Goal: Task Accomplishment & Management: Manage account settings

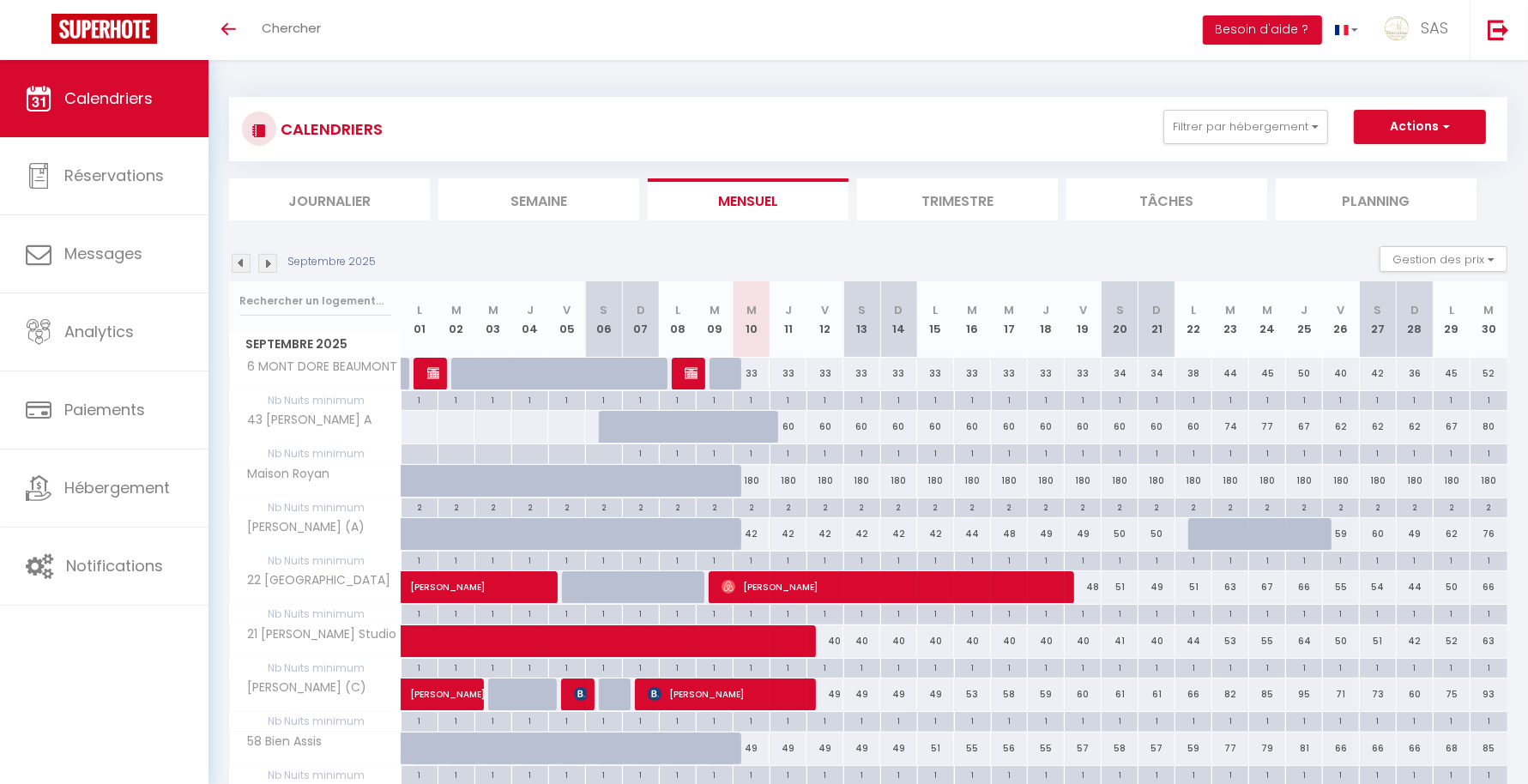
click at [1422, 195] on li "Planning" at bounding box center [1376, 199] width 201 height 42
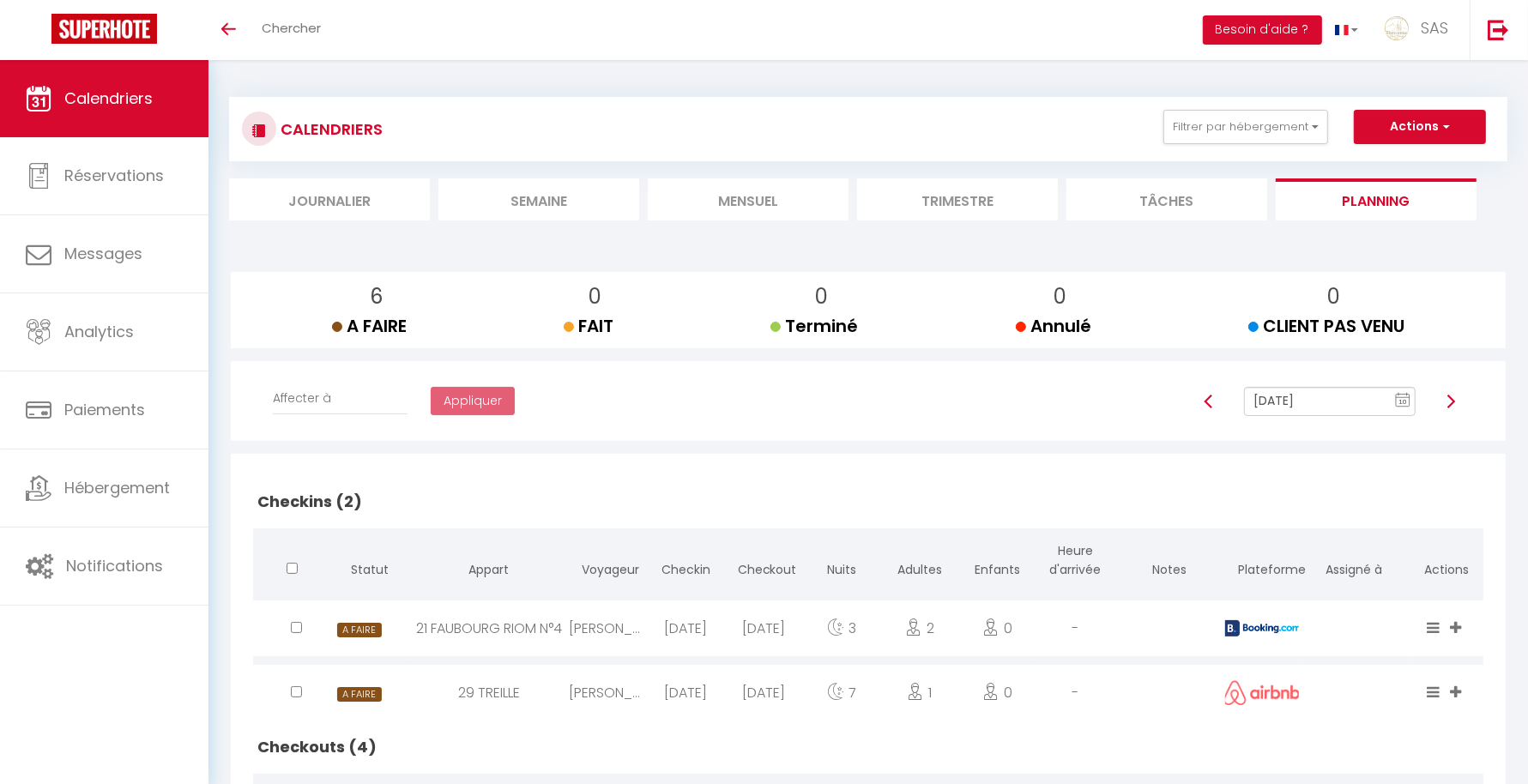
click at [749, 194] on li "Mensuel" at bounding box center [749, 199] width 201 height 42
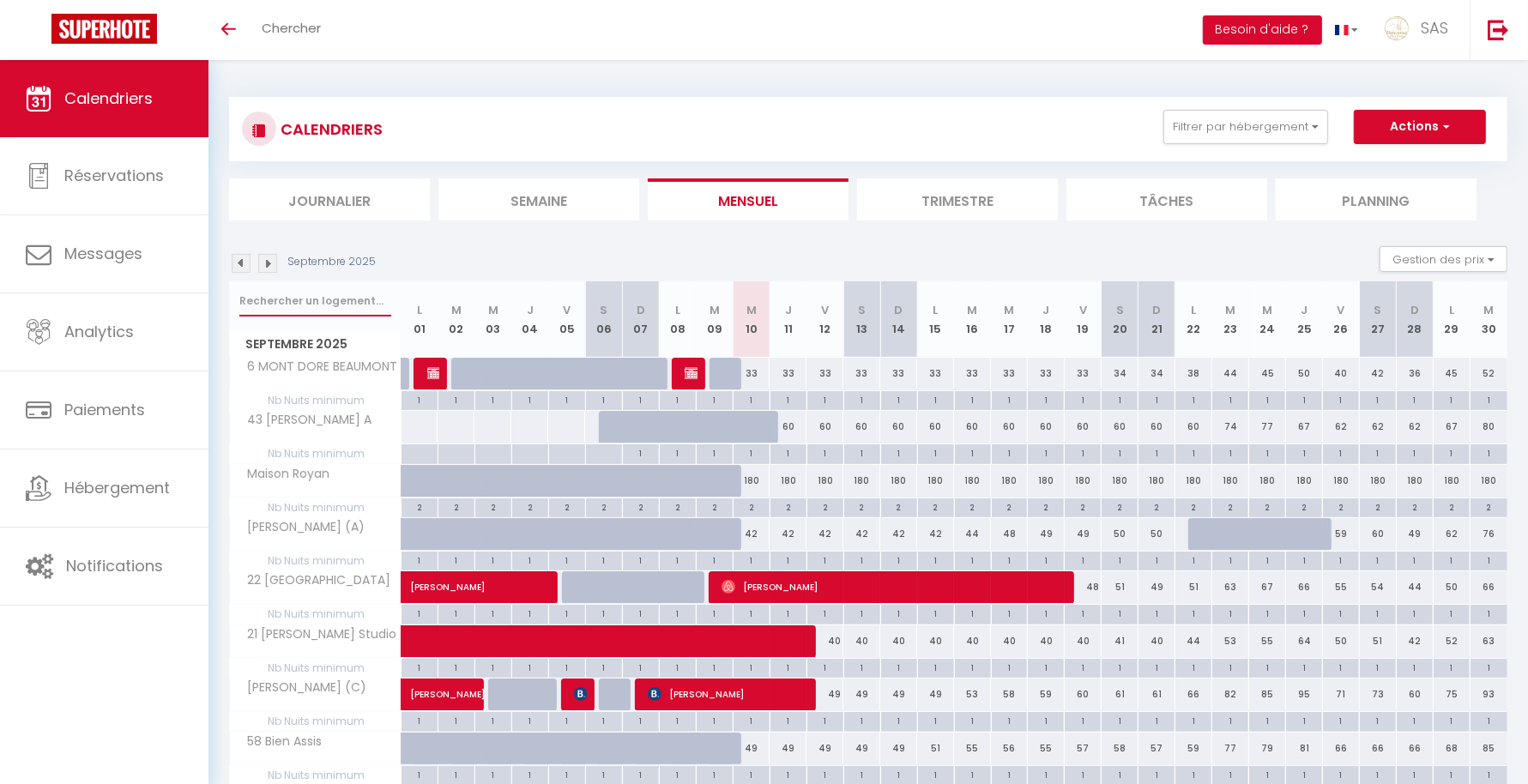
click at [356, 296] on input "text" at bounding box center [316, 300] width 152 height 31
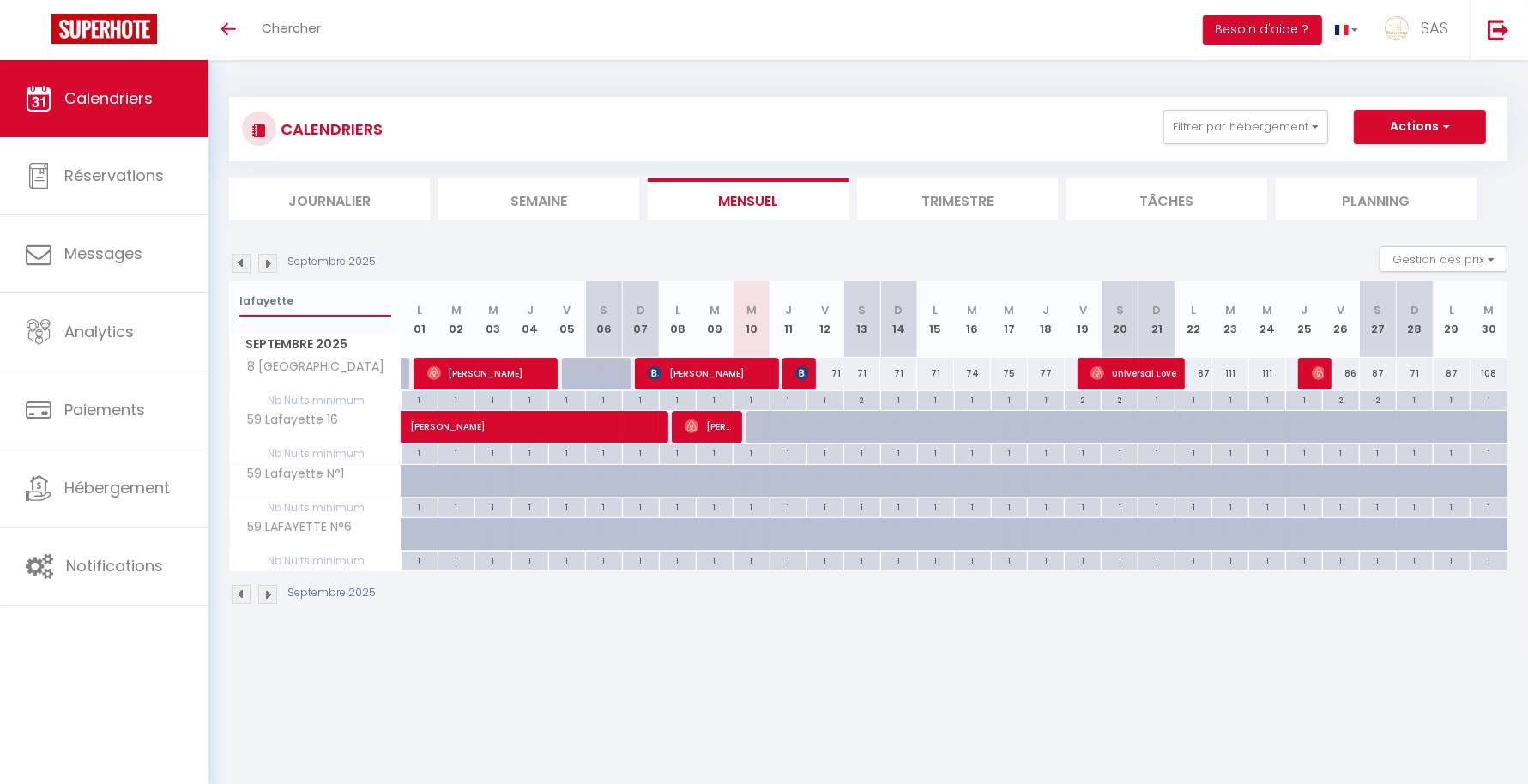
type input "lafayette"
click at [1368, 631] on div "CALENDRIERS Filtrer par hébergement LCDP 6 MARCHE AUX POISSONS A TONNET 17 · Su…" at bounding box center [868, 351] width 1320 height 582
drag, startPoint x: 308, startPoint y: 297, endPoint x: 216, endPoint y: 297, distance: 92.0
click at [216, 297] on div "CALENDRIERS Filtrer par hébergement LCDP 6 MARCHE AUX POISSONS A TONNET 17 · Su…" at bounding box center [868, 351] width 1320 height 582
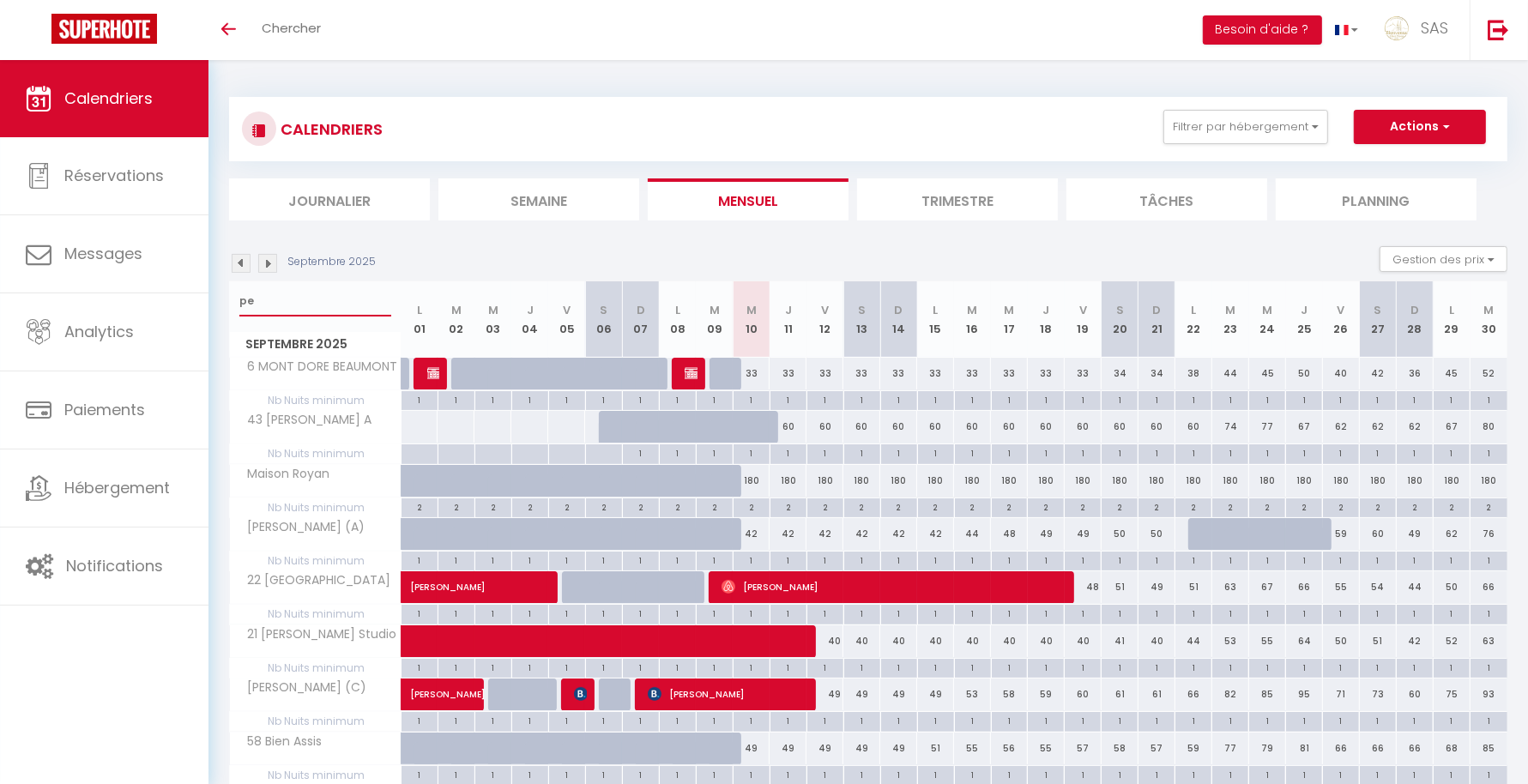
type input "p"
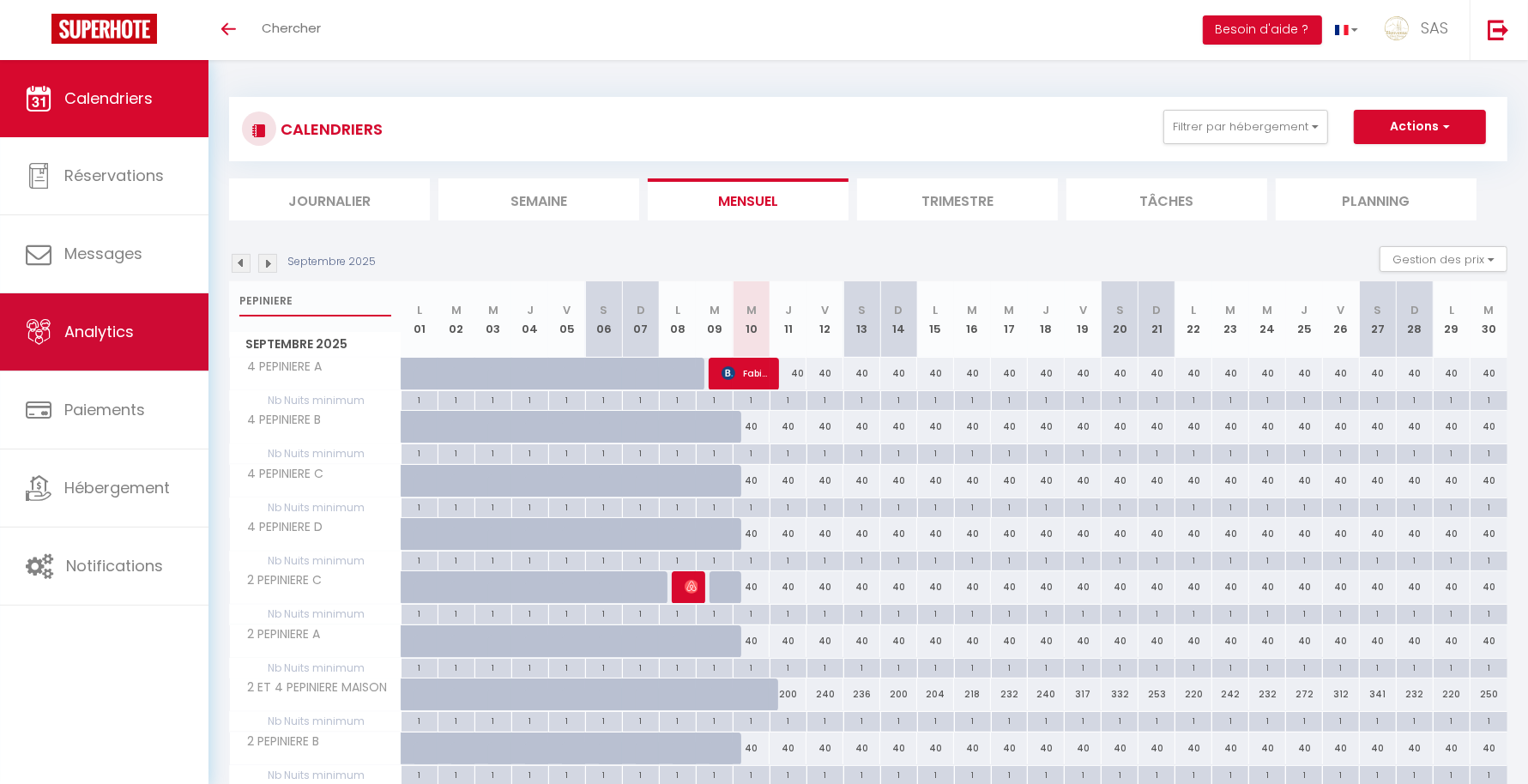
drag, startPoint x: 322, startPoint y: 302, endPoint x: 187, endPoint y: 296, distance: 135.1
click at [187, 296] on div "🟢 Des questions ou besoin d'assistance pour la migration AirBnB? Connectez-vous…" at bounding box center [764, 458] width 1528 height 797
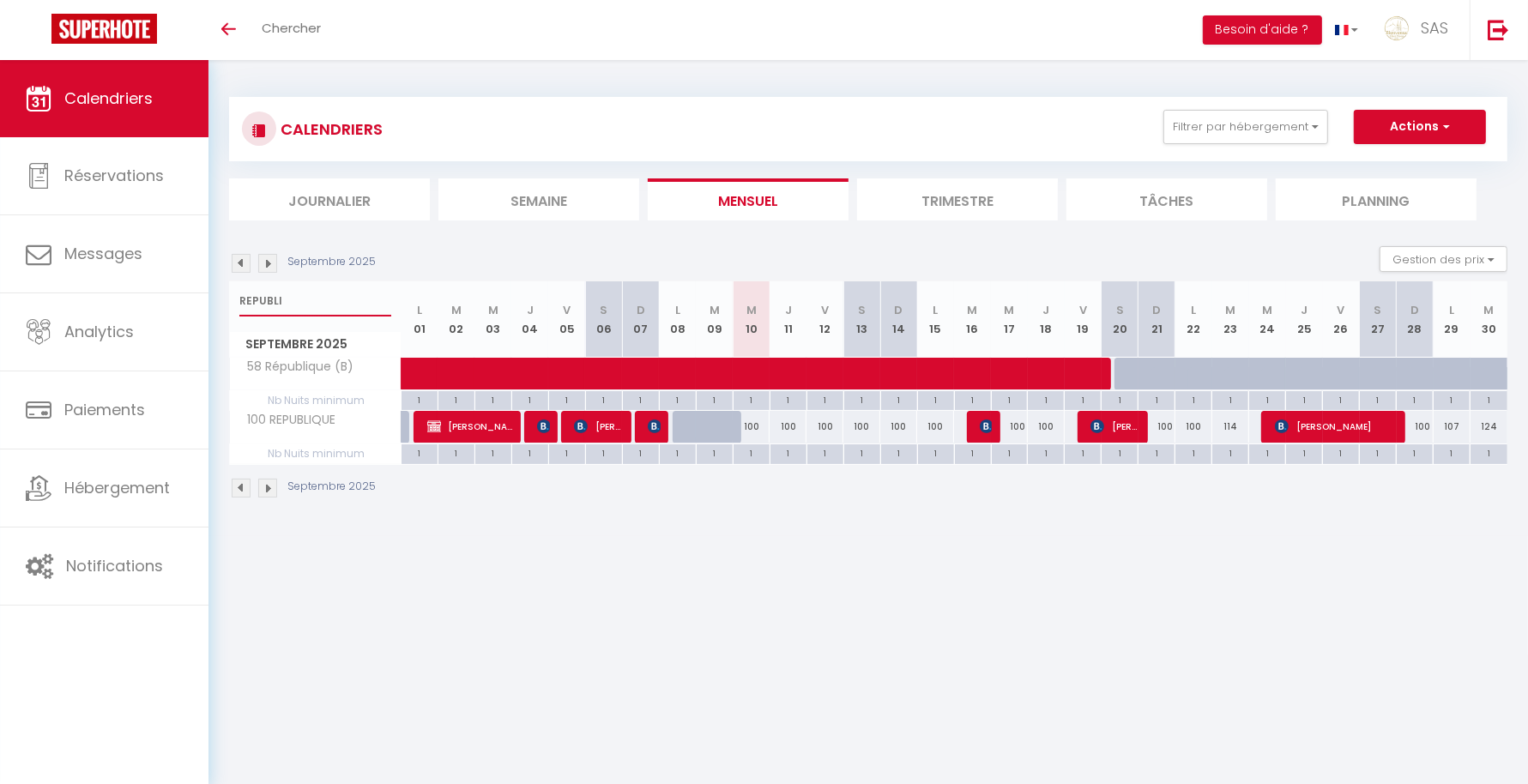
type input "REPUBLI"
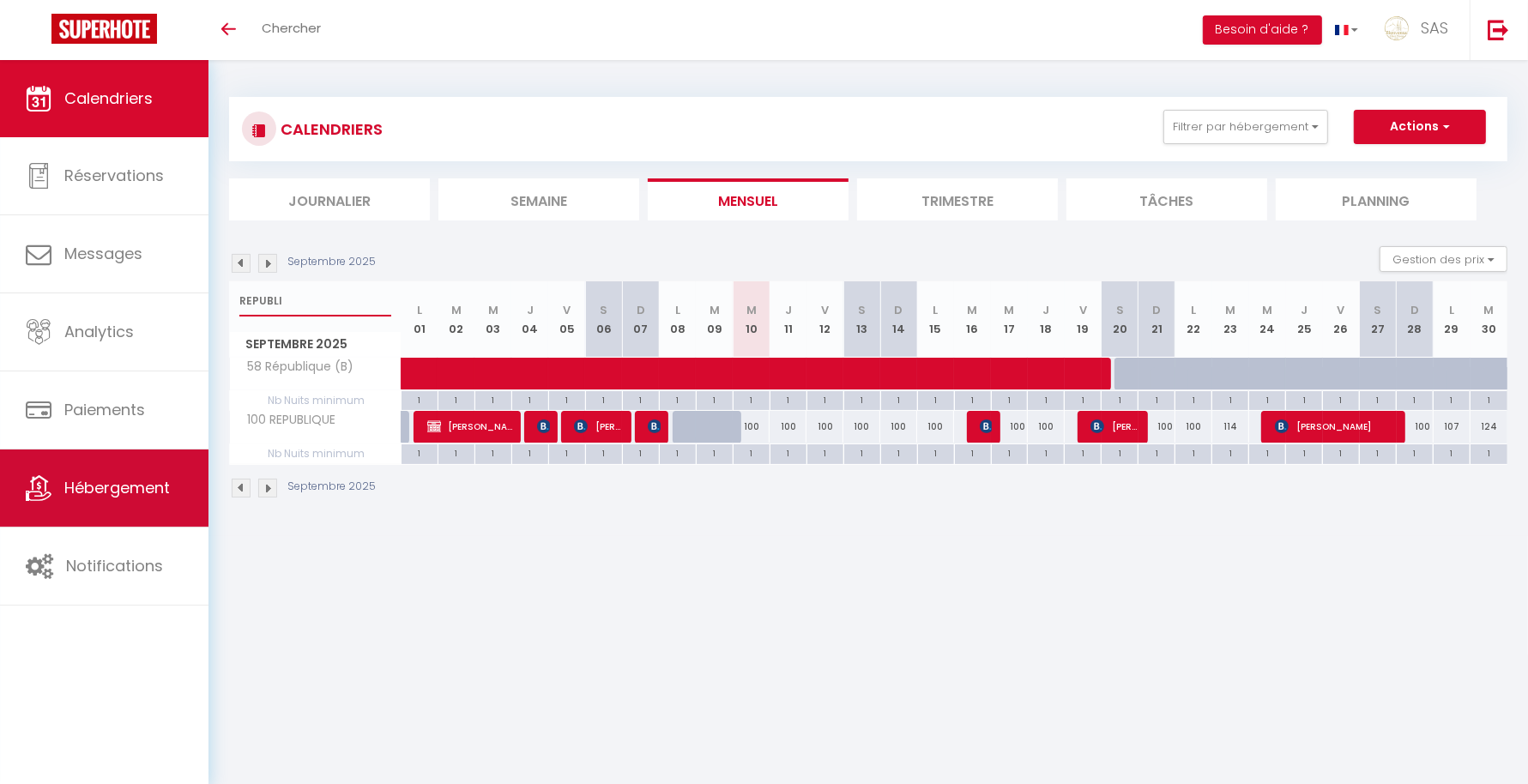
click at [133, 481] on span "Hébergement" at bounding box center [117, 487] width 105 height 22
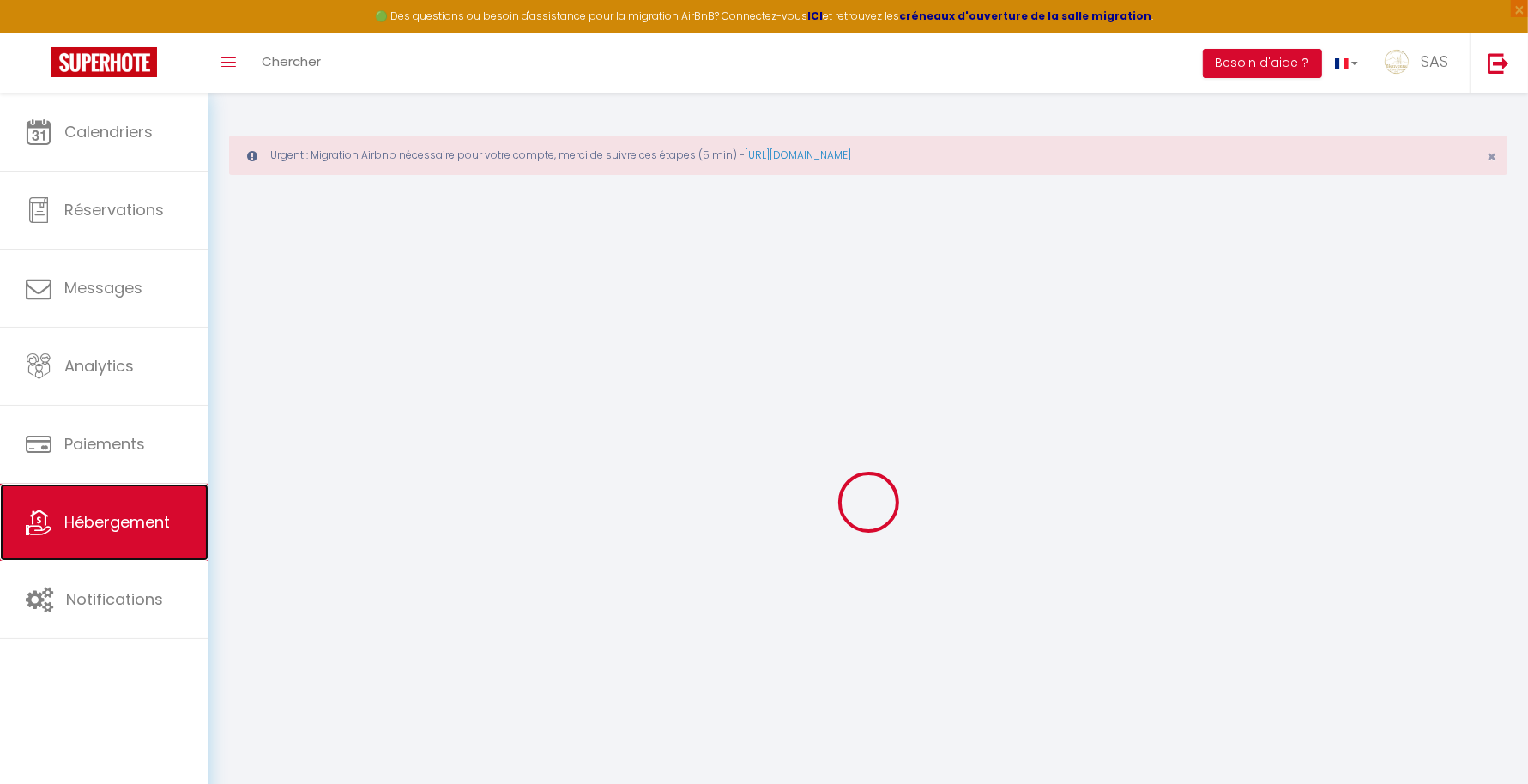
click at [114, 558] on link "Hébergement" at bounding box center [104, 522] width 208 height 77
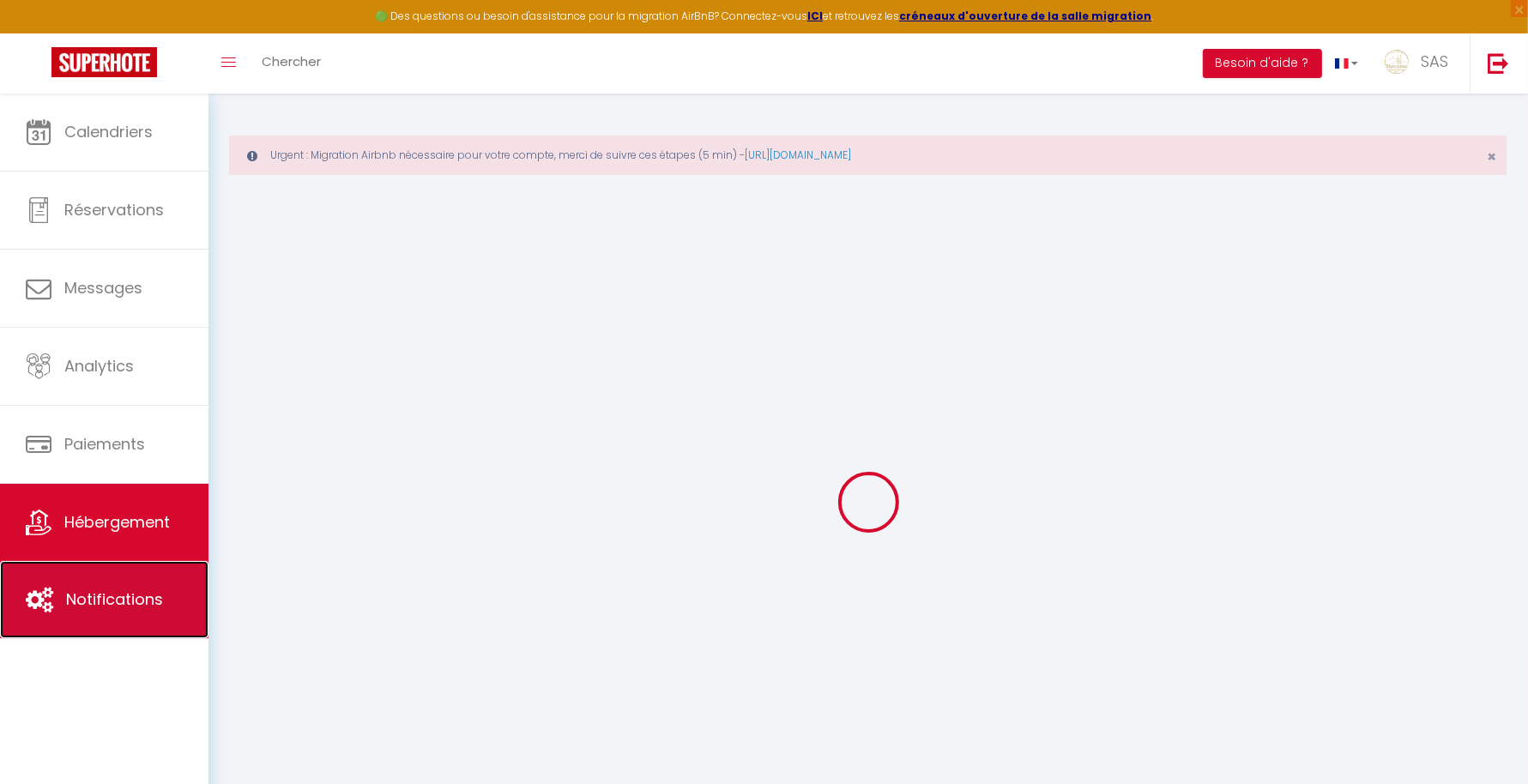
click at [110, 623] on link "Notifications" at bounding box center [104, 599] width 208 height 77
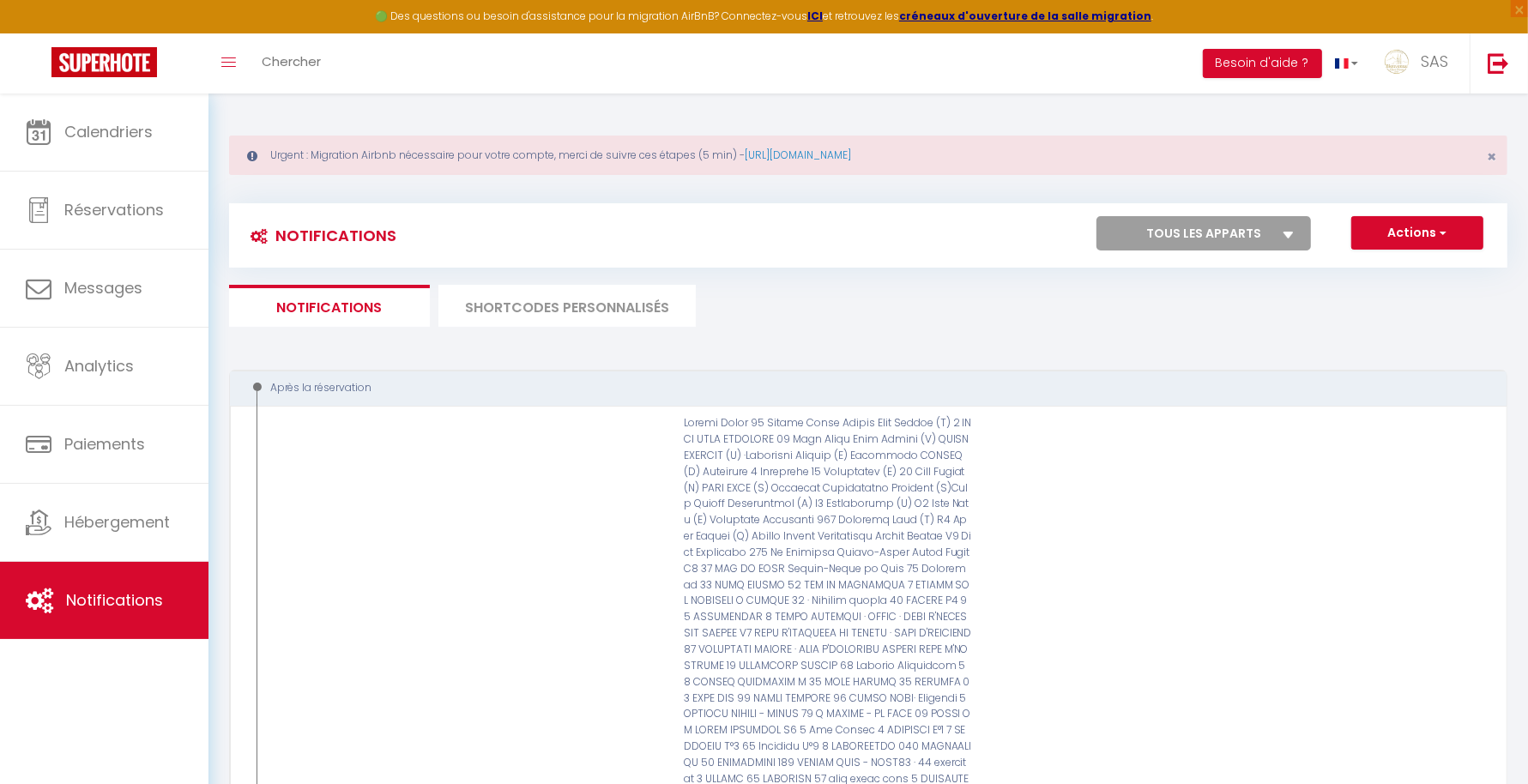
click at [590, 304] on li "SHORTCODES PERSONNALISÉS" at bounding box center [567, 305] width 257 height 42
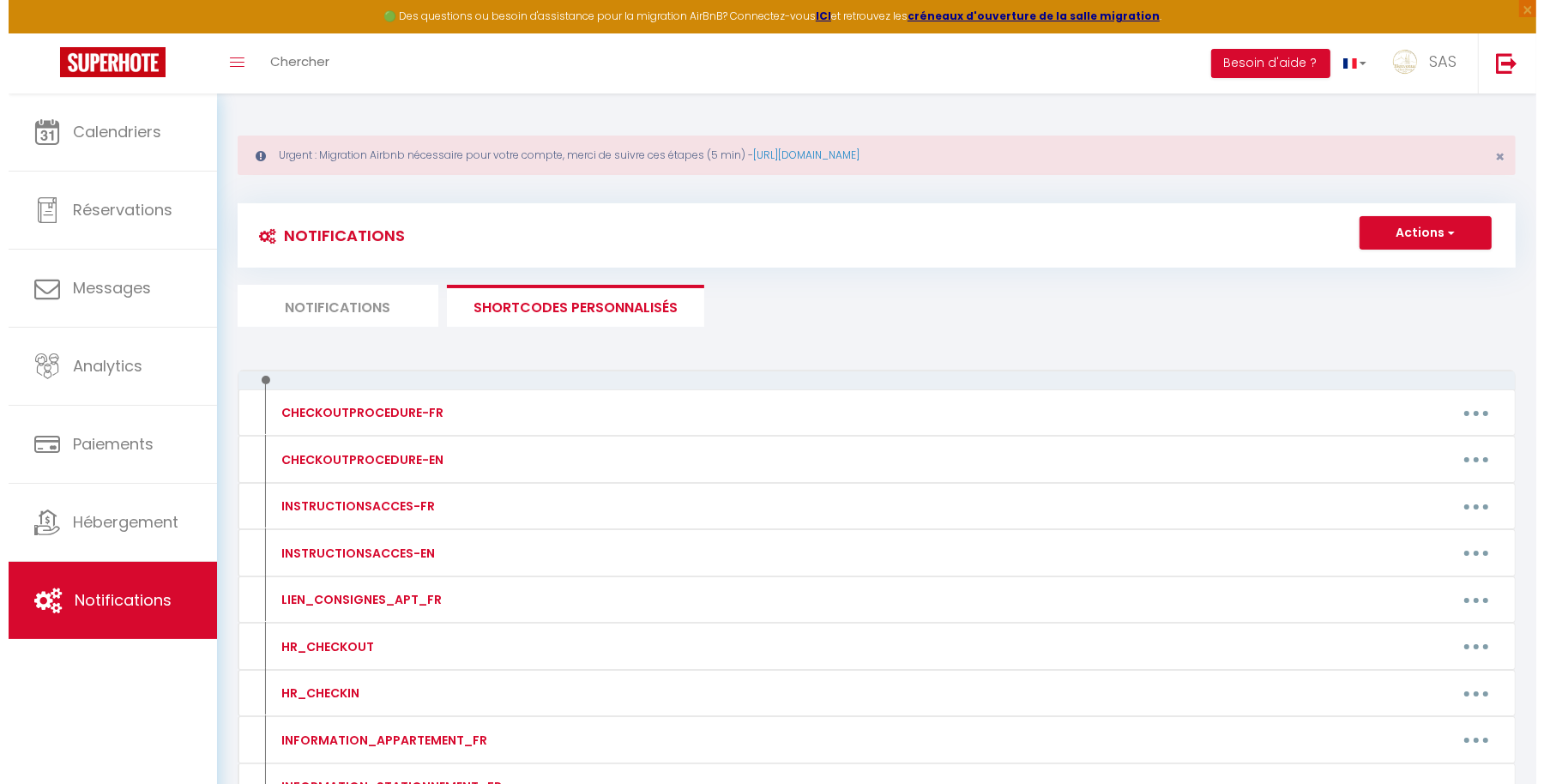
scroll to position [269, 0]
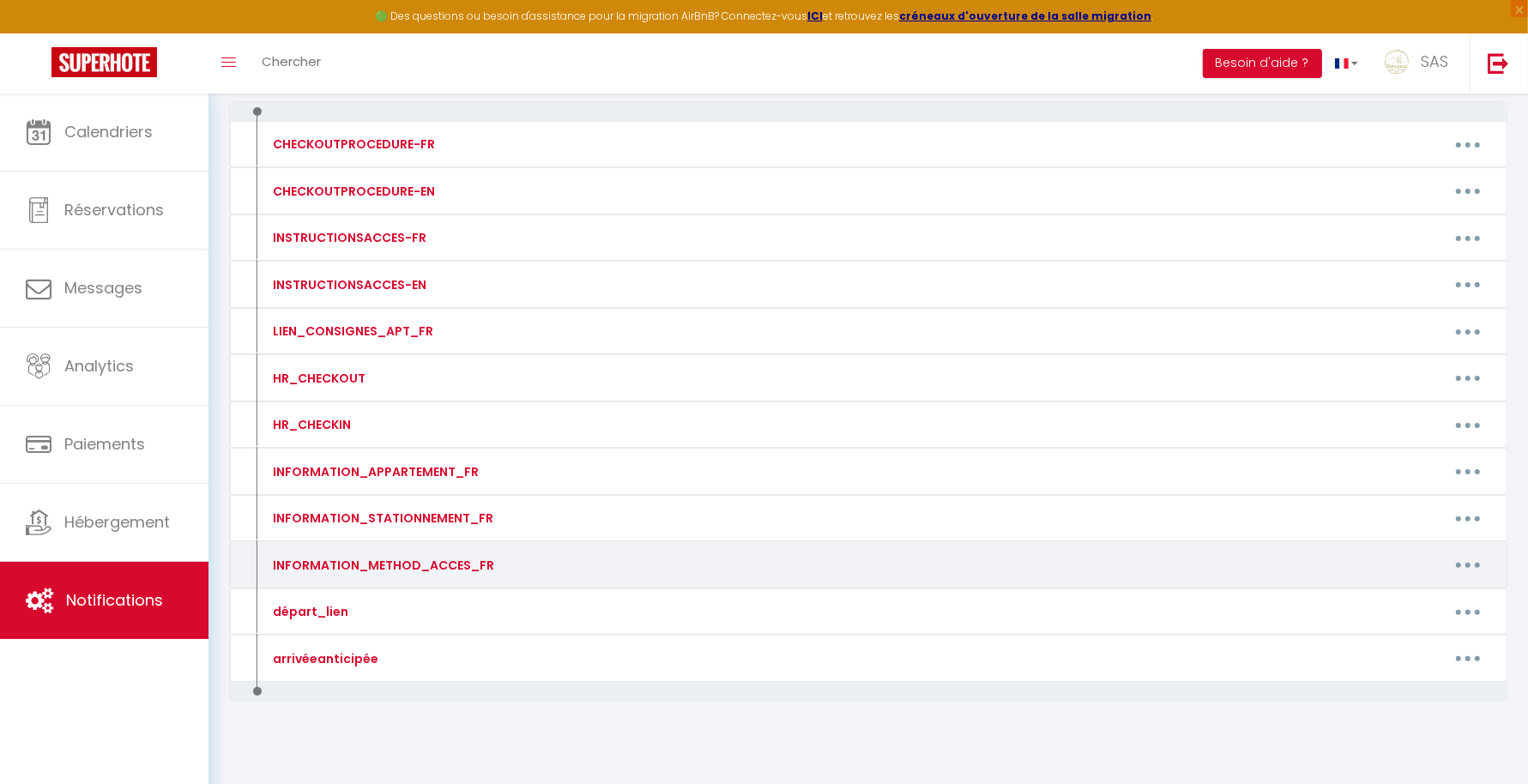
click at [1472, 556] on button "button" at bounding box center [1467, 564] width 48 height 27
click at [1393, 590] on link "Editer" at bounding box center [1423, 604] width 127 height 29
type input "INFORMATION_METHOD_ACCES_FR"
type textarea "Merci de nous contacter au 04 44 44 94 12"
type textarea "La boite à clef est devant la porte de l'immeuble. BOITE A Le code d'accès pour…"
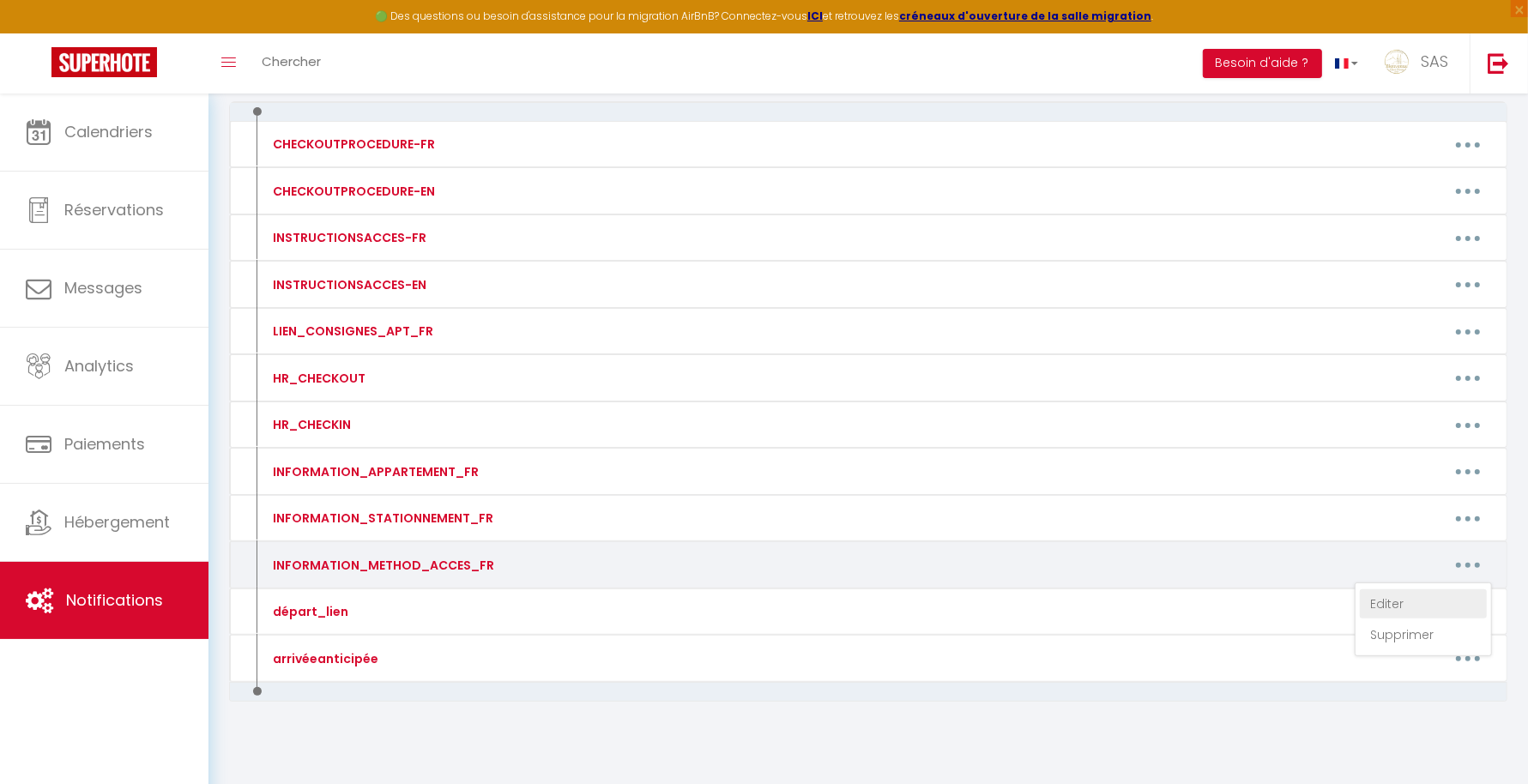
type textarea "La boite à clef se situe devant la porte de l'appartement. ALLUMER LA BOITE EN …"
type textarea "Pour ouvrir la porte de l’immeuble : Téléphonez au numéro suivant : +33 9 70 73…"
type textarea "La porte d'entrée de l'immeuble se trouve entre le restaurant Pitaya et BIO BUR…"
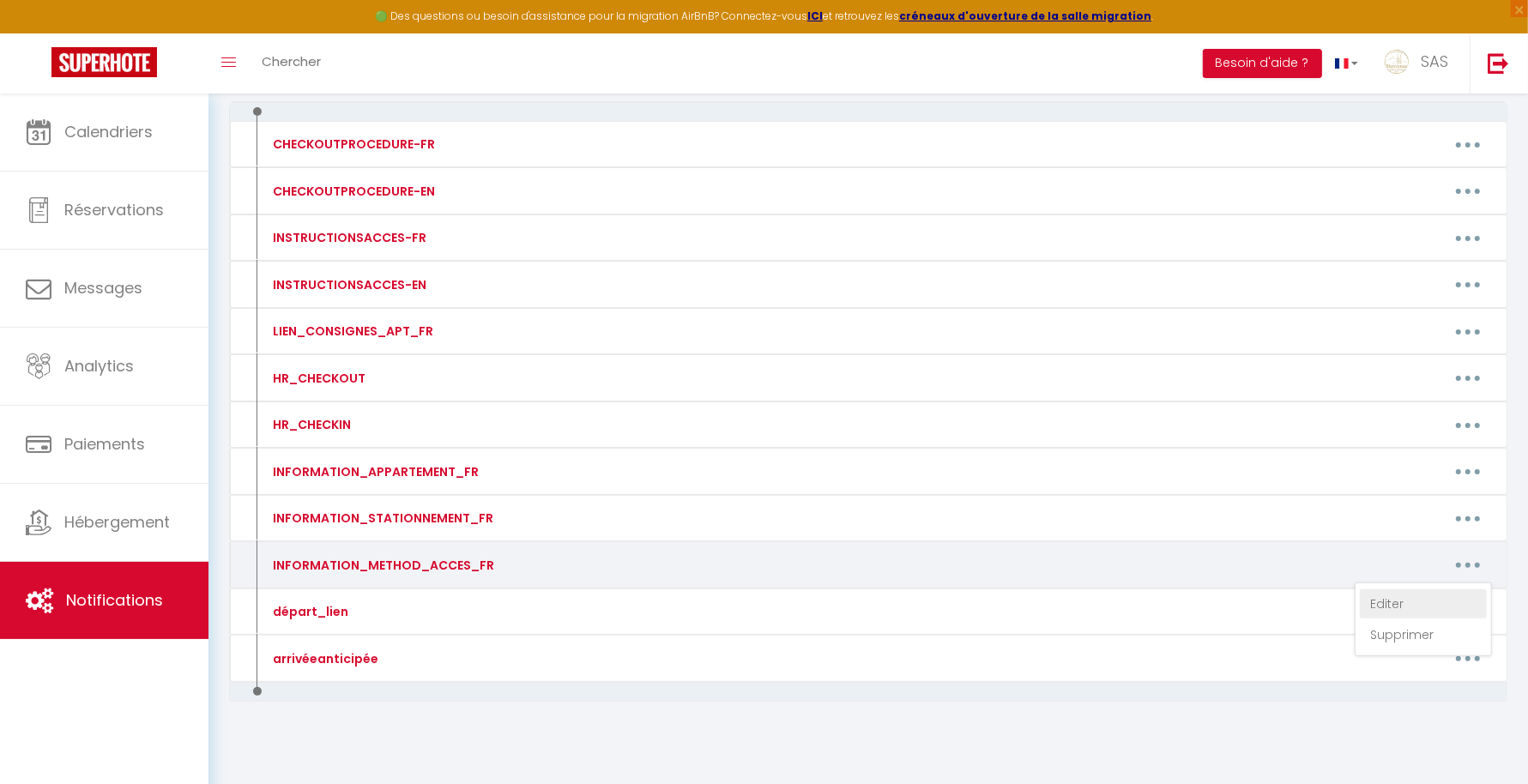
type textarea "La porte d'entrée de l'immeuble se trouve entre le restaurant Pitaya et BIO BUR…"
type textarea "Pour ouvrir la porte de l’immeuble : Téléphonez au numéro suivant : +33 9 70 73…"
type textarea "La porte d'entrée de l'immeuble se trouve entre le restaurant Pitaya et BIO BUR…"
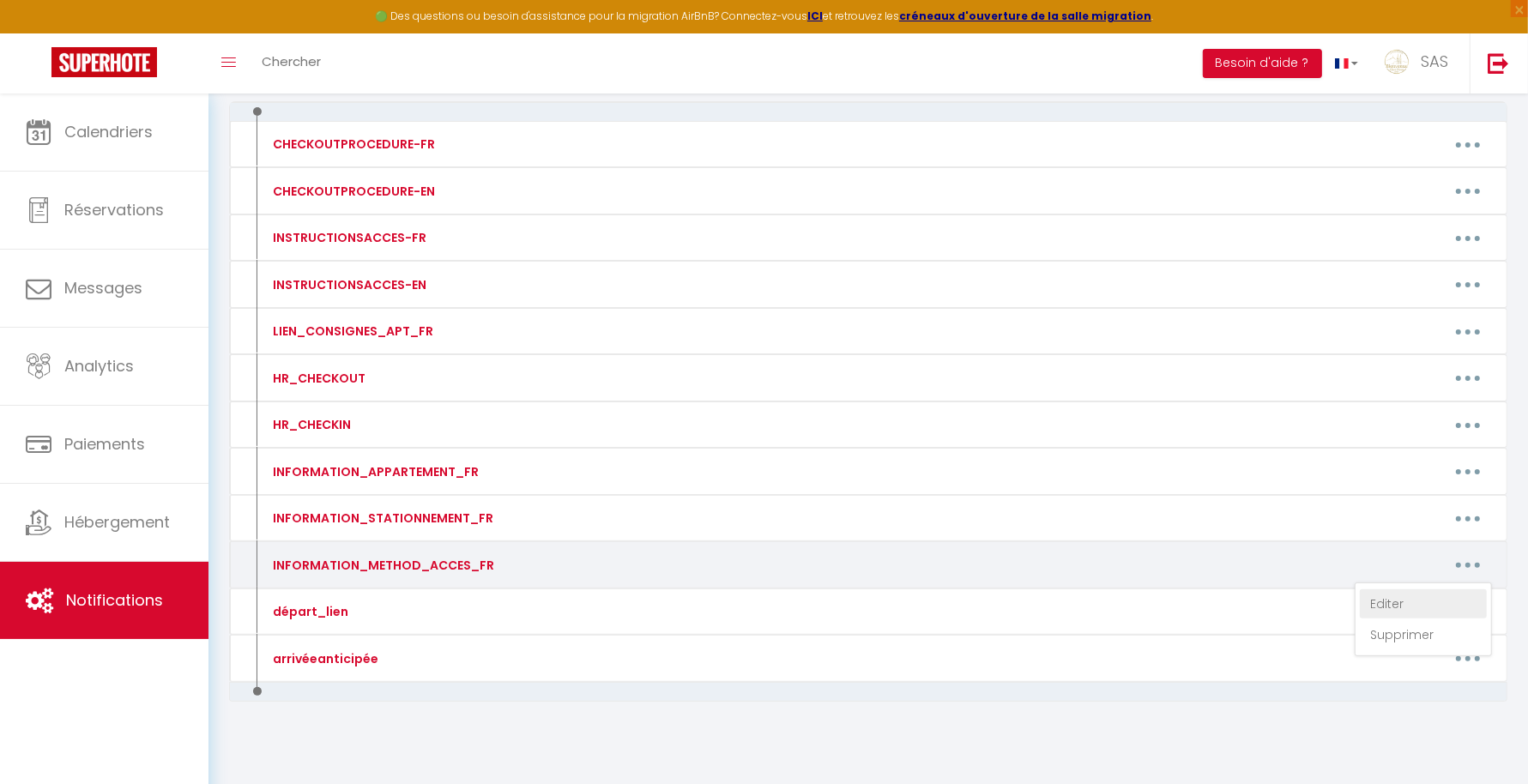
type textarea "Pour ouvrir la porte de l’immeuble : Sonner à ST ROMAIN et puis téléphonez au n…"
type textarea "Pour ouvrir la porte de l’immeuble : Sonner à LEFORT puis téléphonez au numéro …"
type textarea "Pour ouvir la porte de l'immeuble code : 42 86 A La boite à clès se trouve dans…"
type textarea "ACCES IMMEUBLE sonnez à l'interphone à LEFORT (La porte va s'ouvrir) Montez au …"
type textarea "Code Immeuble : 1608 Boite à cles devant appartement au deuxième etage L'appart…"
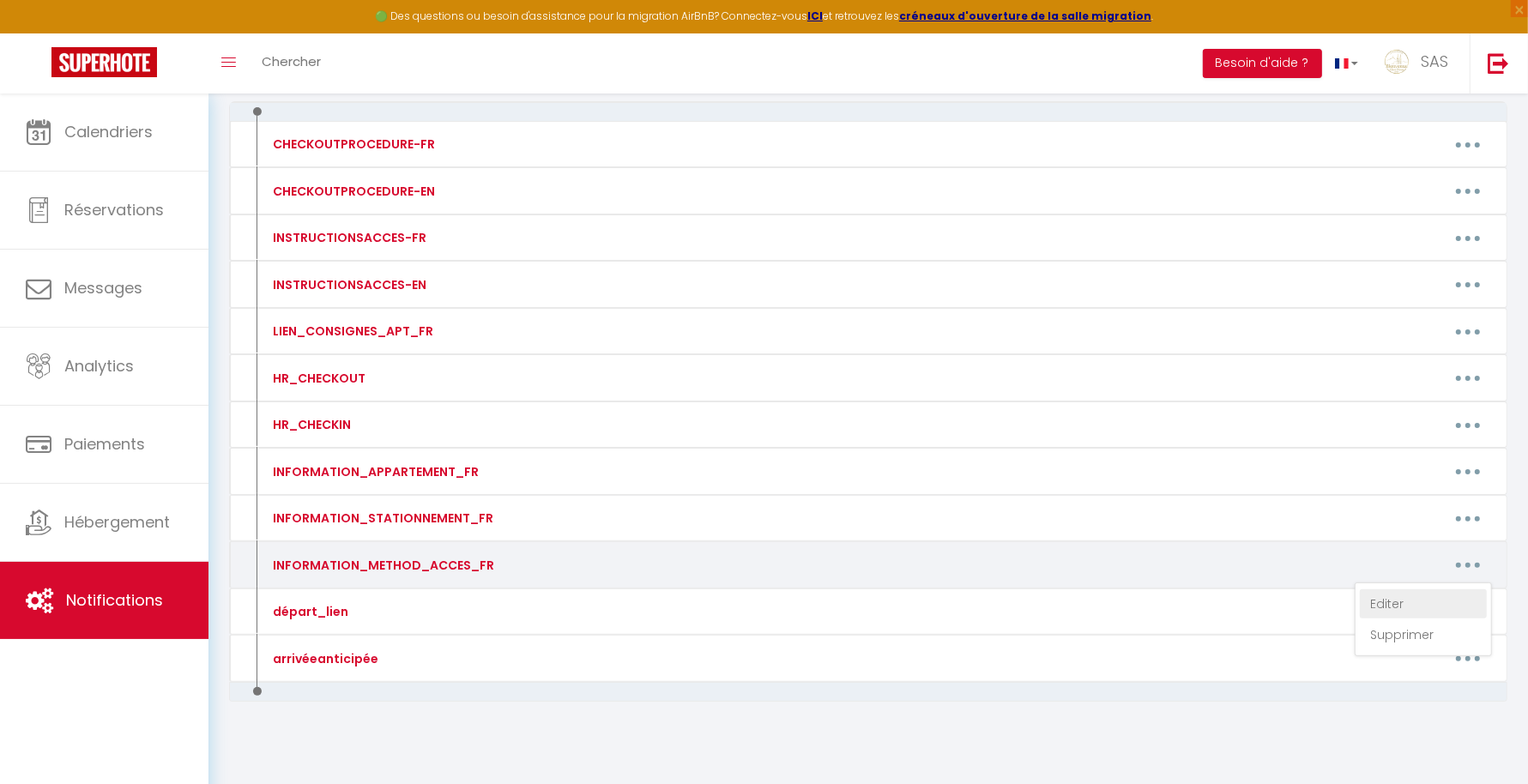
type textarea "Pour rentrer dans l’immeuble taper le code 31 04# sur le clavier La boite à Clè…"
type textarea "Pour ouvrir la porte de l’immeuble : Téléphonez au numéro suivant : +33 9 70 73…"
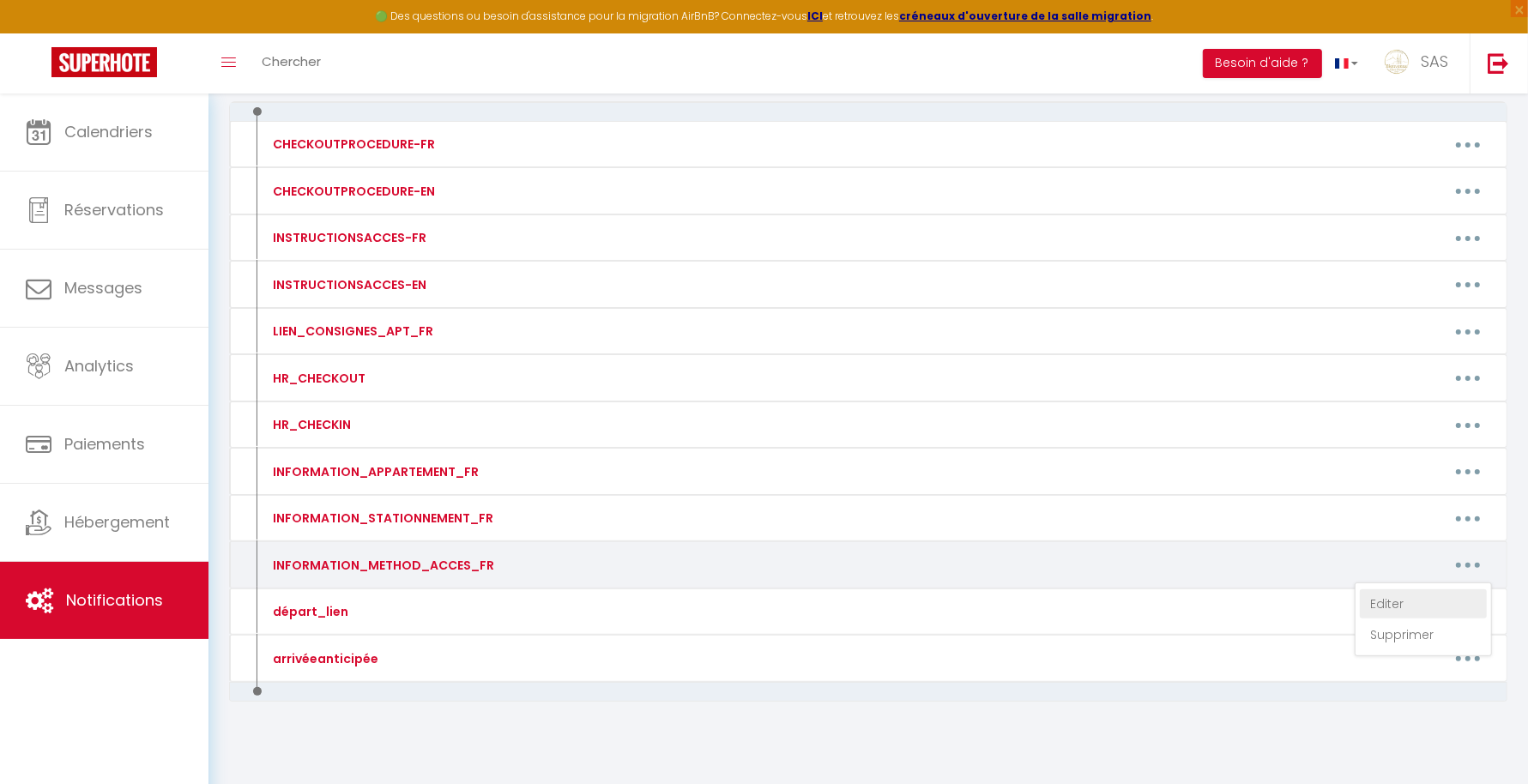
type textarea "La boite à clés est devant l'immeuble ALLUMER EN PASSANT VOTRE MAIN DEVANT Le c…"
type textarea "L'immeuble se trouve derrière l'ancien institut de beauté Pour ouvrir la porte …"
type textarea "Pour ouvrir la porte de l’immeuble : Téléphonez au numéro suivant : +33 9 70 73…"
type textarea "Boité à clès est vers l'entrée de l'immeuble (Ronde) Le code est le : 52 44 57 …"
type textarea "La boite à clés VERS ENTREE MAISON ALLUMER LA BOITE EN PASSANT LA MAIN DEVANT T…"
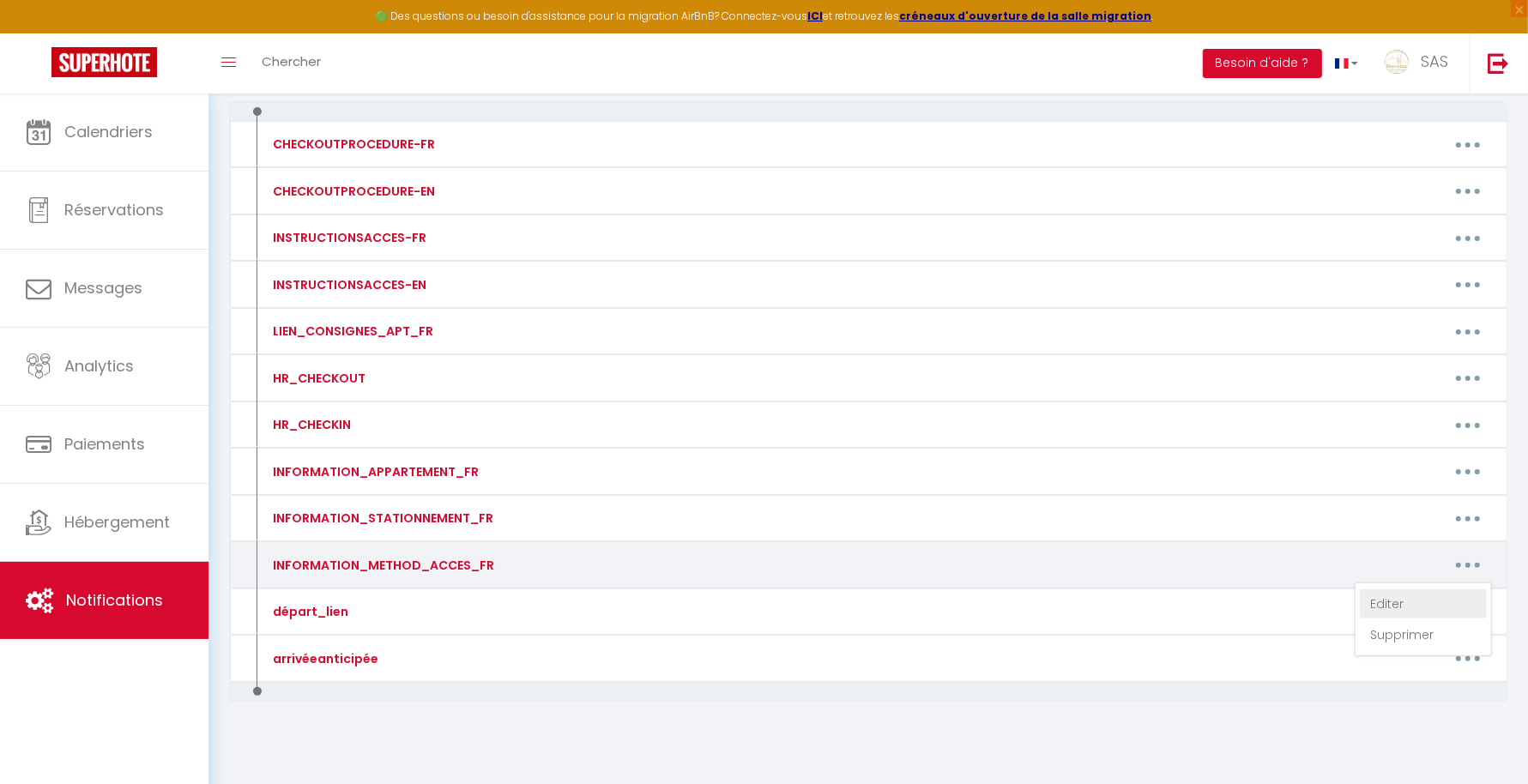
type textarea "La boite à clés est vers le garage ALLUMER LA BOITE EN PASSANT LA MAIN DEVANT T…"
type textarea "Pour ouvrir la porte de l’immeuble : Téléphonez au numéro suivant : +33 9 70 73…"
type textarea "24 COUCHAGES AU TOTAL Pour renter dans la maison 15 couchages ALLUMER LA BOITE …"
type textarea "La boite à clés se trouve à côté de l'entrée de l'immeuble à gaude dans un peti…"
type textarea "L'immeuble se trouve derrière l'ancien institut de beauté Pour ouvrir la porte …"
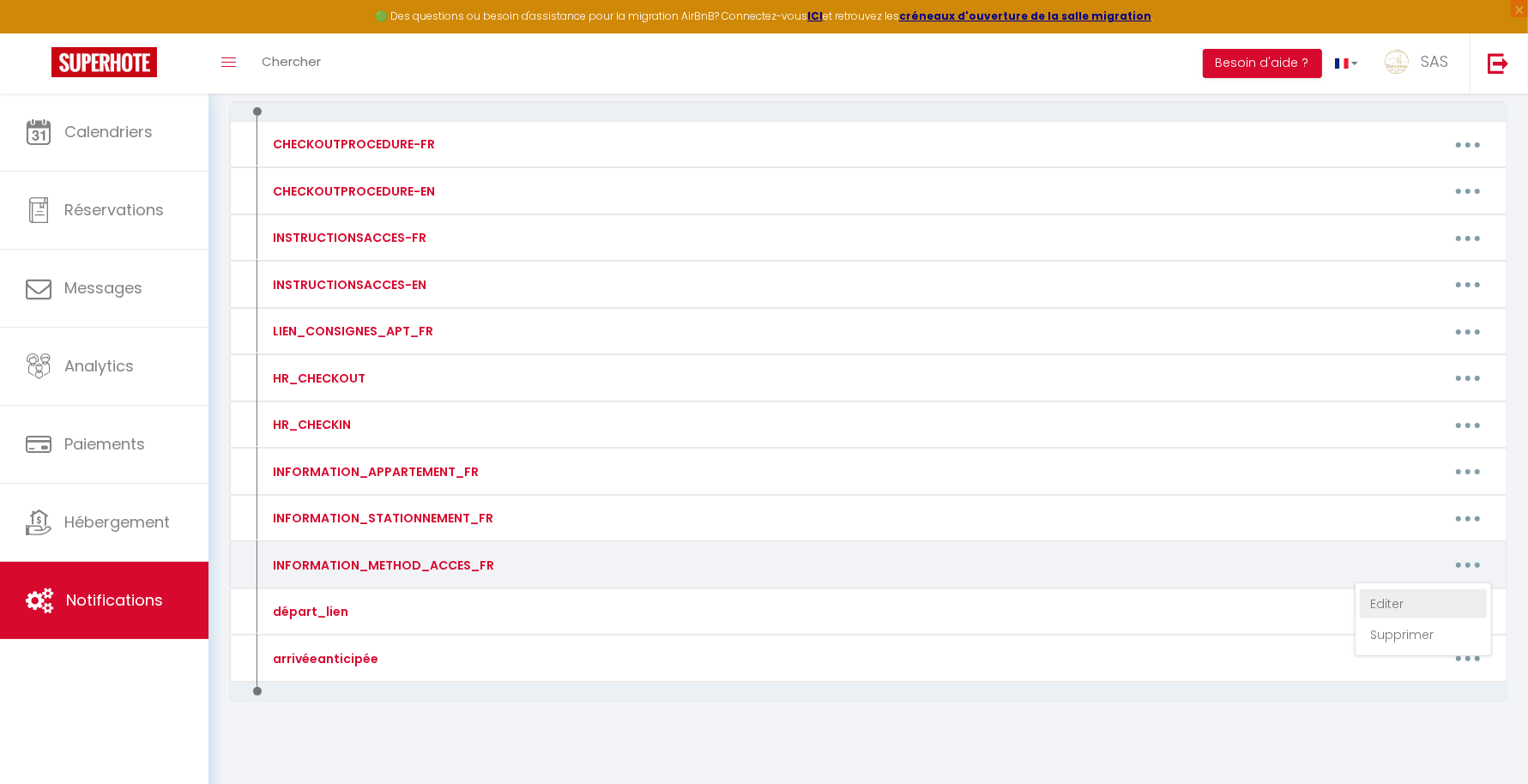
type textarea "La boite à clés se trouve vers les boites aux lettres avec un autocollant Bienv…"
type textarea "La porte d'entrée de l'immeuble se trouve entre le restaurant Pitaya et Anjha (…"
type textarea "L'accès à l'appartement est 100% autonome à partir de 17h le jour de votre rése…"
type textarea "La porte d'entrée de l'immeuble se trouve entre le restaurant Pitaya et BIO BUR…"
type textarea "La boite à clef est située à l'intérieur du garage (numéro 8) qui se trouve jus…"
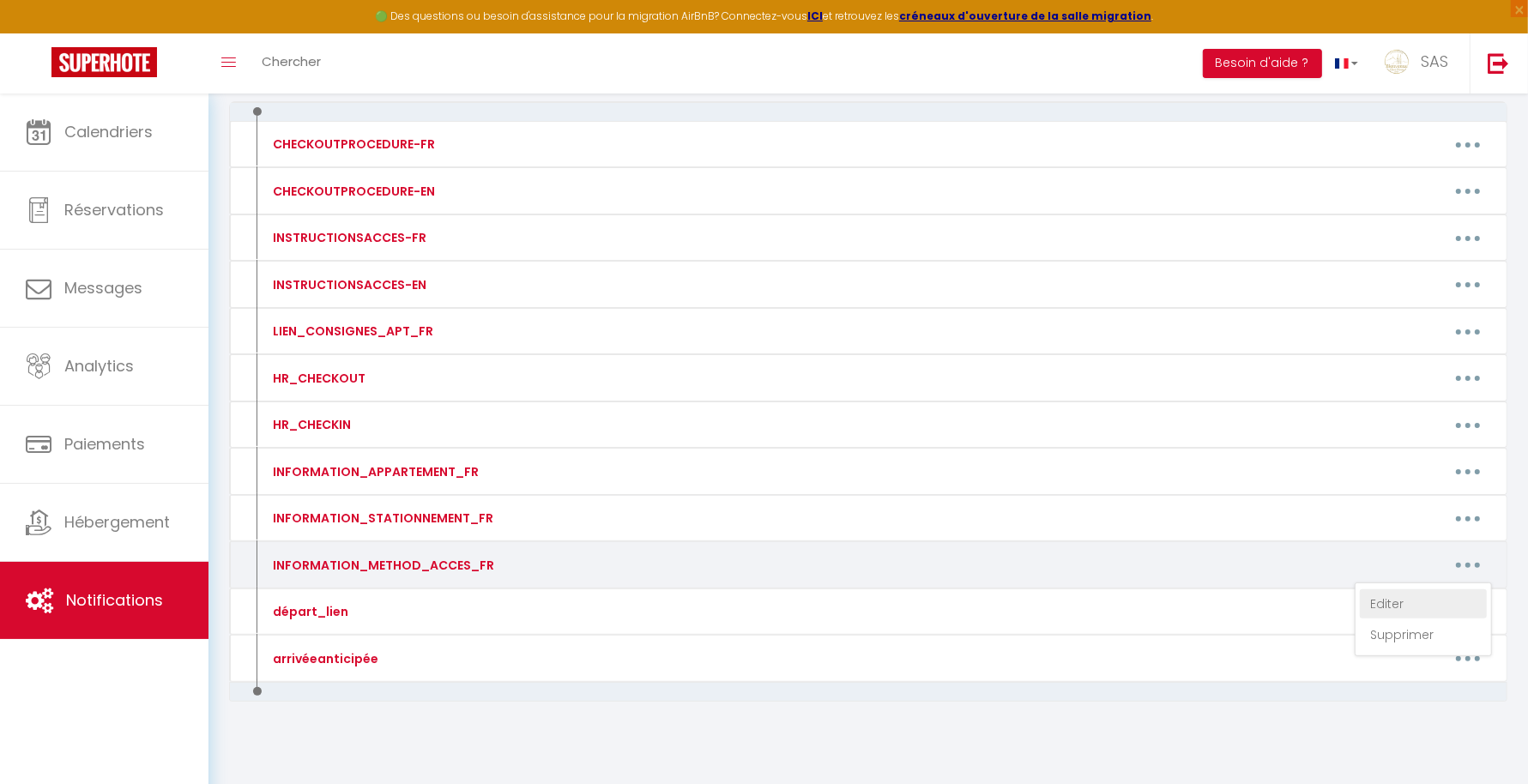
type textarea "Avant-dernière maison de la rue AU 2 LISA Autocollant Bienvenue chez nous sur l…"
type textarea "Pour ouvrir l'immeuble code: 14 36 Serrure connectée sur l'appartement N°9 au 2…"
type textarea "Pour ouvrir l'immeuble code: 14 36 Serrure connectée sur l'appartement N° 4 RDC…"
type textarea "BOITE A CLÉS DEVANT IMMEUBLE CODE : 2450 Montez et ouvrir la serrure connectée …"
type textarea "Pour rentrer dans l’immeuble taper le code 31 04# sur le clavier La boite à Clè…"
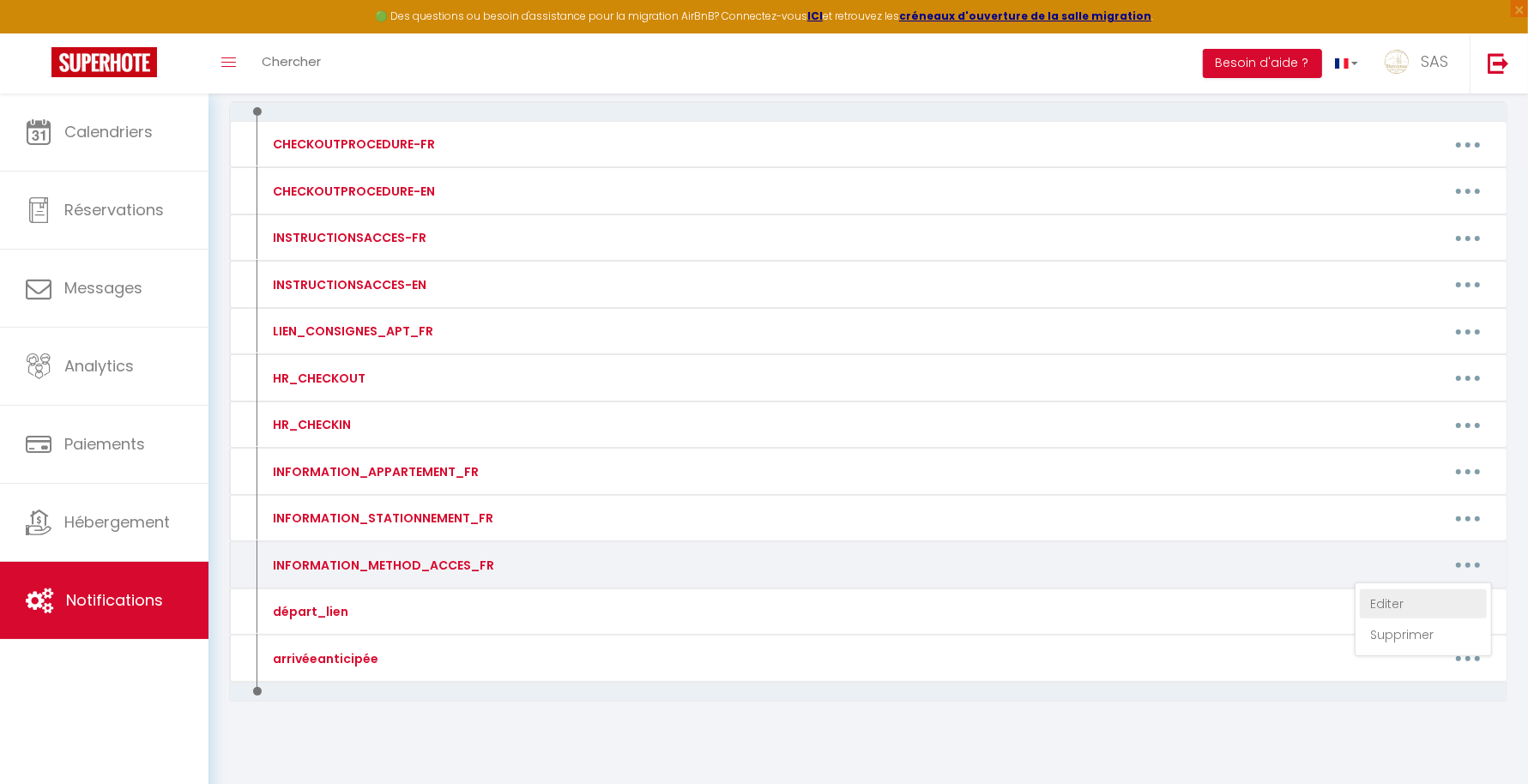
type textarea "La boite à cles est en face sur le grillage vers Le code 40 75 Image: https://b…"
type textarea "La boite à clef est devant la porte de l'immeuble. BOITE B Le code d'accès pour…"
type textarea "Porte immeuble : Code 23 23 L'appartement dispose d'une serrure connectée L'app…"
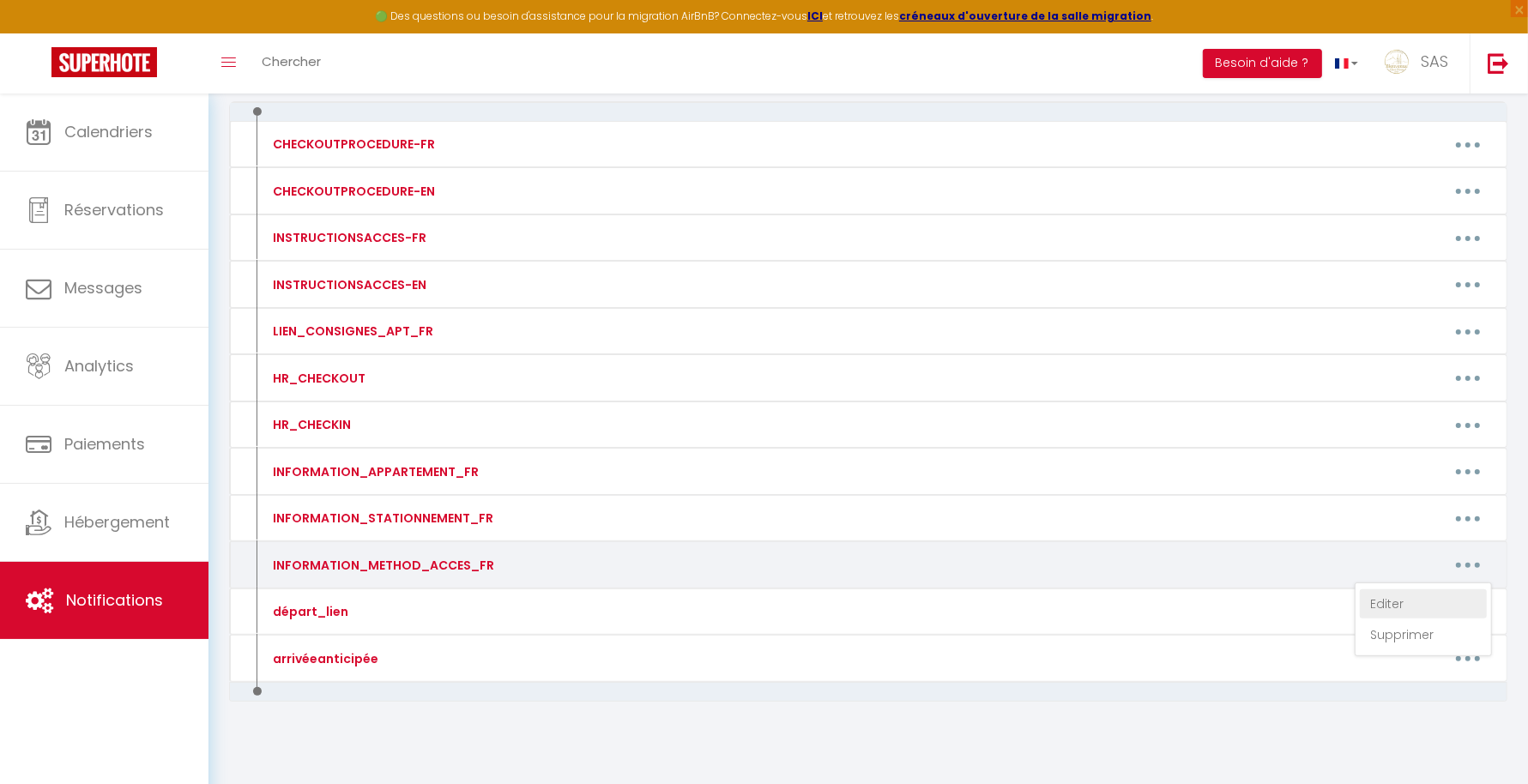
type textarea "Porte immeuble : Code 23 23 L'appartement dispose d'une serrure connectée L'app…"
type textarea "Boite à clés à côté de la boité aux lettres ALLUMEZ EN PASSANT VOTRE MAIN Tapez…"
type textarea "CODE IMMEUBLE : 13 46 BOITE A CLES SOUS ESCALIER BOITE N°16 CODE 14 12"
type textarea "CODE IMMEUBLE : 13 46 BOITE A CLES SOUS ESCALIER BOITE N°1 CODE 21 18"
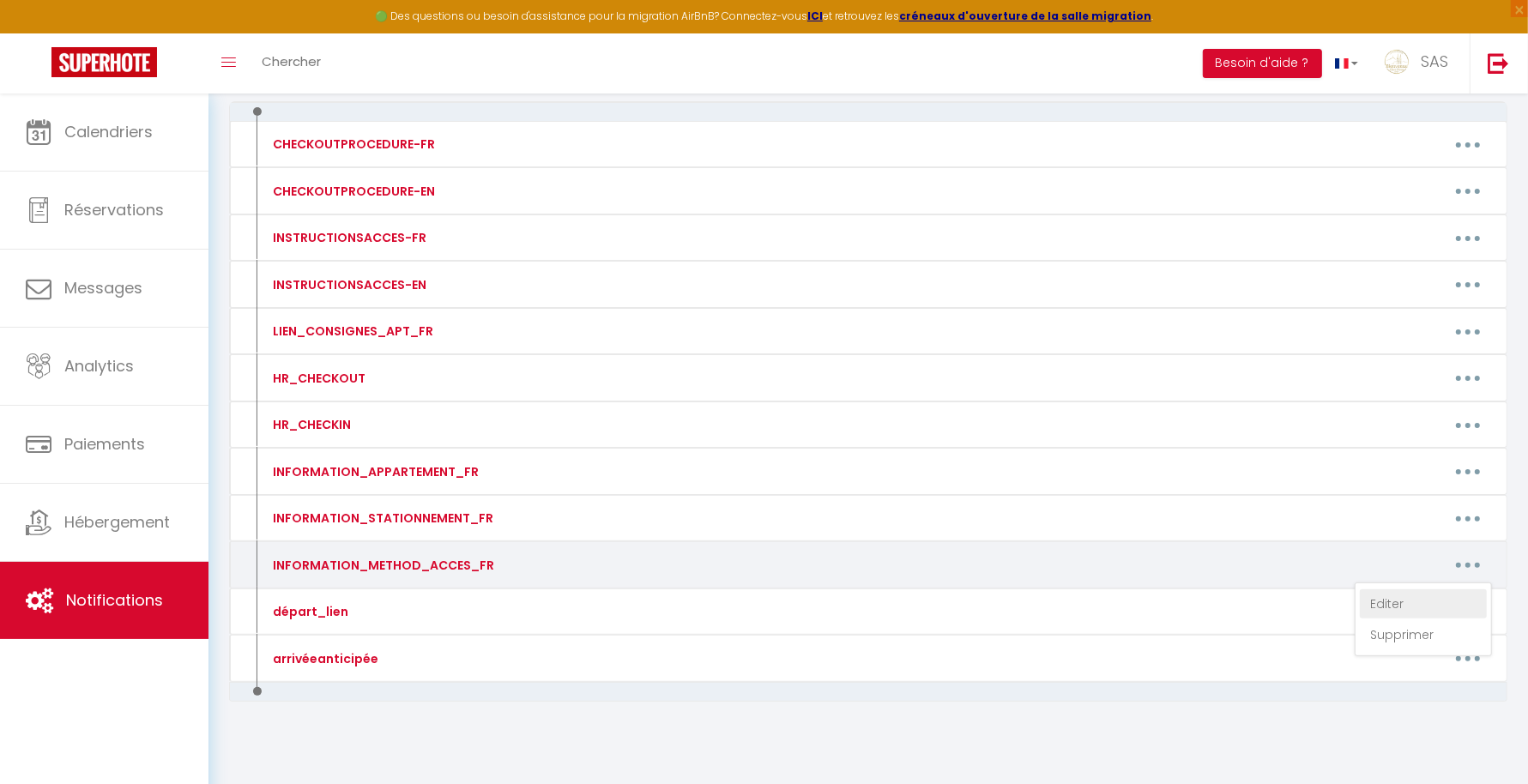
type textarea "SERRURE CONNECTEE Tapez le code [RENTALDOOR:CODE] et # Tournez la serrure pour …"
type textarea "Pour ouvrir la porte immeuble Sonnez à BCN Téléphonez au numéro suivant : +33 9…"
type textarea "PORTAIL S'OUVRE A LA MIAN OU SINON CODE 1 1 1 1 MAISON AU FOND DU JARDIN SERRUR…"
type textarea "Pour ouvrir la porte de l’immeuble : Téléphonez au numéro suivant : +33 9 70 73…"
type textarea "CODE IMMEUBLE : 13 46 BOITE A CLES SOUS ESCALIER BOITE N°6 CODE 15 10"
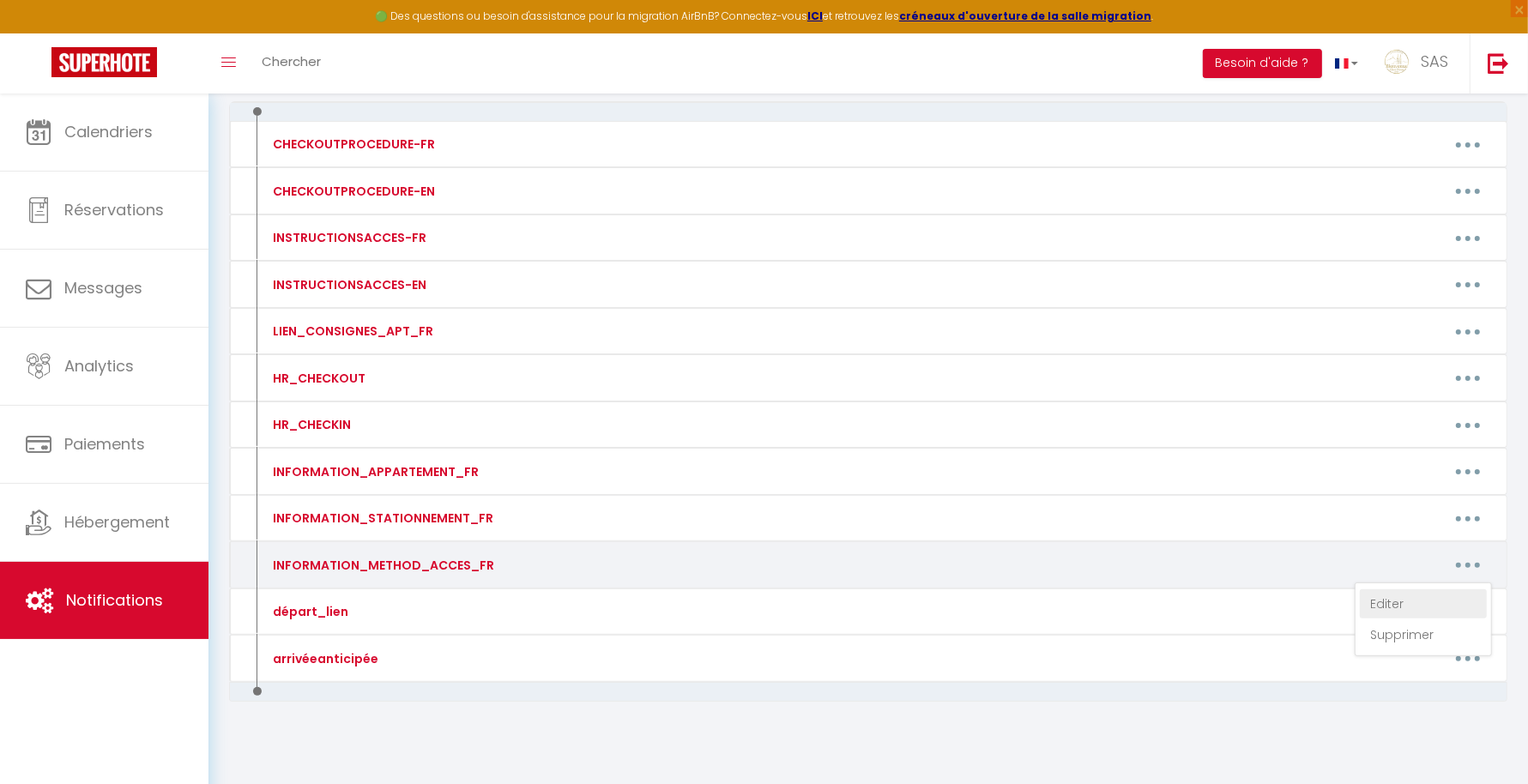
type textarea "Pour ouvrir la porte de l’immeuble : Sonnez à CHARRIER Téléphonez au numéro sui…"
type textarea "L'immeuble se trouve derrière l'ancien institut de beauté Pour ouvrir la porte …"
type textarea "Pour ouvrir d'immeuble : Téléphonez au numéro suivant : +33 9 70 73 20 18 code …"
type textarea "La porte d'entrée de l'immeuble se trouve entre le restaurant Pitaya et BIO BUR…"
type textarea "Pour ouvrir la porte de l’immeuble : Code : 20 24 # L'appartement dispose d'une…"
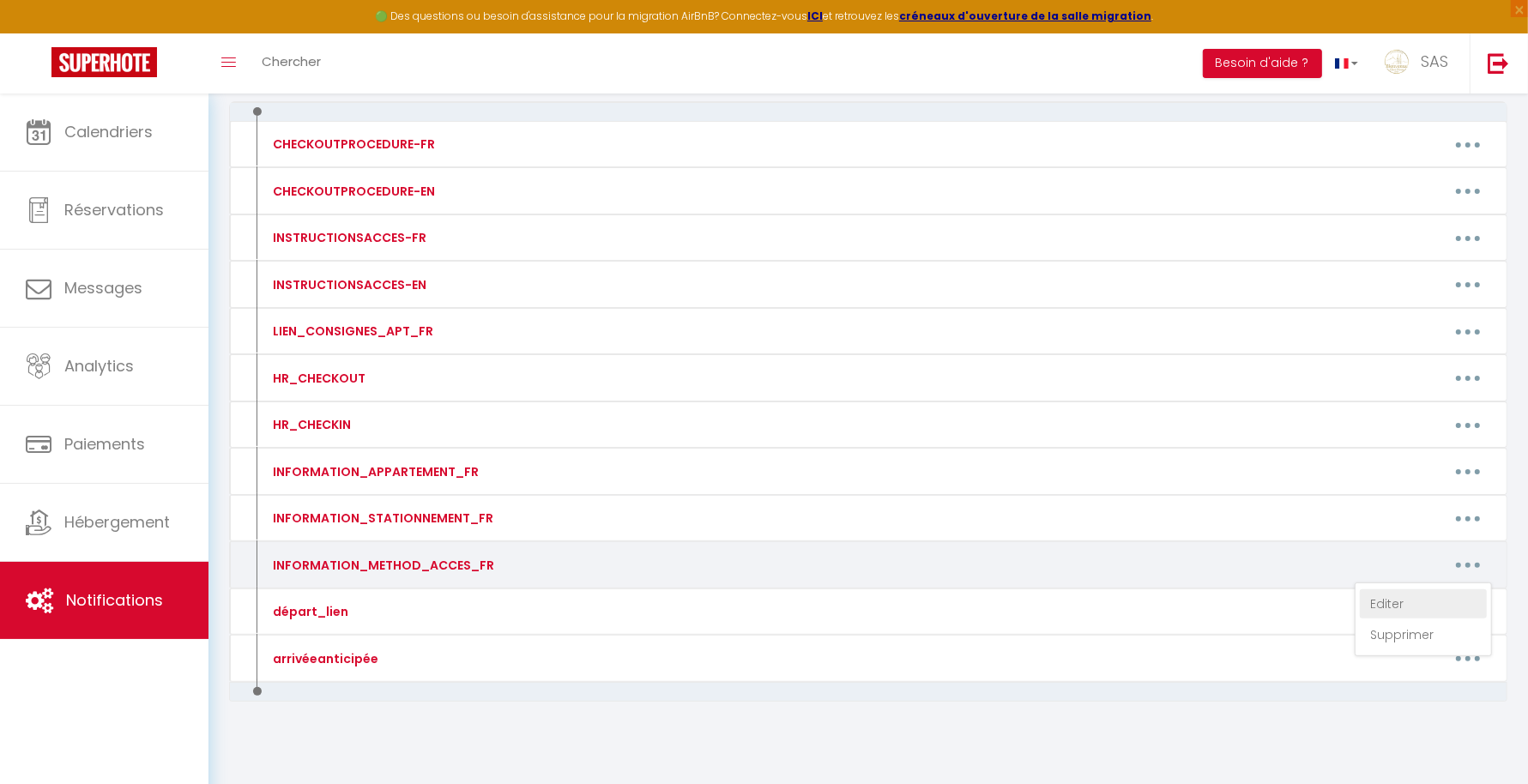
type textarea "Pour ouvrir la porte de l’immeuble : Code : 63 69 L'appartement dispose d'une s…"
type textarea "La boite à clef est devant l'entrée de la maison. Le code d'accès pour ouvrir l…"
type textarea "Portail blanc au fond de l'impasse "16bis" code portail : 2022 A Code Piéton : …"
type textarea "La boite à clef est devant la porte (Boite A). Le code d'accès pour ouvrir la b…"
type textarea "Boité à clés est dans la boite aux lettres (avec le logo Bienvenue chez nous) L…"
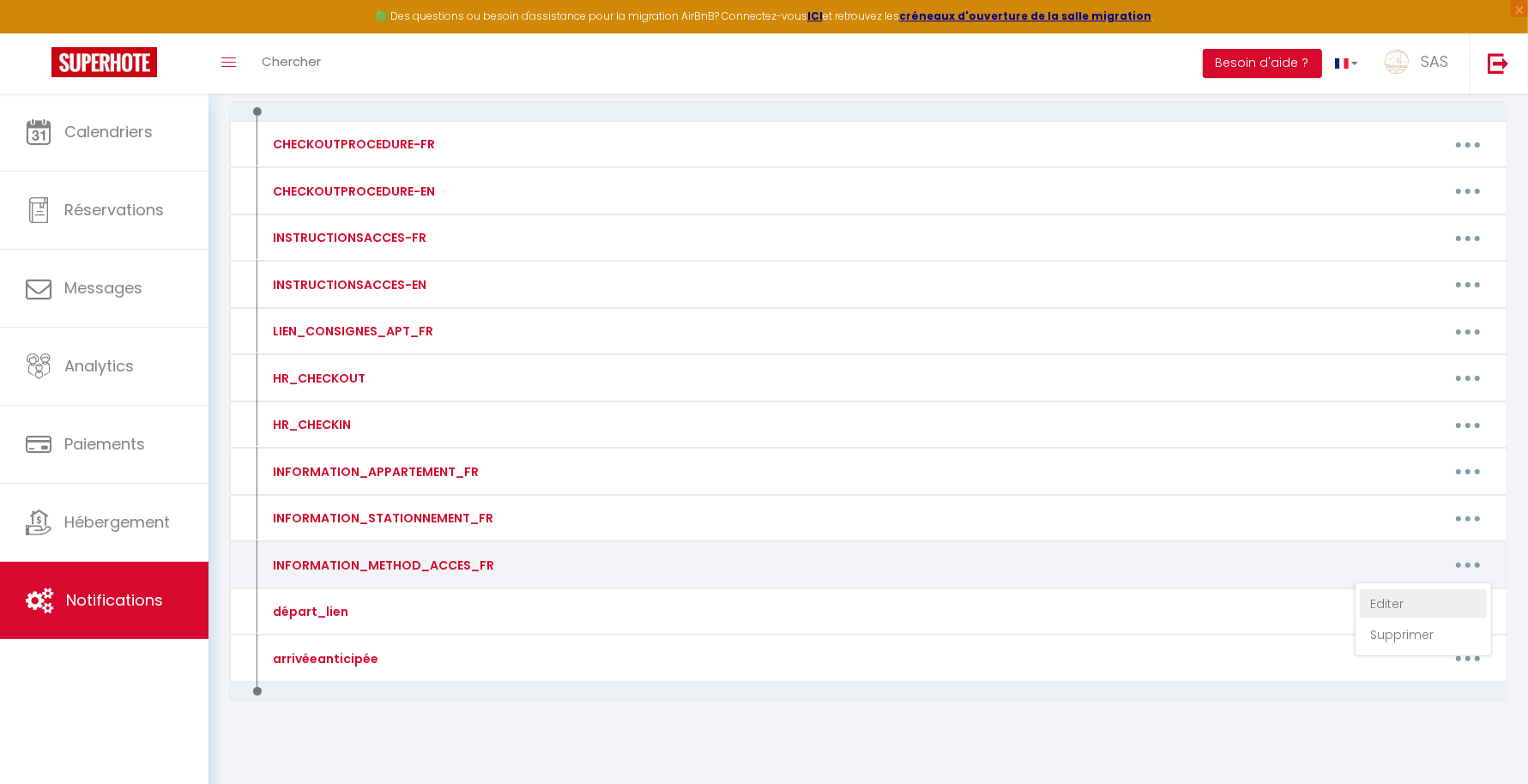
type textarea "La boite à clef se trouve dans le local poubelle. Passez sous le porche à côté …"
type textarea "La boite à clef est devant la porte au 1er étage (Boite C). Le code d'accès pou…"
type textarea "La boite à clef est devant l'entrée coté boite aux lettres ALLUMER LA BOITE EN …"
type textarea "Rendez-vous au parking 1 rue Marmontel, une "Key’s Box" est à votre disposition…"
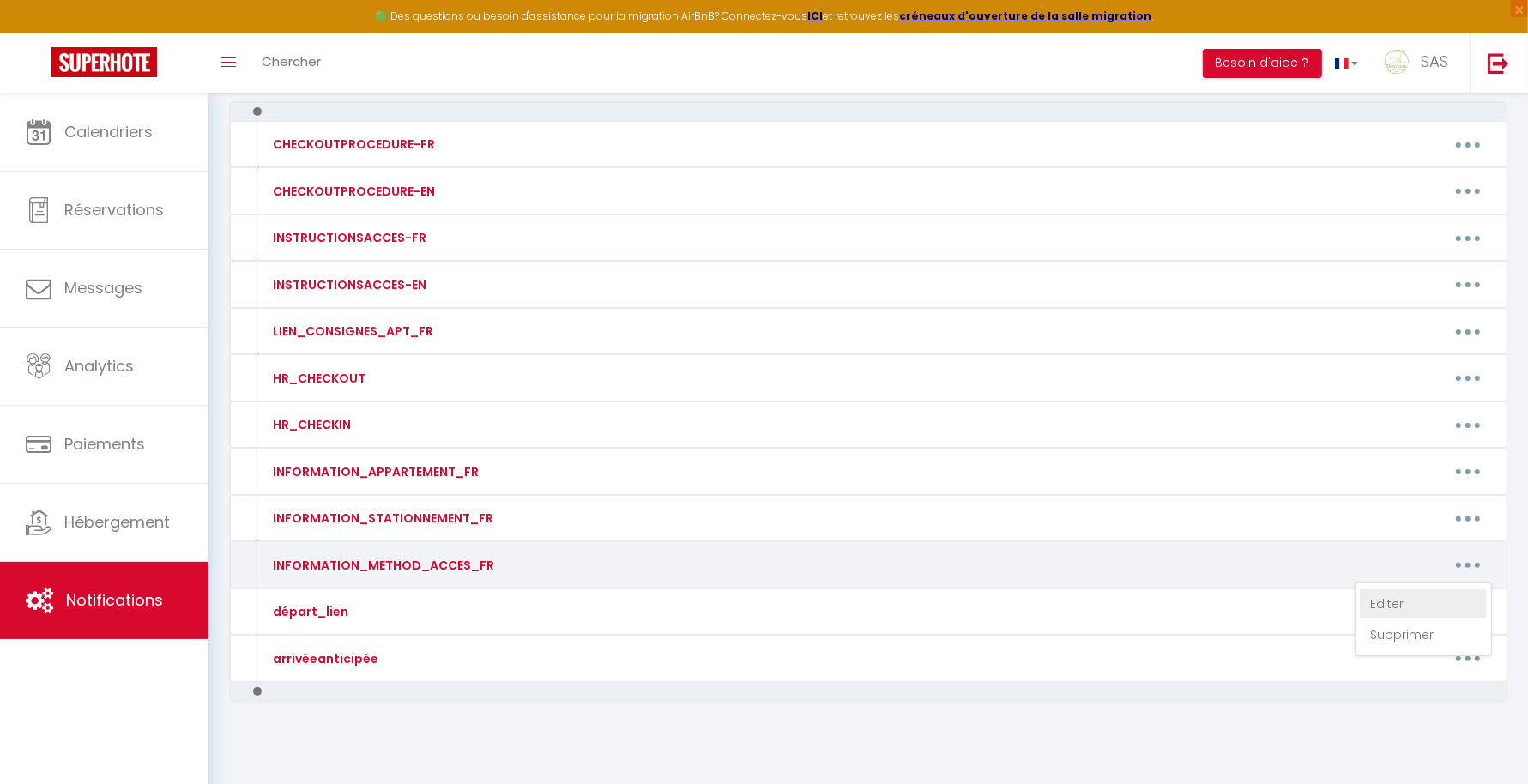
type textarea "Rendez-vous au parking 1 rue Marmontel, une "Key’s Box" est à votre disposition…"
type textarea "La boite à clef est à côté de la porte du garage. Allumez la boite à cles avec …"
type textarea "La boite à clef est devant la porte de l'immeuble Prendre la boite B Le code d'…"
type textarea "La boite à clef est à l'entrée de l'immeuble (à côté de l'interphone). Le code …"
type textarea "Rendez-vous au parking 1 rue Marmontel, une "Key’s Box" est à votre disposition…"
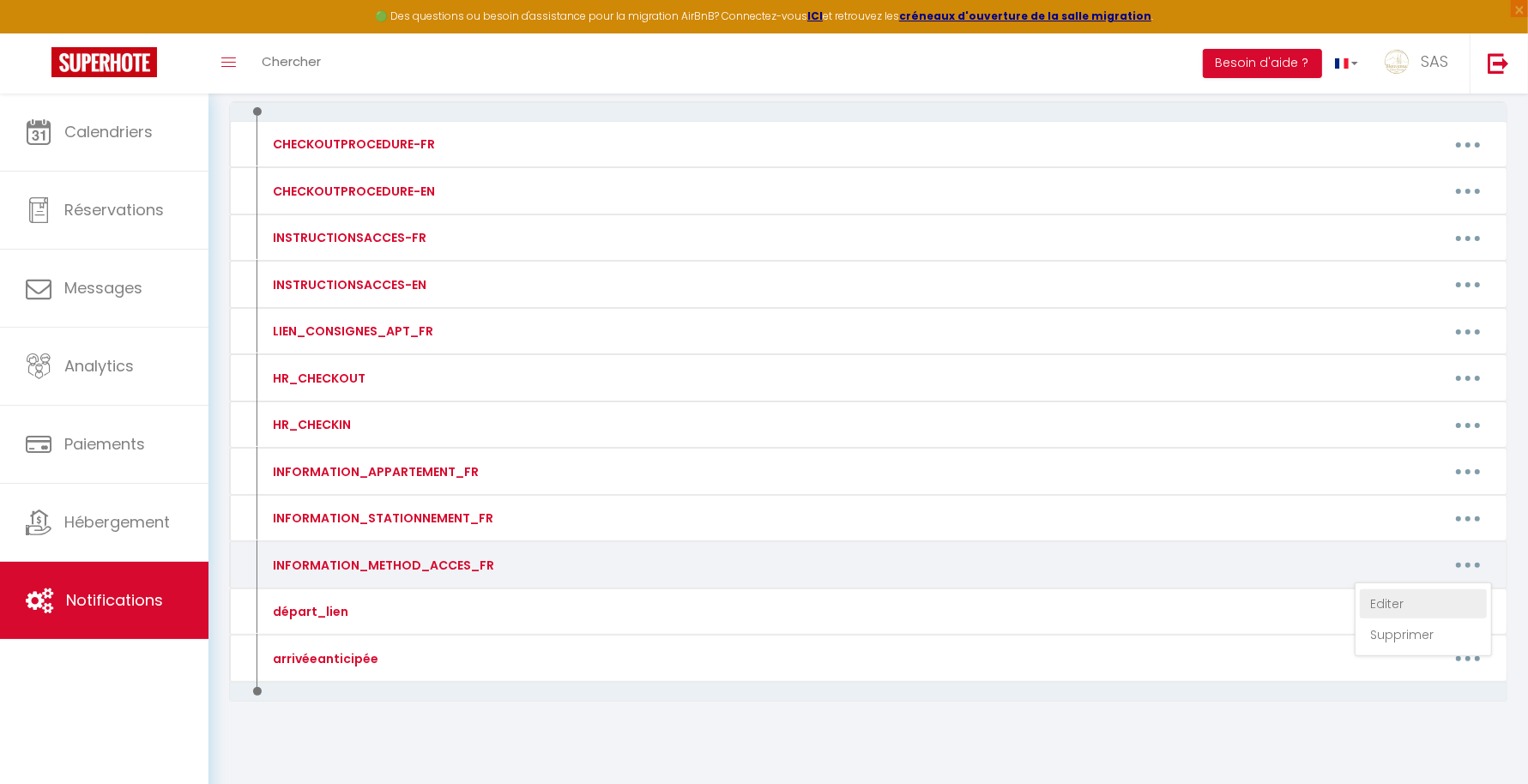
type textarea "La boite à clef est située vers l'interphone Le code d'accès pour ouvrir la boi…"
type textarea "La boite à clef est dans le hall vers l'interphone (Boite B) ALLUMER LA BOITE E…"
type textarea "La boite à clef est dans le hall vers l'interphone (Boite C) ALLUMER LA BOITE E…"
type textarea "Rendez-vous au parking 1 rue Marmontel, une "Key’s Box" est à votre disposition…"
type textarea "Pour ouvrir la porte de l’immeuble : Téléphonez au numéro suivant : +33 9 70 73…"
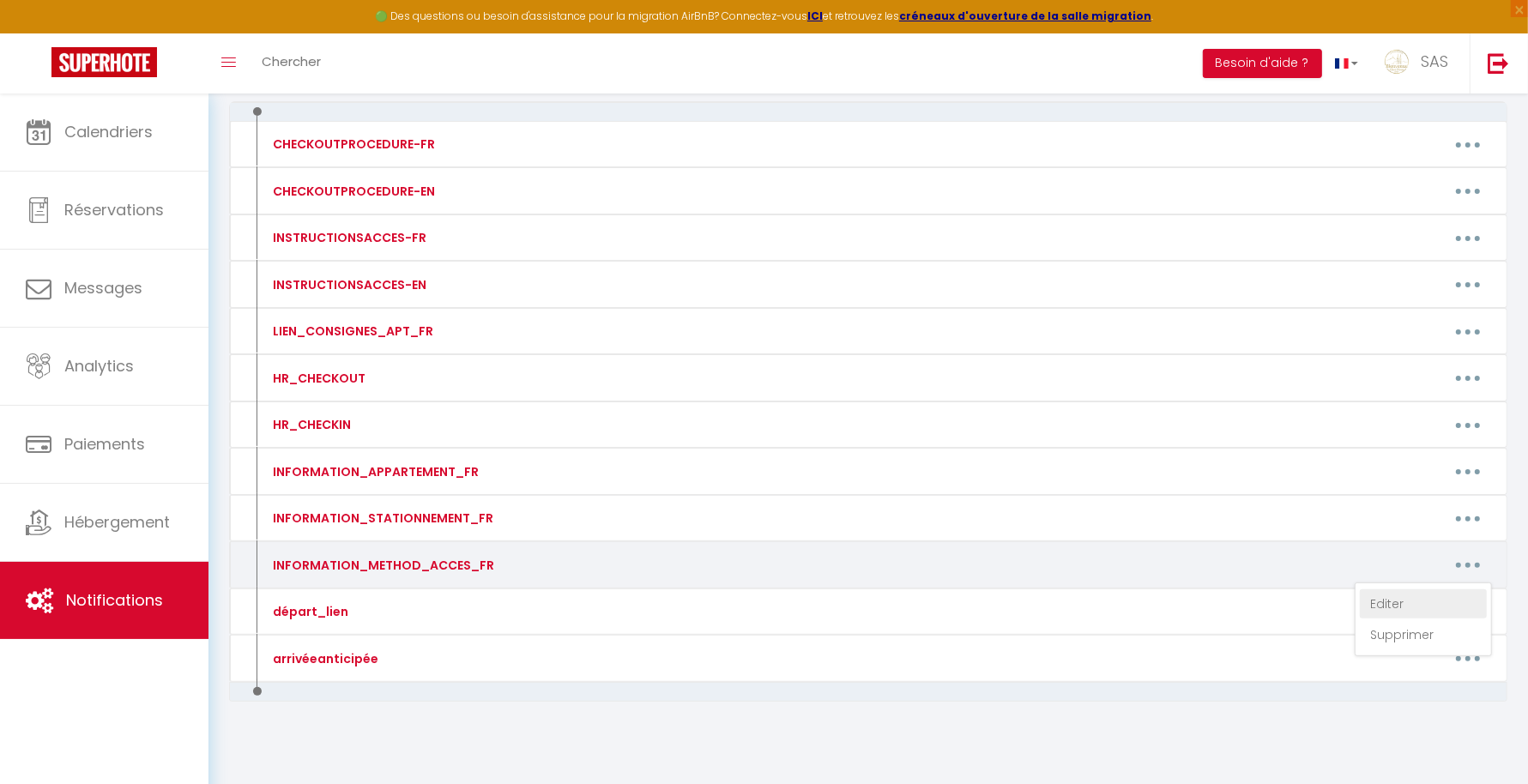
type textarea "La boite à clef est située vers l'interphone Le code d'accès pour ouvrir la boi…"
type textarea "La boite à clef est devant la porte (Boite B). Le code d'accès pour ouvrir la b…"
type textarea "La boite à clef est à l'entrée du parking à droite (derrière les haies). Le cod…"
type textarea "La boite à clef est située devant la place de parking. ALLUMER LA BOITE EN PASS…"
type textarea "Pour ouvrir la porte de l’immeuble : Téléphonez au numéro suivant : +33 9 70 73…"
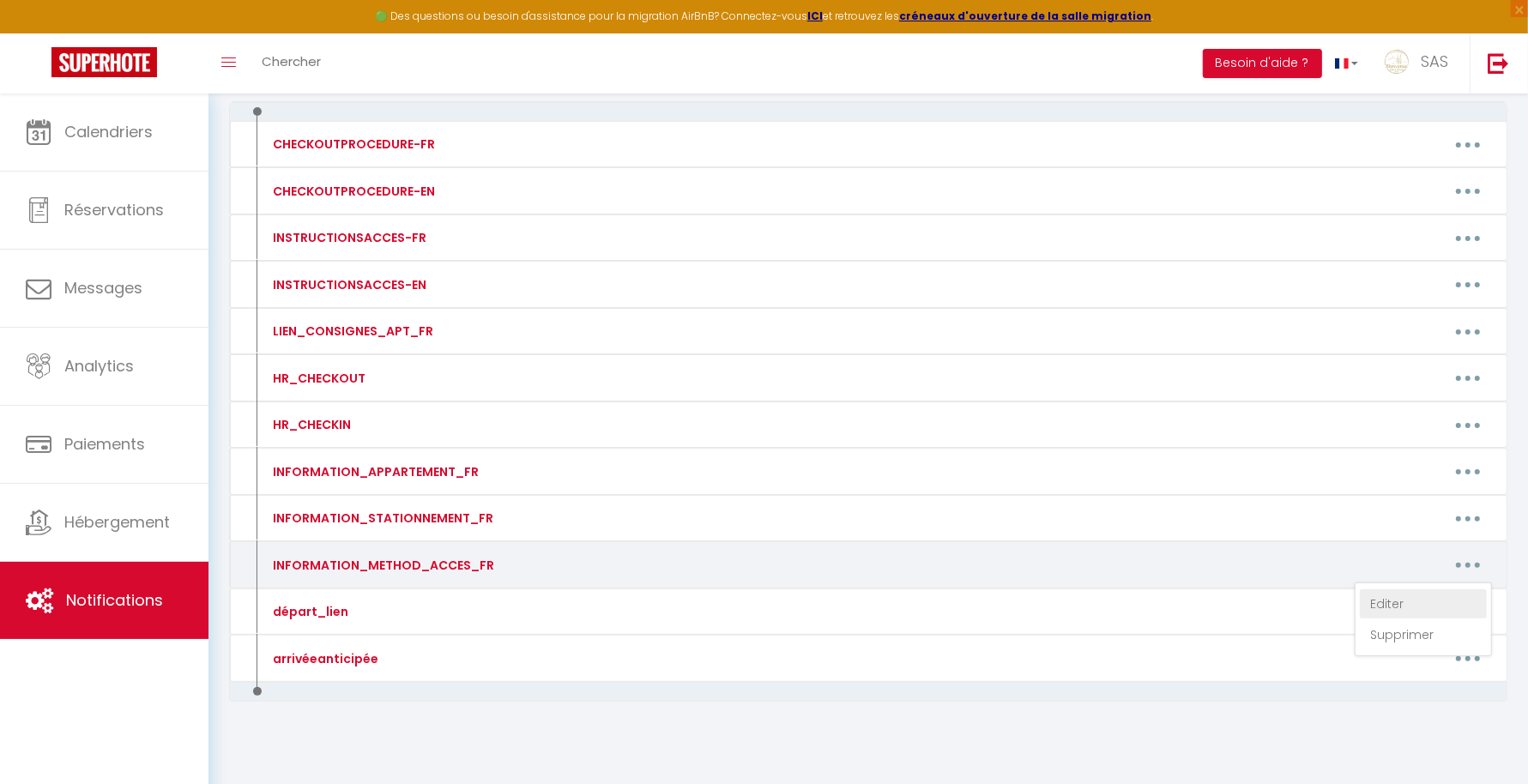
type textarea "La boite à clef est devant l'entrée du garage. Le code d'accès pour ouvrir la b…"
type textarea "Pour ouvrir la porte métallique de l'immeuble, tapez le code 1982. Sonnez ensui…"
type textarea "Code de l'immeuble est : 12 18 La boite à clef se situe devant la porte de l'ap…"
type textarea "Rendez-vous au parking 1 rue Marmontel, une "Key’s Box" est à votre disposition…"
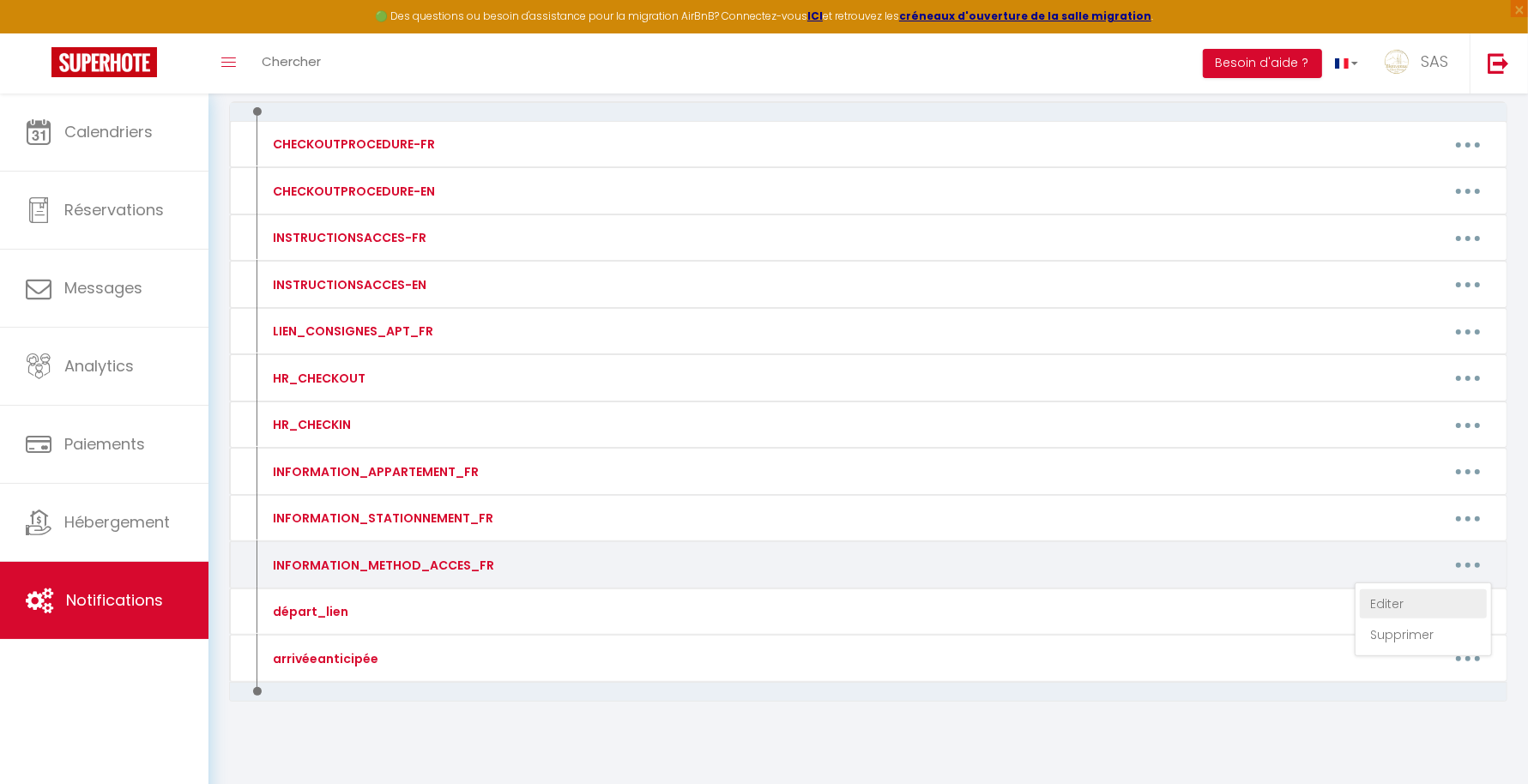
type textarea "POUR OUVRIR PORTE IMMEUBLE : Téléphonez au numéro suivant : 09 70 73 20 18 code…"
type textarea "La boite à clef est située en bas vers l'entrée des caves. Le code d'accès pour…"
type textarea "Boite à clés devant entrée maison Allumez avec votre main la boite Tapez le cod…"
type textarea "Pour ouvrir l'immeuble sonnez à LE CELESTE Serrure connectée sur l'appartement …"
type textarea "La boite à Clès se trouve sur le pilier en face de la porte d'entrée de la mais…"
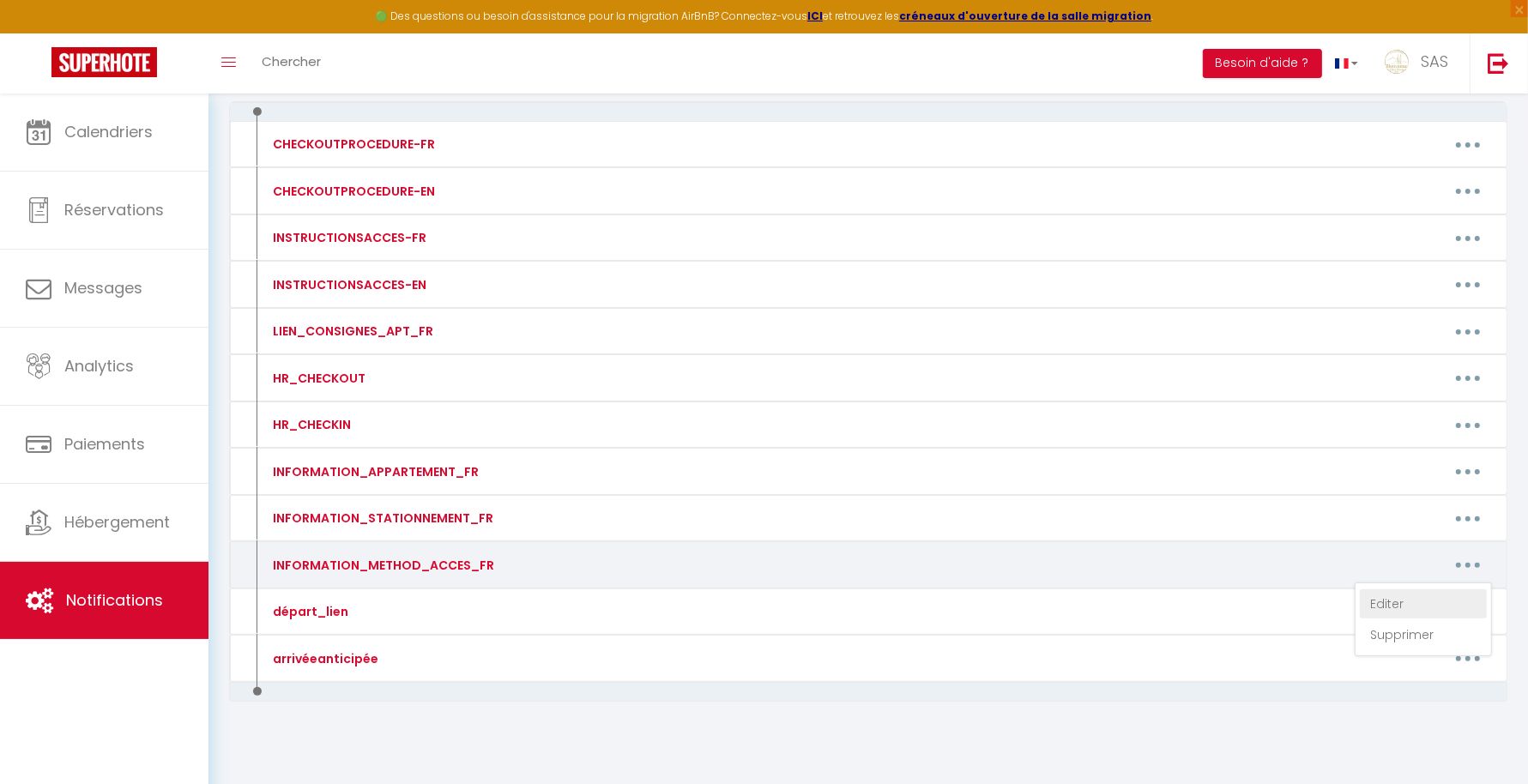
type textarea "Pour ouvrir la porte de l’immeuble : Sonnez à TARDIEU et téléphonez au numéro s…"
type textarea "Pour ouvrir l'immeuble sonnez à LE TRAON Serrure connectée sur l'appartement au…"
type textarea "Pour ouvrir la porte de l’immeuble : Sonnez à SAID ALIYA après téléphonez au nu…"
type textarea "Pour ouvrir la porte de l’immeuble : Sonnez à HERREROS STEPHANE après téléphone…"
type textarea "Etape 1 : Boite à clés se trouve en face au 8 Av Thermale boite D Tapez le code…"
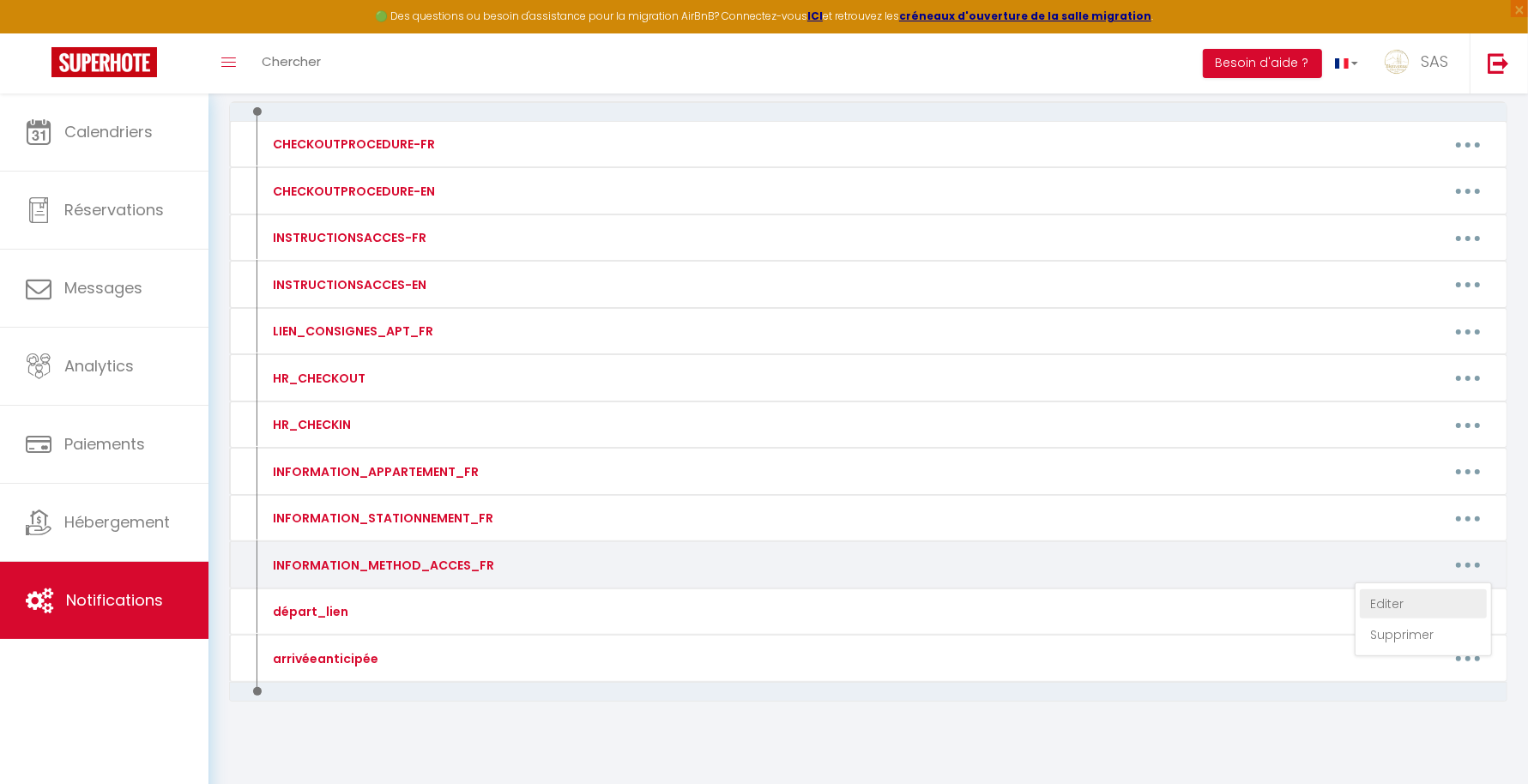
type textarea "Pour ouvrir la porte de l’immeuble : Téléphonez au numéro suivant : +33 9 70 73…"
type textarea "Dans un premier temps, vous pouvez vous garer devant la porte de garage blanche…"
type textarea "Rendez-vous au parking 1 rue Marmontel, une "Key’s Box" est à votre disposition…"
type textarea "Les boite à cles se trouve devant l'immeuble 3 Boites A/B/C Code pour les 3 boi…"
type textarea "Pour ouvrir la porte de l'immeuble. Sonnez à « JOUBERT » et après quelques inst…"
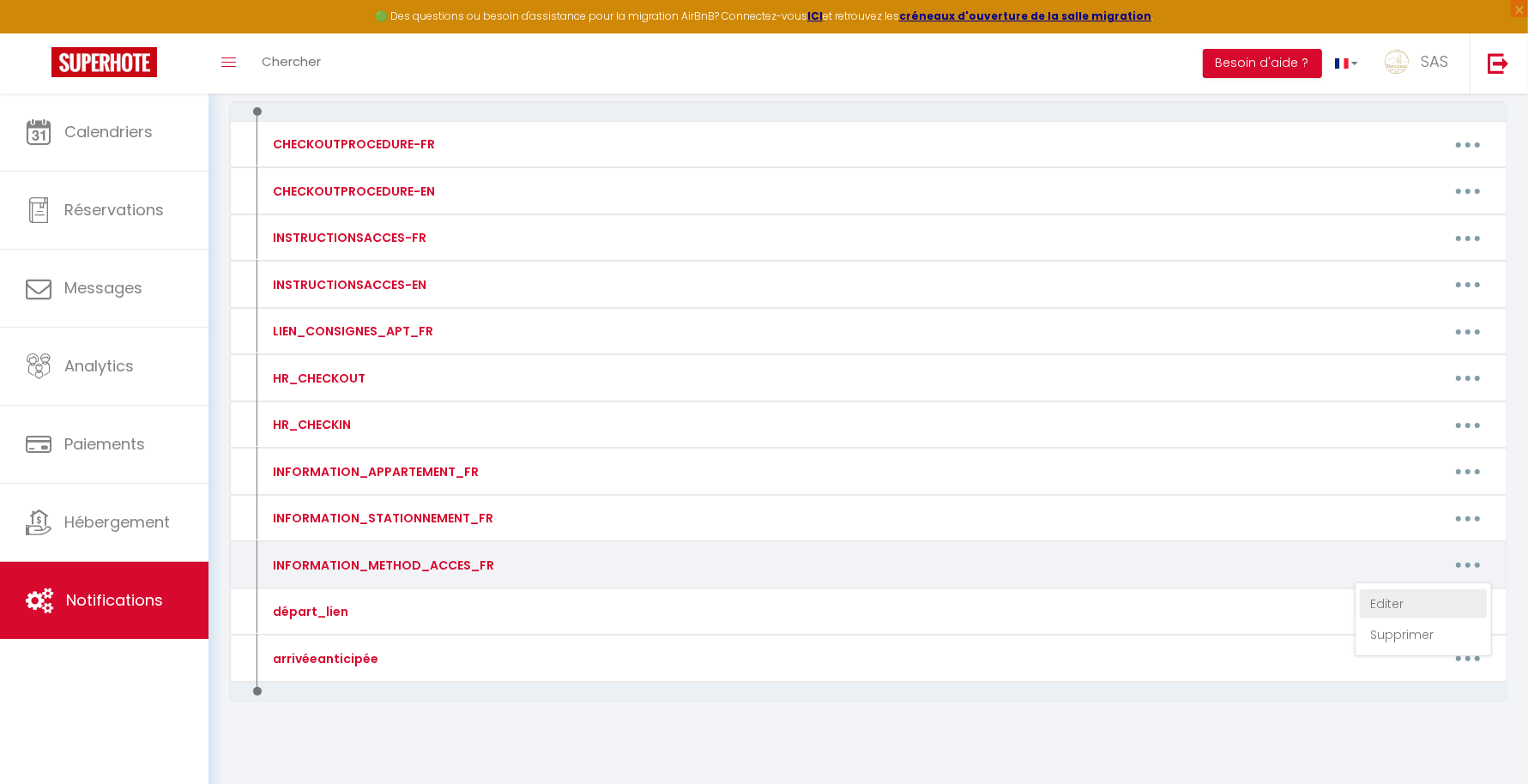
type textarea "Pour ouvrir la porte de l’immeuble :t Téléphonez au numéro suivant : +33 9 70 7…"
type textarea "Pour ouvrir la porte de l’immeuble : Téléphonez au numéro suivant : +33 9 70 73…"
type textarea "Porte immeuble : Code 20 24 # L'appartement dispose d’une boite à clés L'appart…"
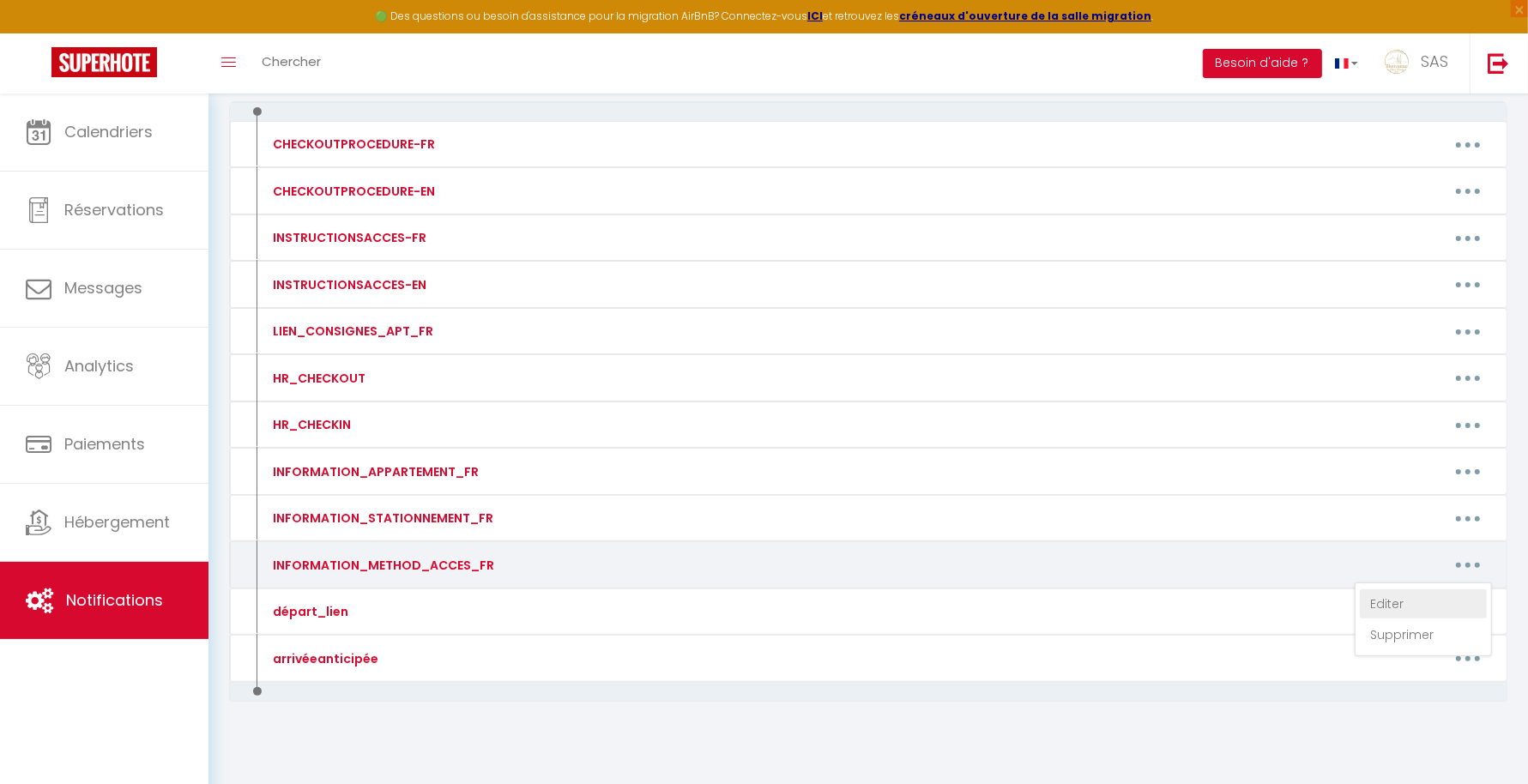
type textarea "Porte immeuble : Code 20 24 # L'appartement dispose d’une boite à clés L'appart…"
type textarea "Porte immeuble : Code 20 24 # Les appartements du Rdc au 3 étage avec des boite…"
type textarea "La boite à clés se trouve sur la droite de l'immeuble (après marchant de livre)…"
type textarea "Pour ouvrir la porte de l’immeuble : Sonnez à BCN Téléphonez au numéro suivant …"
type textarea "Boite à clès devant l'immeuble Code : 18 29 Appartement au fond de l'entré à dr…"
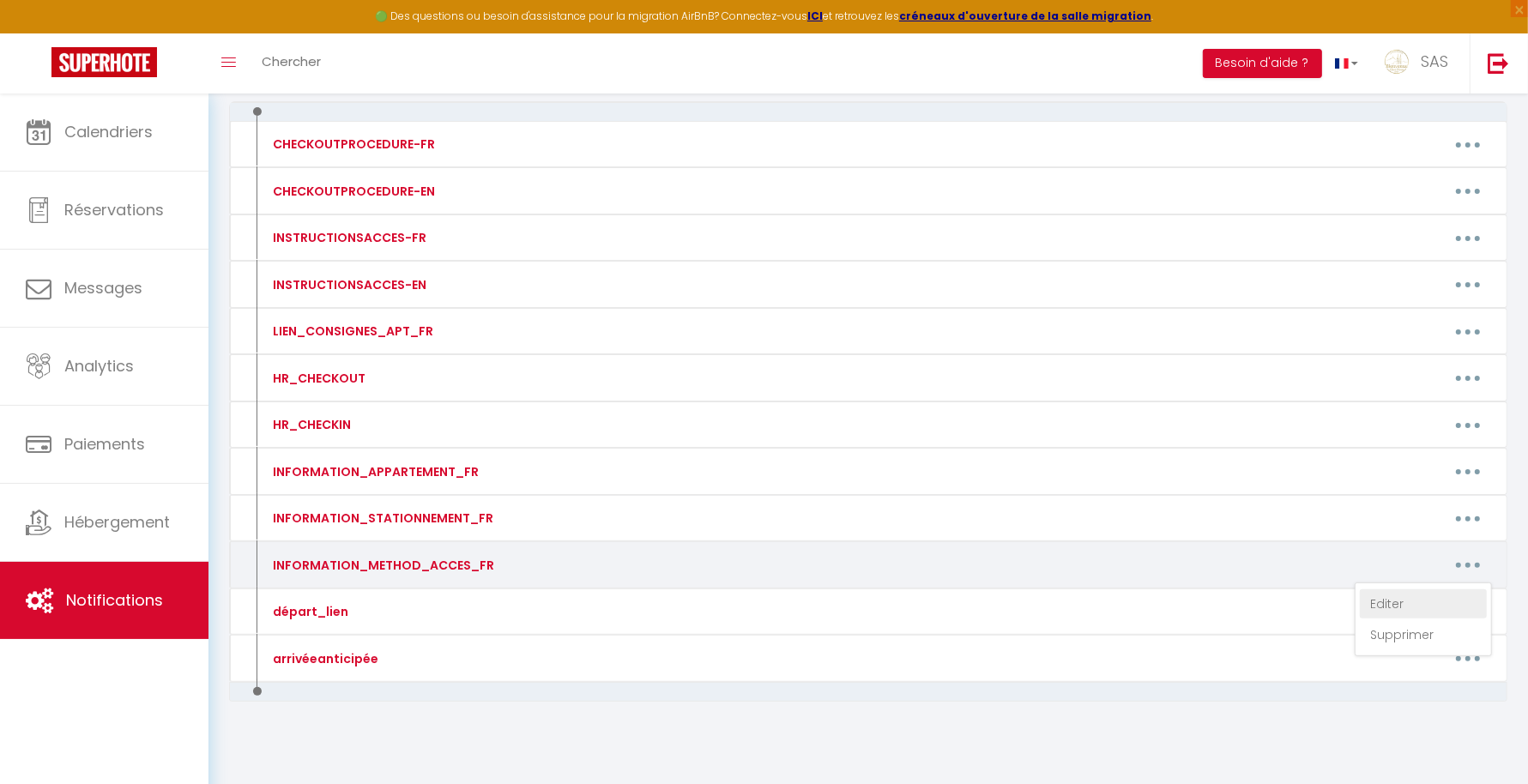
type textarea "BOITE A CLÉS DEVANT IMMEUBLE CODE : 46 29 77 92 + ok L'appartement au 3 étage"
type textarea "Porte immeuble : Code 20 24 # L'appartement dispose d'une serrure connectée L'a…"
type textarea "L'appartement dispose d'une serrure connectée L'appartement RDC GAUCHE N°6 Dans…"
type textarea "Porte immeuble : Code 20 24 # L'appartement dispose d'une serrure connectée L'a…"
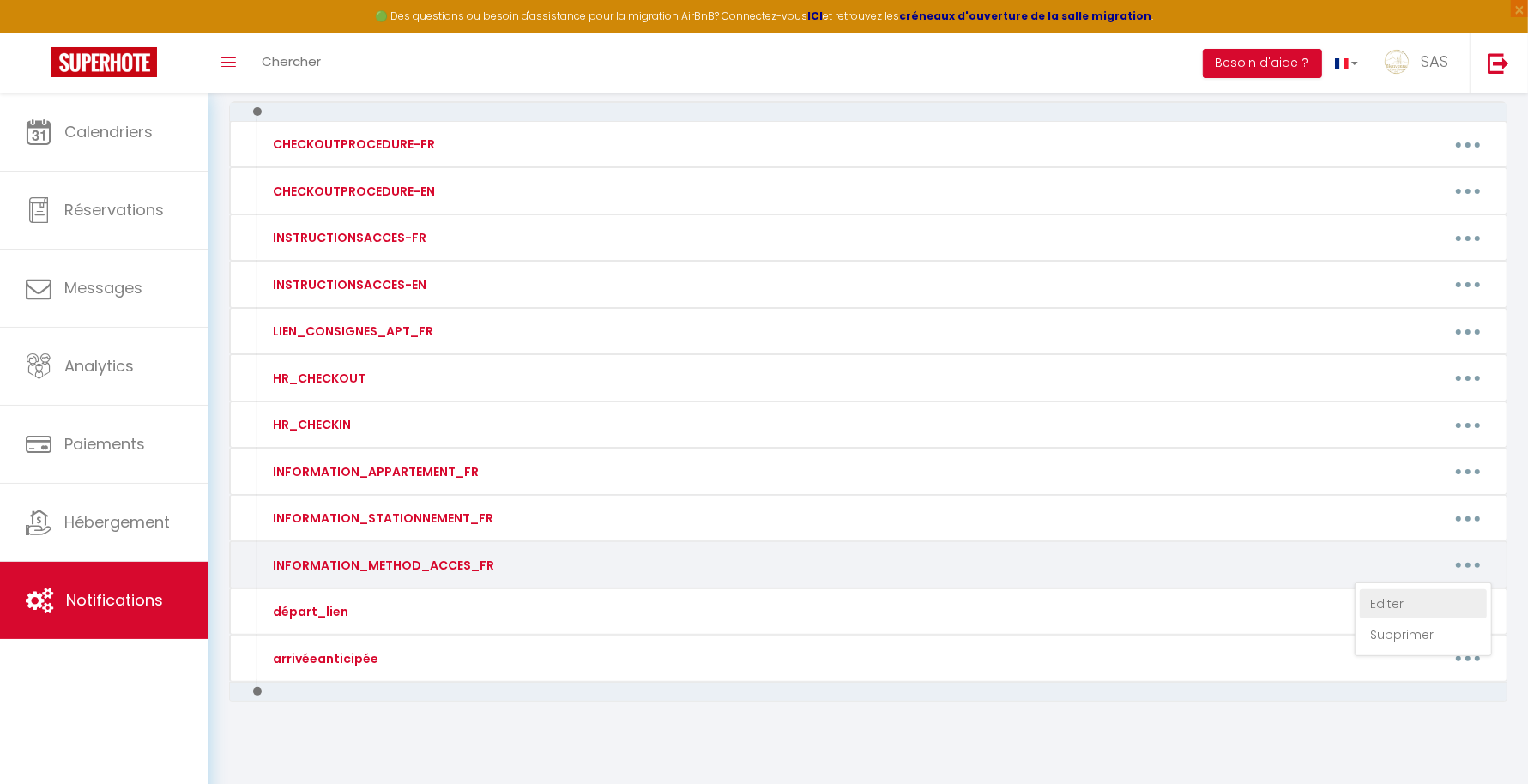
type textarea "Porte immeuble : Code 20 24 # Les appartements disposent d'une serrure connecté…"
type textarea "L'appartement dispose d'une serrure connectée L'appartement RDC DROITE N°5 Entr…"
type textarea "Porte immeuble : Code 20 24 # L'appartement dispose d'une serrure connectée L'a…"
type textarea "Pour ouvrir la porte de l’immeuble : Téléphonez au numéro suivant : +33 9 70 73…"
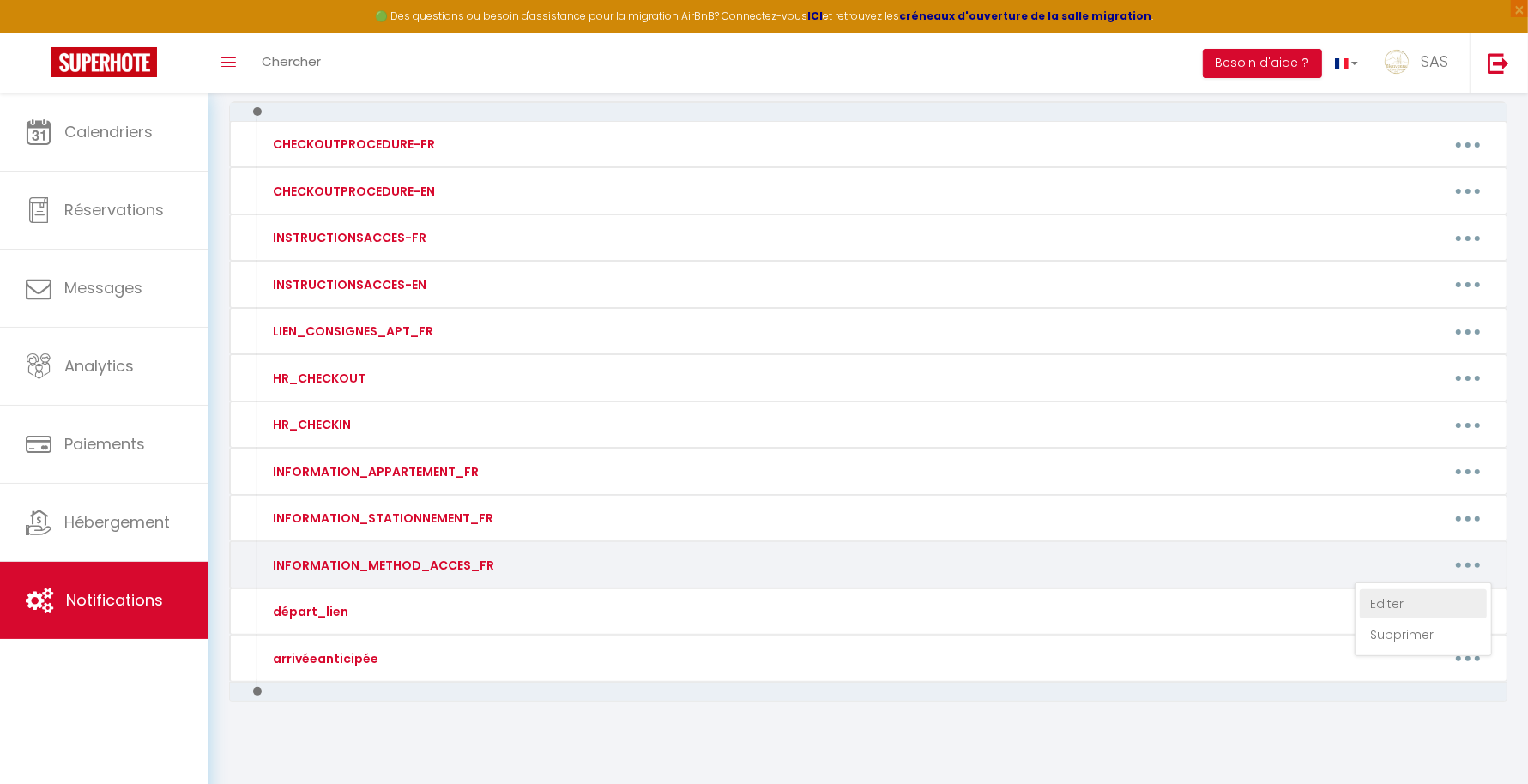
type textarea "Pour ouvrir la porte de l’immeuble : Téléphonez au numéro suivant : +33 9 70 73…"
type textarea "L'entrée est derrière la maison La boite à clés vers entrée immeuble BOITE A Ta…"
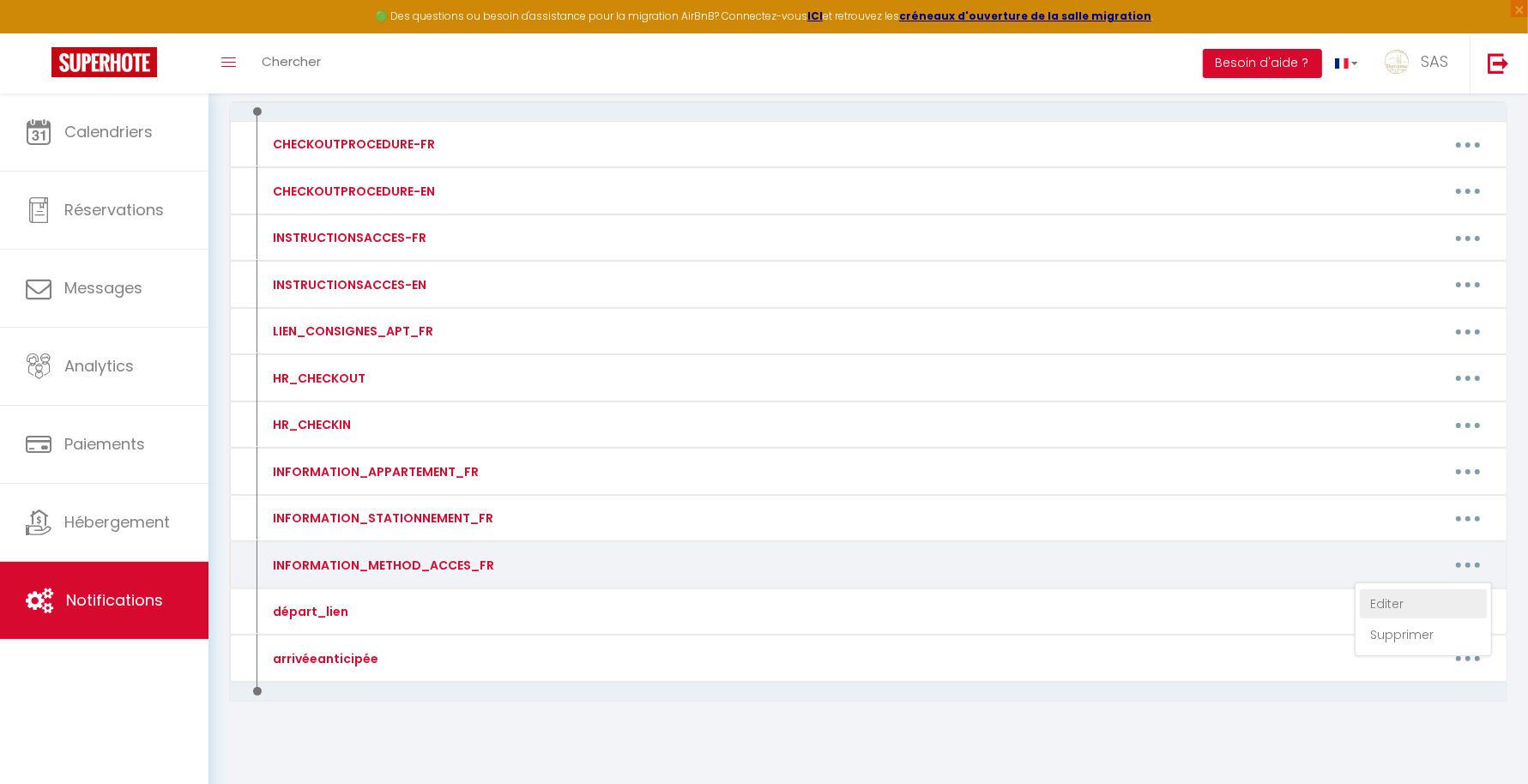
type textarea "Pour ouvrir la porte de l’immeuble : Sonnez à BARRAUD et téléphonez au numéro s…"
type textarea "Entrée immeuble ouvert Boite à clés devant entré appartement Passez votre main …"
type textarea "L'accès est au 59 BIS petite ruelle à côté du 59 Suivre autocollant Bienvenue c…"
type textarea "Boite à clés devant l'entrée de la maison 69 45"
type textarea "Pour ouvrir l'immeuble / Téléphonez au numéro suivant : +33 9 70 73 20 18 code …"
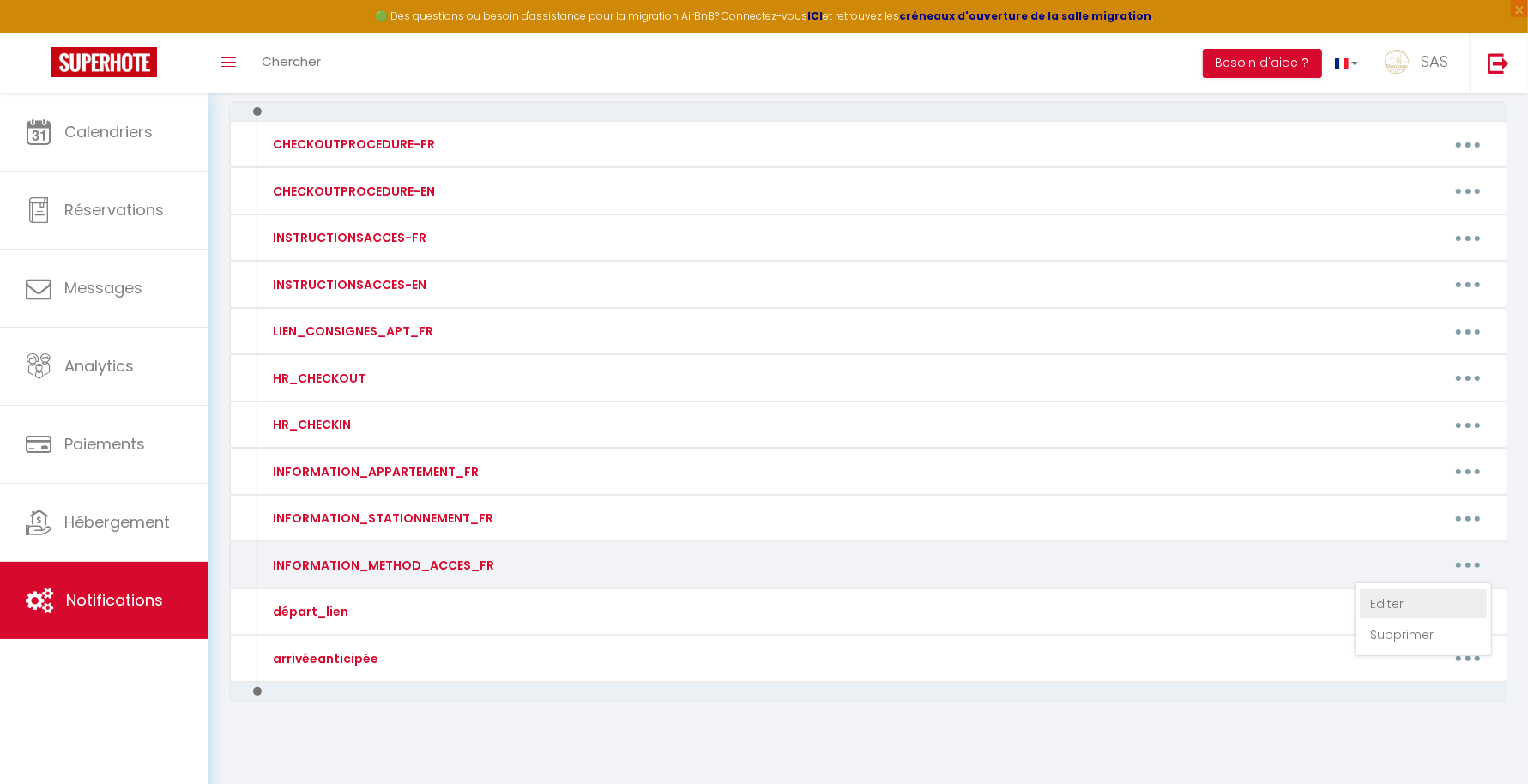
type textarea "ARRIVÉE EN DEUX ÉTAPES : RÉCUPÉRER LES CLÉS BOITE A CLÉS 9 AVENUE DES ÉTATS UNI…"
type textarea "Porte immeuble : Code 20 24 # L'appartement dispose d’une serrure connectée L'a…"
type textarea "Porte immeuble : Code 20 24 # L'appartement dispose d’une boite à cles L'appart…"
type textarea "Porte immeuble : Code 20 24 # L'appartement dispose d’une boite à clés L'appart…"
type textarea "Porte immeuble : Code 20 24 # L'appartement dispose d’une serrure connectée L'a…"
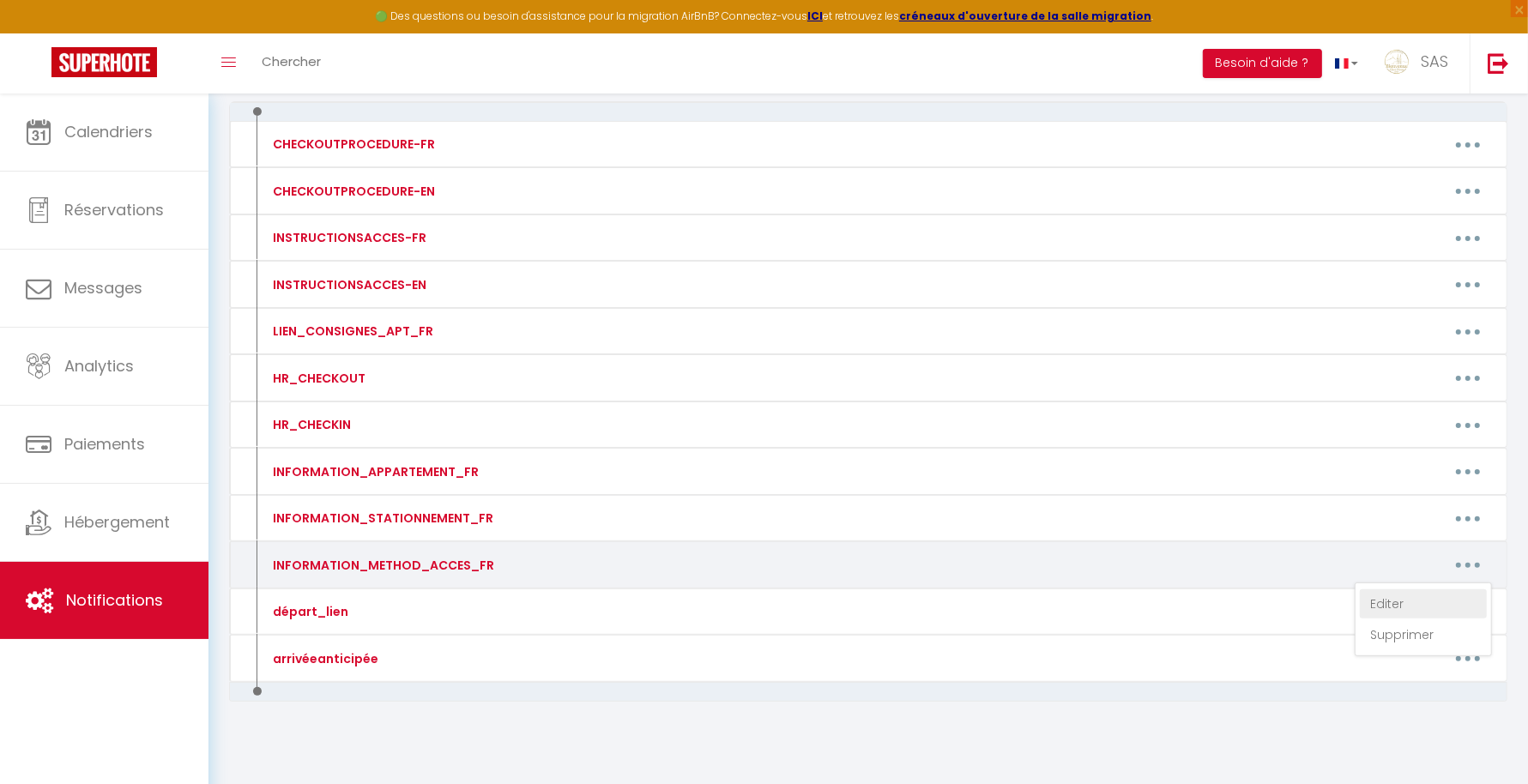
type textarea "Porte immeuble : Code 20 24 # L'appartement dispose d’une boite à clès L'appart…"
type textarea "Porte immeuble : Code 20 24 # L'appartement dispose d’une serrure connectée L'a…"
type textarea "Le code pour les deux portes d'immeuble : Code 20 24 # Les appartements dispose…"
type textarea "Porte immeuble : Code 20 24 # L'appartement dispose d’une serrure connectée L'a…"
type textarea "Pour ouvrir l'immeuble Téléphonez au numéro suivant : +33 9 70 73 20 18 code : …"
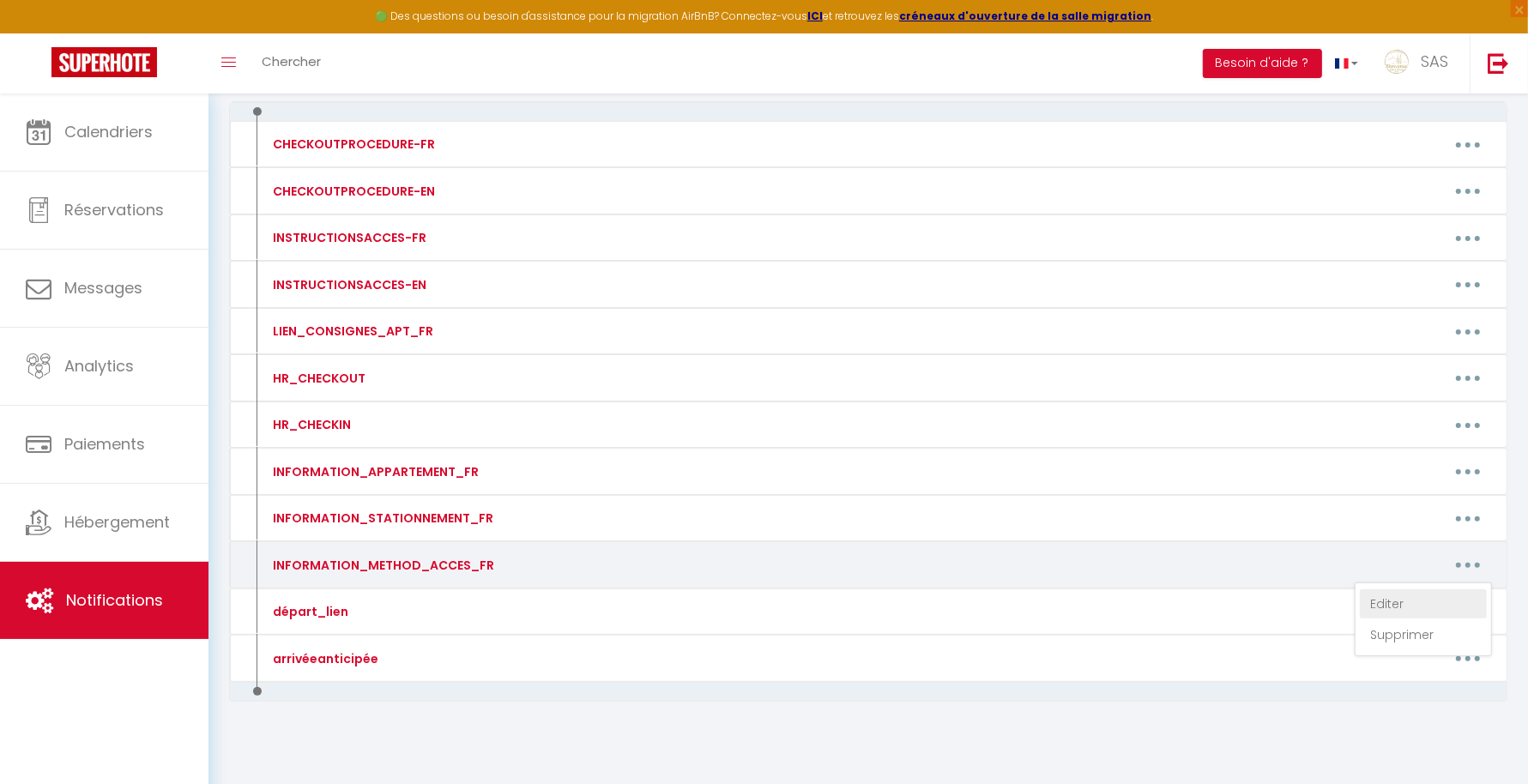
type textarea "PORTE BLANCHE A GAUCHE DE L'ENTRÉE DE L'IMMEUBLE SERRURE CONNECTEE Tapez le cod…"
type textarea "Pour ouvrir immeuble sonnez à FERREIRA 3 éme étage L'appartement dispose d'une …"
type textarea "BOITE A CLÉS DEVANT APPARTEMENT Tapez le code [RENTALDOOR:CODE] + V Pour inform…"
type textarea "Pour ouvrir le portail : Appuyer sur la flèche de droite et la Cloche Pour ouvr…"
type textarea "Code immeuble (2 portes) 03 63 Code ascenseur : 06 44 5 eme étage porte N° 7 SE…"
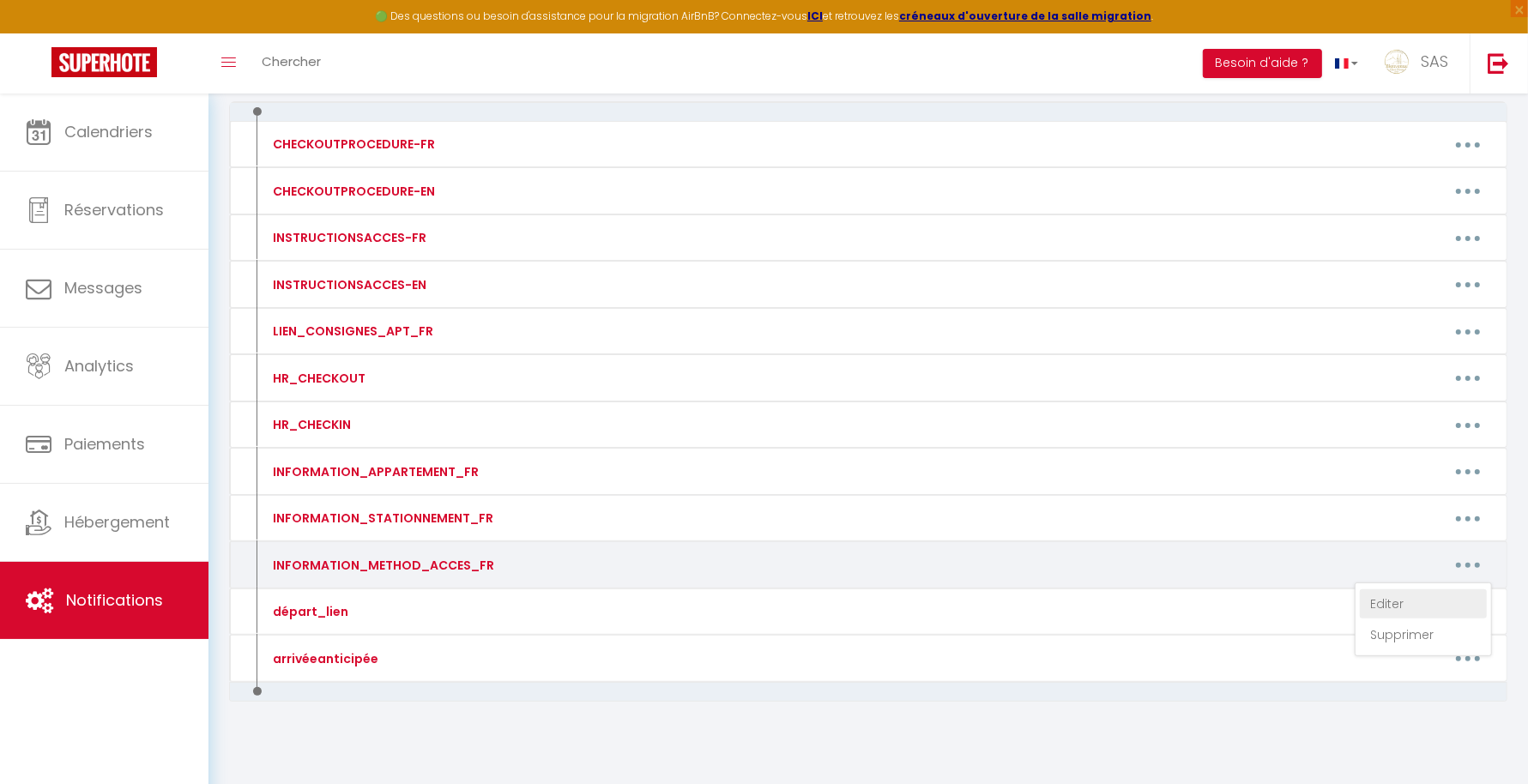
type textarea "Pour ouvrir la porte de l’immeuble : Téléphonez au numéro suivant : +33 9 70 73…"
type textarea "CODE IMMEUBLE : 13 46 BOITE A CLES SOUS ESCALIER BOITE N°6 CODE 15 10"
type textarea "INFO ENTRÉE APPARTEMENT si vous trouvez le 22 il faut traverser le boulevard po…"
type textarea "Pour ouvrir la porte de l’immeuble : Sonnez à MARQUES Téléphonez au numéro suiv…"
type textarea "LA BOITE A CLES SE TROUVE SUR LE GRILLAGE AVANT DE RENTREE DANS LE PARC SUR GAU…"
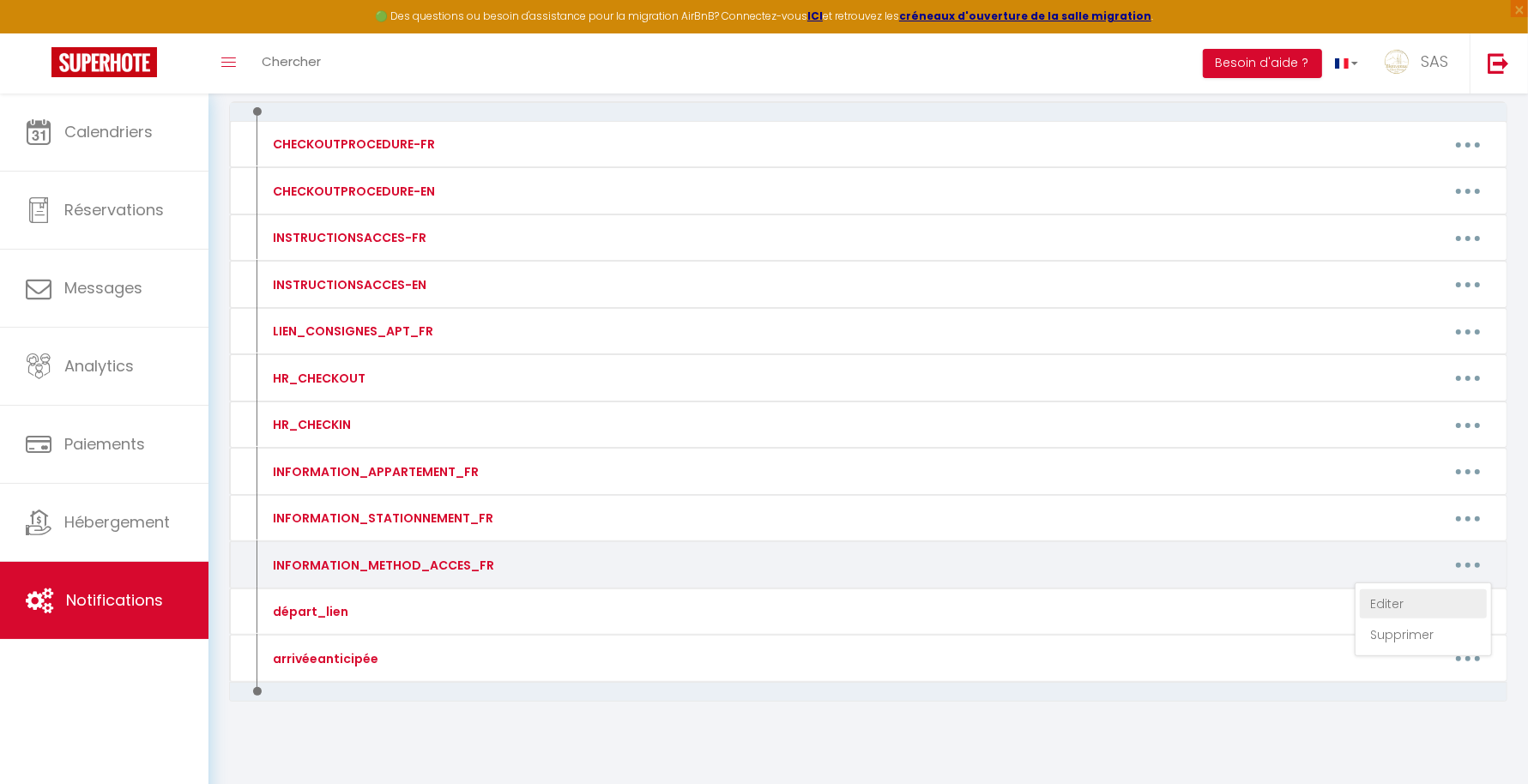
type textarea "Boite à clés sur le pilier en face de la porte d'entrée Tapez le code [RENTALDO…"
type textarea "L'entrée est derrière la maison La boite à clés vers entrée immeuble BOITE B Ta…"
type textarea "L'entrée est derrière la maison La boite à clés vers entrée immeuble BOITE A ET…"
type textarea "Pour ouvrir immeuble - Sonnez à BCN L'appartement dispose d'une serrure connect…"
type textarea "Boite à clés en dessous de l'interphone Bienvenue chez nous Code : 32 11"
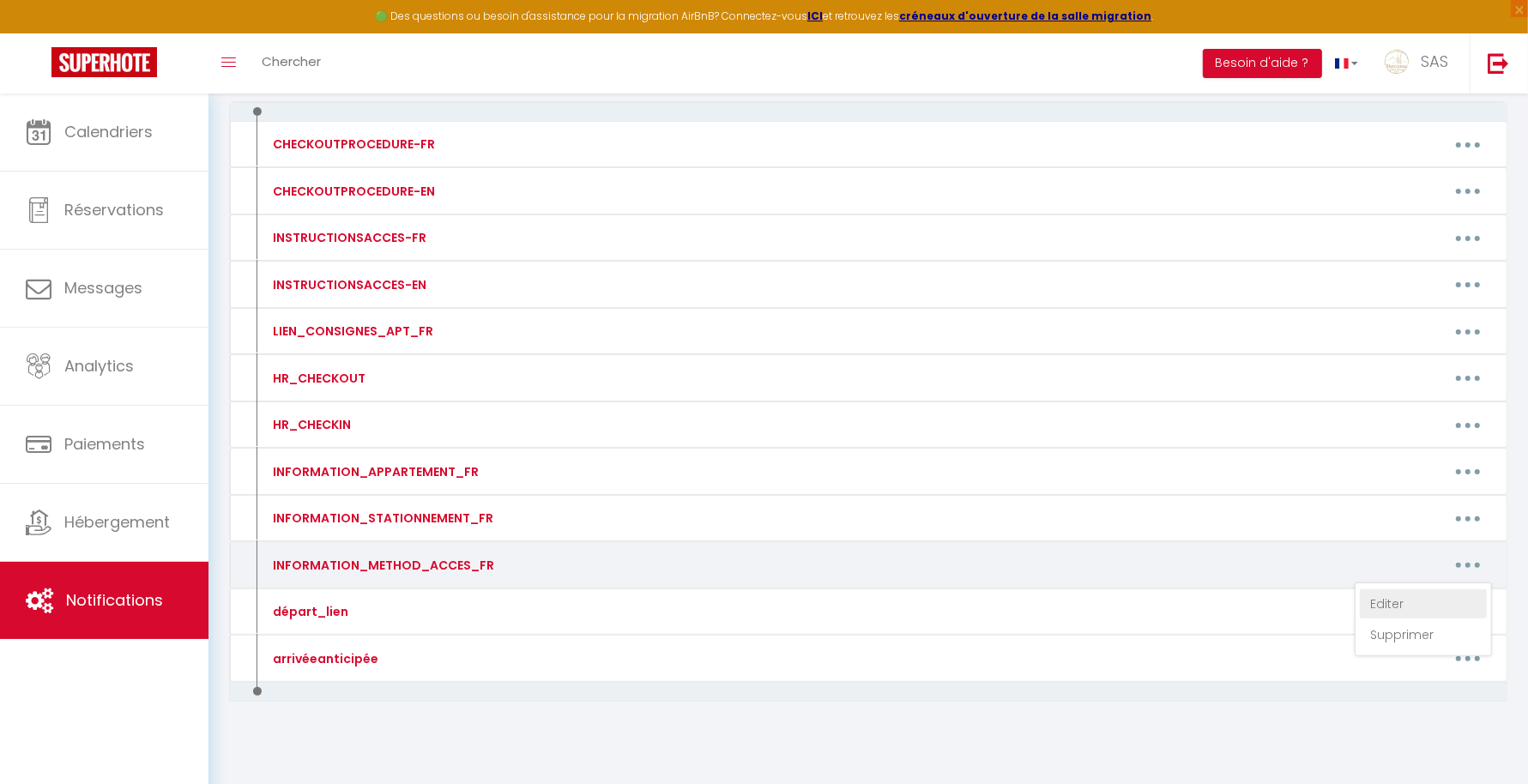
type textarea "Code Immeuble : 06 25 Appartement A L'appartement dispose d'une serrure connect…"
type textarea "Code Immeuble : 06 25 Appartement B L'appartement dispose d'une serrure connect…"
type textarea "Code Immeuble : 06 25 Appartement A/ B / C CODE UNIQUE POUR LES 3 APPARTEMENTS …"
type textarea "Code Immeuble : 06 25 Appartement C L'appartement dispose d'une serrure connect…"
type textarea "-BOITE A CLES DEVANT ENTREE MAISON Tapez le code [RENTALDOOR:CODE] et validez s…"
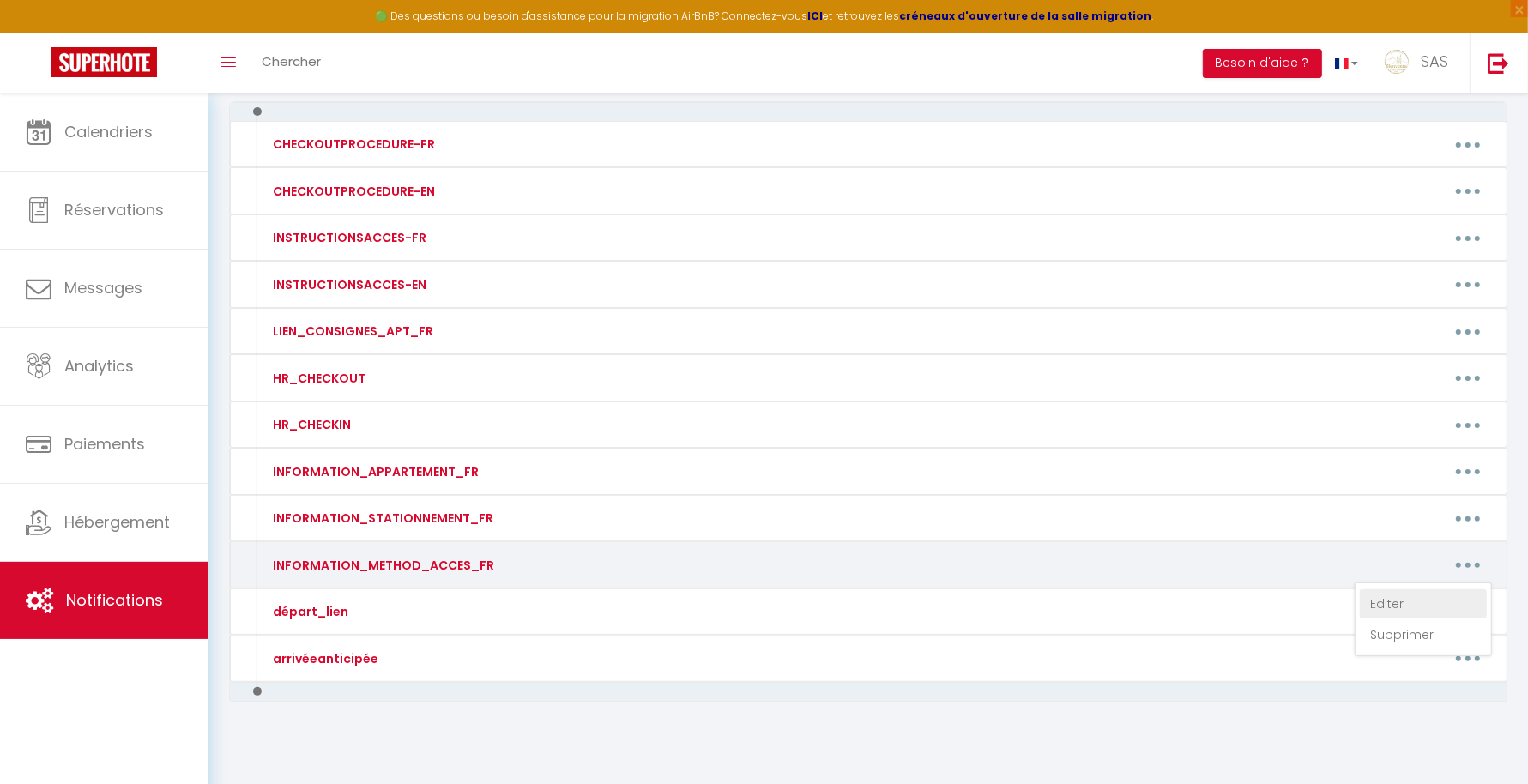
type textarea "Pour ouvrir la porte de l’immeuble : Sonnez à SENY & téléphonez au numéro suiva…"
type textarea "La boite à clés se trouve en dessous de l'entrée de maison sur porte garage All…"
type textarea "CODE IMMEUBLE : CLES + 5685 + CLES Boite à clés devant entré appartement Tapez …"
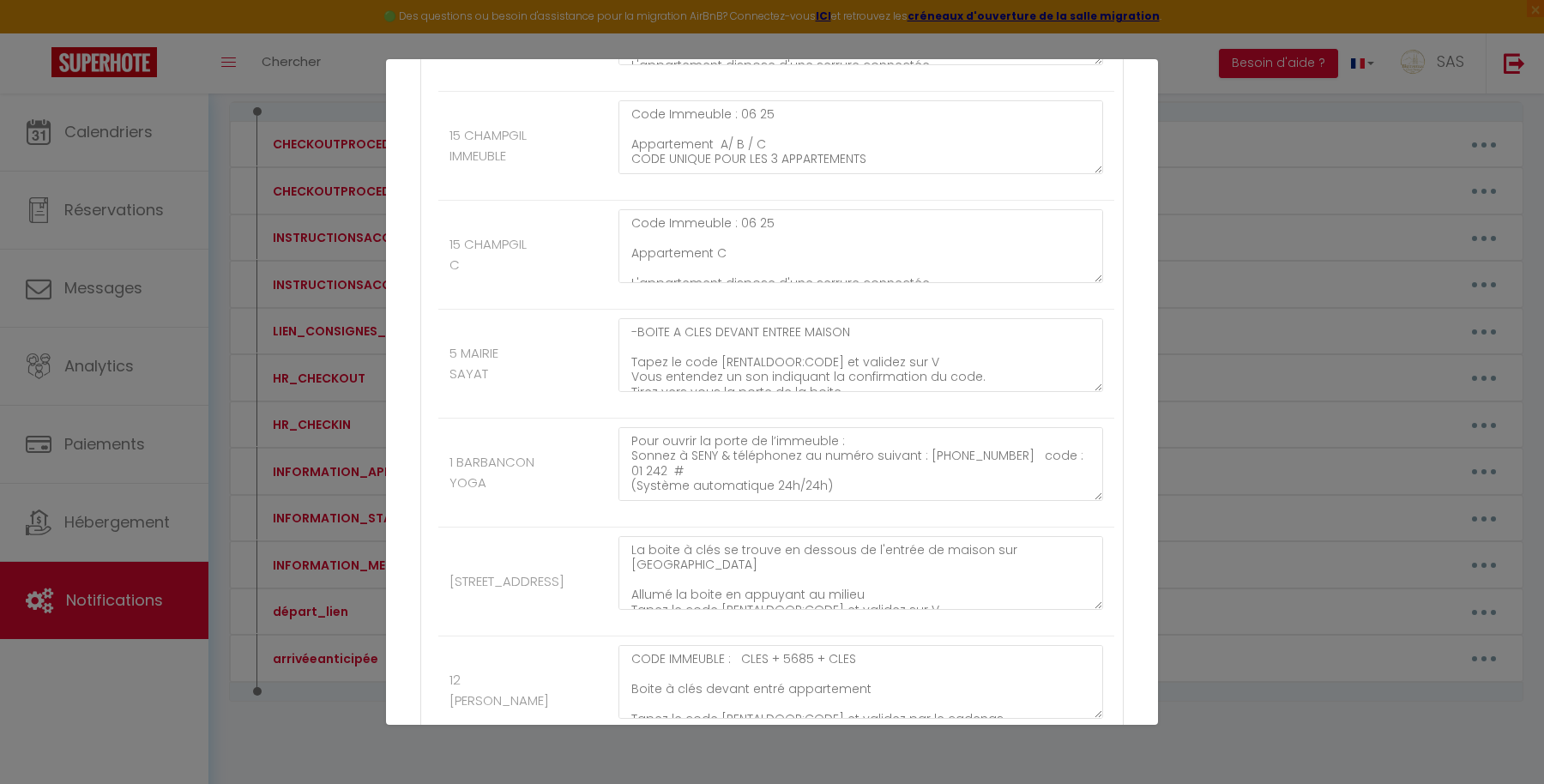
scroll to position [18229, 0]
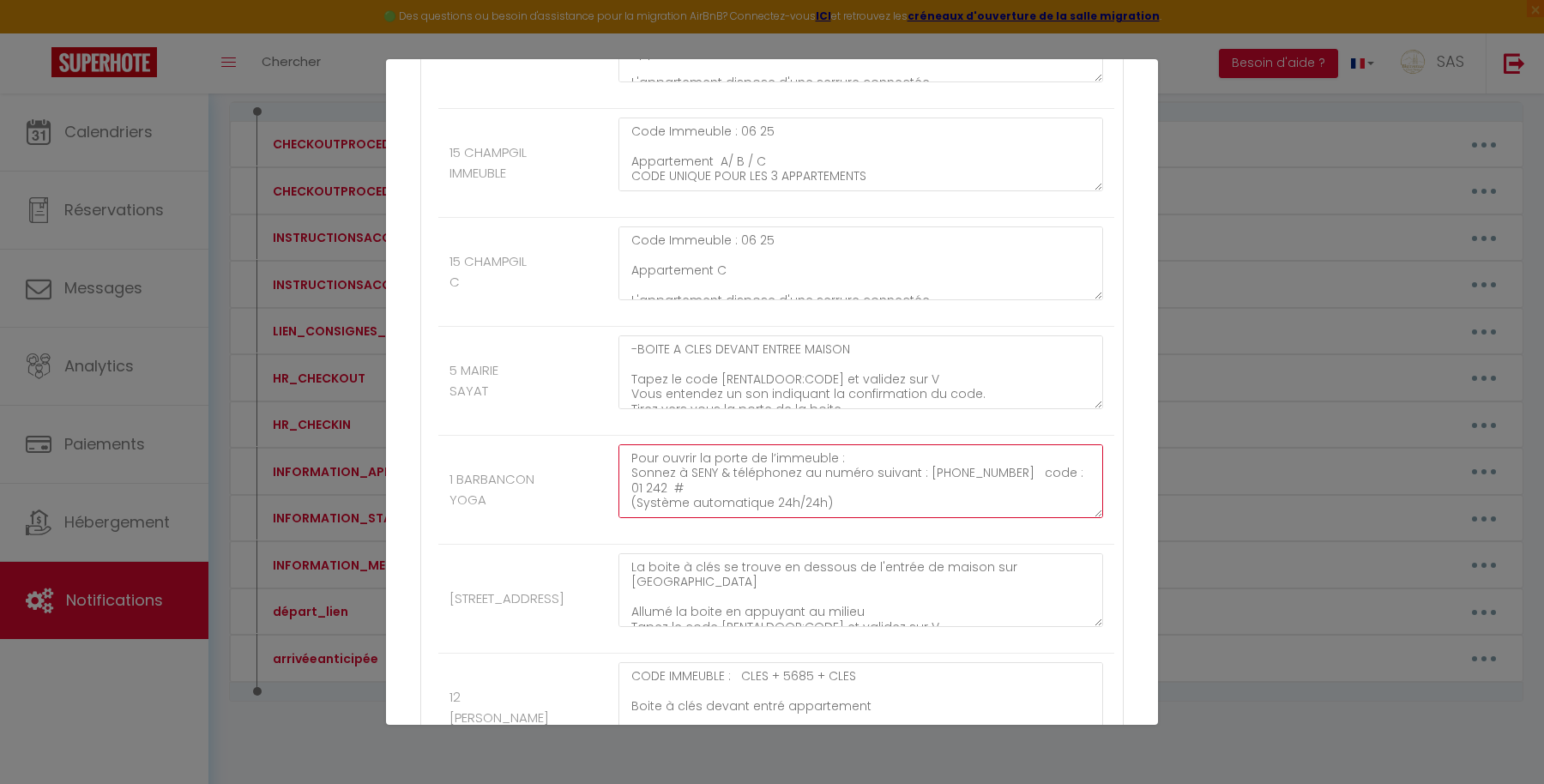
drag, startPoint x: 680, startPoint y: 300, endPoint x: 601, endPoint y: 269, distance: 84.9
click at [601, 436] on li "1 BARBANCON YOGA Pour ouvrir la porte de l’immeuble : Sonnez à SENY & téléphone…" at bounding box center [777, 490] width 676 height 109
type textarea "L"
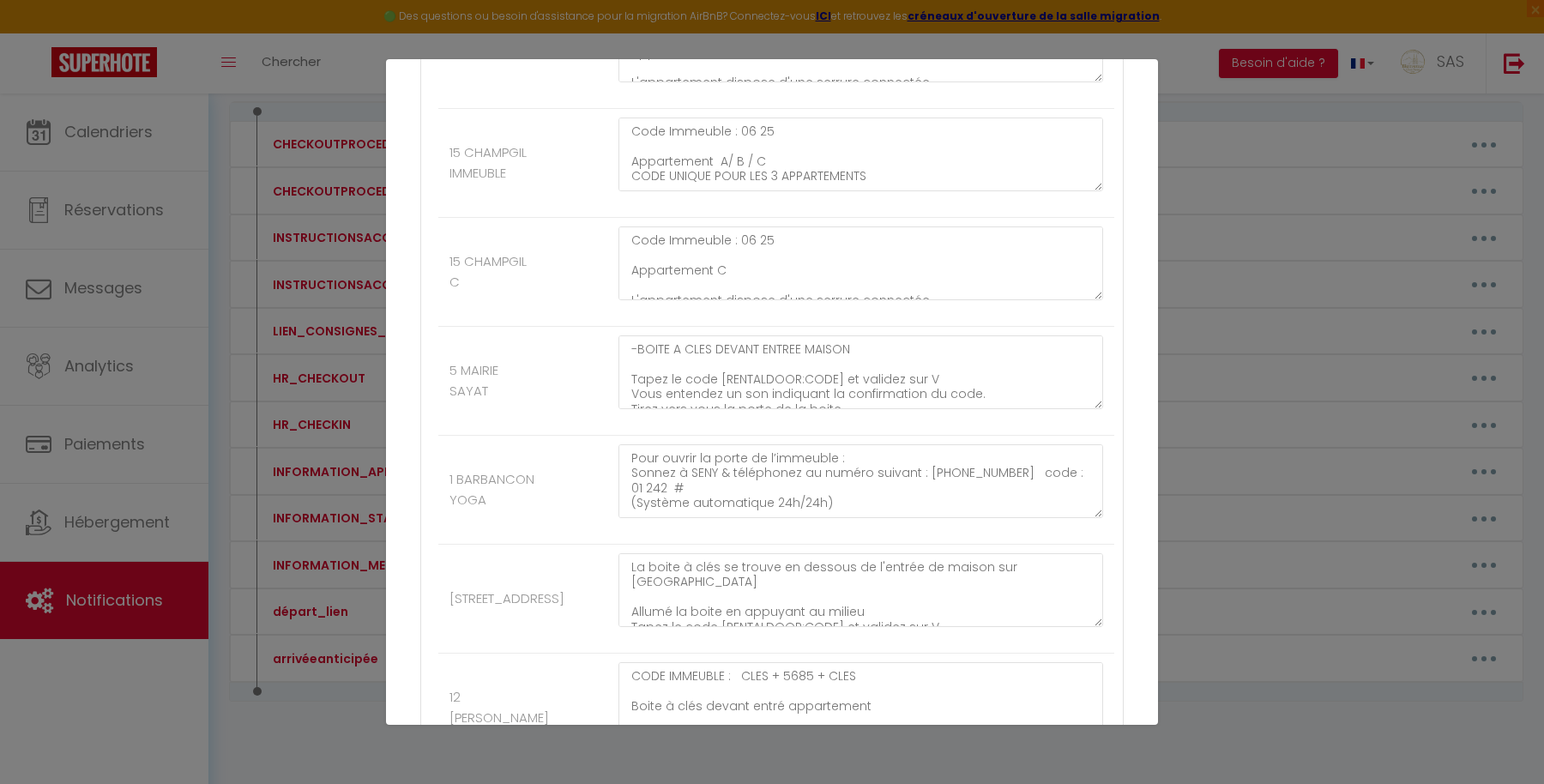
click at [0, 0] on lt-span "accès" at bounding box center [0, 0] width 0 height 0
click at [0, 0] on lt-span "chez" at bounding box center [0, 0] width 0 height 0
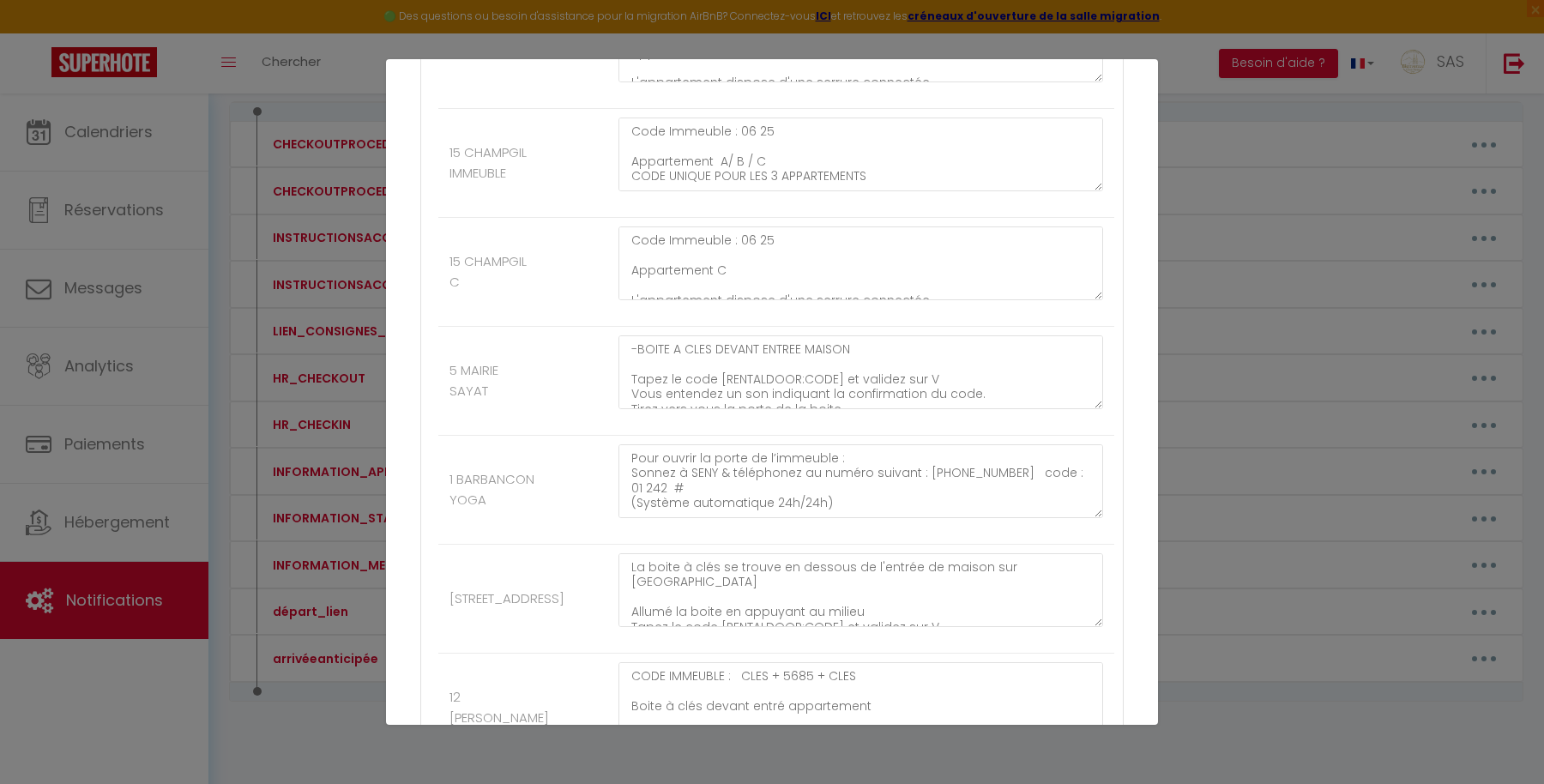
click at [0, 0] on lt-div "Faute de frappe possible trouvée. Bienvenue Bienvenüe Bienvenu Bienvenus Bienve…" at bounding box center [0, 0] width 0 height 0
click at [0, 0] on lt-span "Bienvenue" at bounding box center [0, 0] width 0 height 0
click at [0, 0] on lt-span "droite" at bounding box center [0, 0] width 0 height 0
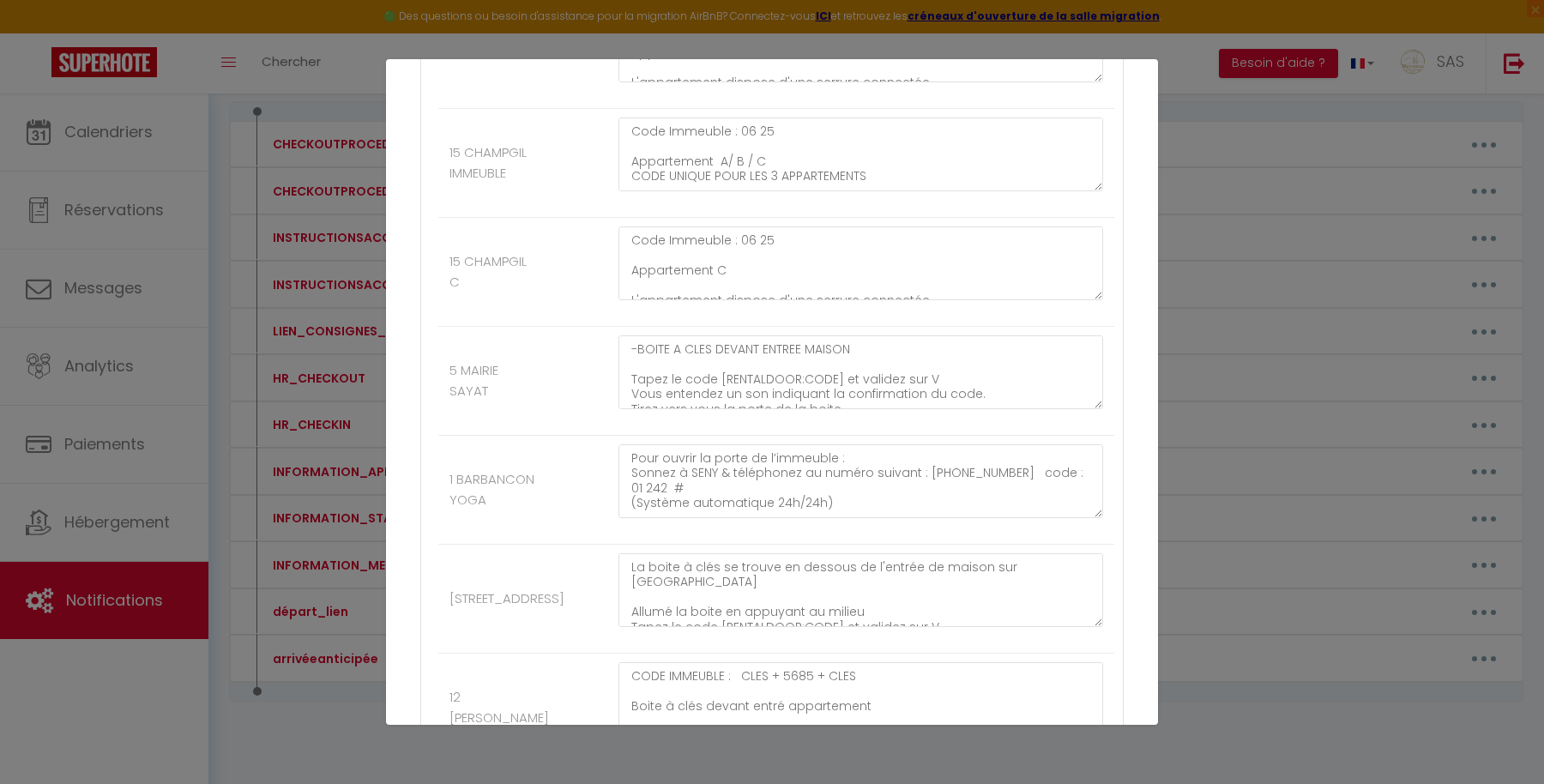
paste textarea "Pour ouvrir la porte de l’immeuble : Sonnez à SENY & téléphonez au numéro suiva…"
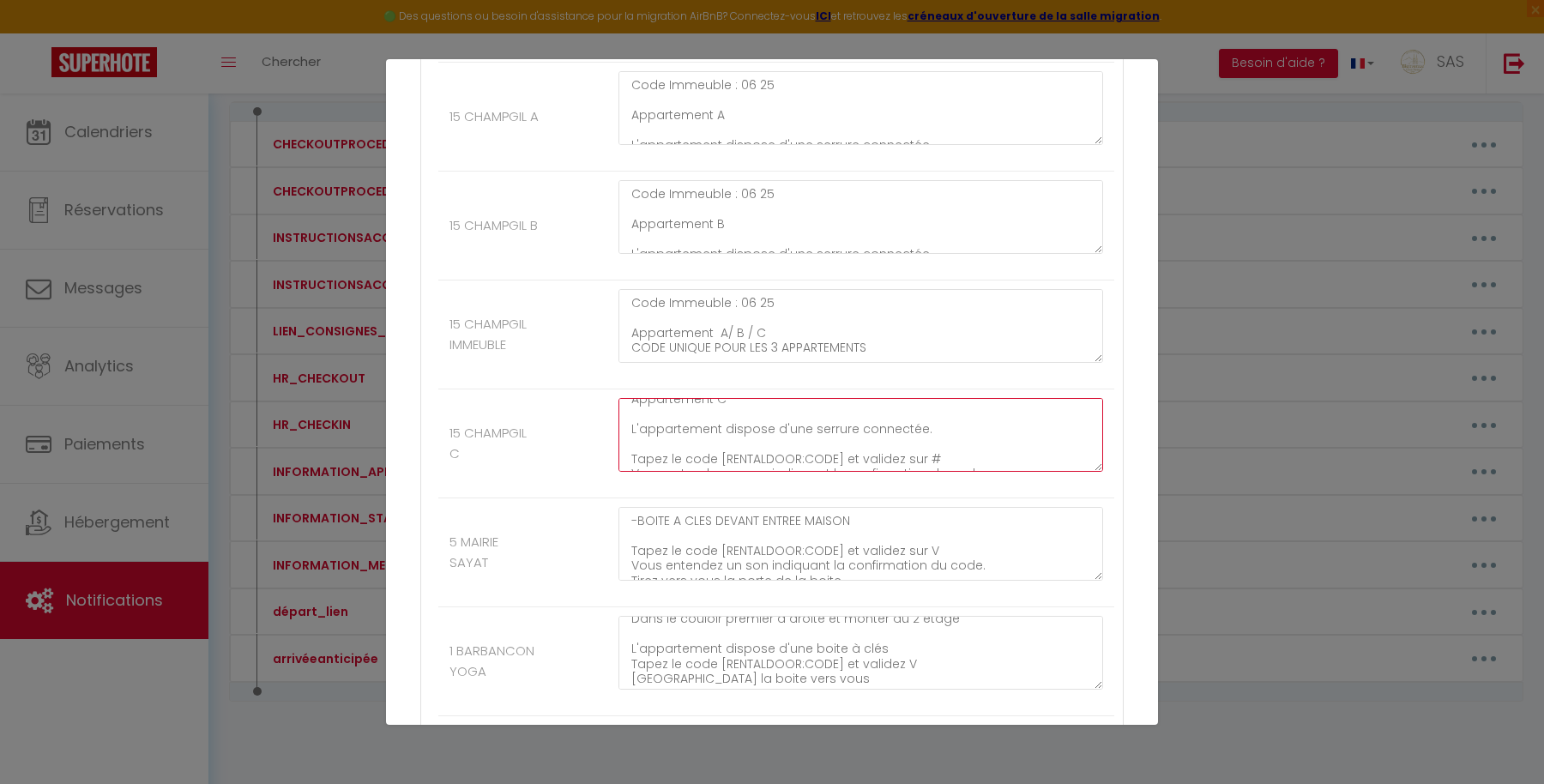
scroll to position [104, 0]
drag, startPoint x: 633, startPoint y: 245, endPoint x: 950, endPoint y: 299, distance: 321.6
click at [950, 398] on div "Code Immeuble : 06 25 Appartement C L'appartement dispose d'une serrure connect…" at bounding box center [861, 443] width 507 height 91
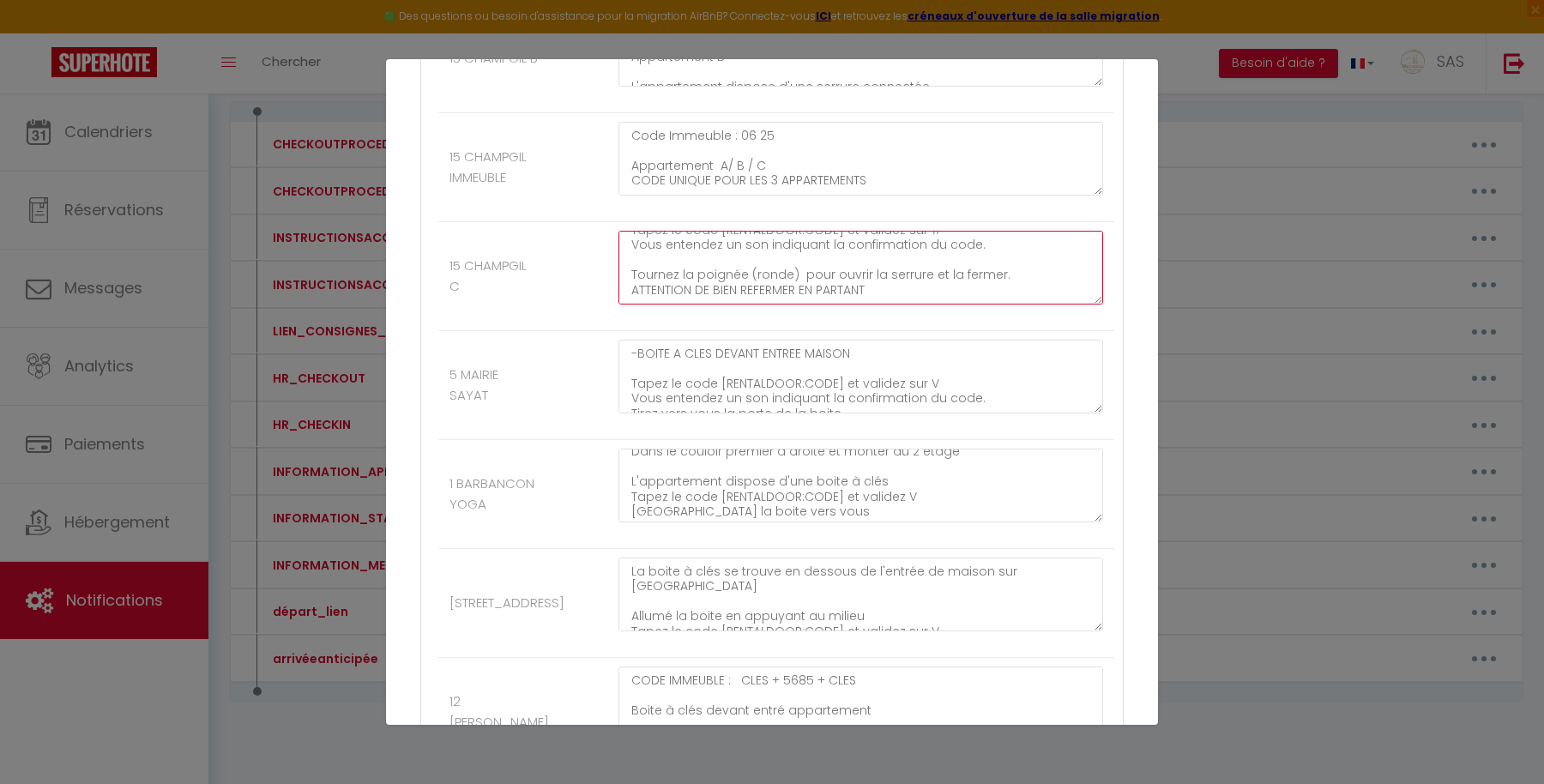
scroll to position [18292, 0]
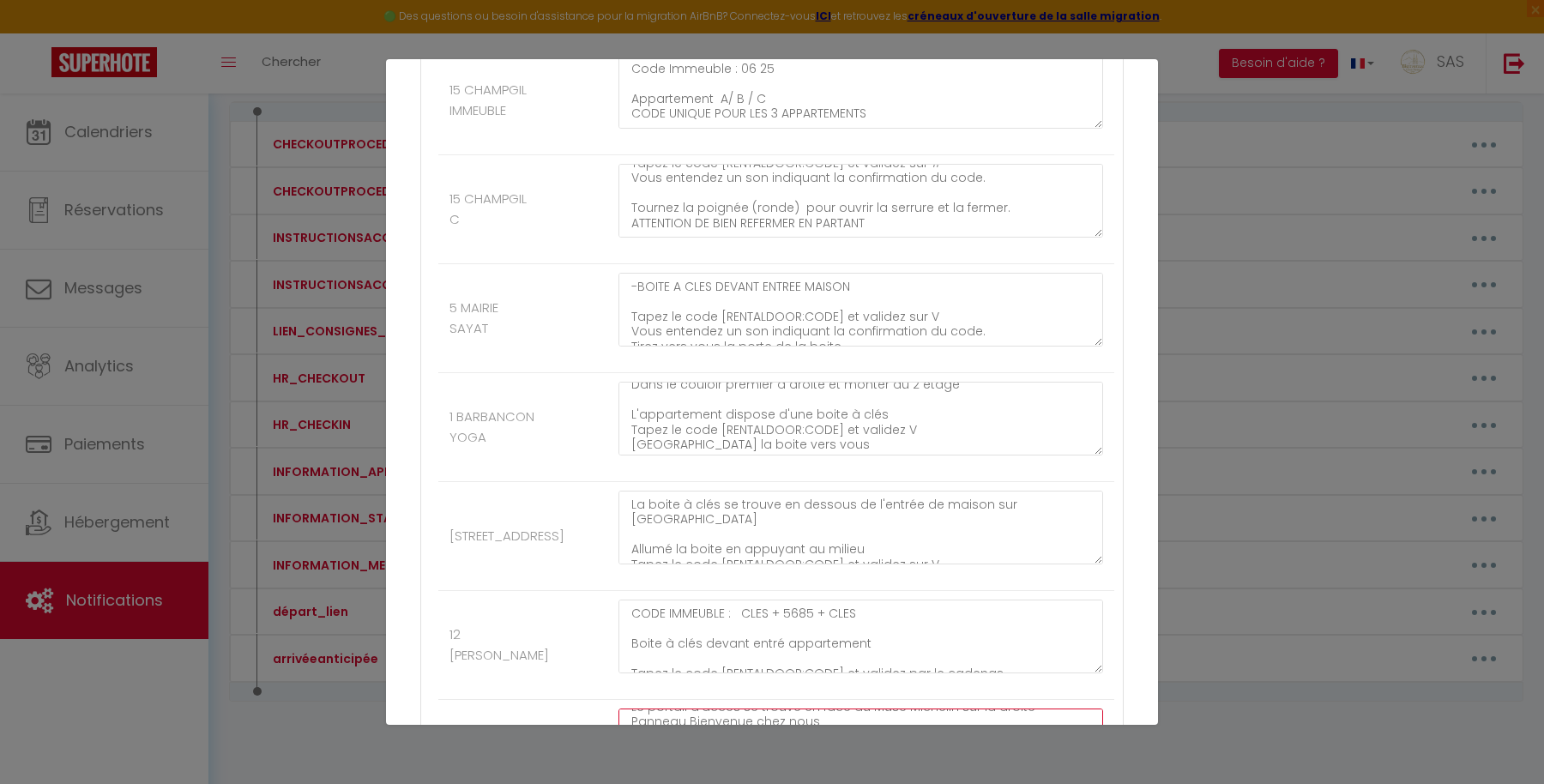
click at [1027, 708] on textarea "Le portail d'accès se trouve en face du Musé Michelin sur la droite Panneau Bie…" at bounding box center [861, 745] width 485 height 74
paste textarea "appartement dispose d'une serrure connectée. Tapez le code [RENTALDOOR:CODE] et…"
click at [667, 708] on textarea "Le portail d'accès se trouve en face du Musé Michelin sur la droite Panneau Bie…" at bounding box center [861, 745] width 485 height 74
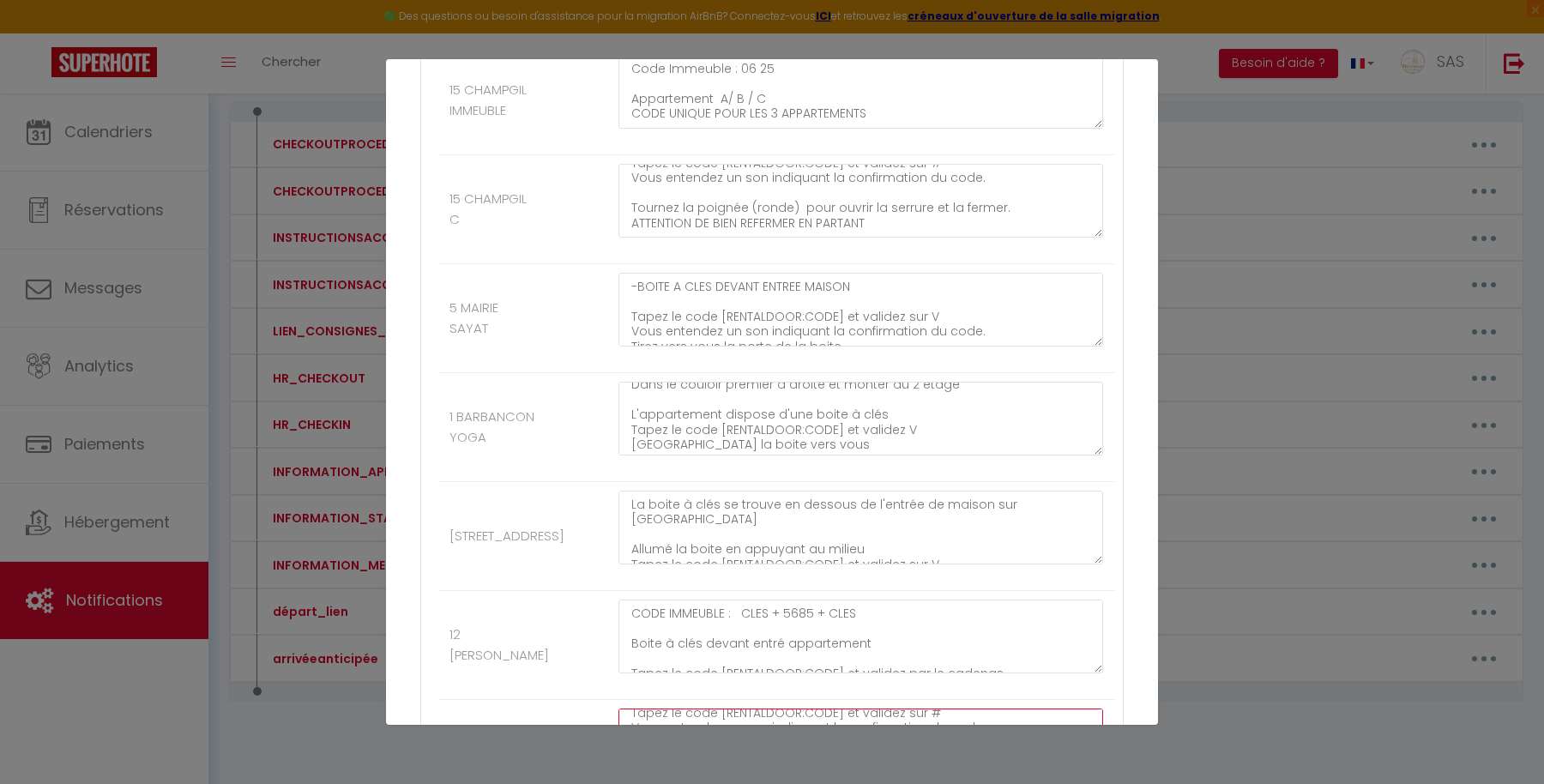
click at [629, 708] on textarea "Le portail d'accès se trouve en face du Musé Michelin sur la droite Panneau Bie…" at bounding box center [861, 745] width 485 height 74
click at [944, 708] on textarea "Le portail d'accès se trouve en face du Musé Michelin sur la droite Panneau Bie…" at bounding box center [861, 745] width 485 height 74
click at [712, 708] on textarea "Le portail d'accès se trouve en face du Musé Michelin sur la droite Panneau Bie…" at bounding box center [861, 745] width 485 height 74
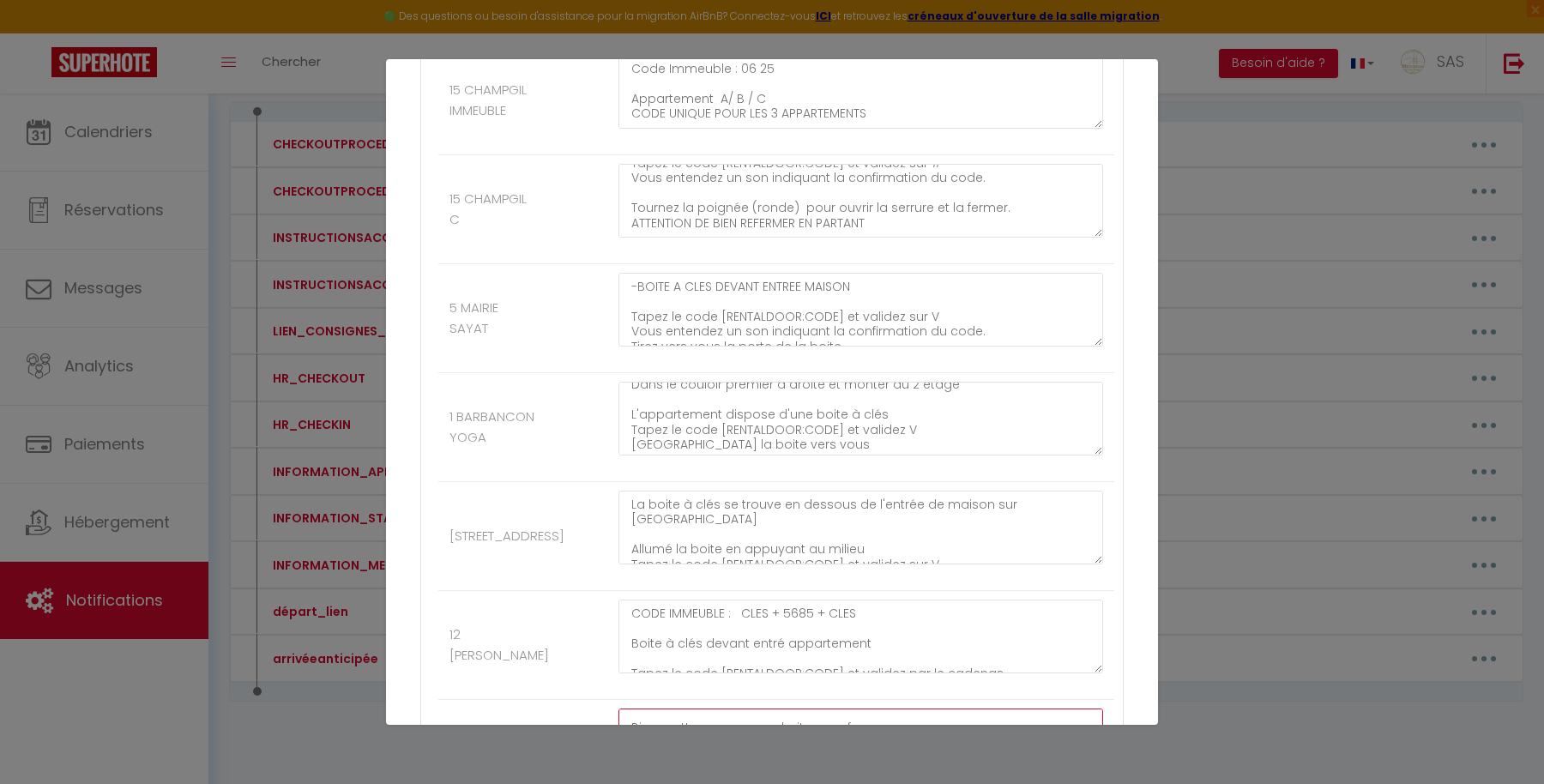
click at [721, 708] on textarea "Le portail d'accès se trouve en face du Musé Michelin sur la droite Panneau Bie…" at bounding box center [861, 745] width 485 height 74
click at [818, 708] on textarea "Le portail d'accès se trouve en face du Musé Michelin sur la droite Panneau Bie…" at bounding box center [861, 745] width 485 height 74
click at [812, 708] on textarea "Le portail d'accès se trouve en face du Musé Michelin sur la droite Panneau Bie…" at bounding box center [861, 745] width 485 height 74
type textarea "Le portail d'accès se trouve en face du Musé Michelin sur la droite Panneau Bie…"
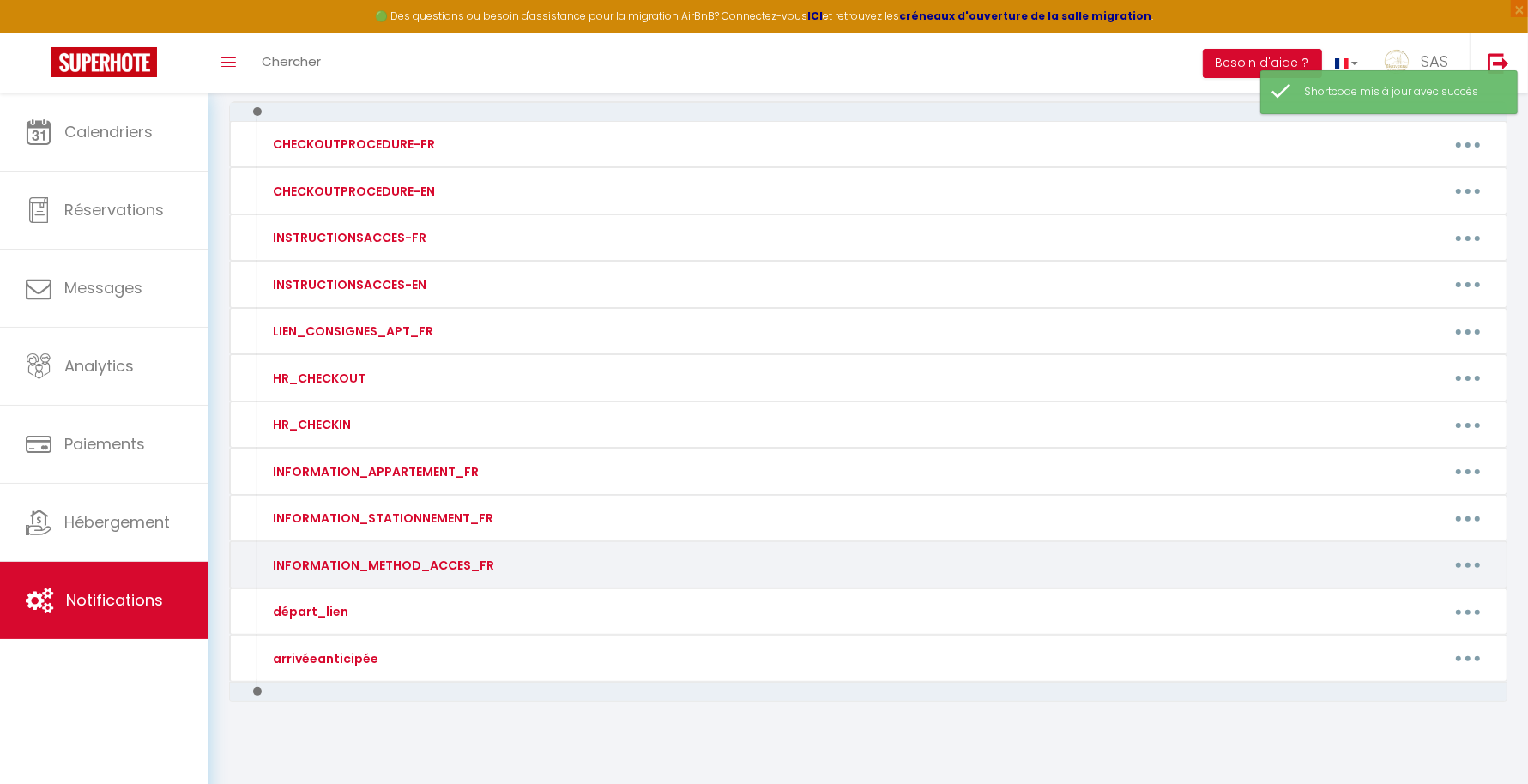
click at [1476, 560] on button "button" at bounding box center [1467, 564] width 48 height 27
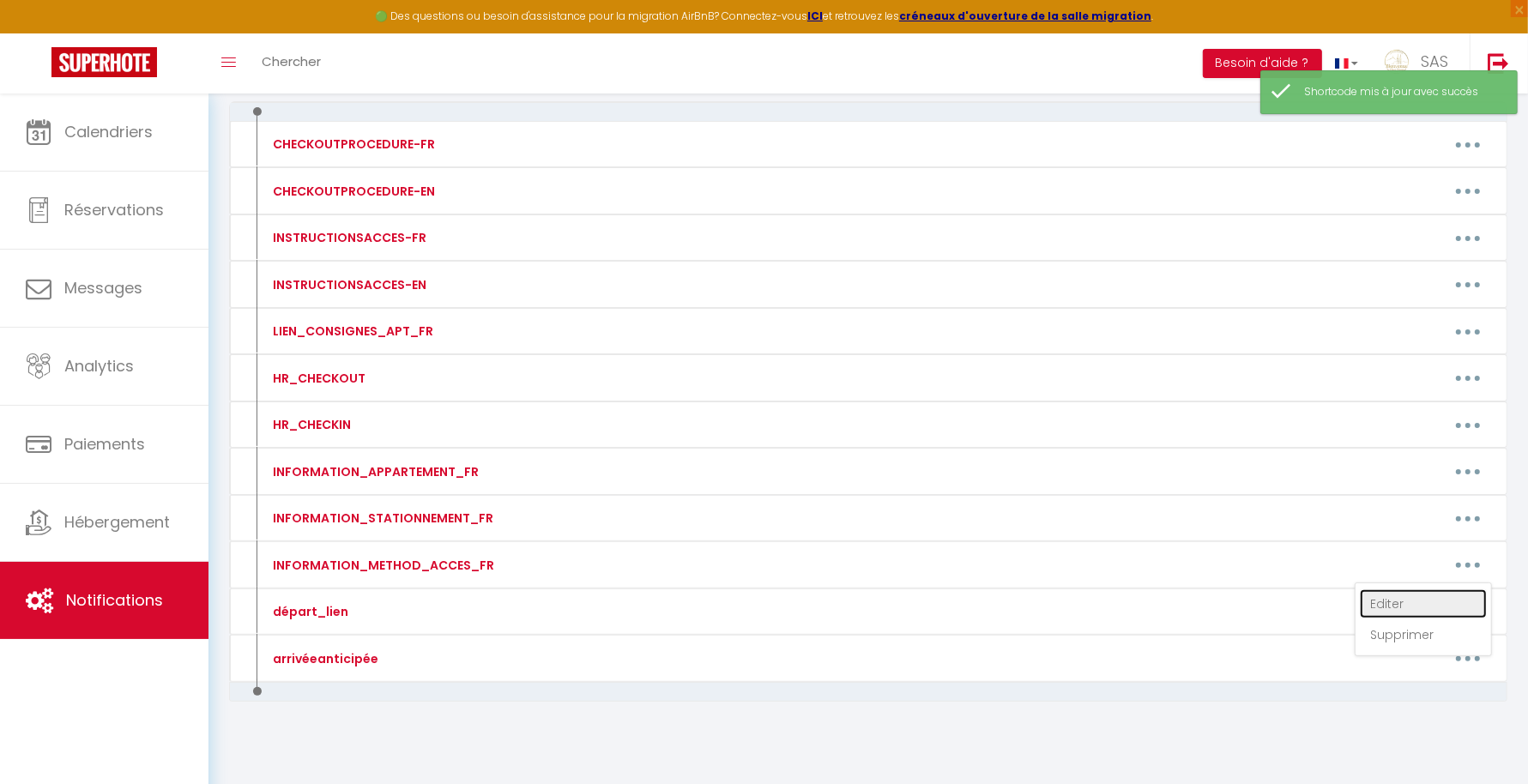
click at [1425, 590] on link "Editer" at bounding box center [1423, 604] width 127 height 29
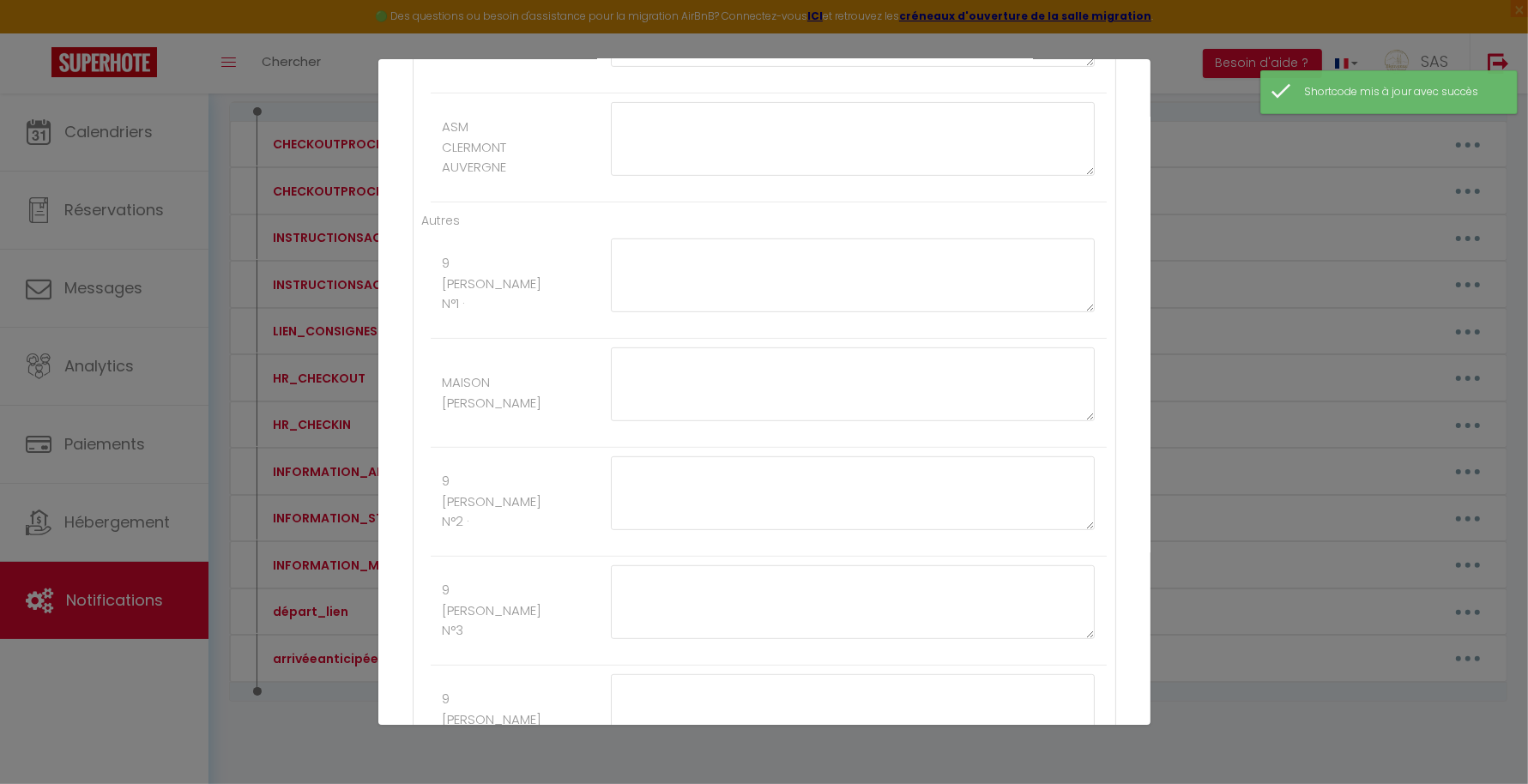
type input "INFORMATION_METHOD_ACCES_FR"
type textarea "Merci de nous contacter au 04 44 44 94 12"
type textarea "La boite à clef est devant la porte de l'immeuble. BOITE A Le code d'accès pour…"
type textarea "La boite à clef se situe devant la porte de l'appartement. ALLUMER LA BOITE EN …"
type textarea "Pour ouvrir la porte de l’immeuble : Téléphonez au numéro suivant : +33 9 70 73…"
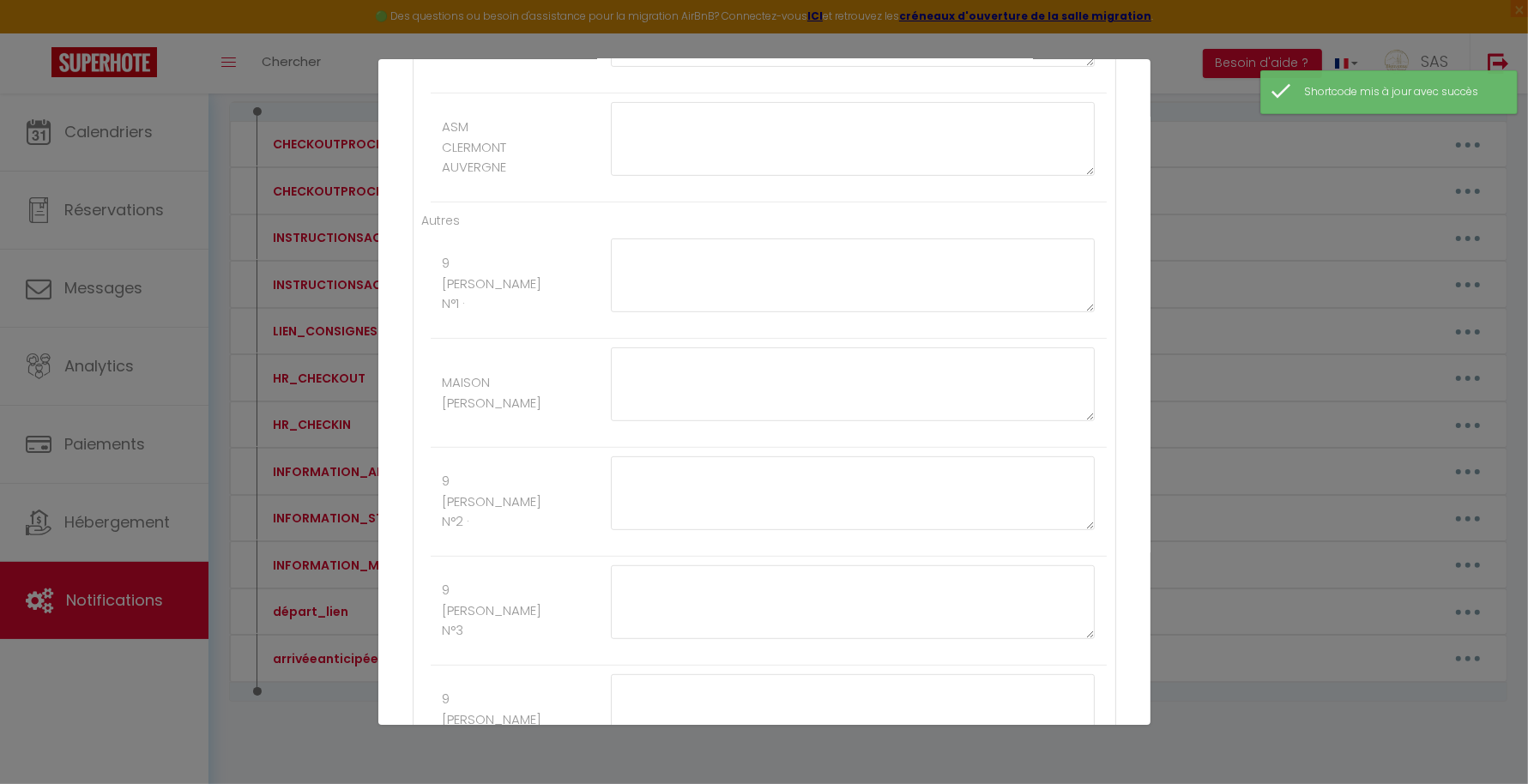
type textarea "Pour ouvrir la porte de l’immeuble : Téléphonez au numéro suivant : +33 9 70 73…"
type textarea "La porte d'entrée de l'immeuble se trouve entre le restaurant Pitaya et BIO BUR…"
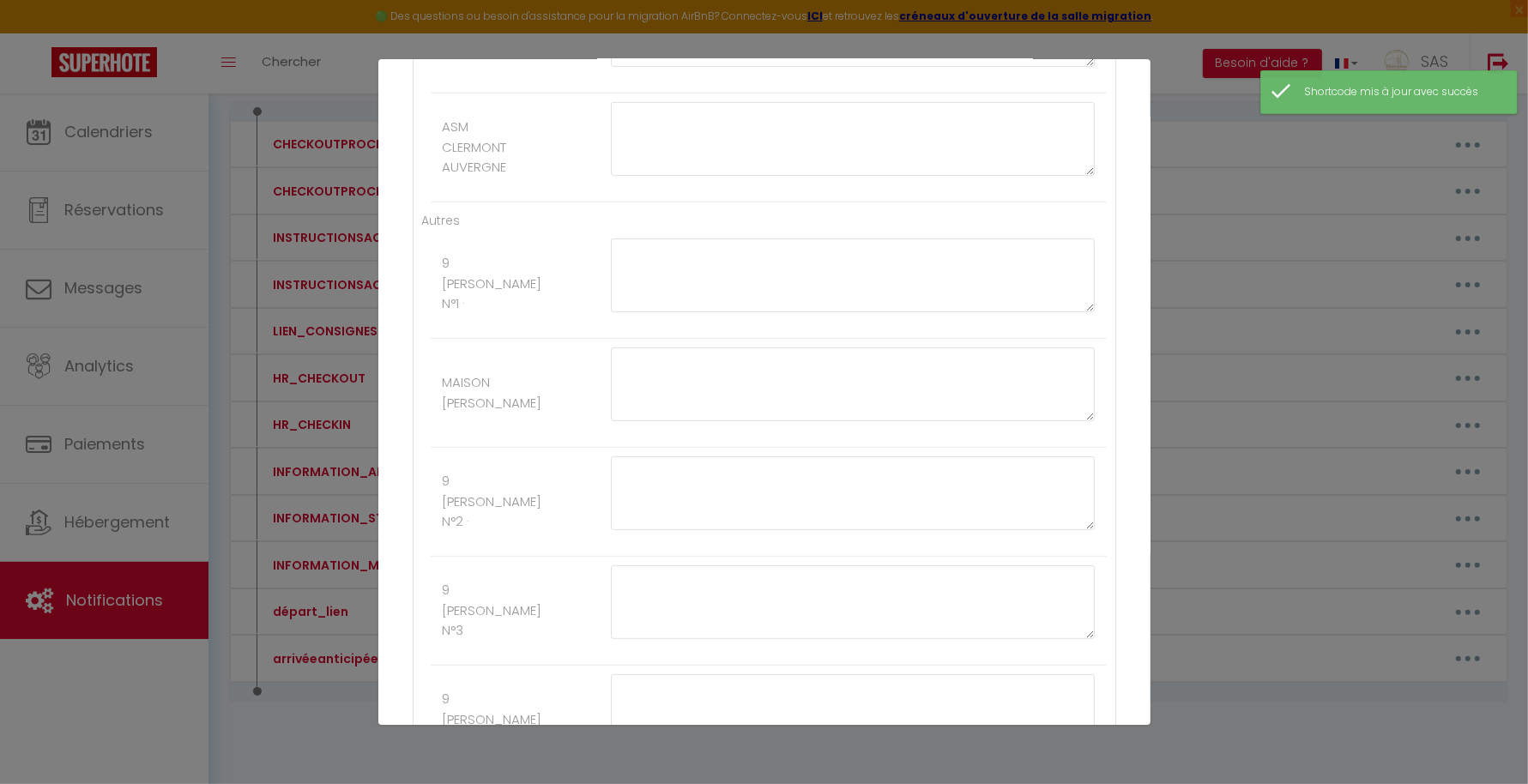
type textarea "La porte d'entrée de l'immeuble se trouve entre le restaurant Pitaya et BIO BUR…"
type textarea "Pour ouvrir la porte de l’immeuble : Téléphonez au numéro suivant : +33 9 70 73…"
type textarea "La porte d'entrée de l'immeuble se trouve entre le restaurant Pitaya et BIO BUR…"
type textarea "Pour ouvrir la porte de l’immeuble : Sonner à ST ROMAIN et puis téléphonez au n…"
type textarea "Pour ouvrir la porte de l’immeuble : Sonner à LEFORT puis téléphonez au numéro …"
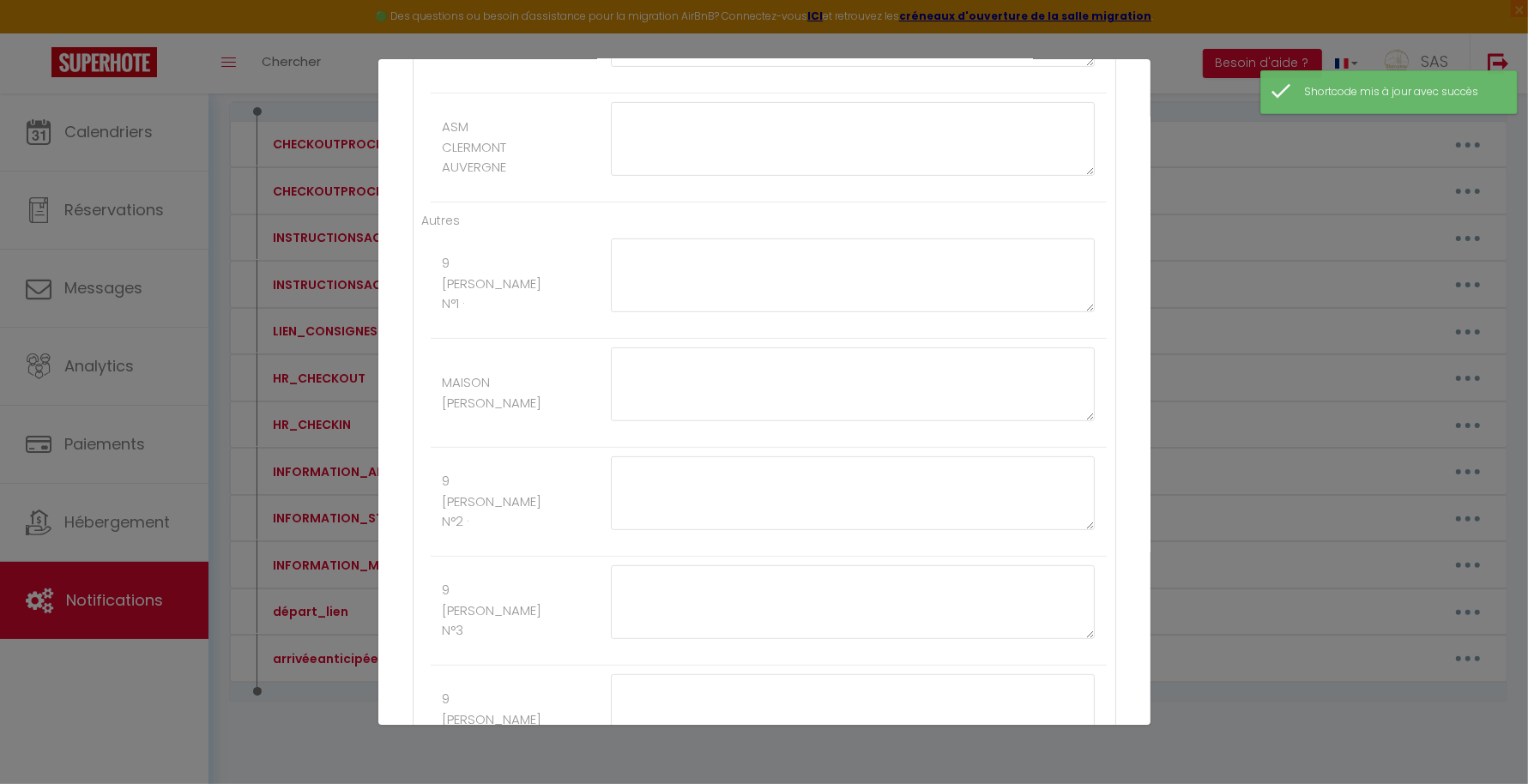
type textarea "Pour ouvir la porte de l'immeuble code : 42 86 A La boite à clès se trouve dans…"
type textarea "ACCES IMMEUBLE sonnez à l'interphone à LEFORT (La porte va s'ouvrir) Montez au …"
type textarea "Code Immeuble : 1608 Boite à cles devant appartement au deuxième etage L'appart…"
type textarea "Pour rentrer dans l’immeuble taper le code 31 04# sur le clavier La boite à Clè…"
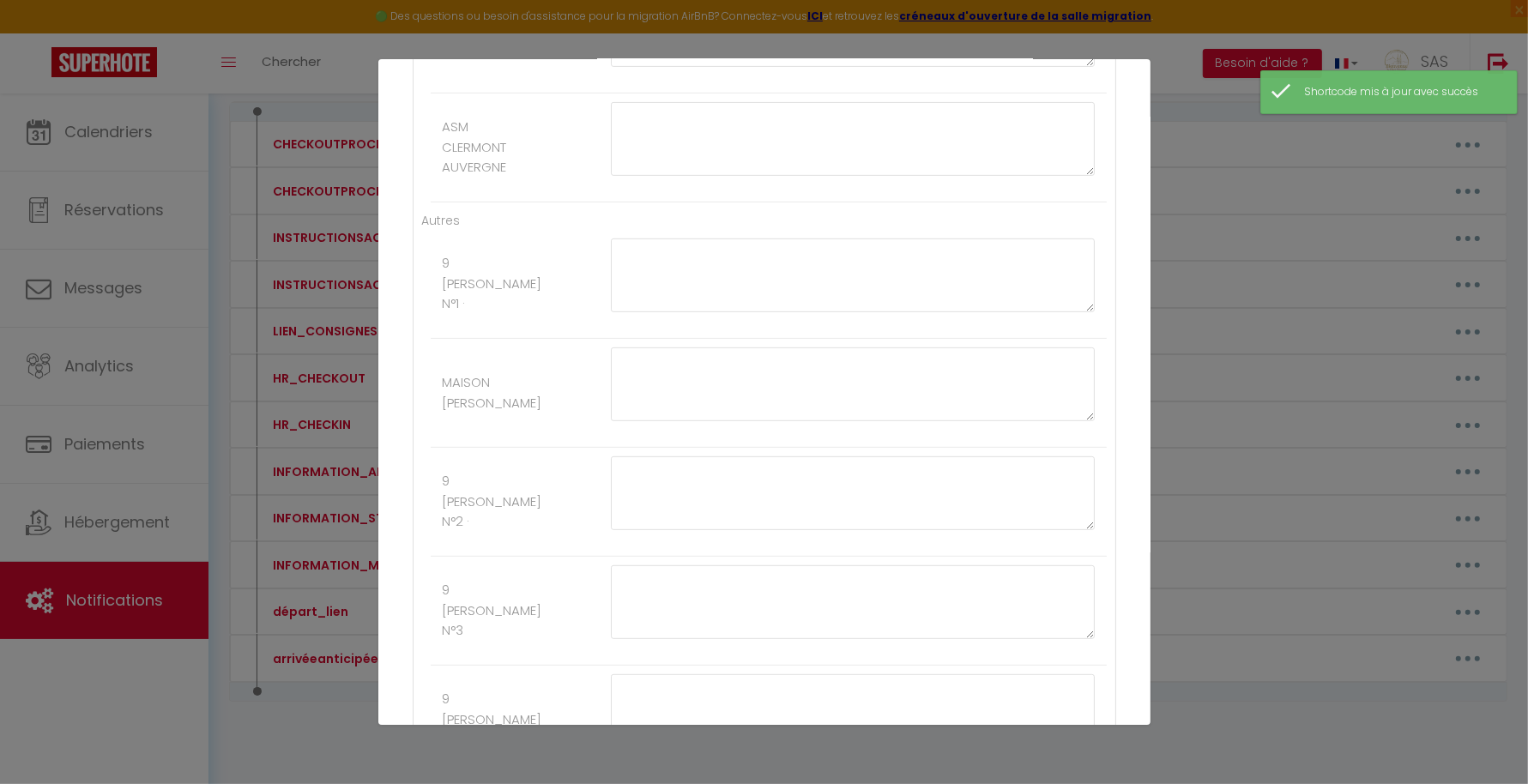
type textarea "Pour ouvrir la porte de l’immeuble : Téléphonez au numéro suivant : +33 9 70 73…"
type textarea "La boite à clés est devant l'immeuble ALLUMER EN PASSANT VOTRE MAIN DEVANT Le c…"
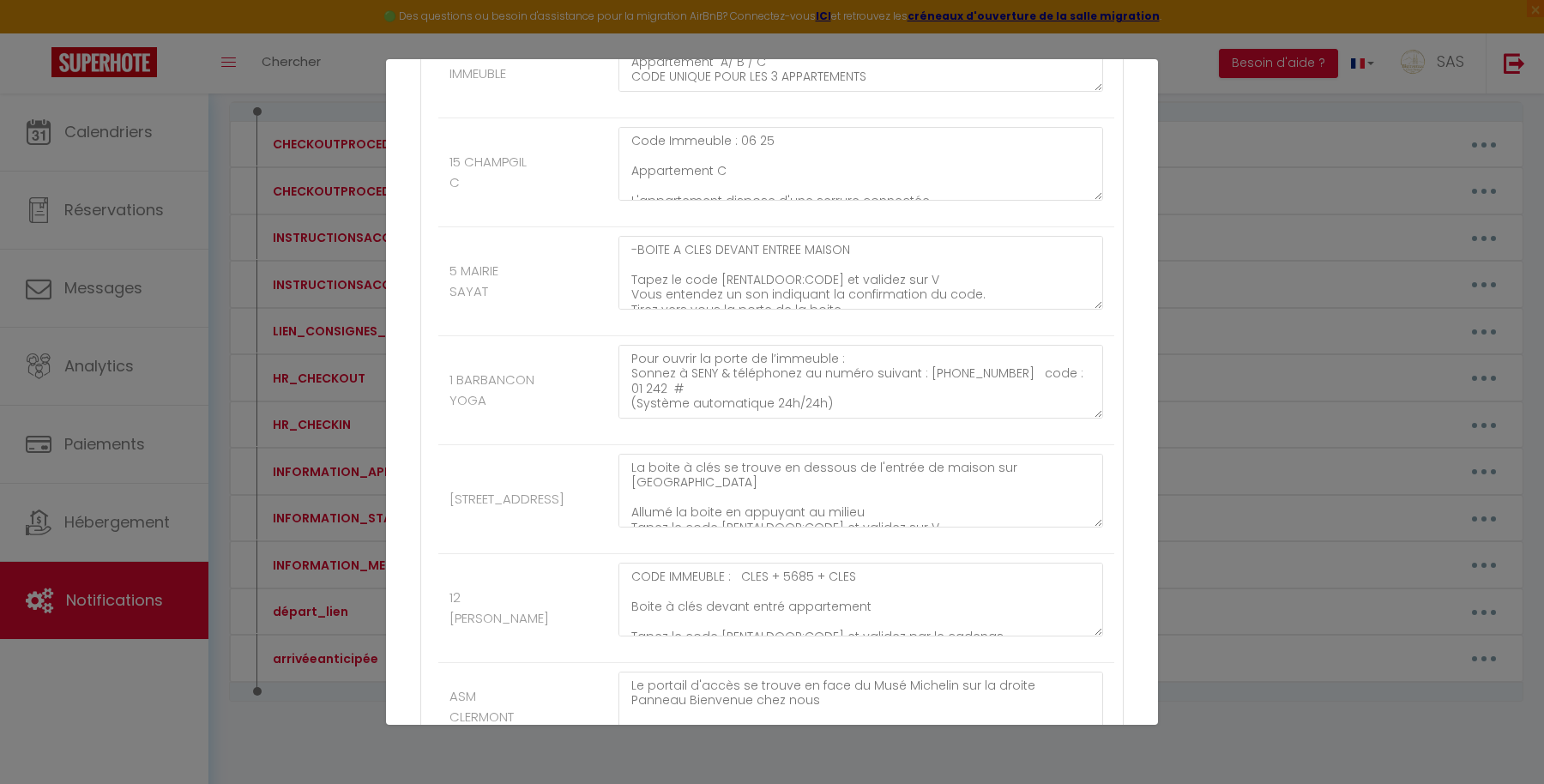
scroll to position [18346, 0]
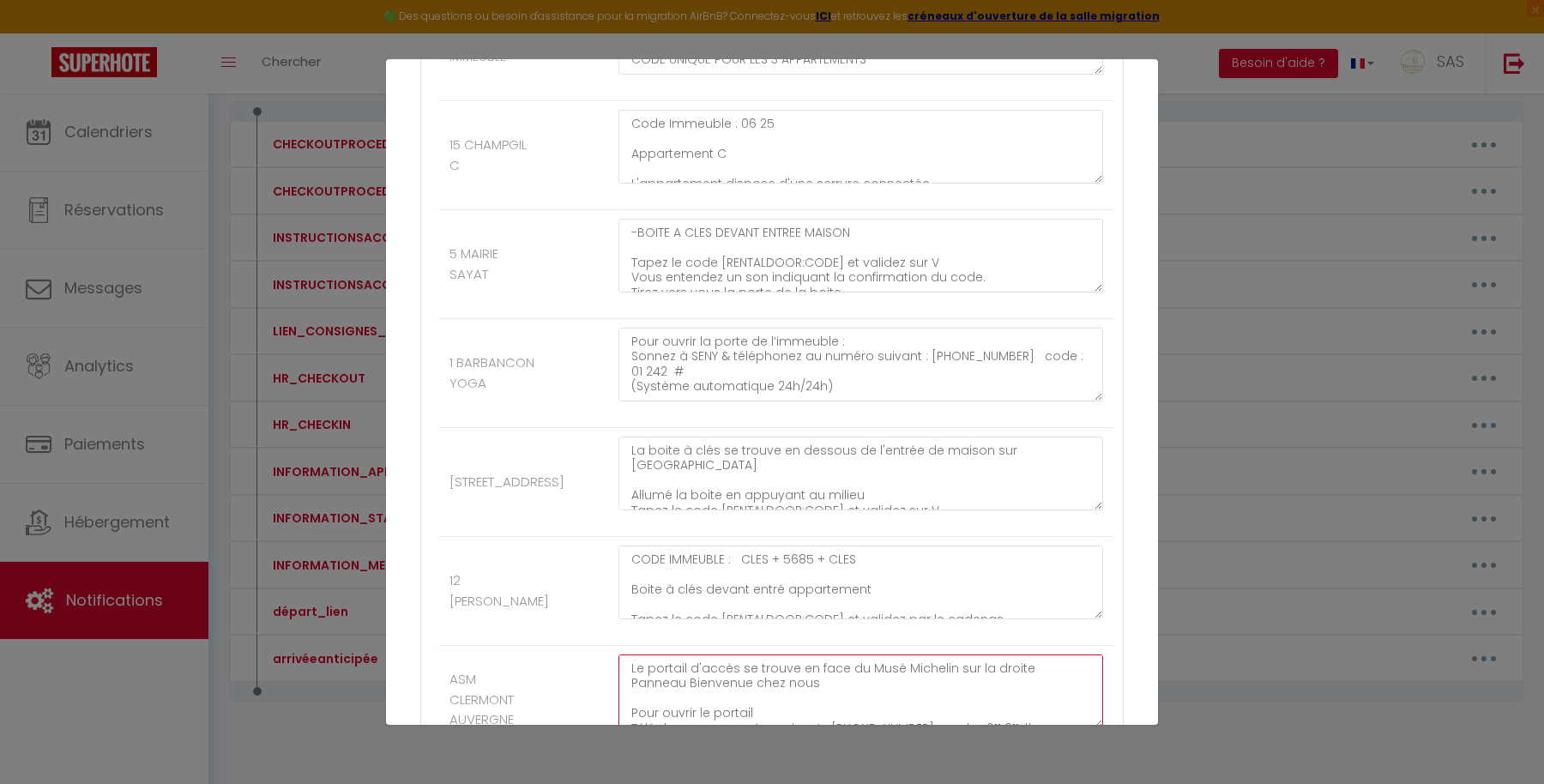
click at [1002, 654] on textarea "Le portail d'accès se trouve en face du Musé Michelin sur la droite Panneau Bie…" at bounding box center [861, 691] width 485 height 74
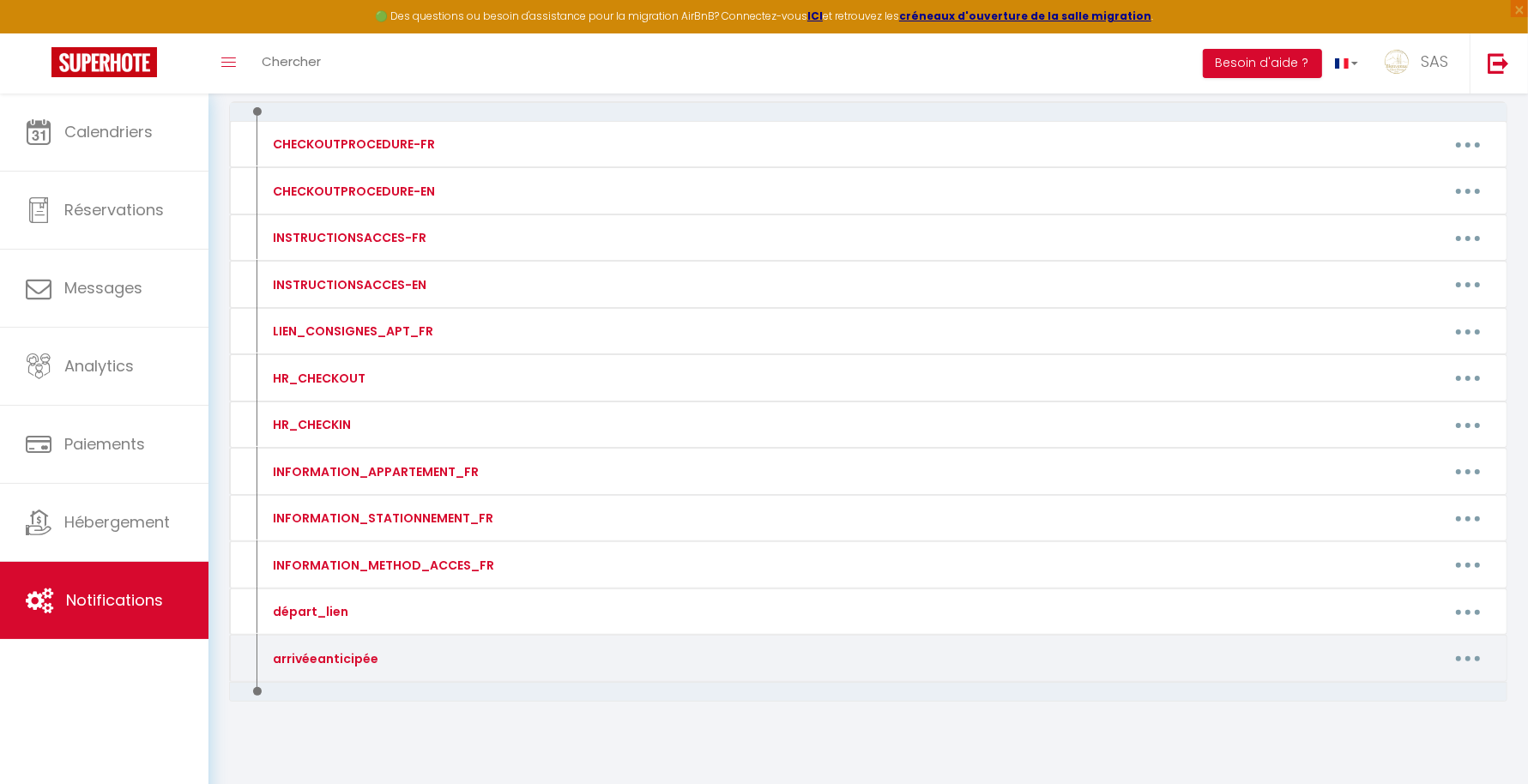
click at [1473, 648] on button "button" at bounding box center [1467, 658] width 48 height 27
click at [1382, 683] on link "Editer" at bounding box center [1423, 697] width 127 height 29
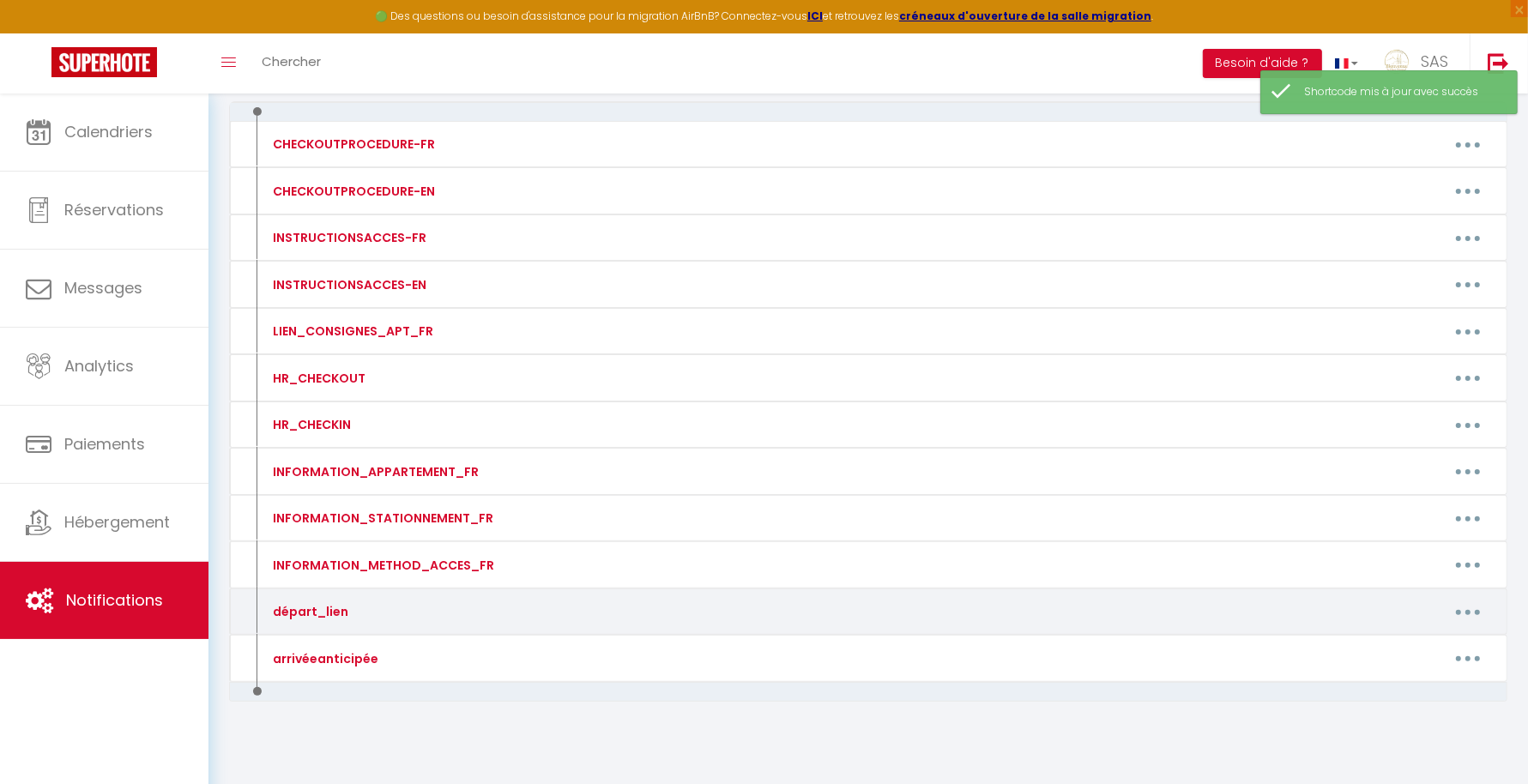
click at [1476, 600] on button "button" at bounding box center [1467, 611] width 48 height 27
click at [1403, 639] on link "Editer" at bounding box center [1423, 651] width 127 height 29
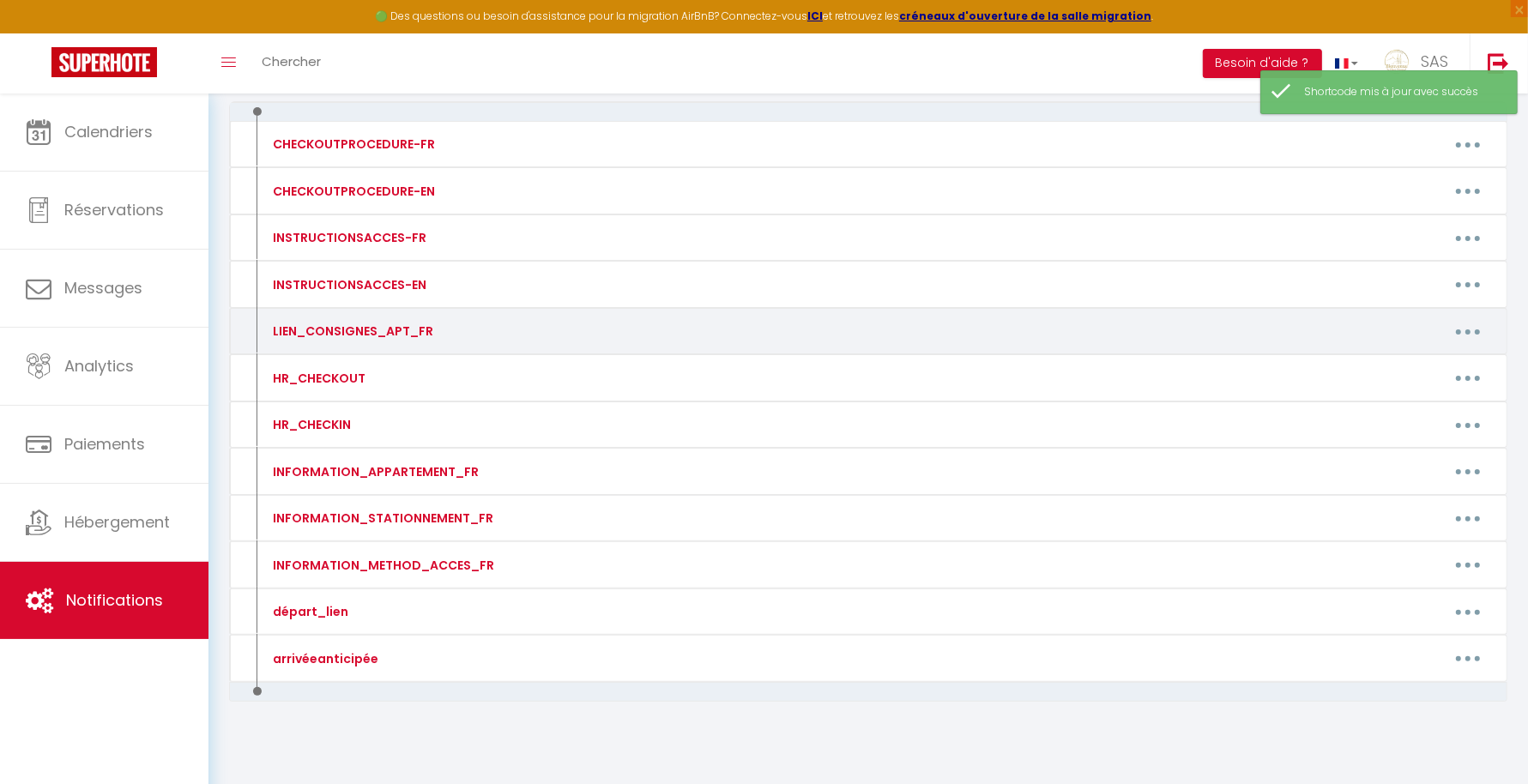
click at [1474, 328] on button "button" at bounding box center [1467, 331] width 48 height 27
click at [1412, 367] on link "Editer" at bounding box center [1423, 370] width 127 height 29
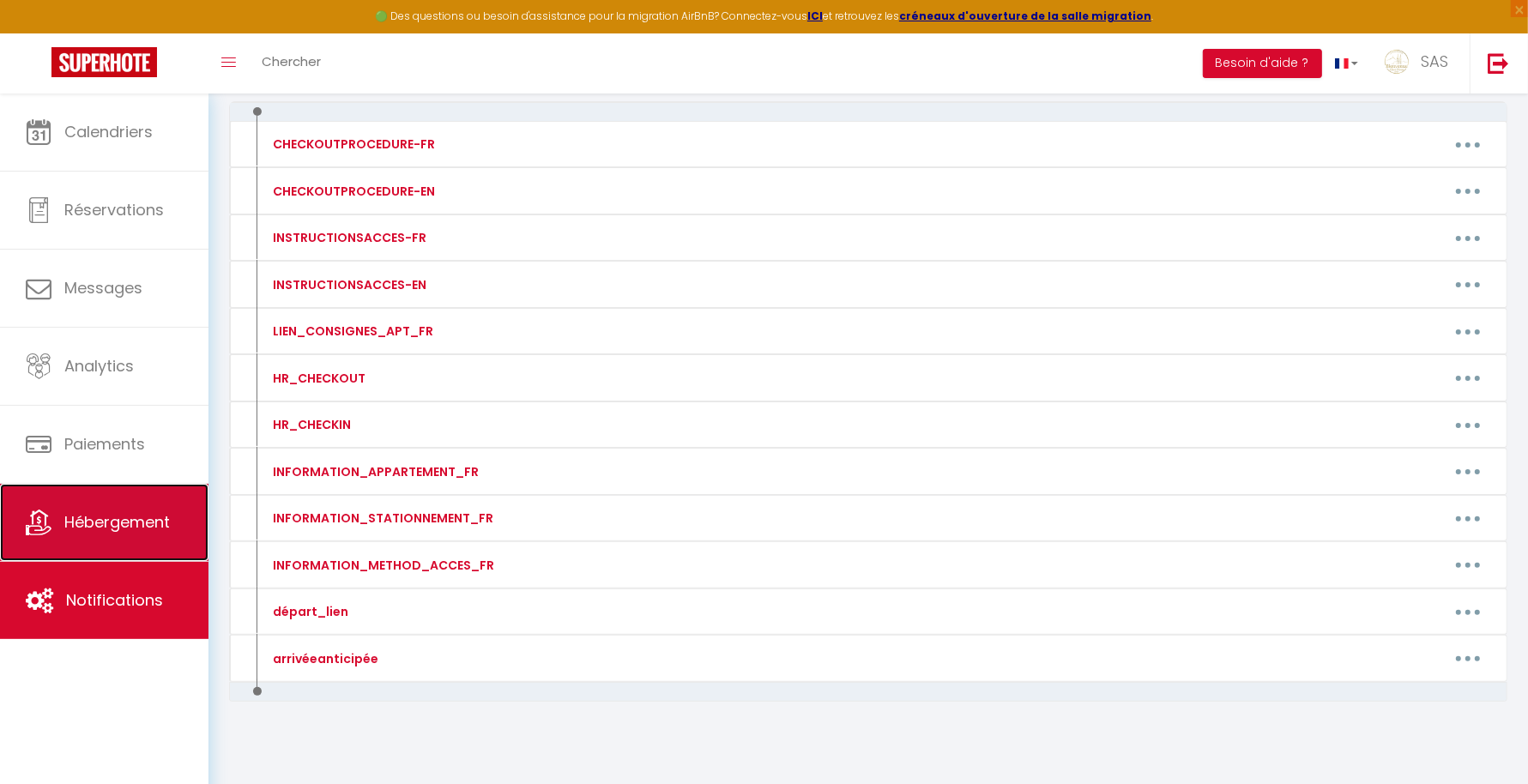
click at [85, 511] on span "Hébergement" at bounding box center [117, 521] width 105 height 22
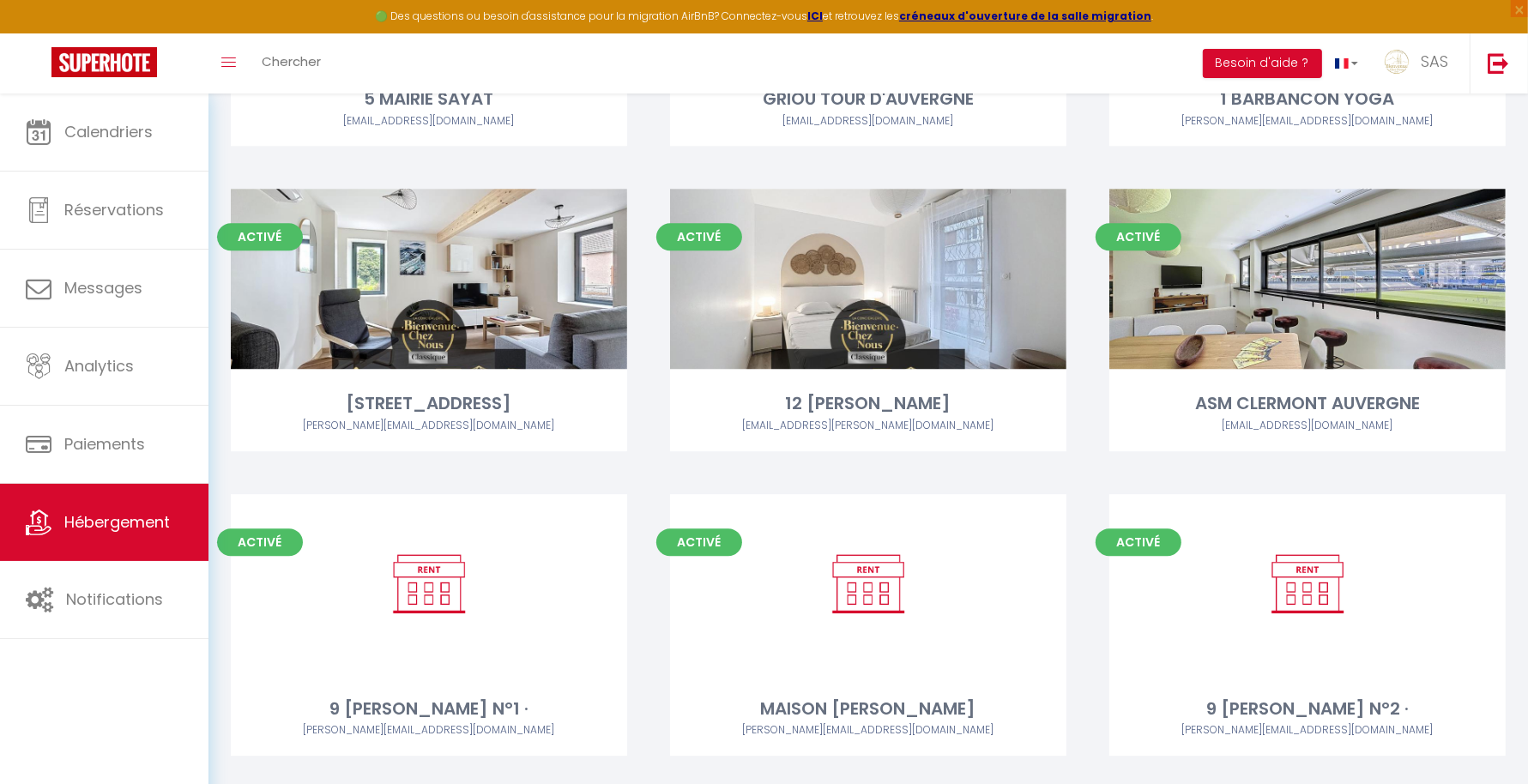
scroll to position [16718, 0]
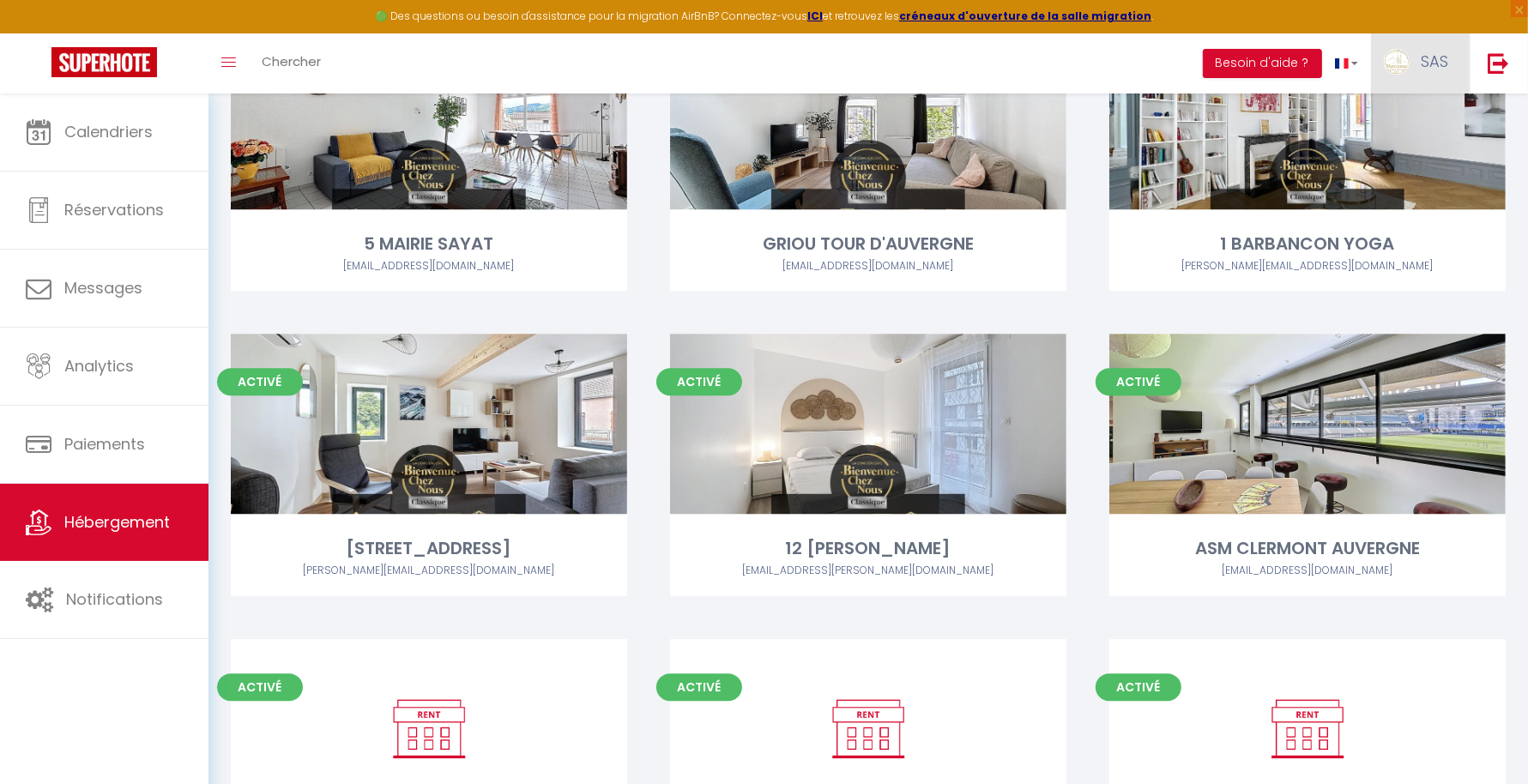
click at [1412, 66] on link "SAS" at bounding box center [1420, 64] width 99 height 60
click at [1400, 118] on link "Paramètres" at bounding box center [1400, 118] width 127 height 29
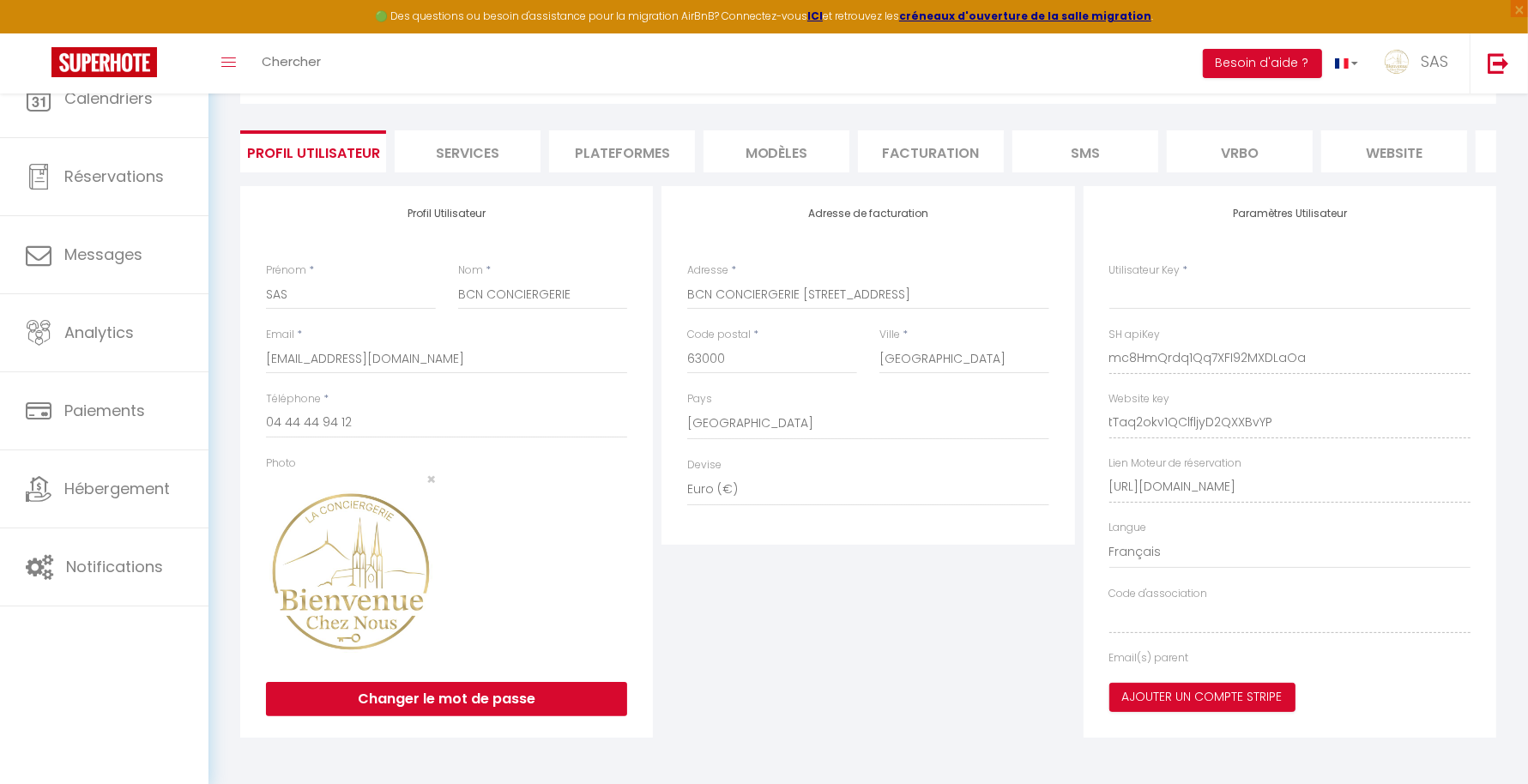
scroll to position [112, 0]
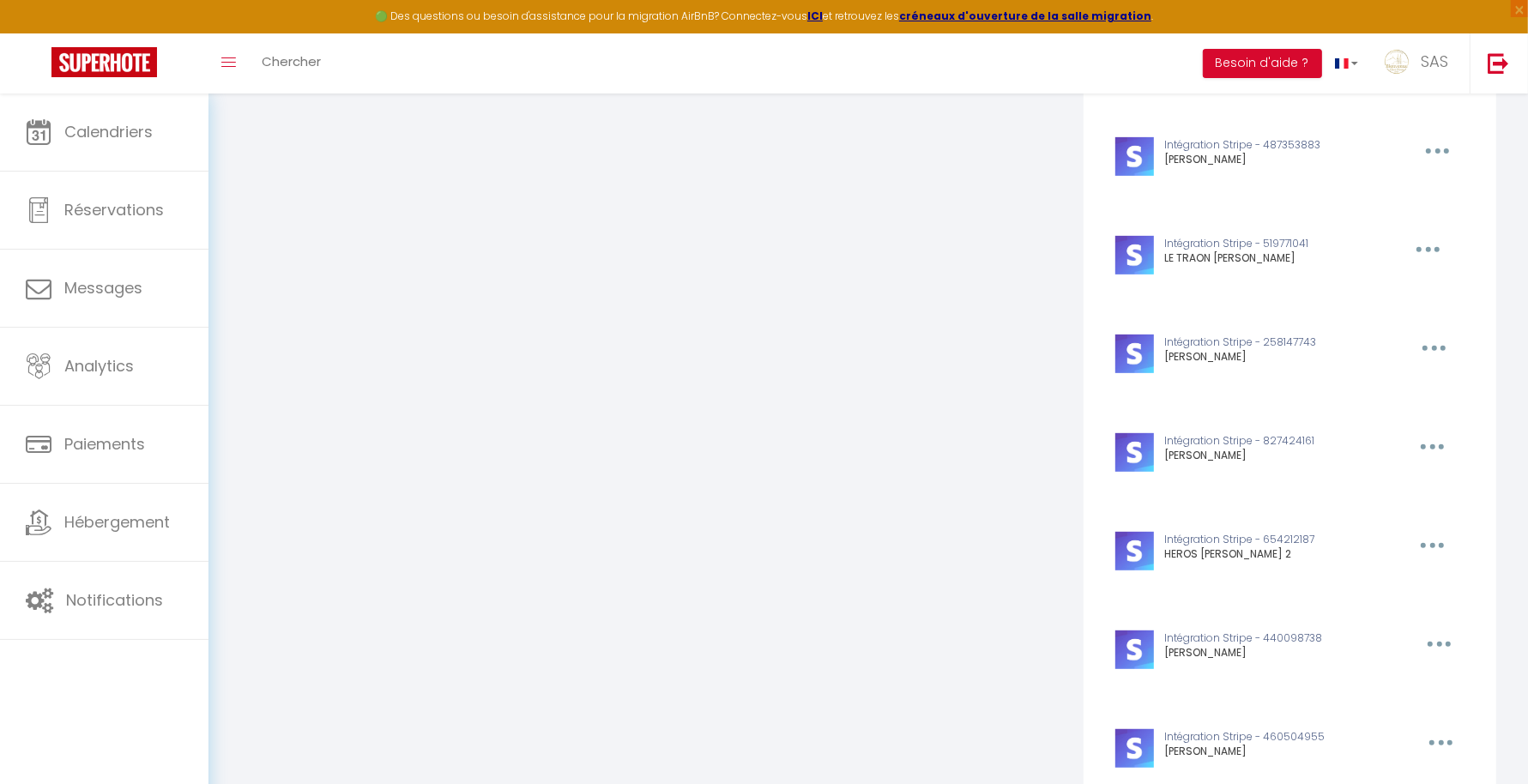
scroll to position [0, 0]
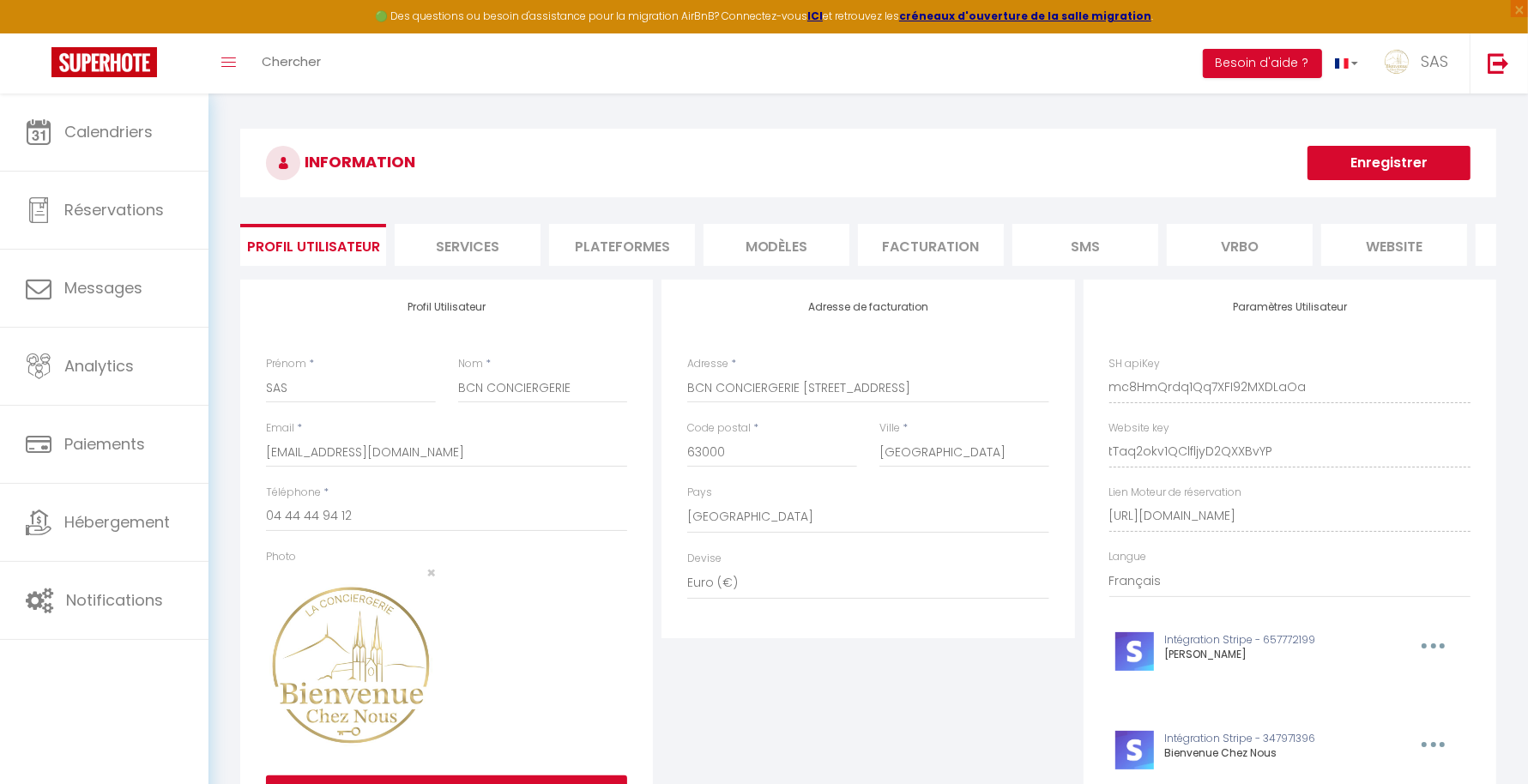
click at [636, 241] on li "Plateformes" at bounding box center [622, 244] width 146 height 42
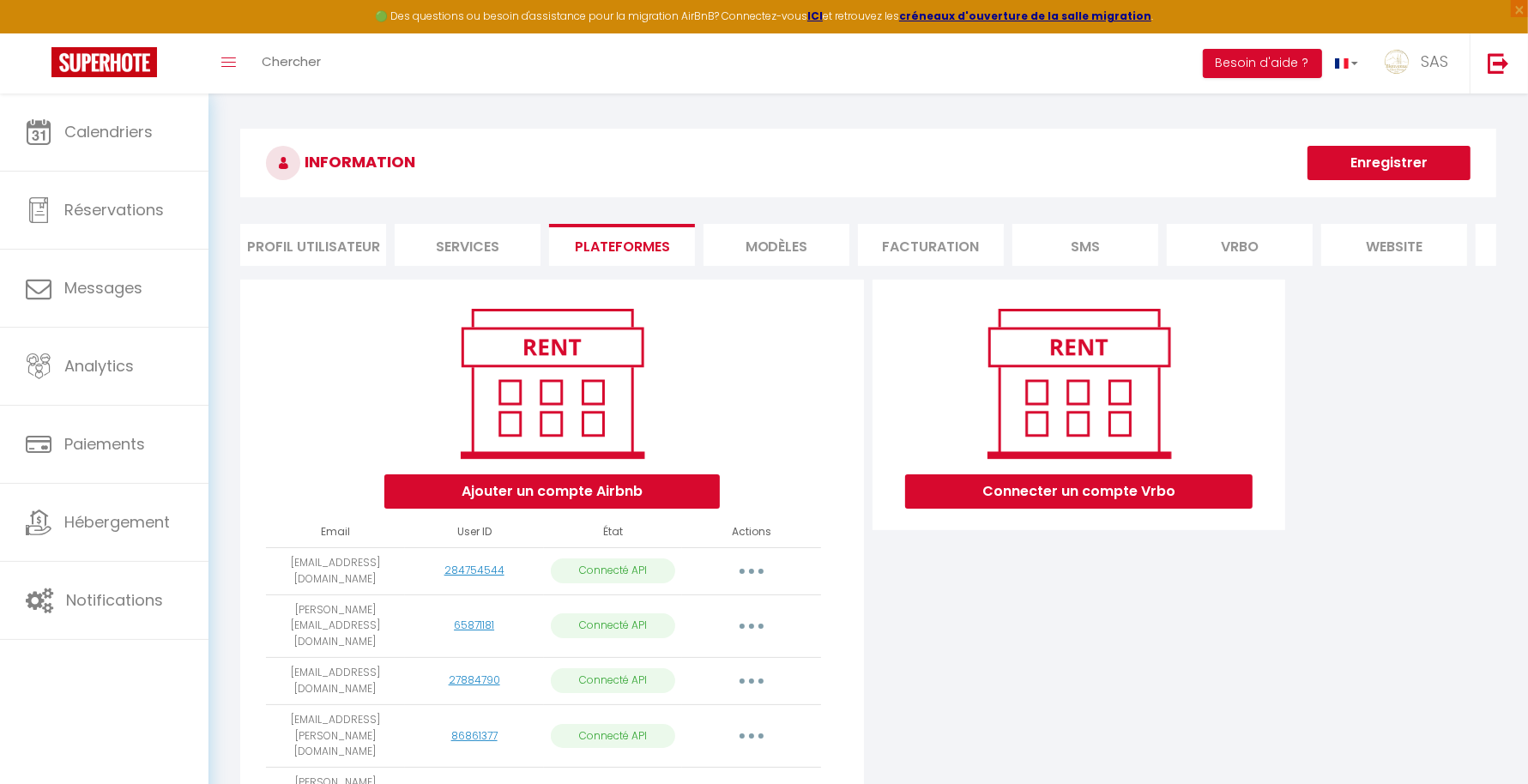
drag, startPoint x: 1524, startPoint y: 129, endPoint x: 1528, endPoint y: 535, distance: 406.0
click at [1527, 535] on html "🟢 Des questions ou besoin d'assistance pour la migration AirBnB? Connectez-vous…" at bounding box center [764, 392] width 1528 height 784
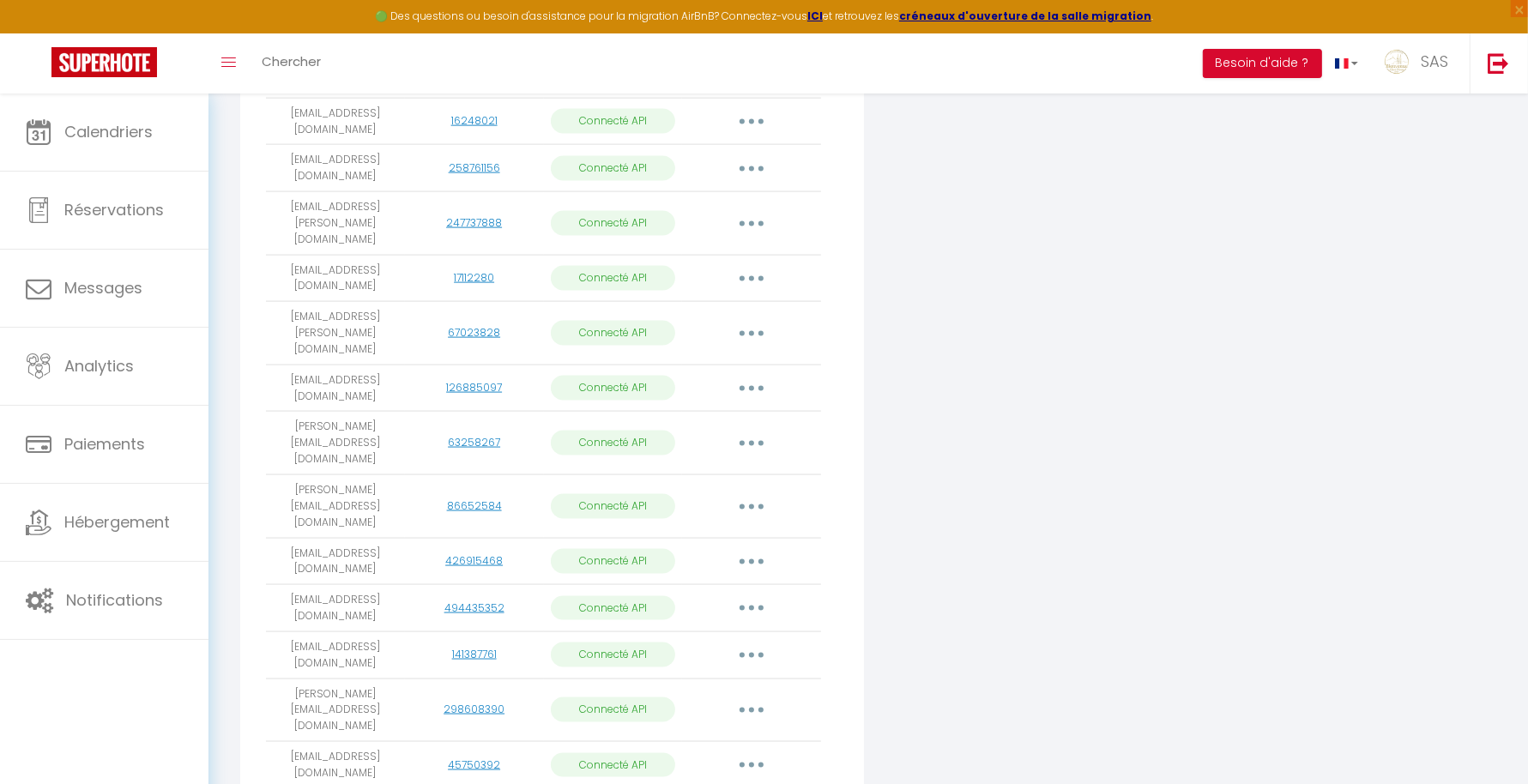
scroll to position [3411, 0]
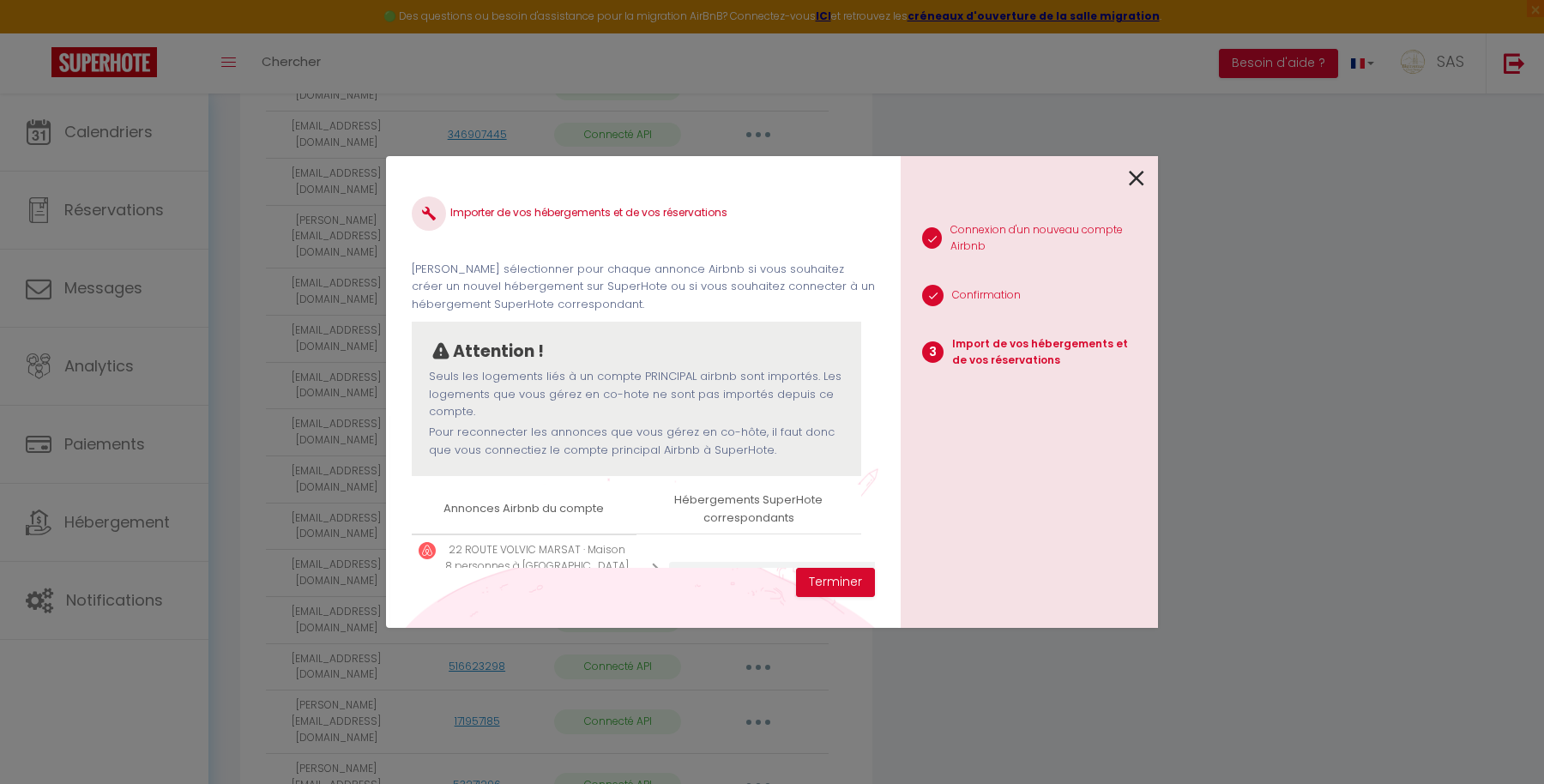
scroll to position [82, 0]
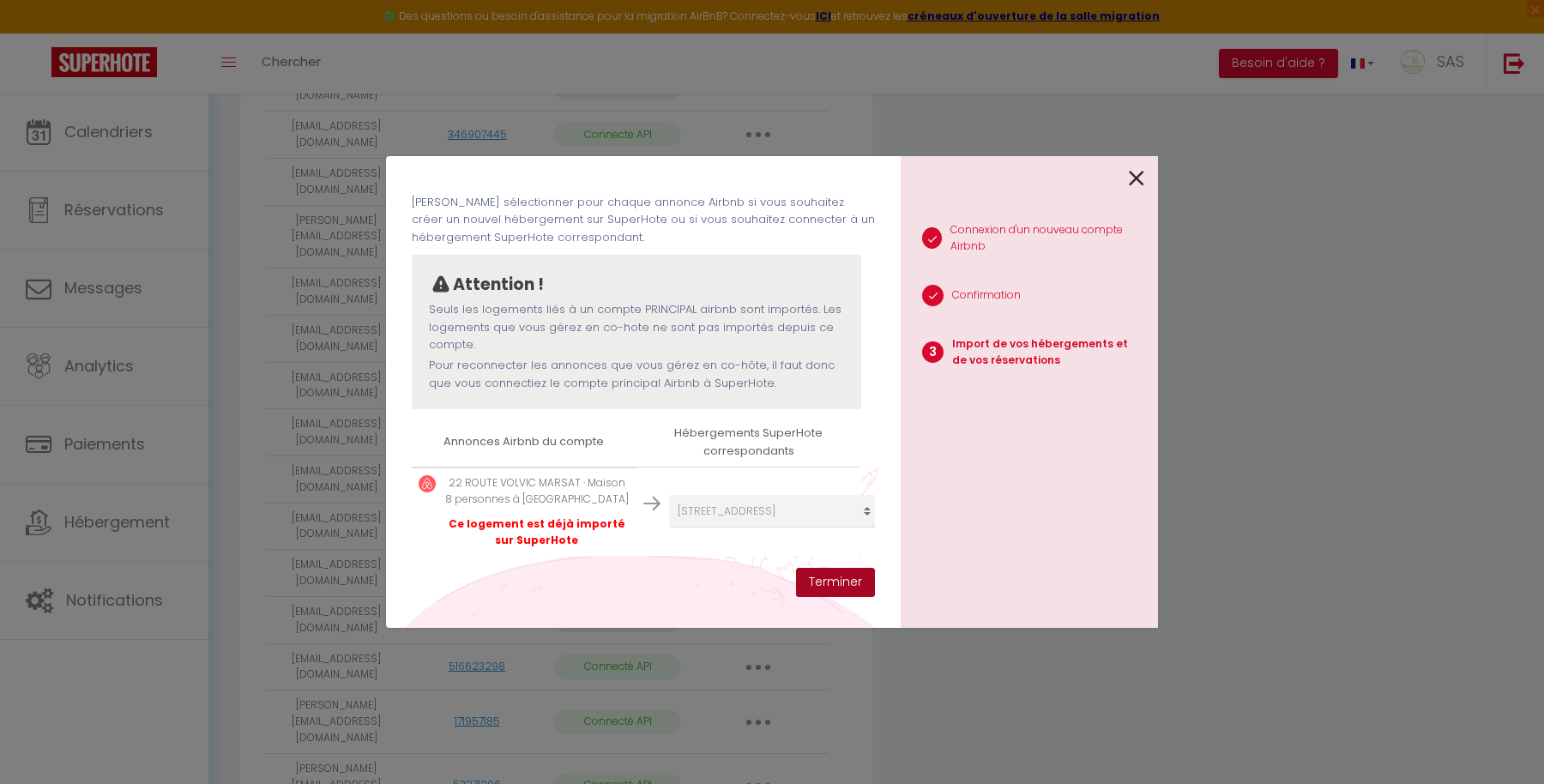
click at [836, 586] on button "Terminer" at bounding box center [836, 582] width 79 height 29
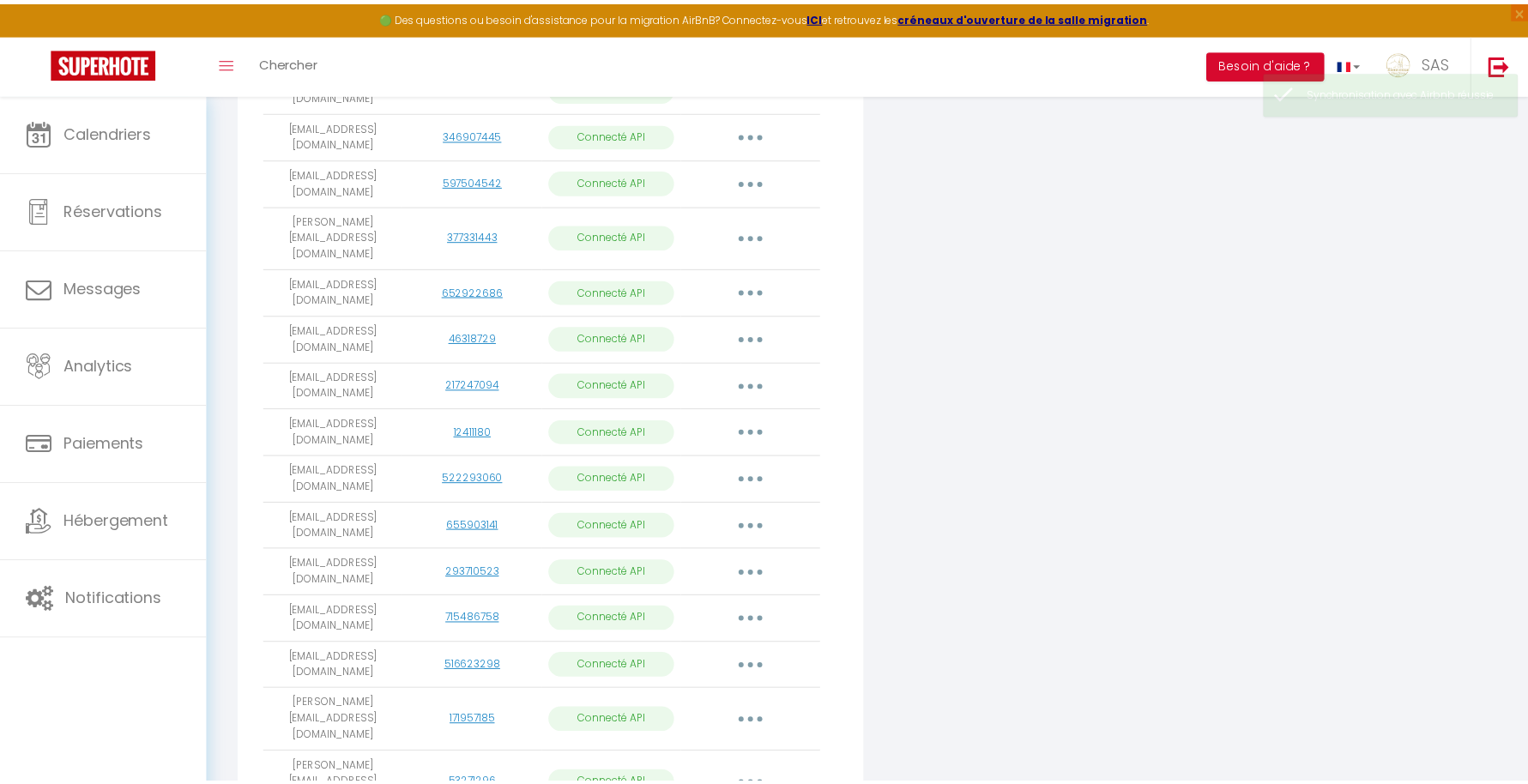
scroll to position [3411, 0]
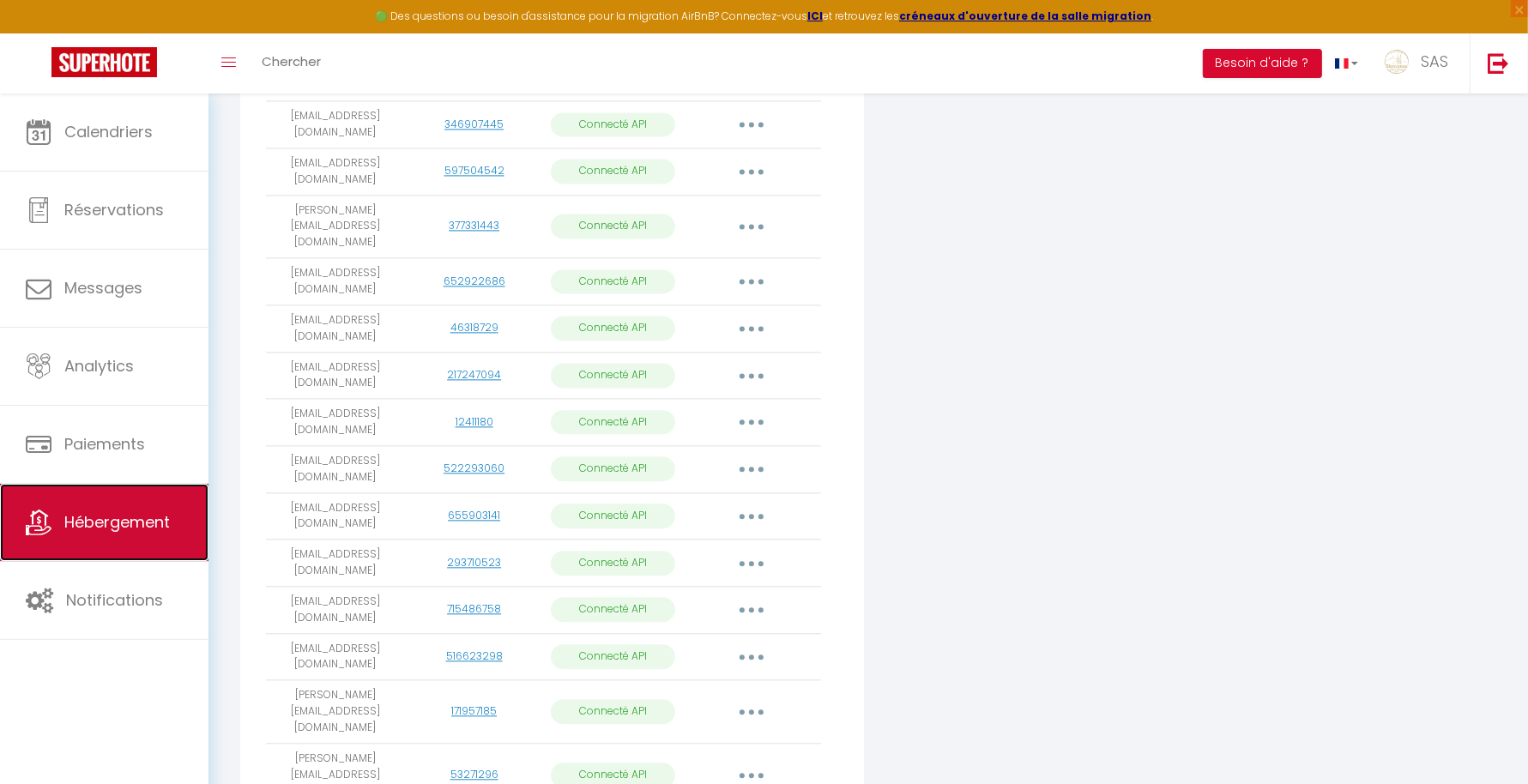
click at [124, 515] on span "Hébergement" at bounding box center [117, 521] width 105 height 22
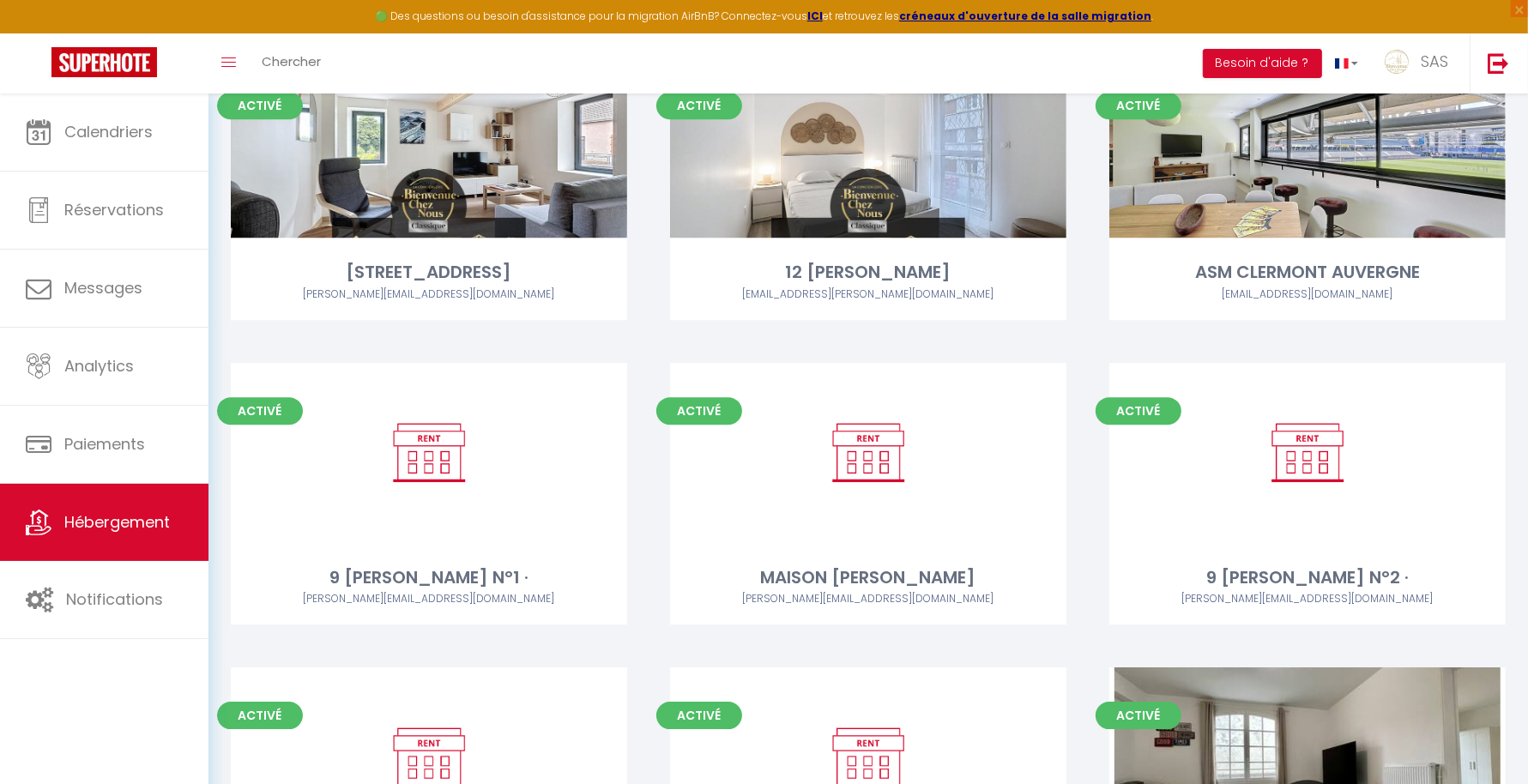
scroll to position [16927, 0]
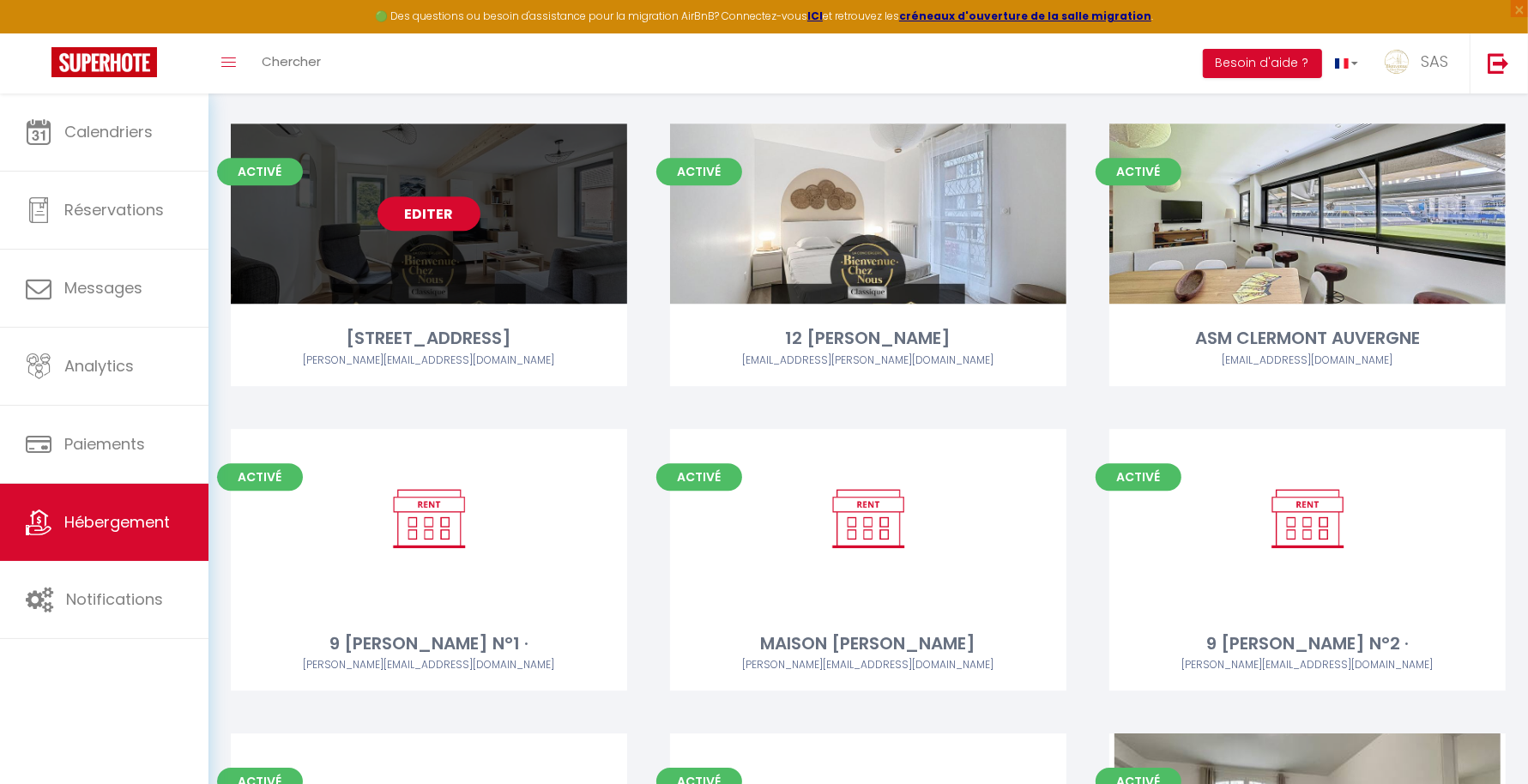
click at [444, 200] on link "Editer" at bounding box center [429, 213] width 103 height 35
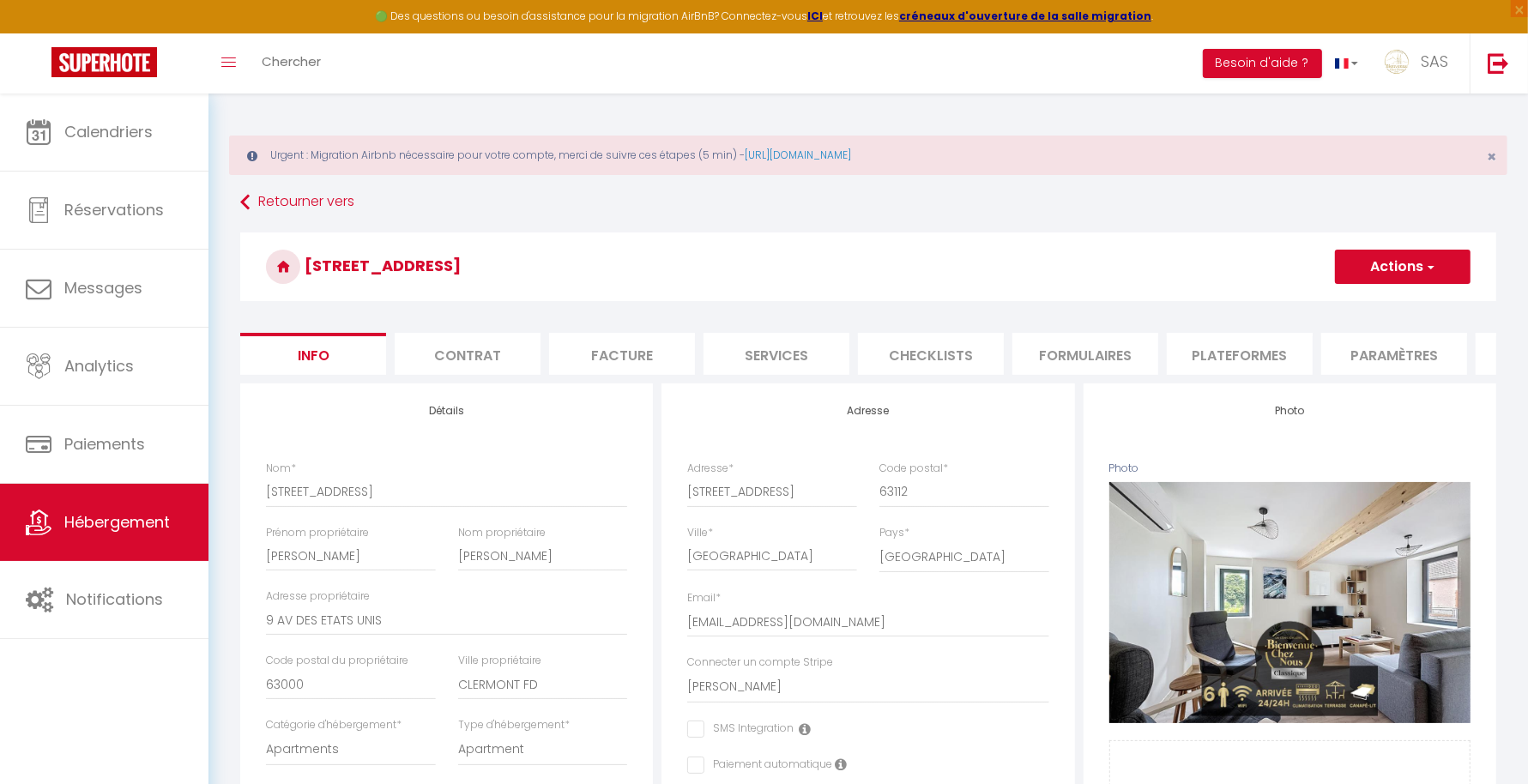
click at [1230, 342] on li "Plateformes" at bounding box center [1239, 353] width 146 height 42
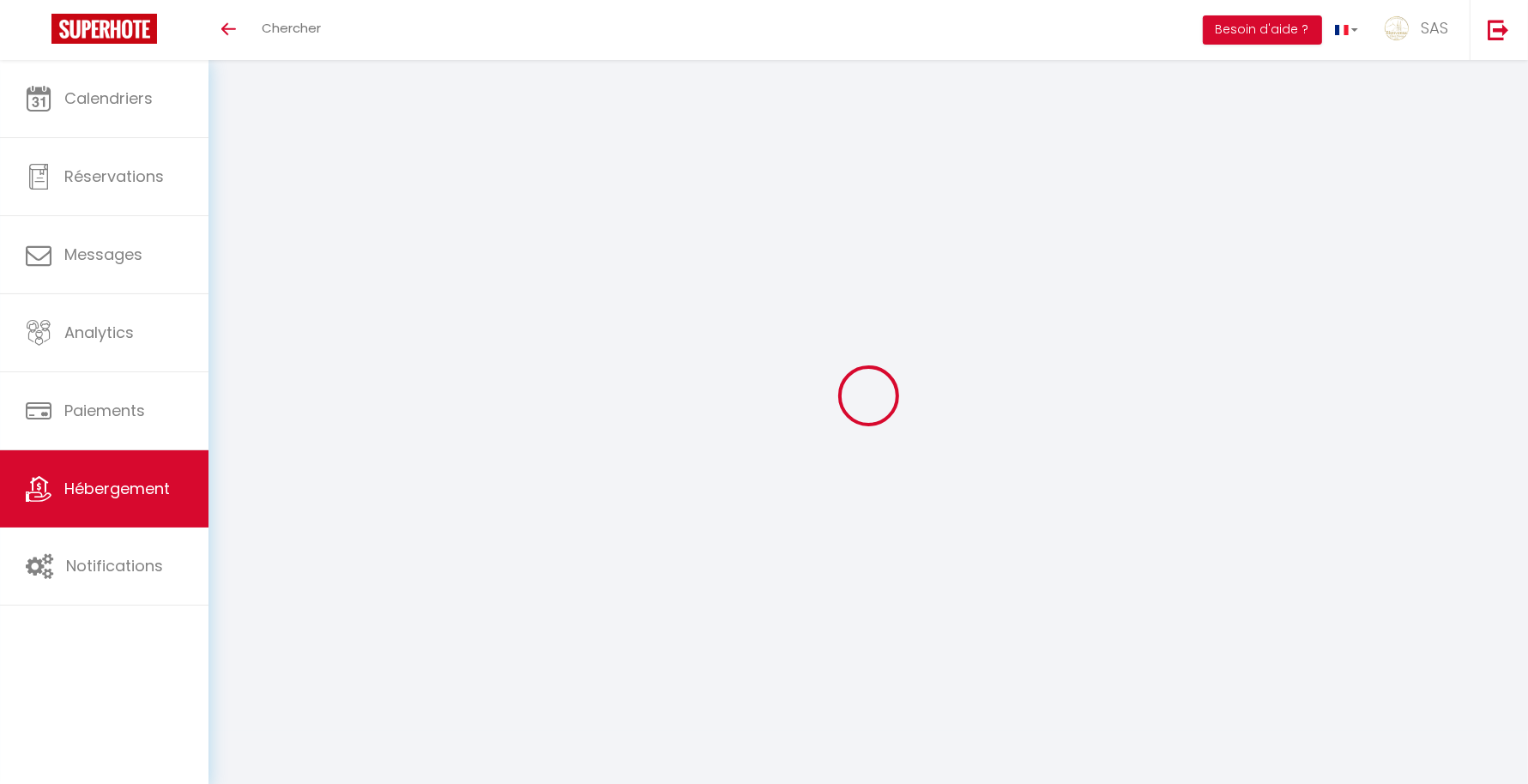
select select "+ 22 %"
select select "+ 20 %"
select select "+ 6 %"
select select "+ 20 %"
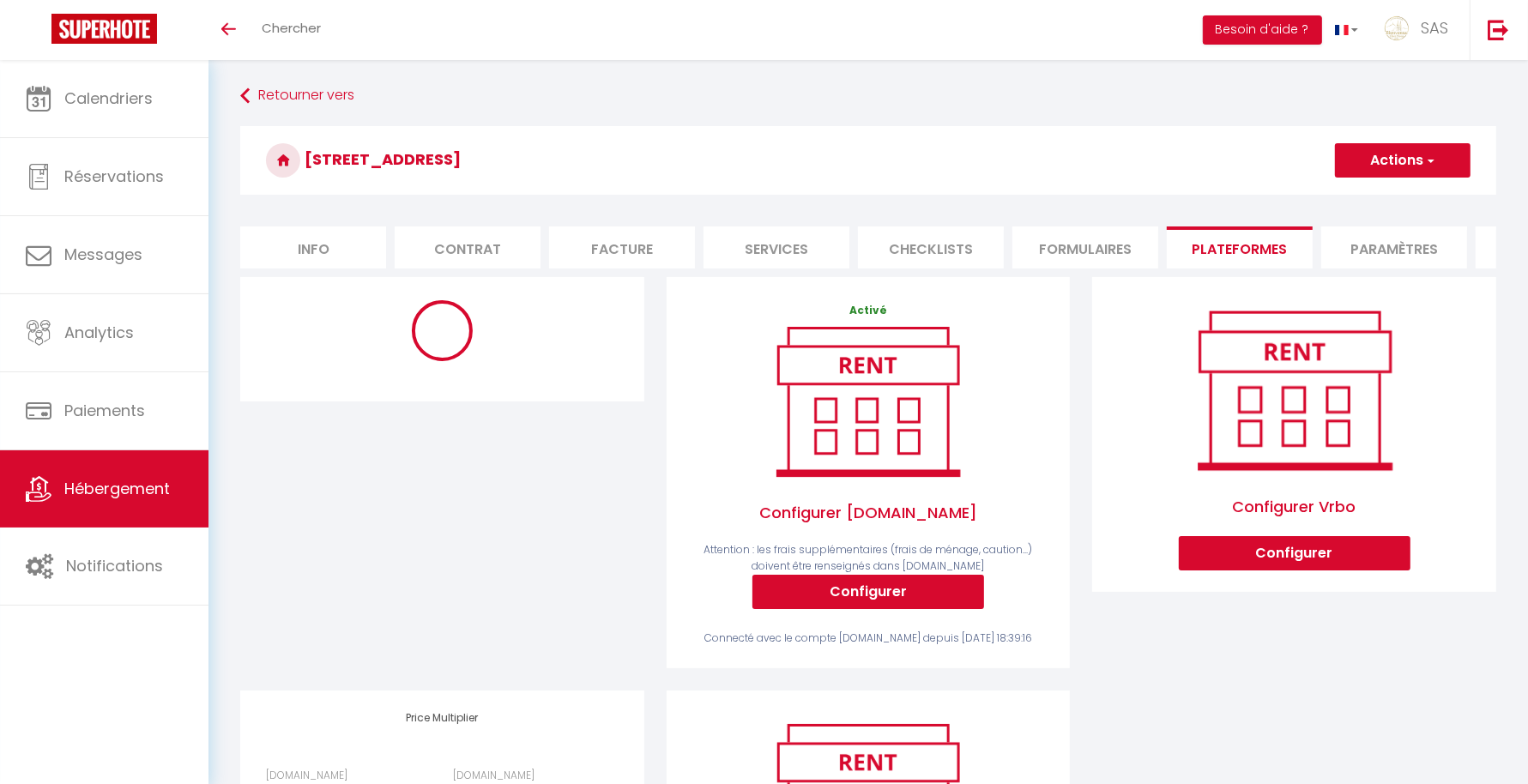
click at [460, 362] on div at bounding box center [441, 331] width 352 height 65
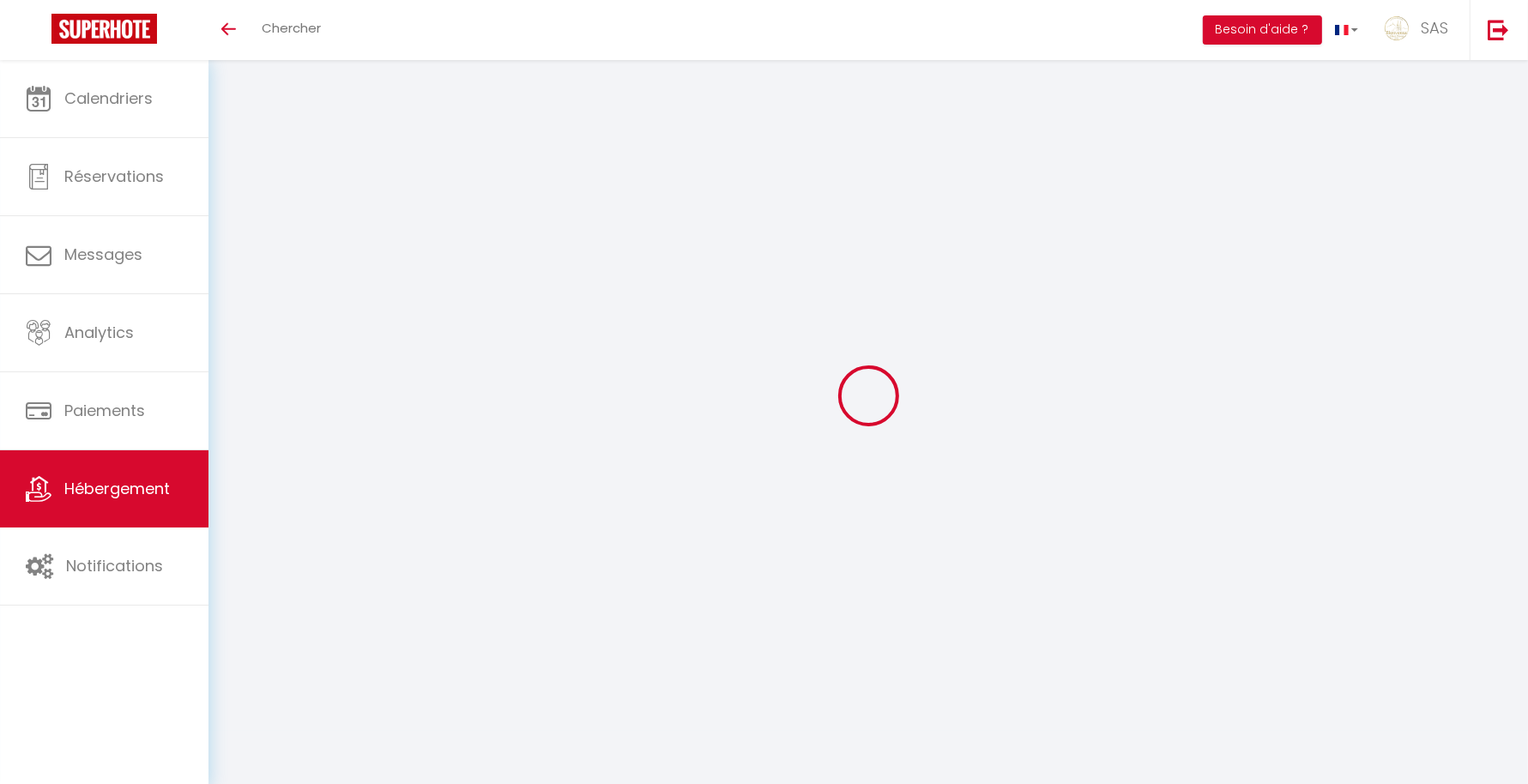
select select "18551-1505504711333263397"
select select "+ 22 %"
select select "+ 20 %"
select select "+ 6 %"
select select "+ 20 %"
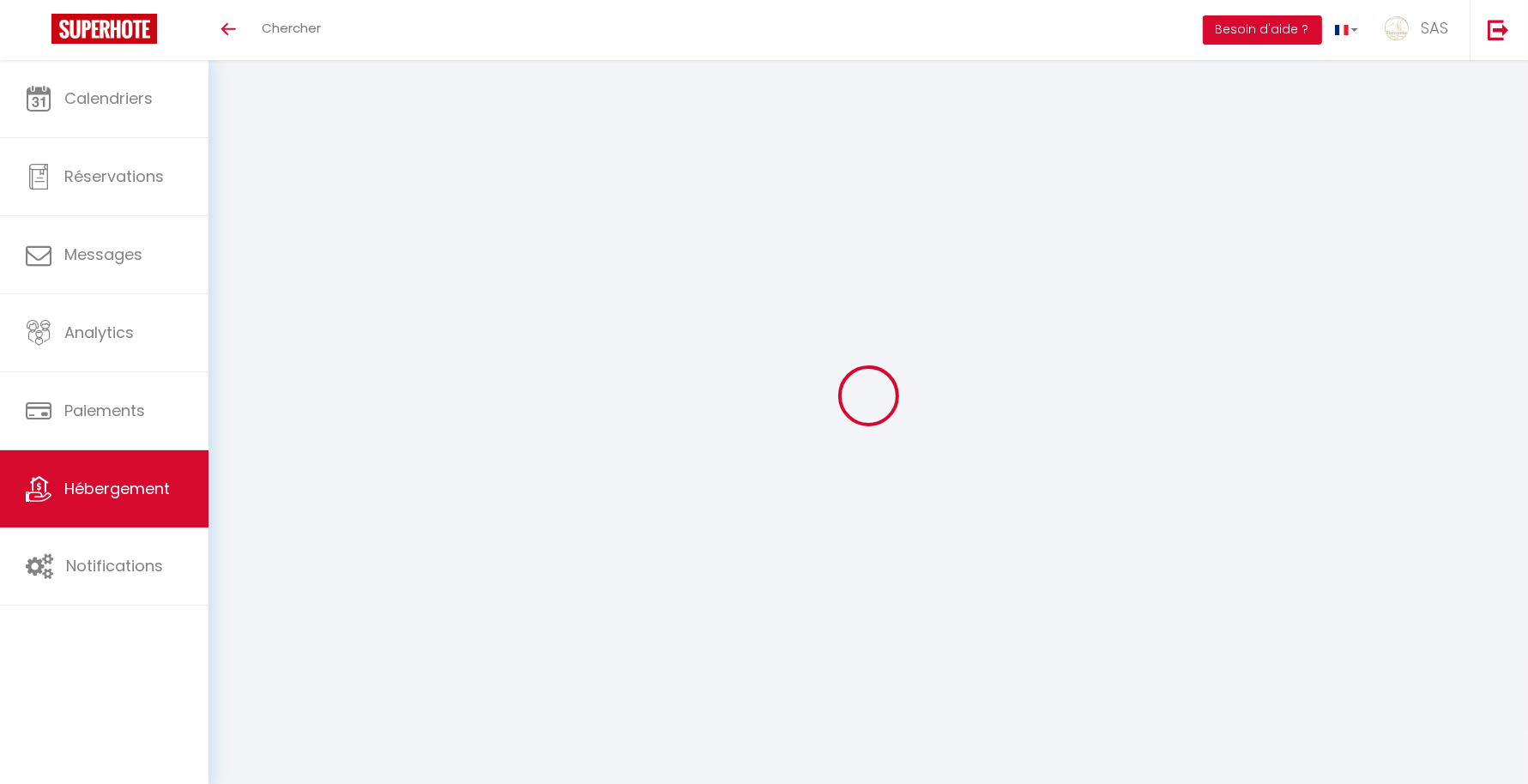
select select "365"
select select "EUR"
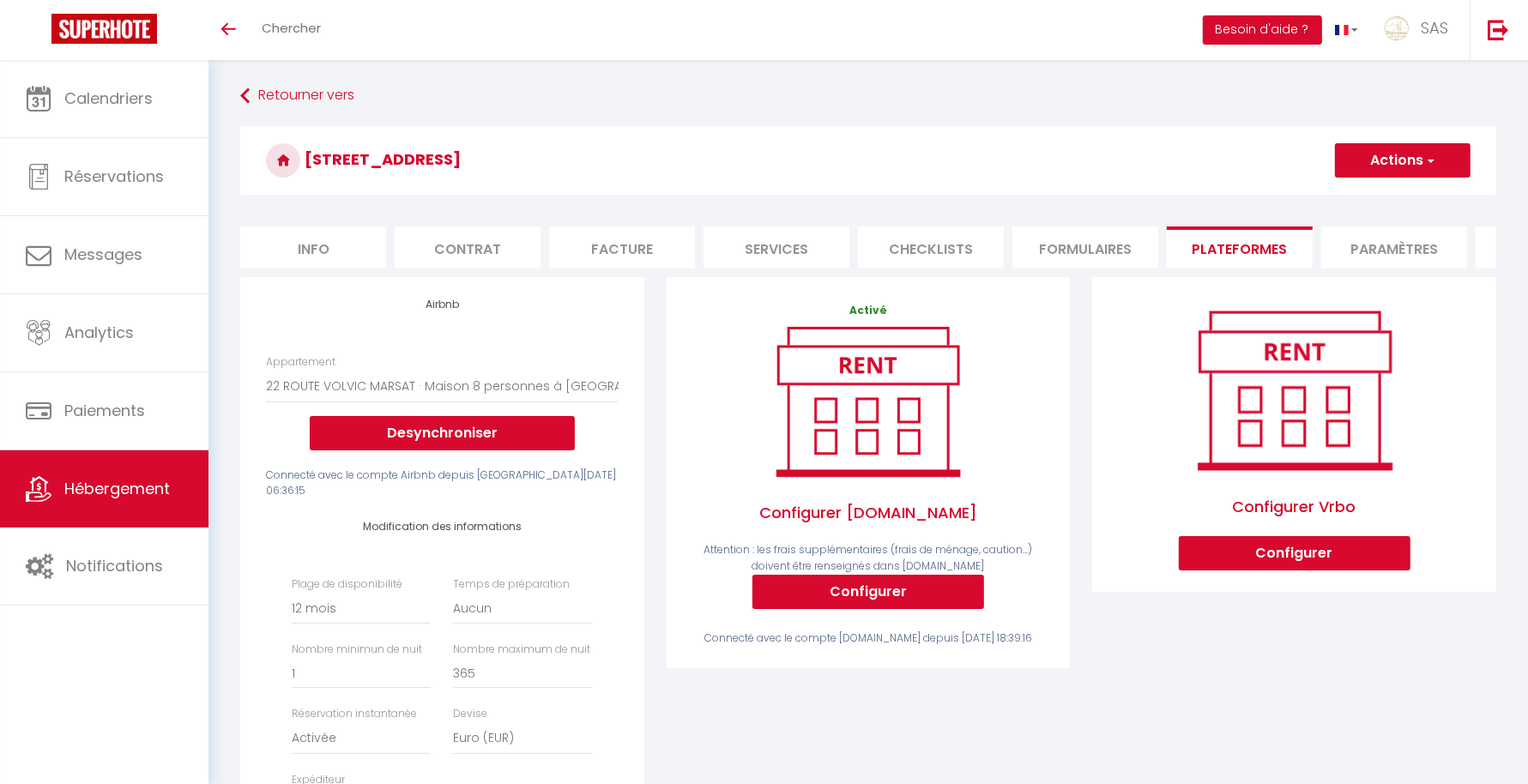
select select
click at [483, 440] on button "Desynchroniser" at bounding box center [442, 433] width 265 height 35
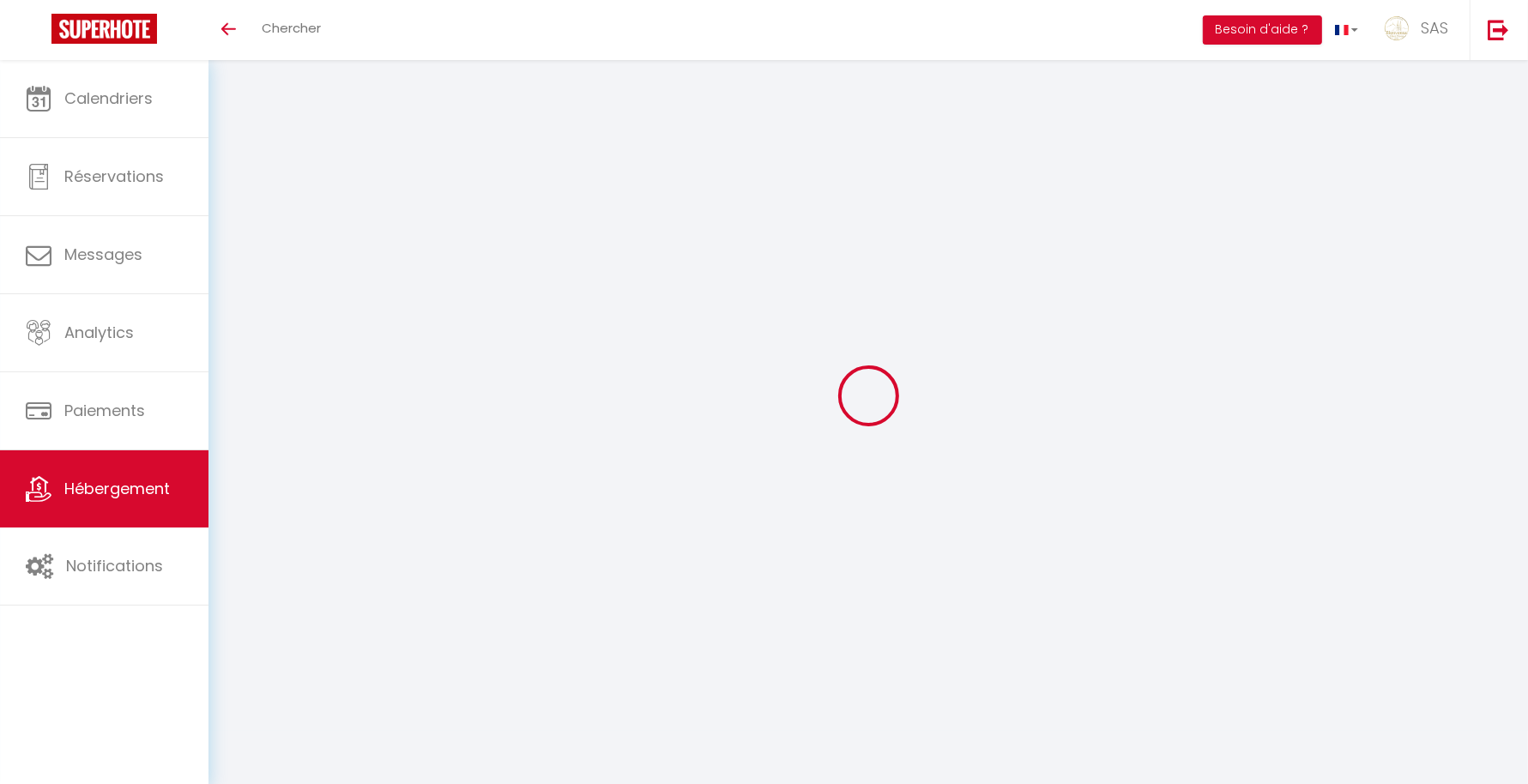
select select "+ 22 %"
select select "+ 20 %"
select select "+ 6 %"
select select "+ 20 %"
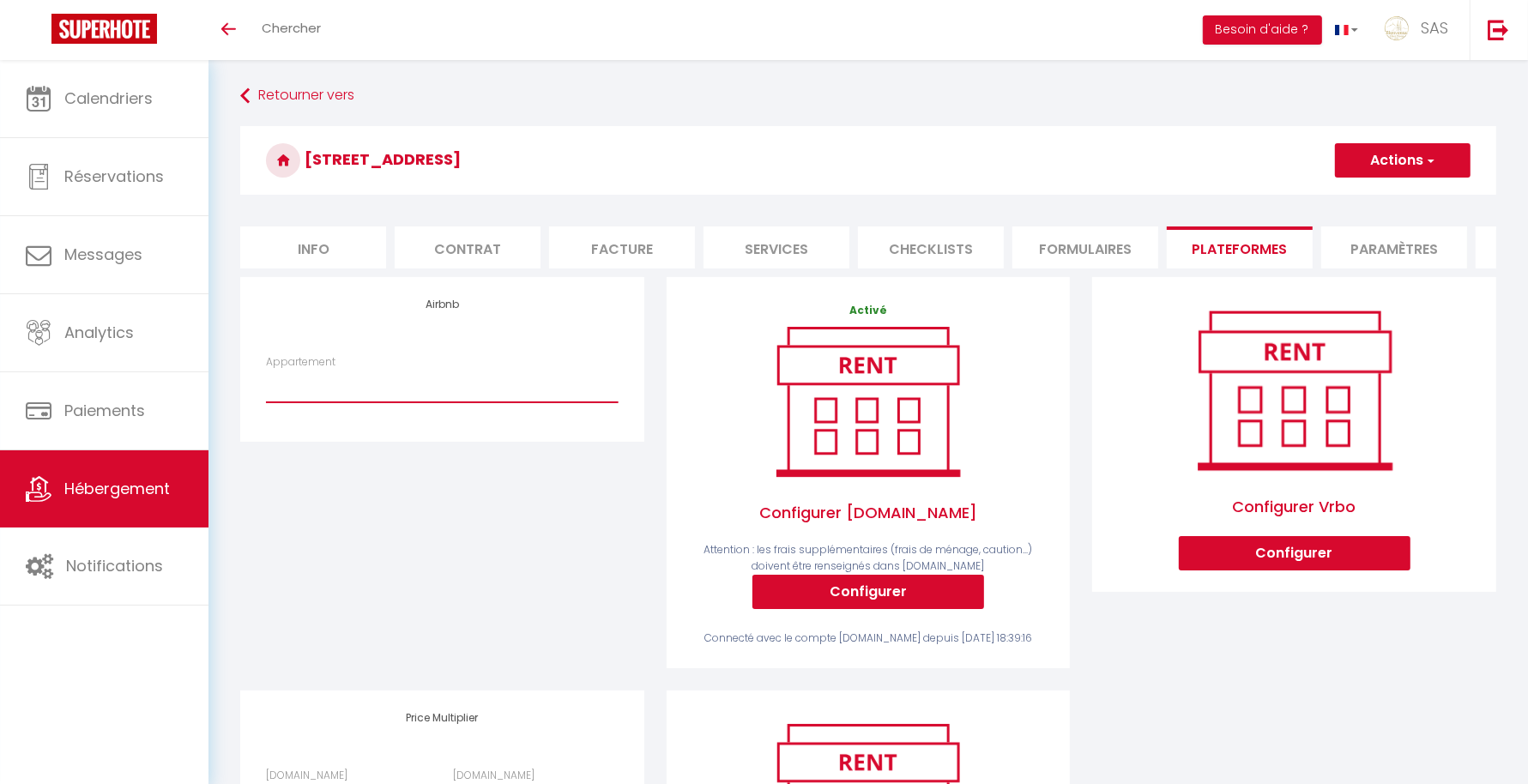
click at [452, 402] on select "21 GIROD · Studio avec balcon Girod Centre-Ville Clermont-Fd - contact@bienvenu…" at bounding box center [441, 386] width 352 height 33
click at [577, 609] on div "Airbnb Appartement 21 GIROD · Studio avec balcon Girod Centre-Ville Clermont-Fd…" at bounding box center [442, 484] width 426 height 413
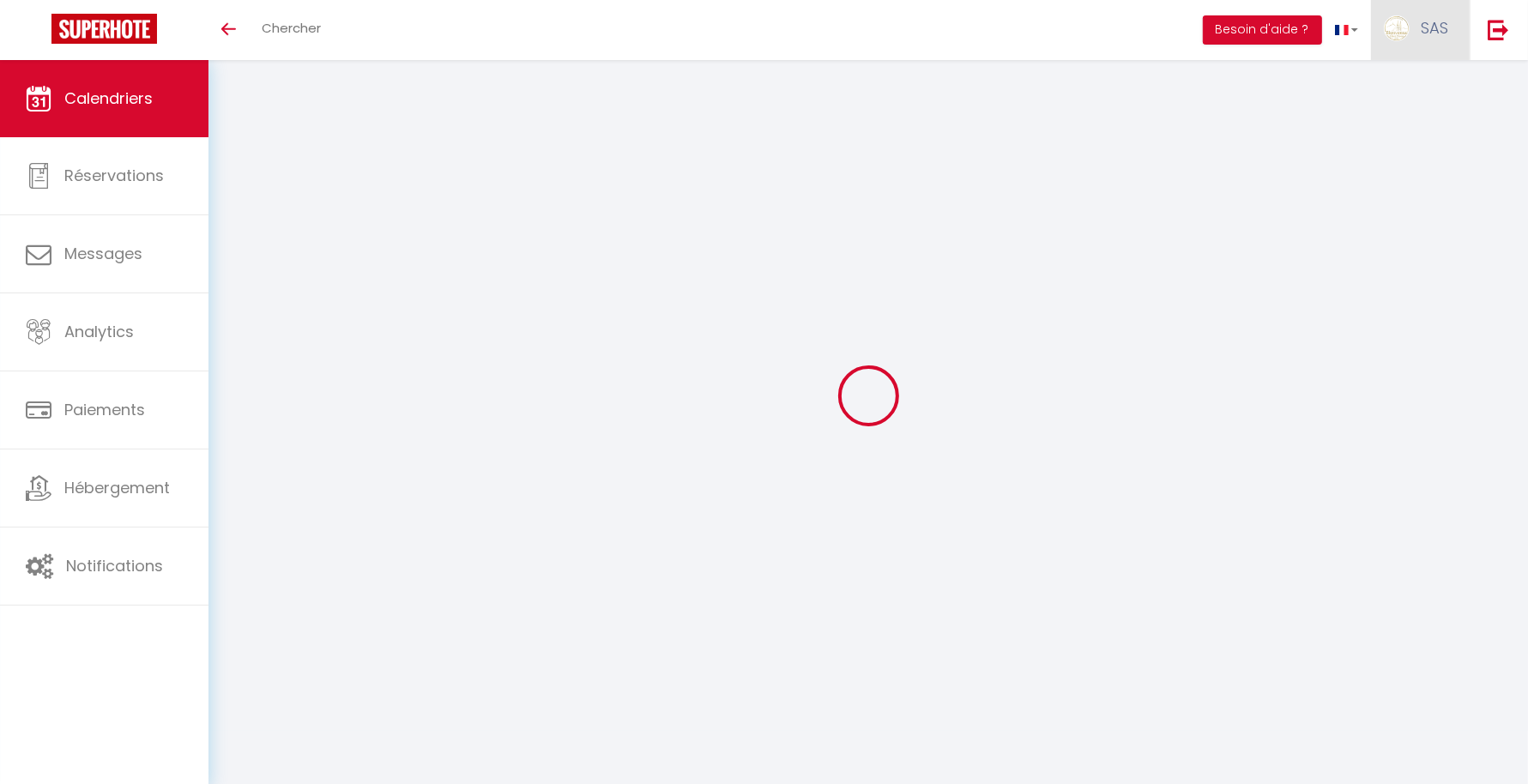
click at [1407, 30] on img at bounding box center [1396, 27] width 25 height 25
click at [1394, 73] on link "Paramètres" at bounding box center [1400, 85] width 127 height 29
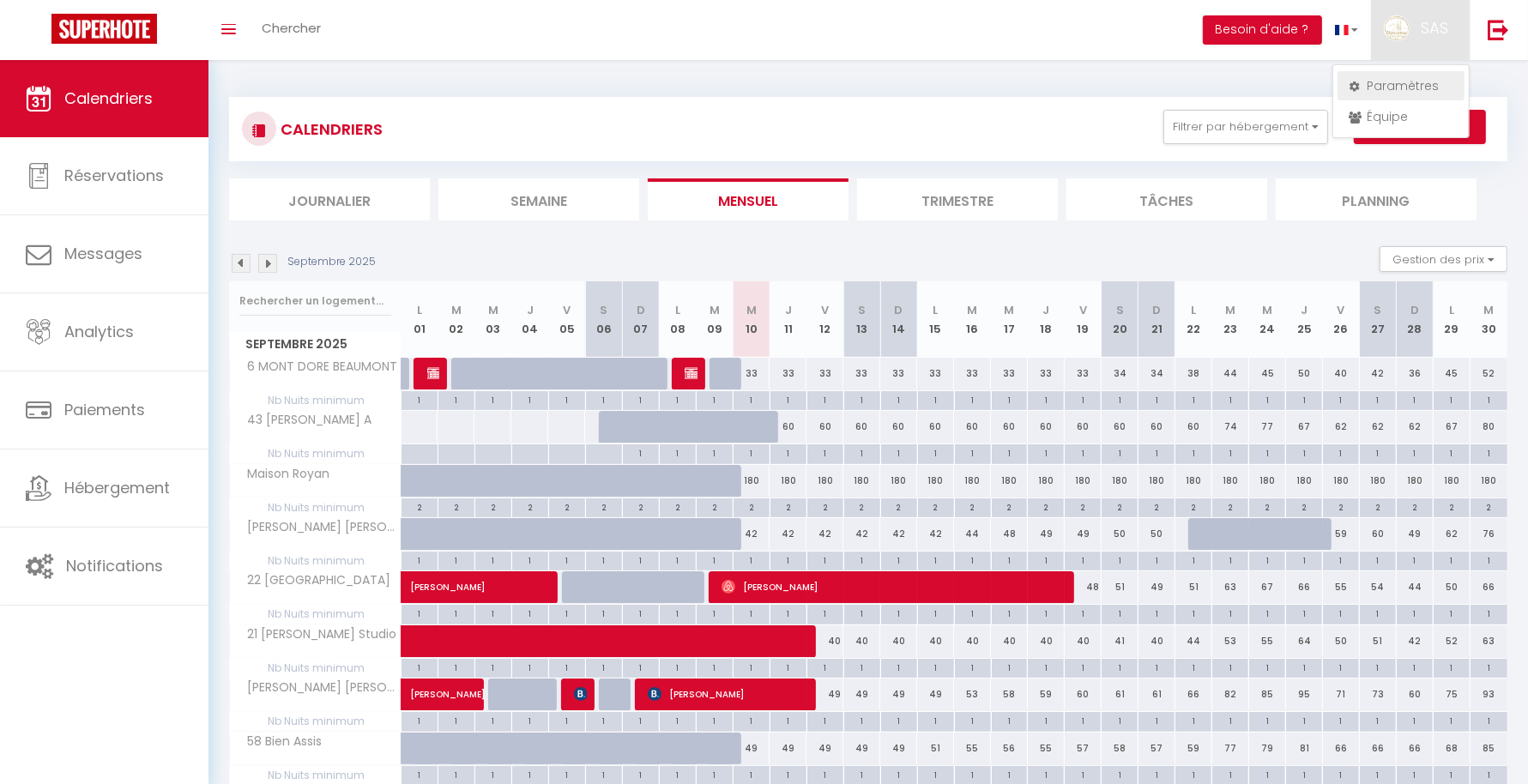
select select "28"
select select "fr"
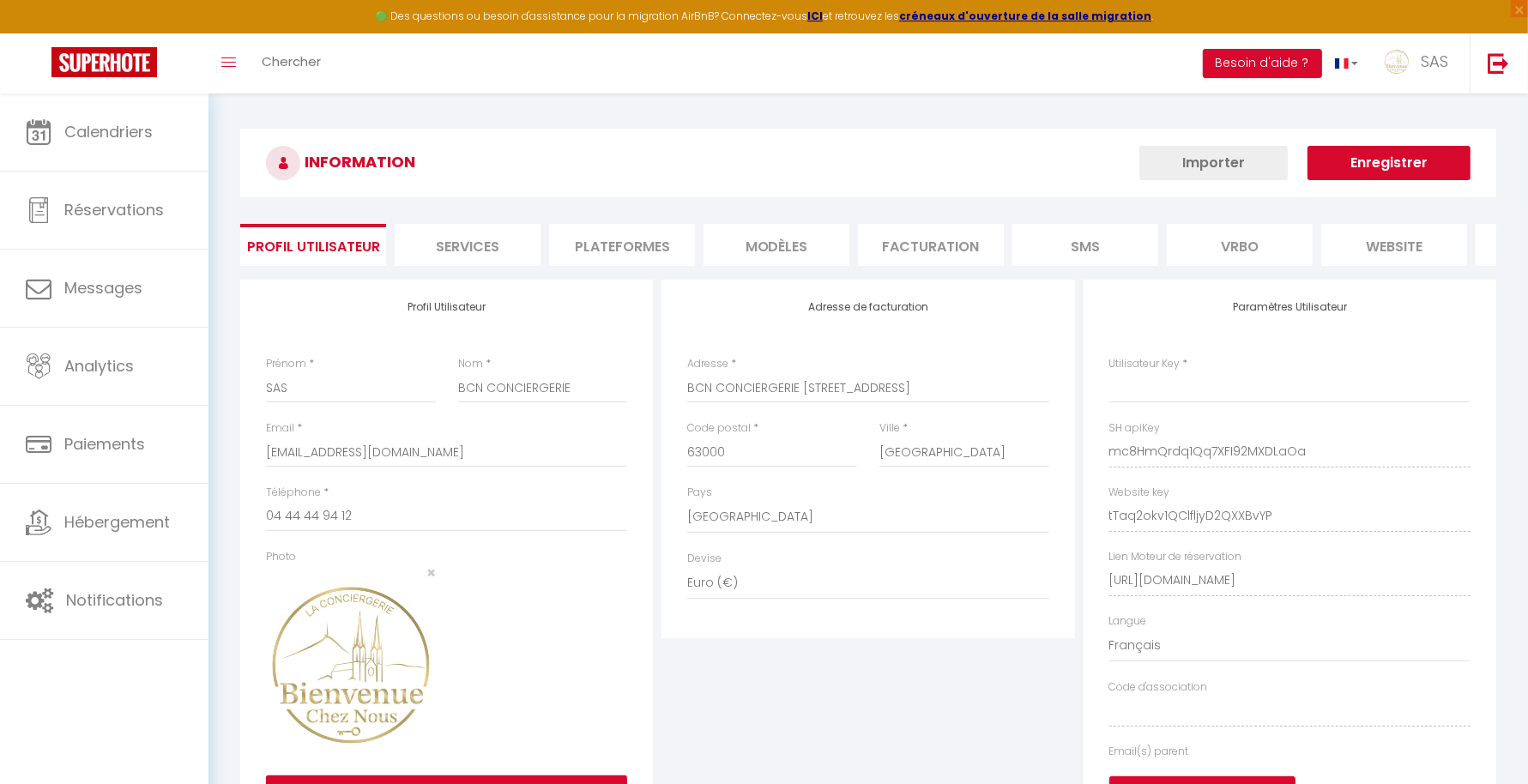
type input "mc8HmQrdq1Qq7XFI92MXDLaOa"
type input "tTaq2okv1QClfljyD2QXXBvYP"
type input "https://app.superhote.com/#/get-available-rentals/tTaq2okv1QClfljyD2QXXBvYP"
select select "fr"
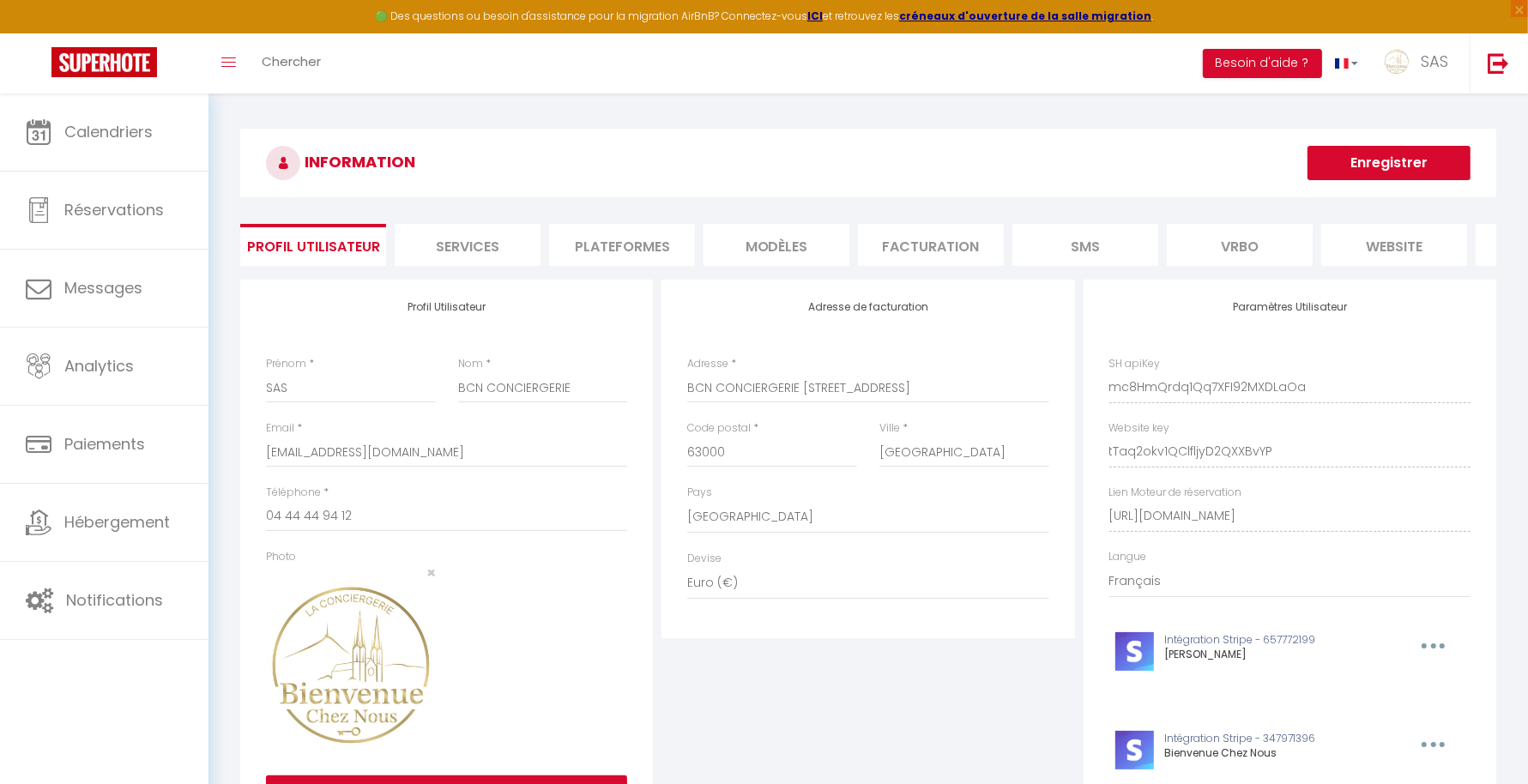
click at [650, 256] on li "Plateformes" at bounding box center [622, 244] width 146 height 42
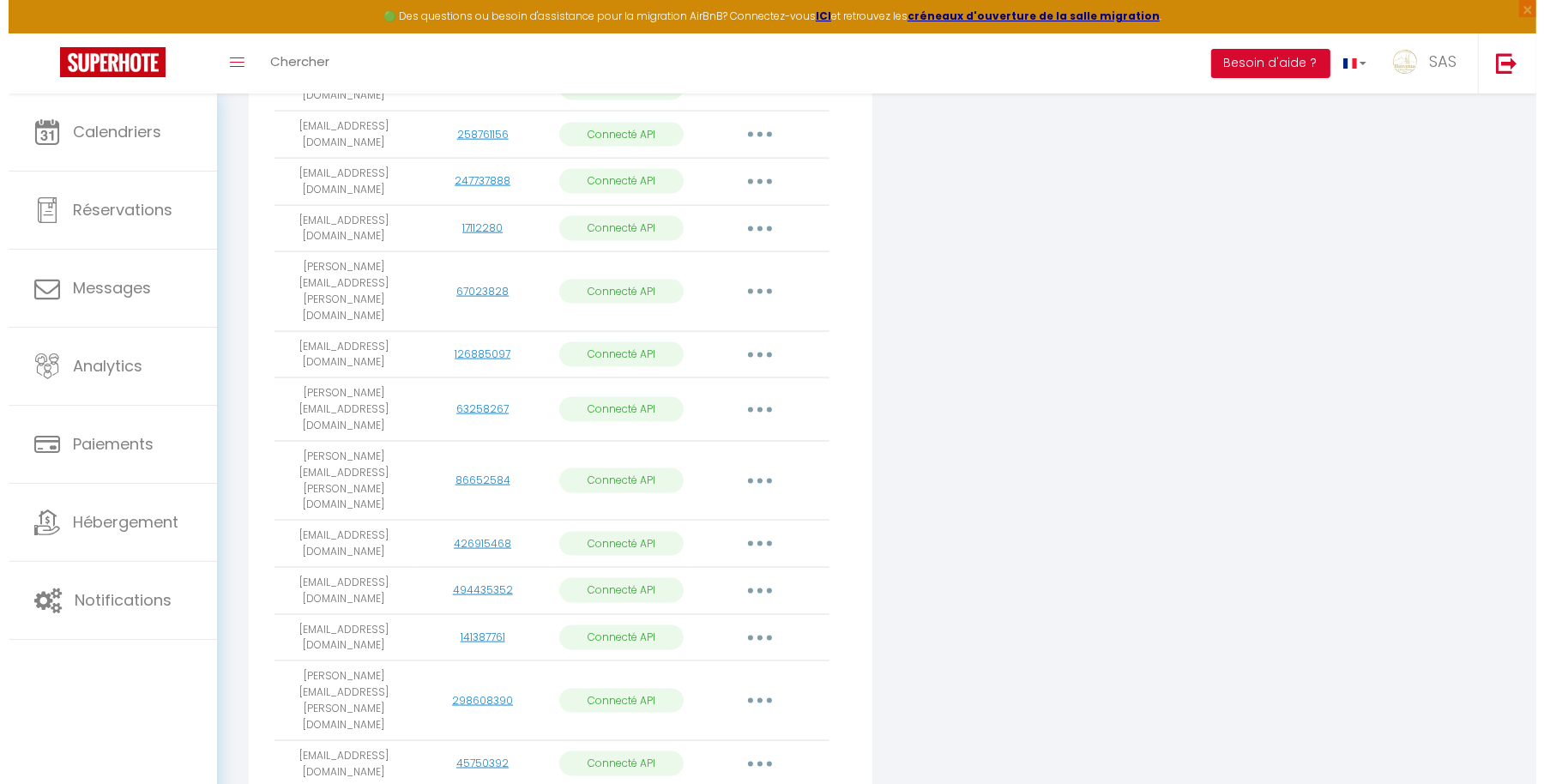
scroll to position [2240, 0]
click at [750, 578] on button "button" at bounding box center [751, 592] width 48 height 27
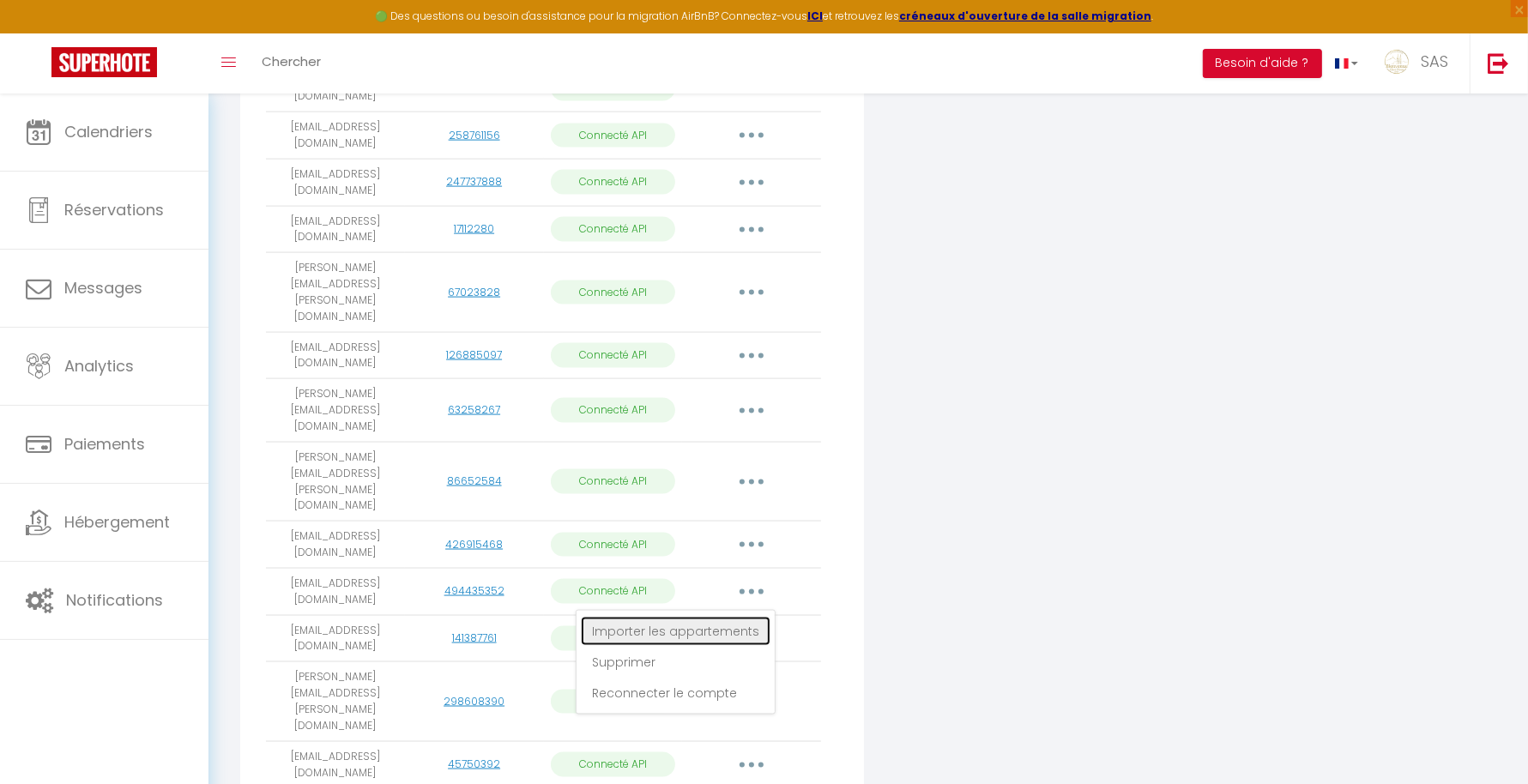
click at [720, 617] on link "Importer les appartements" at bounding box center [675, 631] width 190 height 29
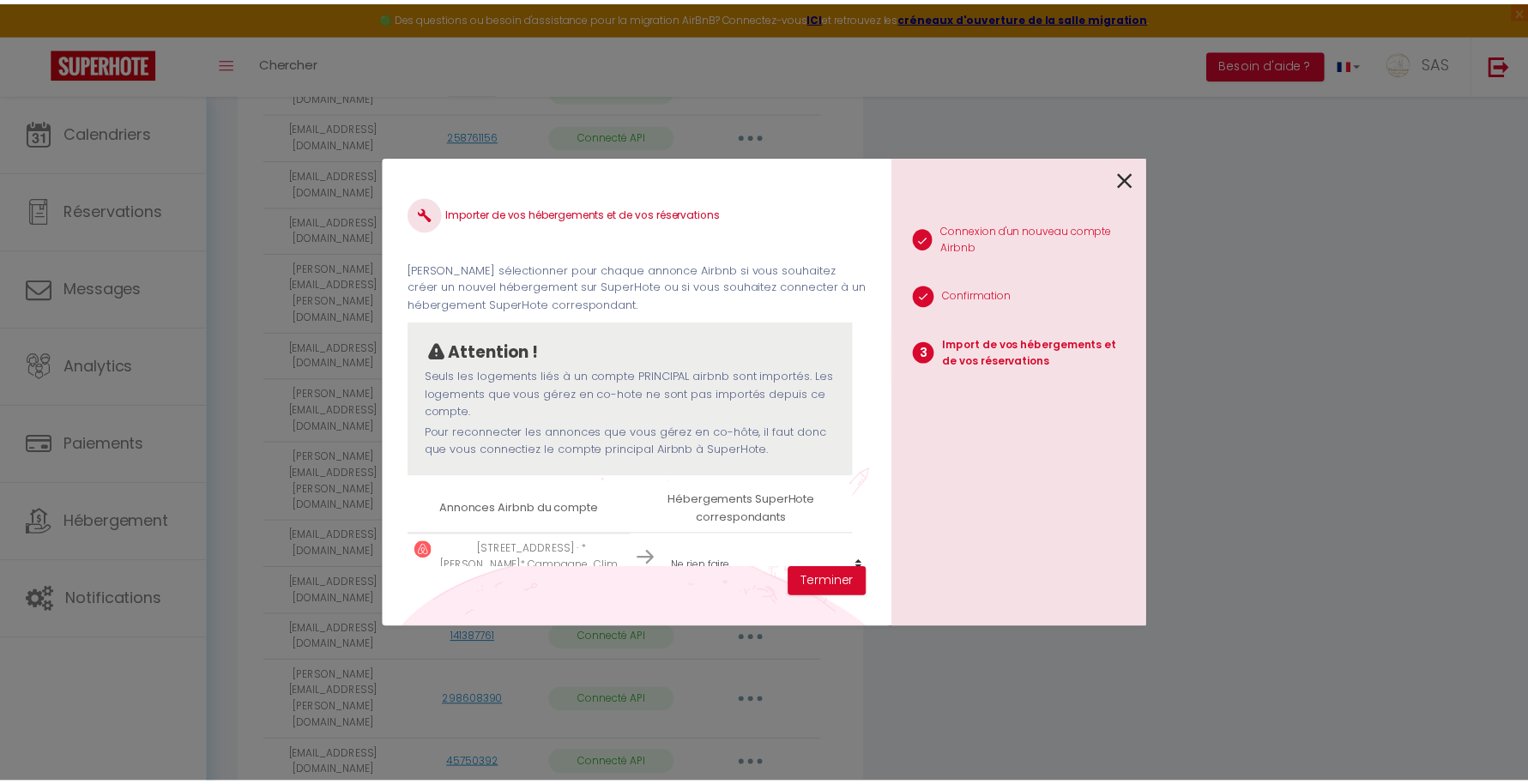
scroll to position [56, 0]
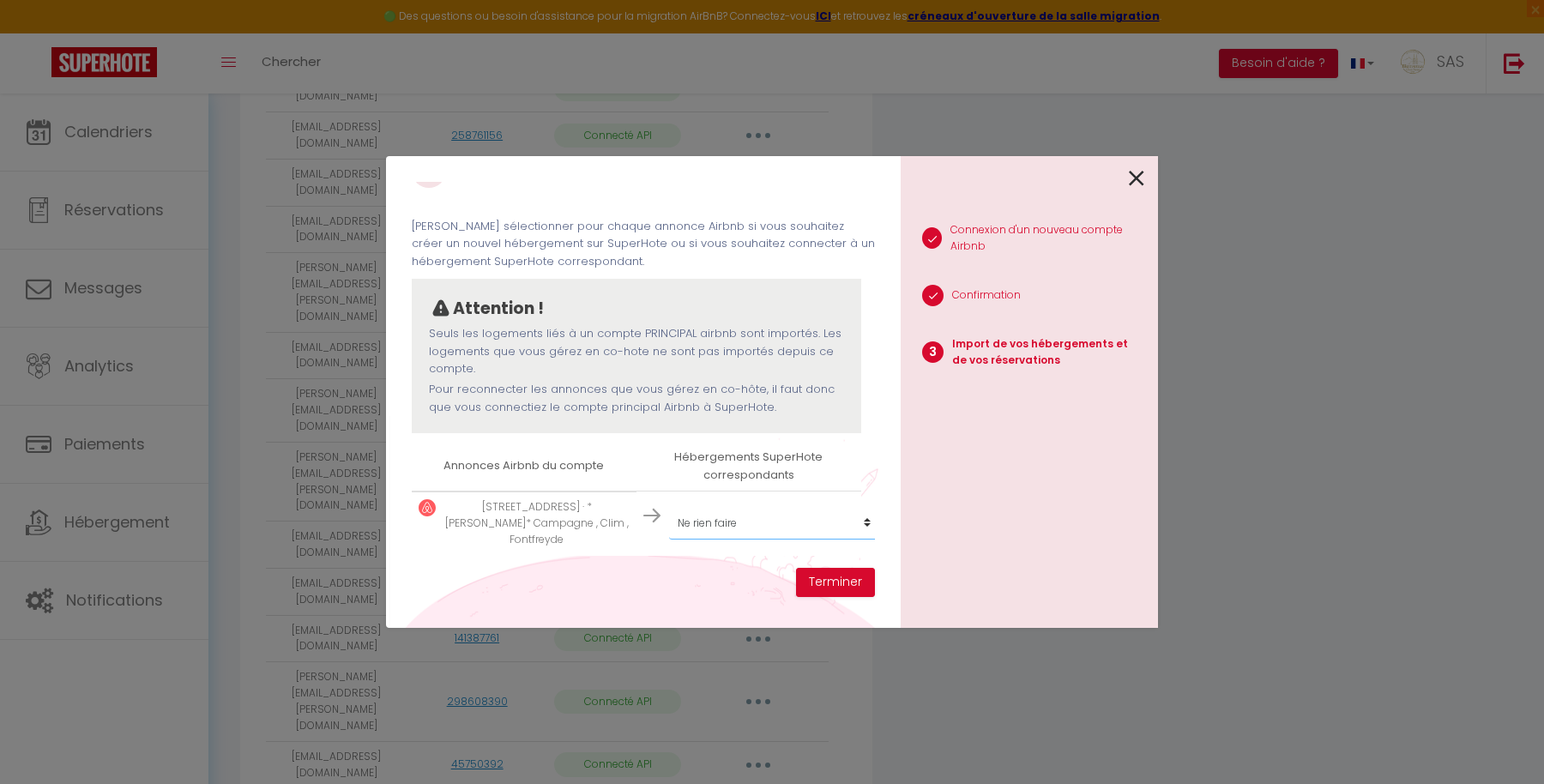
click at [729, 515] on select "Créer un nouvel hébergement Ne rien faire 6 MONT DORE BEAUMONT Maison Royan Mar…" at bounding box center [774, 523] width 211 height 33
select select "72905"
click at [669, 507] on select "Créer un nouvel hébergement Ne rien faire 6 MONT DORE BEAUMONT Maison Royan Mar…" at bounding box center [774, 523] width 211 height 33
click at [840, 581] on button "Terminer" at bounding box center [836, 582] width 79 height 29
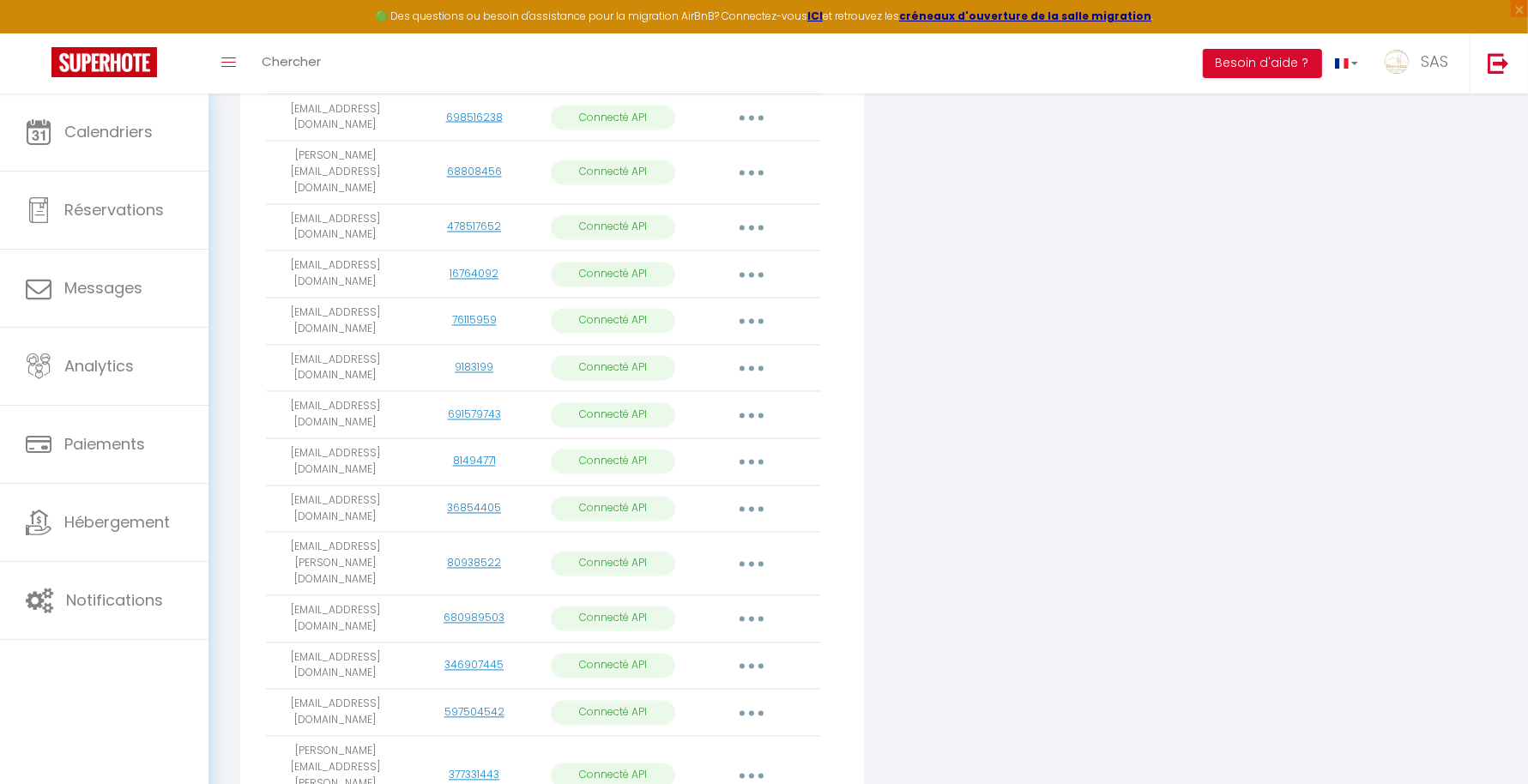
scroll to position [3411, 0]
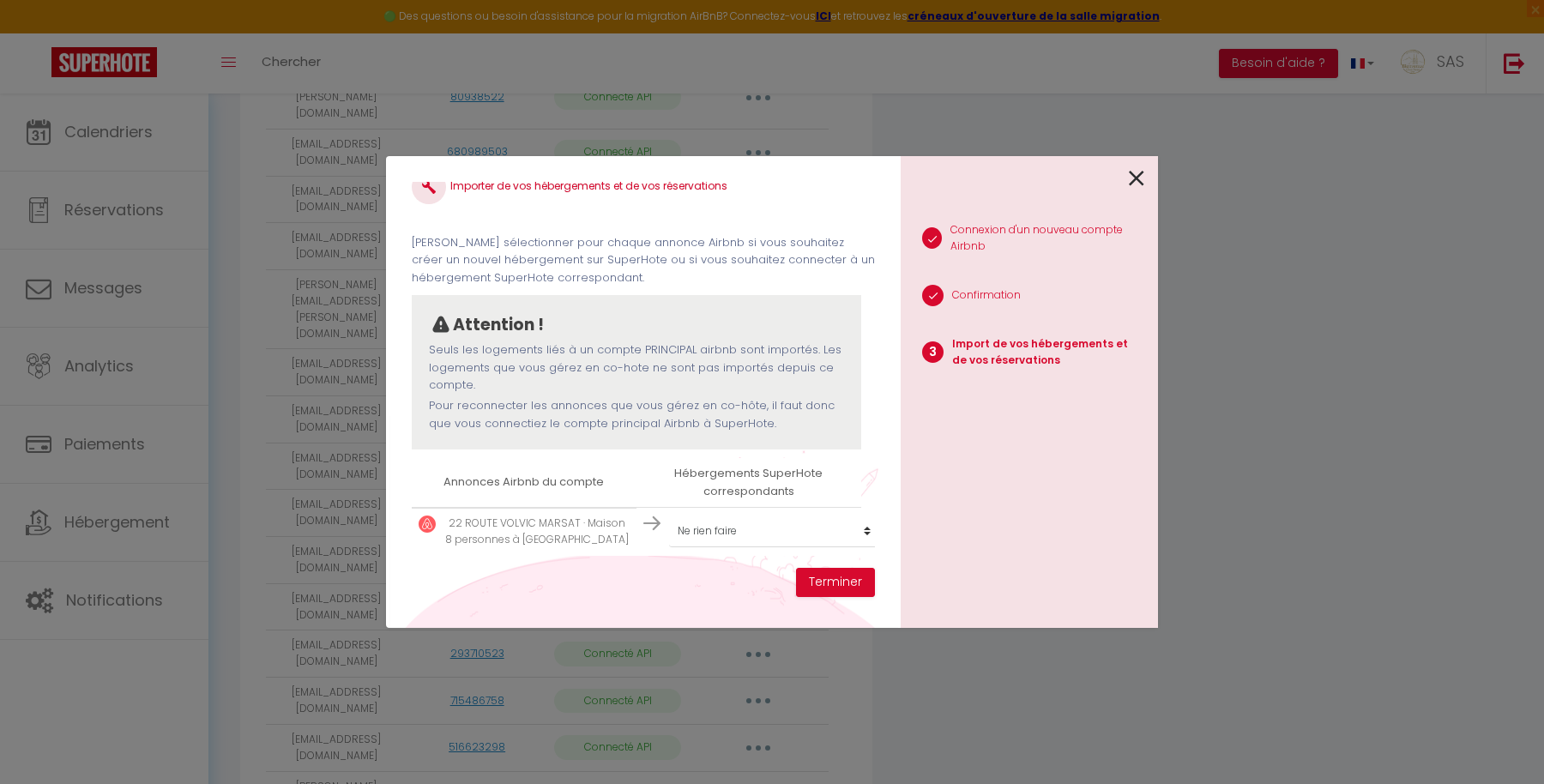
scroll to position [41, 0]
click at [761, 515] on select "Créer un nouvel hébergement Ne rien faire 6 MONT DORE BEAUMONT Maison Royan Mar…" at bounding box center [774, 530] width 211 height 33
select select "create_new"
click at [669, 515] on select "Créer un nouvel hébergement Ne rien faire 6 MONT DORE BEAUMONT Maison Royan Mar…" at bounding box center [774, 530] width 211 height 33
click at [841, 580] on button "Terminer" at bounding box center [836, 582] width 79 height 29
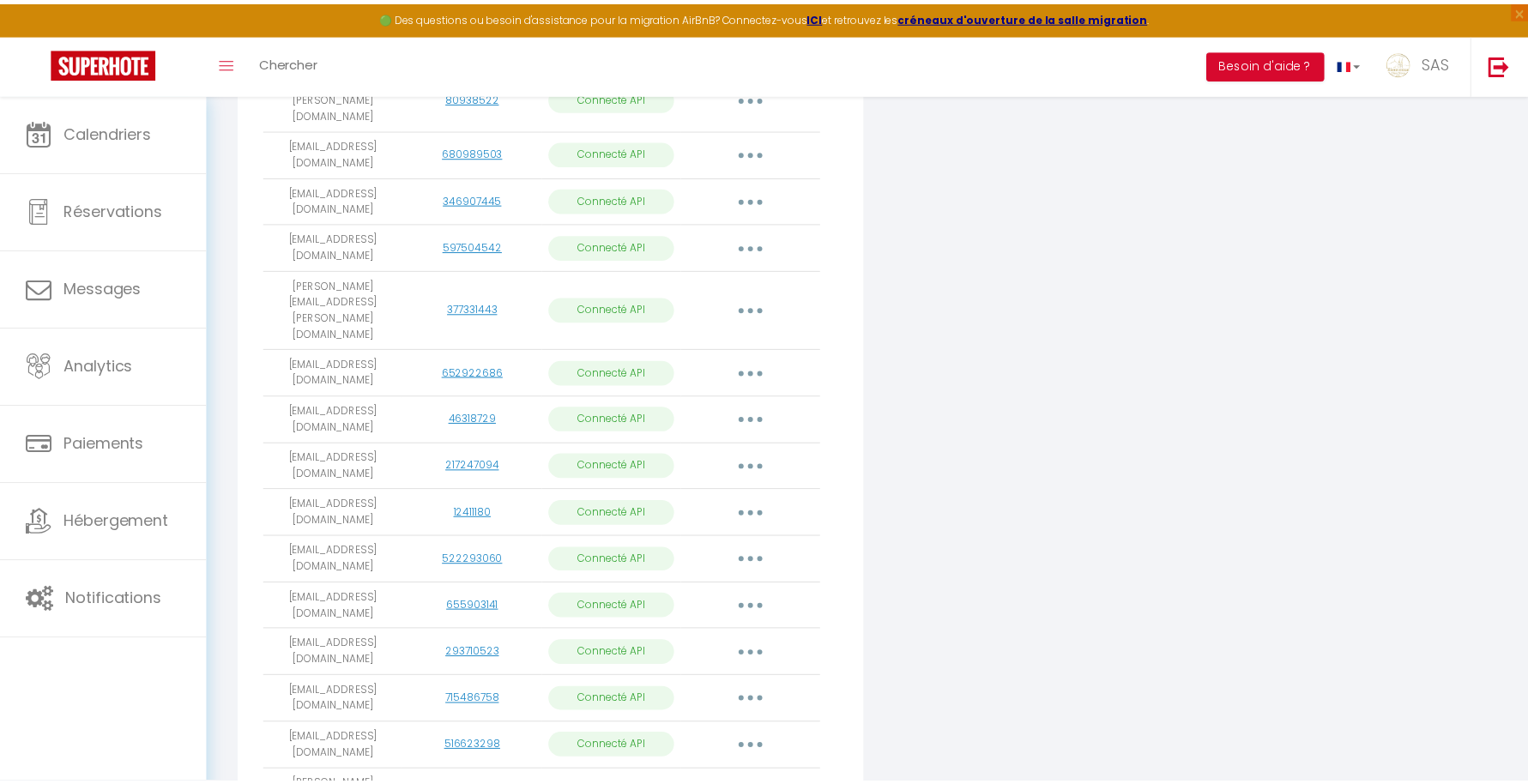
scroll to position [3411, 0]
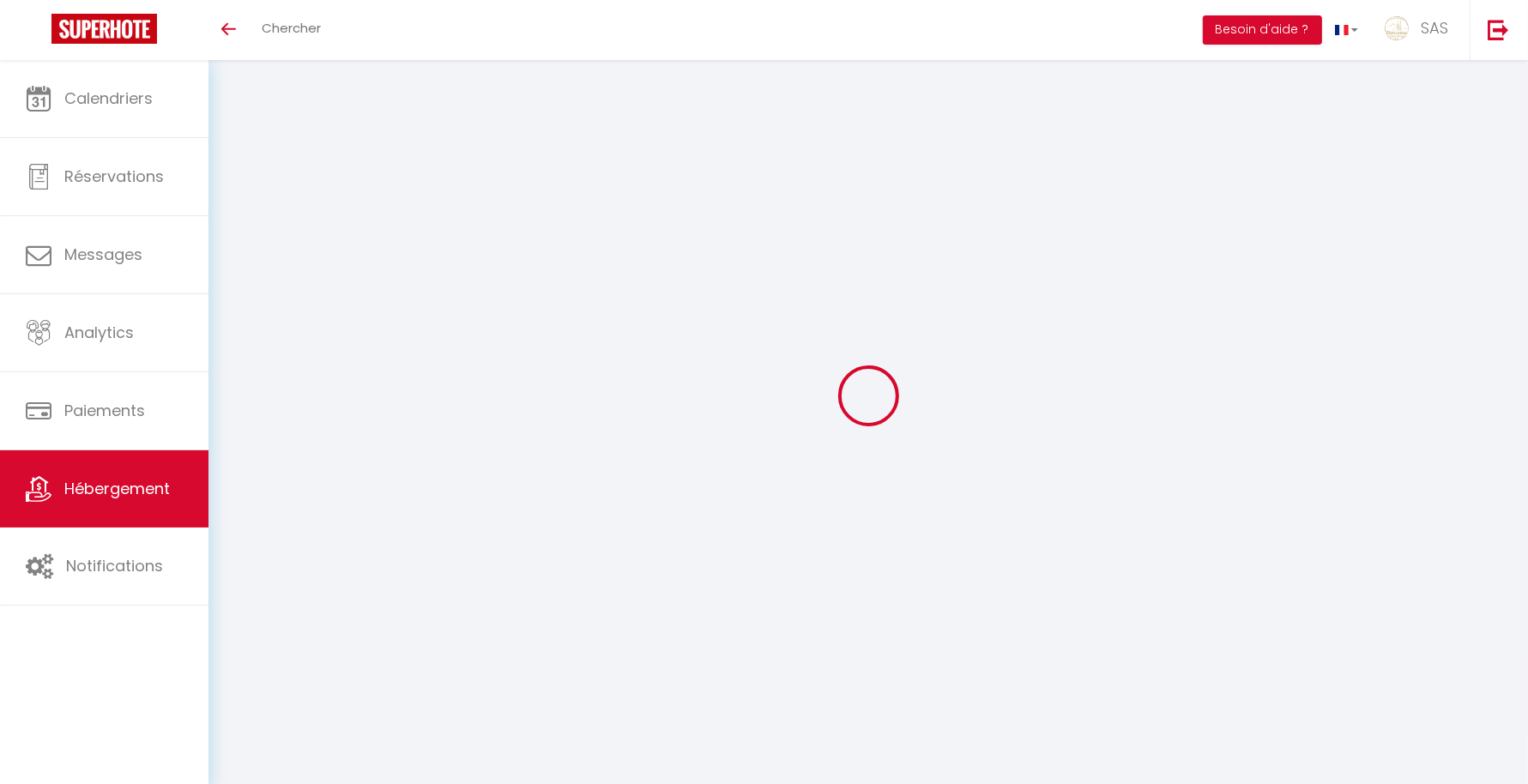
select select "9842-1460669491422394760"
select select "+ 22 %"
select select "+ 20 %"
select select "+ 6 %"
select select "+ 20 %"
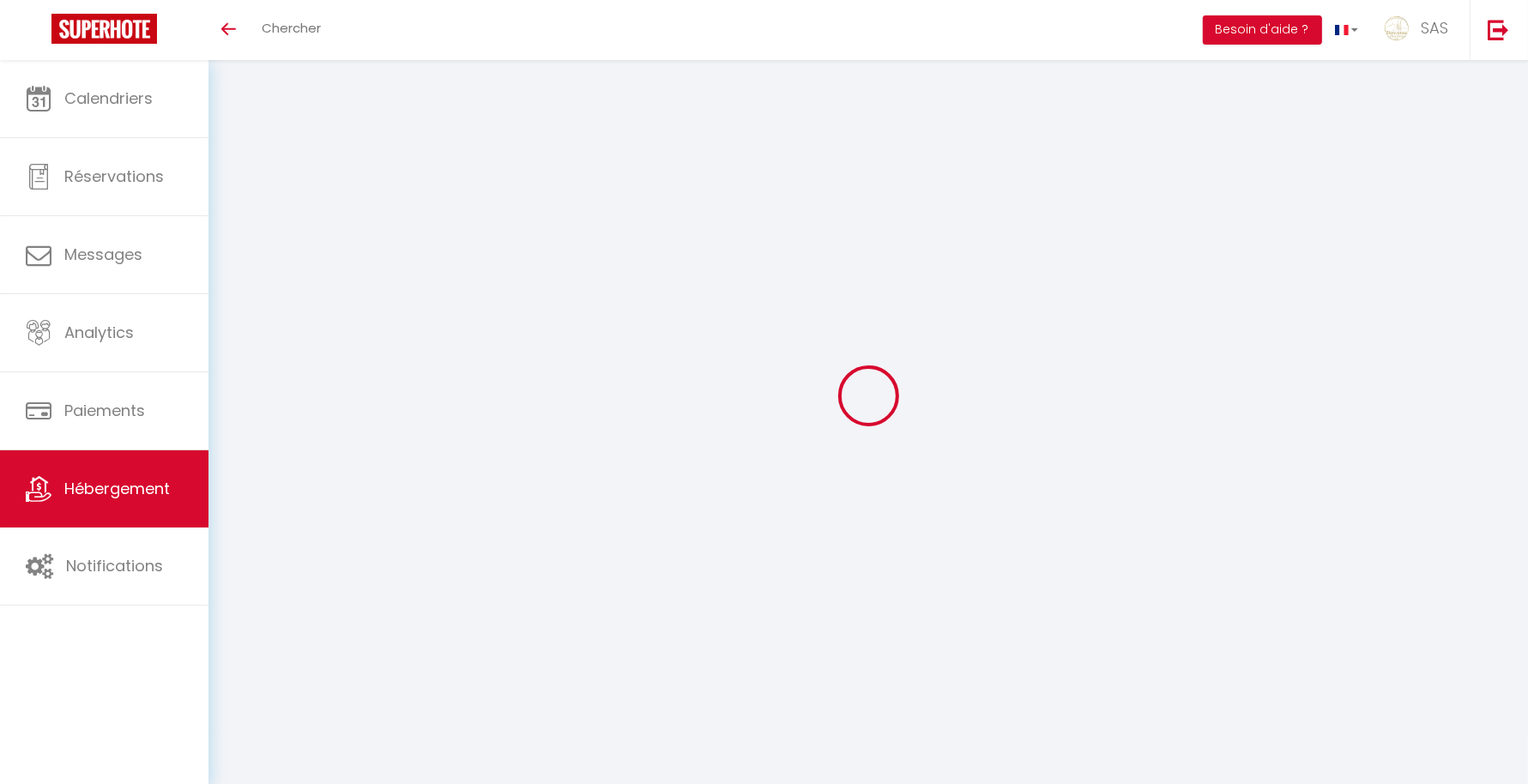
select select "365"
select select "EUR"
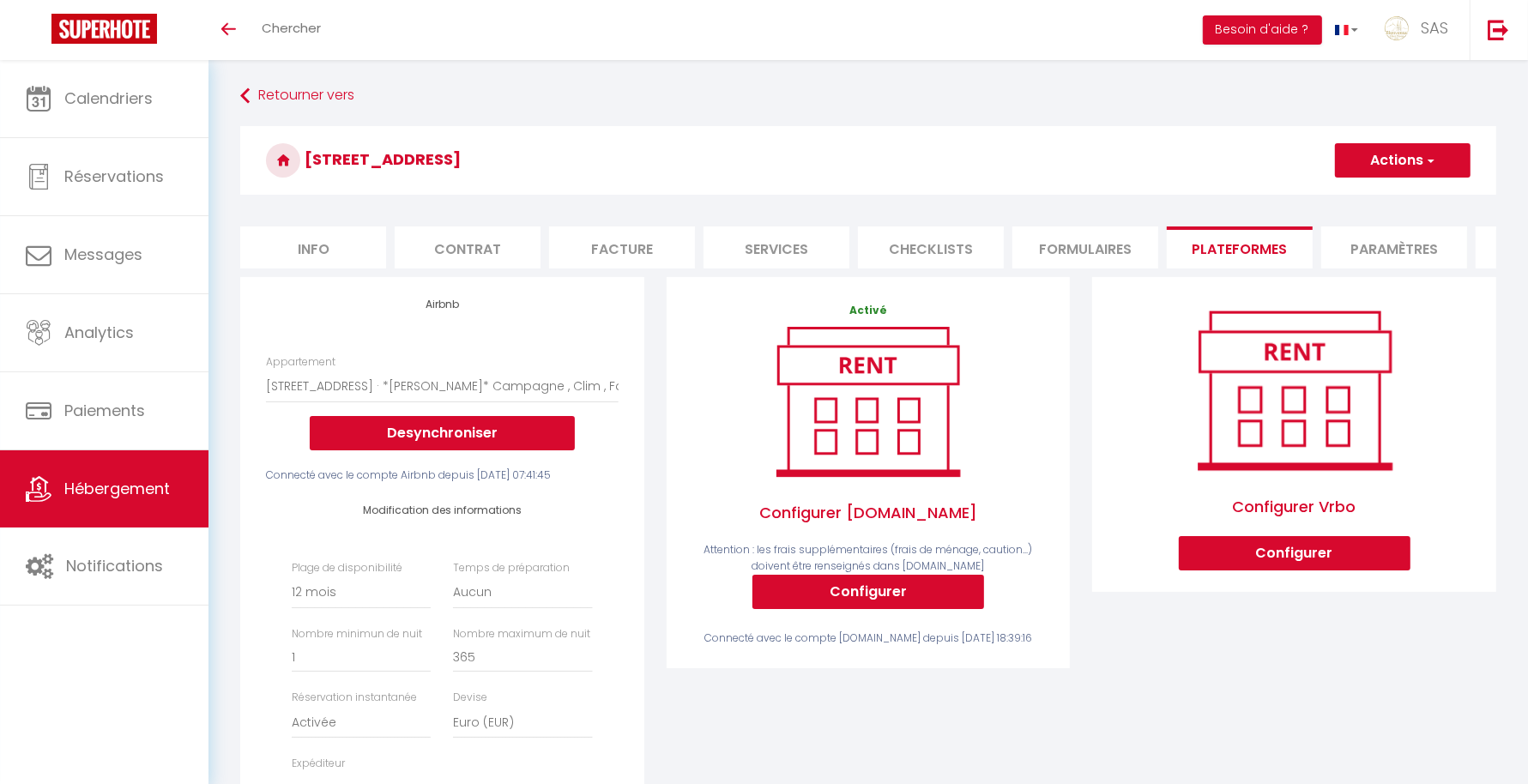
select select
click at [1402, 154] on button "Actions" at bounding box center [1402, 161] width 135 height 35
click at [1377, 184] on ul "Enregistrer" at bounding box center [1401, 198] width 137 height 33
click at [1389, 163] on button "Actions" at bounding box center [1402, 161] width 135 height 35
click at [1369, 204] on link "Enregistrer" at bounding box center [1401, 198] width 135 height 23
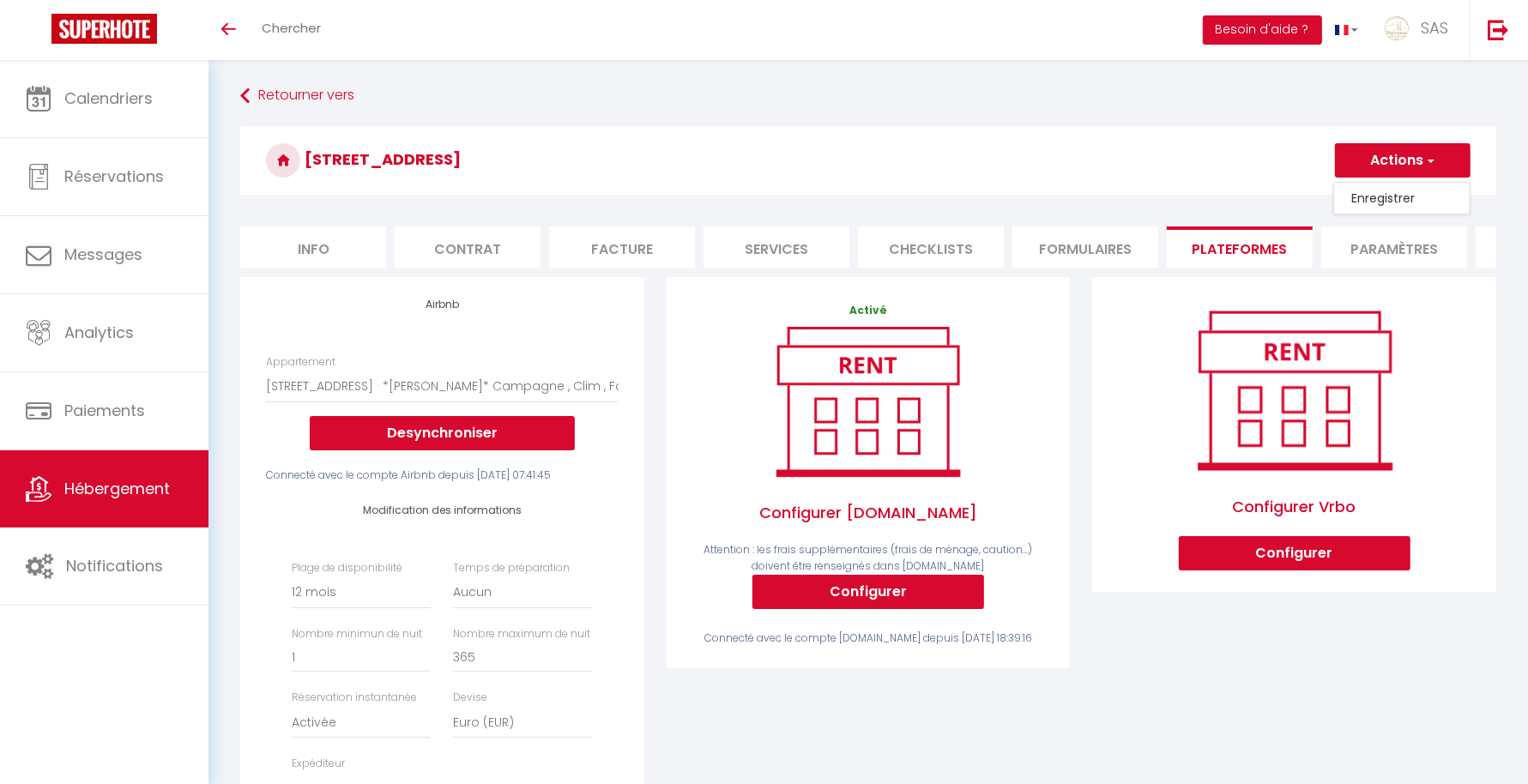
select select "365"
select select "EUR"
select select
click at [112, 487] on span "Hébergement" at bounding box center [117, 488] width 105 height 22
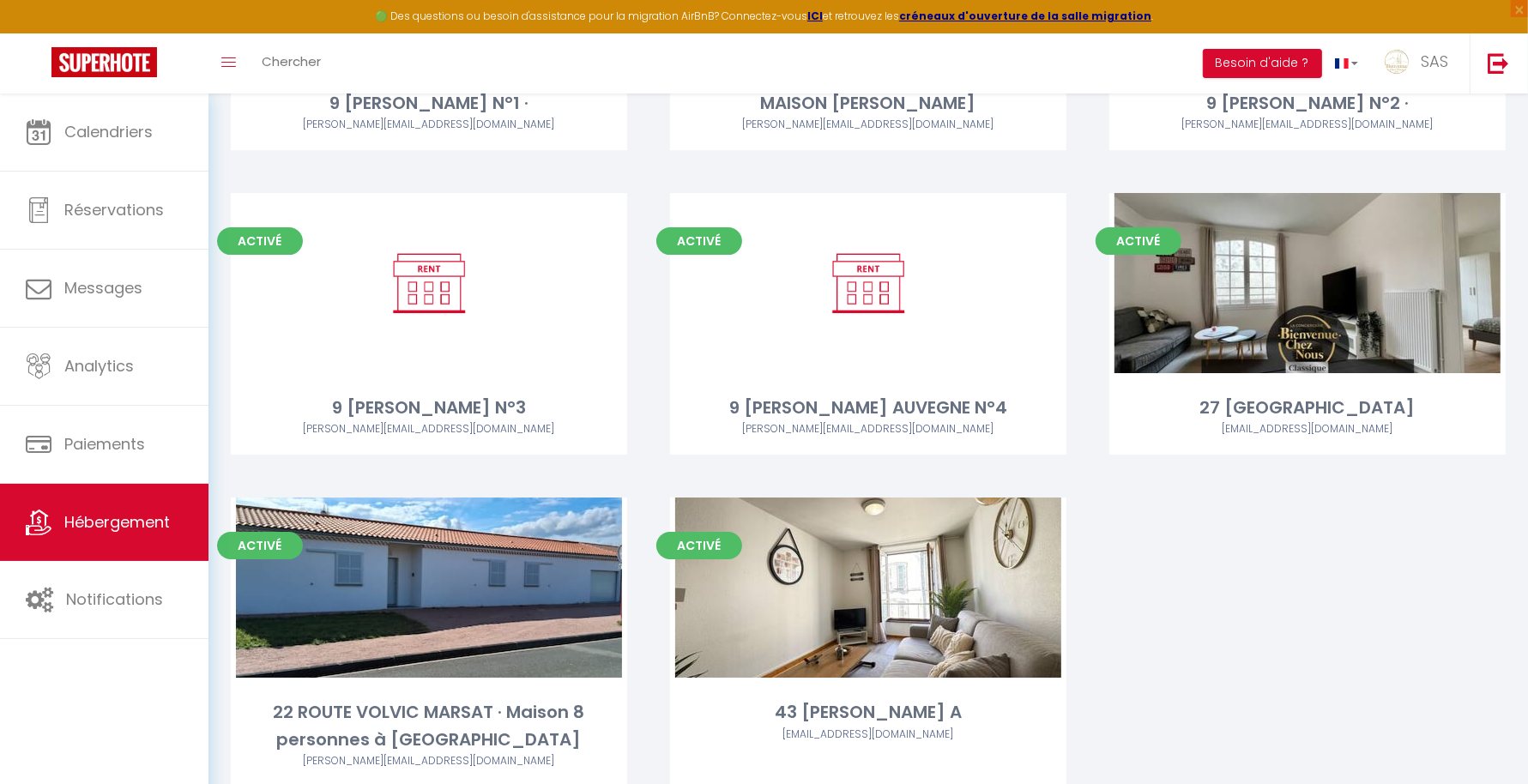
scroll to position [17533, 0]
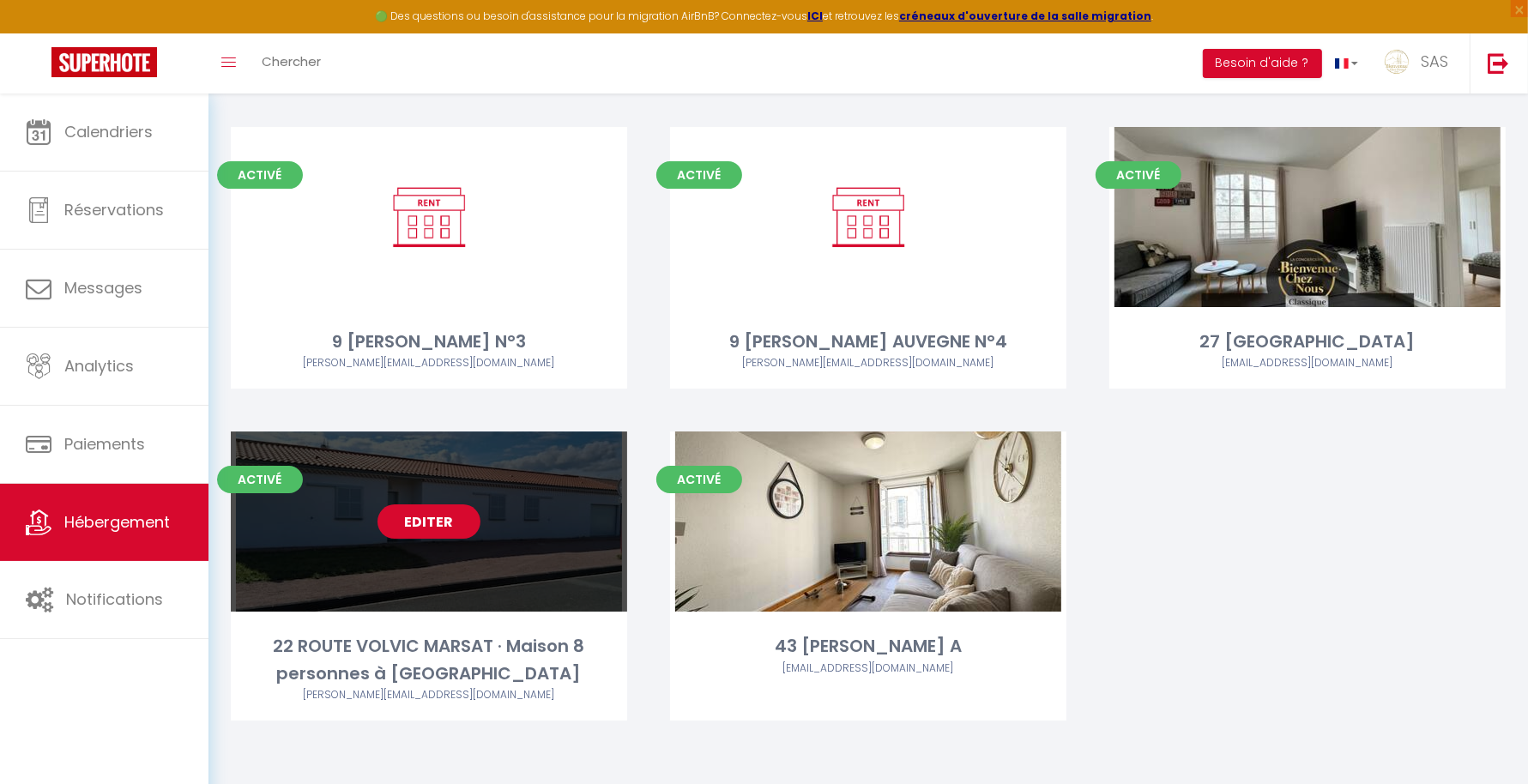
click at [447, 517] on link "Editer" at bounding box center [429, 521] width 103 height 35
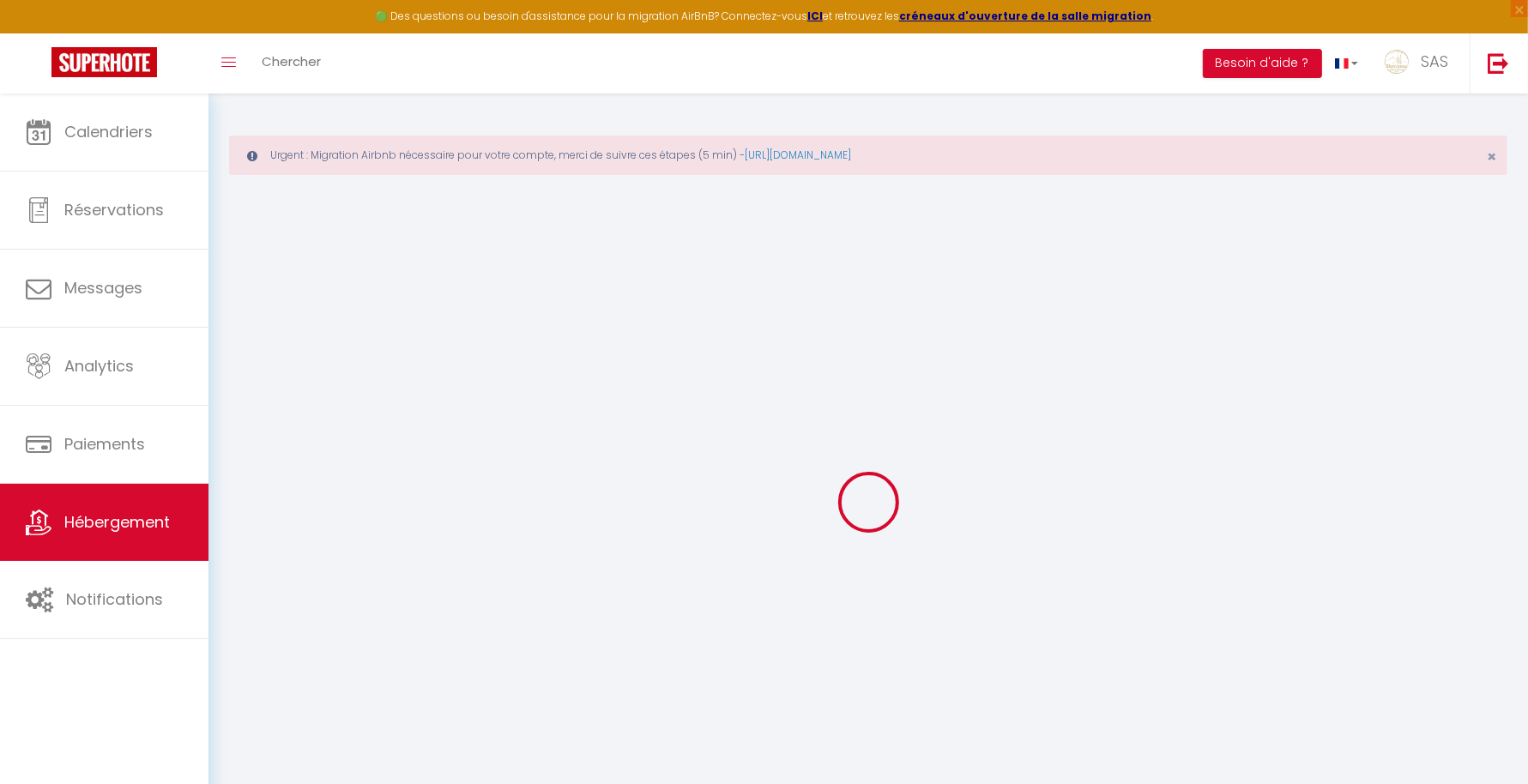
select select
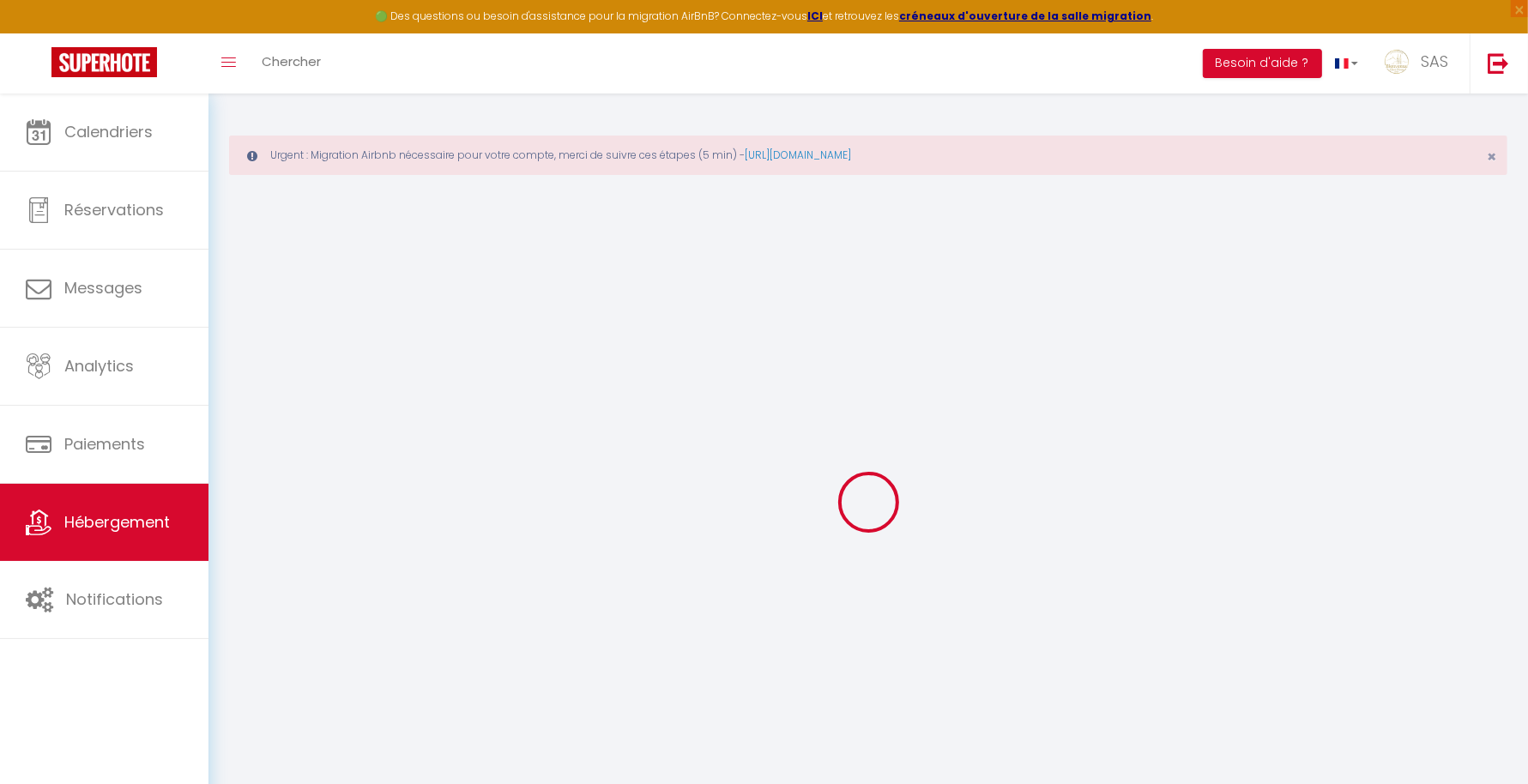
select select
checkbox input "false"
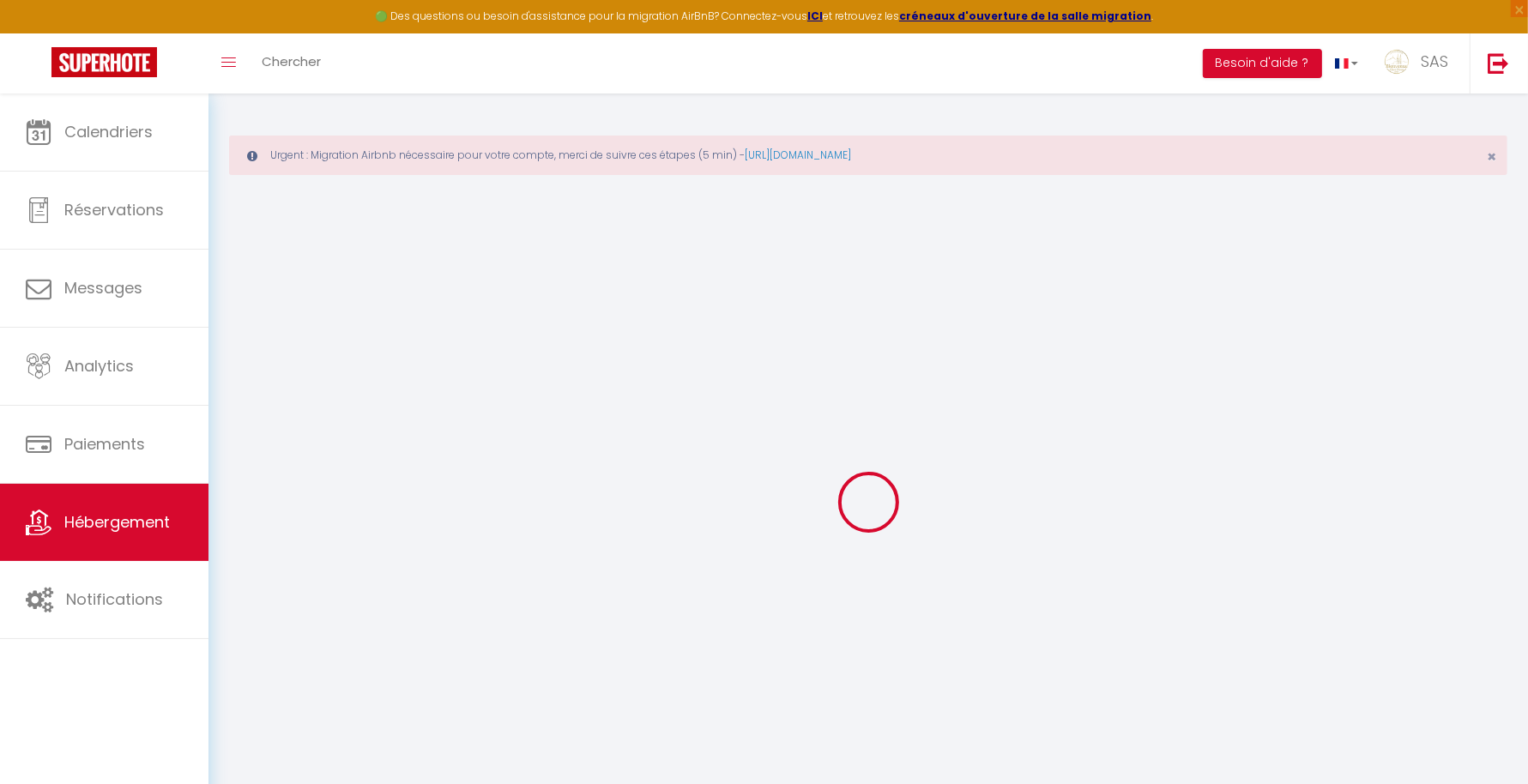
select select
type input "22 ROUTE VOLVIC MARSAT · Maison 8 personnes à [GEOGRAPHIC_DATA]"
select select "houses"
select select "8"
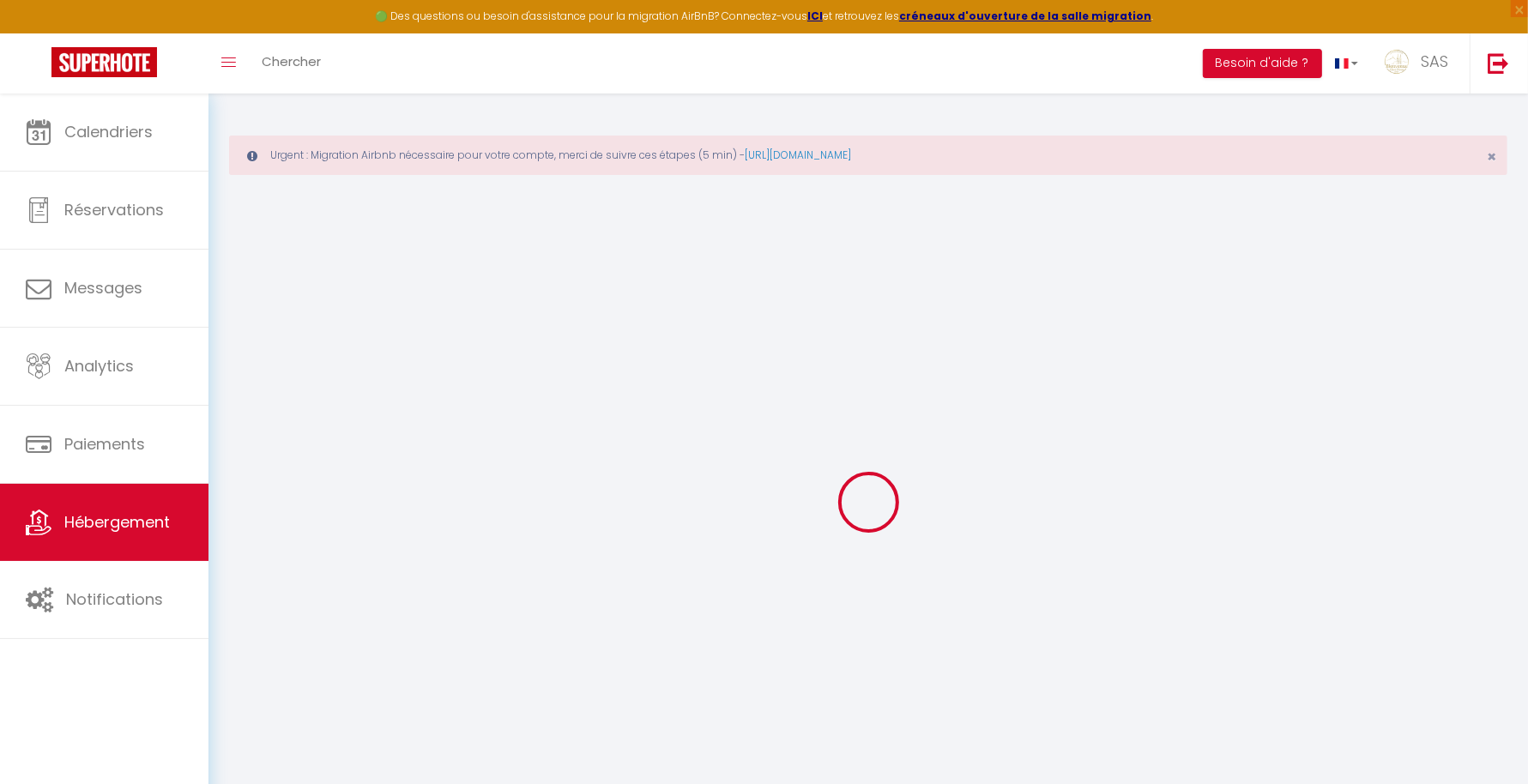
select select "4"
select select "5"
type input "500"
type input "115"
select select
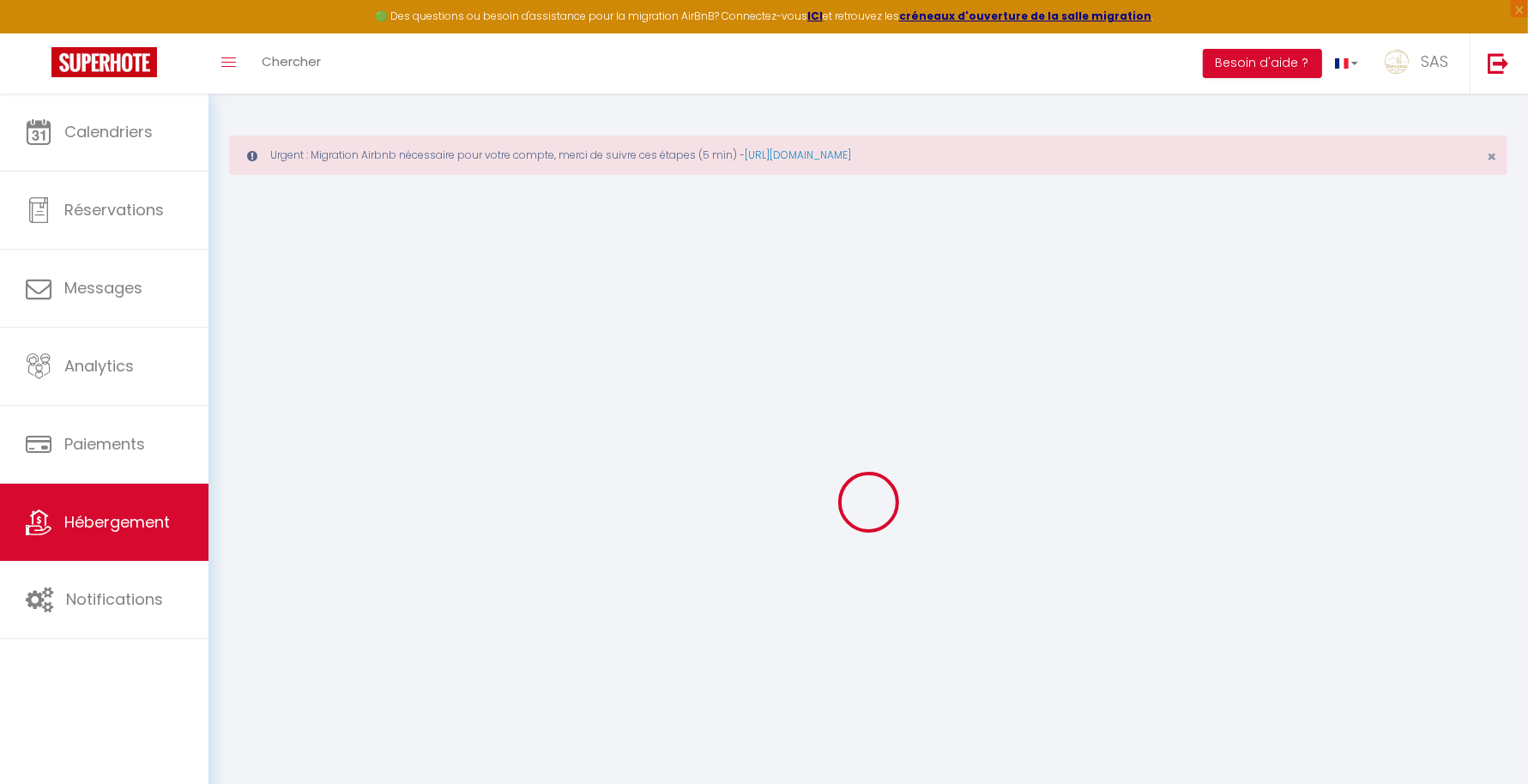
select select
type input "22 Route de Volvic"
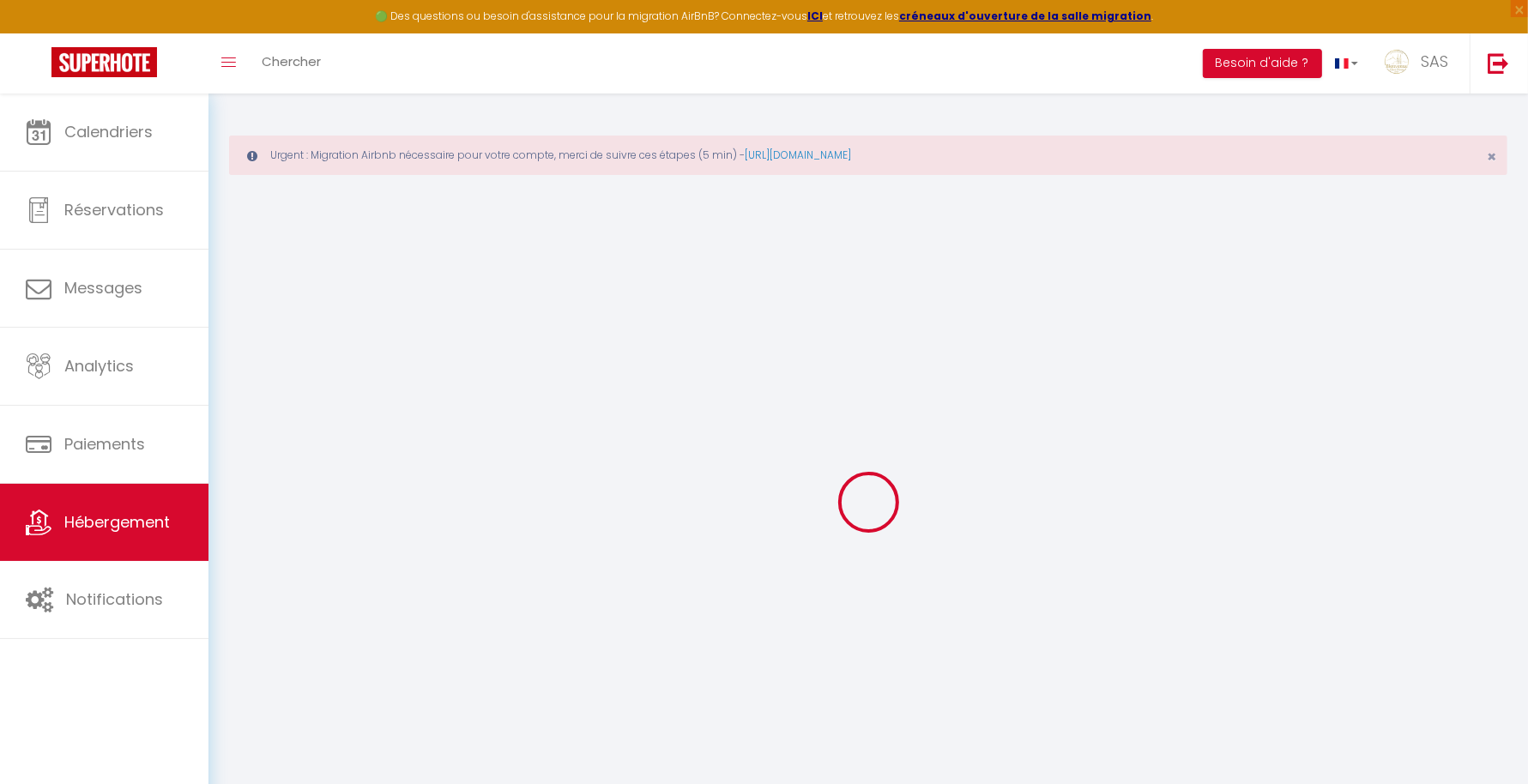
type input "63200"
type input "Marsat"
type input "[EMAIL_ADDRESS][DOMAIN_NAME]"
select select
checkbox input "false"
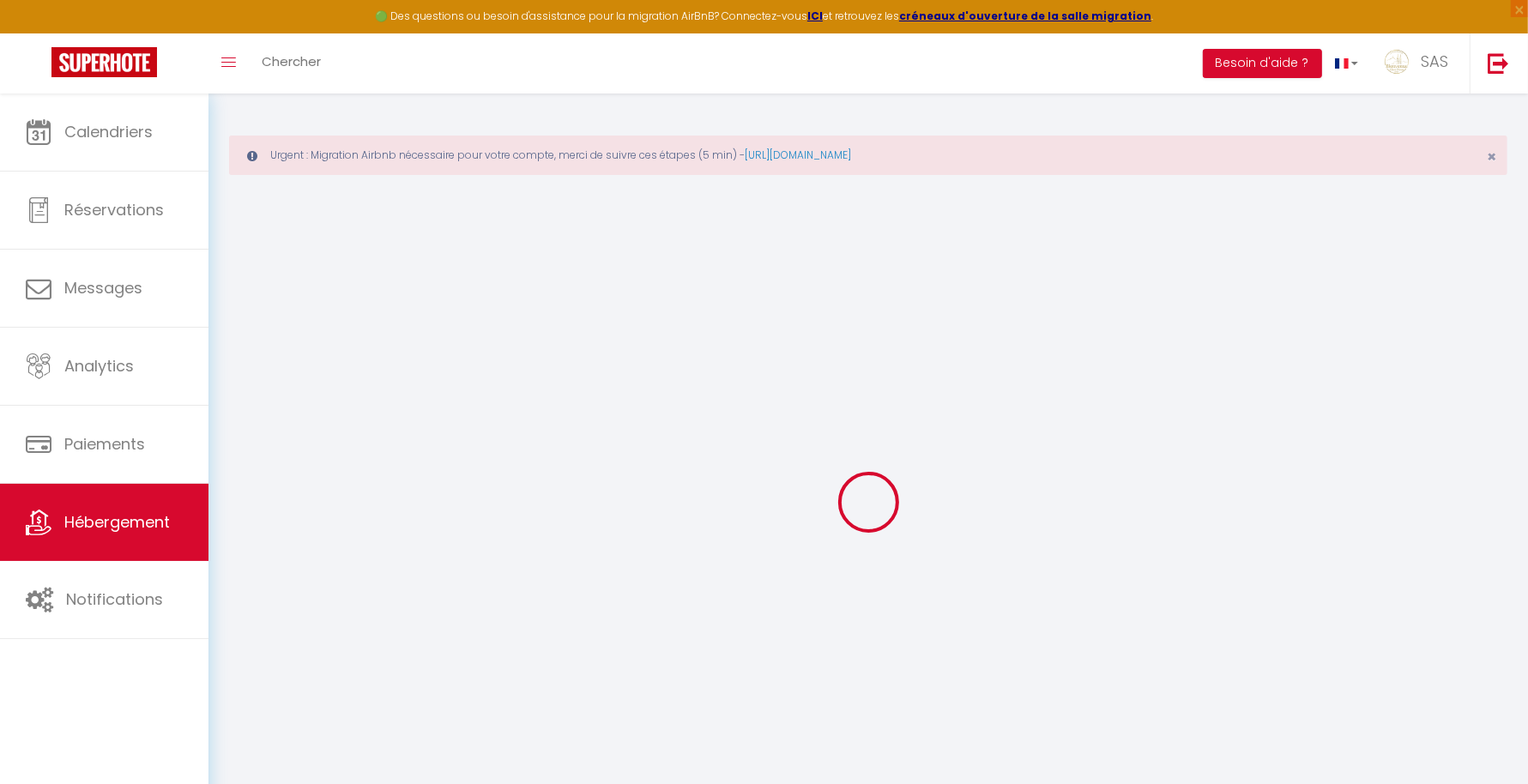
checkbox input "false"
type input "0"
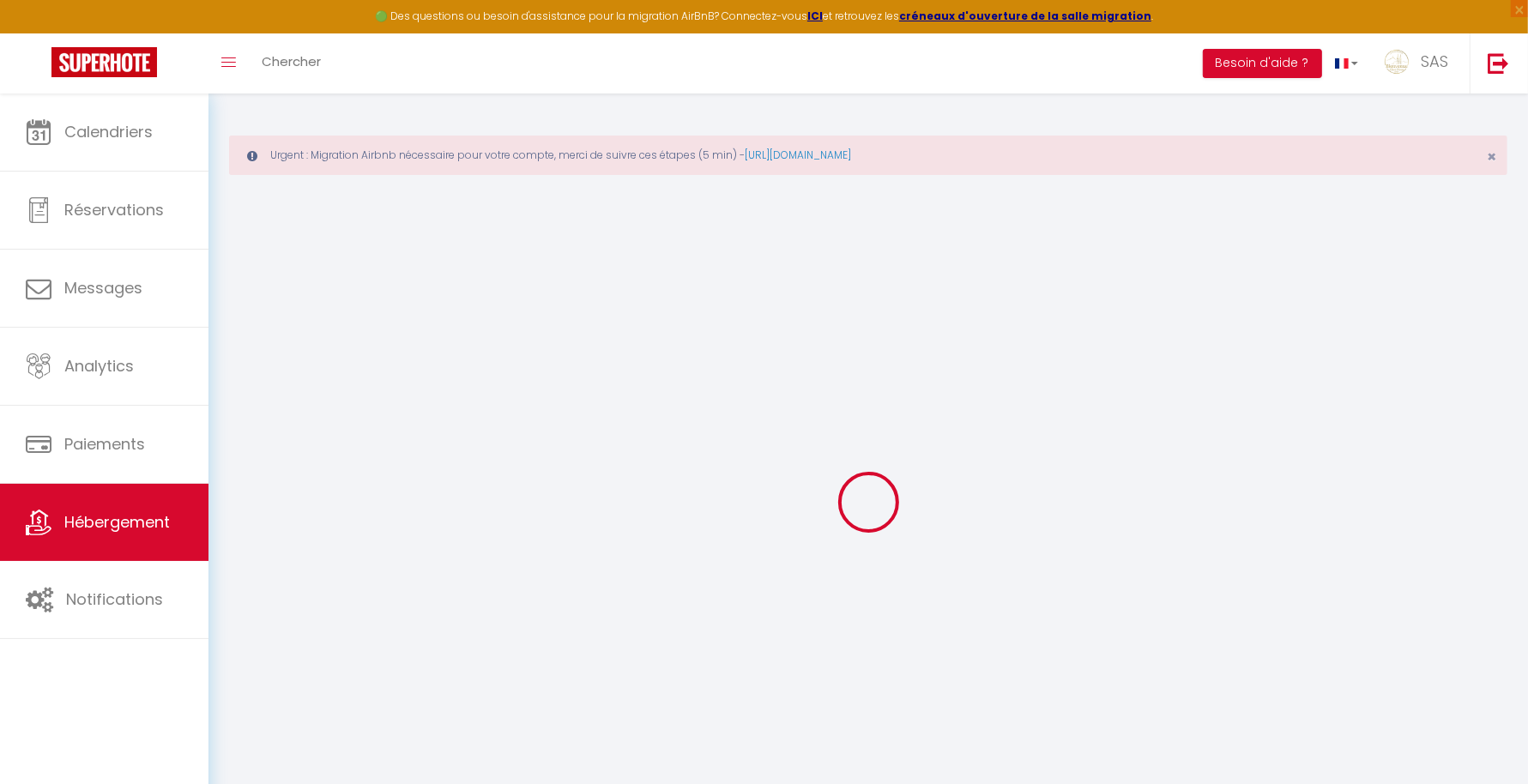
type input "0"
select select
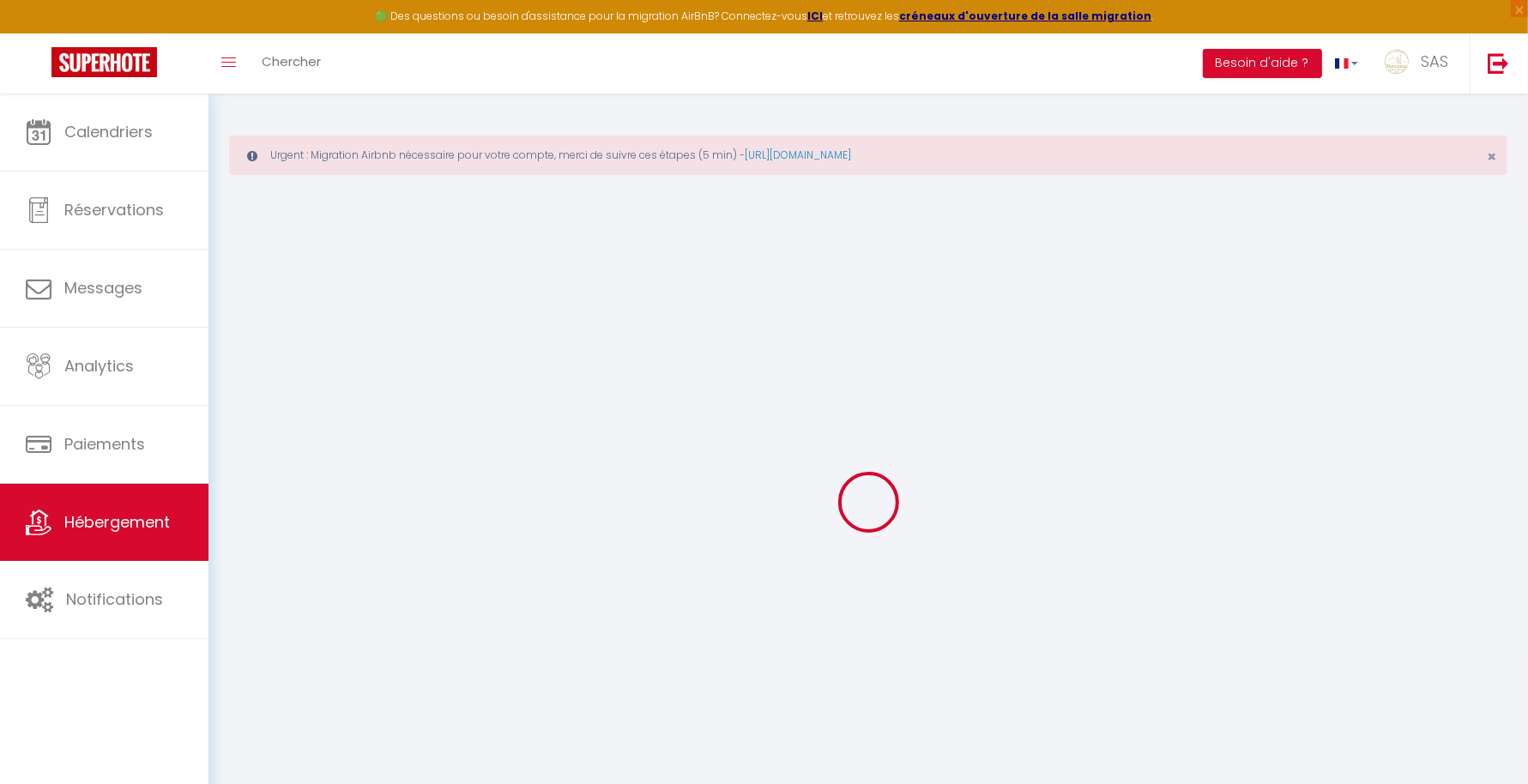
select select
checkbox input "false"
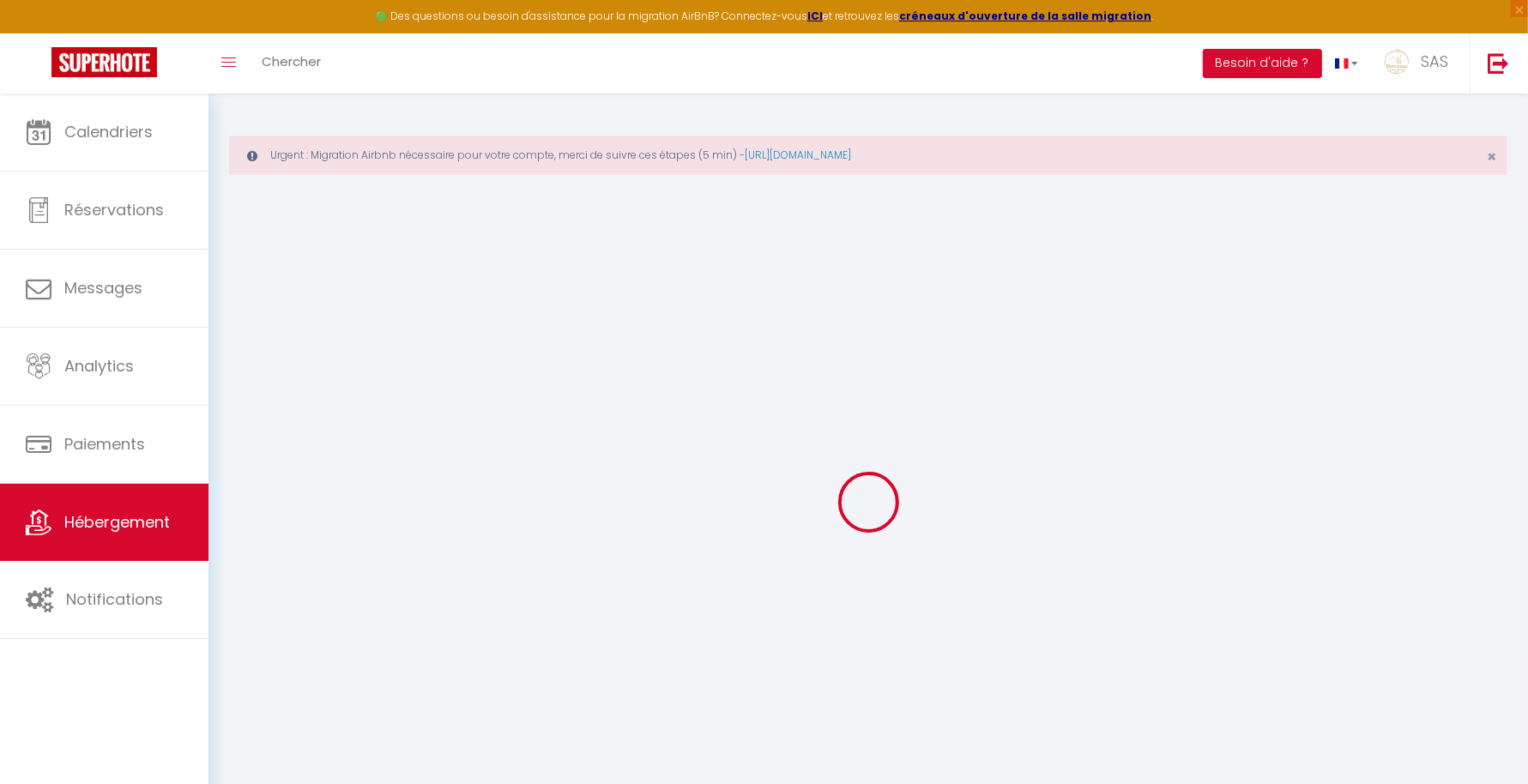
checkbox input "false"
select select
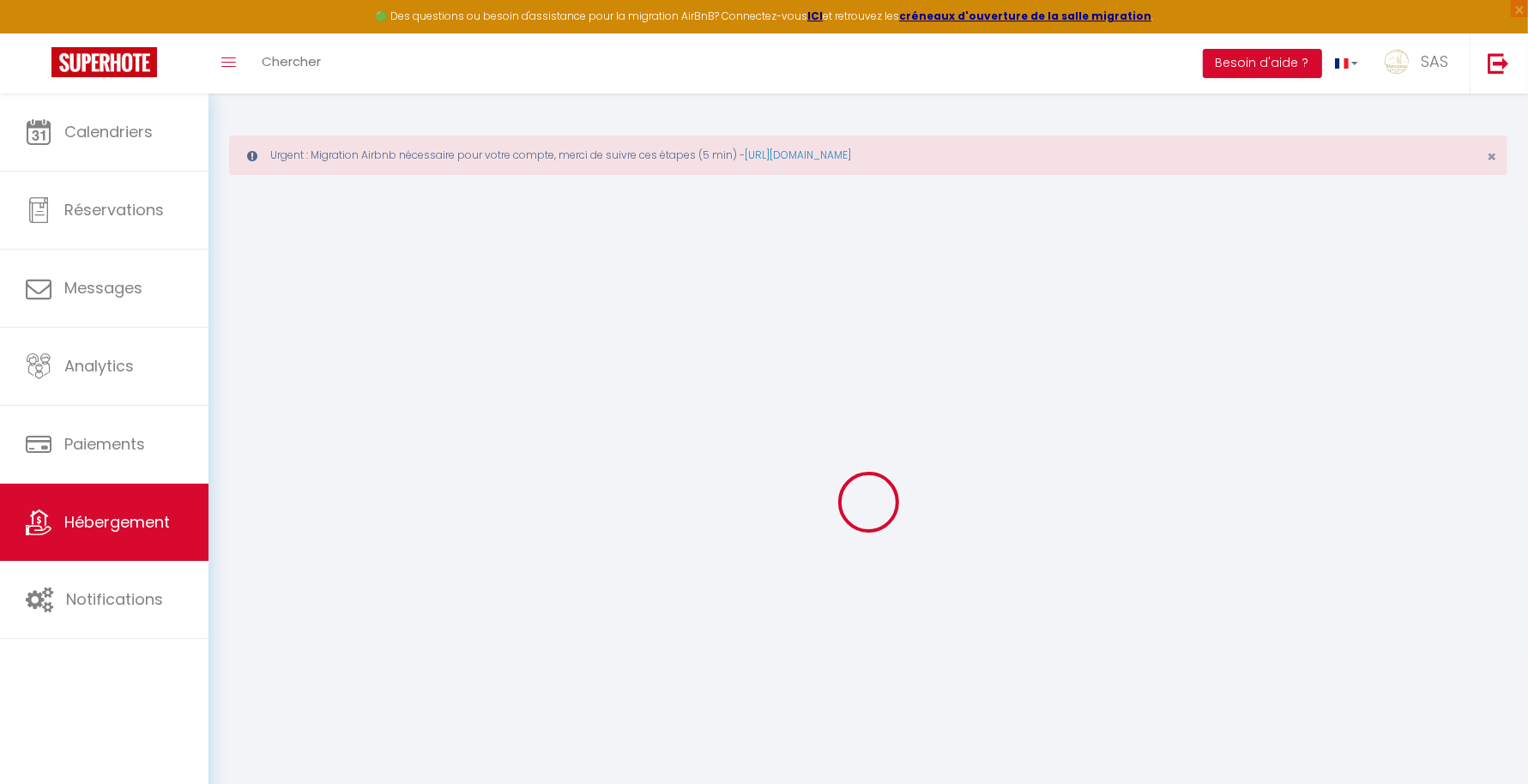
select select
checkbox input "false"
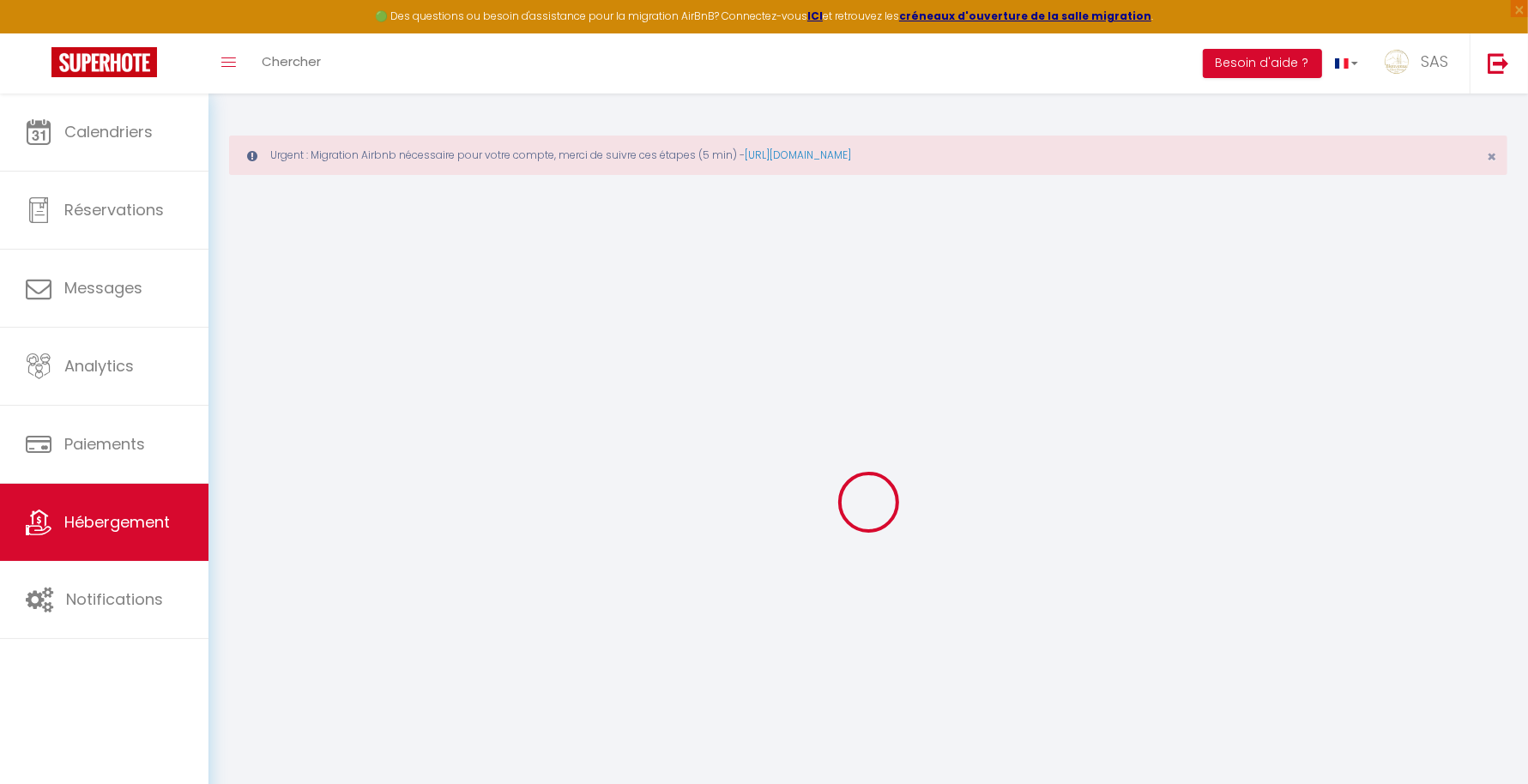
checkbox input "false"
select select
checkbox input "false"
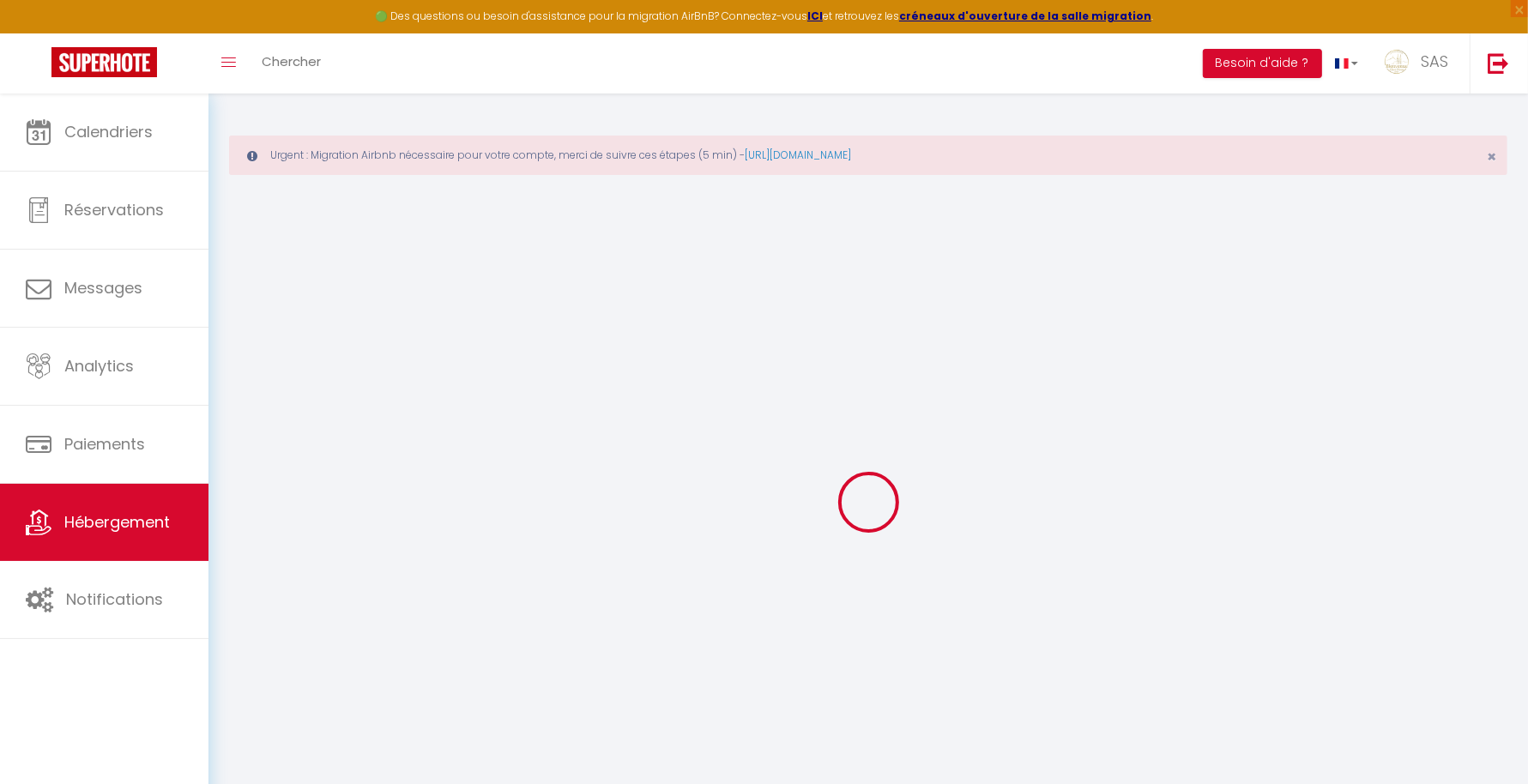
checkbox input "false"
select select "17:00"
select select "23:45"
select select "11:00"
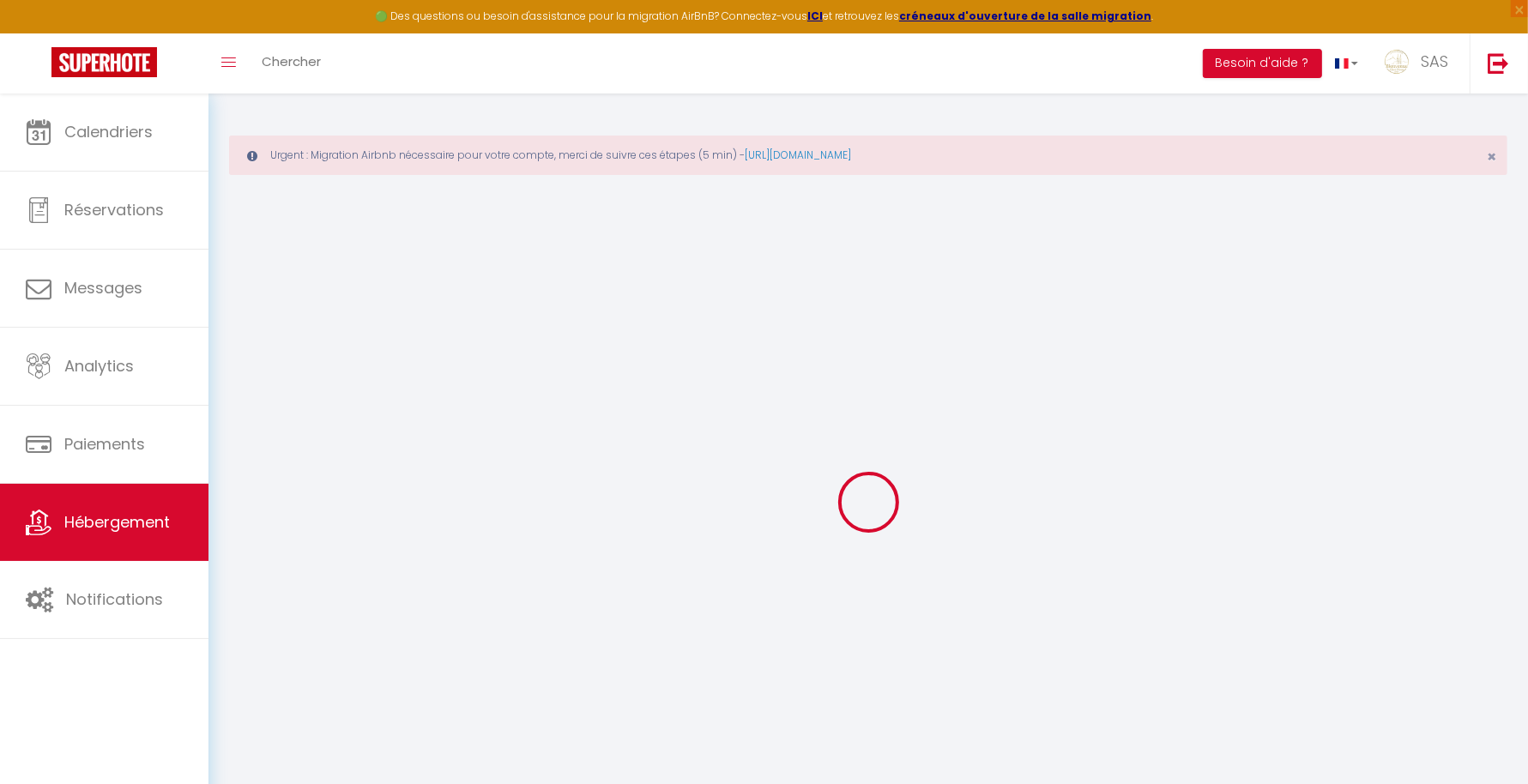
select select "30"
select select "120"
select select
checkbox input "false"
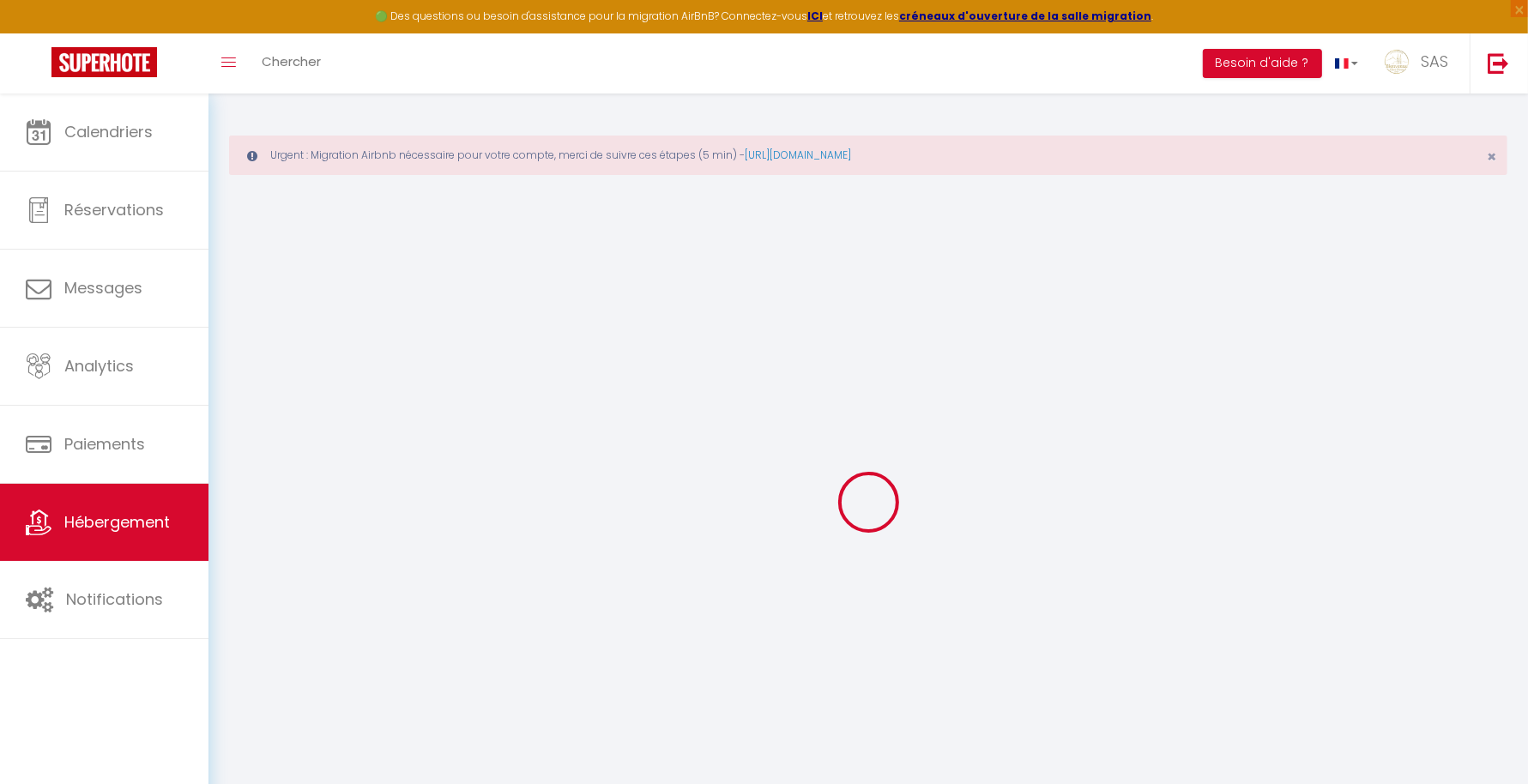
checkbox input "false"
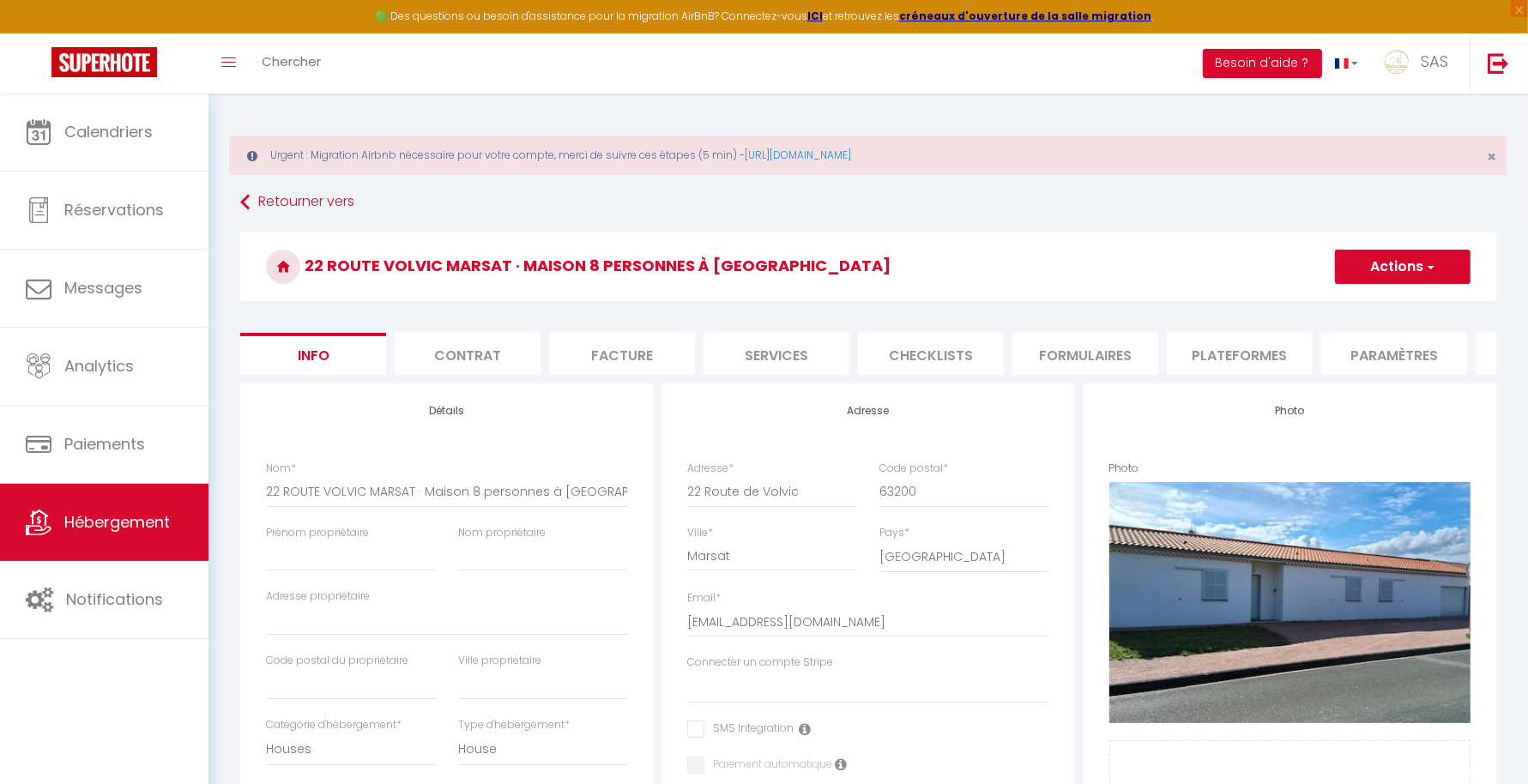
select select
checkbox input "false"
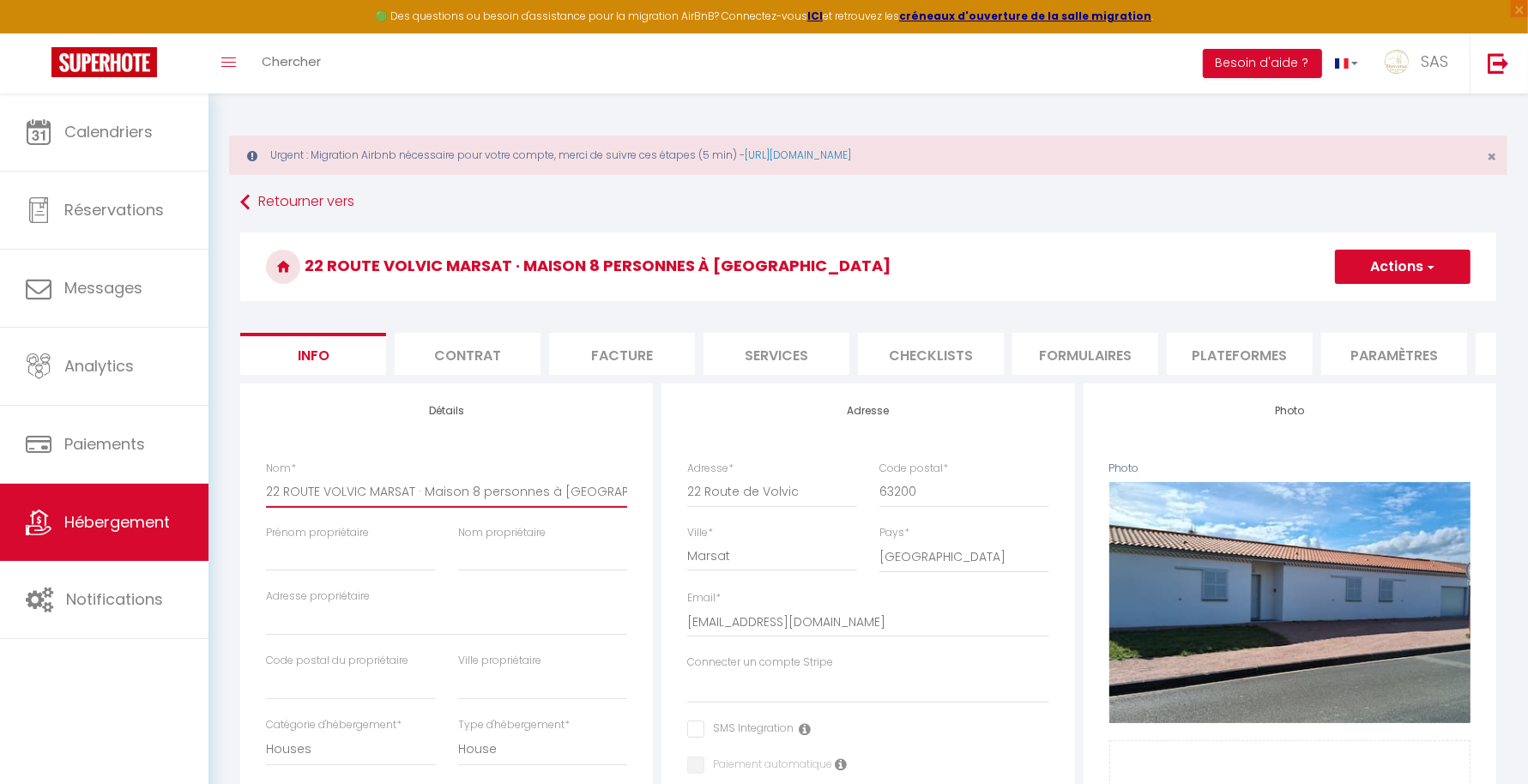
drag, startPoint x: 423, startPoint y: 505, endPoint x: 766, endPoint y: 506, distance: 343.0
type input "22 ROUTE VOLVIC MARSAT ·"
select select
checkbox input "false"
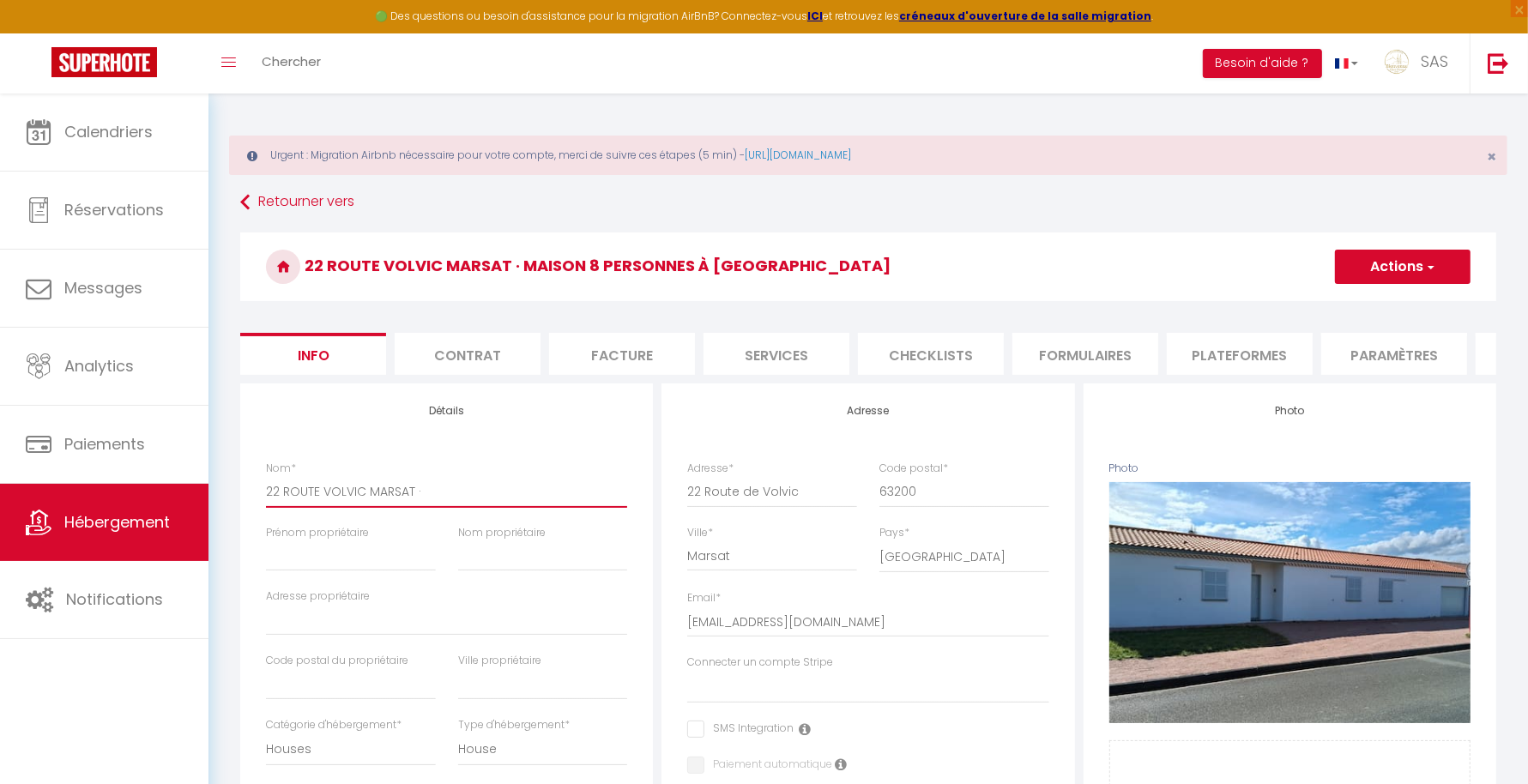
checkbox input "false"
type input "22 ROUTE VOLVIC MARSAT ·"
select select
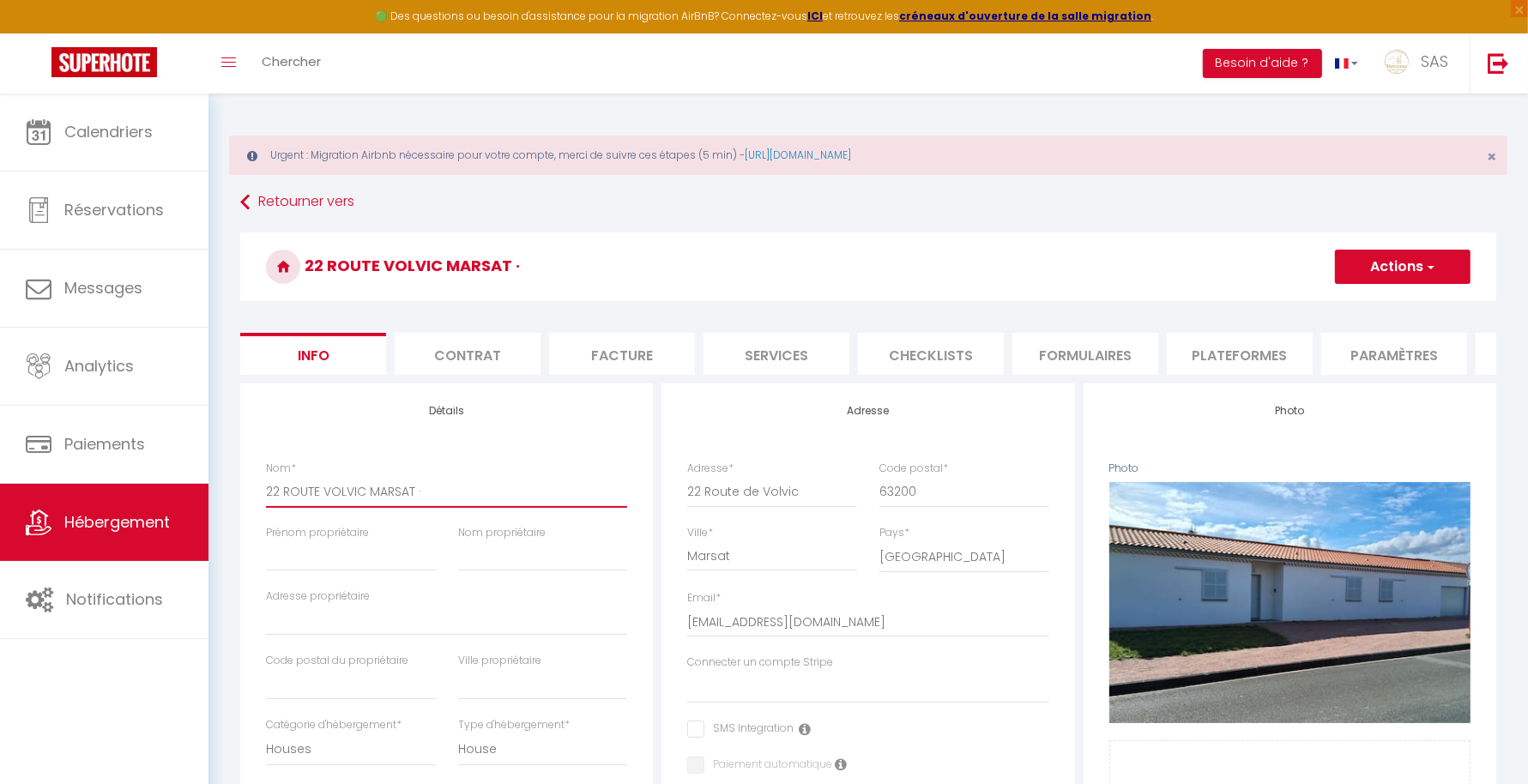
checkbox input "false"
type input "22 ROUTE VOLVIC MARSAT ·"
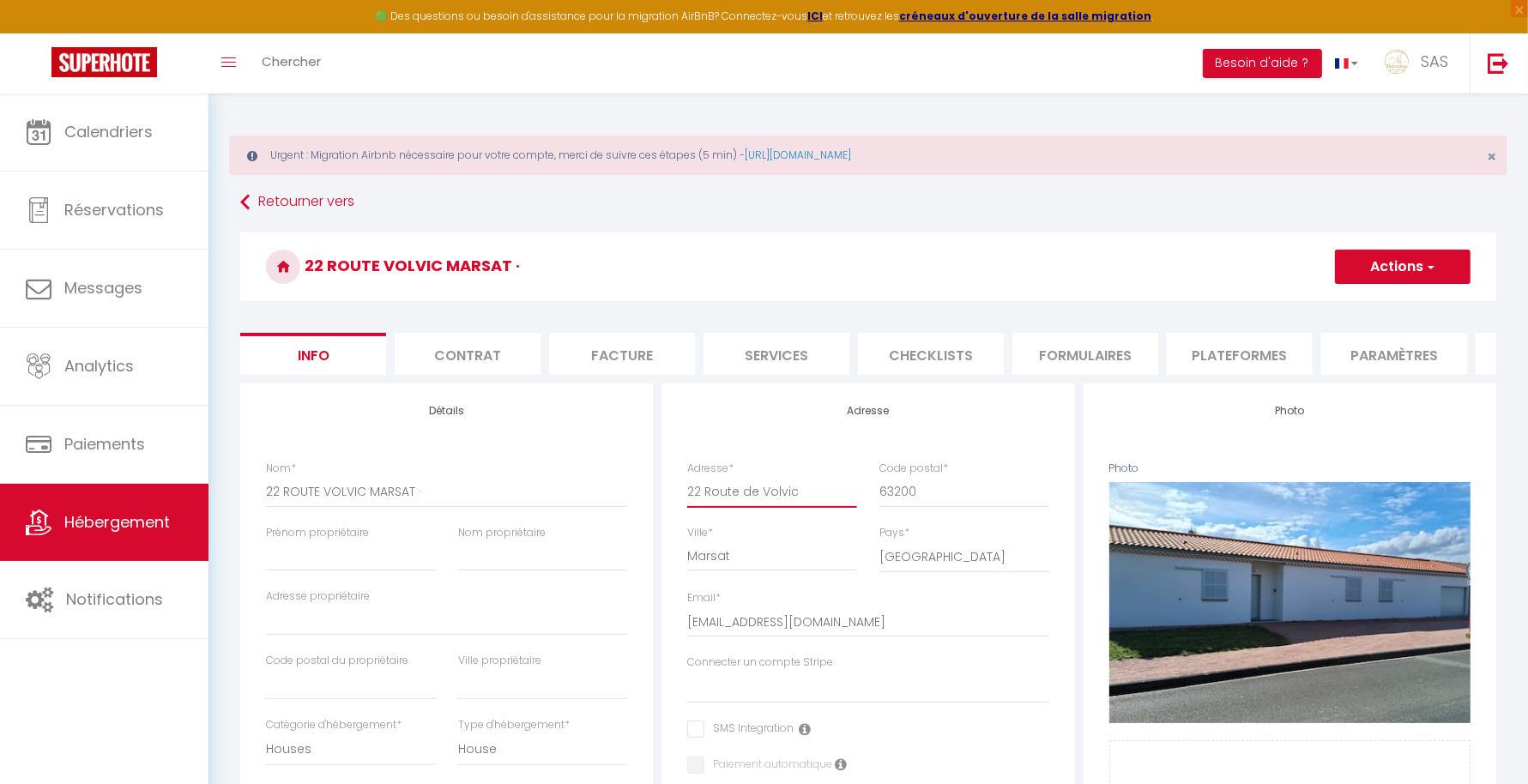
click at [766, 506] on input "22 Route de Volvic" at bounding box center [772, 491] width 170 height 31
type input "22 Route de olvic"
select select
checkbox input "false"
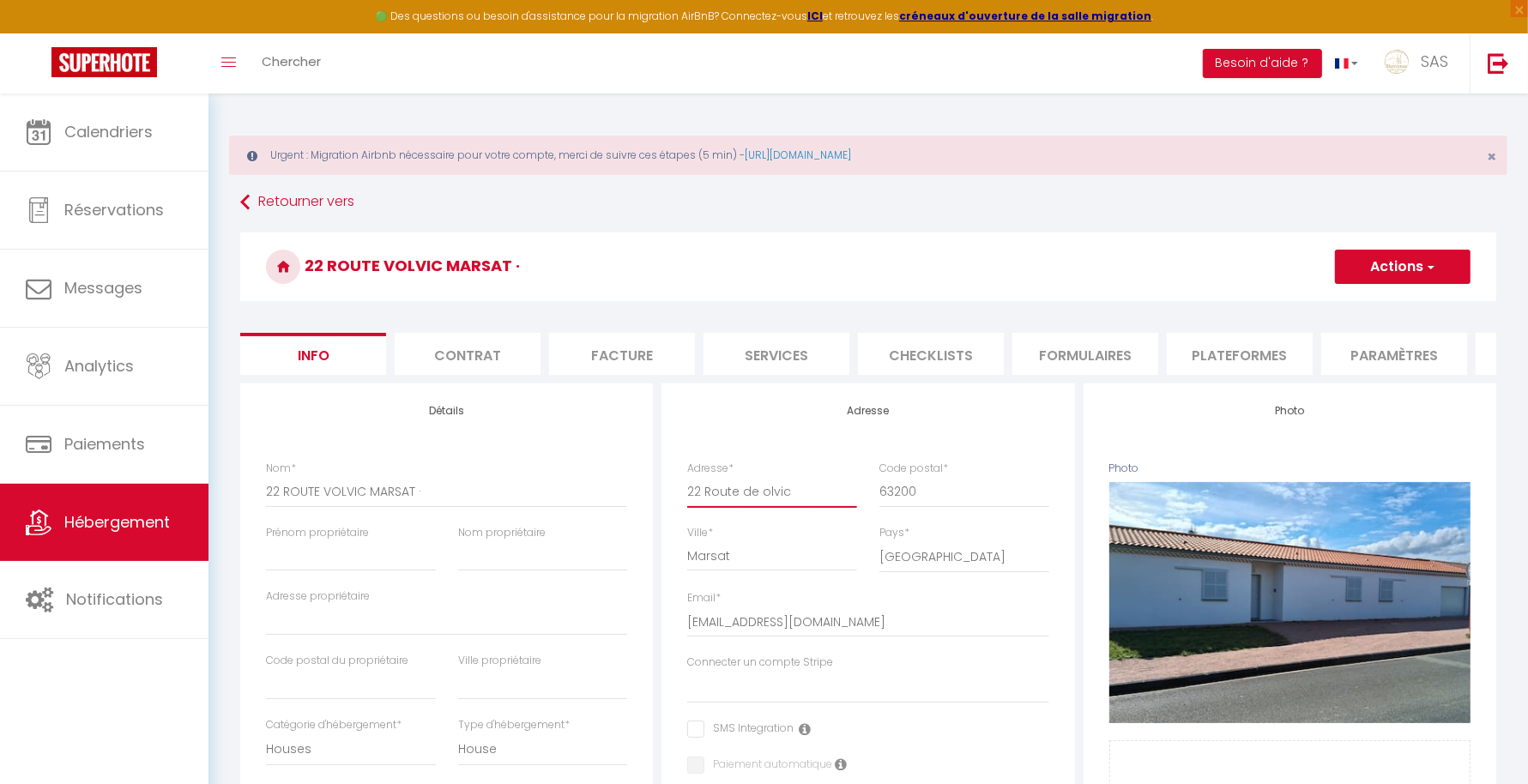
checkbox input "false"
click at [572, 506] on input "22 ROUTE VOLVIC MARSAT ·" at bounding box center [446, 491] width 362 height 31
click at [758, 501] on input "22 Route de olvic" at bounding box center [772, 491] width 170 height 31
click at [764, 507] on input "22 Route de olvic" at bounding box center [772, 491] width 170 height 31
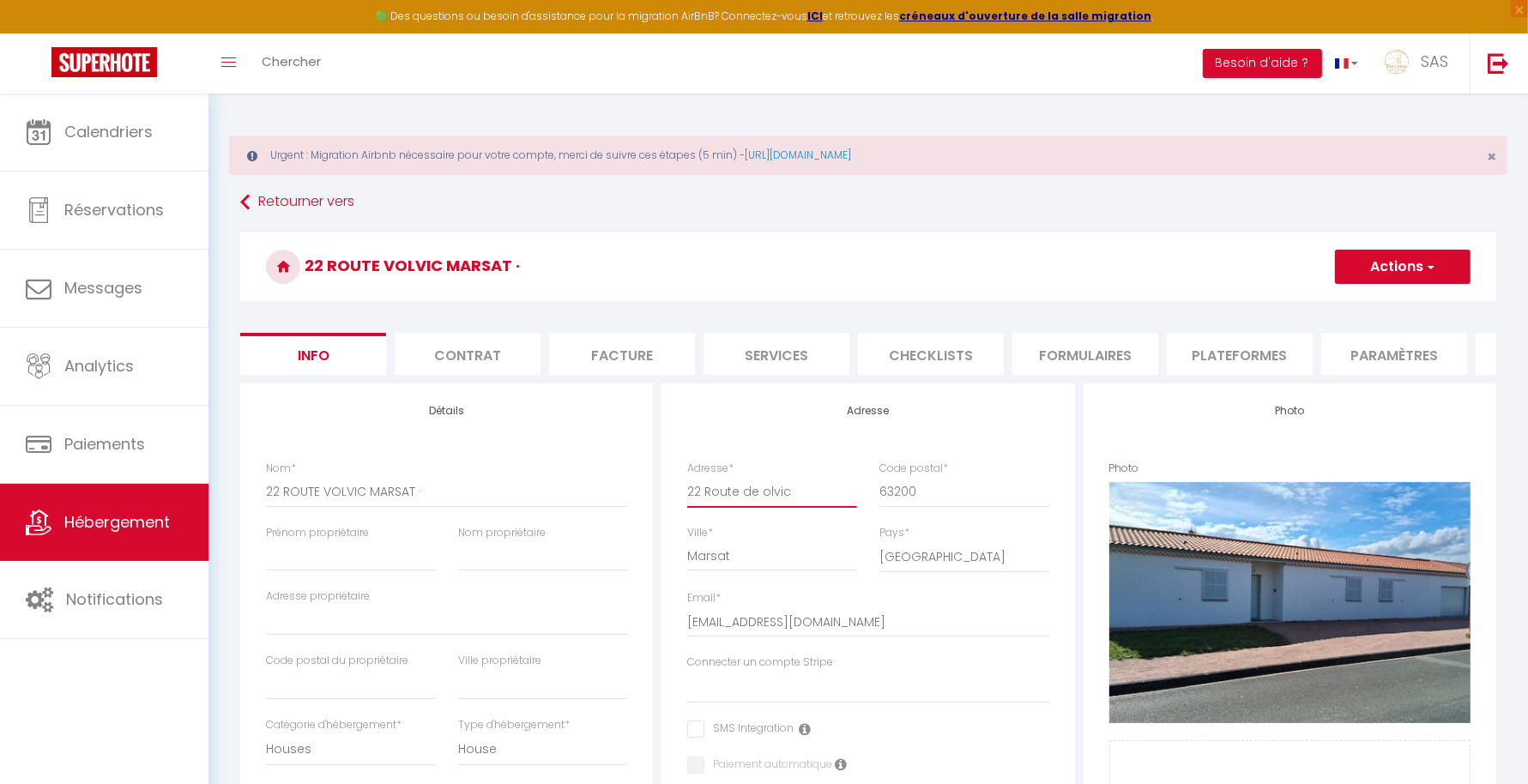
type input "22 Route de Volvic"
select select
checkbox input "false"
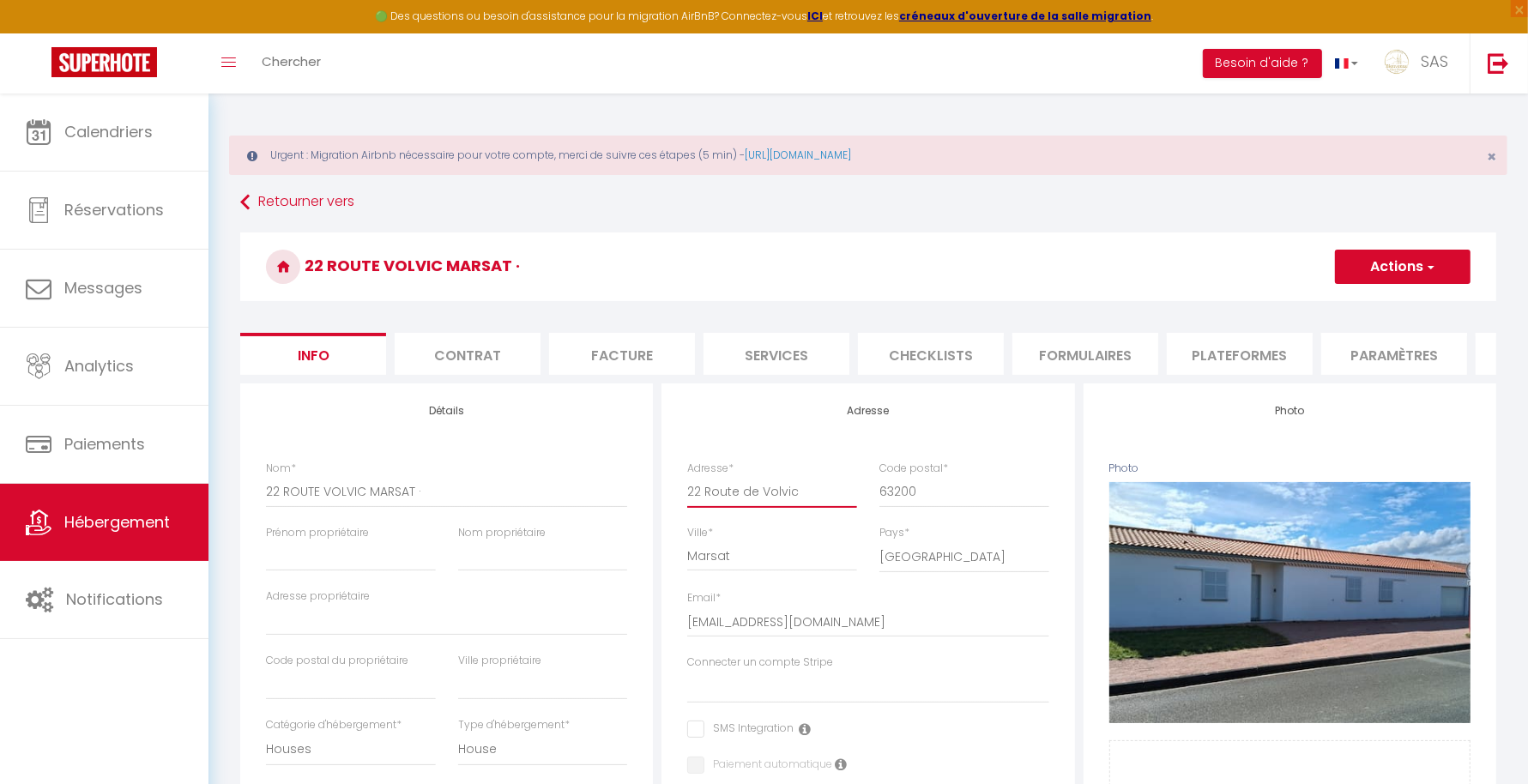
checkbox input "false"
type input "22 Route de Volvic"
click at [427, 507] on input "22 ROUTE VOLVIC MARSAT ·" at bounding box center [446, 491] width 362 height 31
type input "22 ROUTE VOLVIC MARSAT"
select select
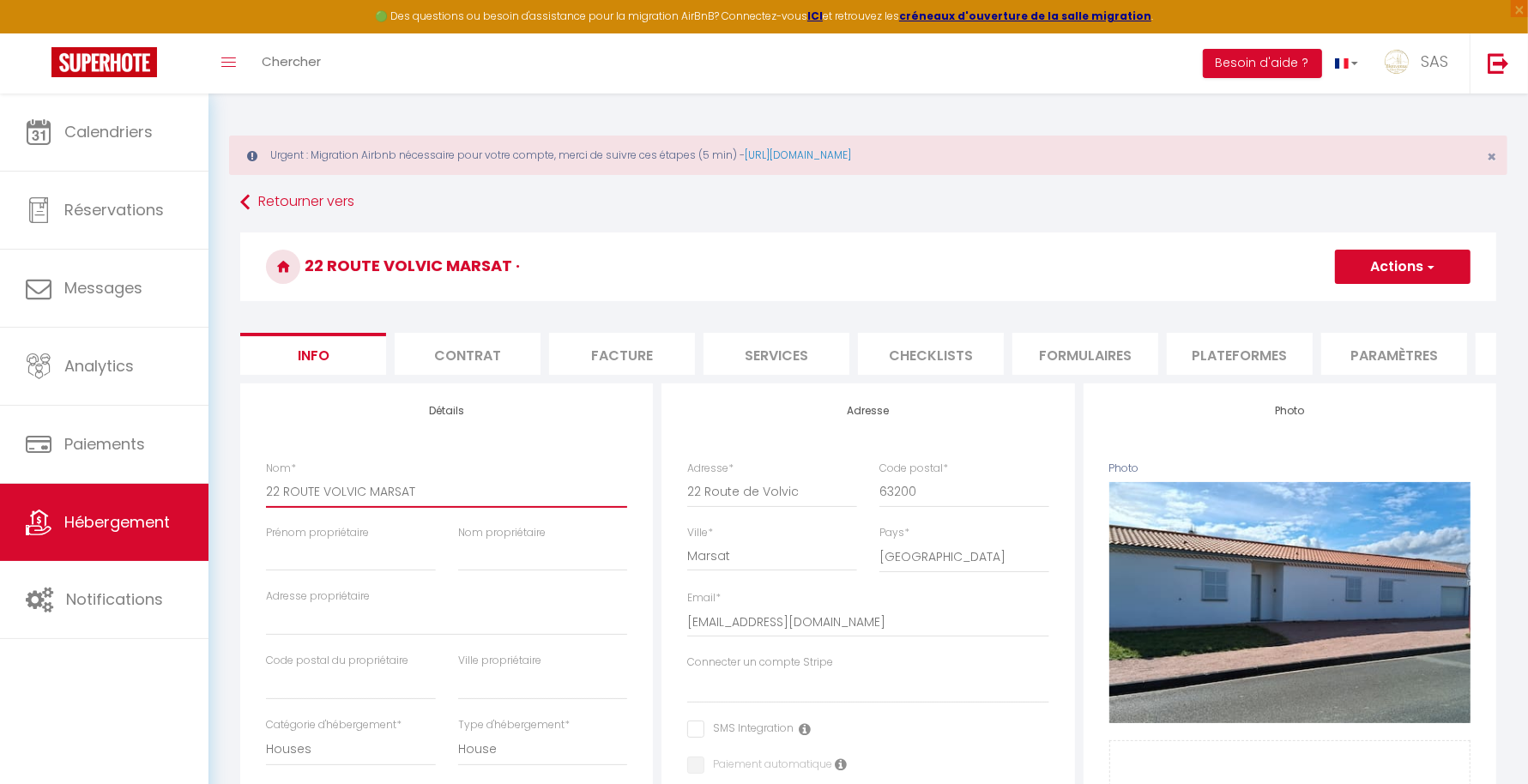
checkbox input "false"
type input "22 ROUTE VOLVIC MARSAT"
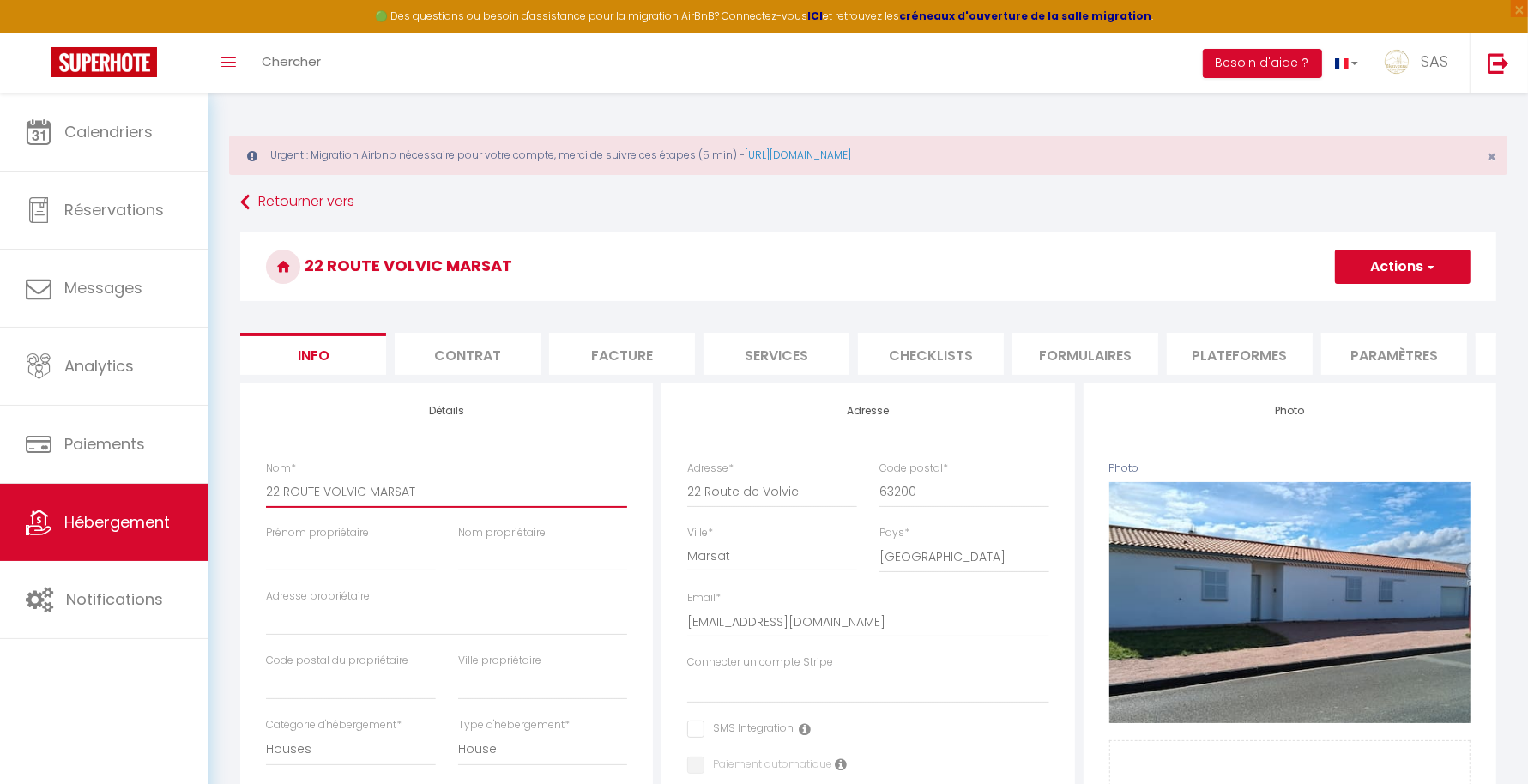
select select
checkbox input "false"
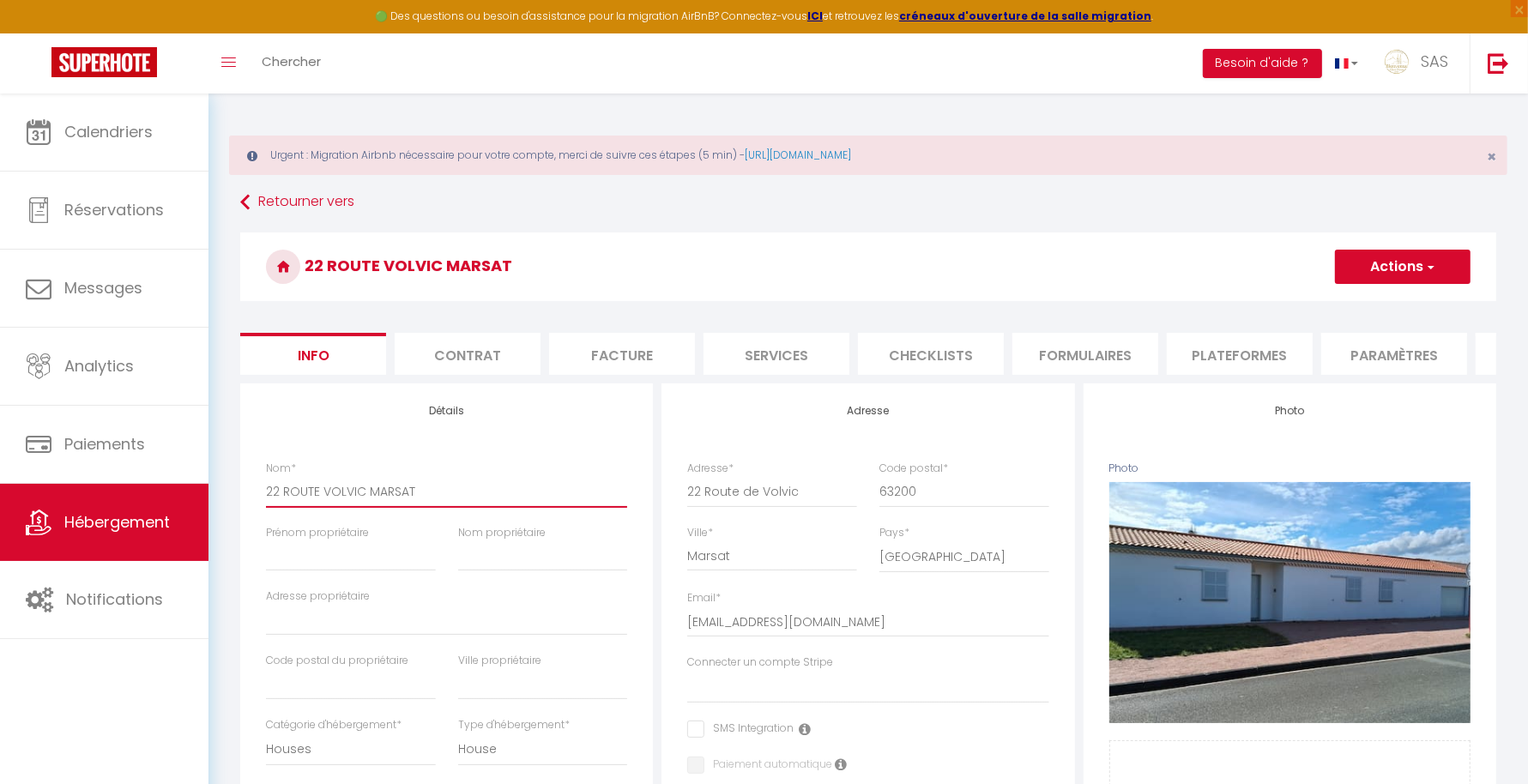
type input "22 ROUTE VOLVIC MARSAT"
click at [286, 571] on input "Prénom propriétaire" at bounding box center [350, 555] width 170 height 31
type input "LE"
select select
checkbox input "false"
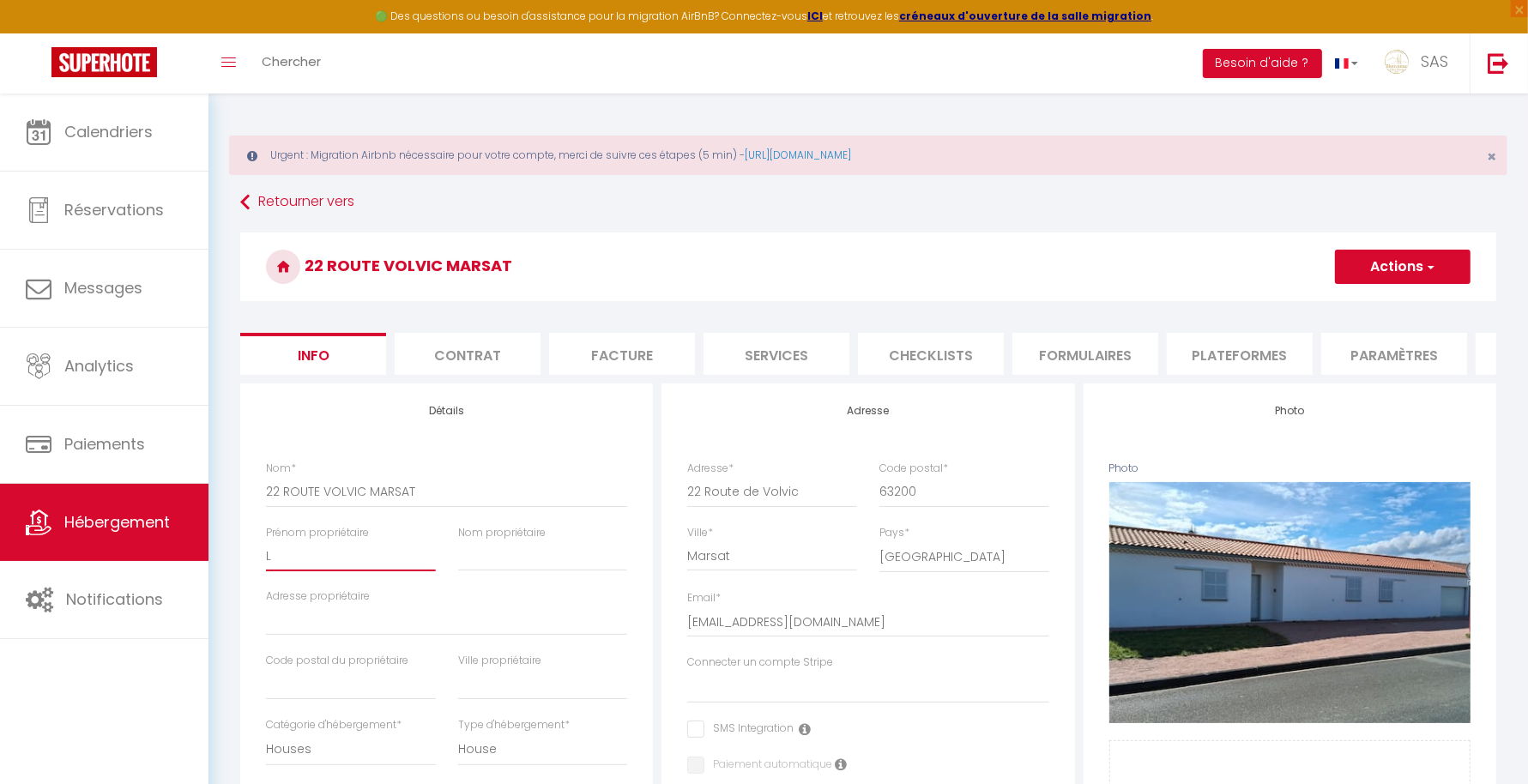
checkbox input "false"
select select
checkbox input "false"
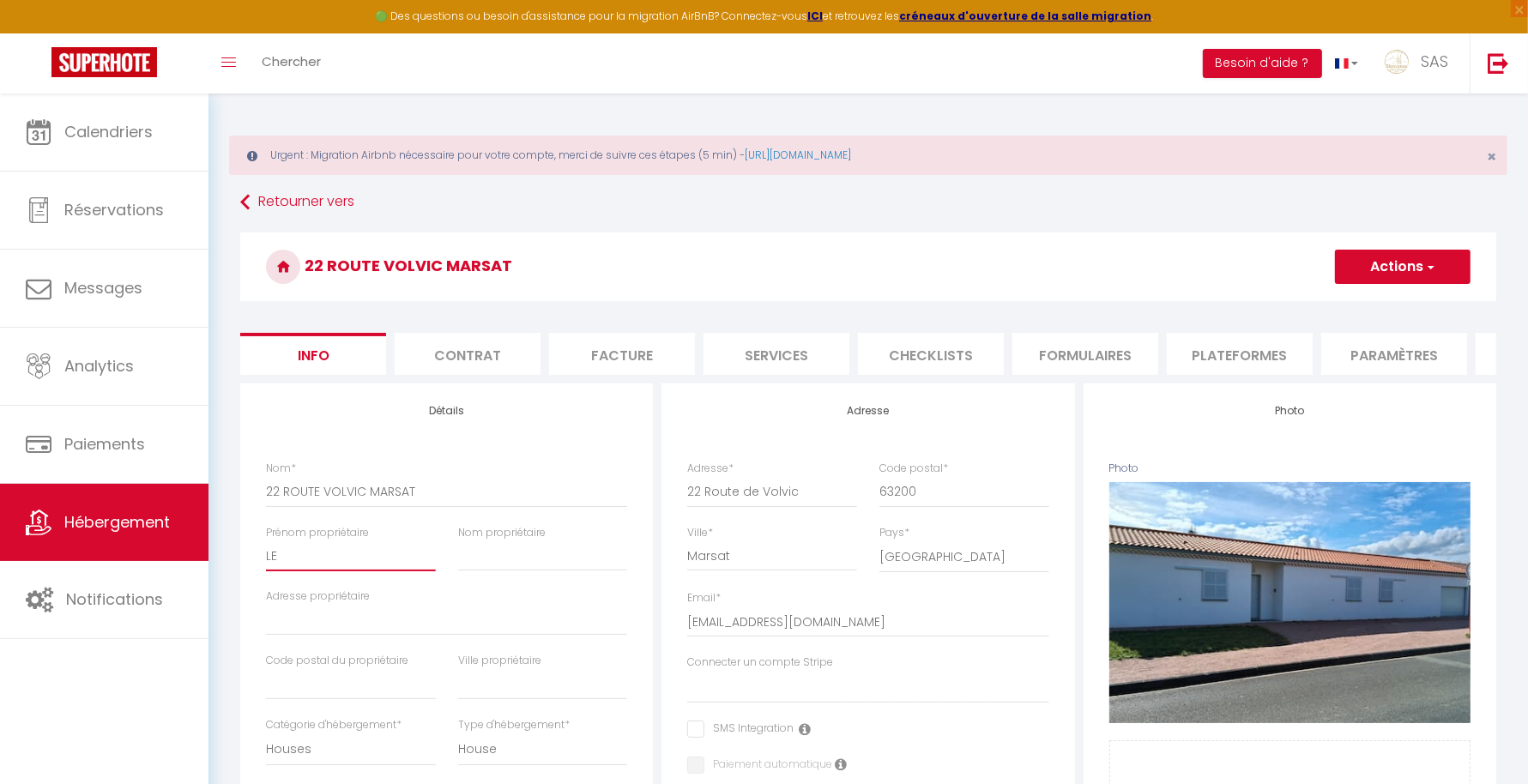
checkbox input "false"
type input "LES"
select select
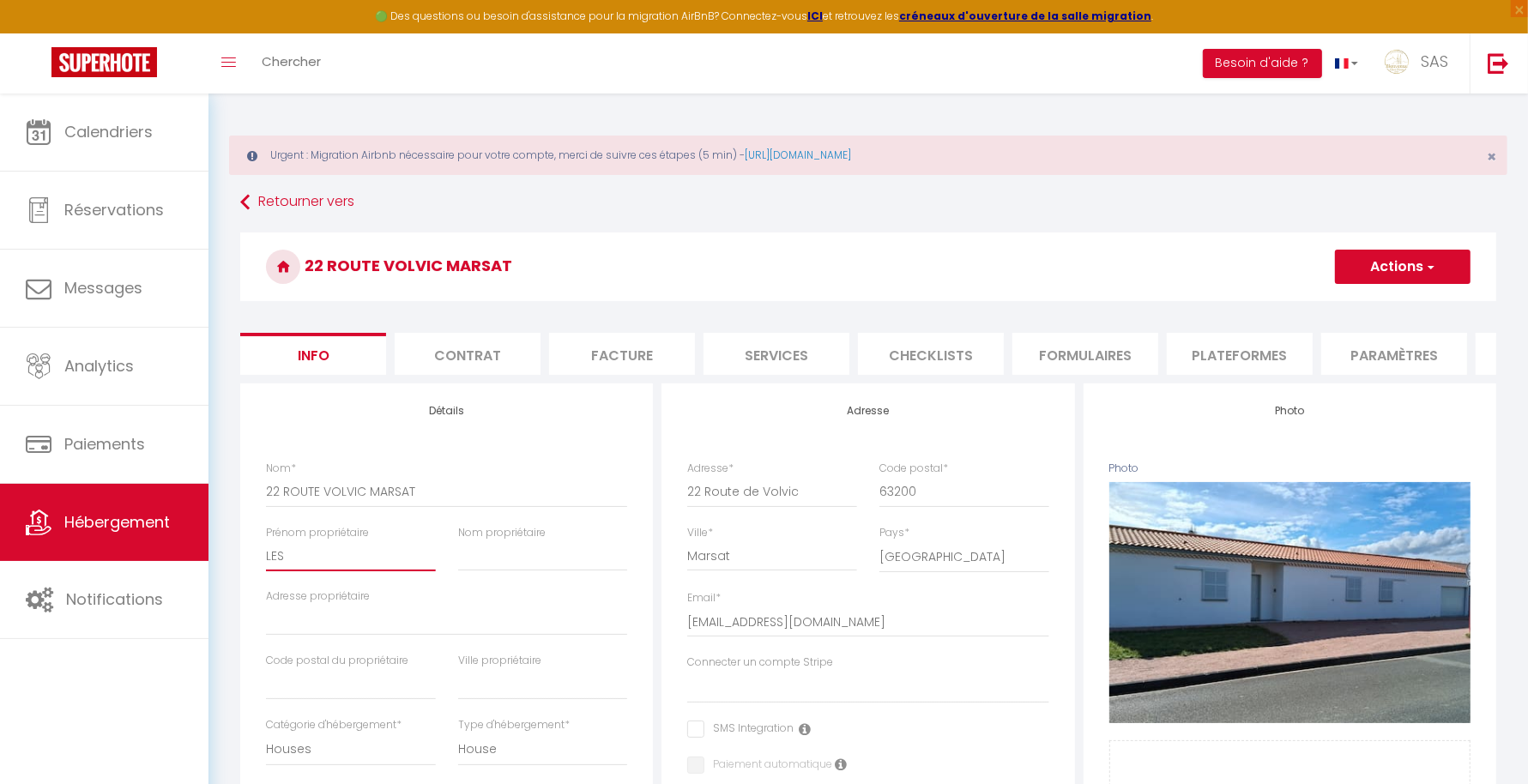
checkbox input "false"
type input "LE"
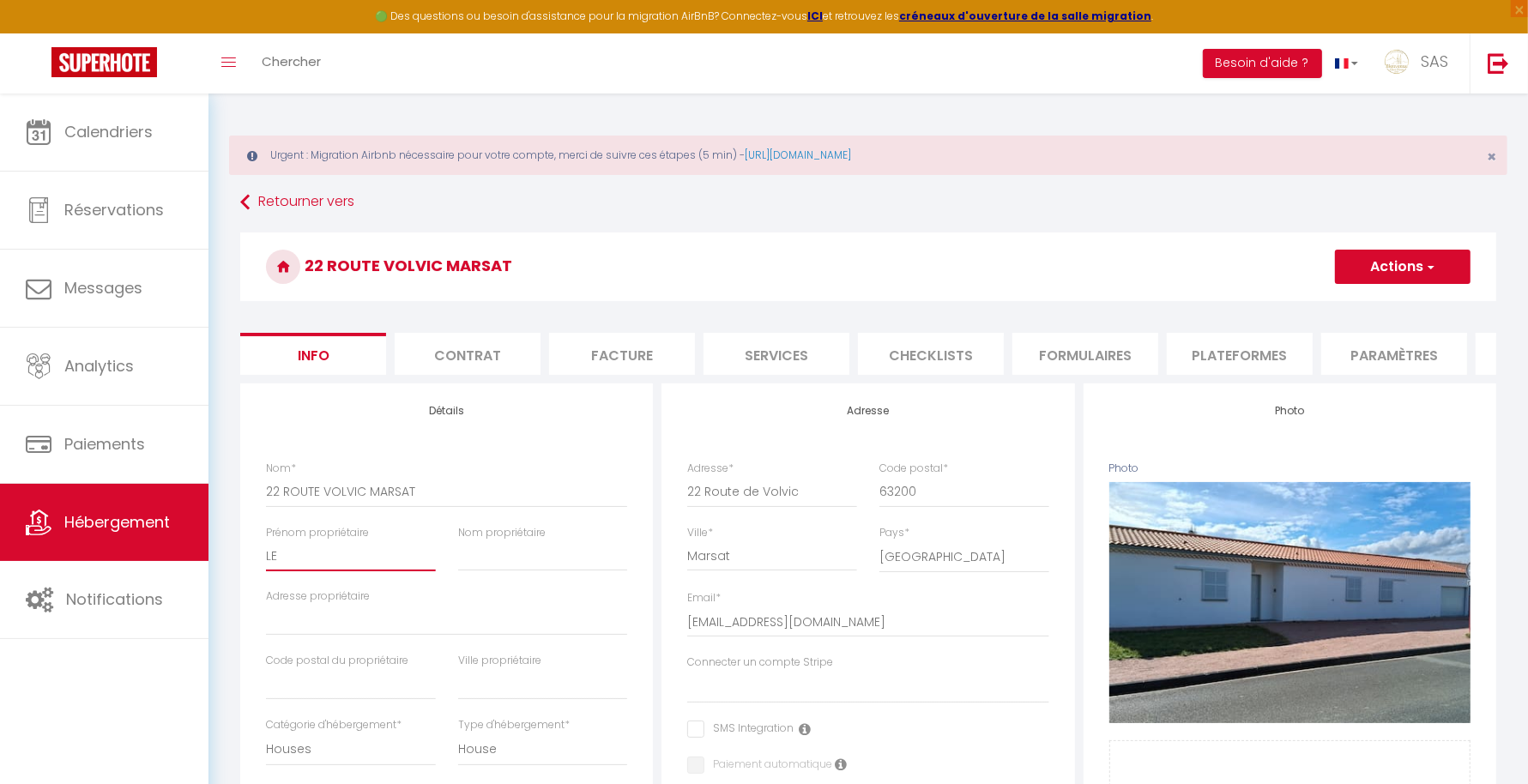
select select
checkbox input "false"
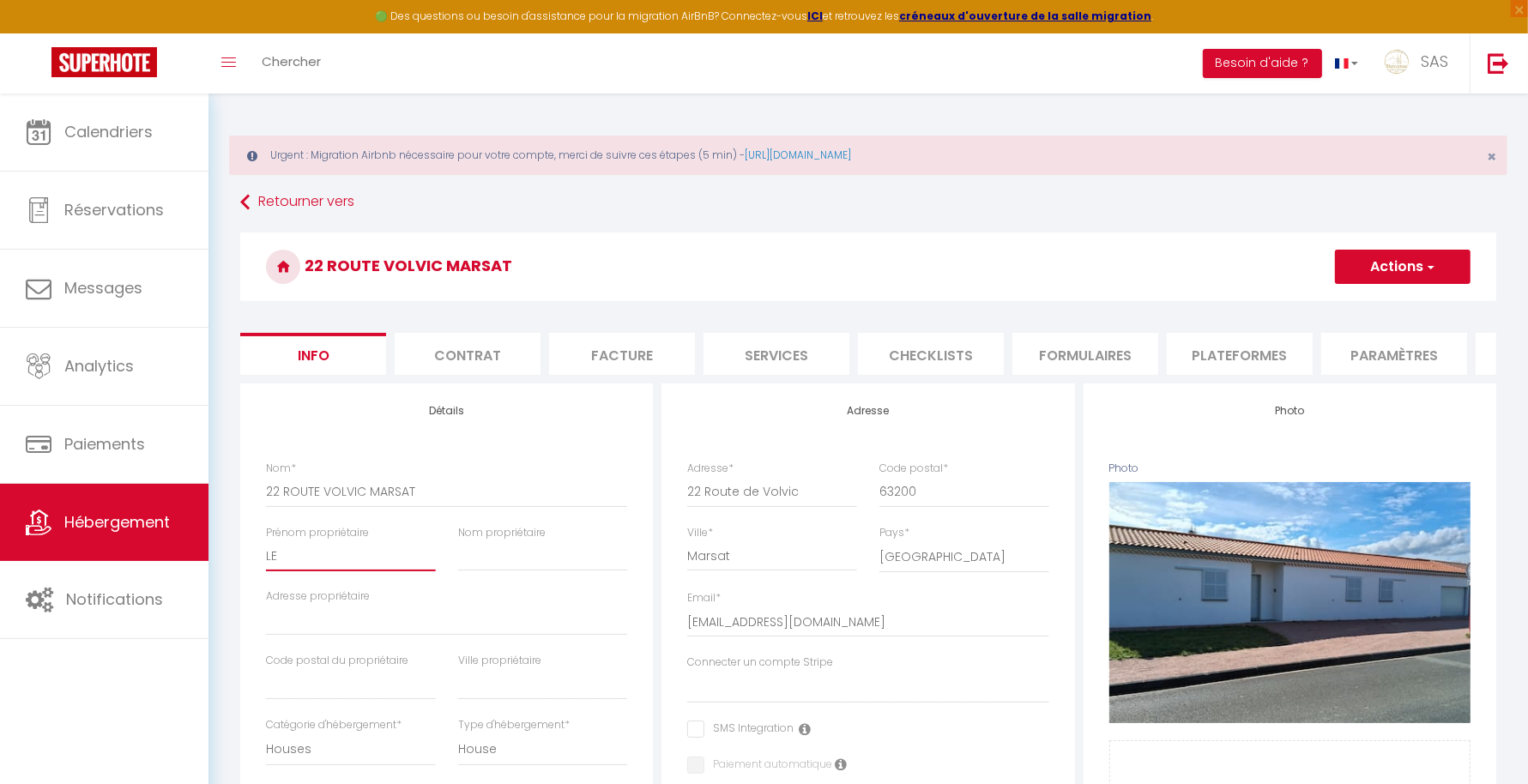
type input "L"
select select
checkbox input "false"
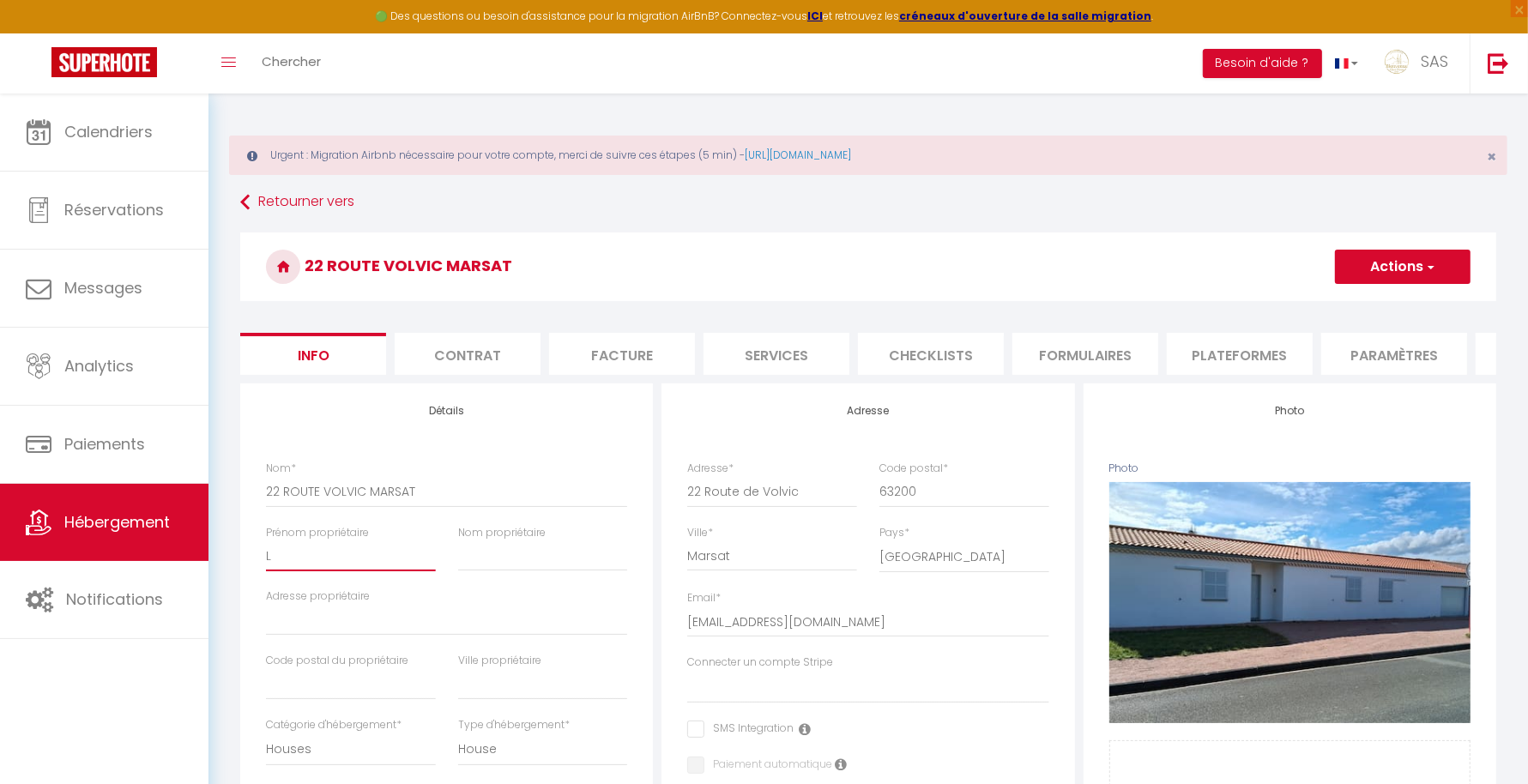
checkbox input "false"
select select
checkbox input "false"
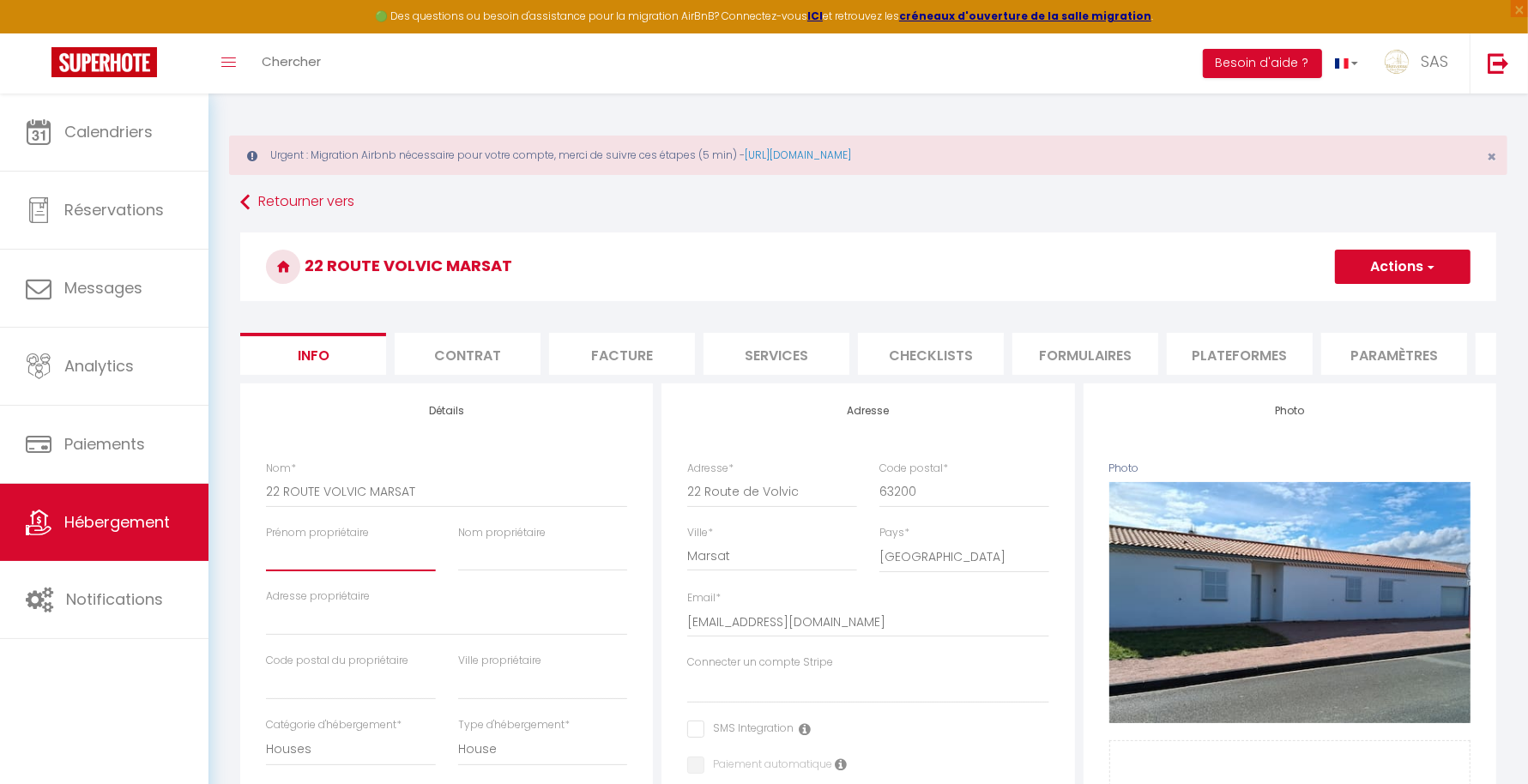
checkbox input "false"
type input "E"
select select
checkbox input "false"
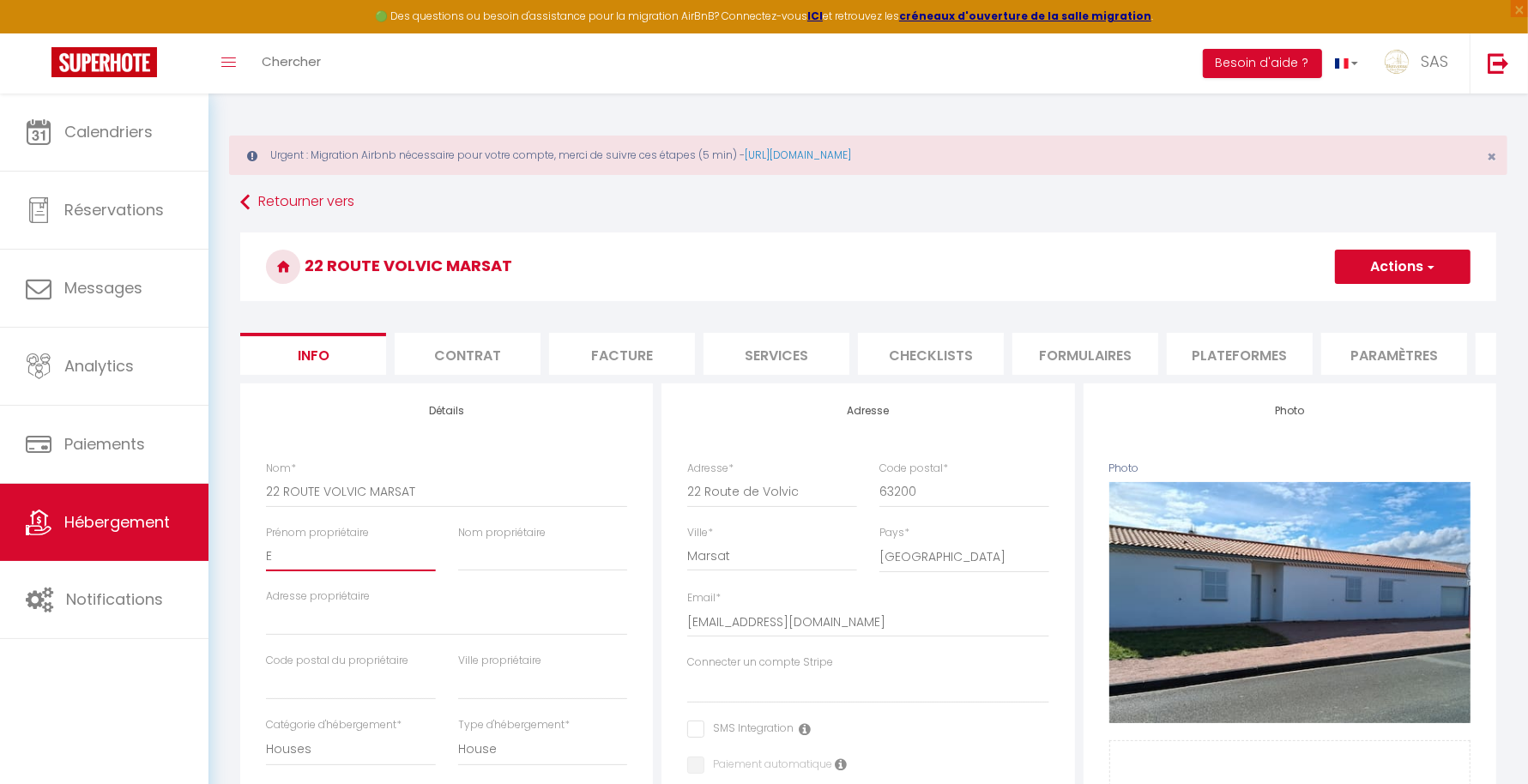
checkbox input "false"
type input "EL"
select select
checkbox input "false"
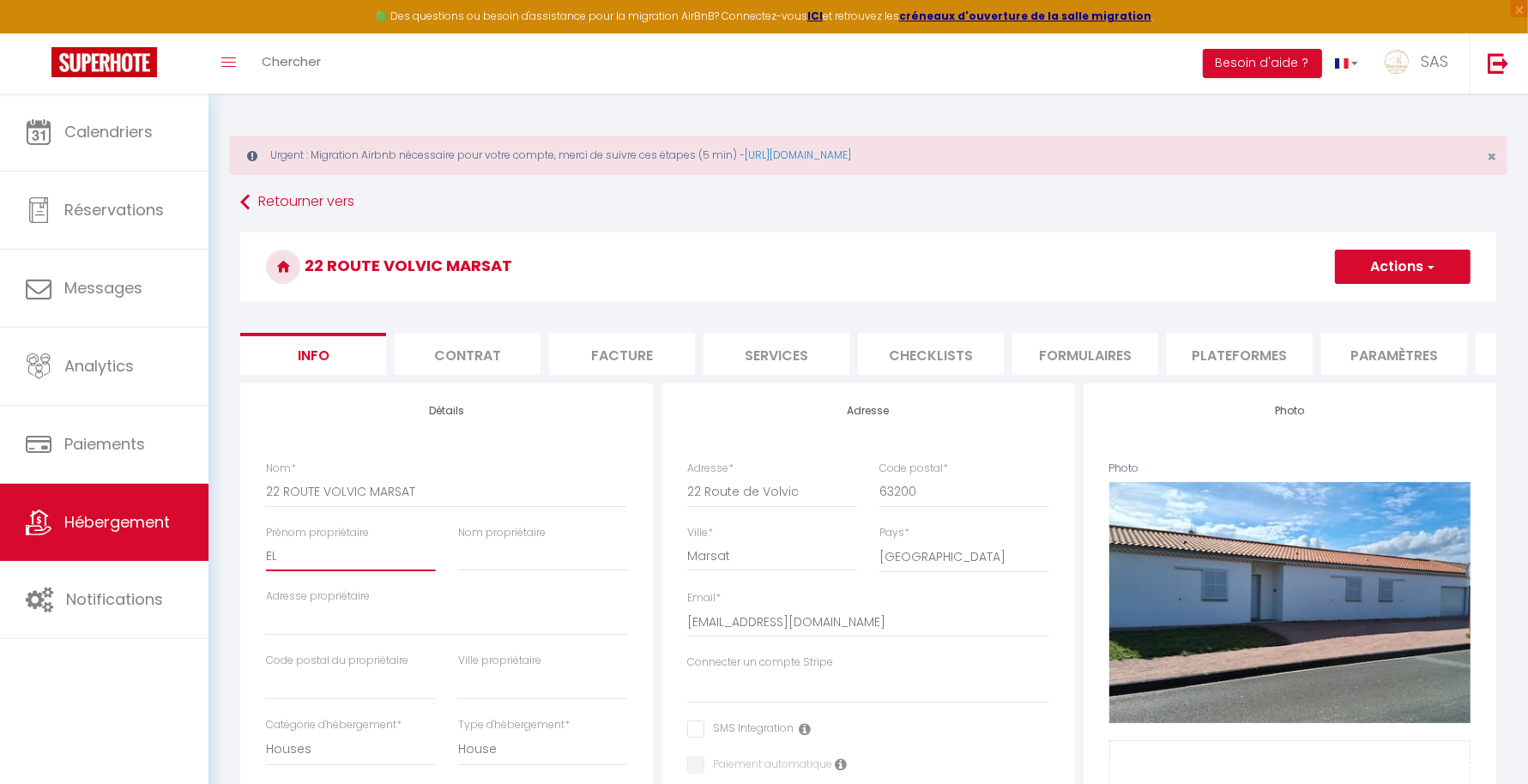
checkbox input "false"
type input "ELI"
select select
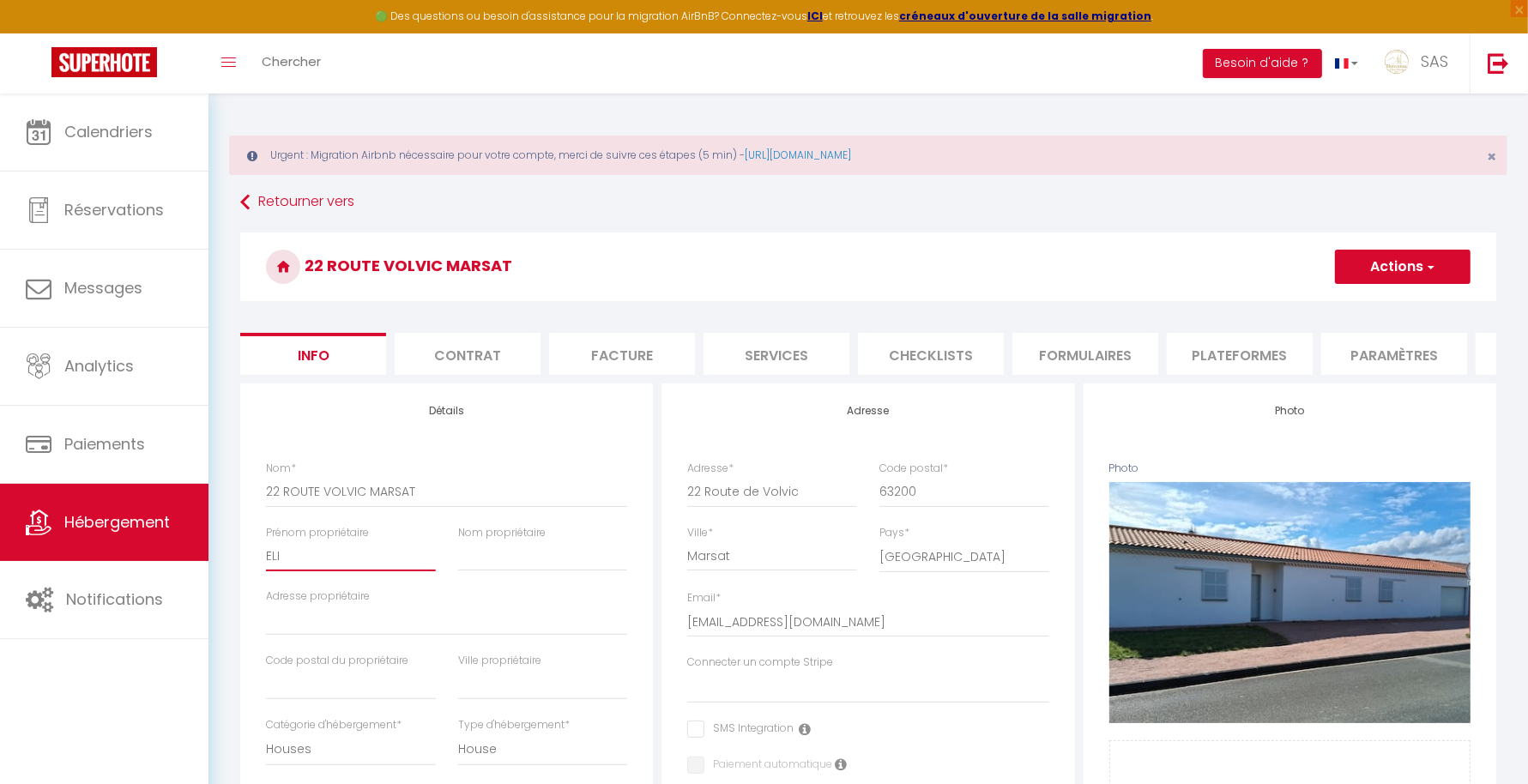
checkbox input "false"
type input "ELIS"
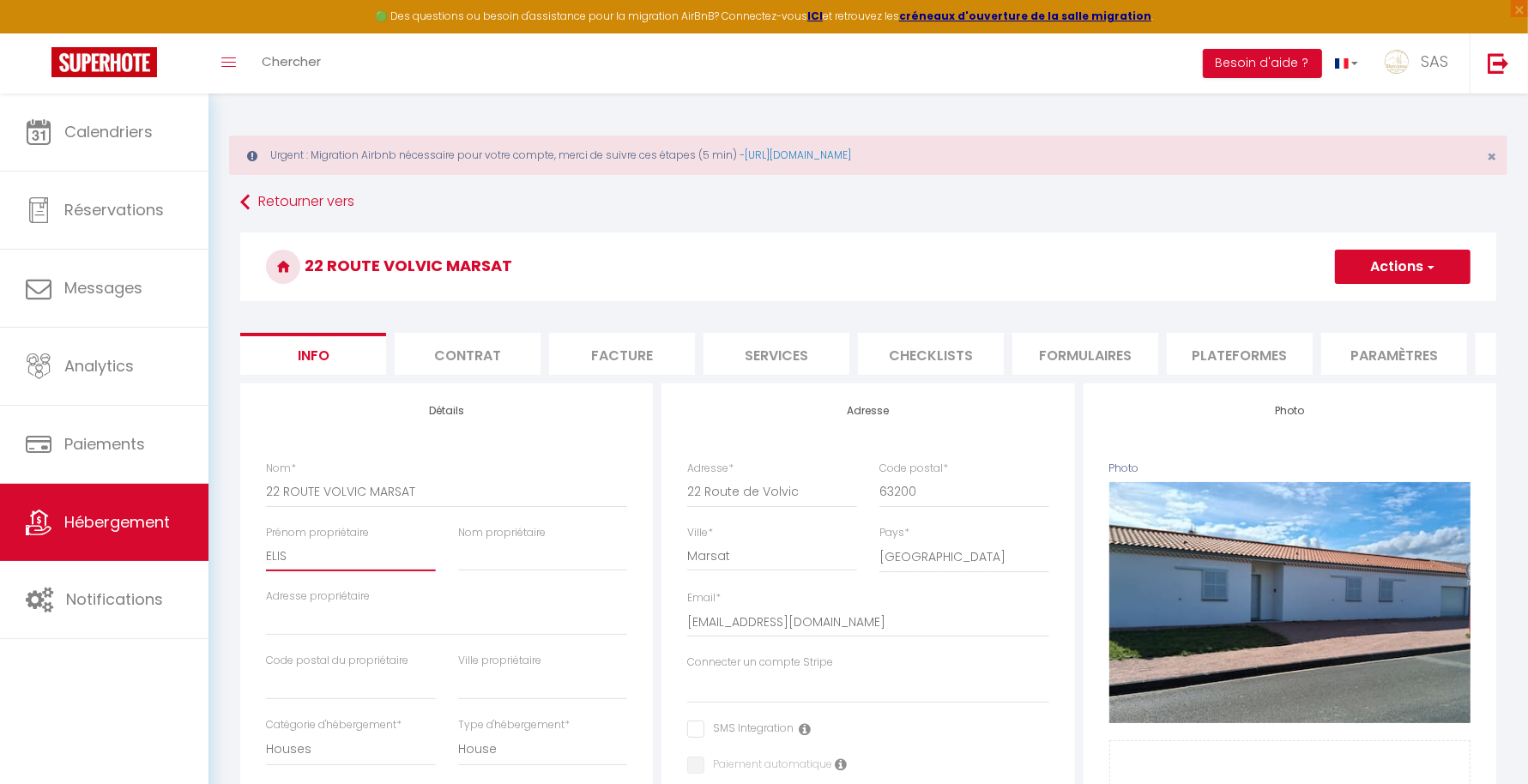
select select
checkbox input "false"
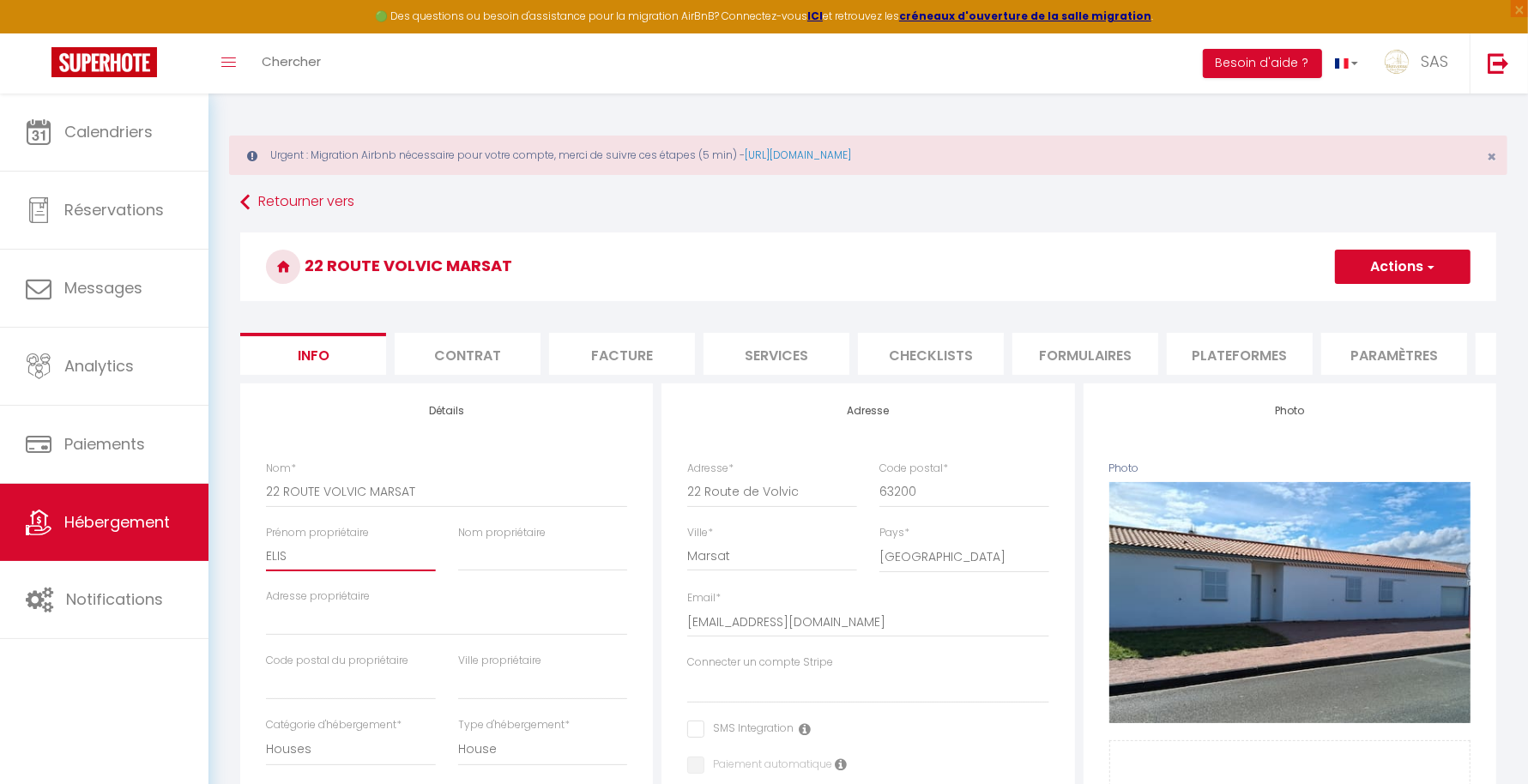
type input "[PERSON_NAME]"
select select
checkbox input "false"
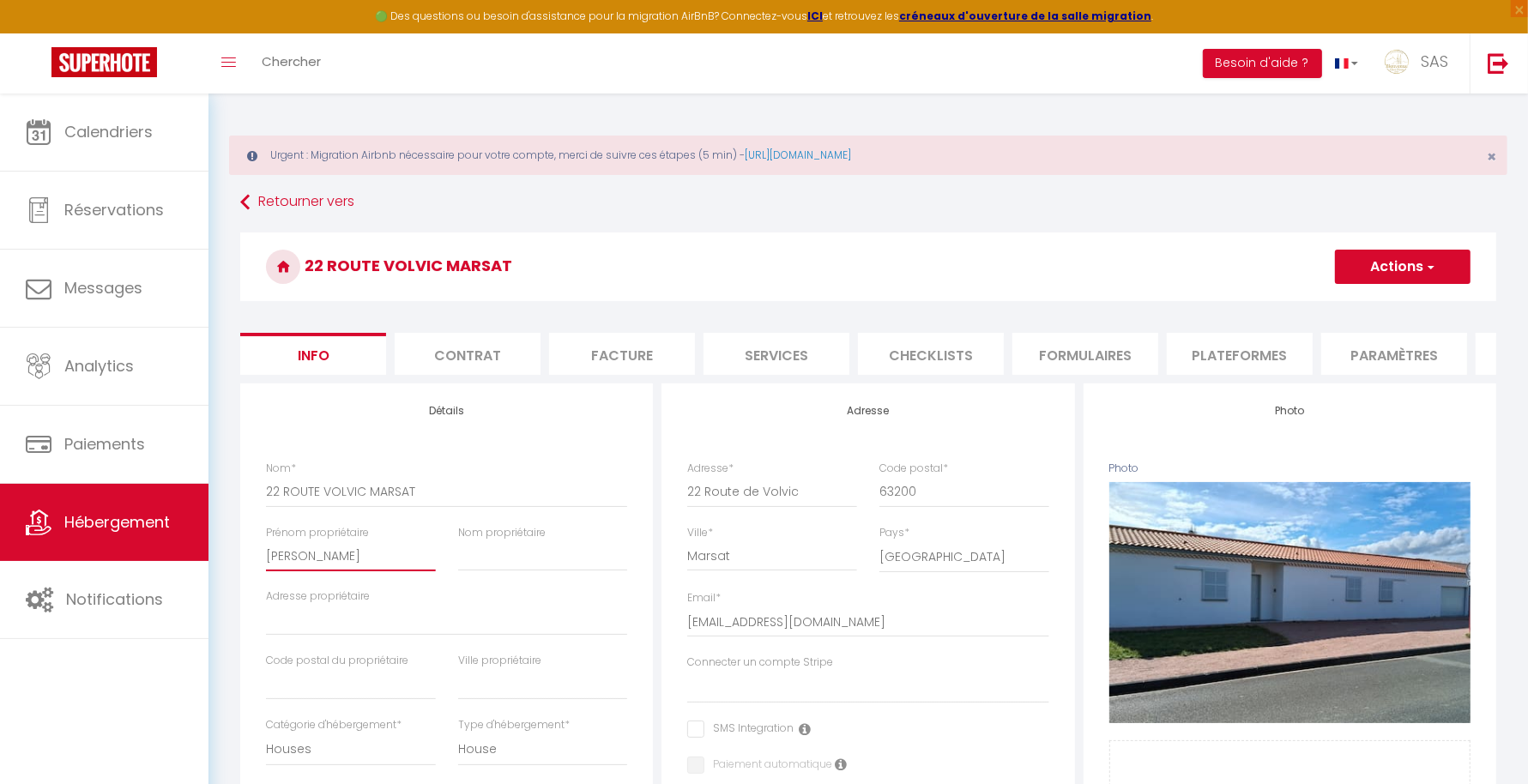
checkbox input "false"
type input "[PERSON_NAME]"
select select
checkbox input "false"
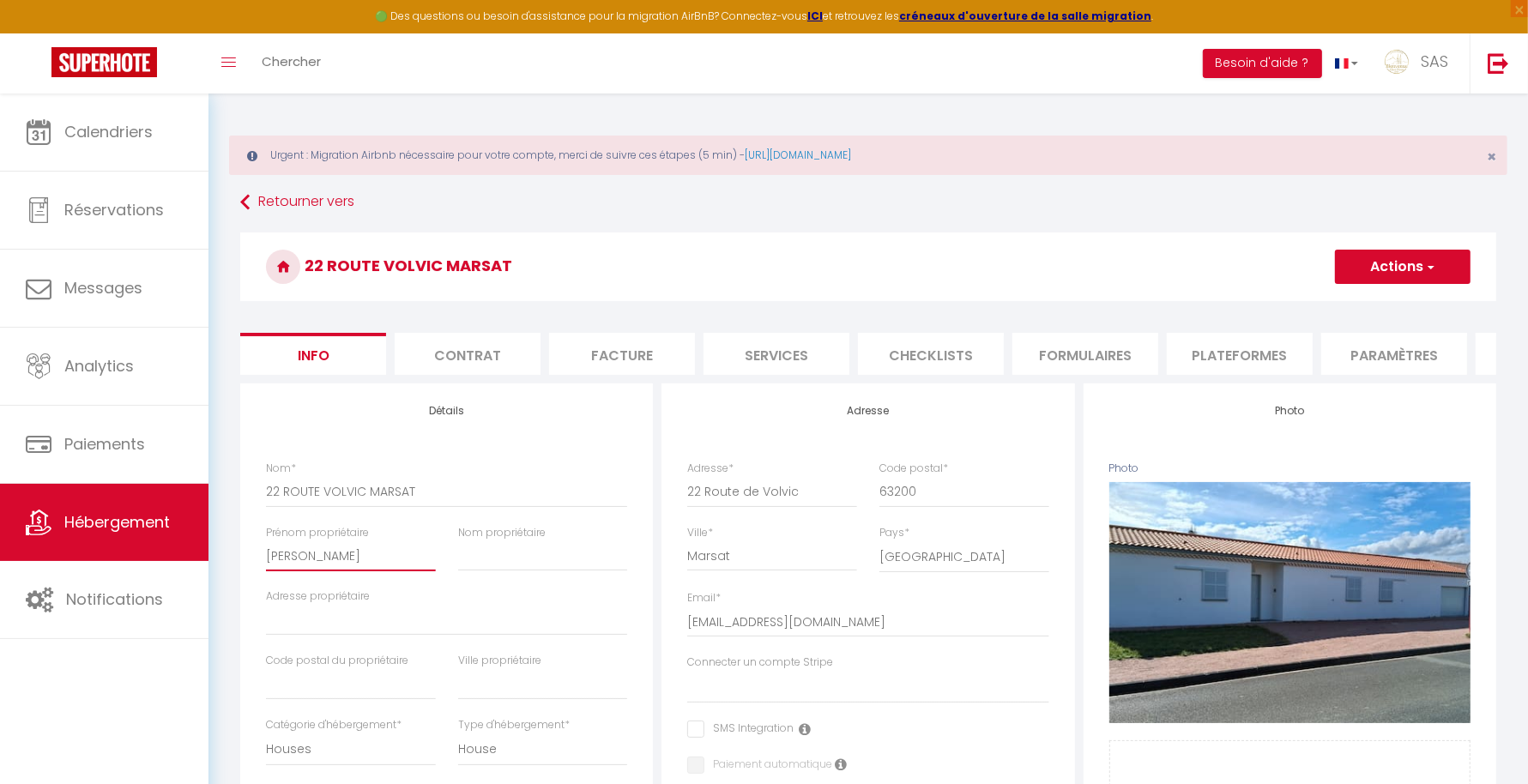
checkbox input "false"
type input "[PERSON_NAME]"
type input "E"
click at [866, 703] on select "[PERSON_NAME] Bienvenue Chez Nous SCI BNB PEACE CHAMPFLEURI T5 STUDIO CHAMPFLEU…" at bounding box center [868, 686] width 362 height 33
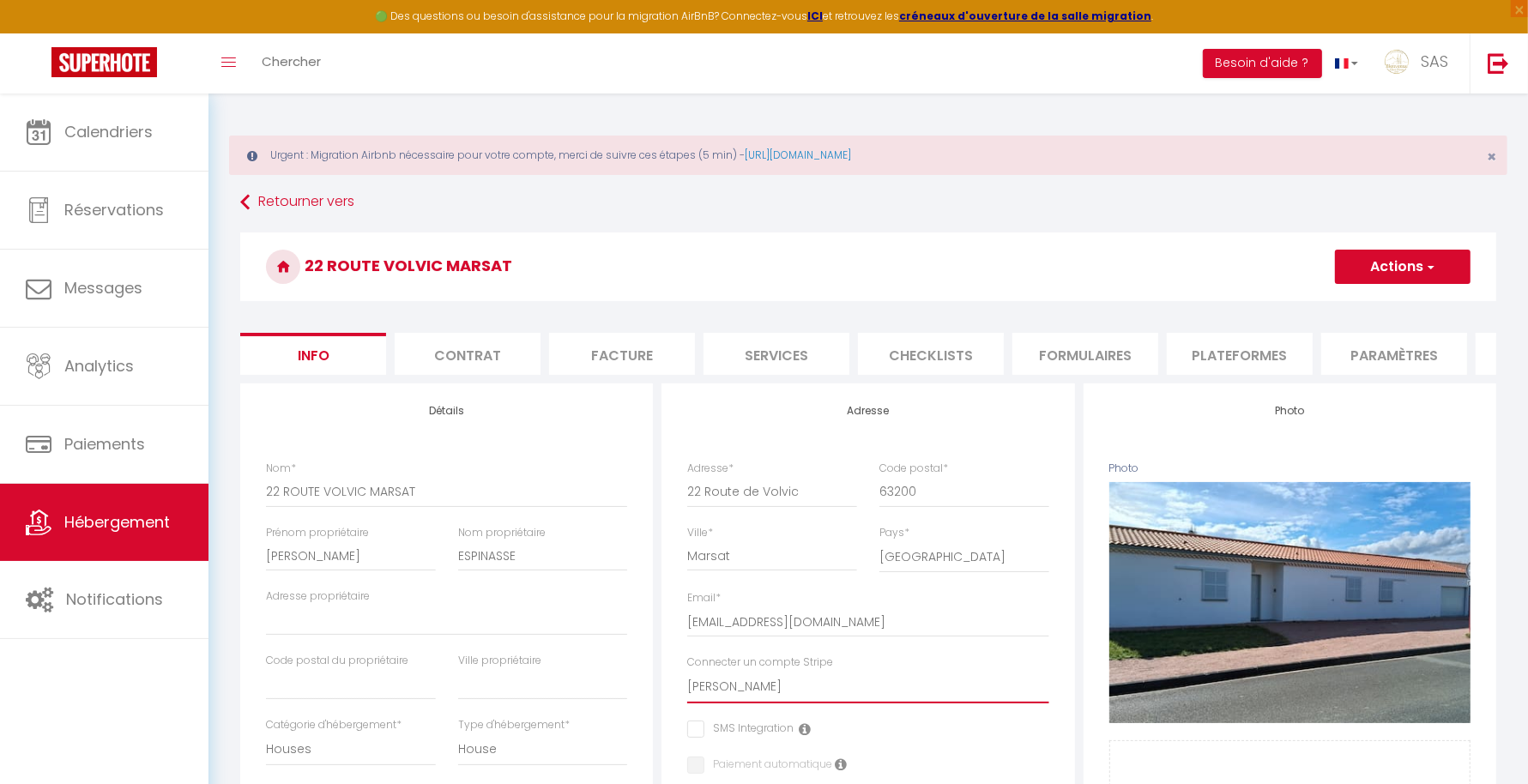
click at [687, 685] on select "[PERSON_NAME] Bienvenue Chez Nous SCI BNB PEACE CHAMPFLEURI T5 STUDIO CHAMPFLEU…" at bounding box center [868, 686] width 362 height 33
click at [1393, 260] on button "Actions" at bounding box center [1402, 267] width 135 height 35
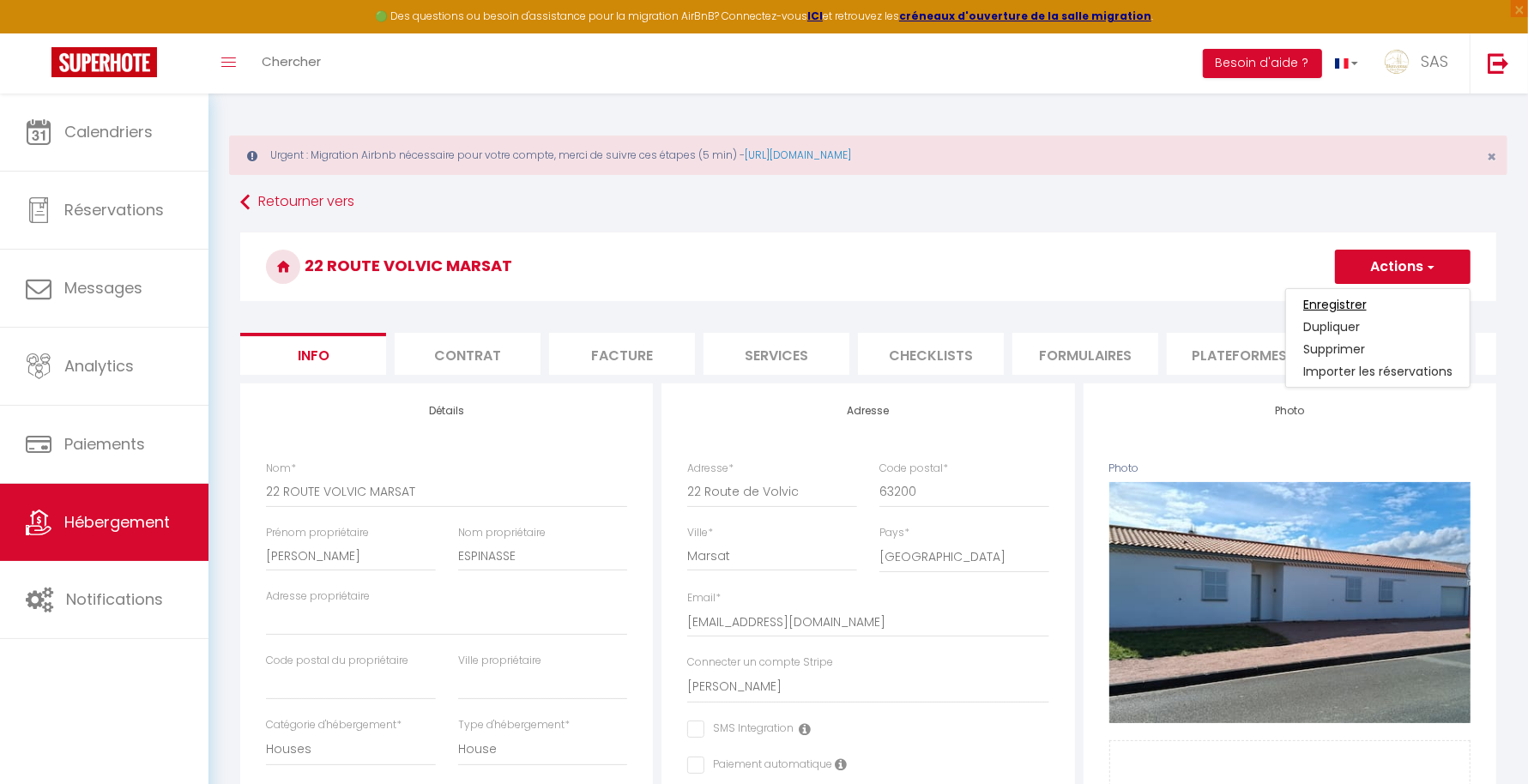
click at [1330, 305] on input "Enregistrer" at bounding box center [1335, 304] width 64 height 17
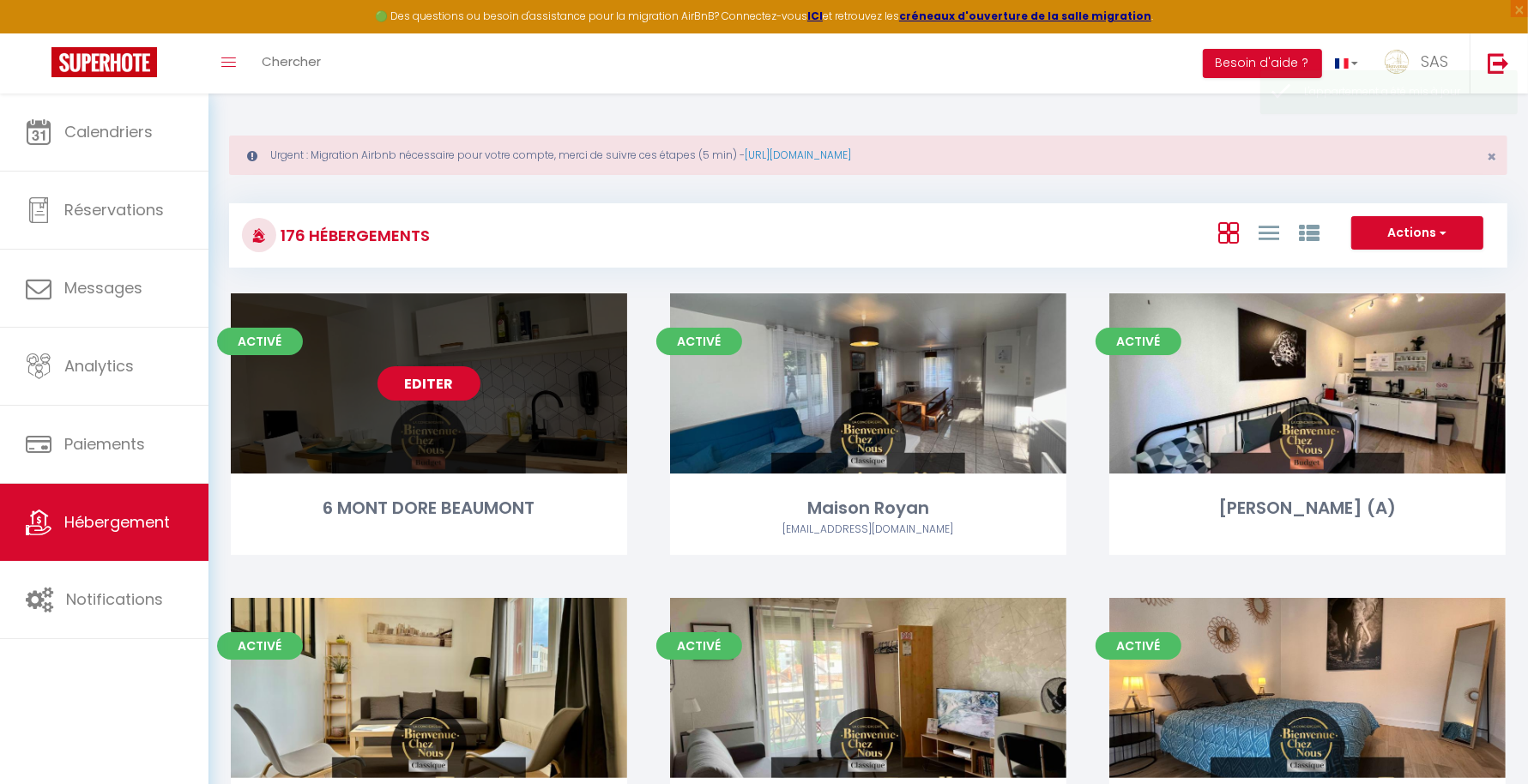
click at [466, 387] on link "Editer" at bounding box center [429, 383] width 103 height 35
click at [430, 378] on link "Editer" at bounding box center [429, 383] width 103 height 35
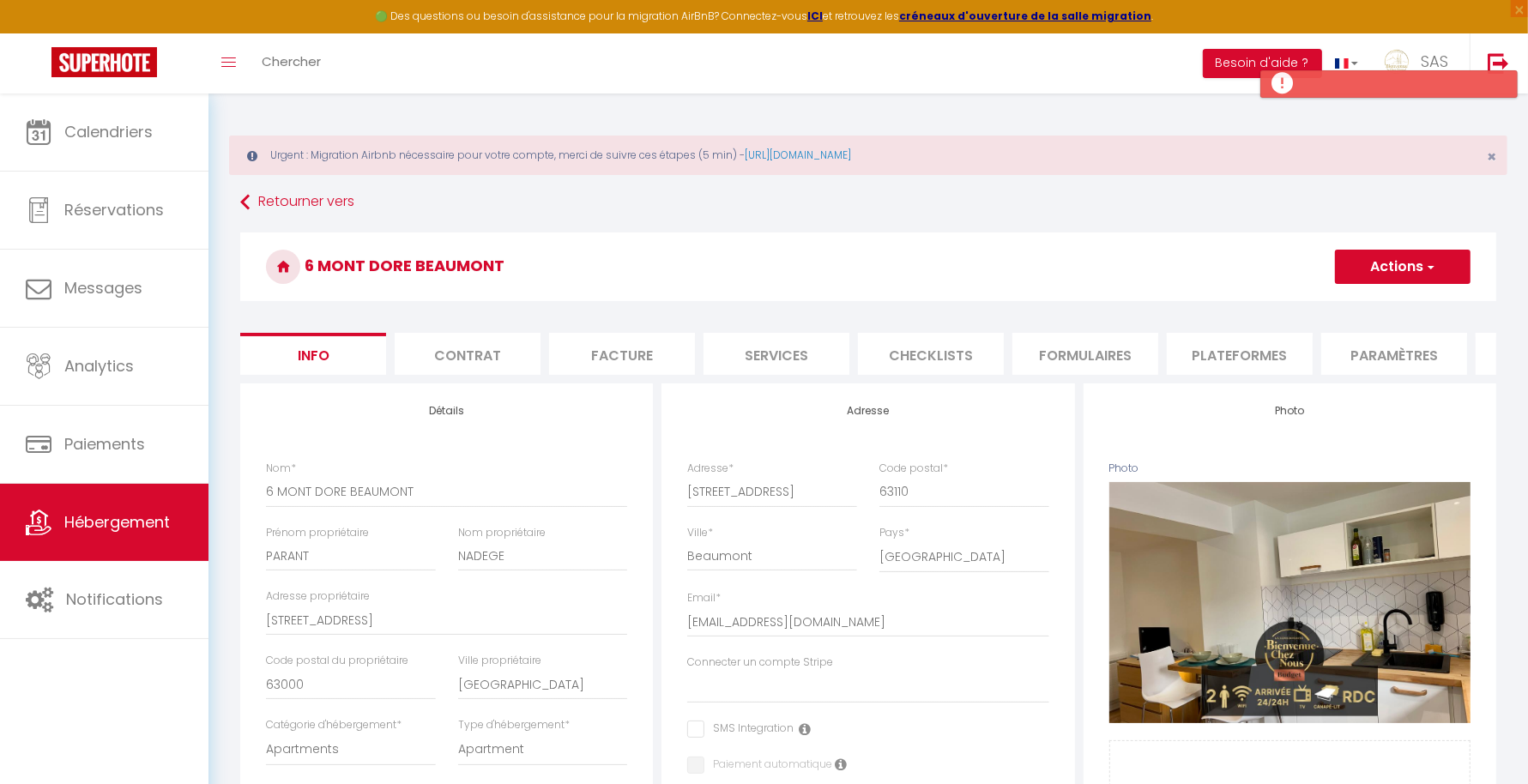
click at [494, 351] on li "Contrat" at bounding box center [467, 353] width 146 height 42
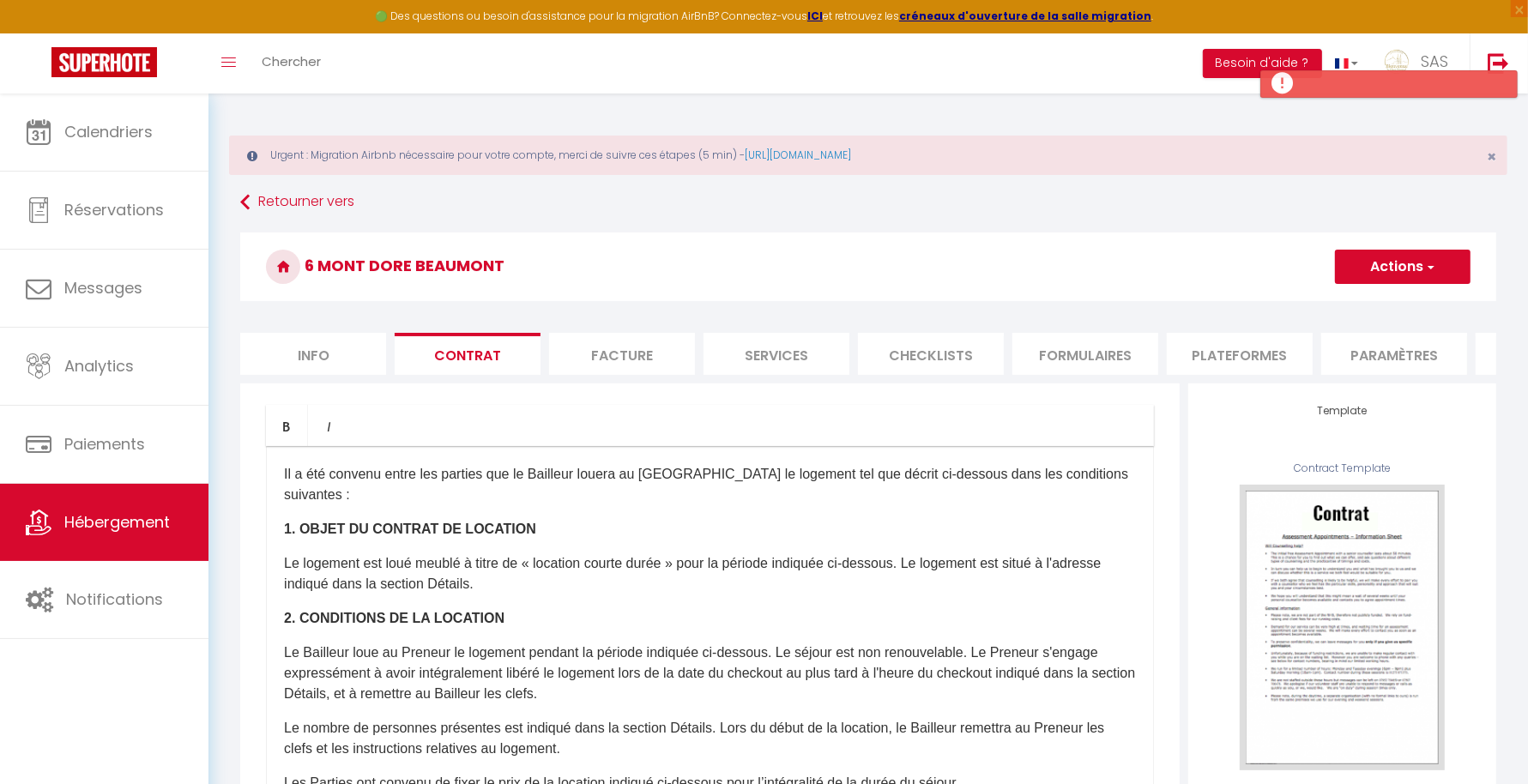
click at [460, 505] on p "Il a été convenu entre les parties que le Bailleur louera au [GEOGRAPHIC_DATA] …" at bounding box center [709, 484] width 852 height 41
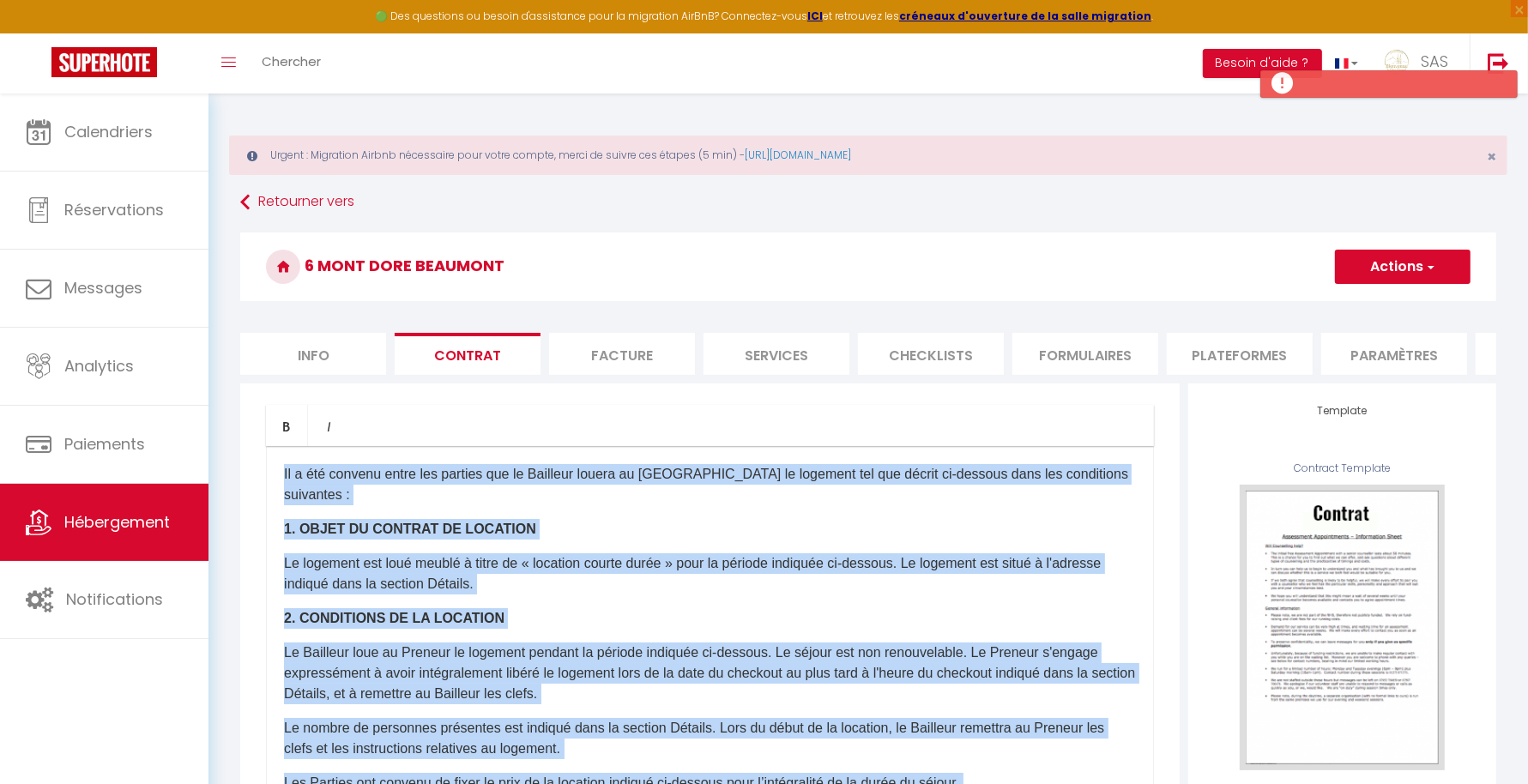
copy div "Lo i dol sitamet conse adi elitsed doe te Incididu utlabo et Doloremag al enima…"
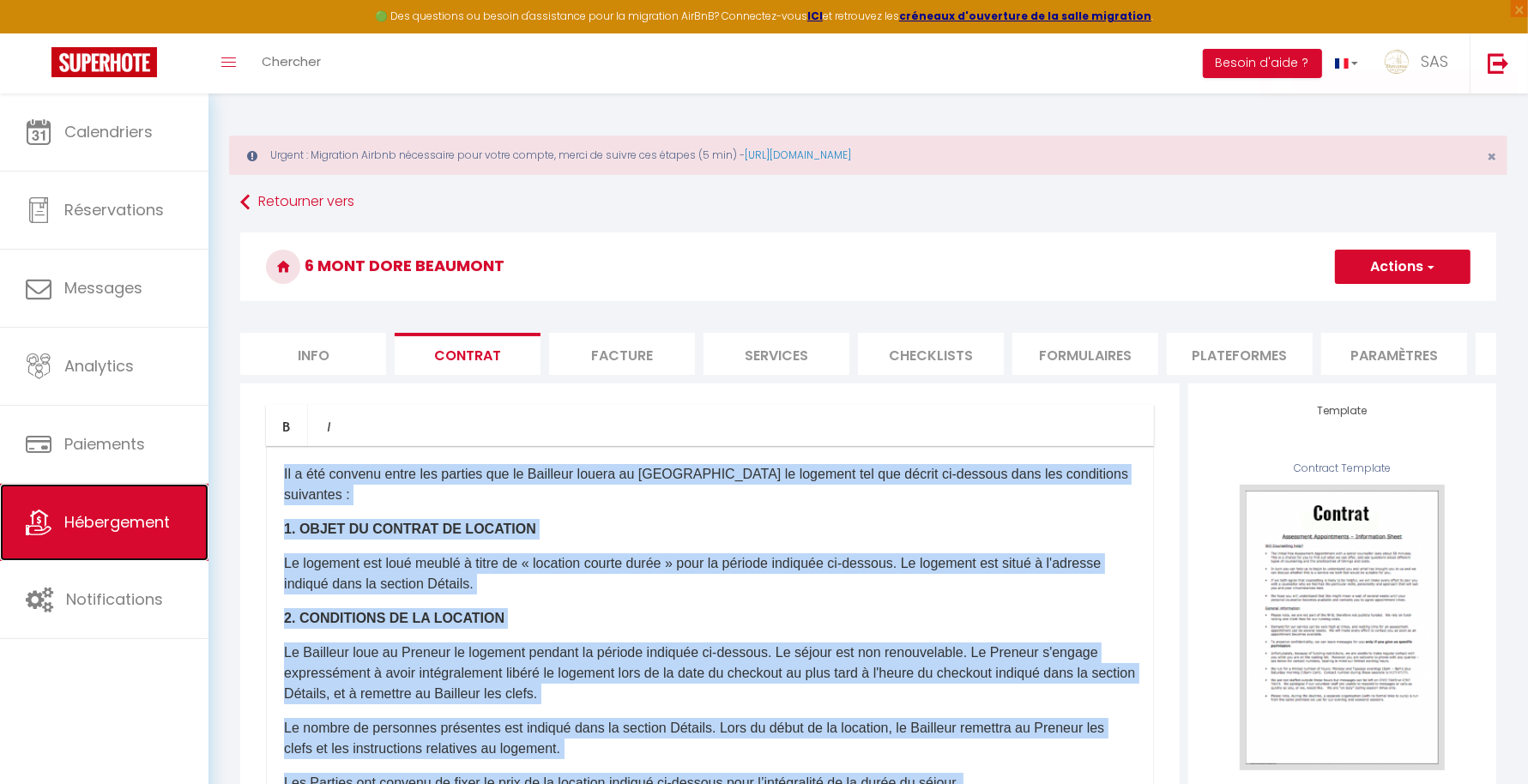
click at [169, 506] on link "Hébergement" at bounding box center [104, 522] width 208 height 77
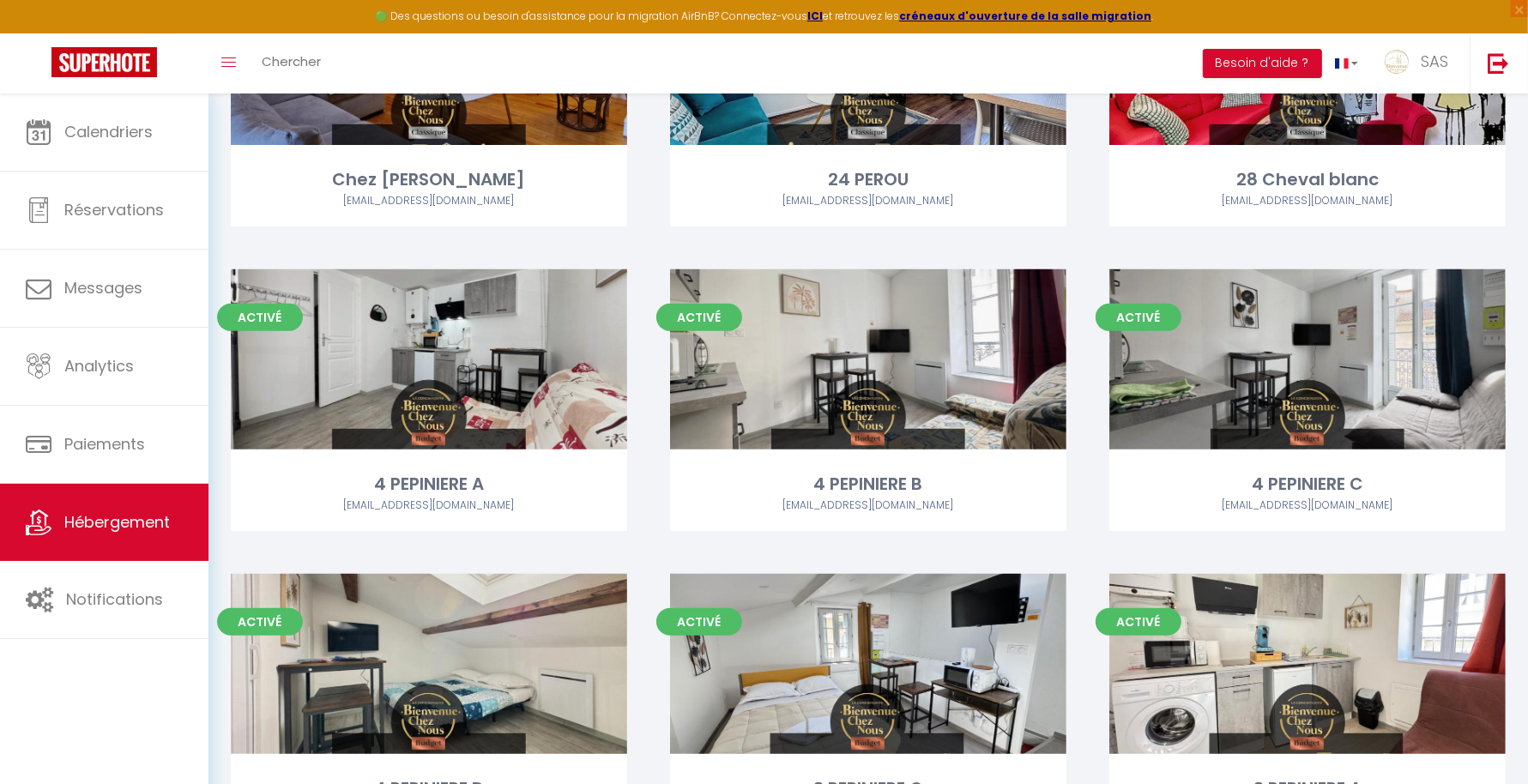
scroll to position [17507, 0]
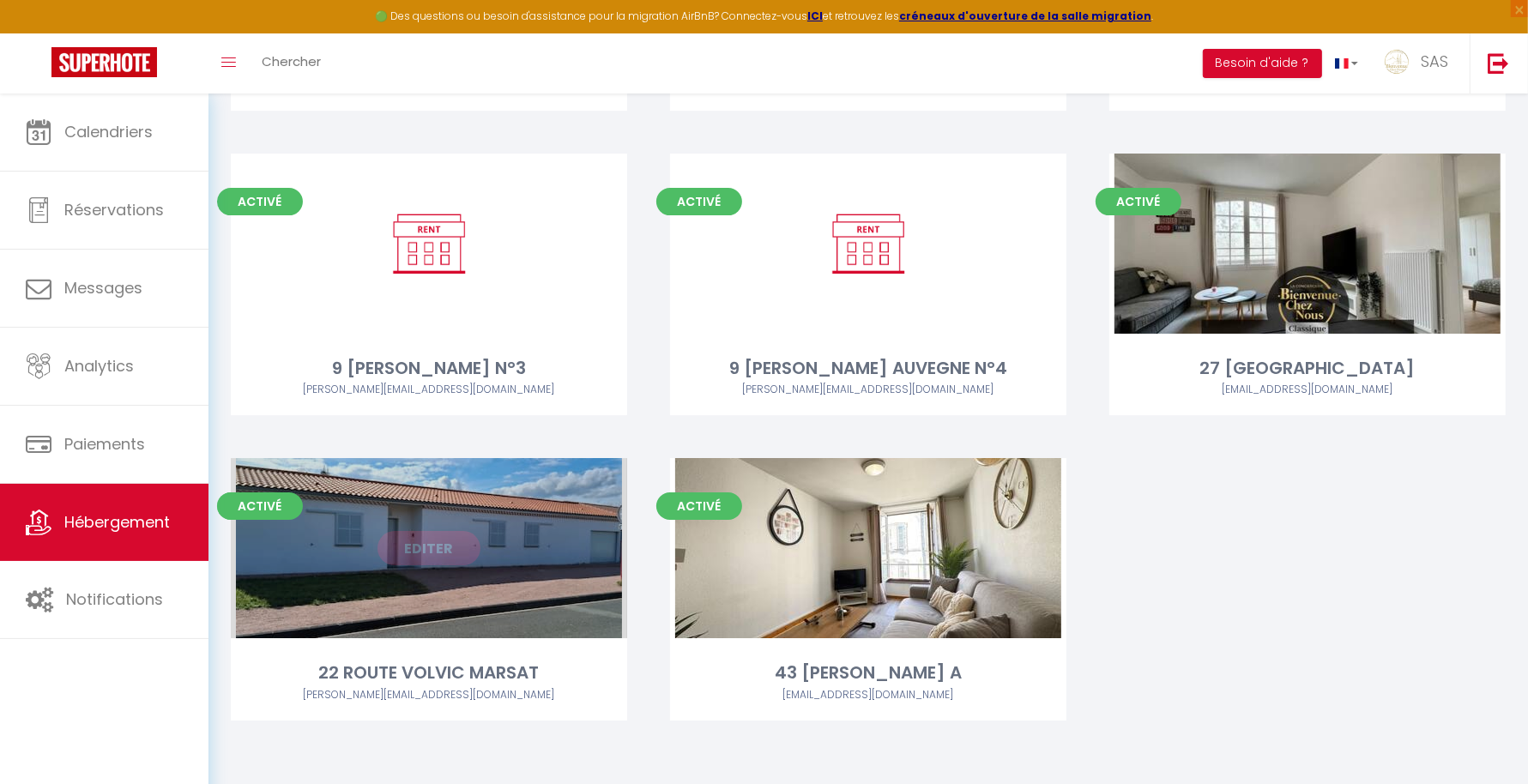
click at [448, 547] on link "Editer" at bounding box center [429, 547] width 103 height 35
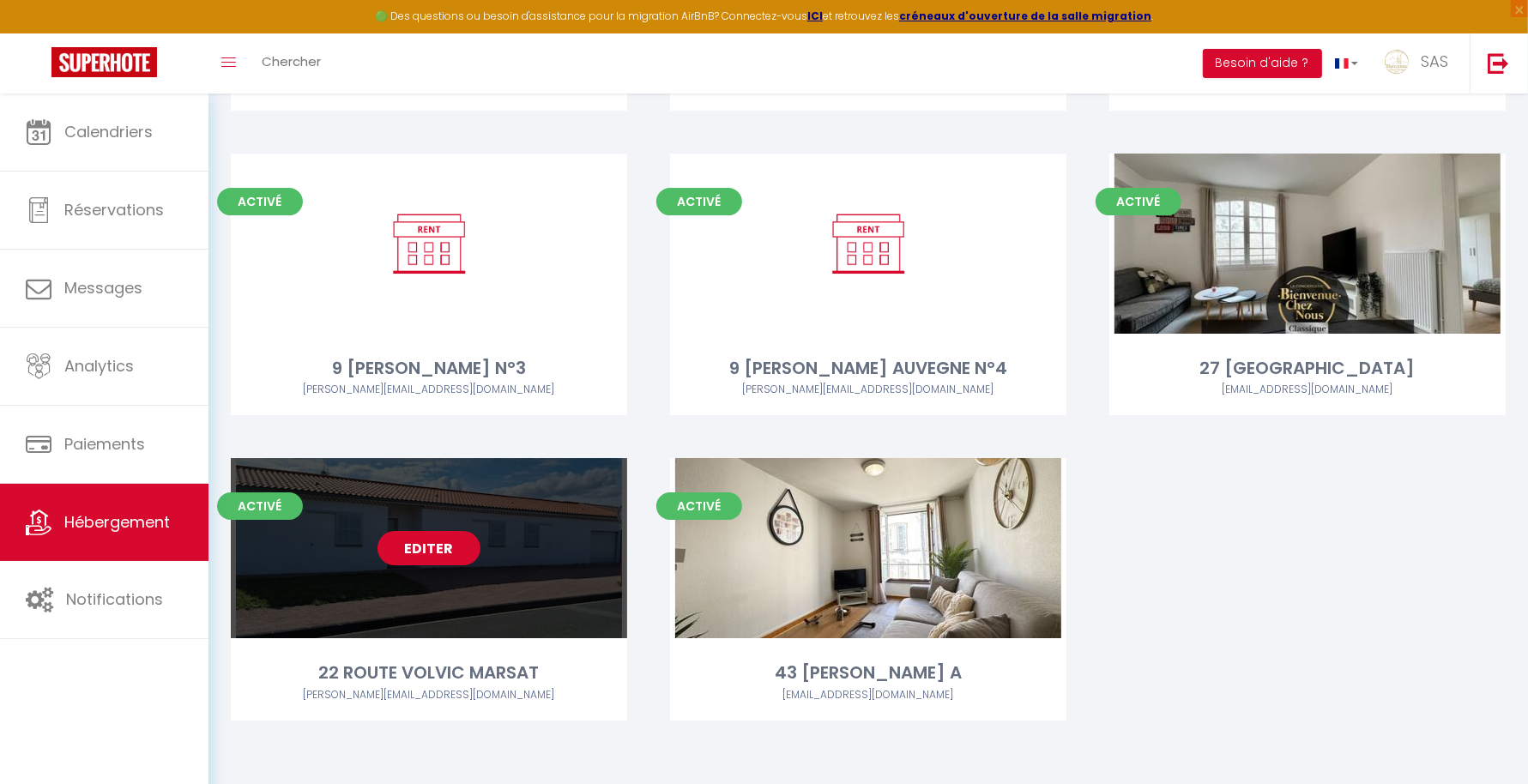
click at [448, 547] on link "Editer" at bounding box center [429, 547] width 103 height 35
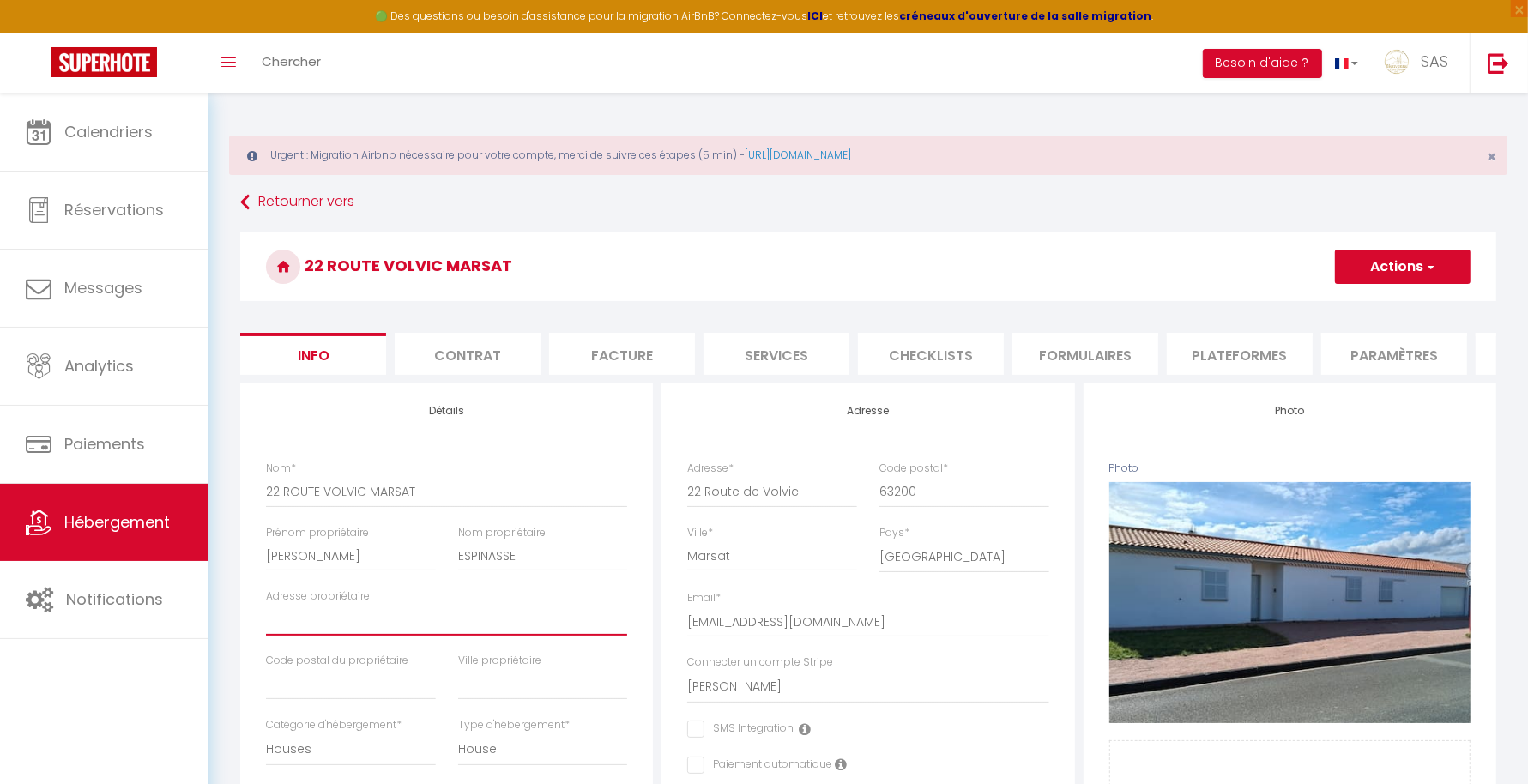
click at [353, 636] on input "Adresse propriétaire" at bounding box center [446, 620] width 362 height 31
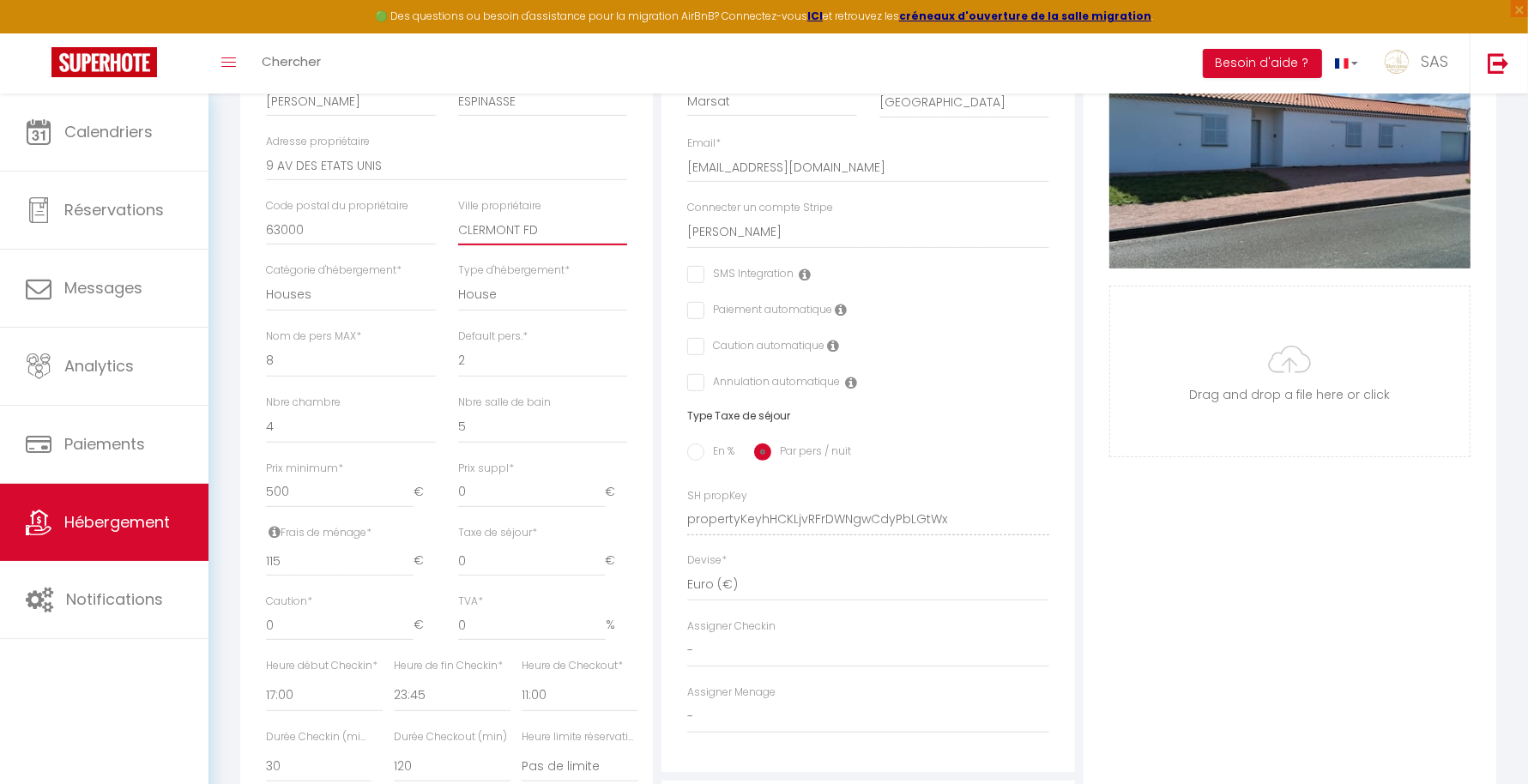
scroll to position [459, 0]
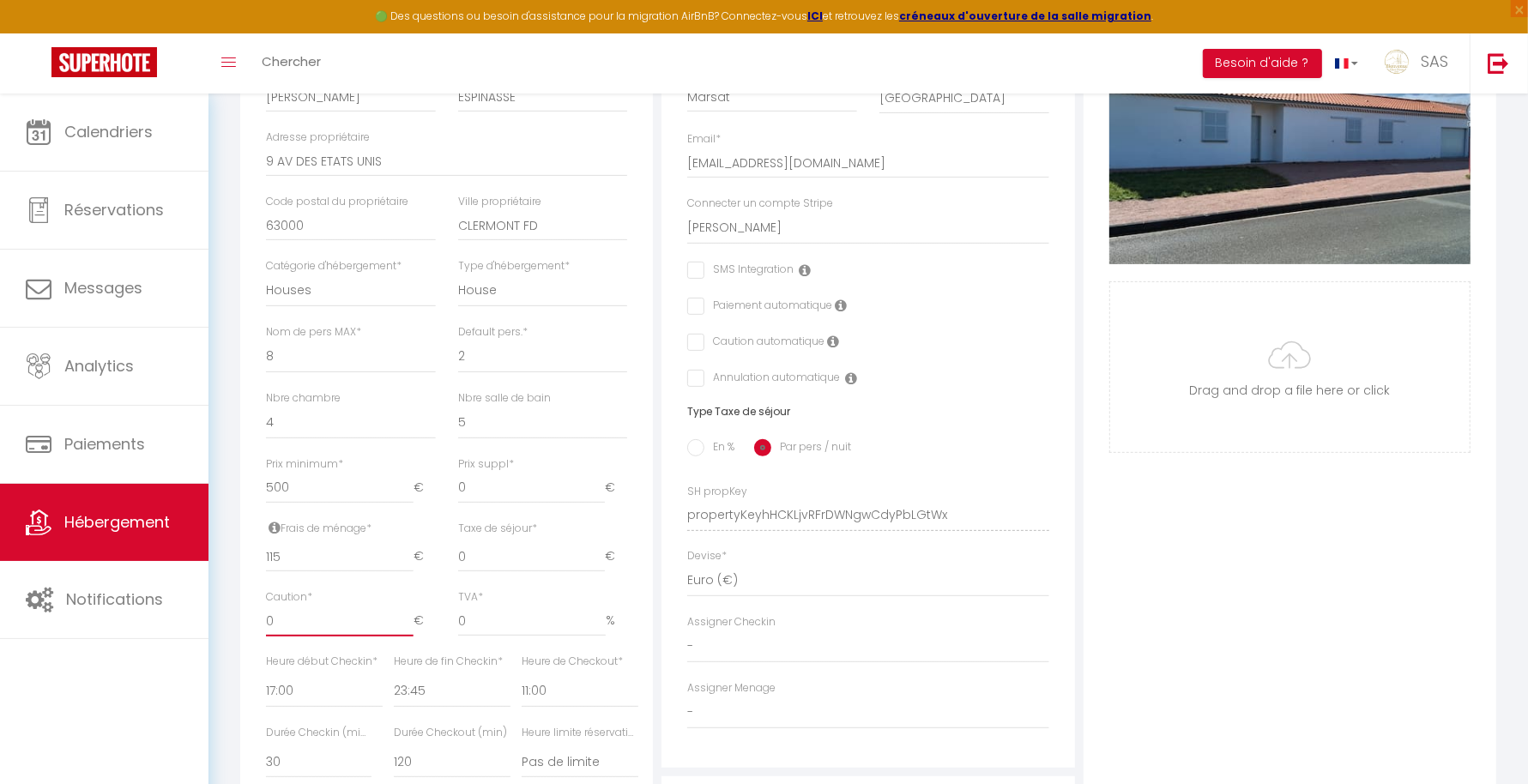
click at [293, 637] on input "0" at bounding box center [339, 621] width 147 height 31
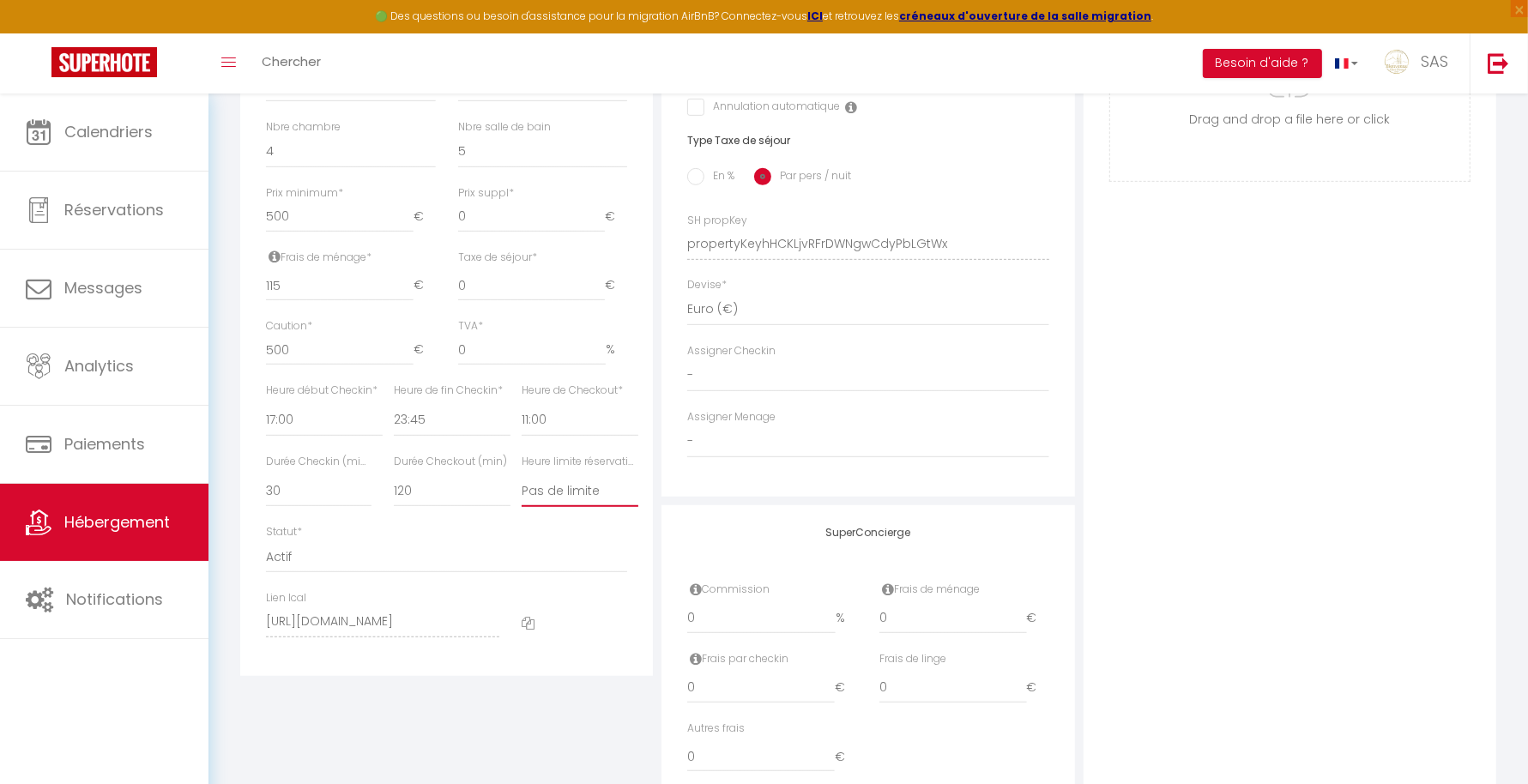
click at [570, 500] on select "Pas de limite 01:00 02:00 03:00 04:00 05:00 06:00 07:00 08:00 09:00 10:00 11:00…" at bounding box center [579, 490] width 116 height 33
click at [521, 488] on select "Pas de limite 01:00 02:00 03:00 04:00 05:00 06:00 07:00 08:00 09:00 10:00 11:00…" at bounding box center [579, 490] width 116 height 33
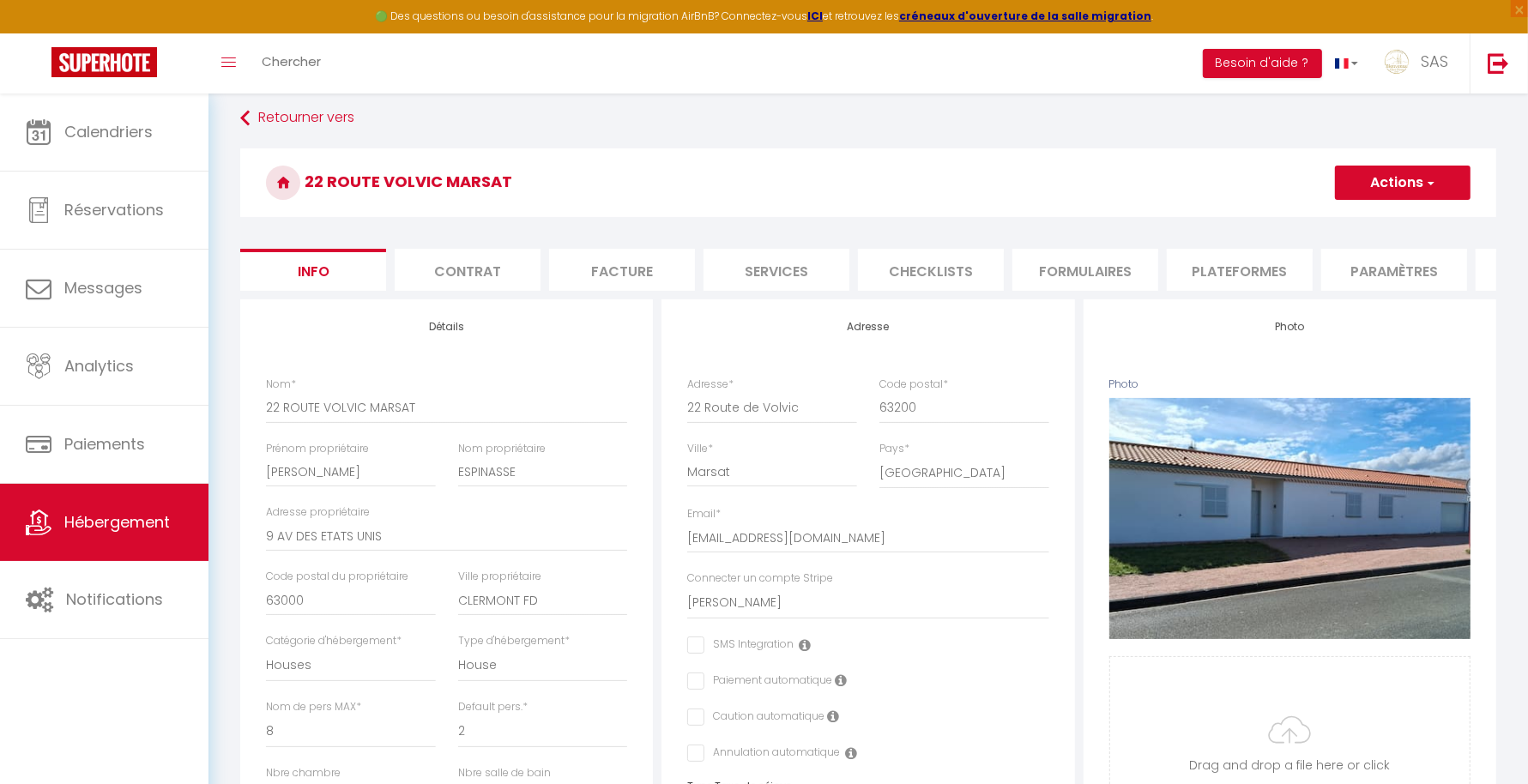
scroll to position [77, 0]
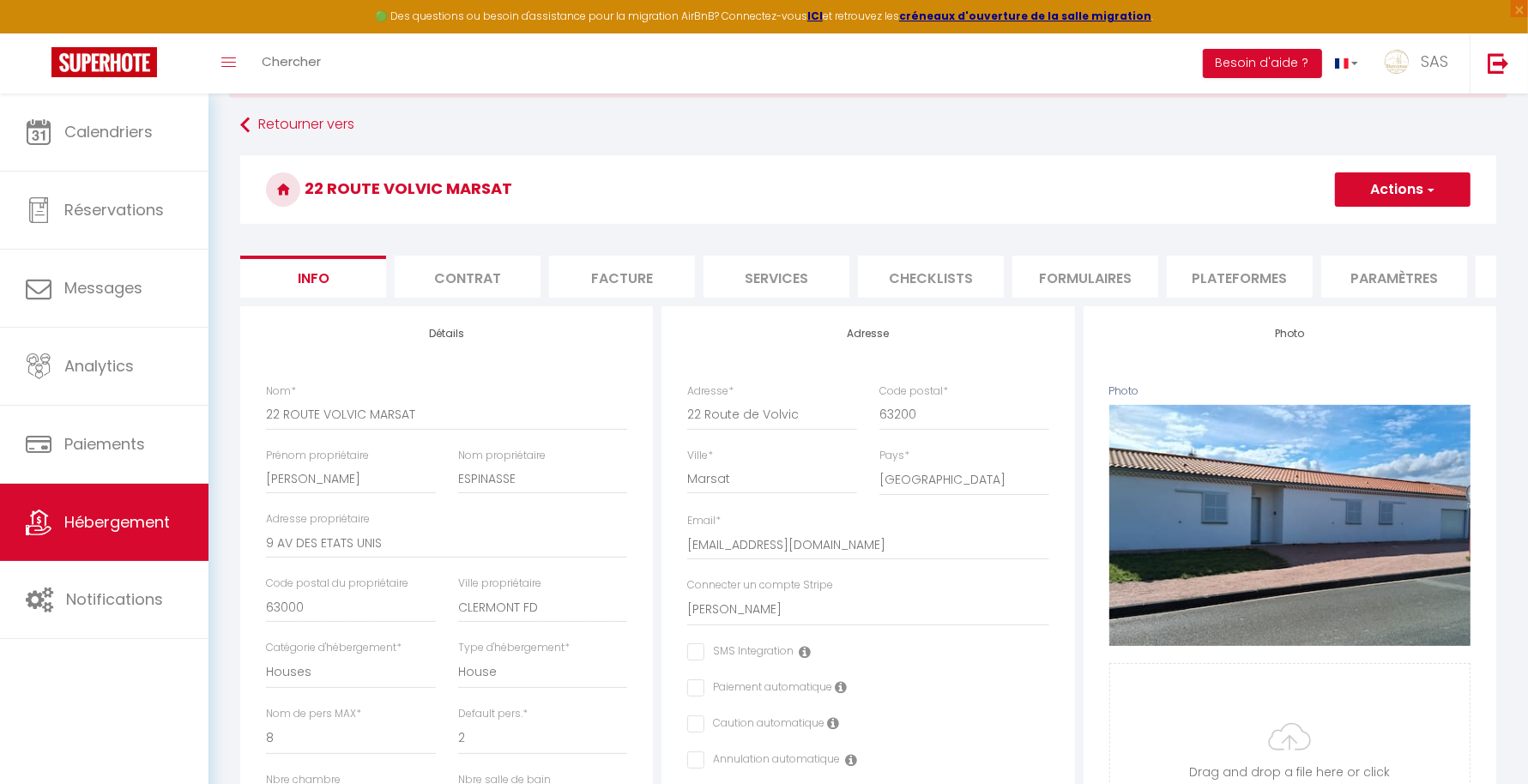
click at [1399, 177] on button "Actions" at bounding box center [1402, 190] width 135 height 35
click at [1342, 222] on input "Enregistrer" at bounding box center [1335, 227] width 64 height 17
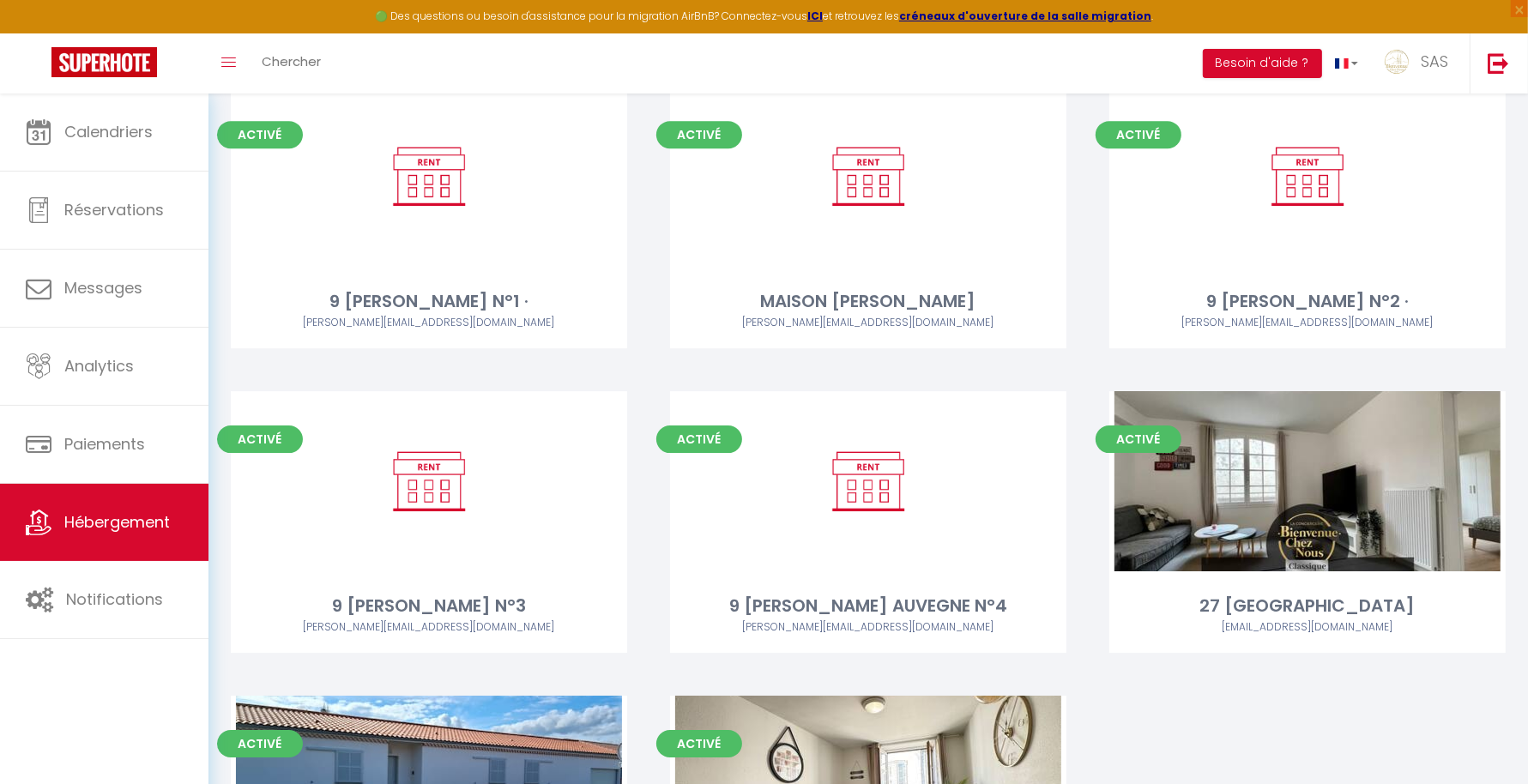
scroll to position [17507, 0]
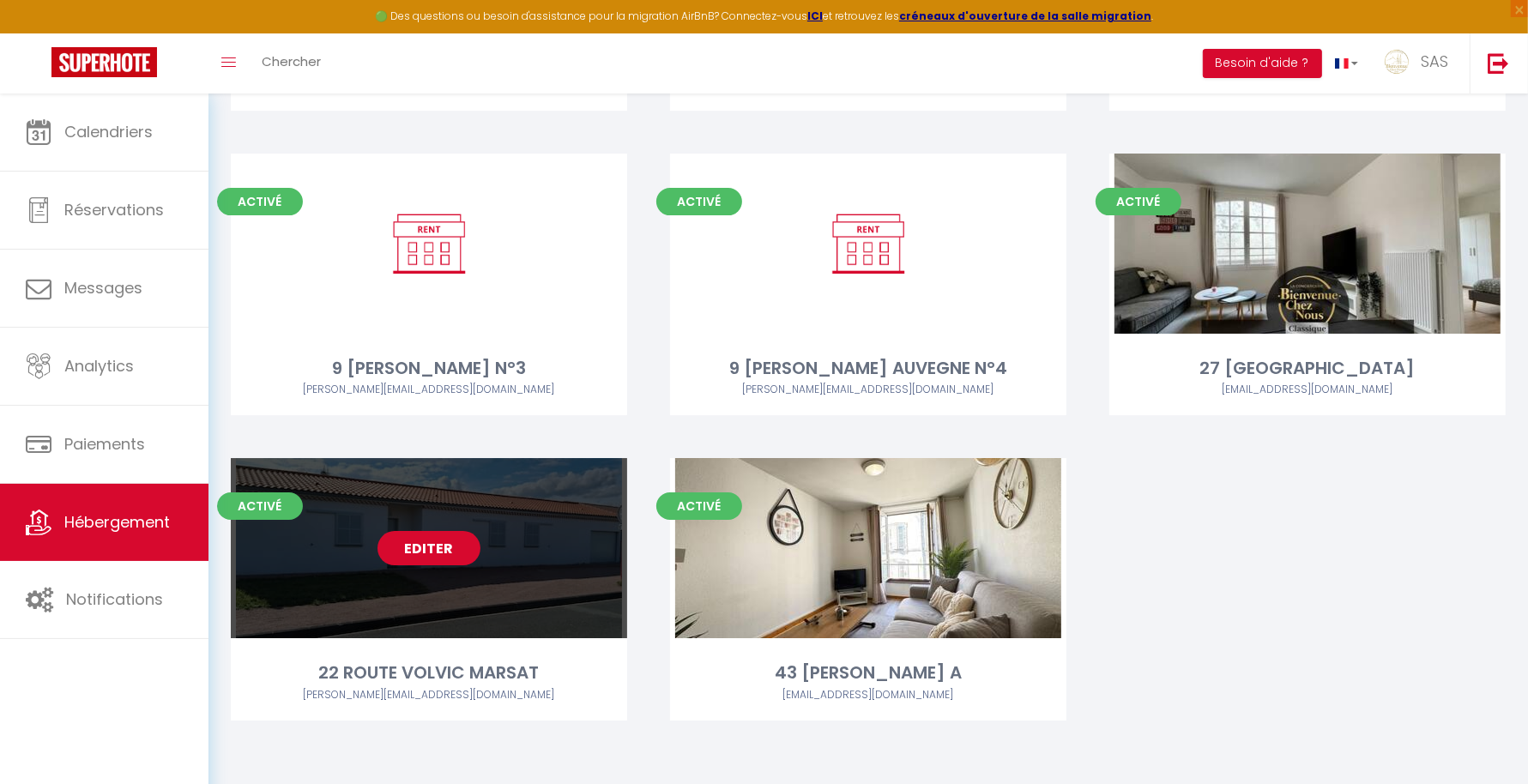
click at [419, 534] on link "Editer" at bounding box center [429, 547] width 103 height 35
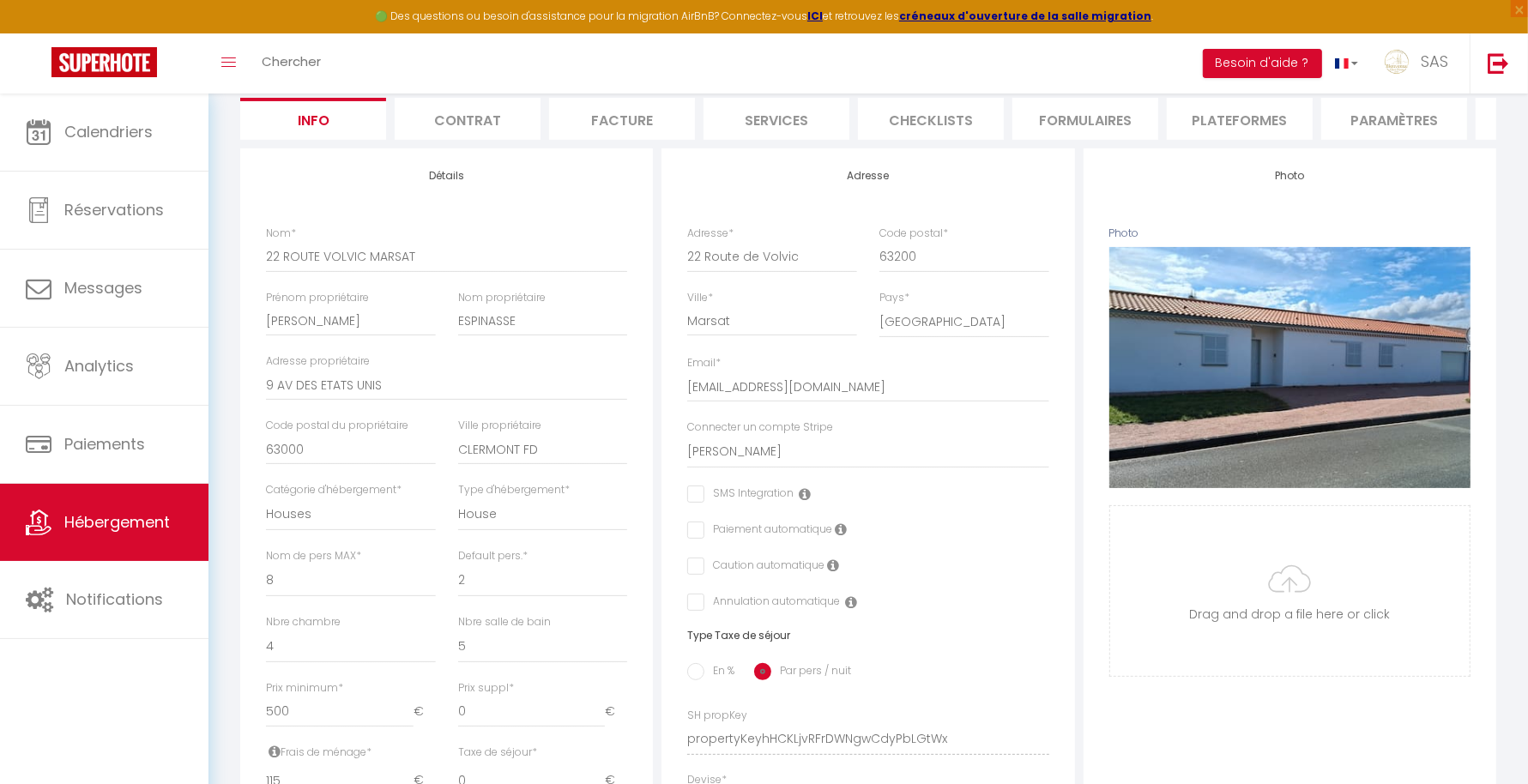
scroll to position [236, 0]
click at [1527, 393] on div "Urgent : Migration Airbnb nécessaire pour votre compte, merci de suivre ces éta…" at bounding box center [868, 603] width 1320 height 1491
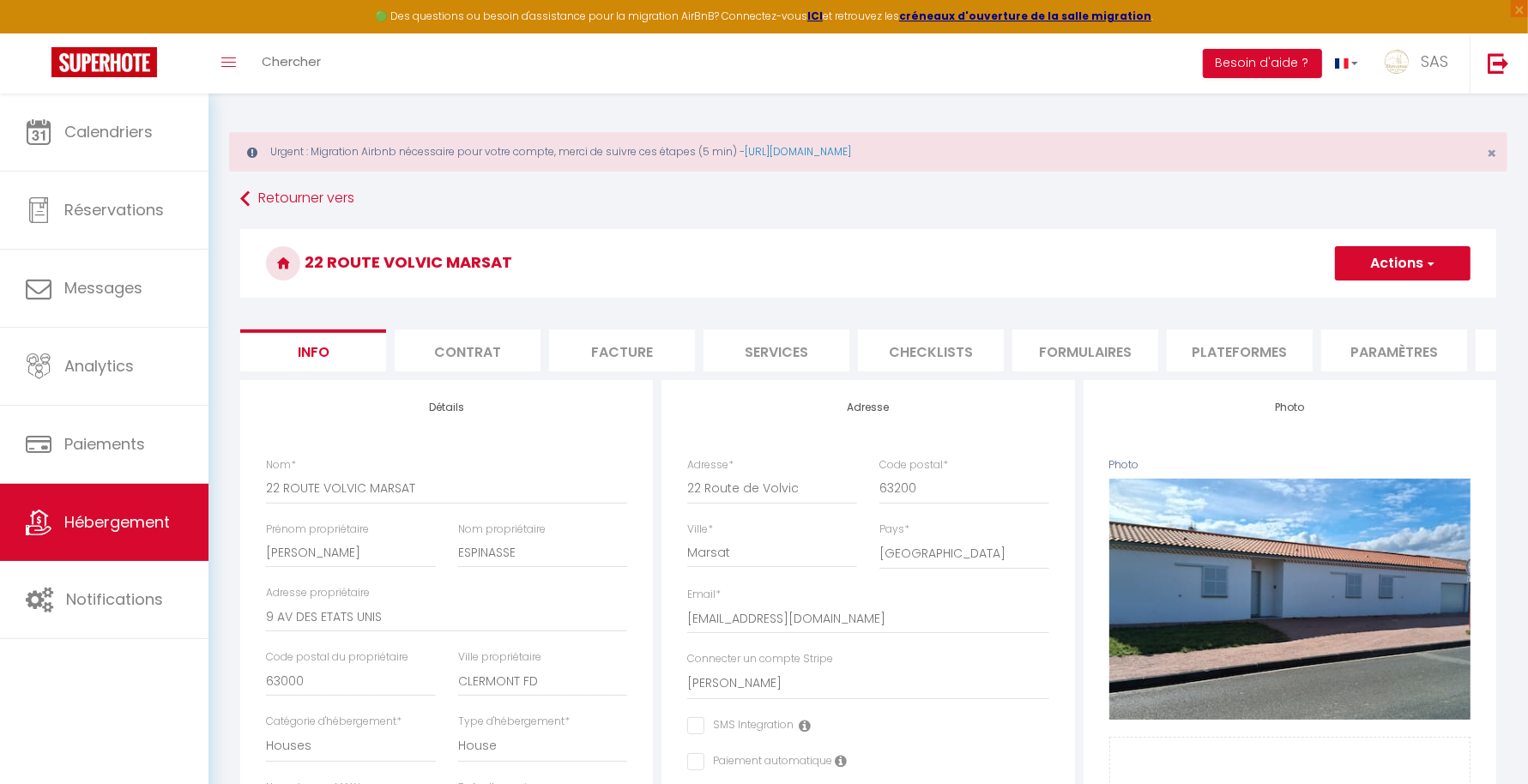
scroll to position [0, 0]
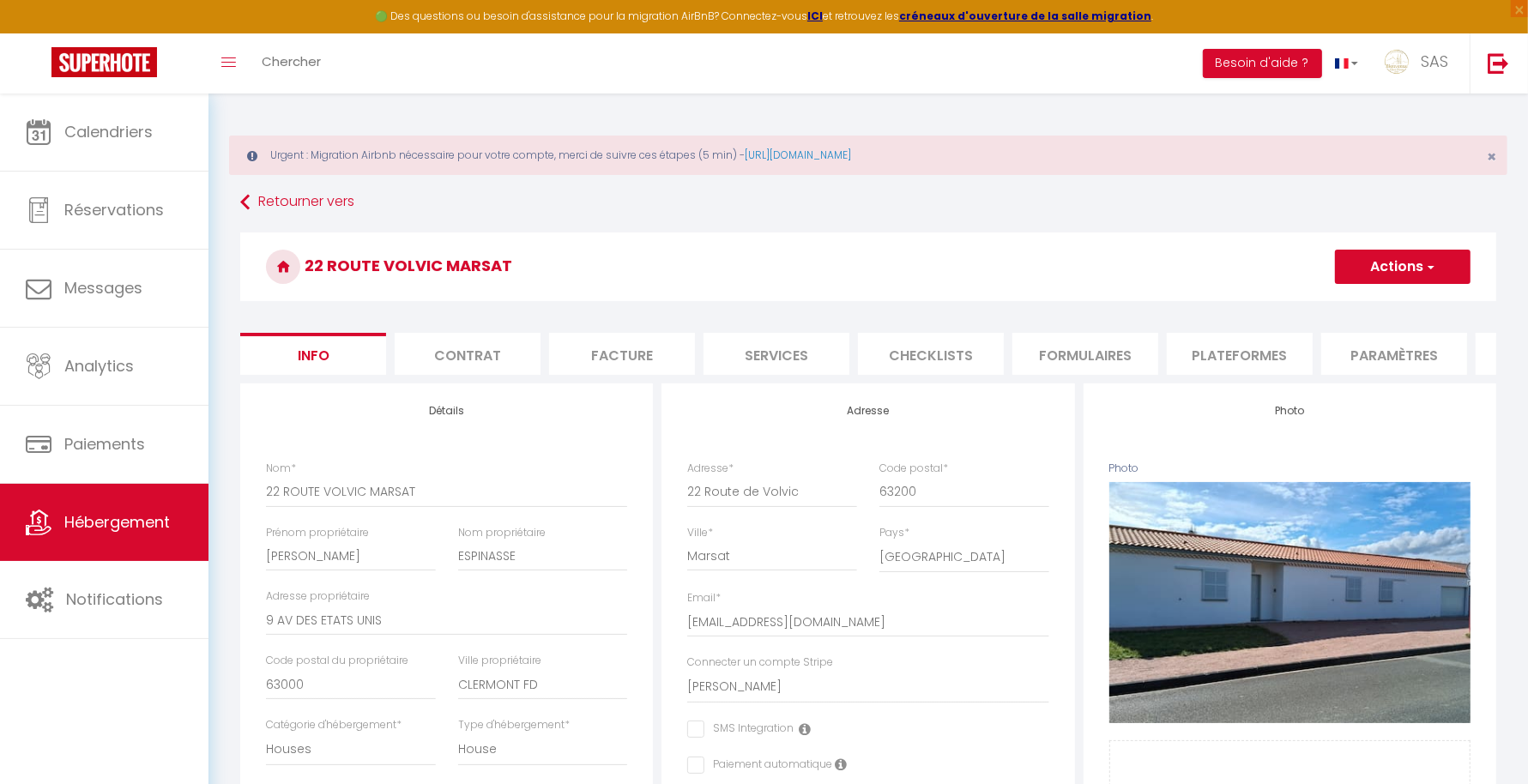
click at [487, 344] on li "Contrat" at bounding box center [467, 353] width 146 height 42
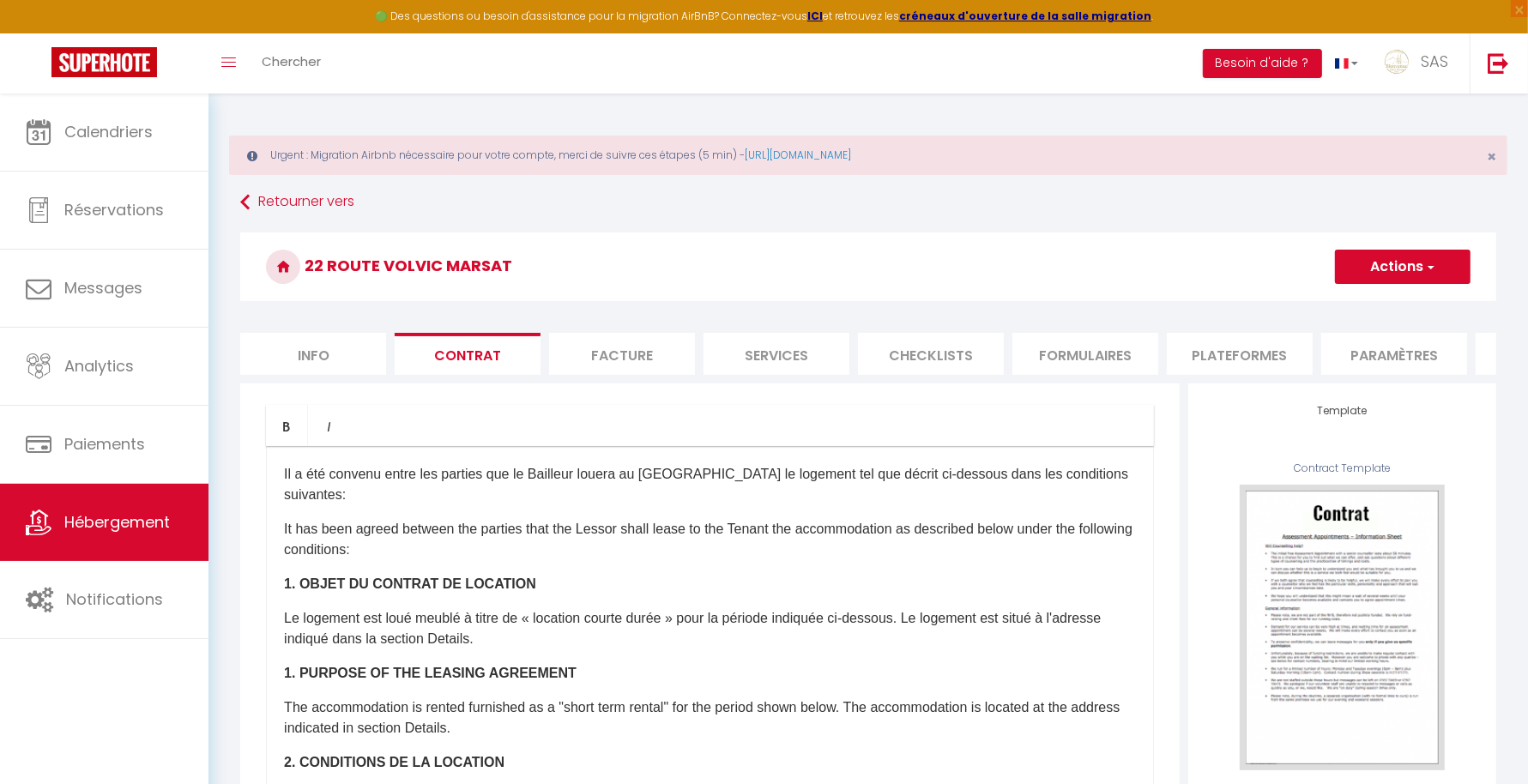
click at [429, 551] on p "It has been agreed between the parties that the Lessor shall lease to the Tenan…" at bounding box center [709, 540] width 852 height 41
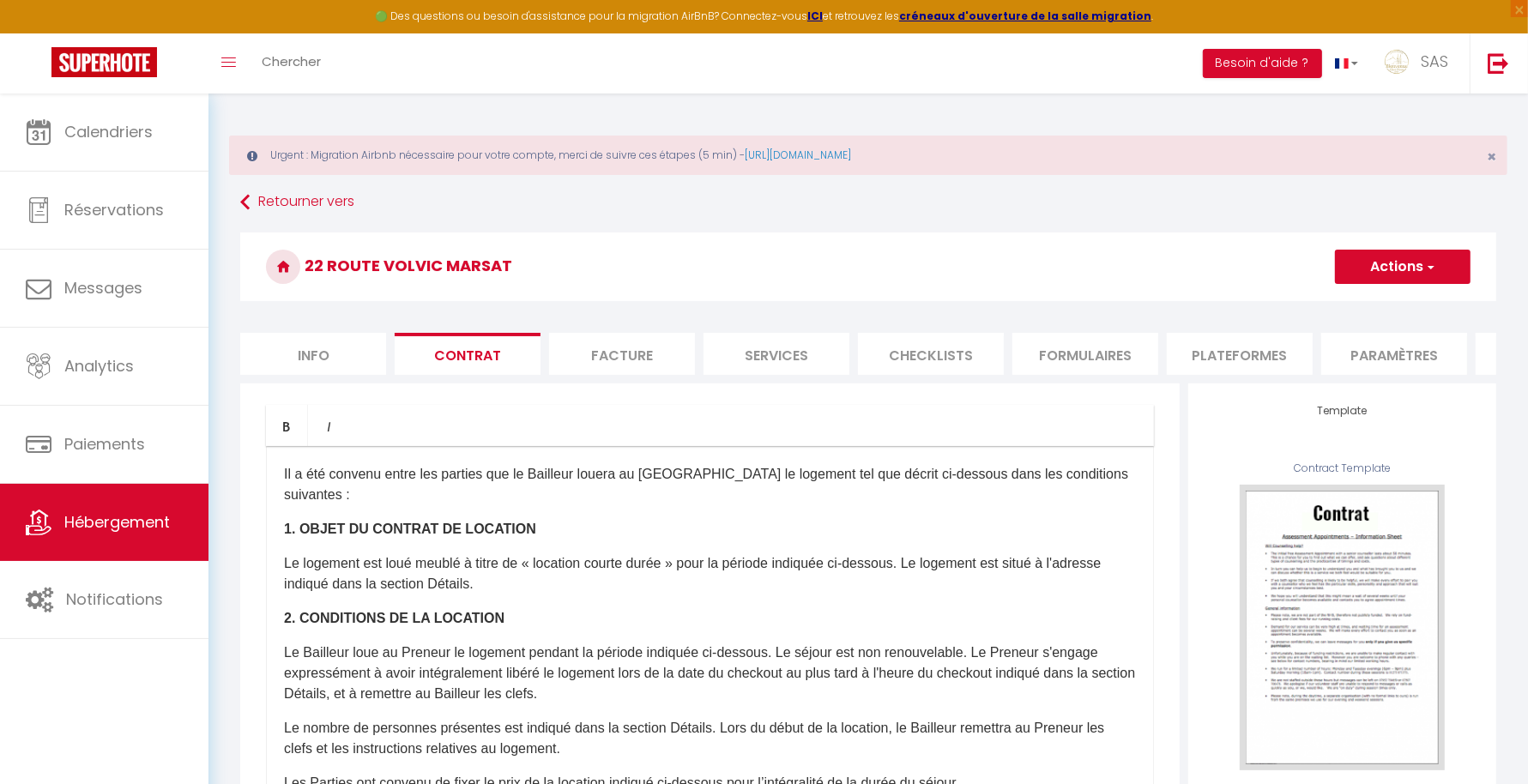
click at [469, 558] on div "Il a été convenu entre les parties que le Bailleur louera au [GEOGRAPHIC_DATA] …" at bounding box center [709, 789] width 887 height 686
click at [1399, 254] on button "Actions" at bounding box center [1402, 267] width 135 height 35
click at [1298, 296] on link "Enregistrer" at bounding box center [1351, 304] width 235 height 23
click at [600, 342] on li "Facture" at bounding box center [622, 353] width 146 height 42
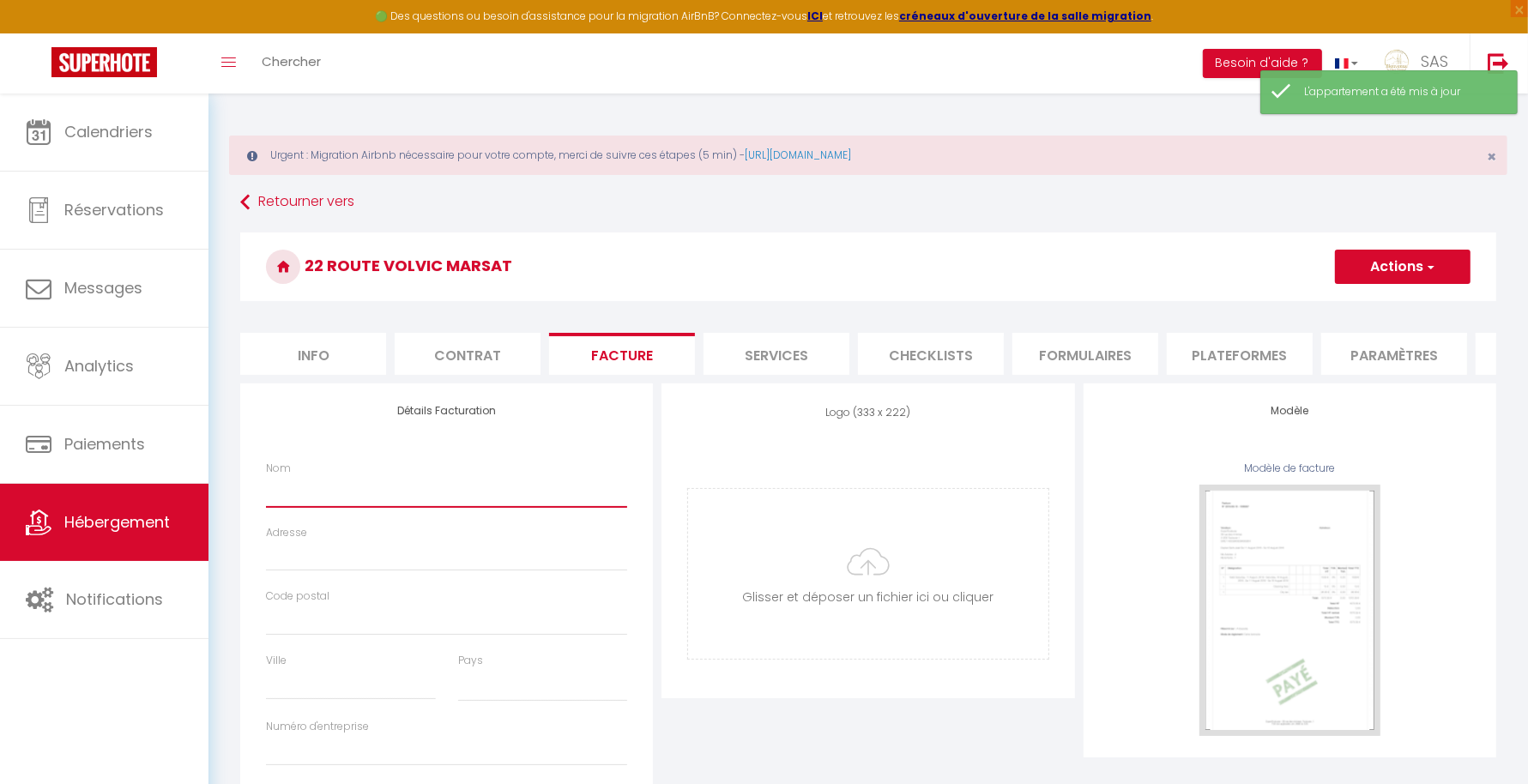
click at [455, 498] on input "Nom" at bounding box center [446, 491] width 362 height 31
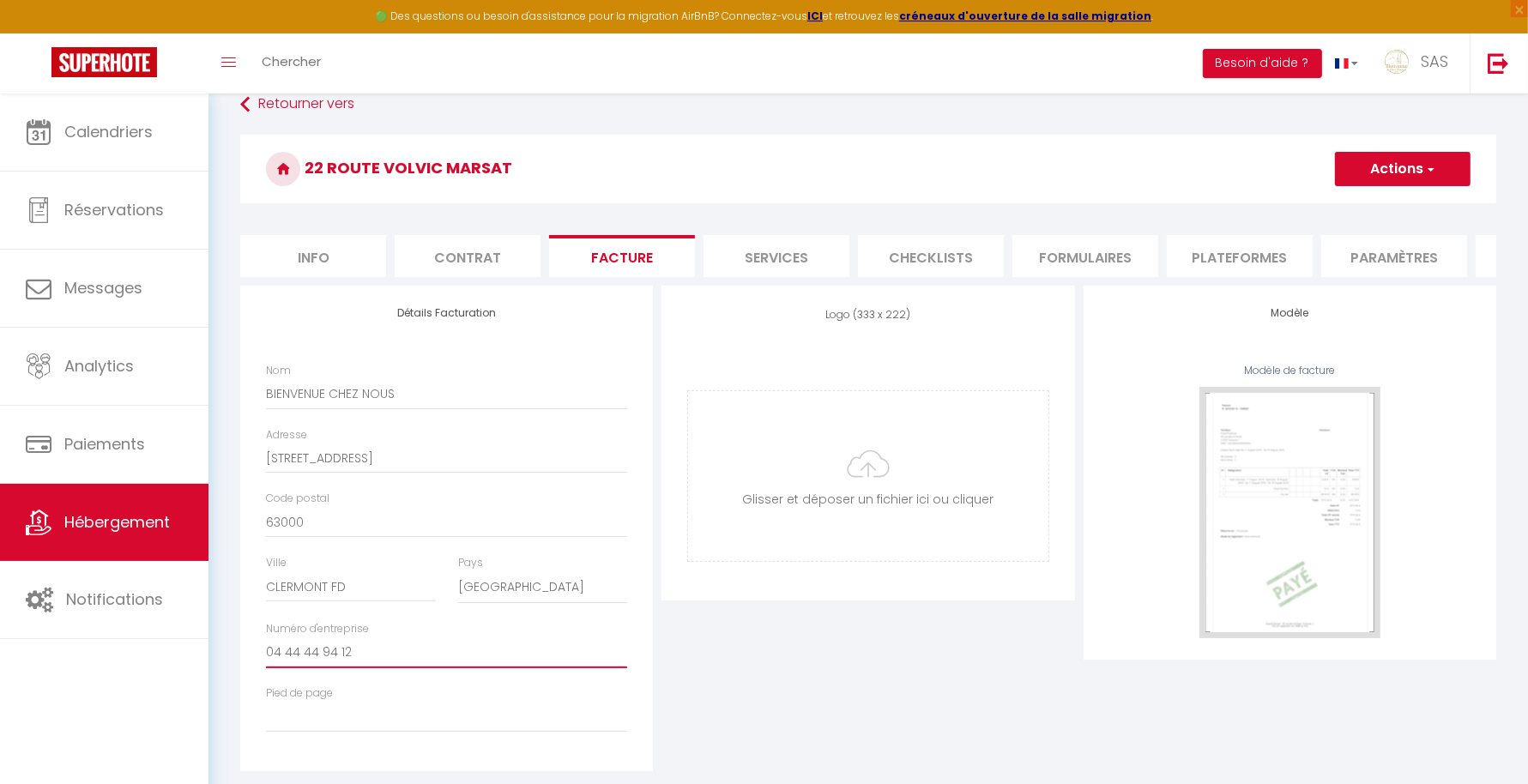
scroll to position [143, 0]
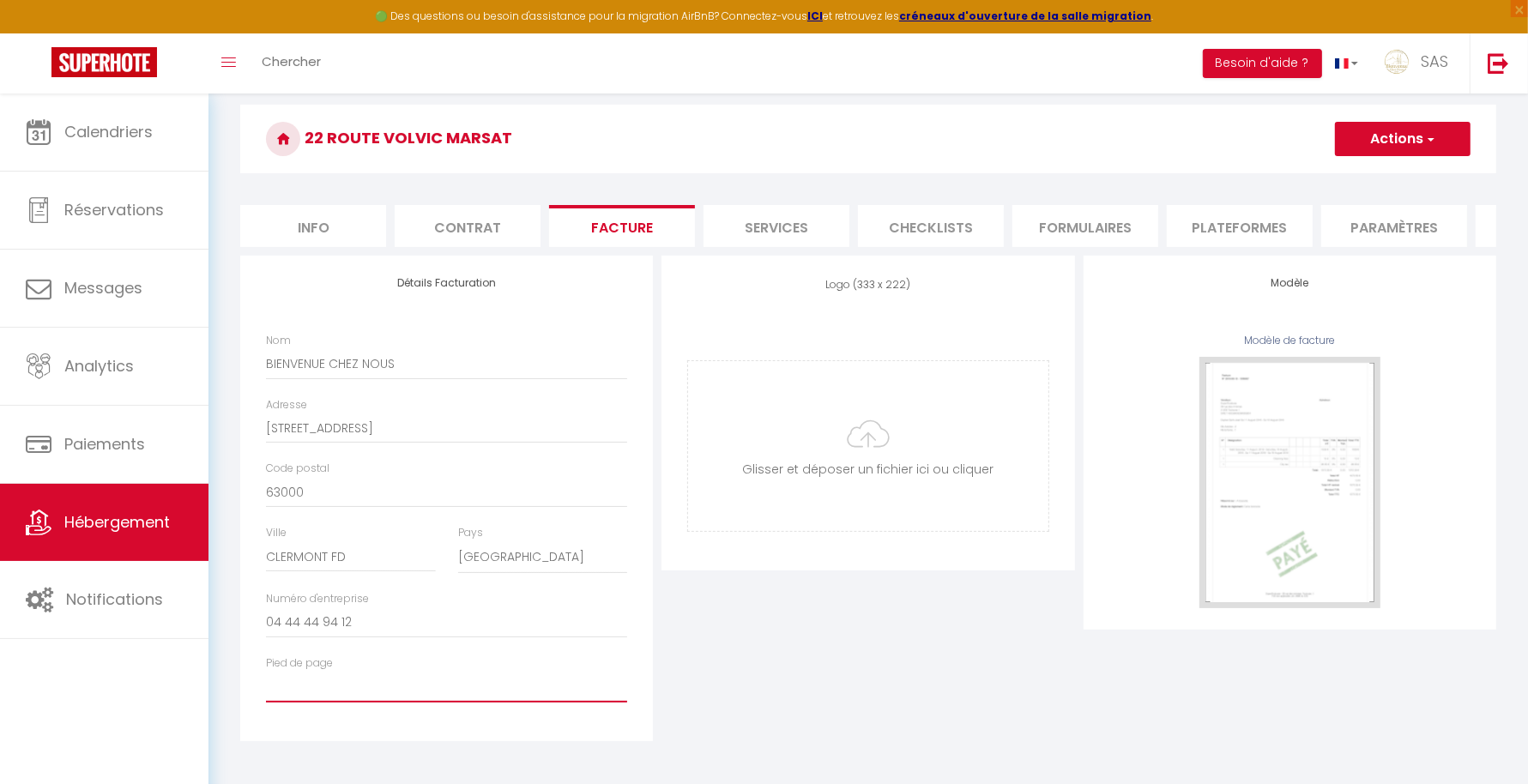
click at [437, 679] on input "Pied de page" at bounding box center [446, 686] width 362 height 31
paste input "Siret : 922429287 000 19"
click at [804, 588] on div "Logo (333 x 222) Supprimer Glisser et déposer un fichier ici ou cliquer Ooops, …" at bounding box center [868, 498] width 421 height 485
click at [848, 471] on input "file" at bounding box center [868, 446] width 360 height 170
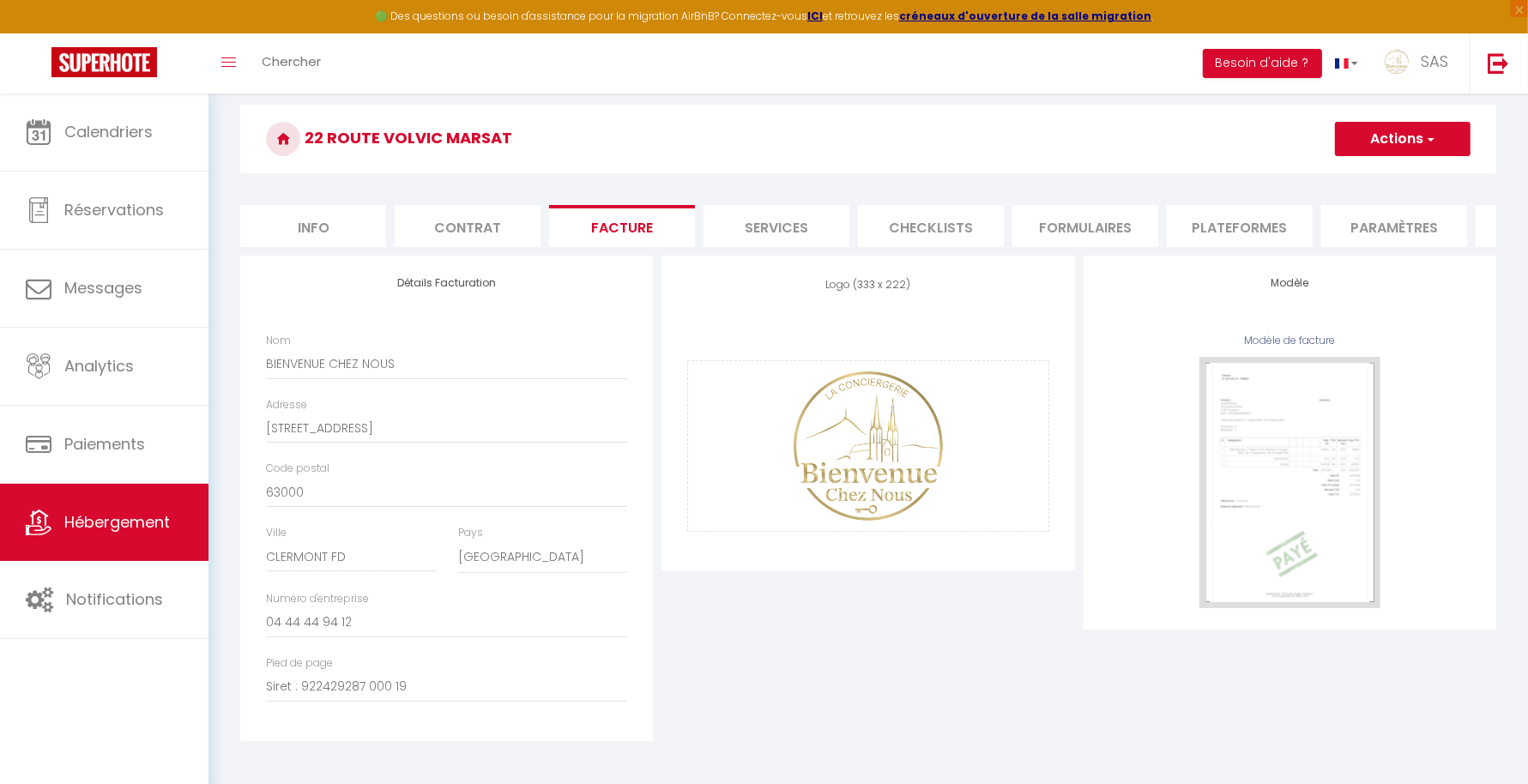
click at [1431, 122] on button "Actions" at bounding box center [1402, 139] width 135 height 35
click at [1375, 165] on link "Enregistrer" at bounding box center [1401, 177] width 135 height 23
click at [857, 454] on input "file" at bounding box center [868, 446] width 360 height 170
click at [996, 735] on div "Logo (333 x 222) Supprimer Glisser et déposer un fichier ici ou cliquer Ooops, …" at bounding box center [868, 498] width 421 height 485
click at [1408, 137] on button "Actions" at bounding box center [1402, 139] width 135 height 35
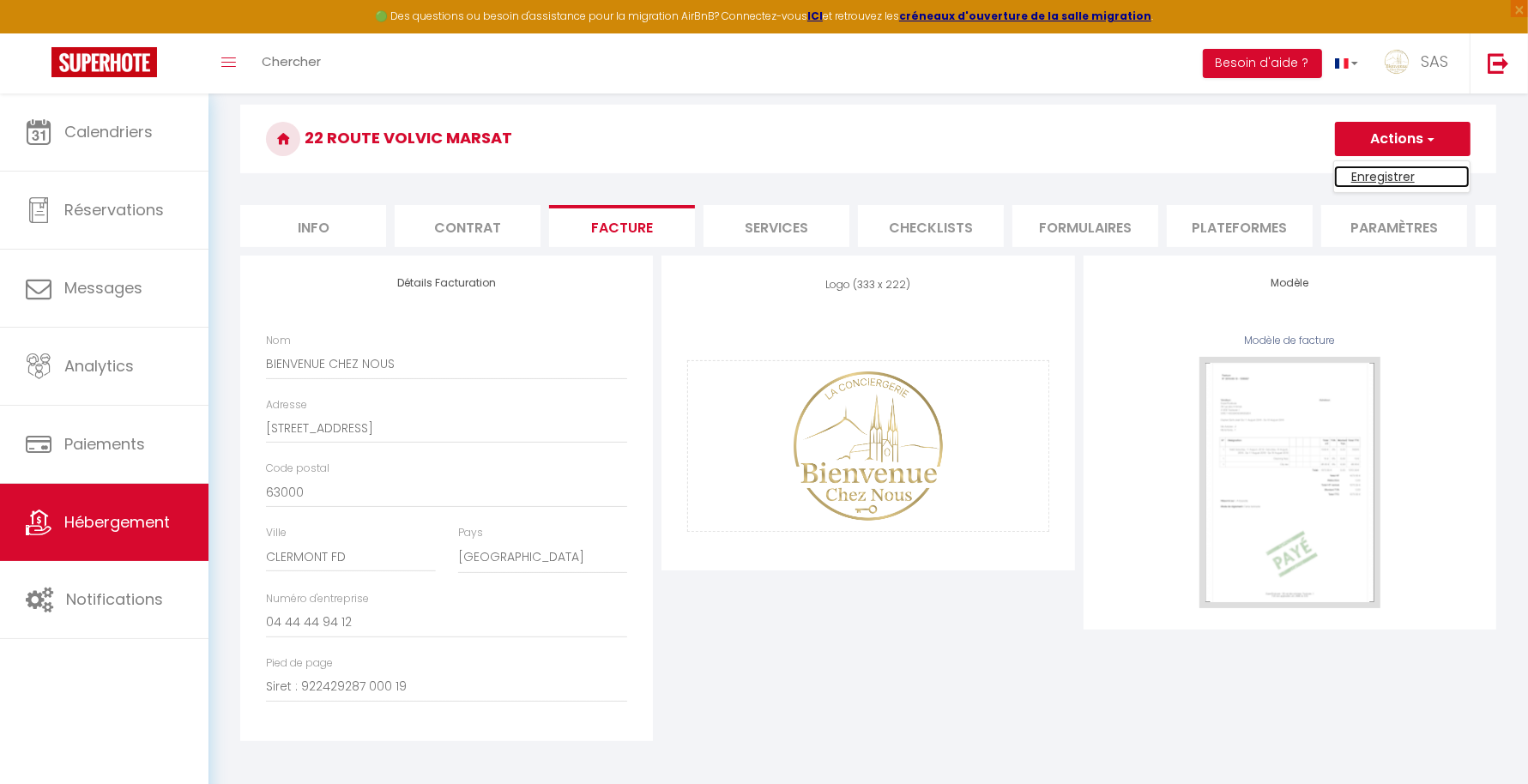
click at [1363, 165] on link "Enregistrer" at bounding box center [1401, 177] width 135 height 23
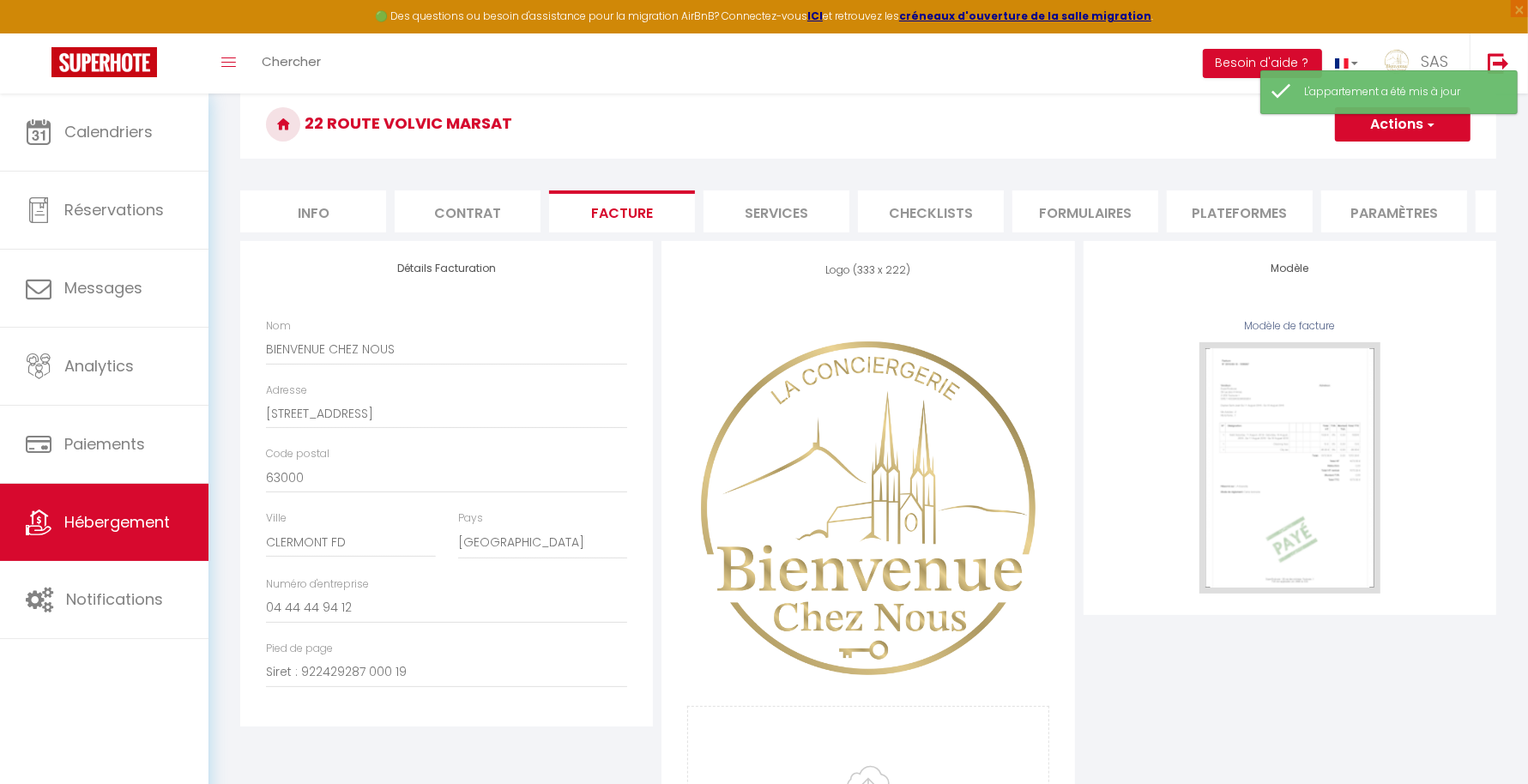
click at [762, 203] on li "Services" at bounding box center [776, 211] width 146 height 42
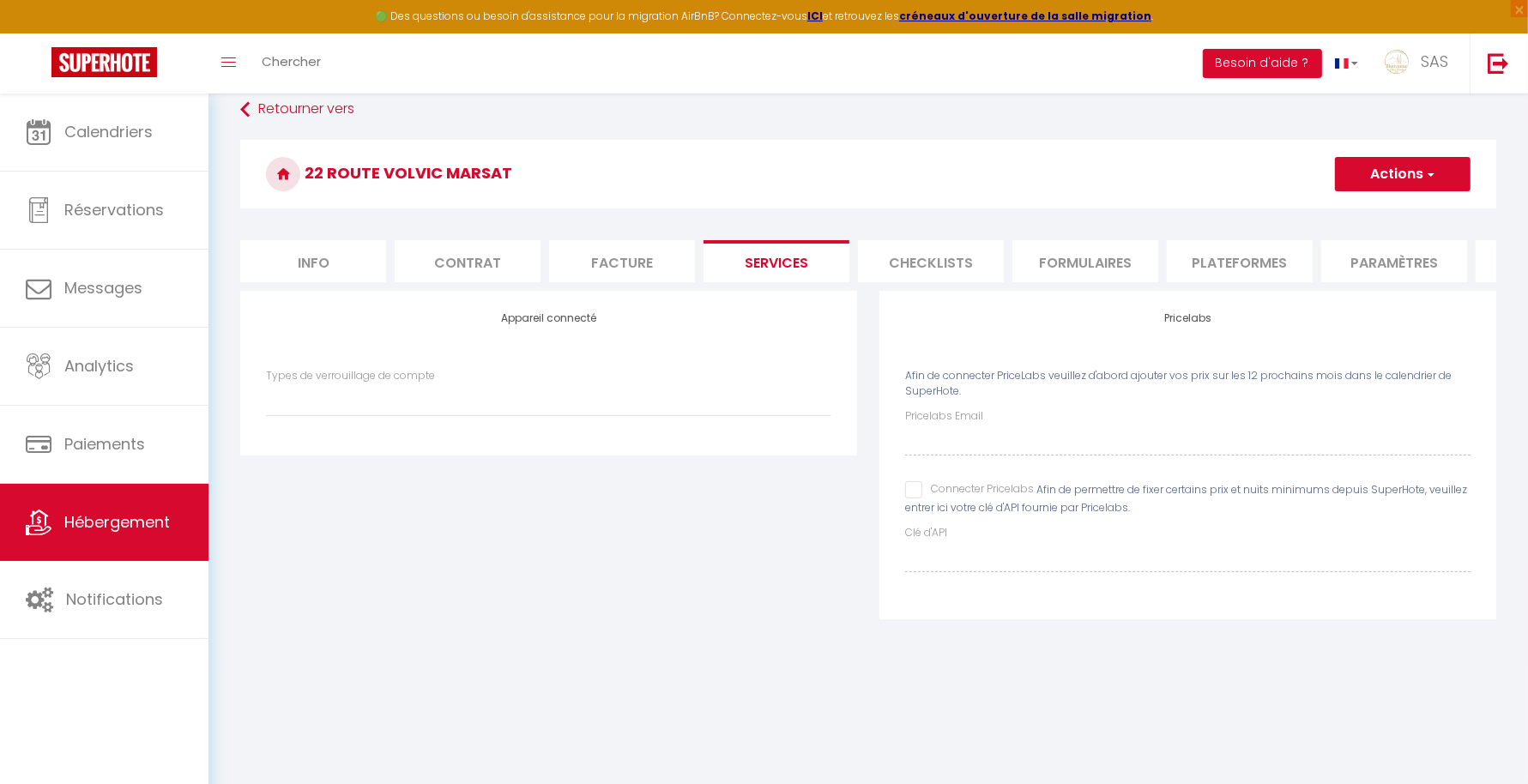
click at [934, 274] on li "Checklists" at bounding box center [930, 261] width 146 height 42
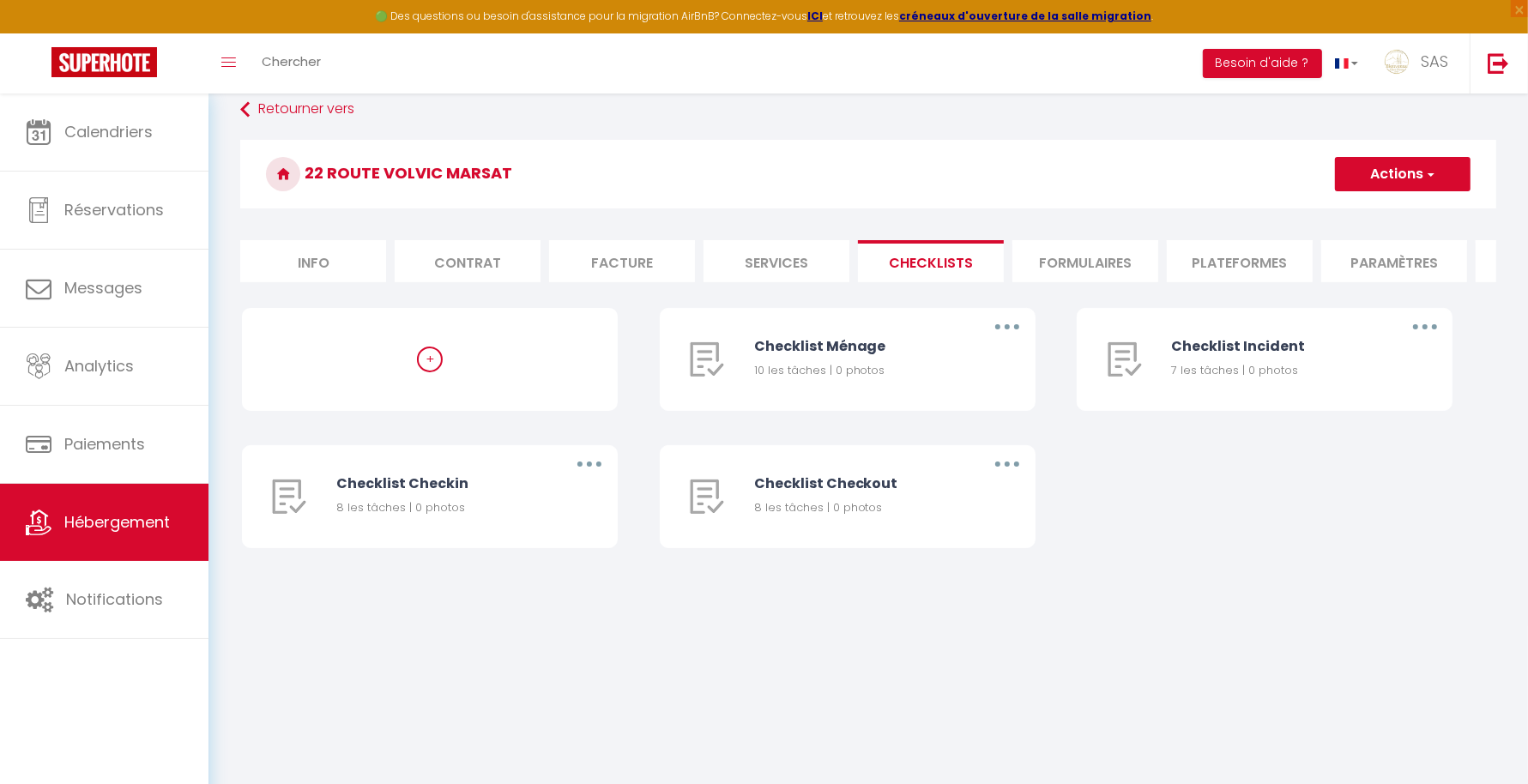
click at [1065, 252] on li "Formulaires" at bounding box center [1085, 261] width 146 height 42
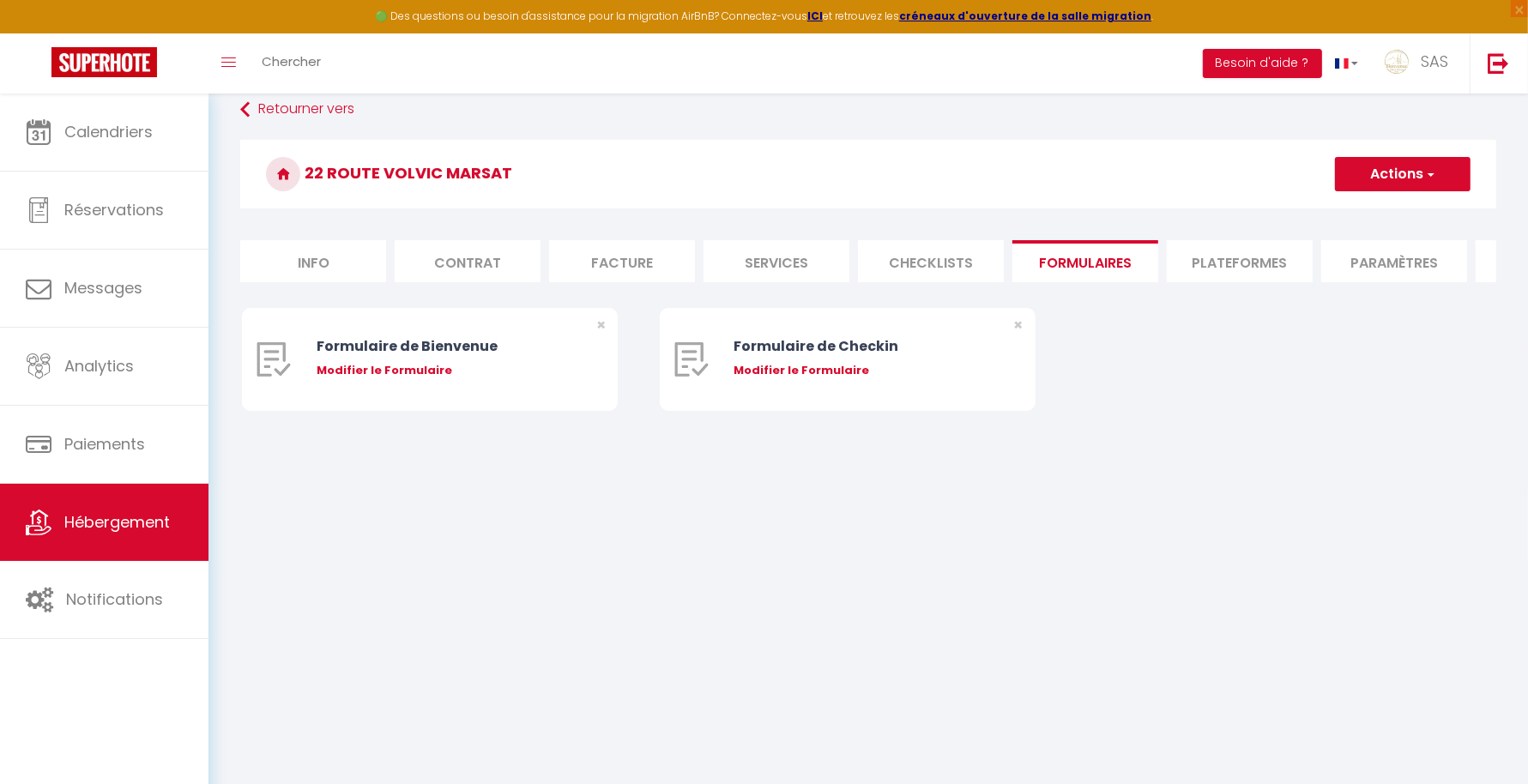
click at [1223, 251] on li "Plateformes" at bounding box center [1239, 261] width 146 height 42
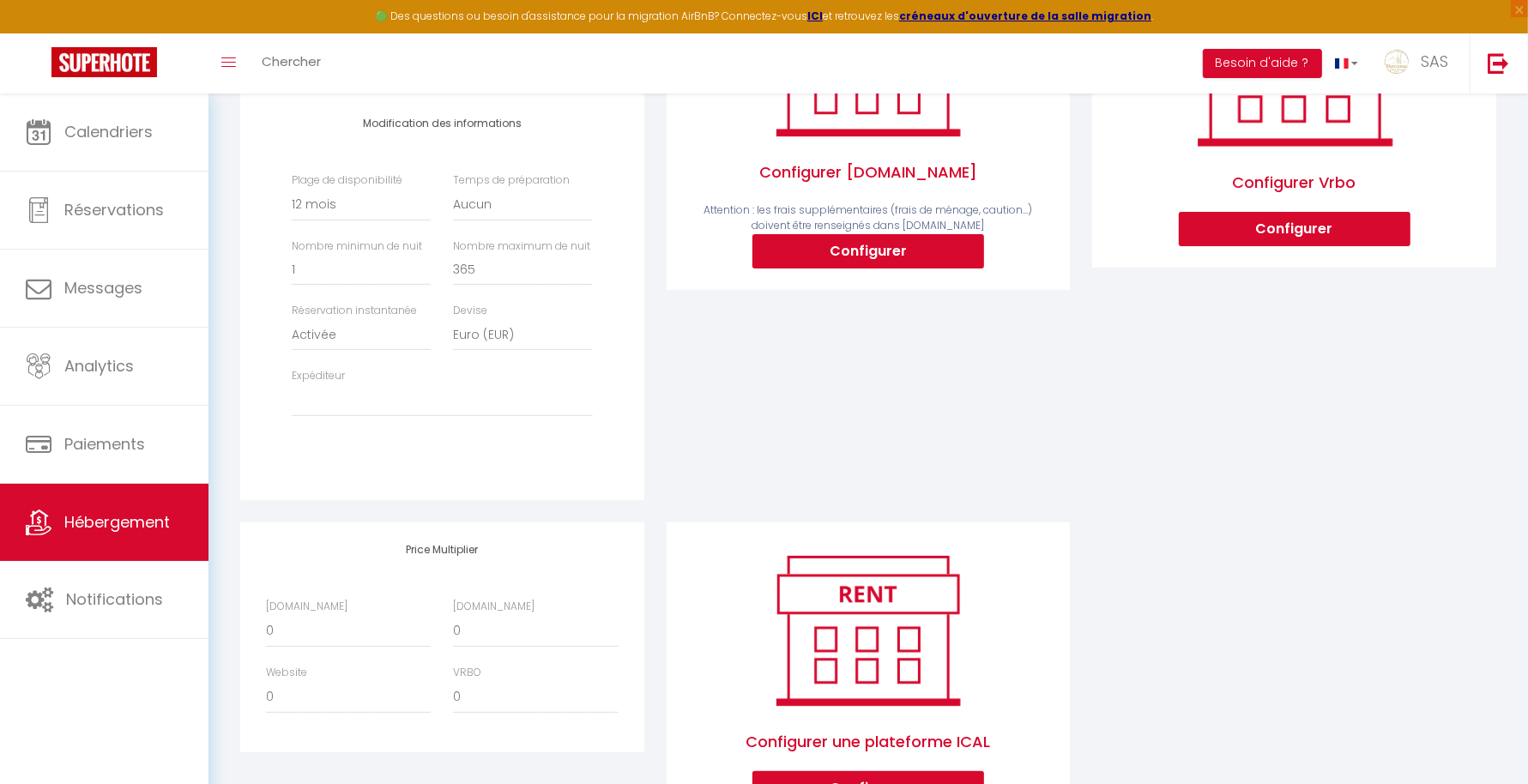
scroll to position [531, 0]
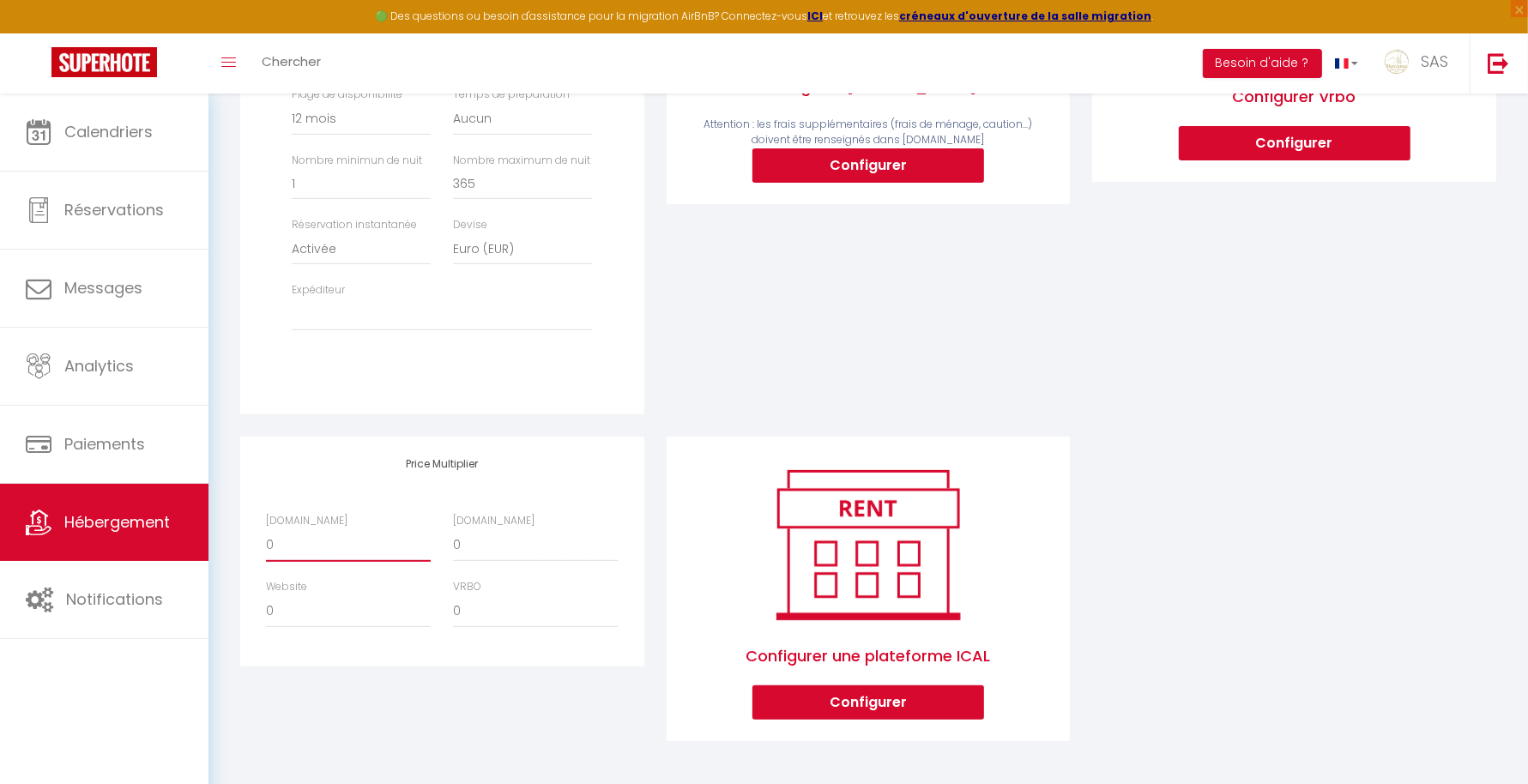
click at [318, 539] on select "0 + 1 % + 2 % + 3 % + 4 % + 5 % + 6 % + 7 % + 8 % + 9 %" at bounding box center [347, 546] width 164 height 33
click at [266, 530] on select "0 + 1 % + 2 % + 3 % + 4 % + 5 % + 6 % + 7 % + 8 % + 9 %" at bounding box center [347, 546] width 164 height 33
click at [337, 627] on select "0 + 1 % + 2 % + 3 % + 4 % + 5 % + 6 % + 7 % + 8 % + 9 %" at bounding box center [347, 611] width 164 height 33
click at [266, 595] on select "0 + 1 % + 2 % + 3 % + 4 % + 5 % + 6 % + 7 % + 8 % + 9 %" at bounding box center [347, 611] width 164 height 33
click at [536, 533] on select "0 + 1 % + 2 % + 3 % + 4 % + 5 % + 6 % + 7 % + 8 % + 9 %" at bounding box center [534, 546] width 164 height 33
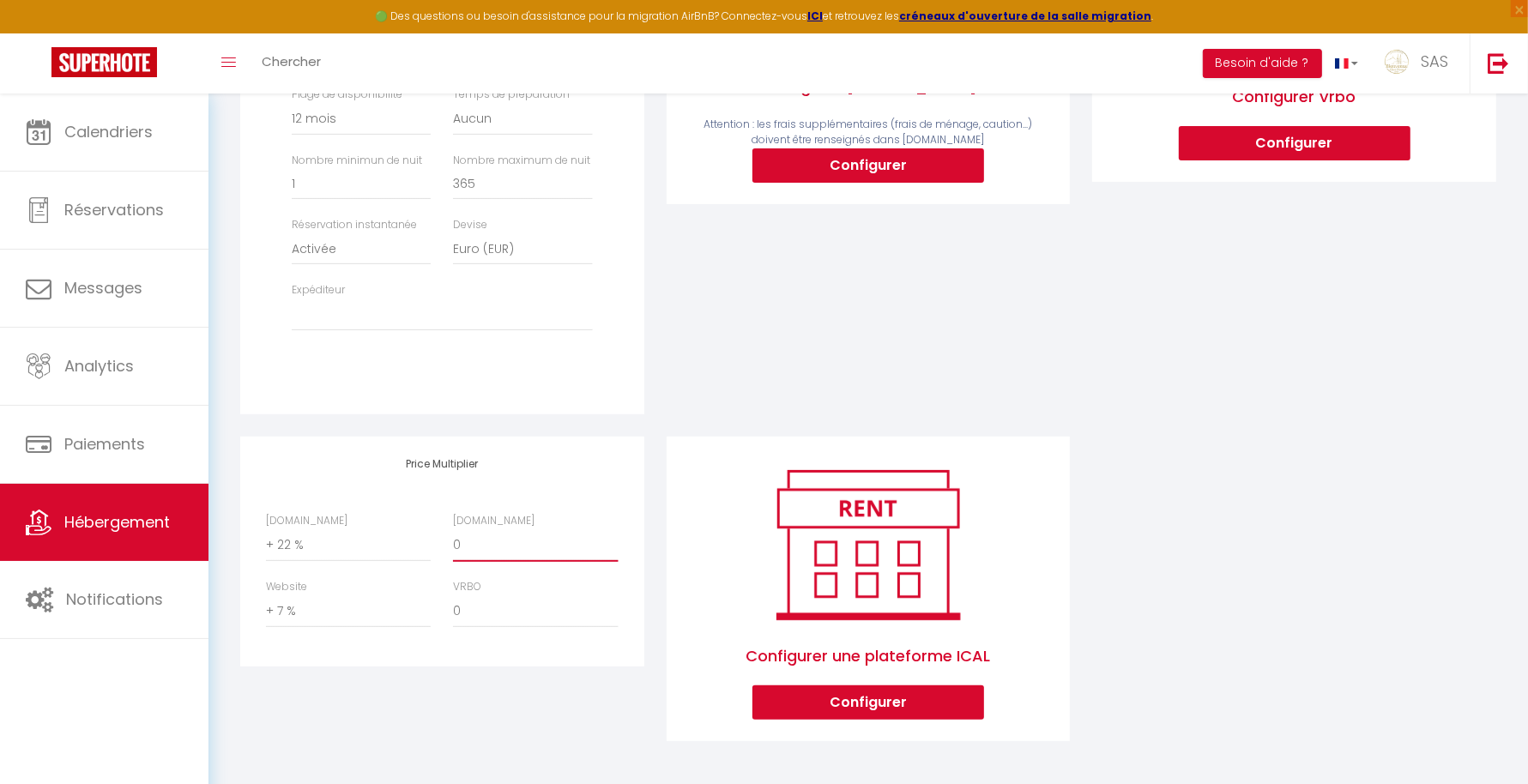
click at [453, 530] on select "0 + 1 % + 2 % + 3 % + 4 % + 5 % + 6 % + 7 % + 8 % + 9 %" at bounding box center [534, 546] width 164 height 33
click at [532, 606] on select "0 + 1 % + 2 % + 3 % + 4 % + 5 % + 6 % + 7 % + 8 % + 9 %" at bounding box center [534, 611] width 164 height 33
click at [453, 595] on select "0 + 1 % + 2 % + 3 % + 4 % + 5 % + 6 % + 7 % + 8 % + 9 %" at bounding box center [534, 611] width 164 height 33
click at [1327, 436] on div "Airbnb Appartement 21 GIROD · Studio avec [GEOGRAPHIC_DATA]-[GEOGRAPHIC_DATA]-F…" at bounding box center [868, 315] width 1278 height 897
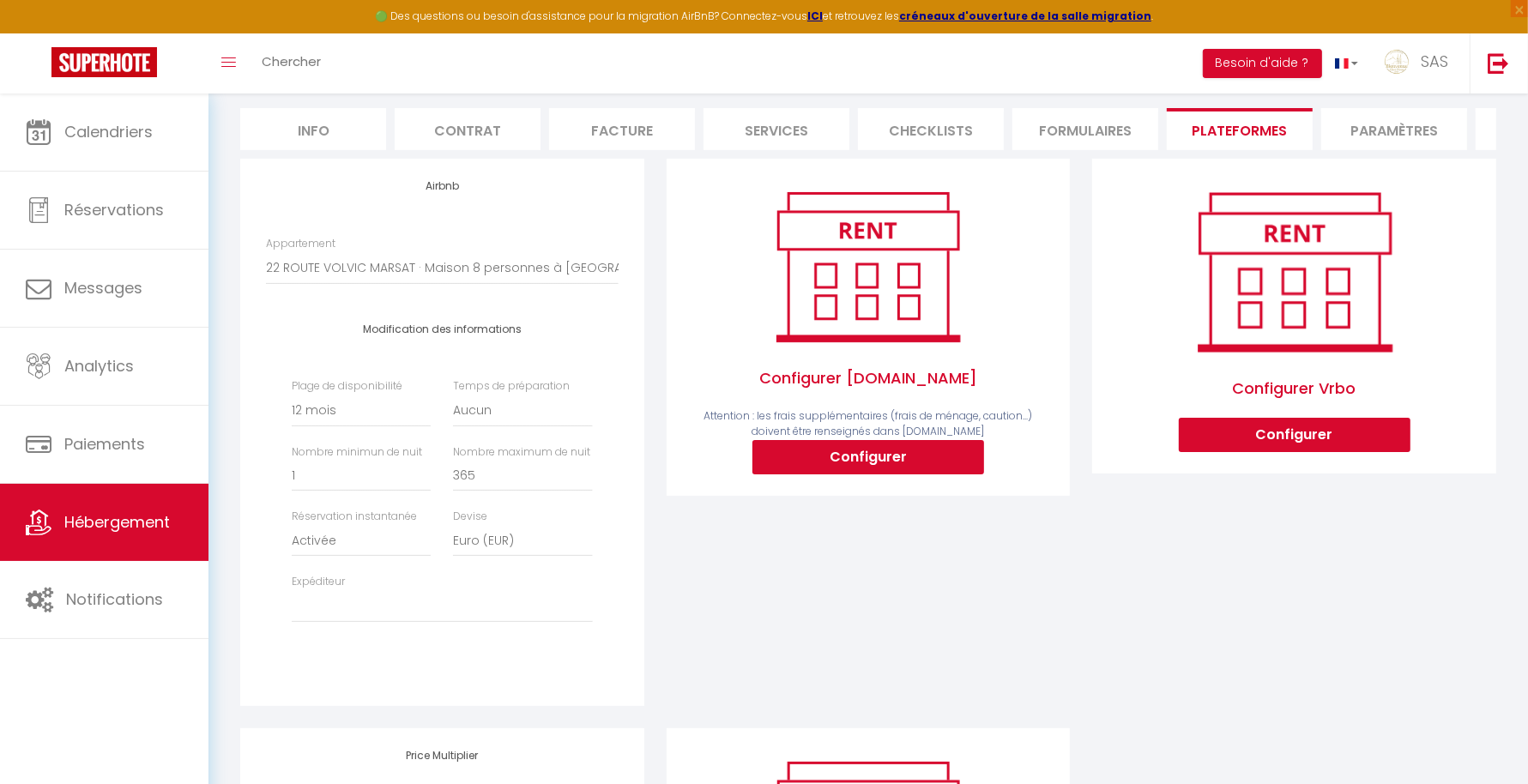
scroll to position [0, 0]
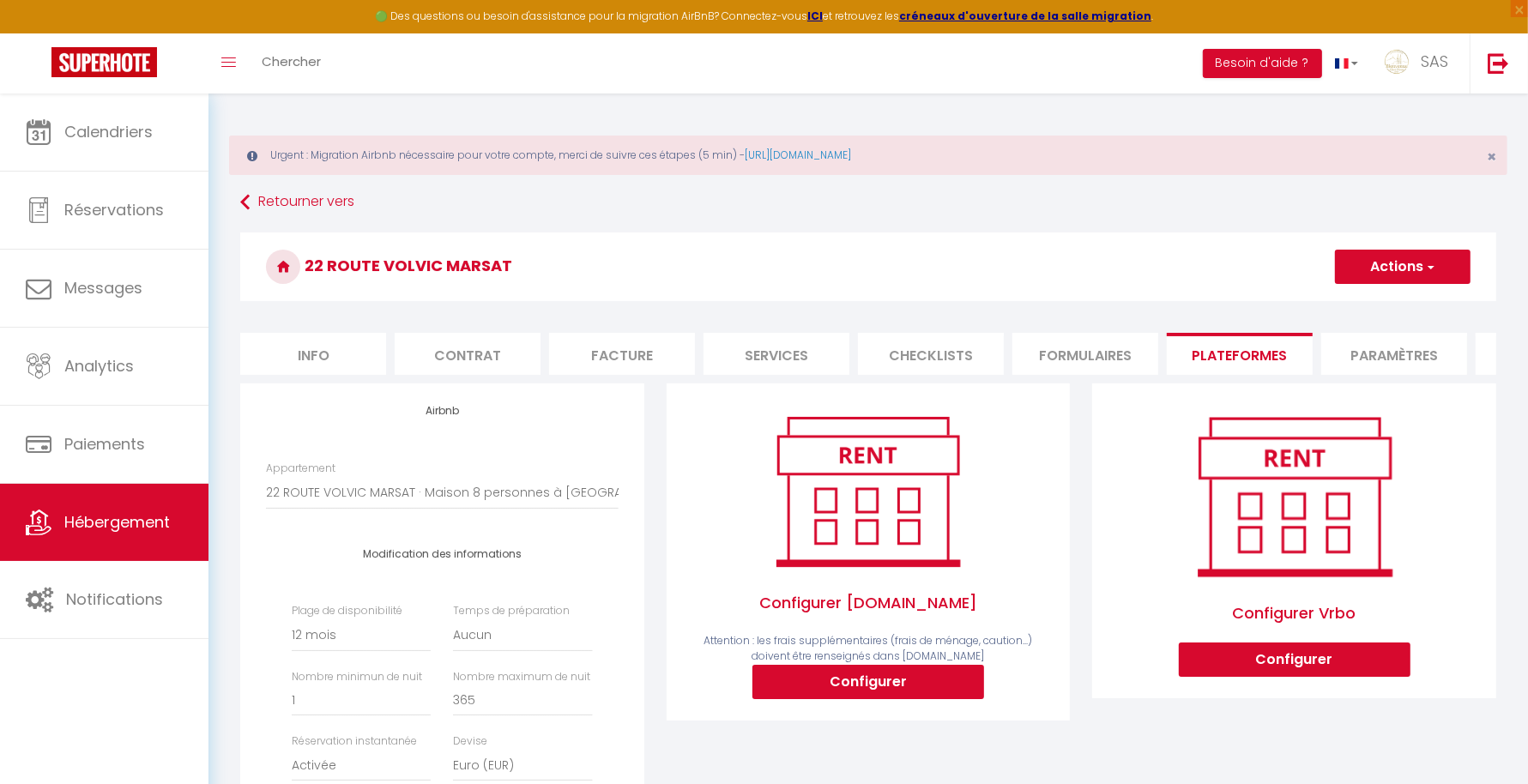
click at [1408, 273] on button "Actions" at bounding box center [1402, 267] width 135 height 35
click at [1381, 296] on link "Enregistrer" at bounding box center [1401, 304] width 135 height 23
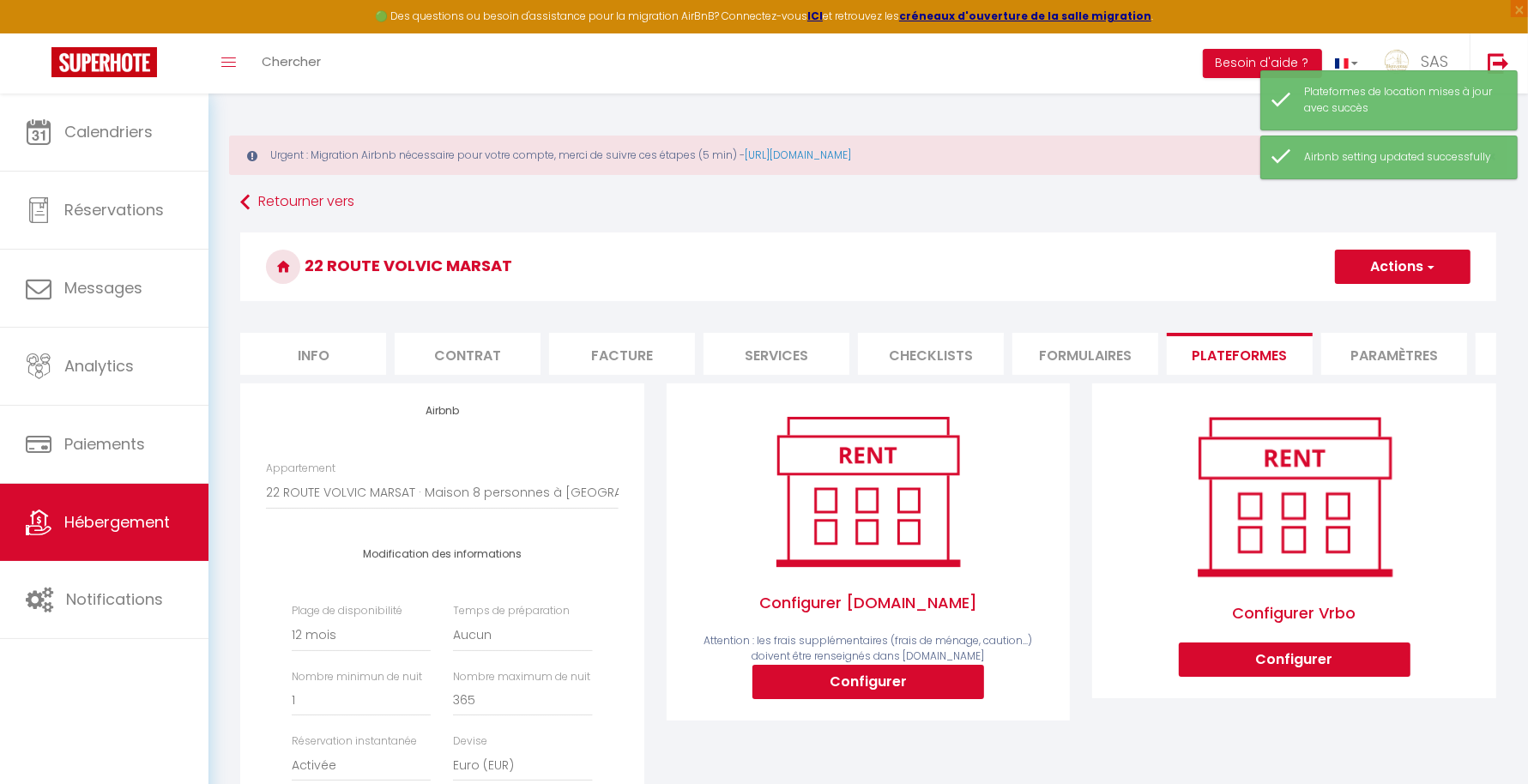
click at [1378, 352] on li "Paramètres" at bounding box center [1394, 353] width 146 height 42
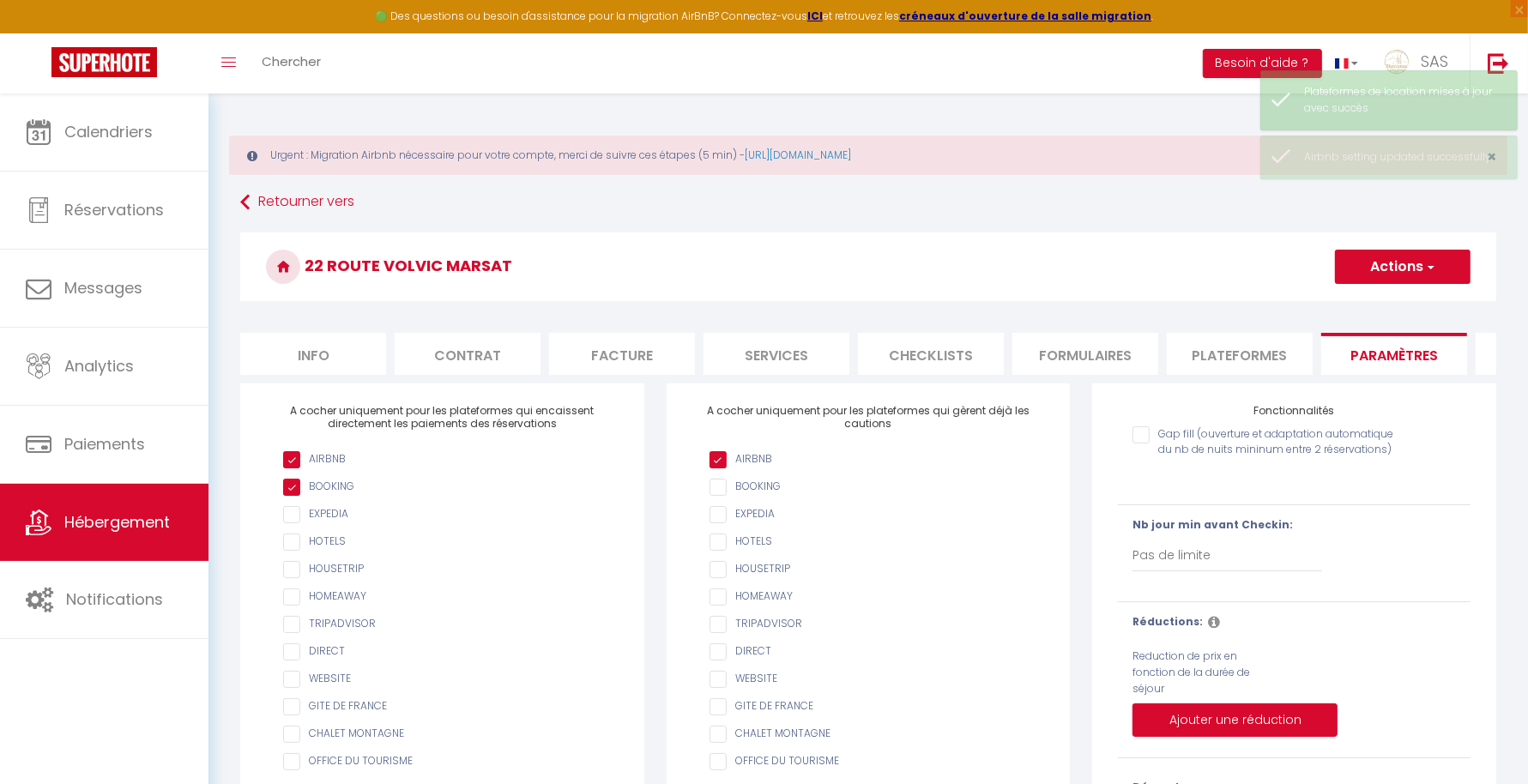
click at [307, 349] on li "Info" at bounding box center [313, 353] width 146 height 42
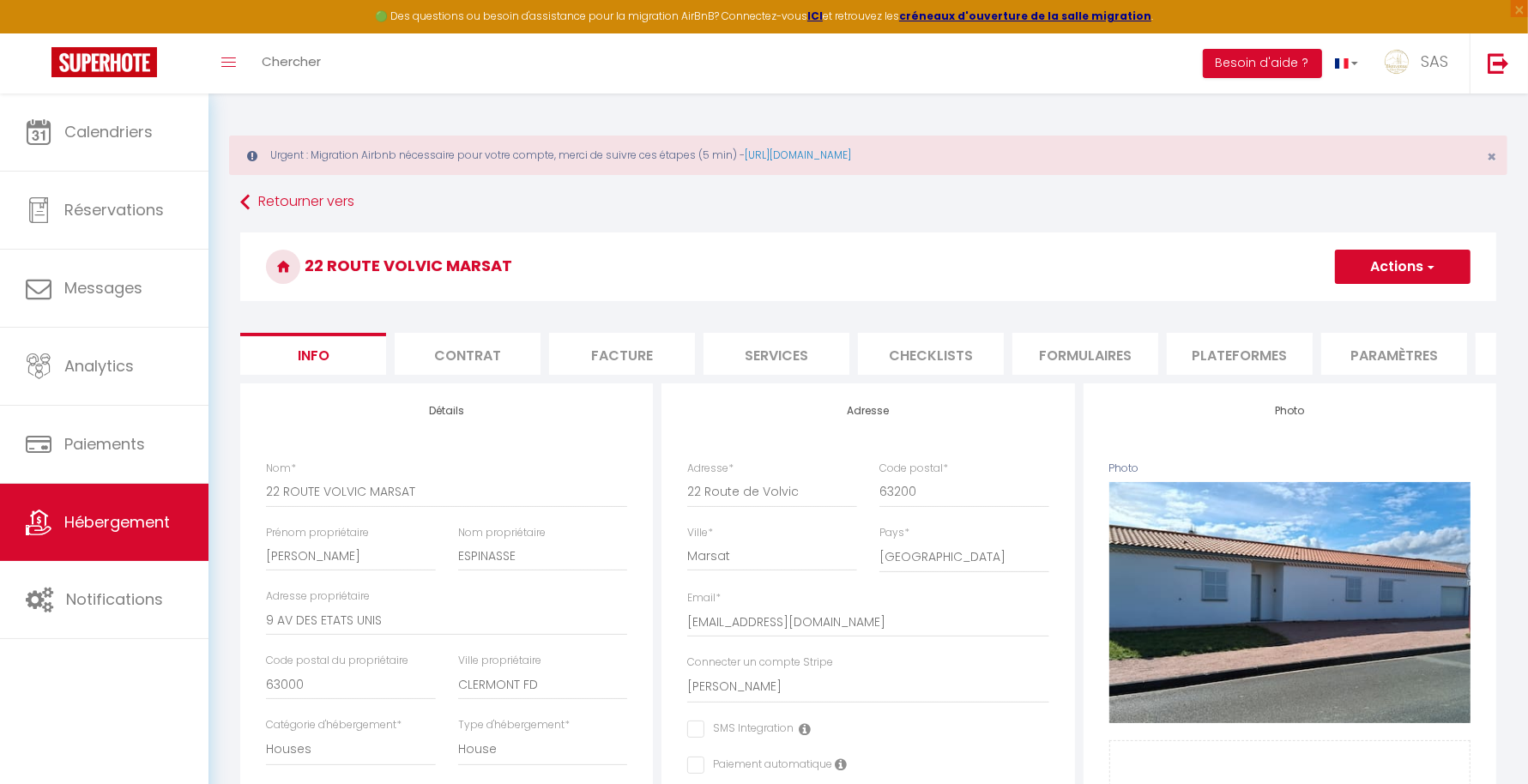
click at [1451, 279] on button "Actions" at bounding box center [1402, 267] width 135 height 35
click at [1353, 300] on input "Enregistrer" at bounding box center [1335, 304] width 64 height 17
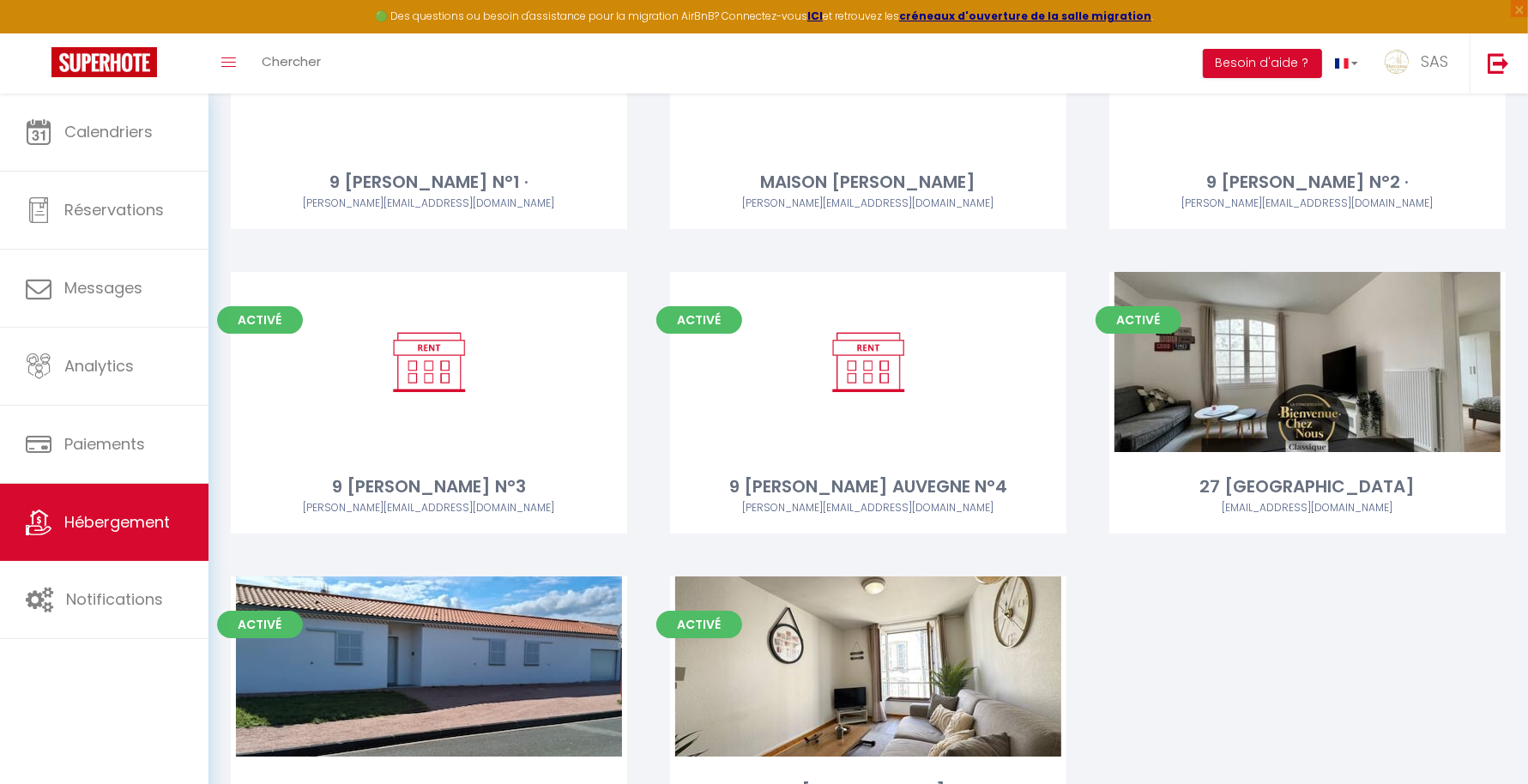
scroll to position [17507, 0]
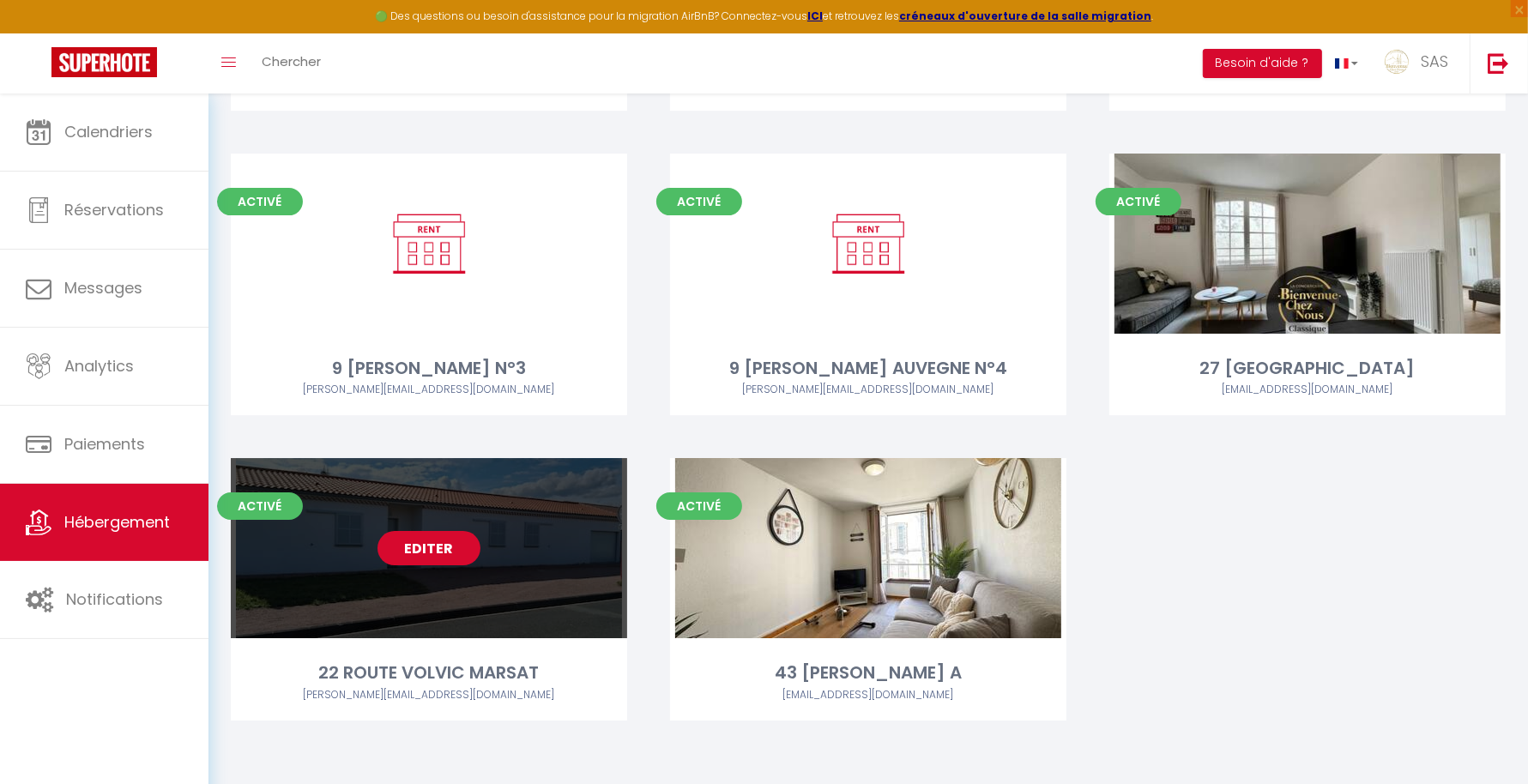
click at [430, 551] on link "Editer" at bounding box center [429, 547] width 103 height 35
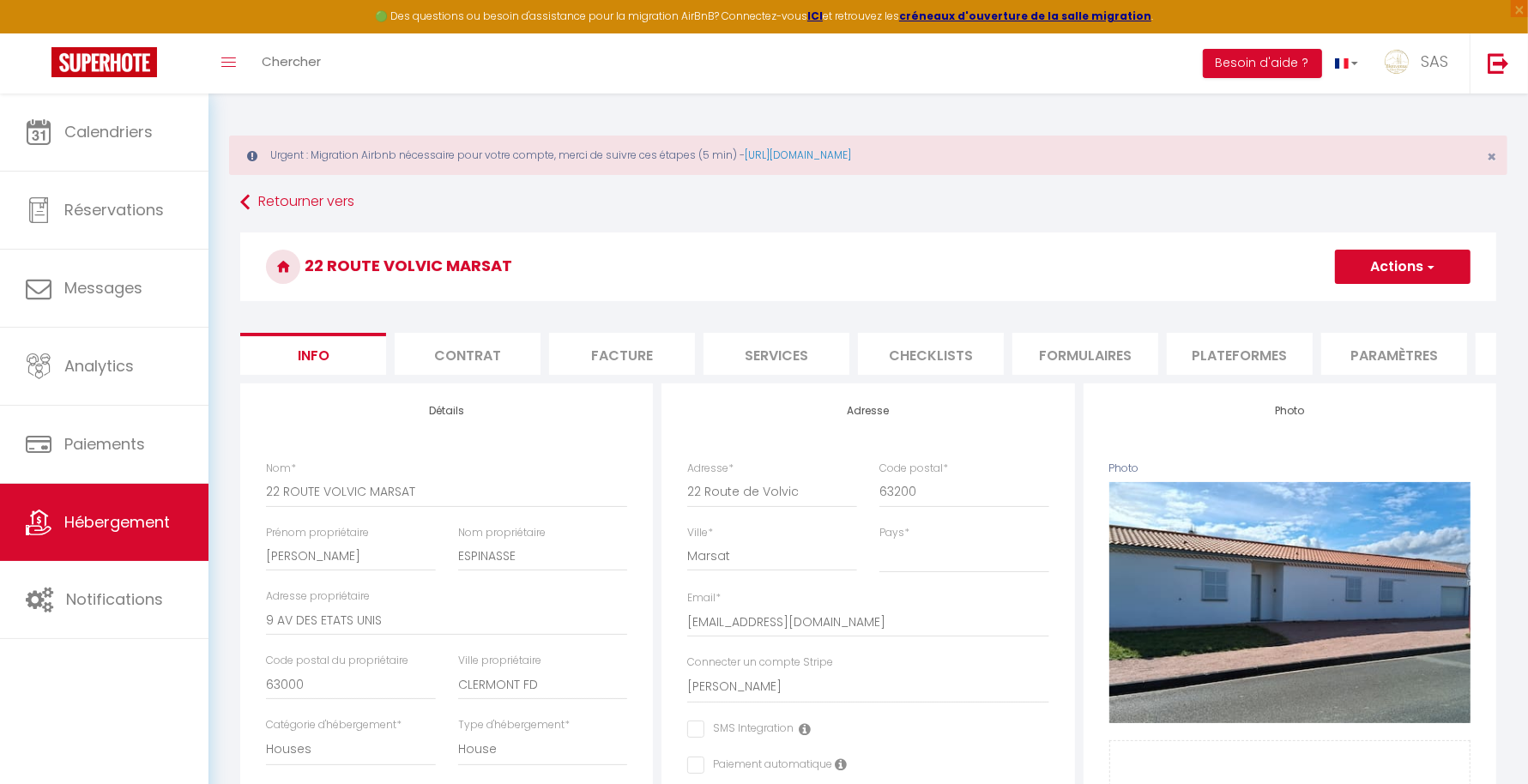
click at [1205, 342] on li "Plateformes" at bounding box center [1239, 353] width 146 height 42
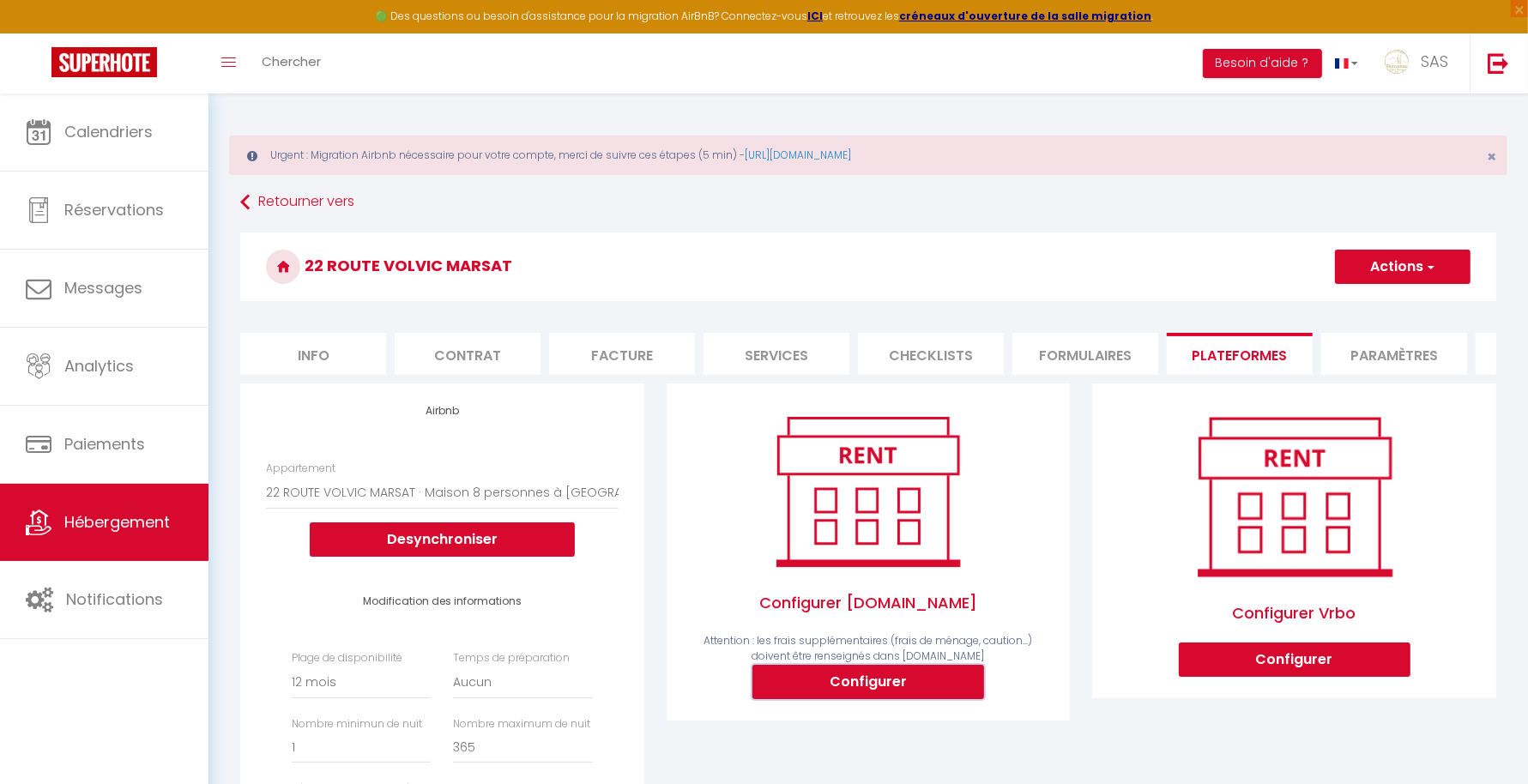
click at [886, 699] on button "Configurer" at bounding box center [868, 682] width 232 height 35
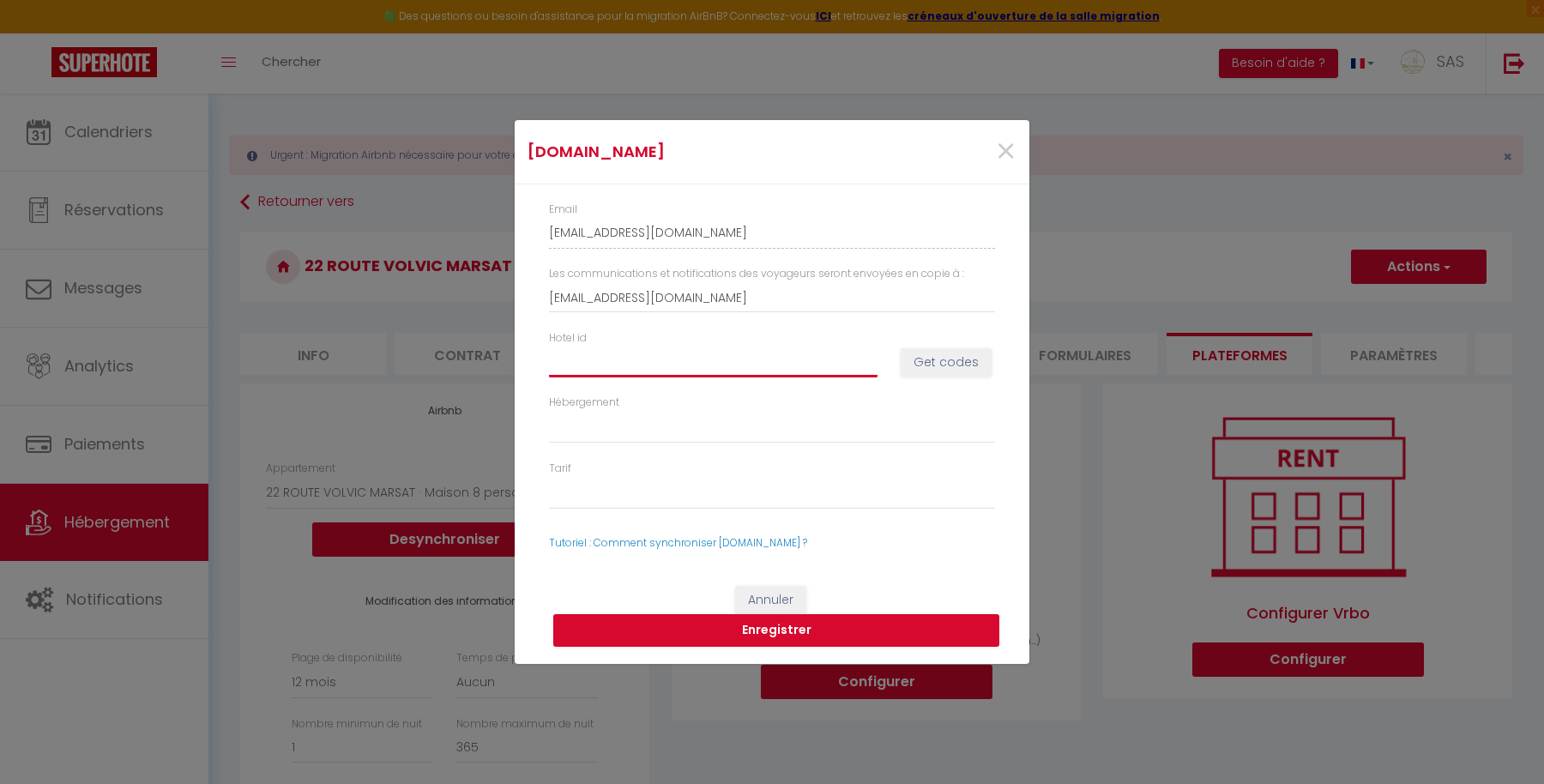
click at [699, 361] on input "Hotel id" at bounding box center [714, 361] width 329 height 31
click at [939, 369] on button "Get codes" at bounding box center [946, 362] width 91 height 29
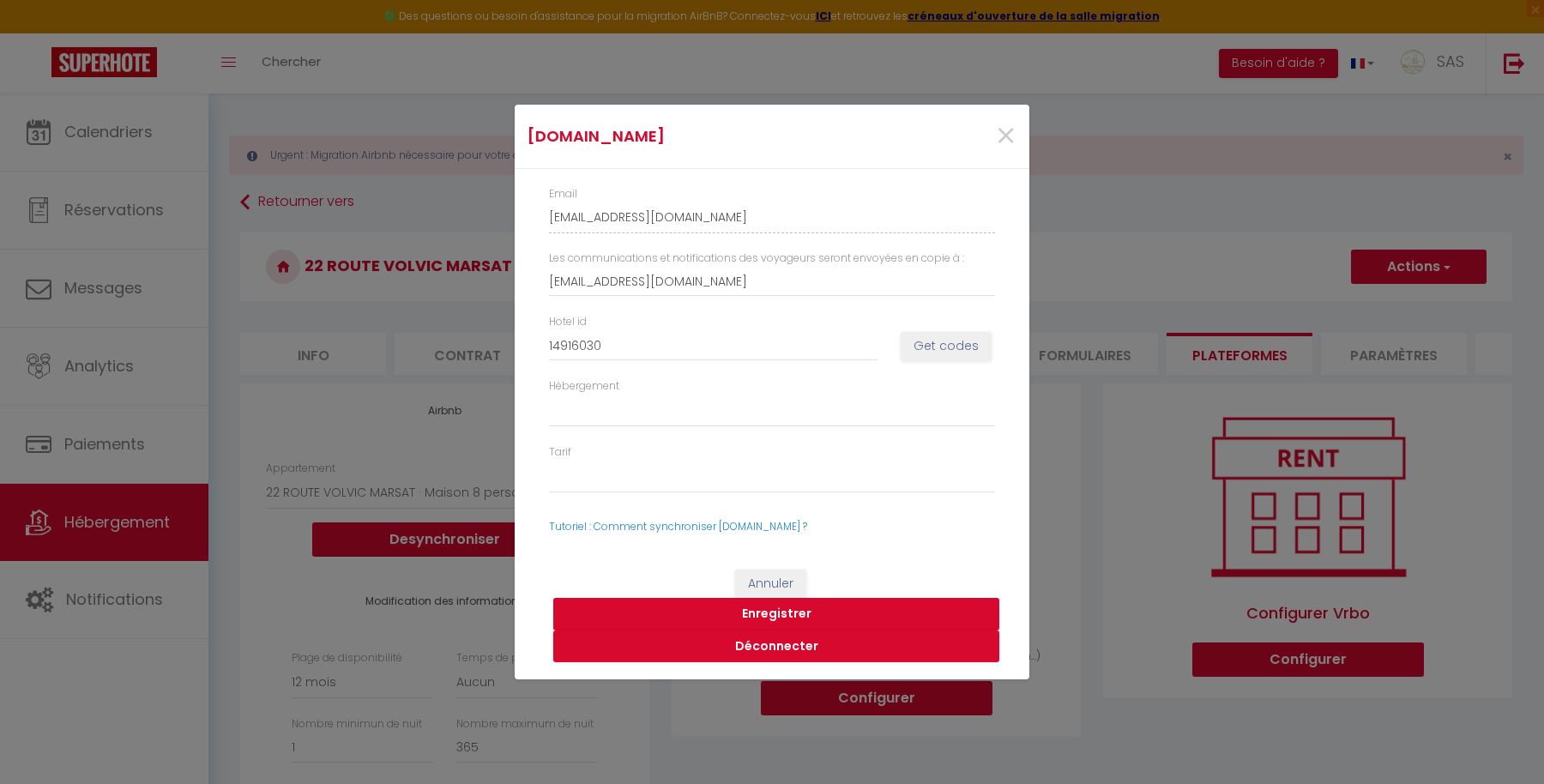
click at [750, 609] on button "Enregistrer" at bounding box center [776, 614] width 446 height 33
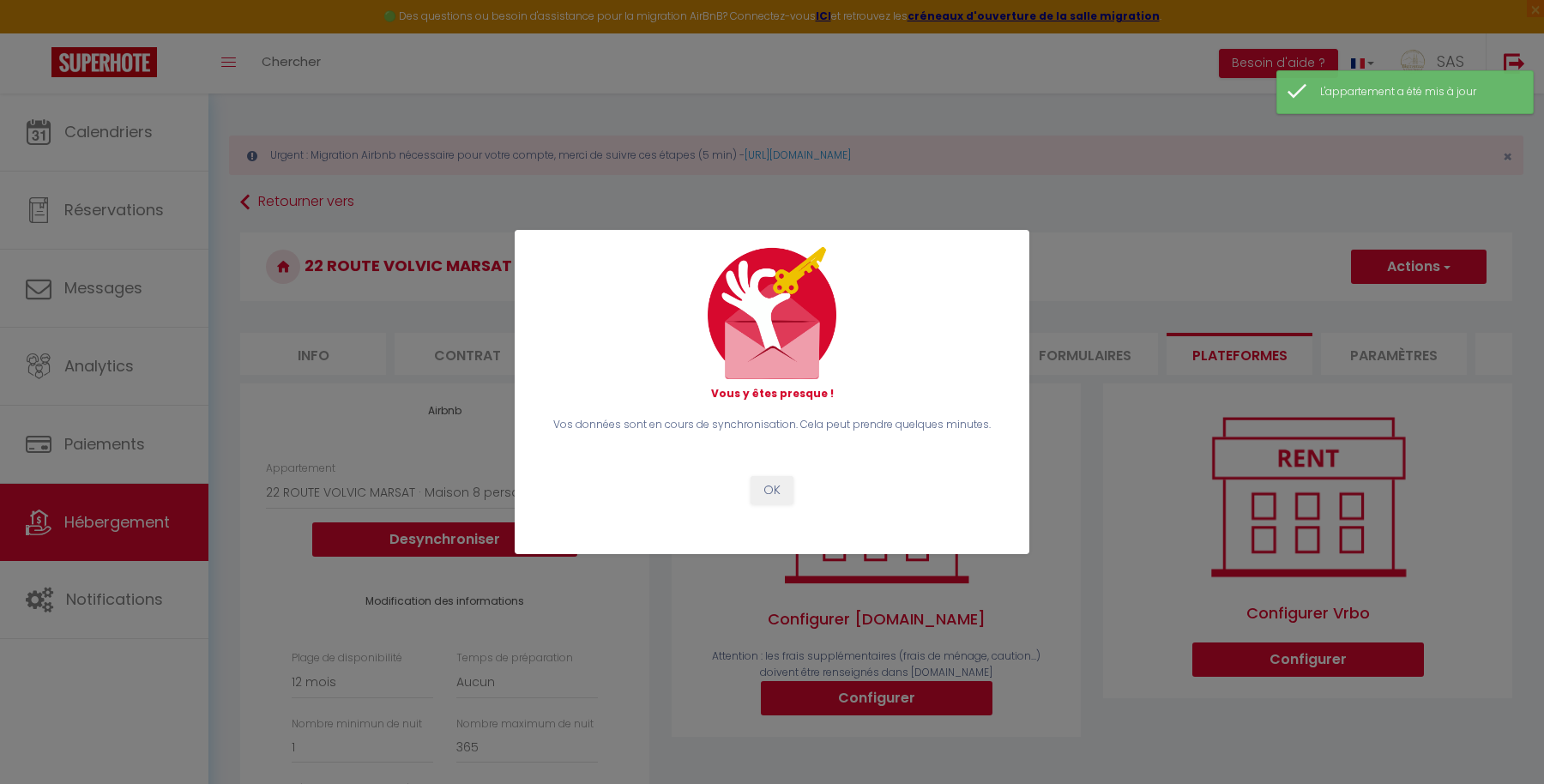
click at [759, 504] on div "Vous y êtes presque ! Vos données sont en cours de synchronisation. Cela peut p…" at bounding box center [772, 392] width 469 height 289
click at [769, 483] on button "OK" at bounding box center [772, 490] width 43 height 29
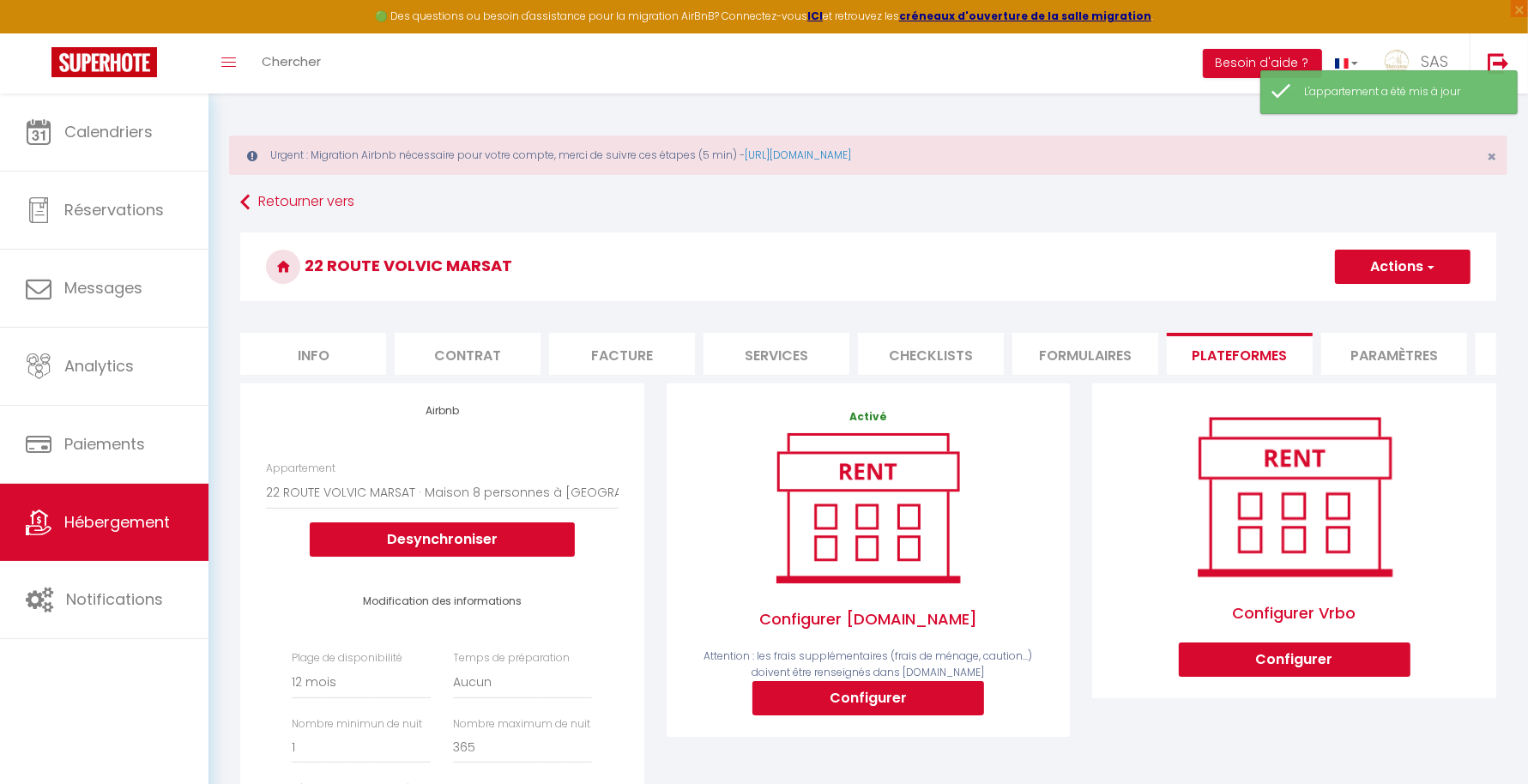
click at [1412, 264] on button "Actions" at bounding box center [1402, 267] width 135 height 35
click at [1364, 297] on link "Enregistrer" at bounding box center [1401, 304] width 135 height 23
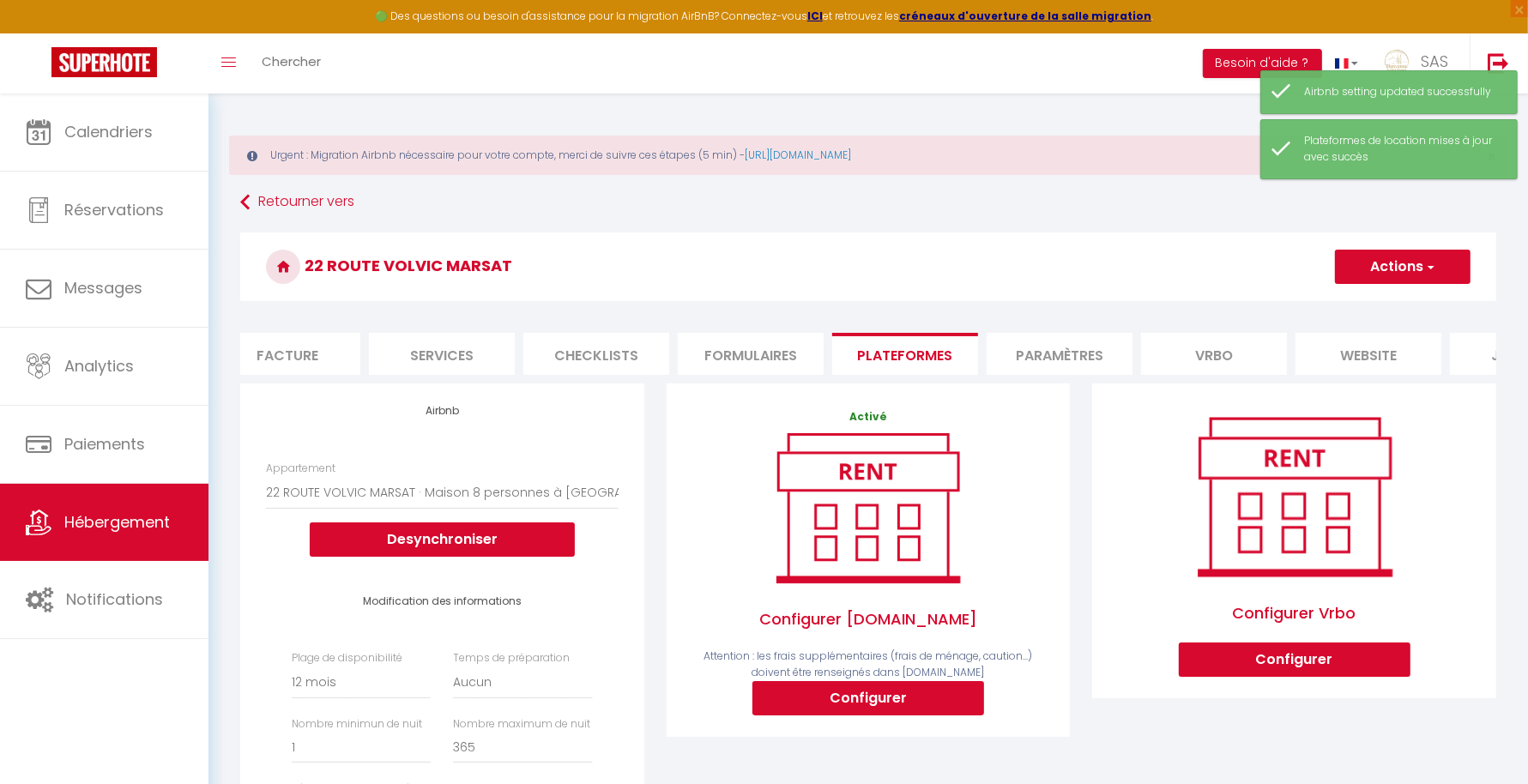
scroll to position [0, 337]
click at [1360, 334] on li "website" at bounding box center [1366, 353] width 146 height 42
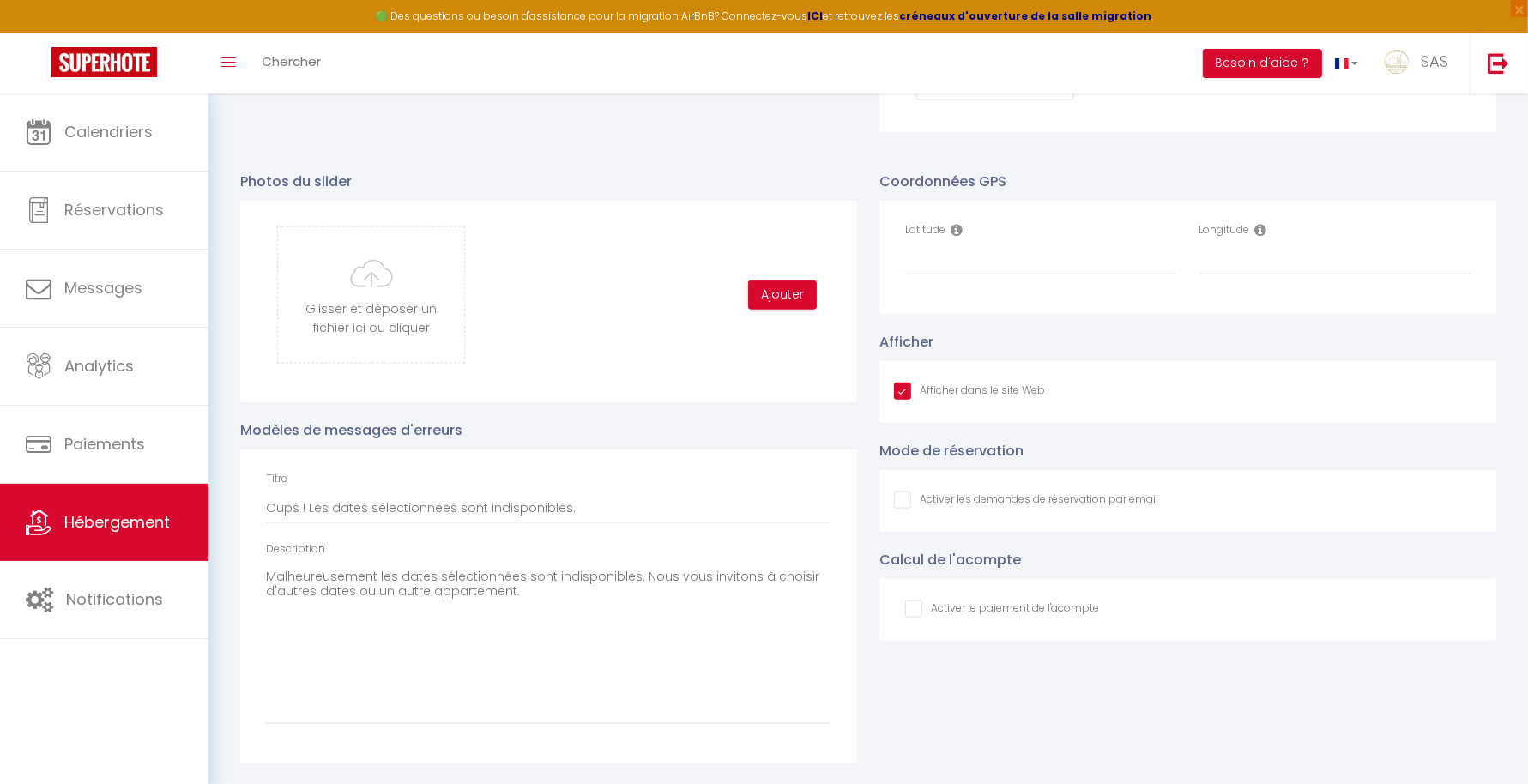
scroll to position [1822, 0]
click at [957, 262] on input "Latitude" at bounding box center [1041, 259] width 271 height 31
click at [1263, 393] on div "Afficher dans le site Web" at bounding box center [1188, 392] width 588 height 19
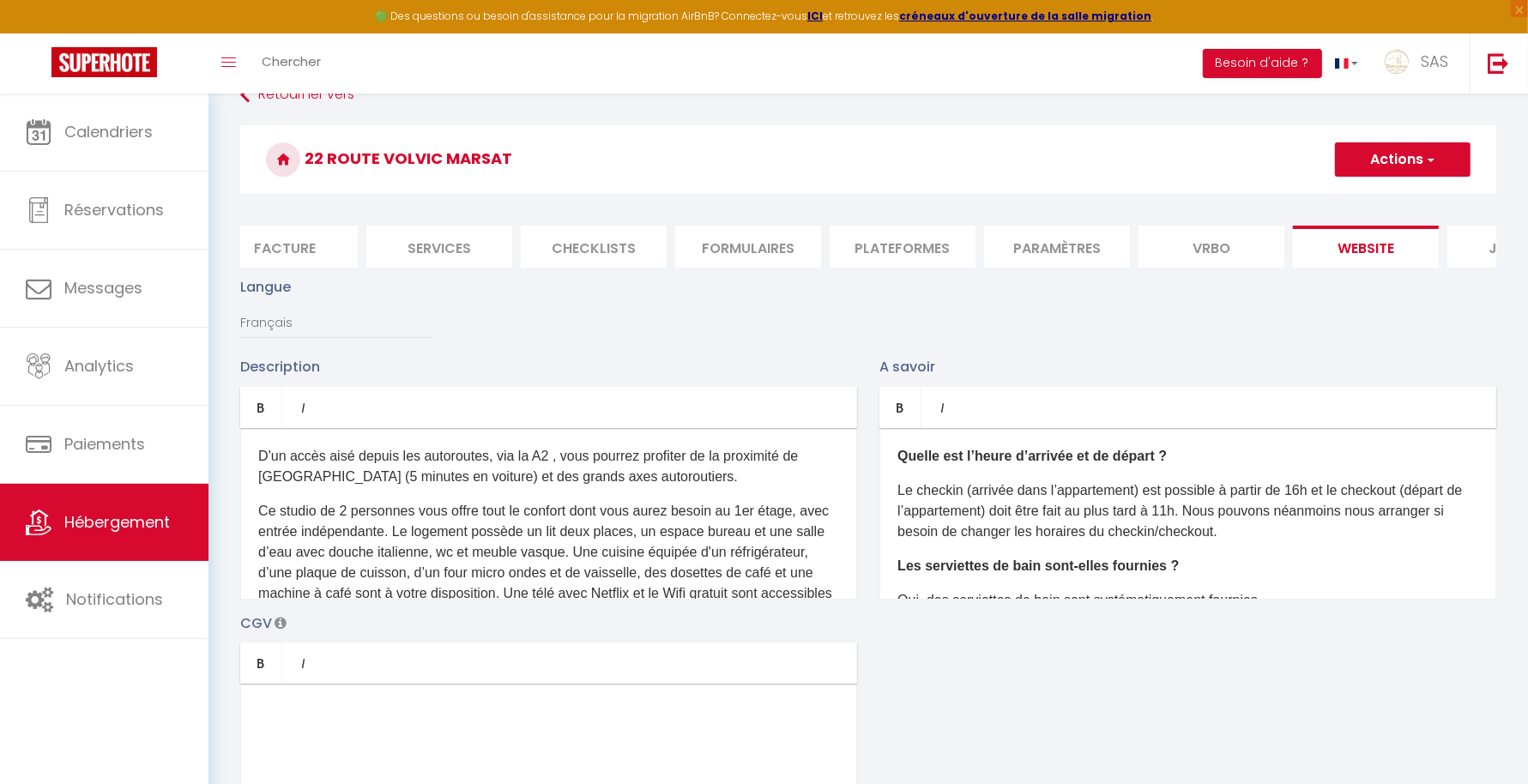
scroll to position [0, 0]
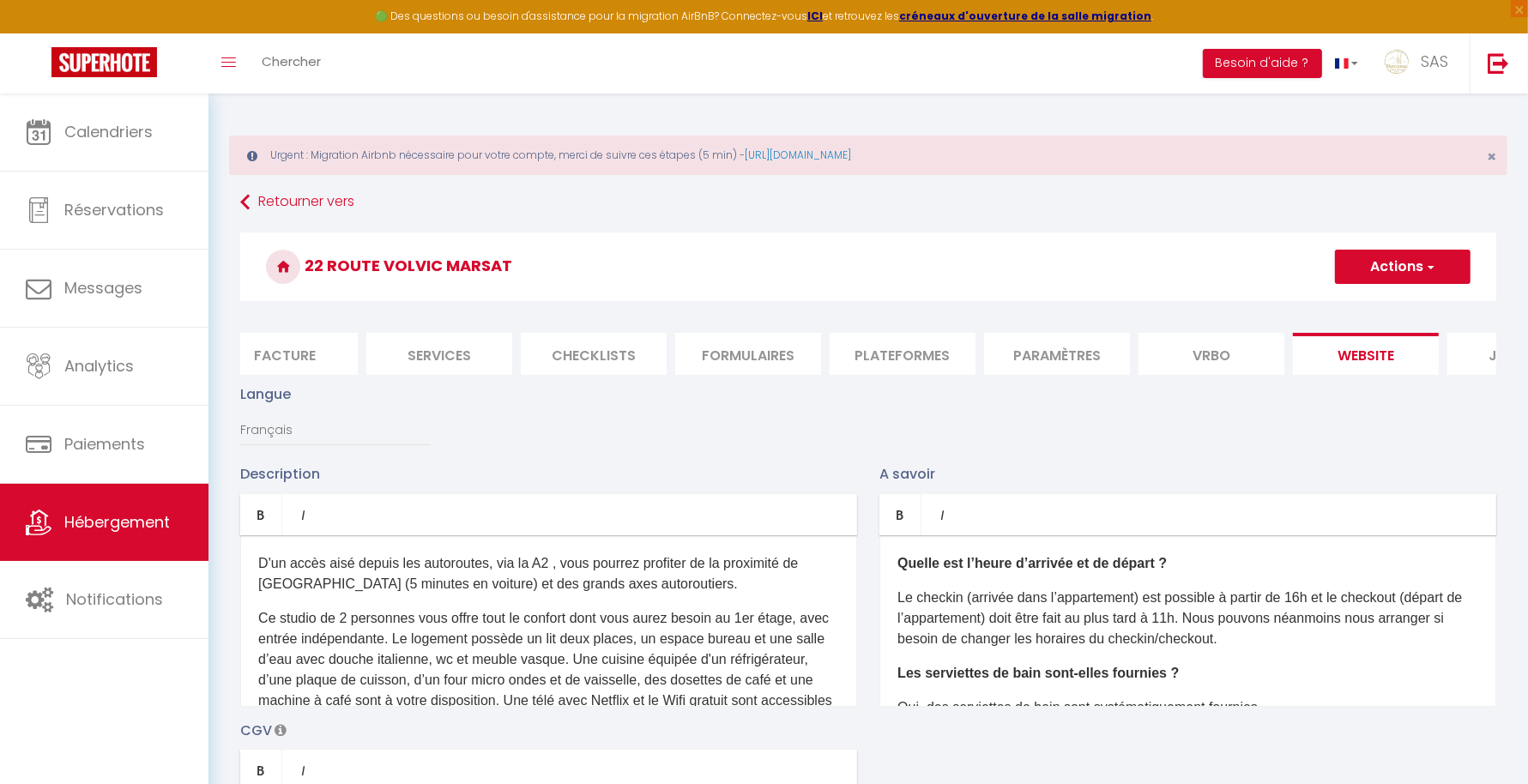
click at [1405, 267] on button "Actions" at bounding box center [1402, 267] width 135 height 35
click at [1369, 304] on input "Enregistrer" at bounding box center [1383, 304] width 64 height 17
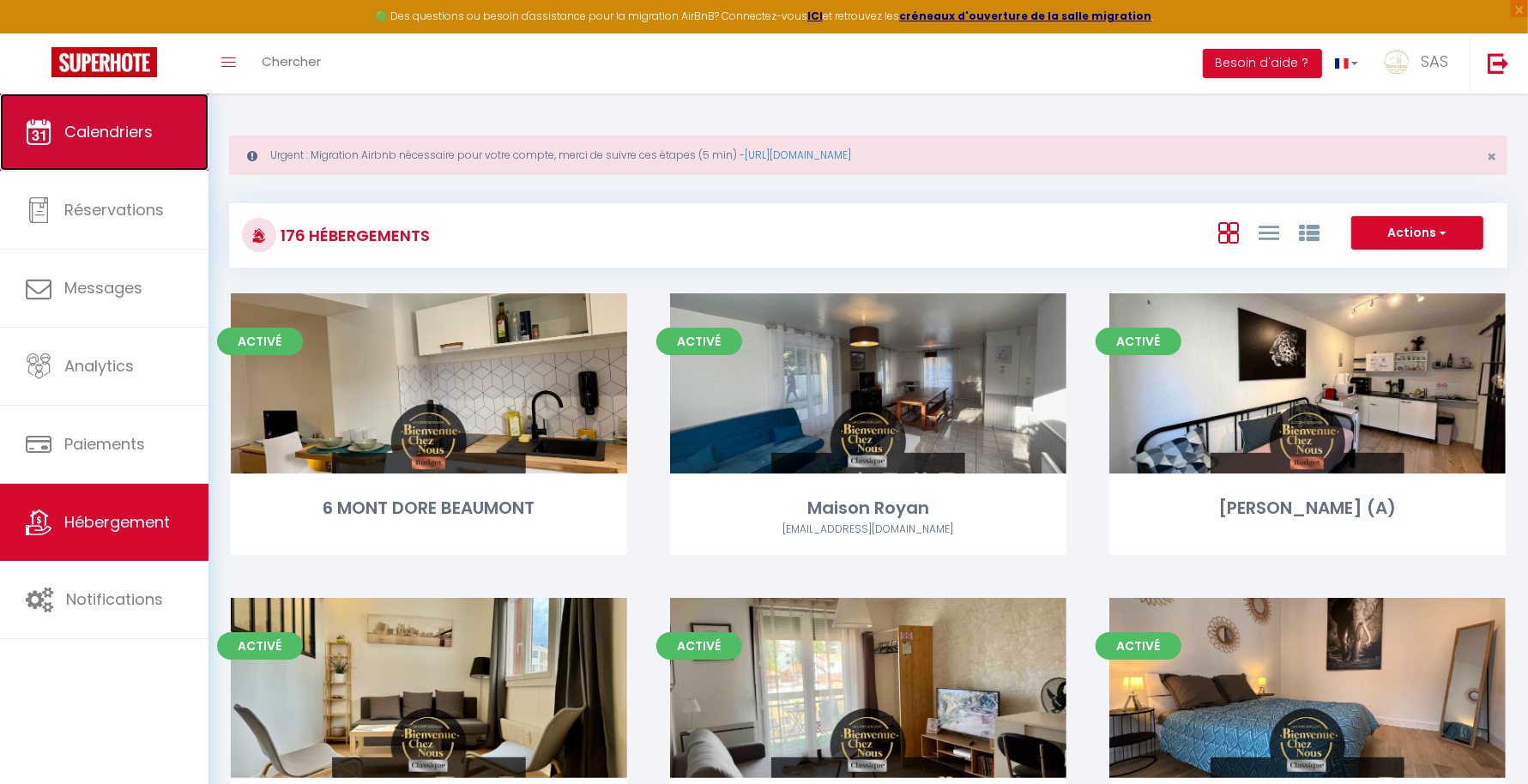
click at [115, 104] on link "Calendriers" at bounding box center [104, 132] width 208 height 77
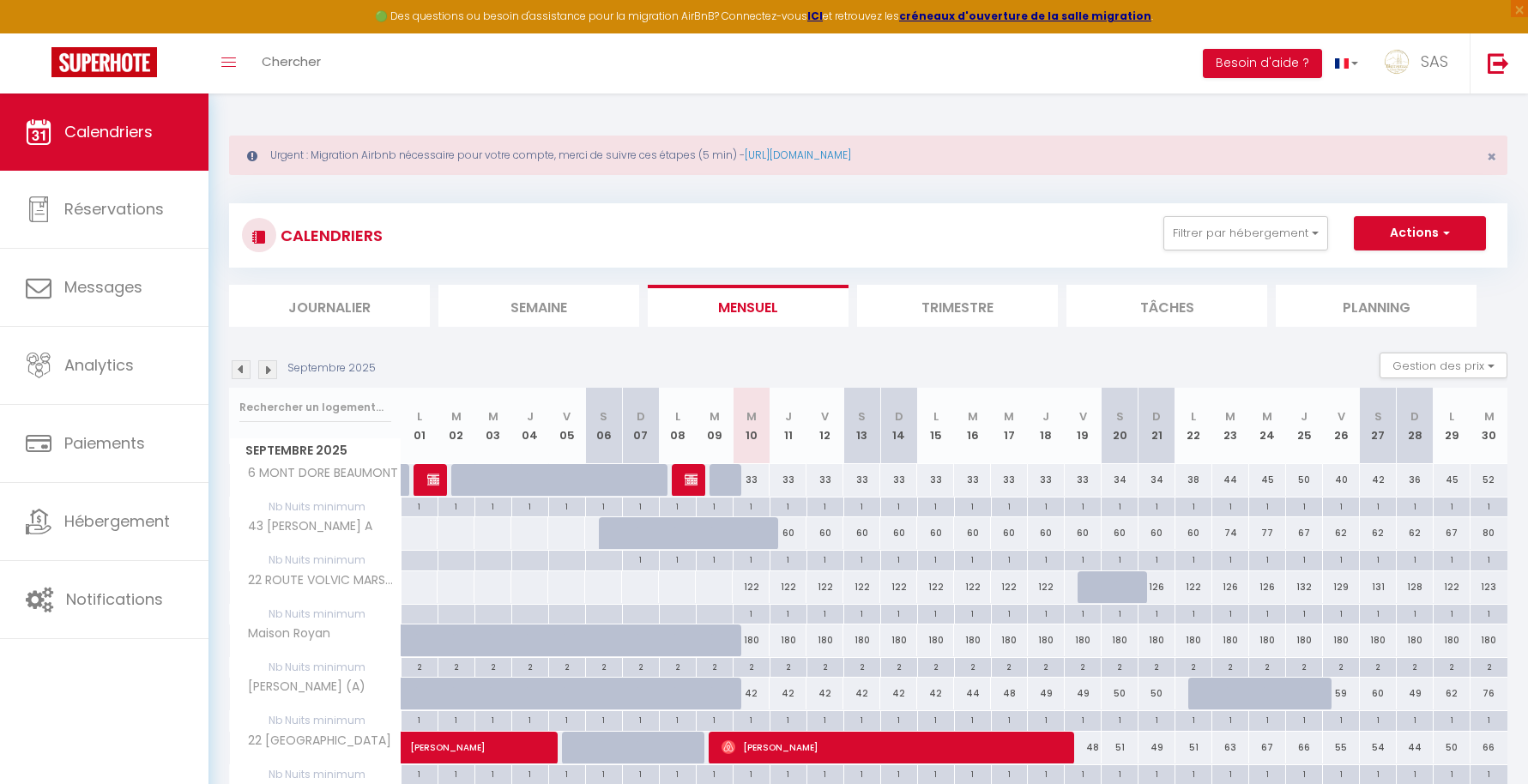
select select
click at [748, 581] on div "122" at bounding box center [750, 587] width 37 height 32
type input "122"
select select "1"
type input "Mer 10 Septembre 2025"
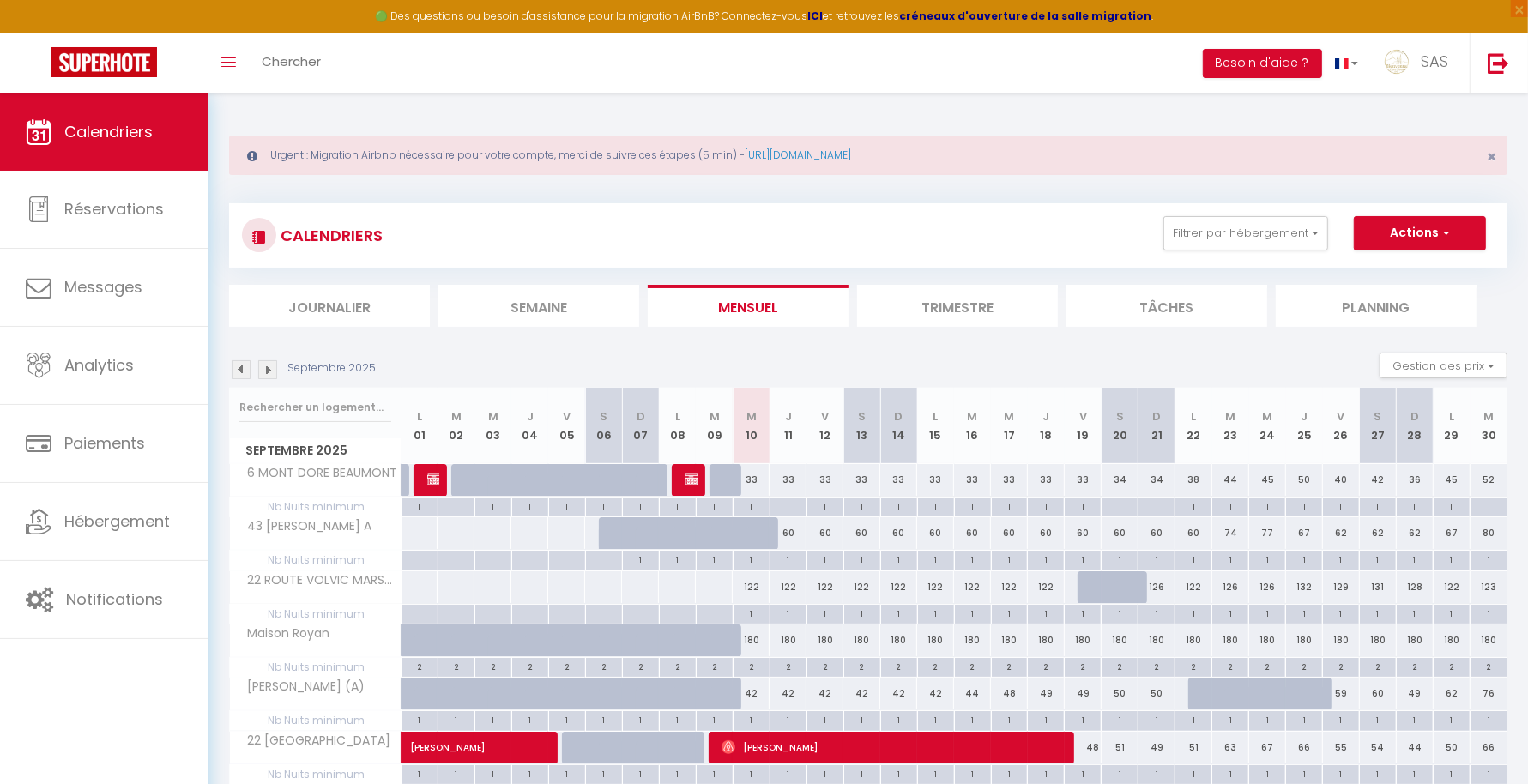
type input "Jeu 11 Septembre 2025"
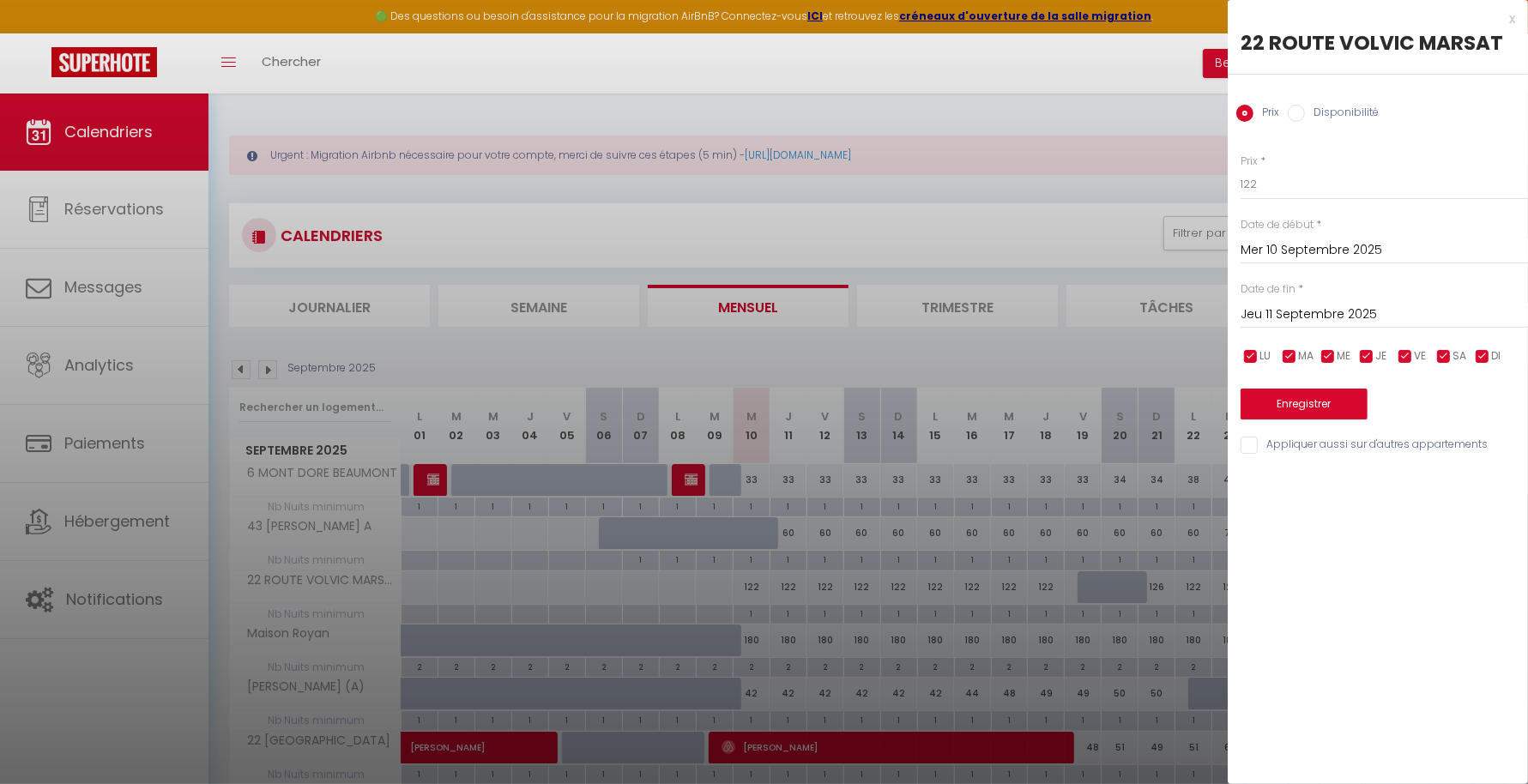
click at [1352, 112] on label "Disponibilité" at bounding box center [1341, 114] width 74 height 19
click at [1304, 112] on input "Disponibilité" at bounding box center [1296, 113] width 17 height 17
radio input "true"
radio input "false"
click at [1349, 310] on input "Jeu 11 Septembre 2025" at bounding box center [1384, 316] width 287 height 23
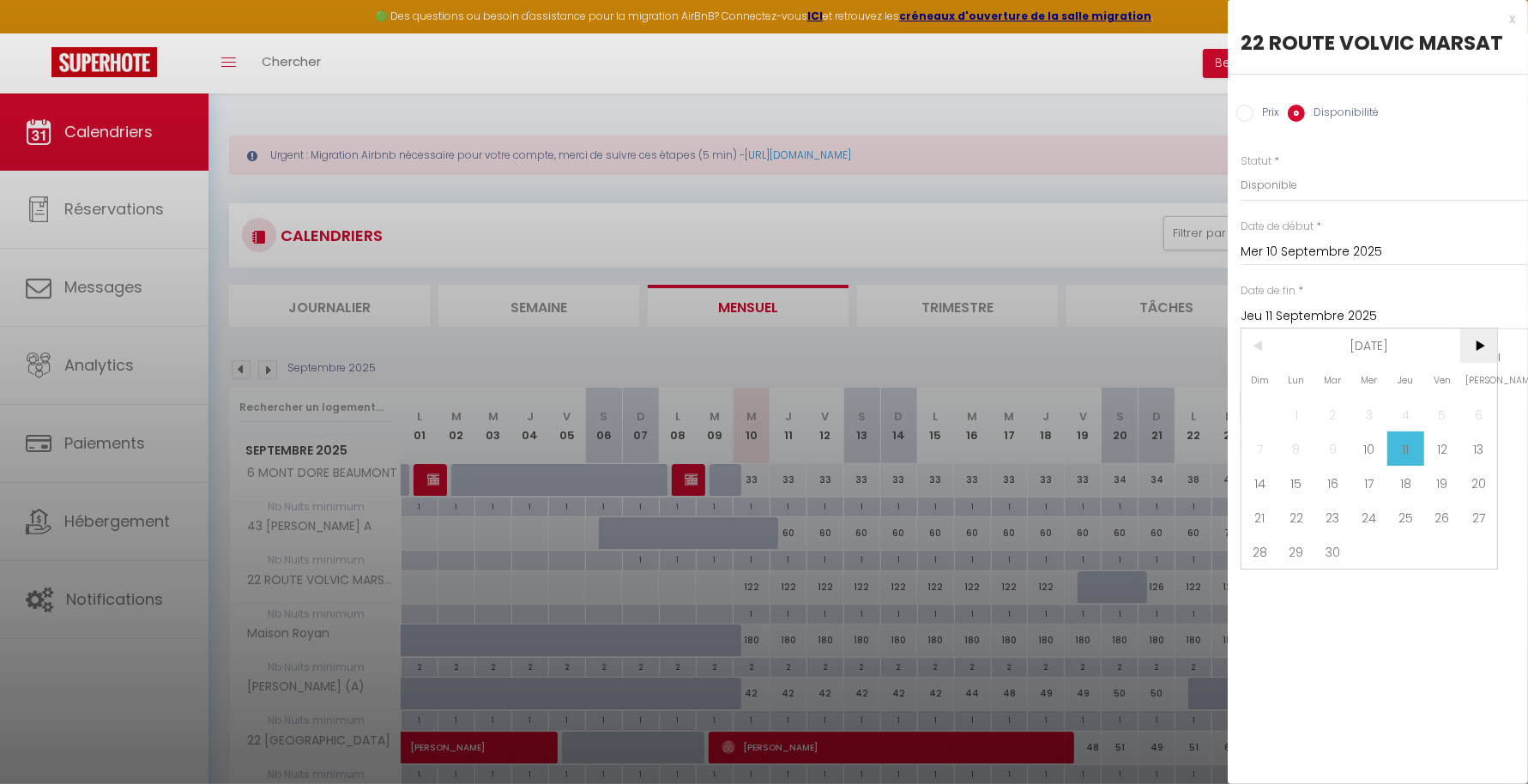
click at [1483, 331] on span ">" at bounding box center [1478, 346] width 37 height 35
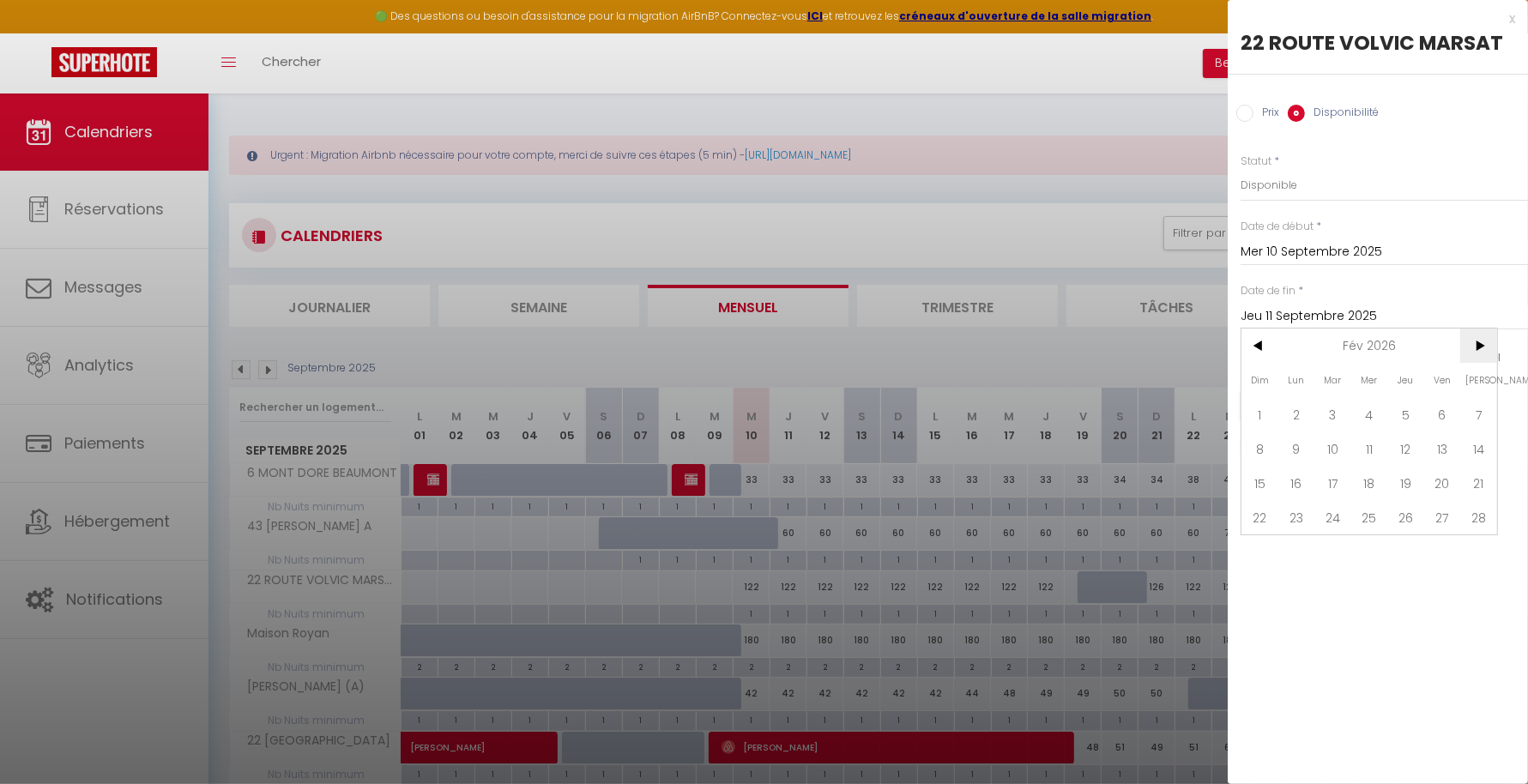
click at [1483, 331] on span ">" at bounding box center [1478, 346] width 37 height 35
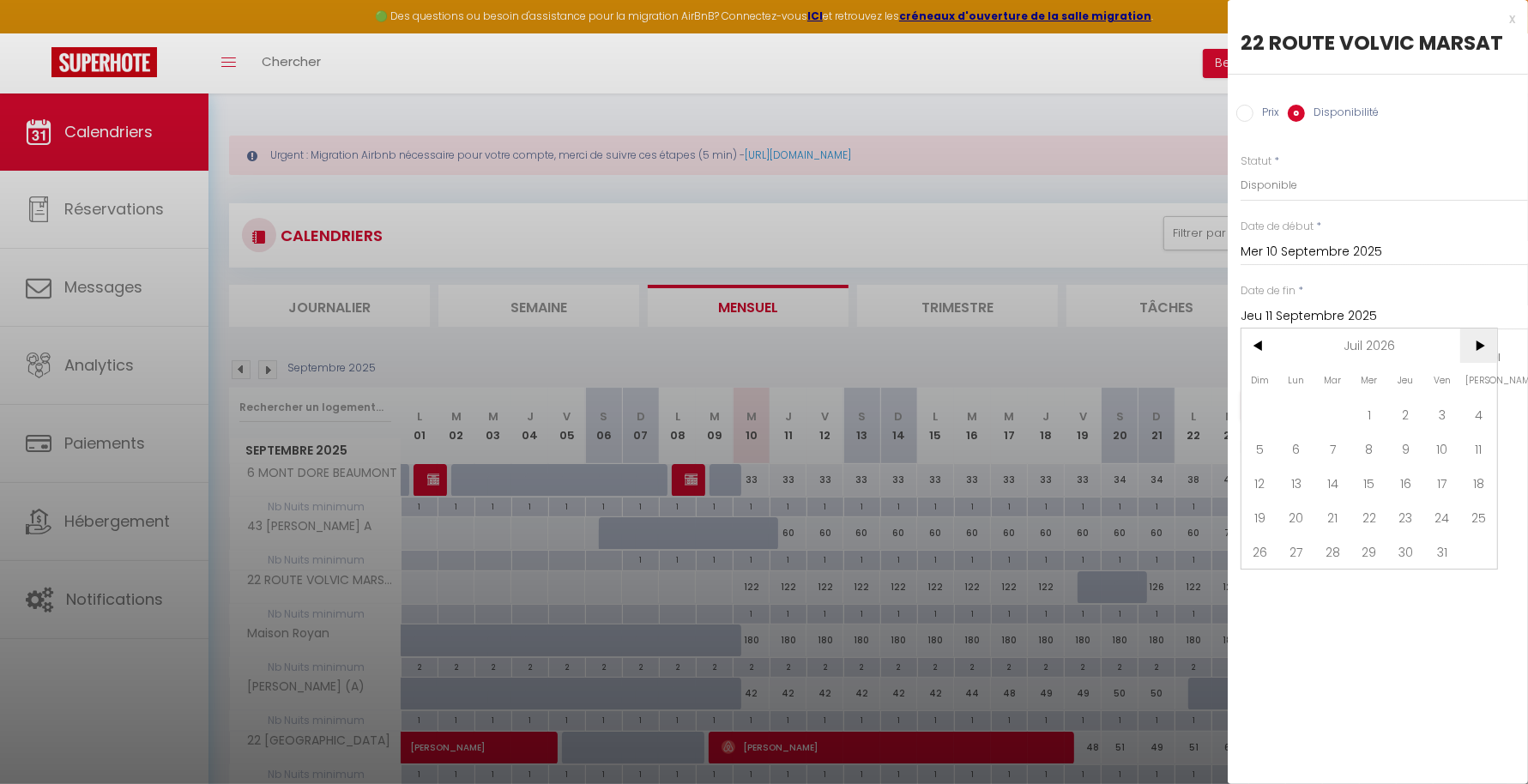
click at [1483, 331] on span ">" at bounding box center [1478, 346] width 37 height 35
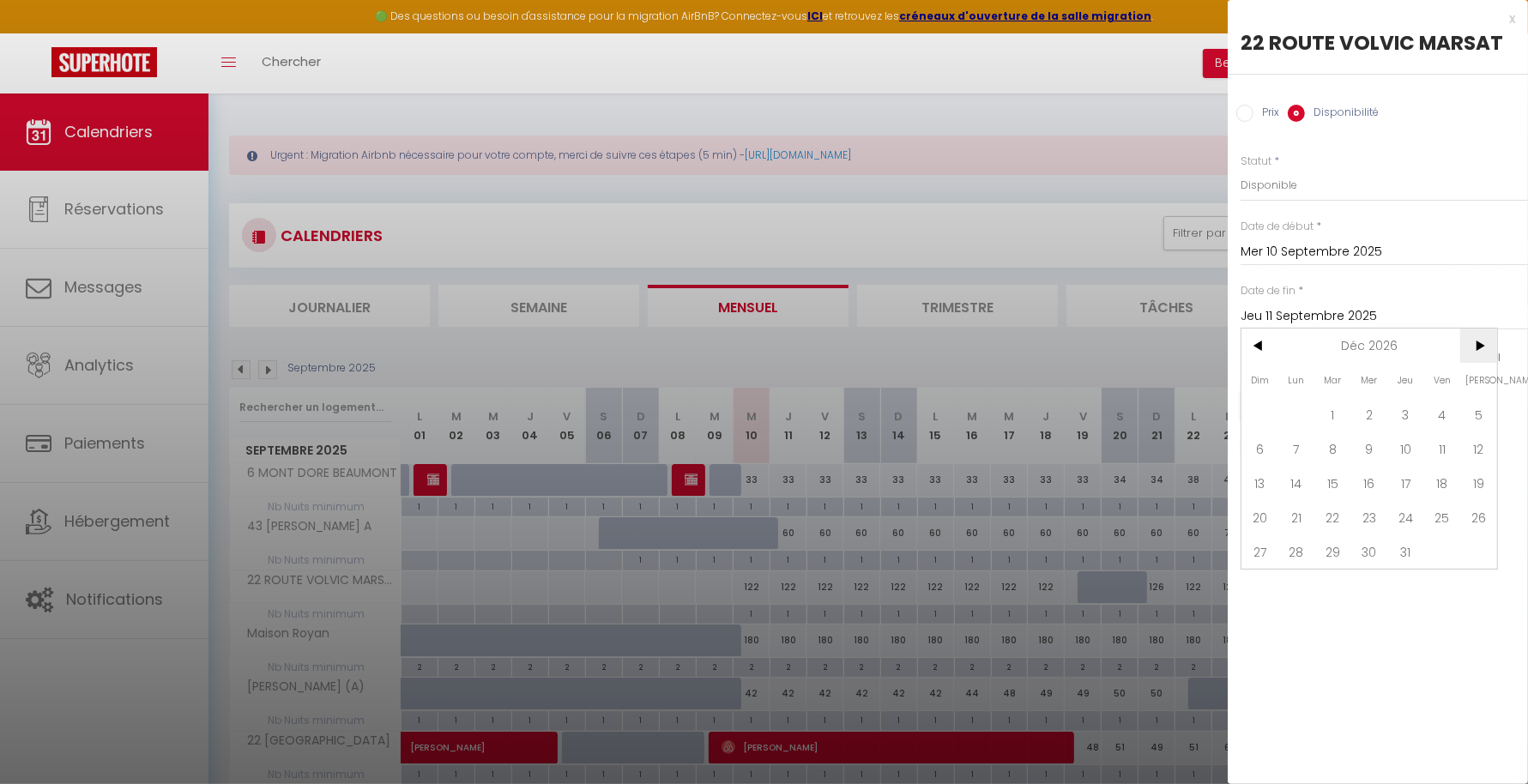
click at [1483, 331] on span ">" at bounding box center [1478, 346] width 37 height 35
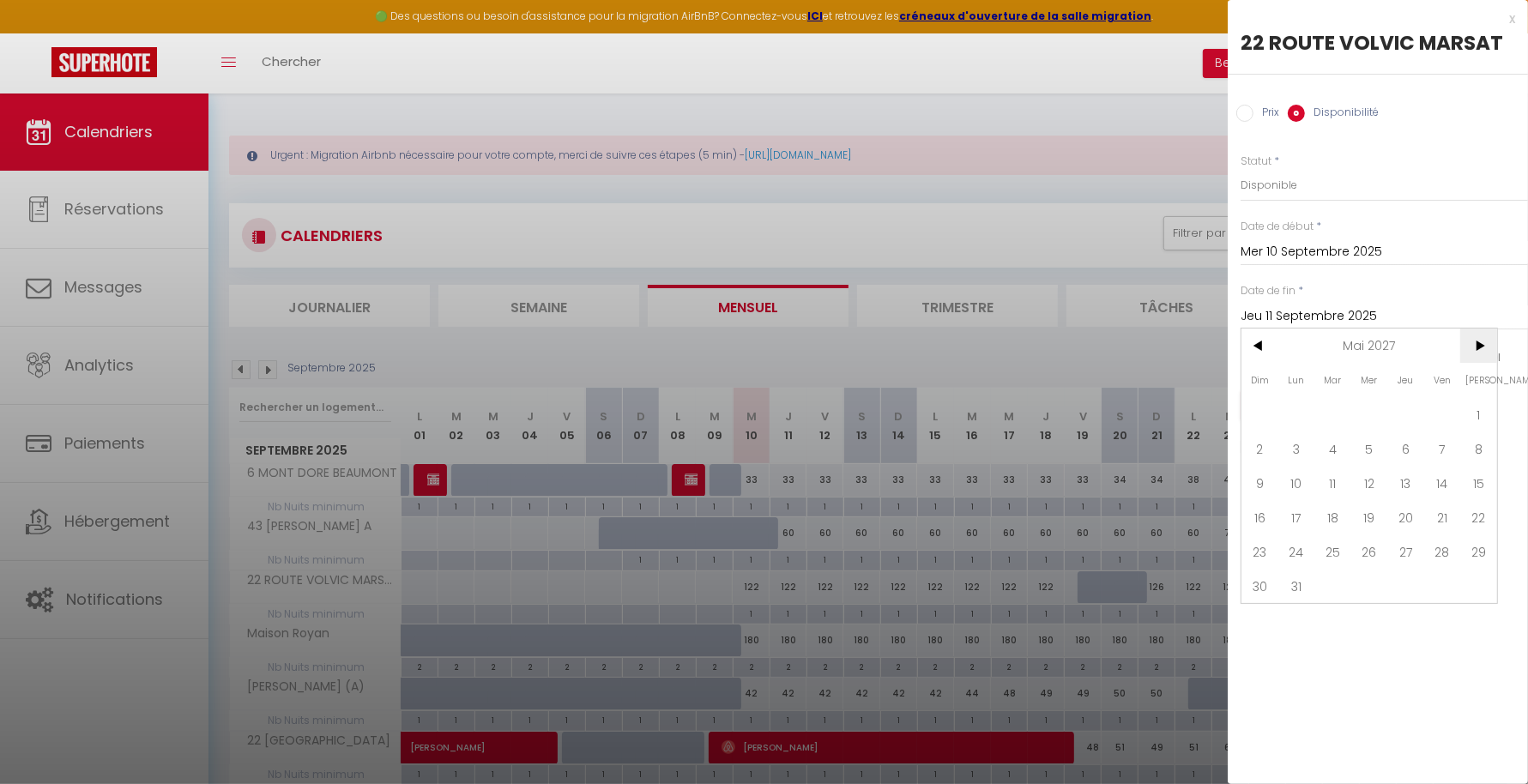
click at [1483, 331] on span ">" at bounding box center [1478, 346] width 37 height 35
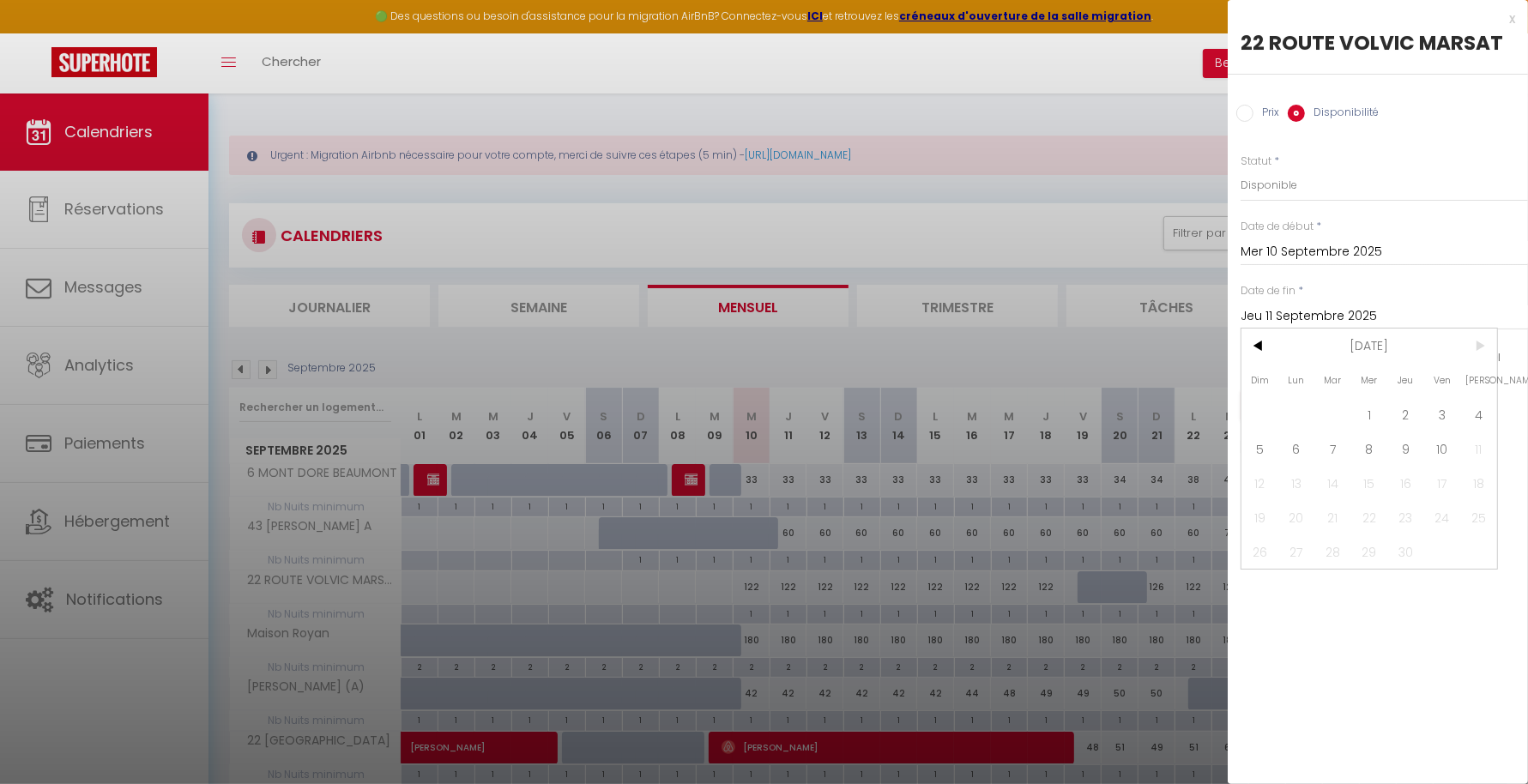
click at [1483, 331] on span ">" at bounding box center [1478, 346] width 37 height 35
click at [1452, 428] on span "3" at bounding box center [1442, 414] width 37 height 35
type input "Ven 03 Septembre 2027"
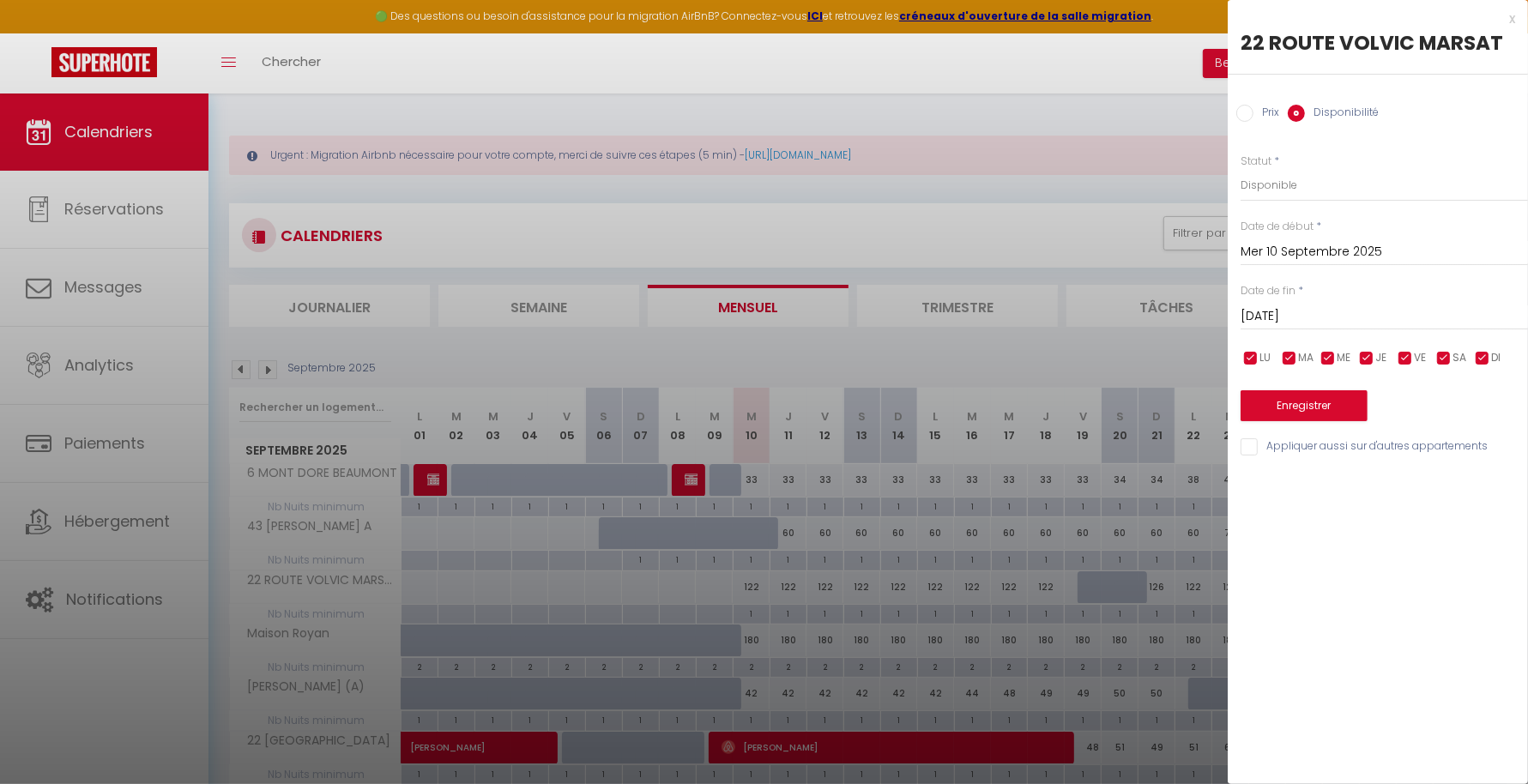
click at [1412, 321] on input "Ven 03 Septembre 2027" at bounding box center [1384, 316] width 287 height 23
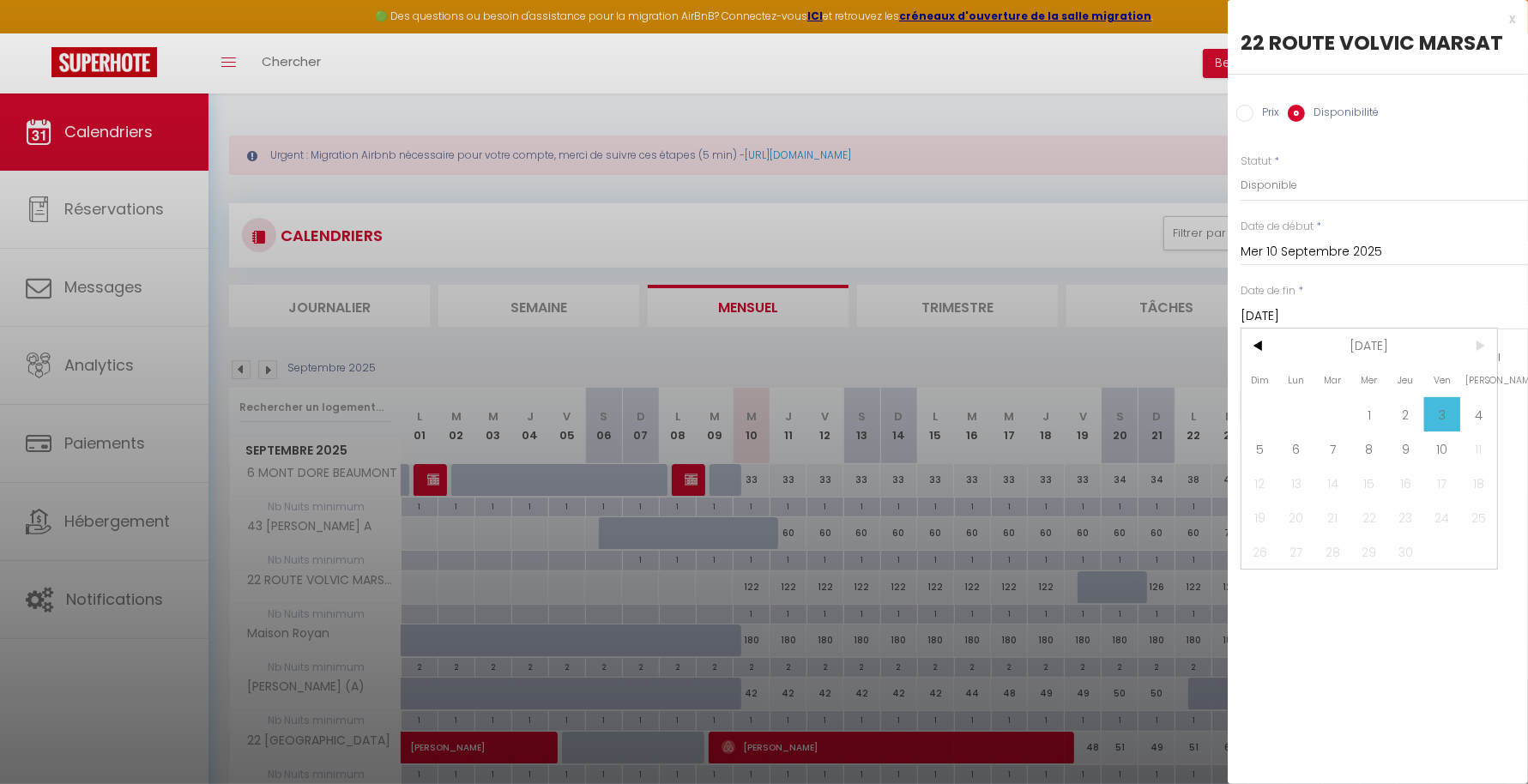
click at [1437, 412] on span "3" at bounding box center [1442, 414] width 37 height 35
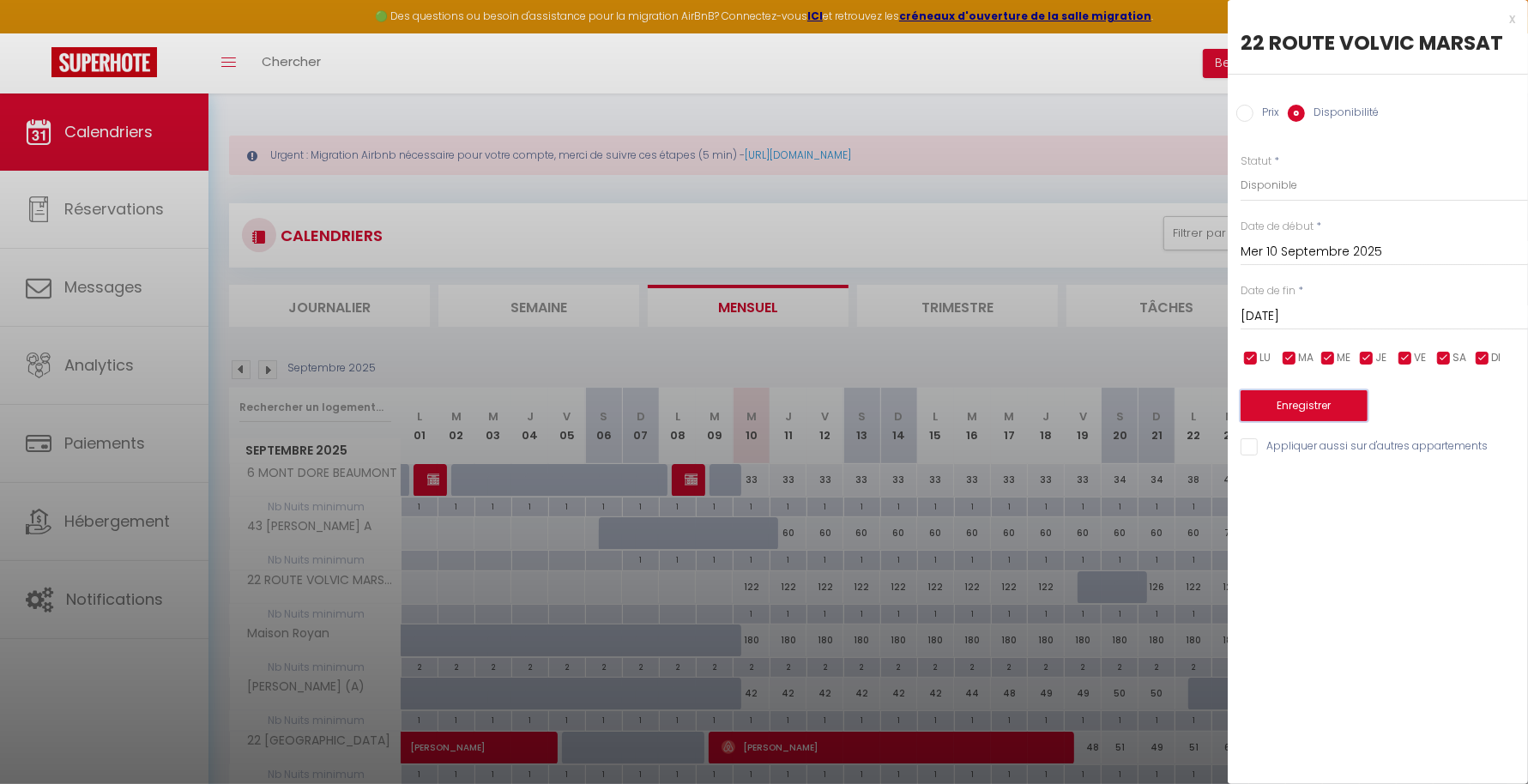
click at [1315, 404] on button "Enregistrer" at bounding box center [1304, 406] width 127 height 31
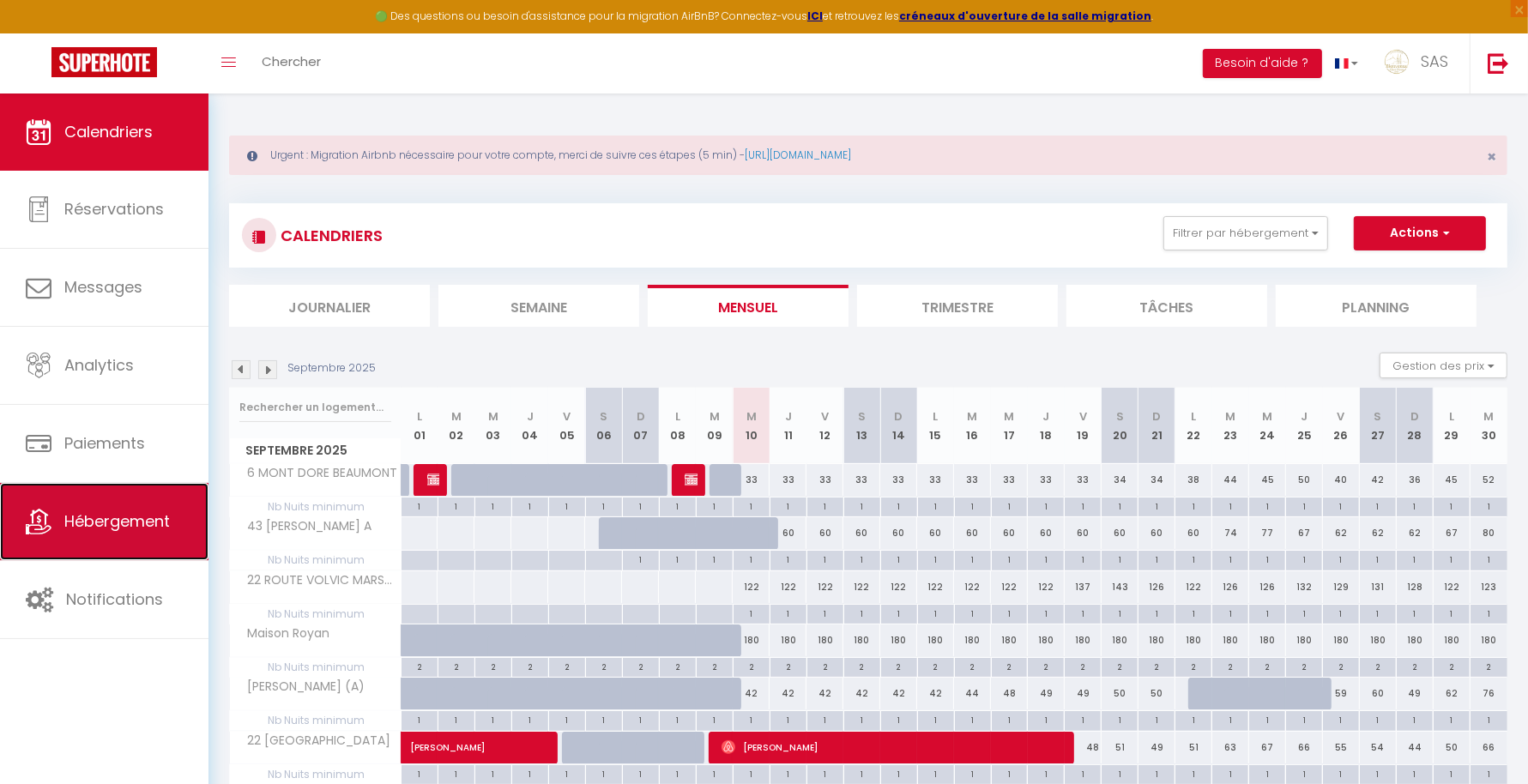
click at [142, 517] on span "Hébergement" at bounding box center [117, 520] width 105 height 22
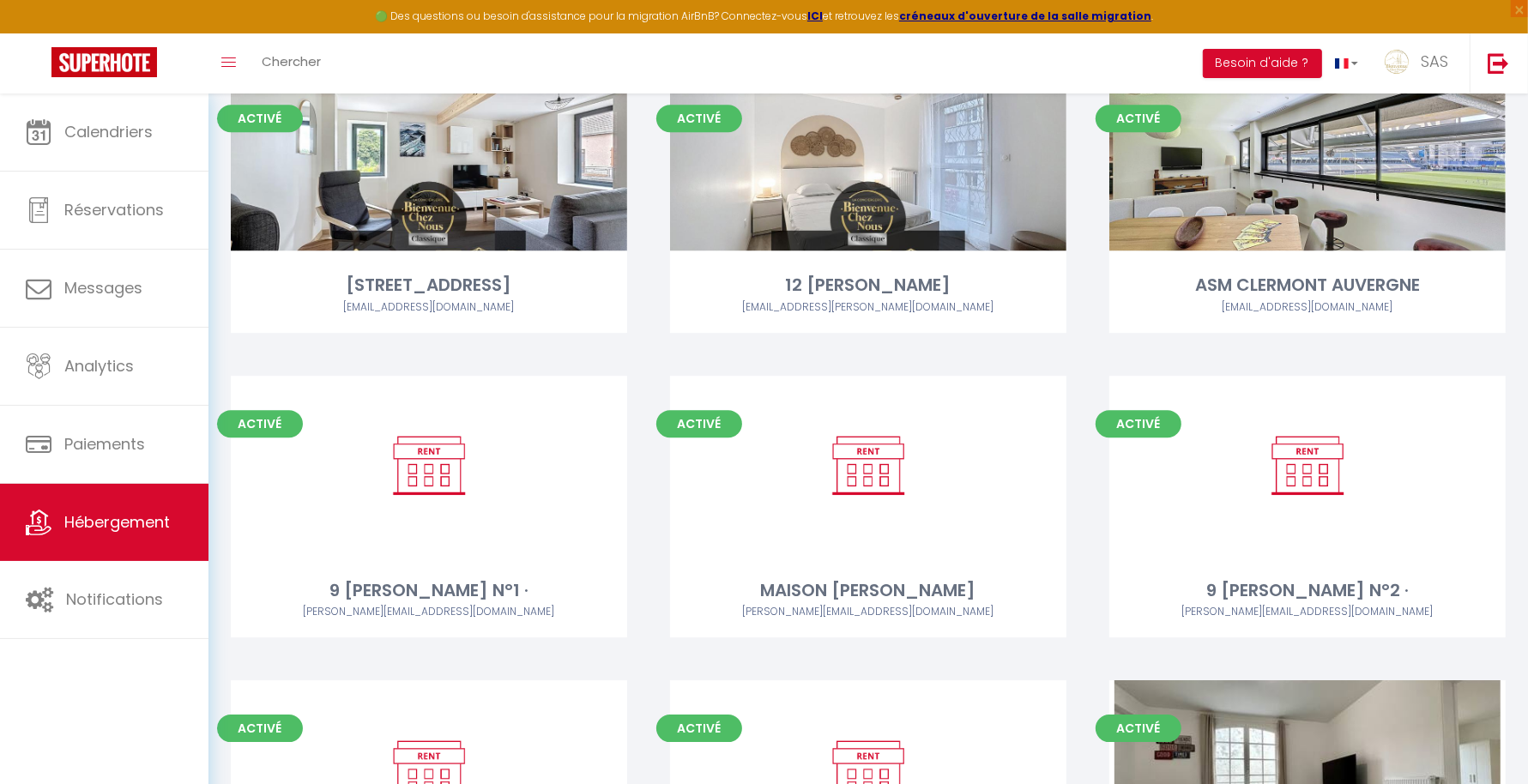
scroll to position [17507, 0]
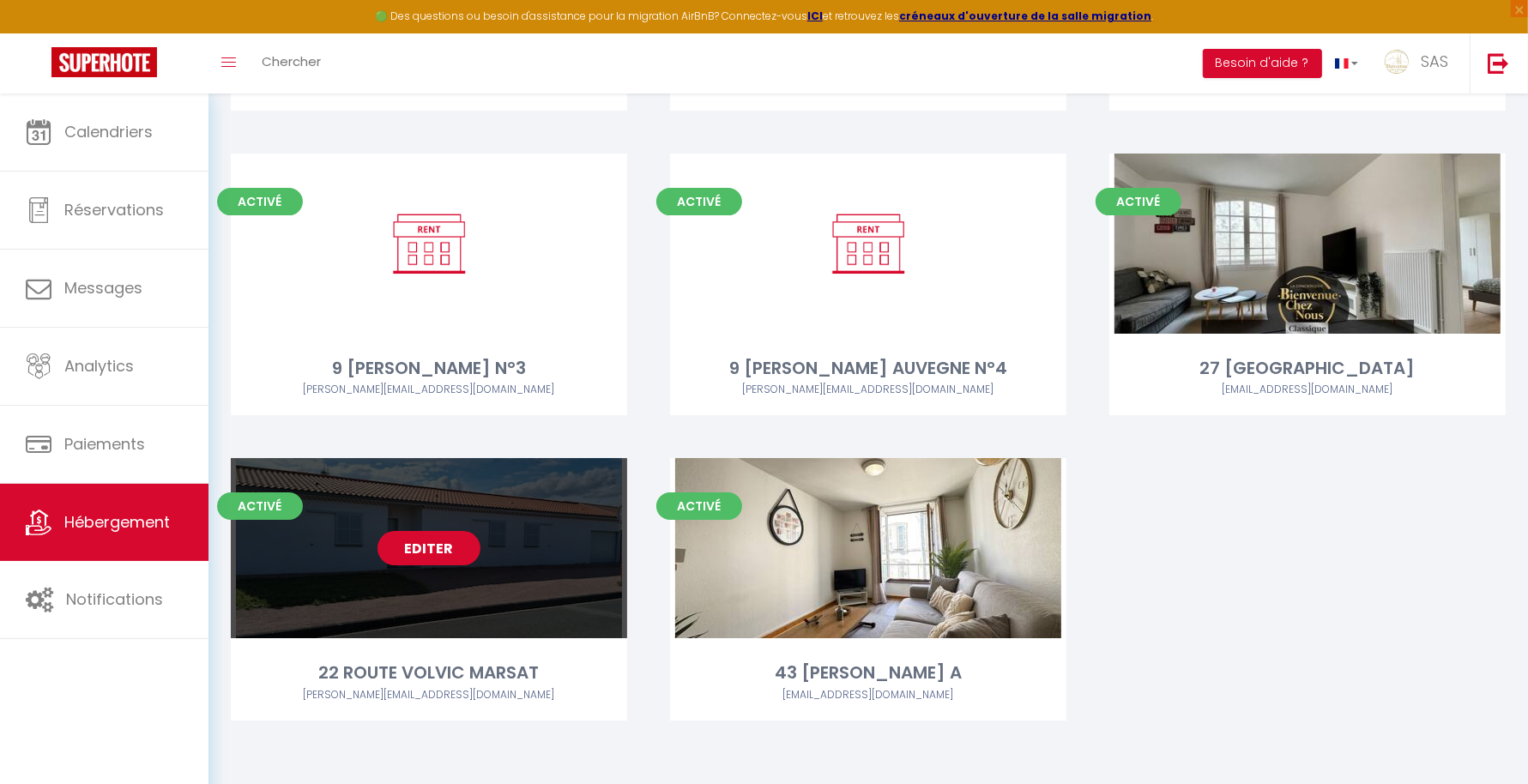
click at [441, 544] on link "Editer" at bounding box center [429, 547] width 103 height 35
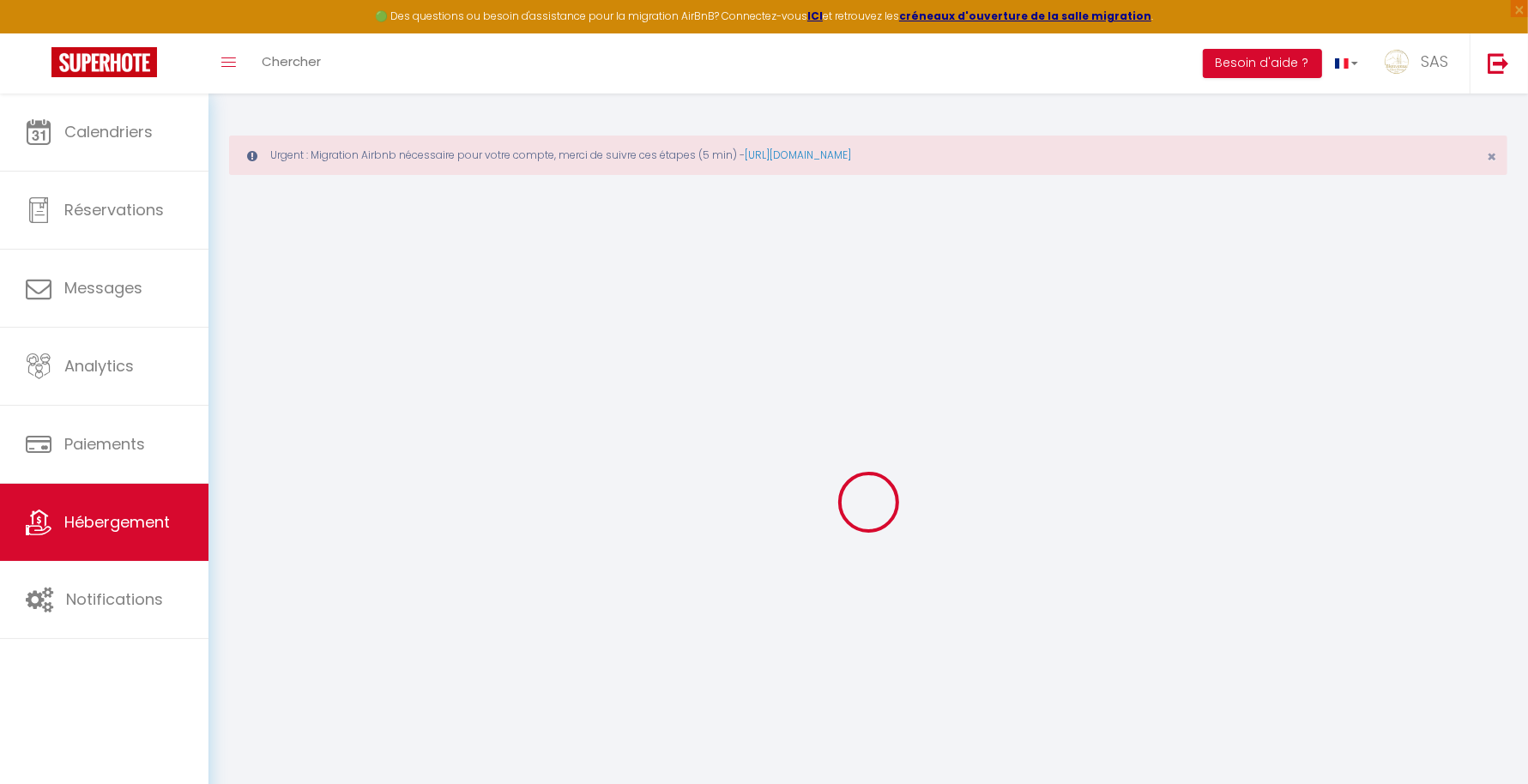
select select
checkbox input "false"
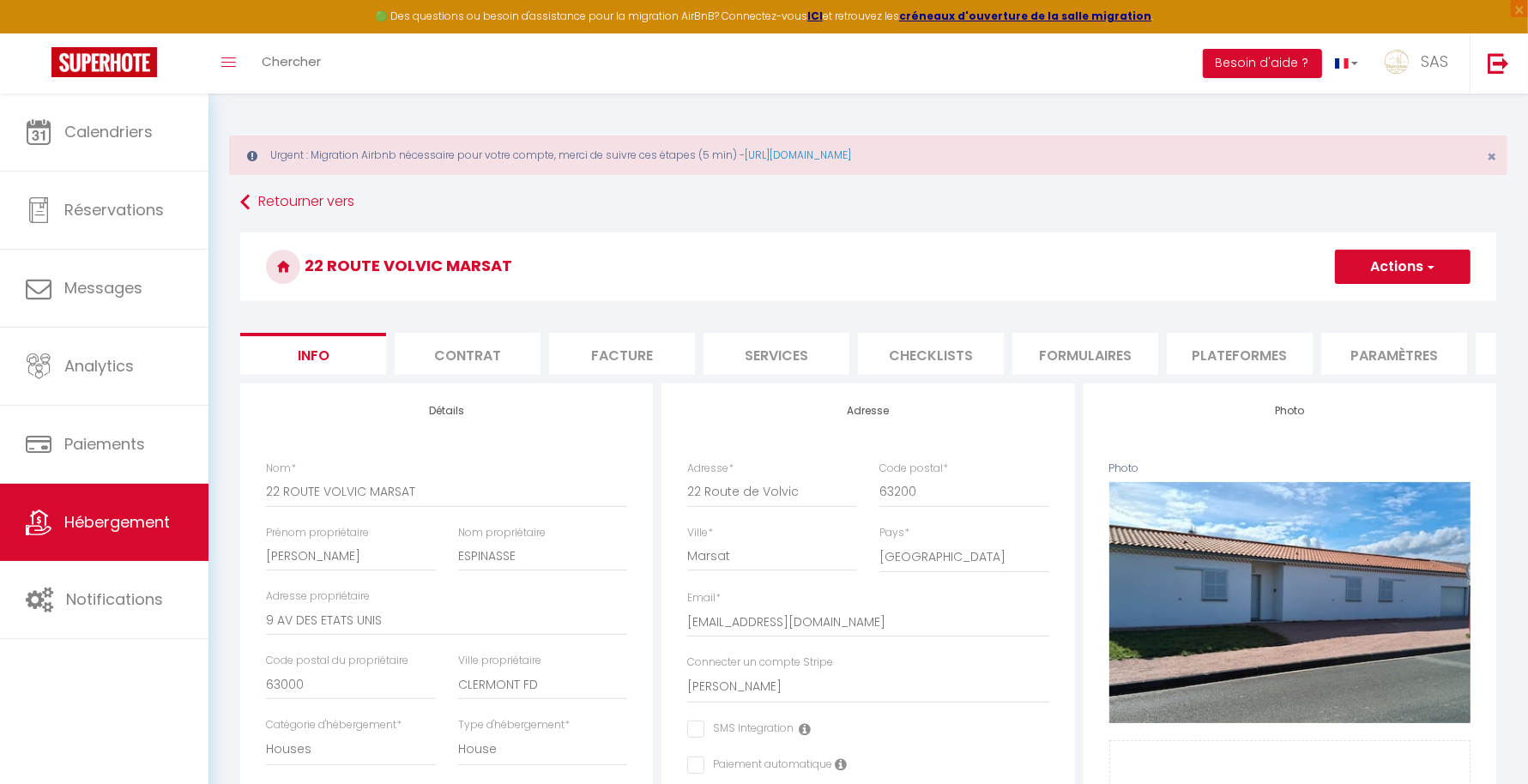
checkbox input "false"
click at [610, 343] on li "Facture" at bounding box center [622, 353] width 146 height 42
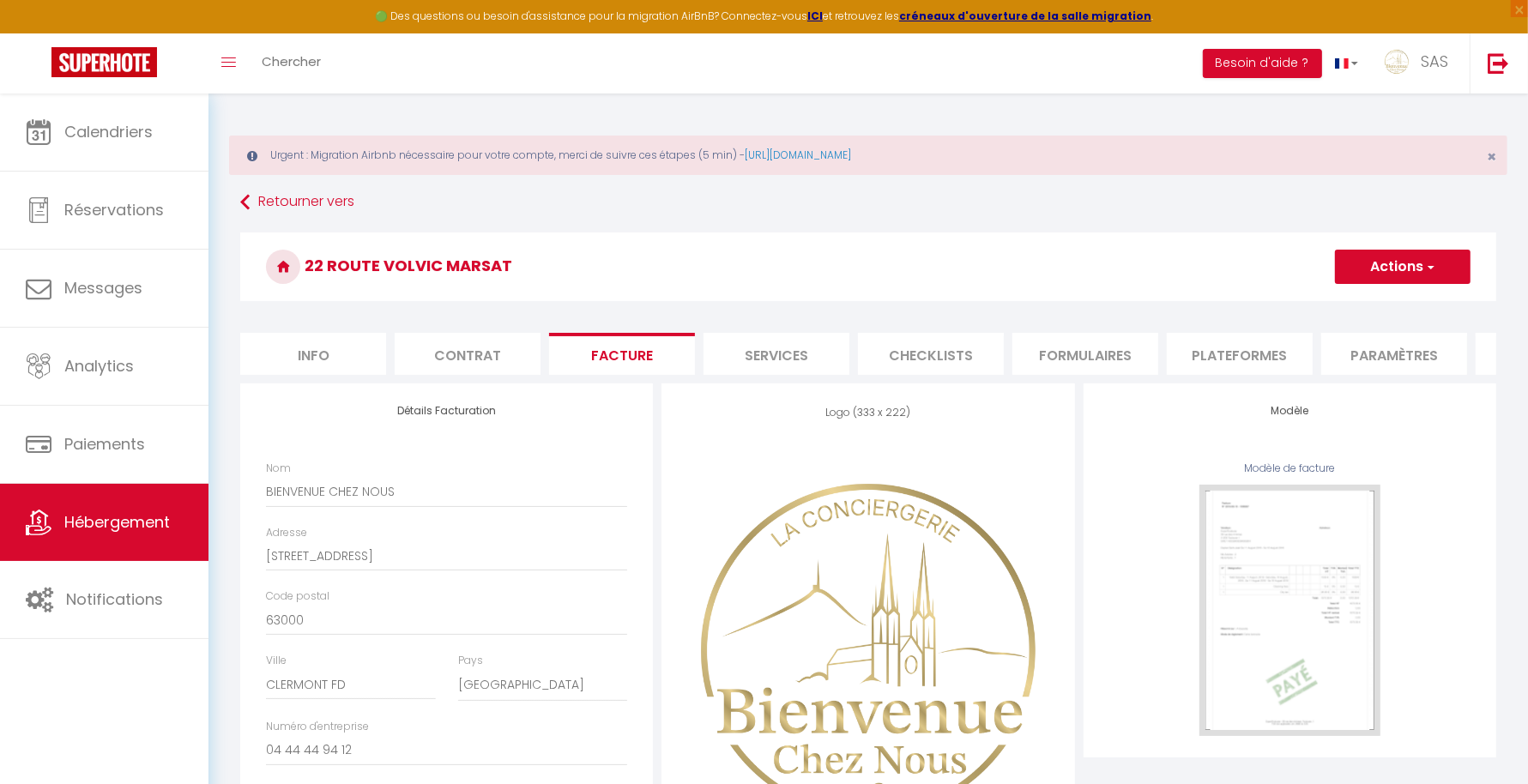
click at [808, 354] on li "Services" at bounding box center [776, 353] width 146 height 42
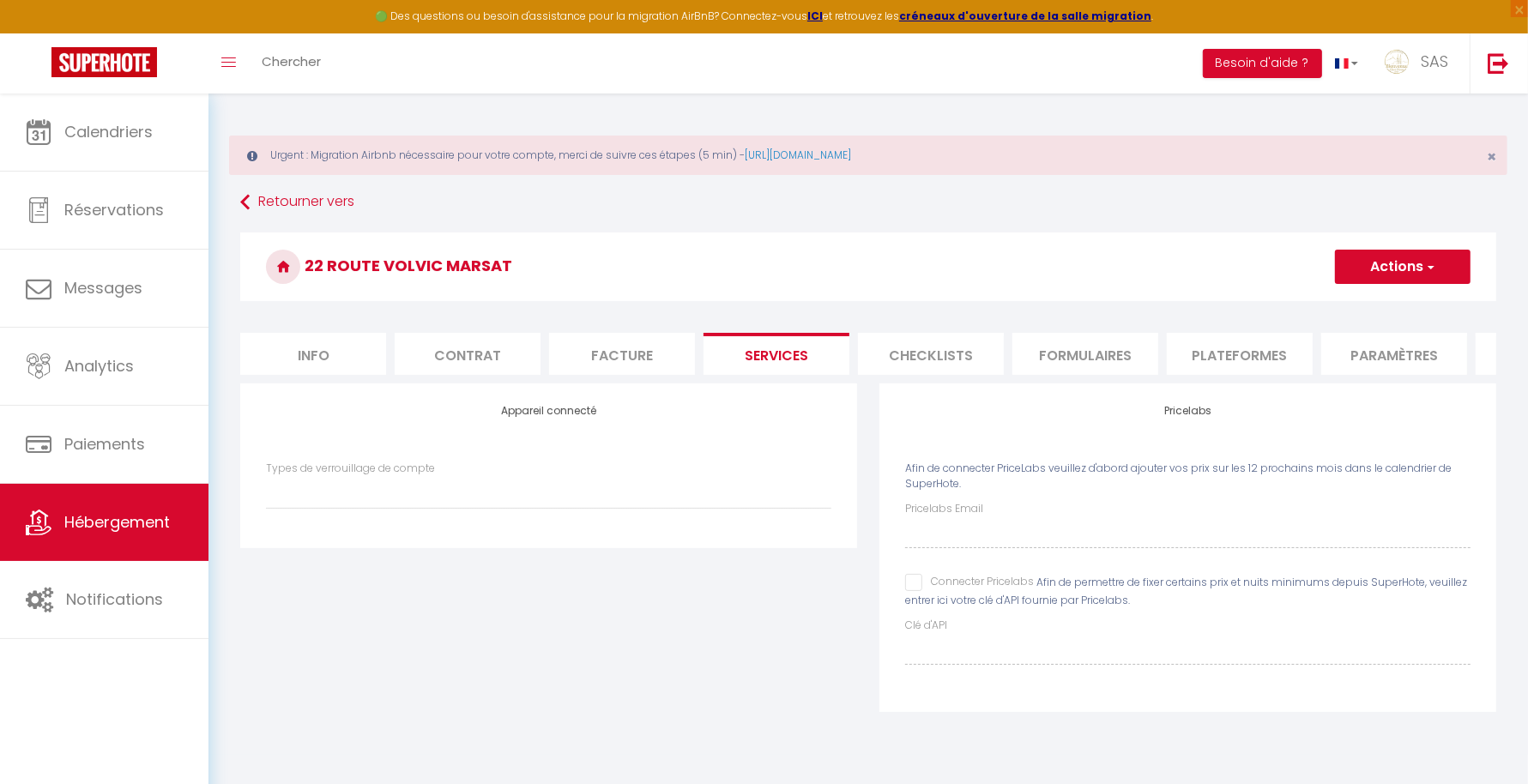
select select
click at [923, 607] on span "Afin de permettre de fixer certains prix et nuits minimums depuis SuperHote, ve…" at bounding box center [1186, 591] width 562 height 33
click at [908, 591] on input "Connecter Pricelabs" at bounding box center [969, 582] width 129 height 17
checkbox input "true"
select select
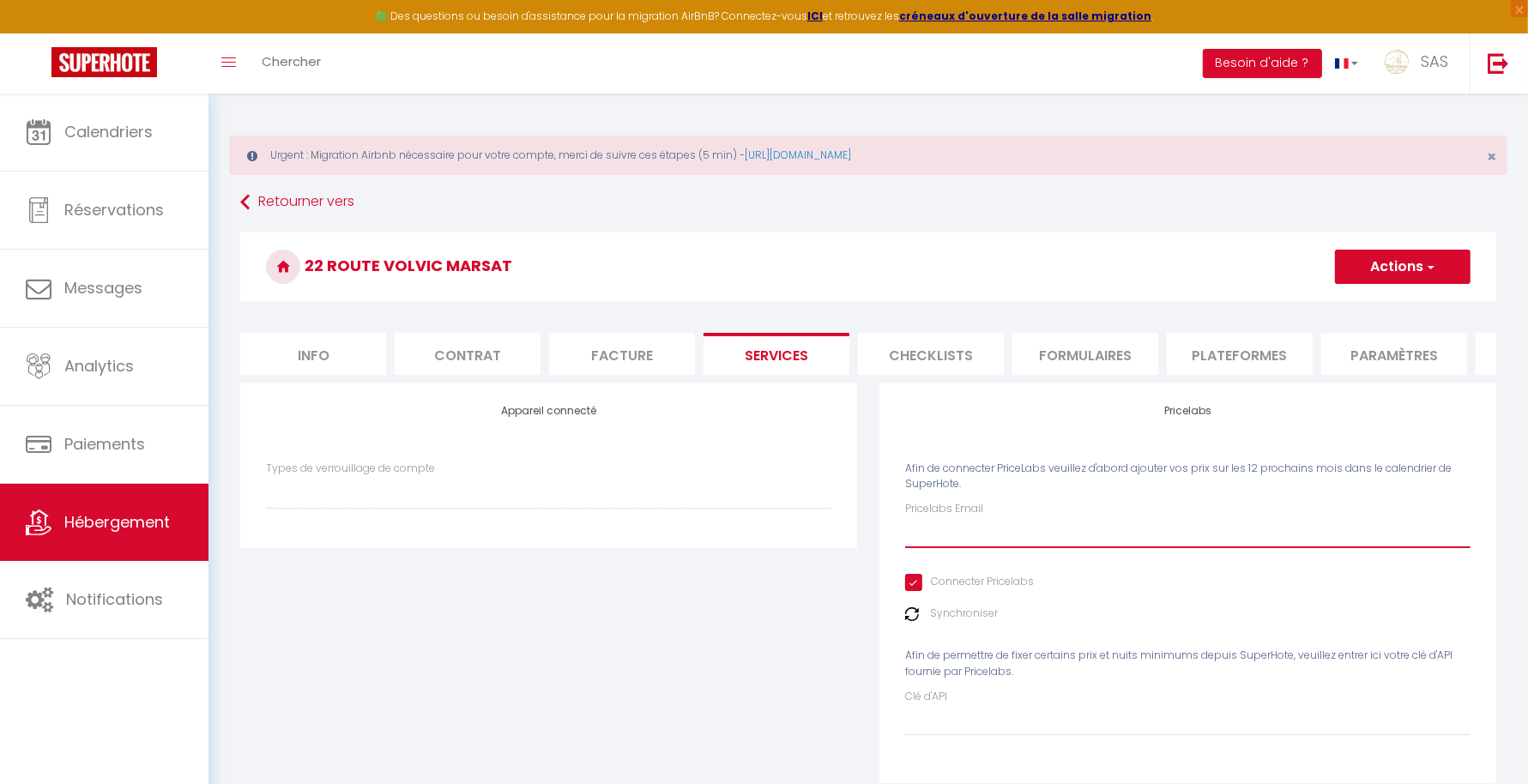
click at [983, 548] on input "Pricelabs Email" at bounding box center [1188, 532] width 565 height 31
type input "[EMAIL_ADDRESS][DOMAIN_NAME]"
select select
click at [1408, 254] on button "Actions" at bounding box center [1402, 267] width 135 height 35
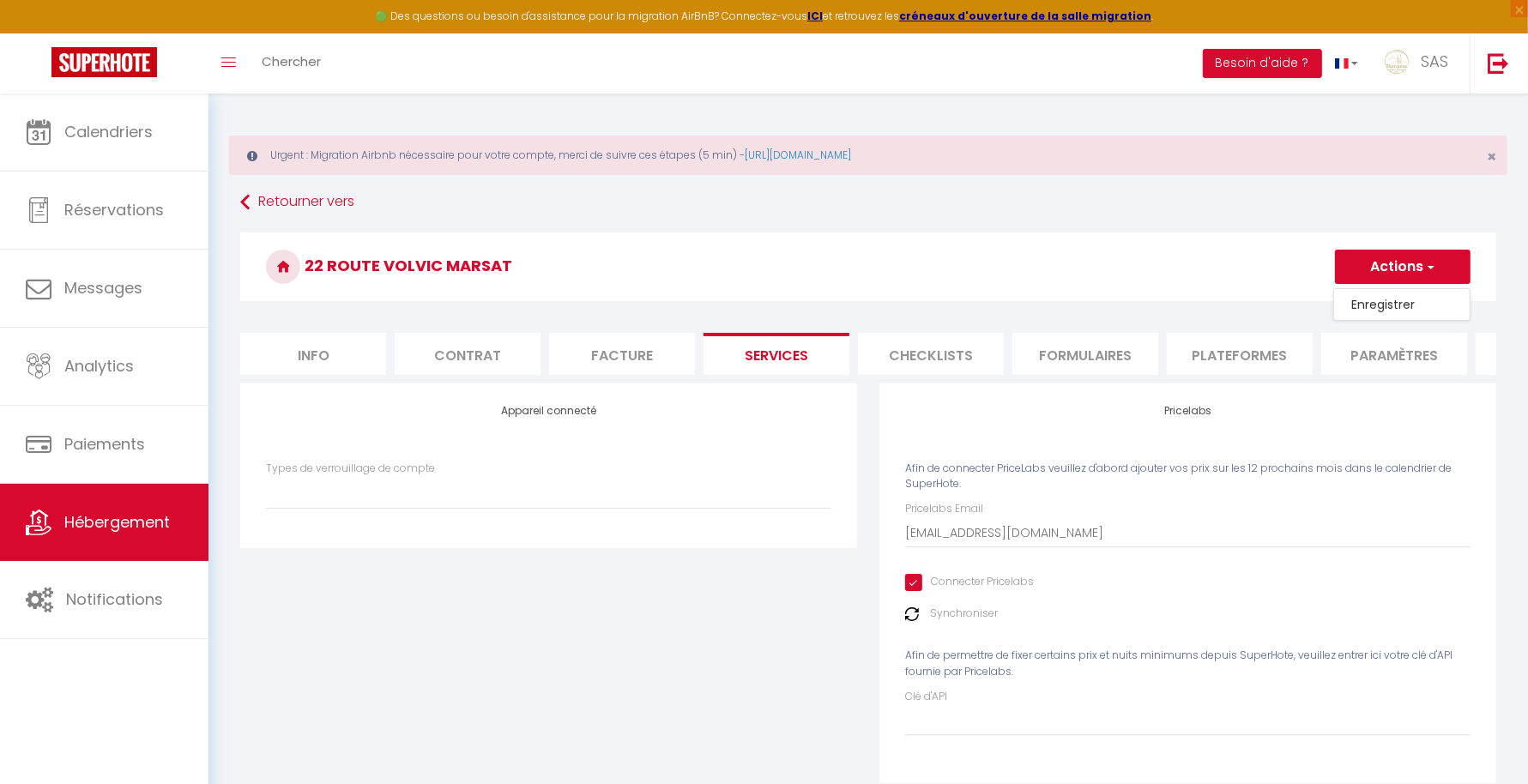
click at [1358, 290] on ul "Enregistrer" at bounding box center [1401, 304] width 137 height 33
click at [1380, 264] on button "Actions" at bounding box center [1402, 267] width 135 height 35
click at [1371, 294] on link "Enregistrer" at bounding box center [1401, 304] width 135 height 23
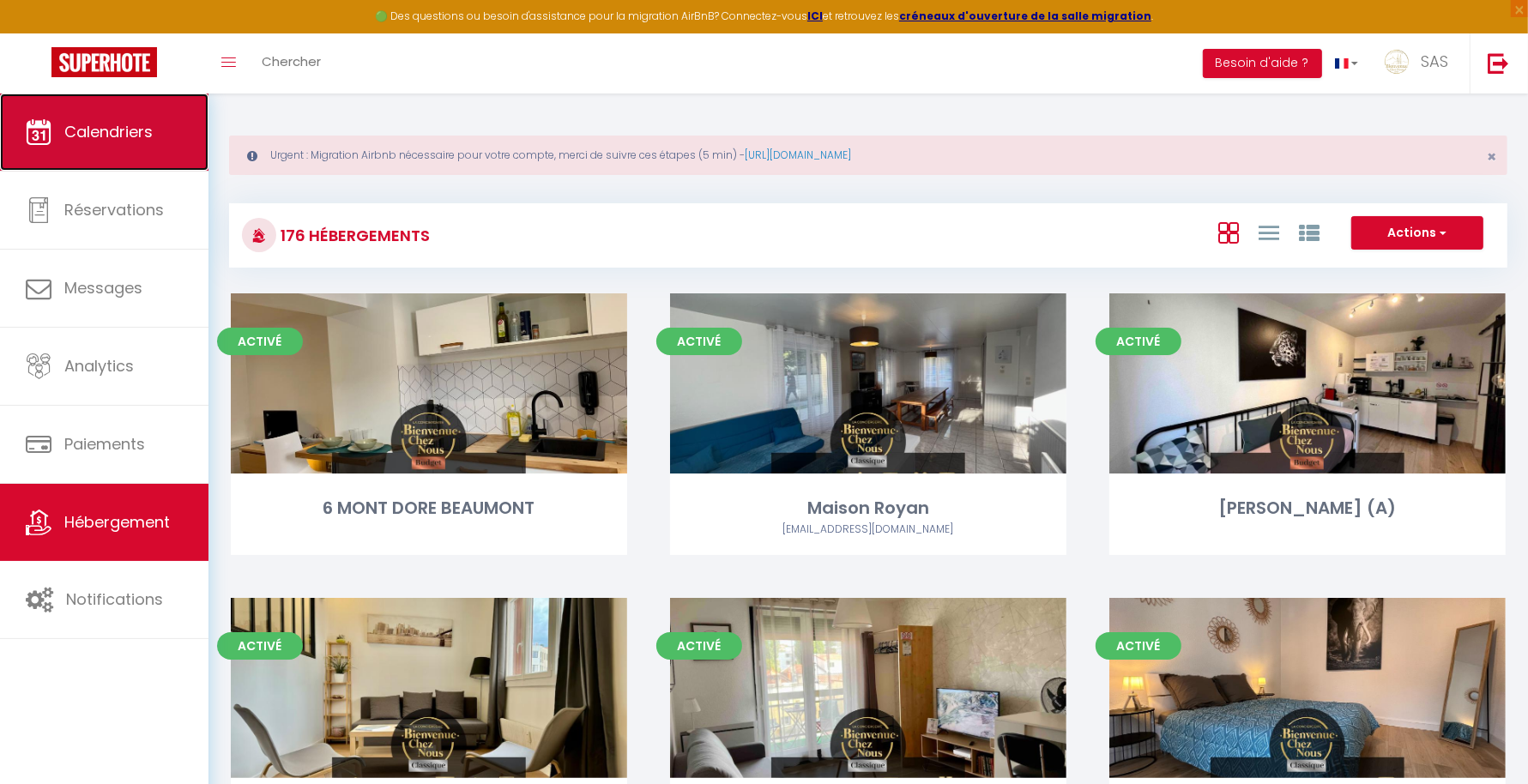
click at [132, 119] on link "Calendriers" at bounding box center [104, 132] width 208 height 77
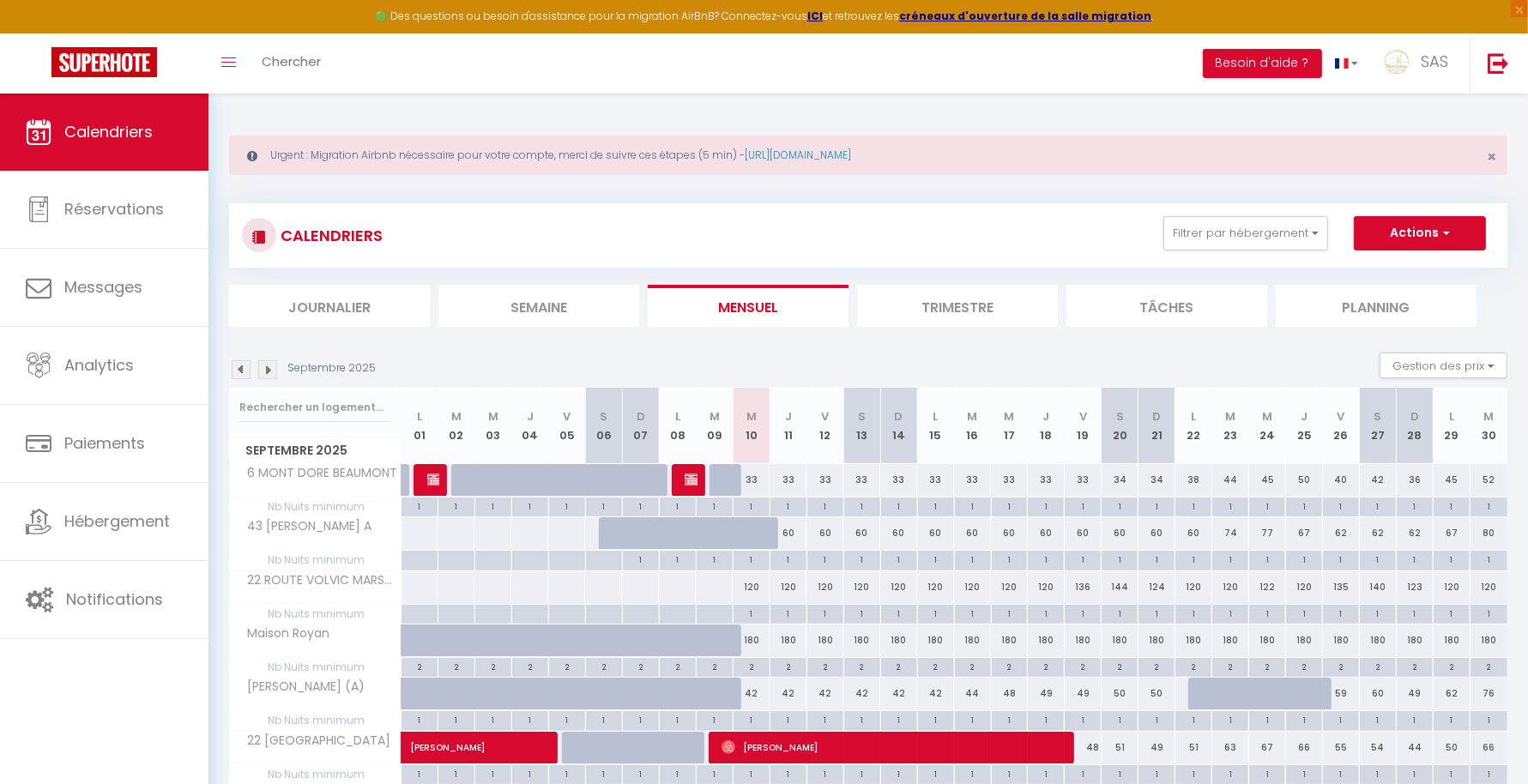
click at [270, 365] on img at bounding box center [268, 370] width 19 height 19
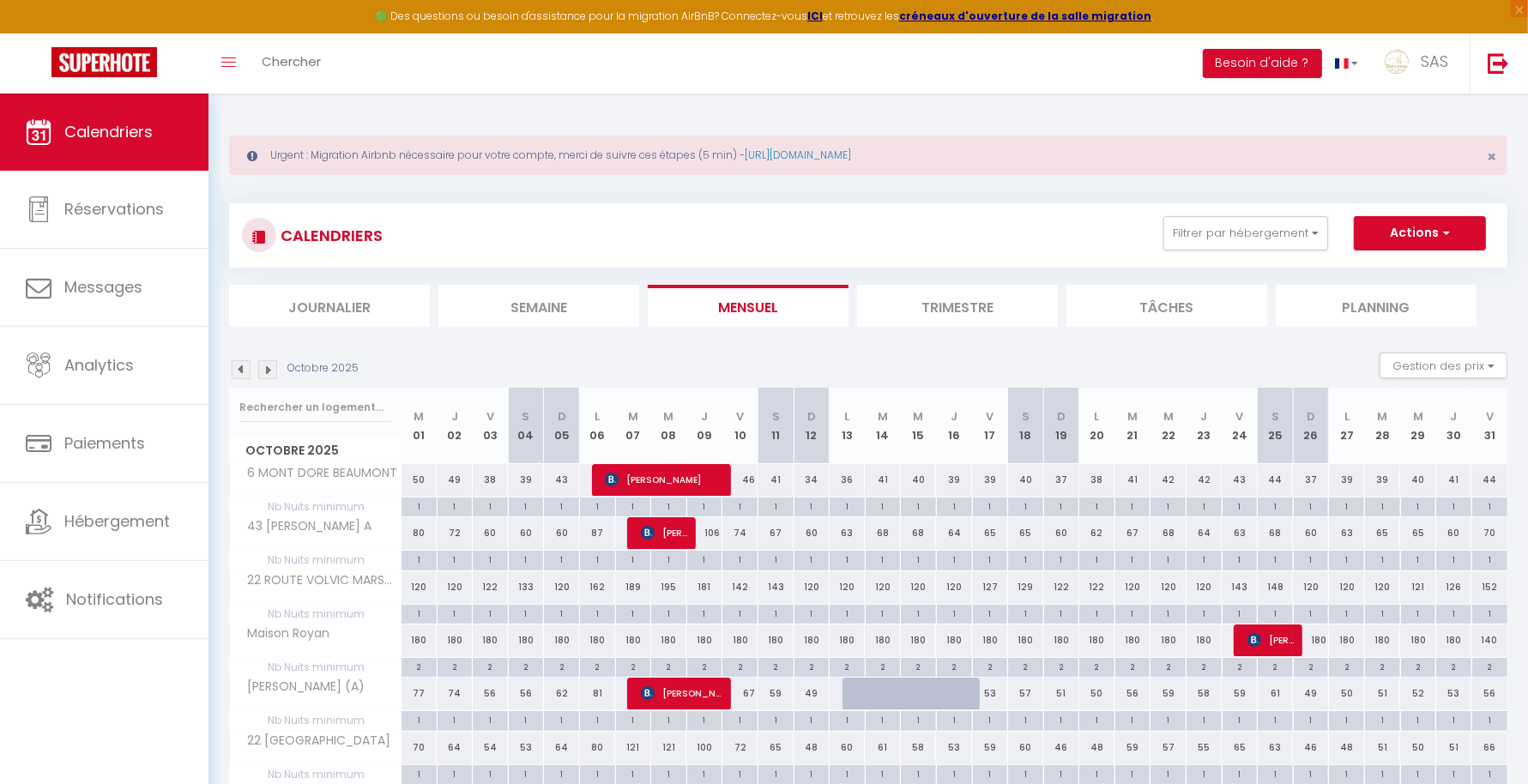
click at [269, 361] on img at bounding box center [268, 370] width 19 height 19
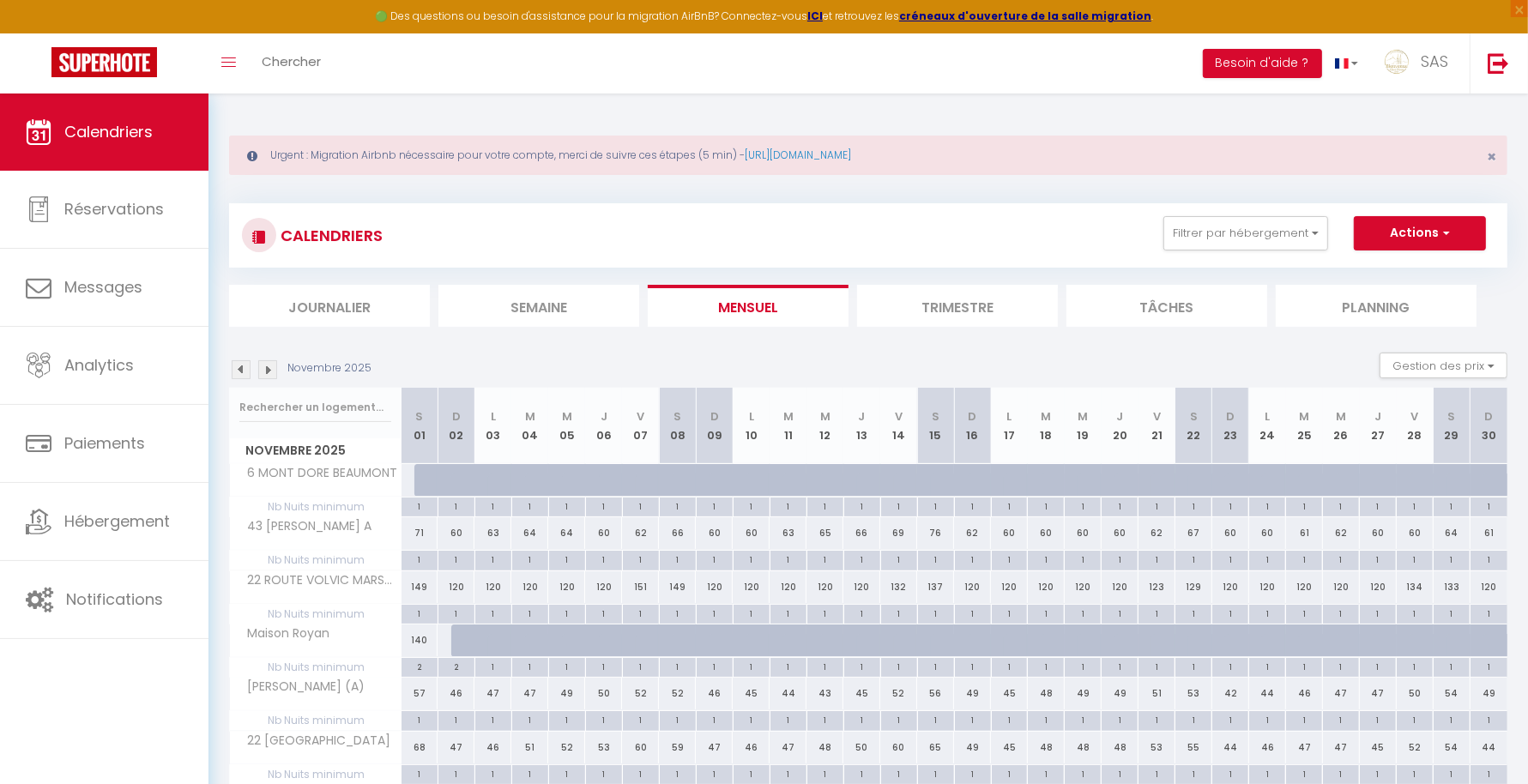
click at [352, 428] on th "Novembre 2025" at bounding box center [316, 425] width 172 height 76
click at [269, 372] on img at bounding box center [268, 370] width 19 height 19
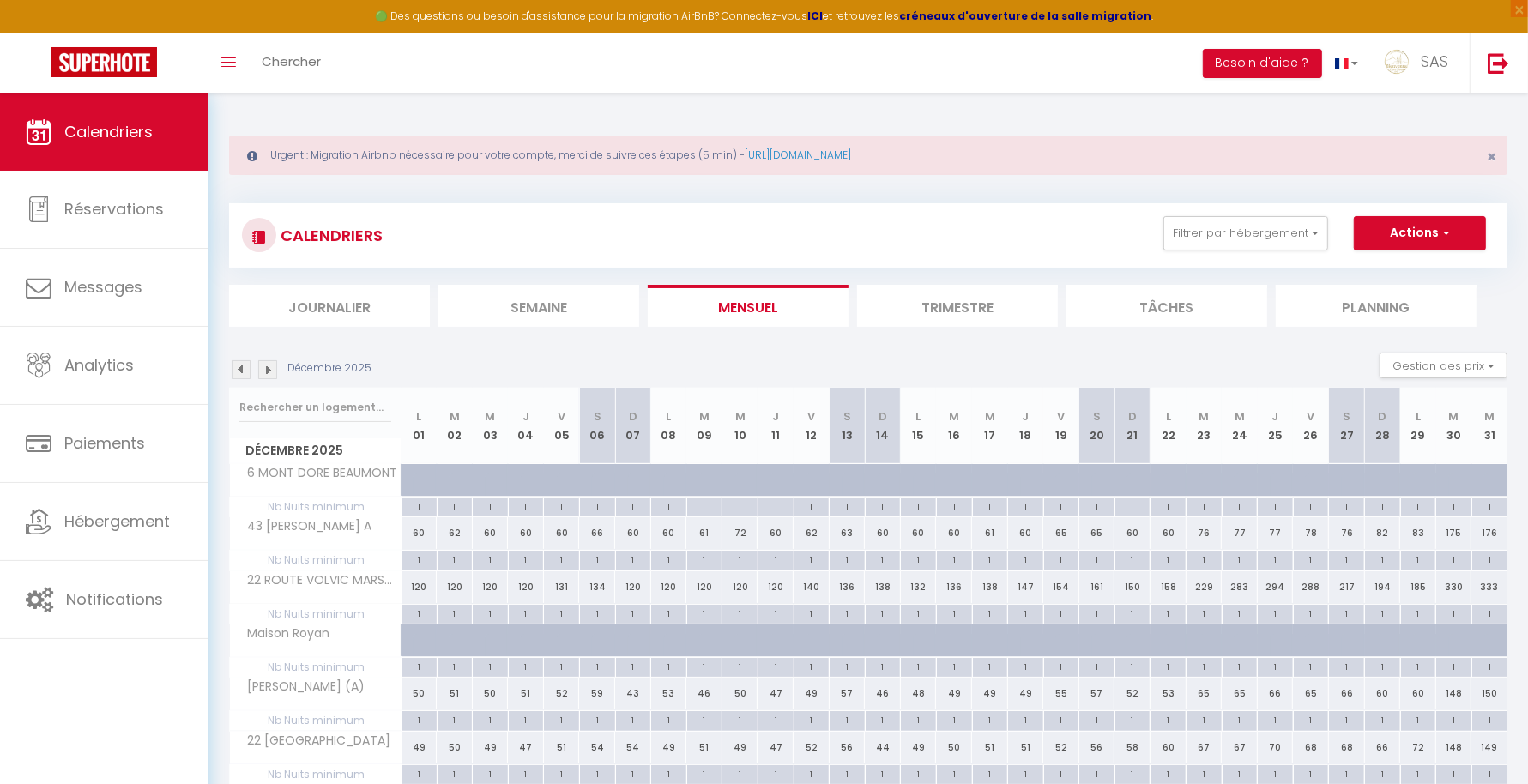
click at [412, 588] on div "120" at bounding box center [419, 587] width 36 height 32
type input "120"
type input "Lun 01 Décembre 2025"
type input "Mar 02 Décembre 2025"
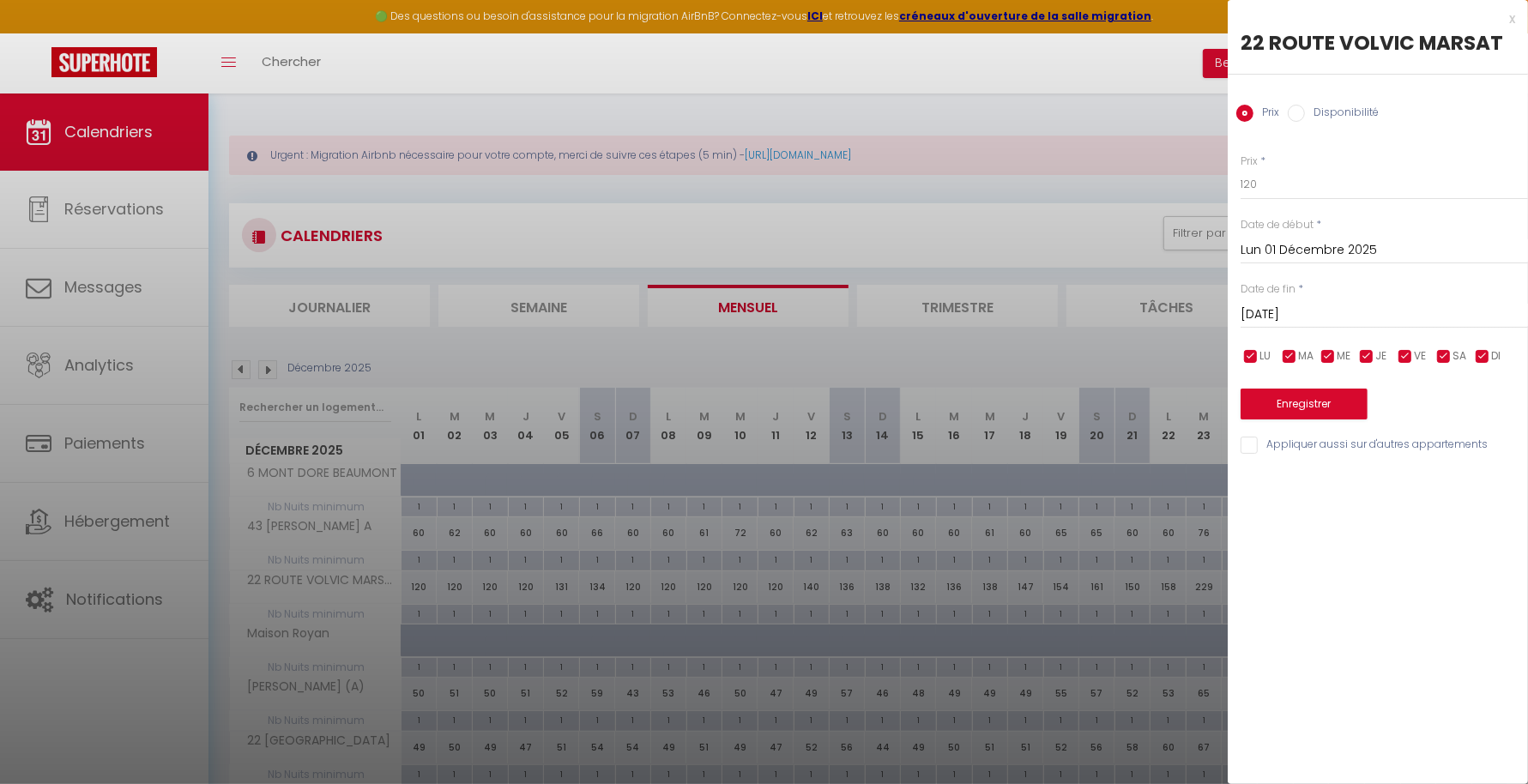
click at [1331, 255] on input "Lun 01 Décembre 2025" at bounding box center [1384, 251] width 287 height 23
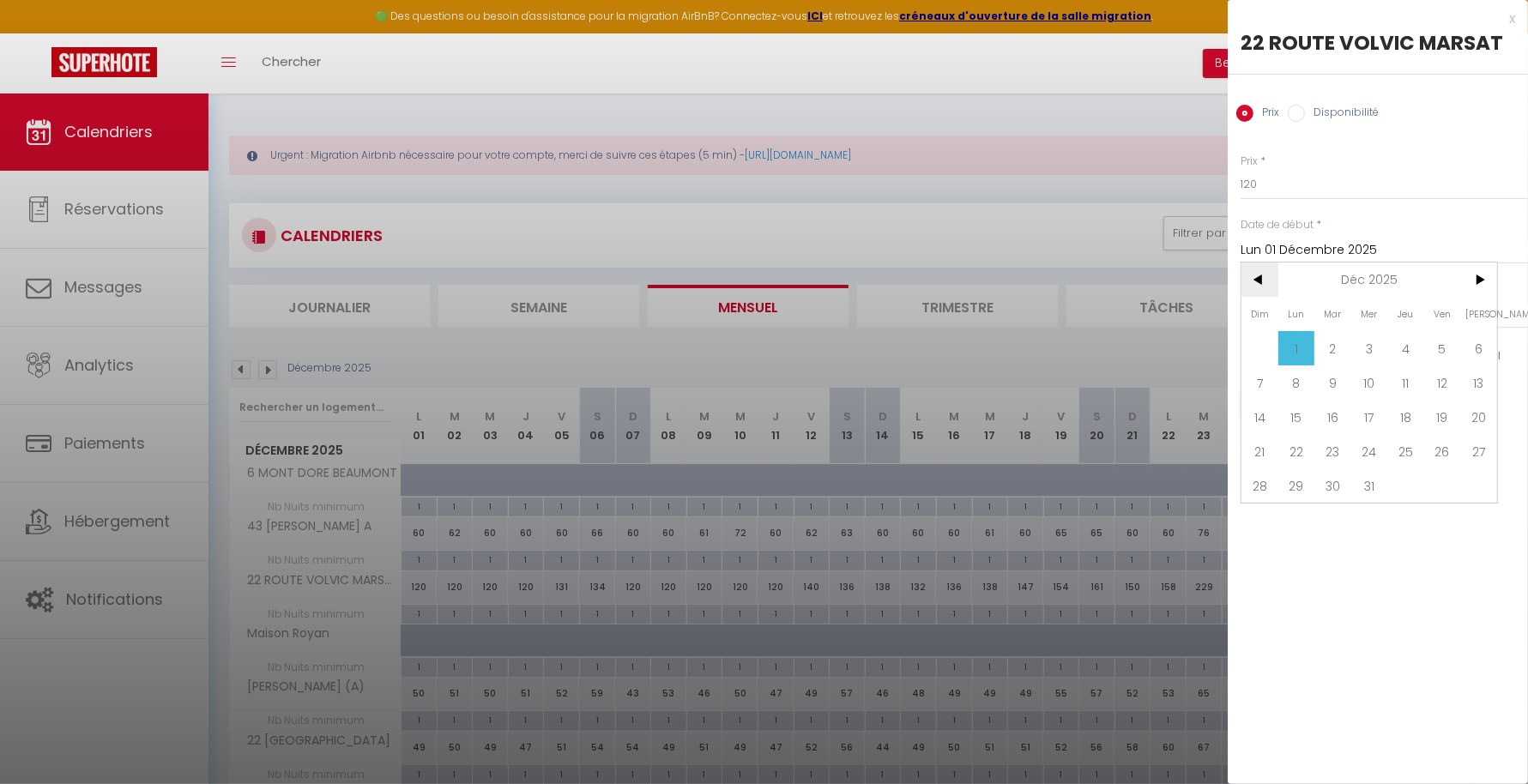
click at [1257, 283] on span "<" at bounding box center [1259, 280] width 37 height 35
click at [1363, 377] on span "10" at bounding box center [1369, 382] width 37 height 35
type input "Mer 10 Septembre 2025"
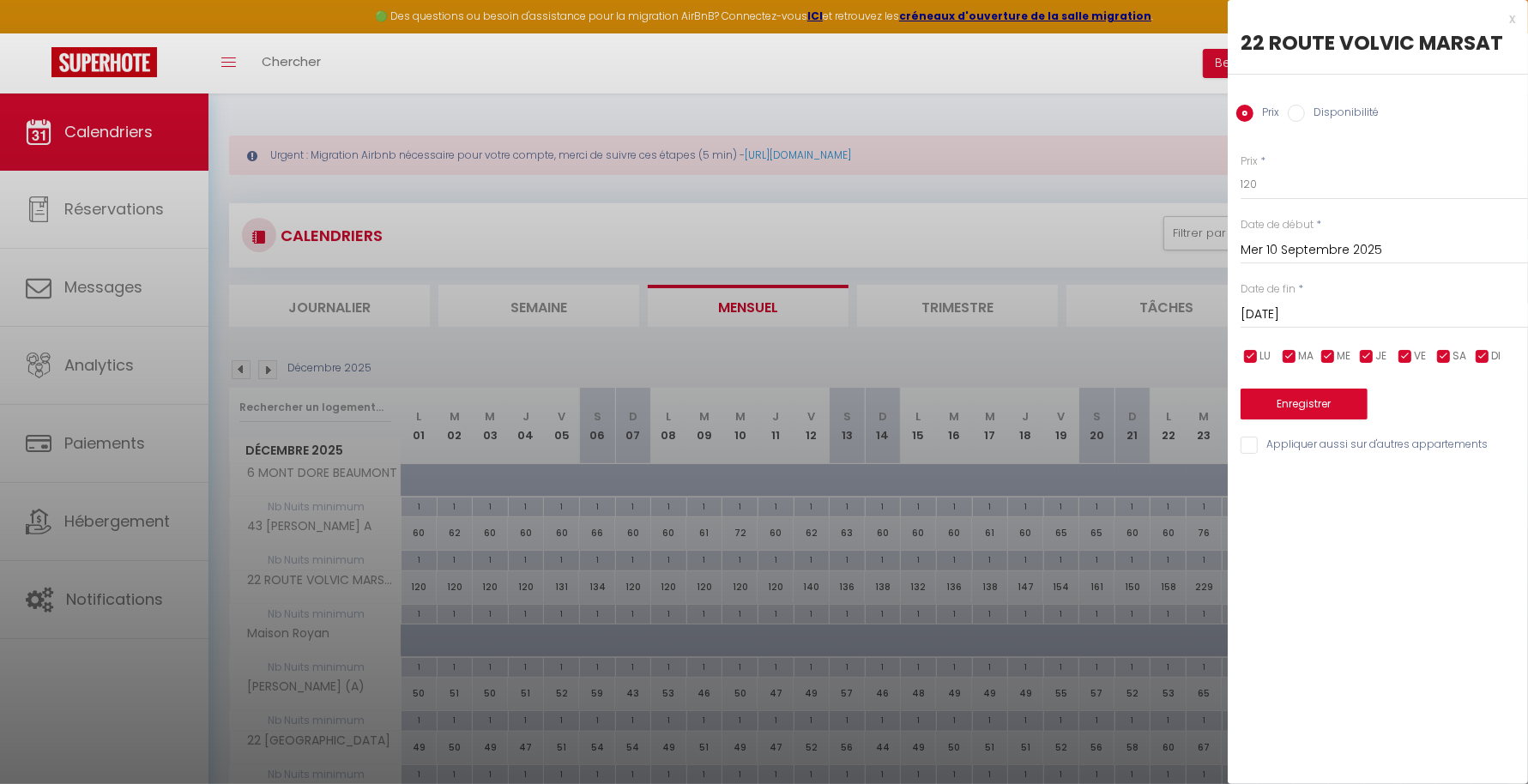
click at [1341, 322] on input "Mar 02 Décembre 2025" at bounding box center [1384, 315] width 287 height 23
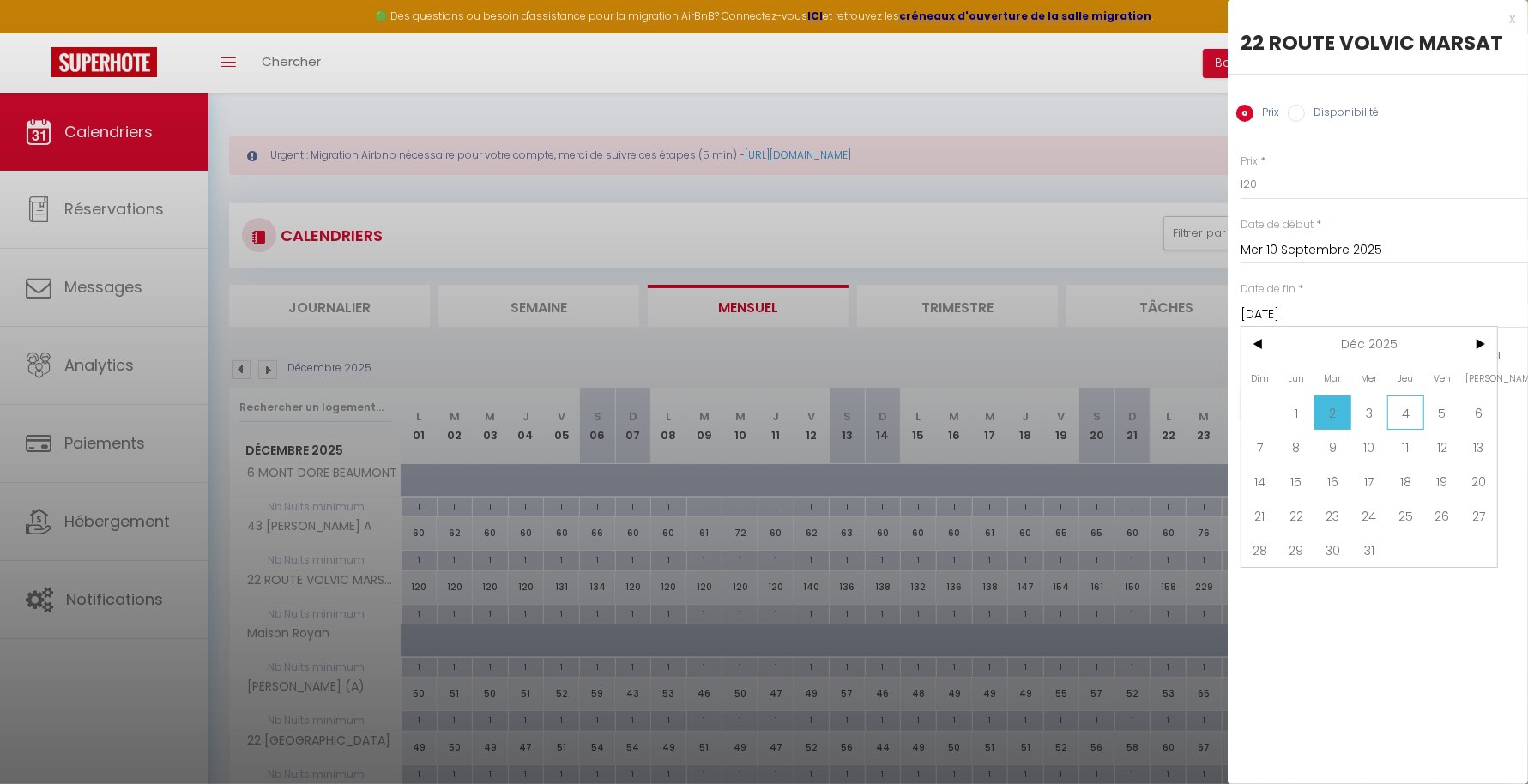
click at [1408, 410] on span "4" at bounding box center [1405, 412] width 37 height 35
type input "Jeu 04 Décembre 2025"
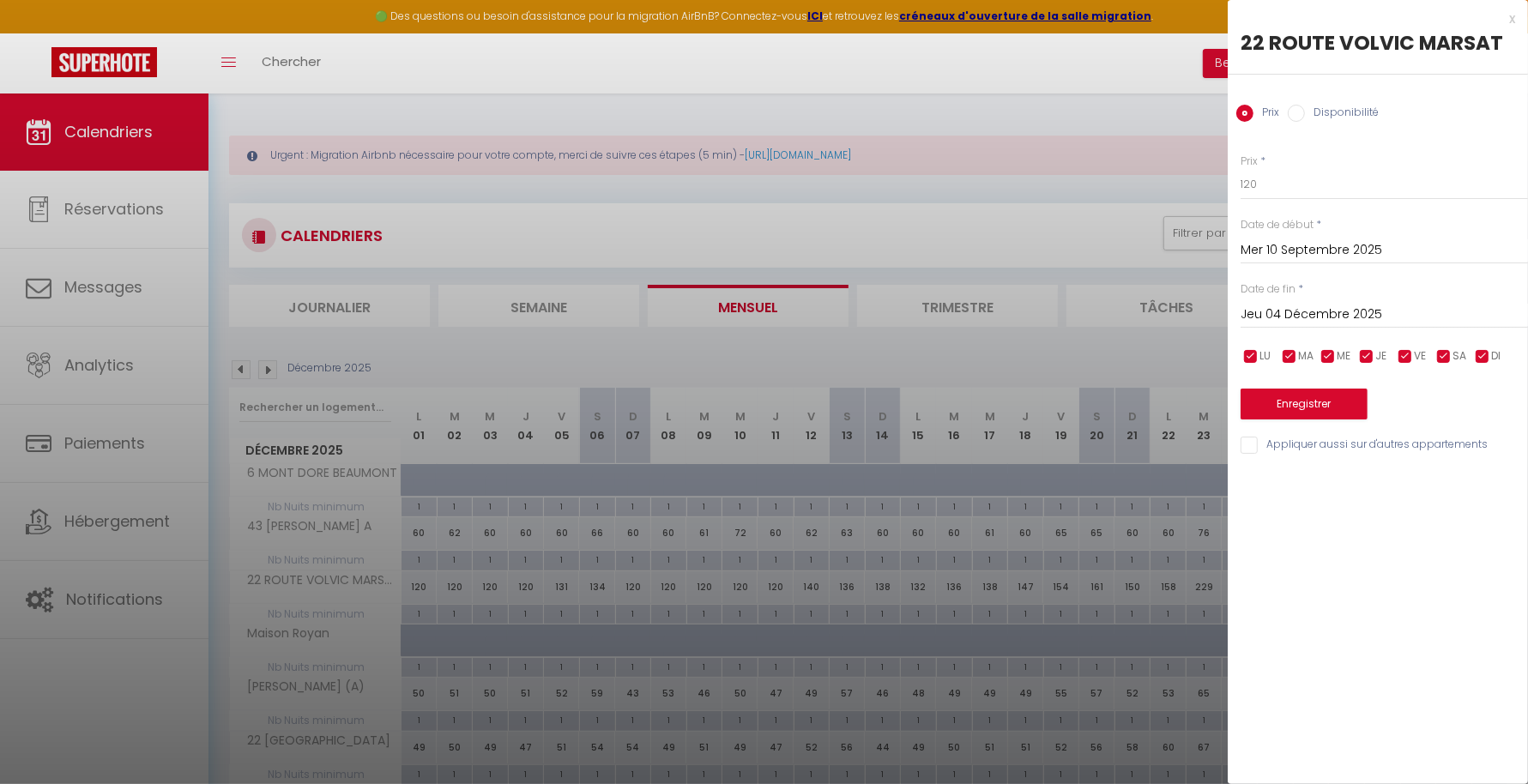
click at [1339, 108] on label "Disponibilité" at bounding box center [1341, 114] width 74 height 19
click at [1304, 108] on input "Disponibilité" at bounding box center [1296, 113] width 17 height 17
radio input "true"
radio input "false"
click at [1301, 190] on select "Disponible Indisponible" at bounding box center [1384, 185] width 287 height 33
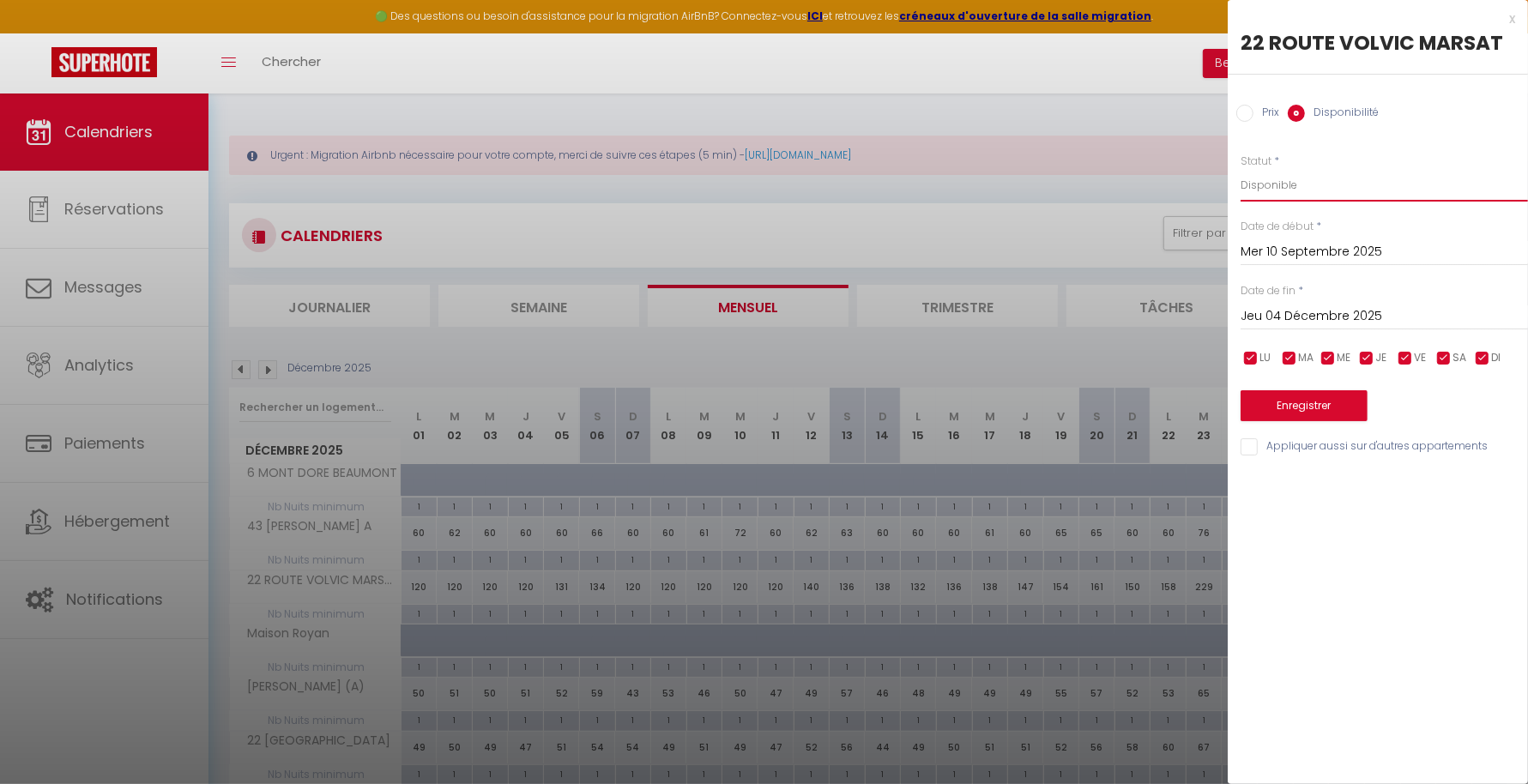
select select "0"
click at [1241, 169] on select "Disponible Indisponible" at bounding box center [1384, 185] width 287 height 33
click at [1323, 410] on button "Enregistrer" at bounding box center [1304, 406] width 127 height 31
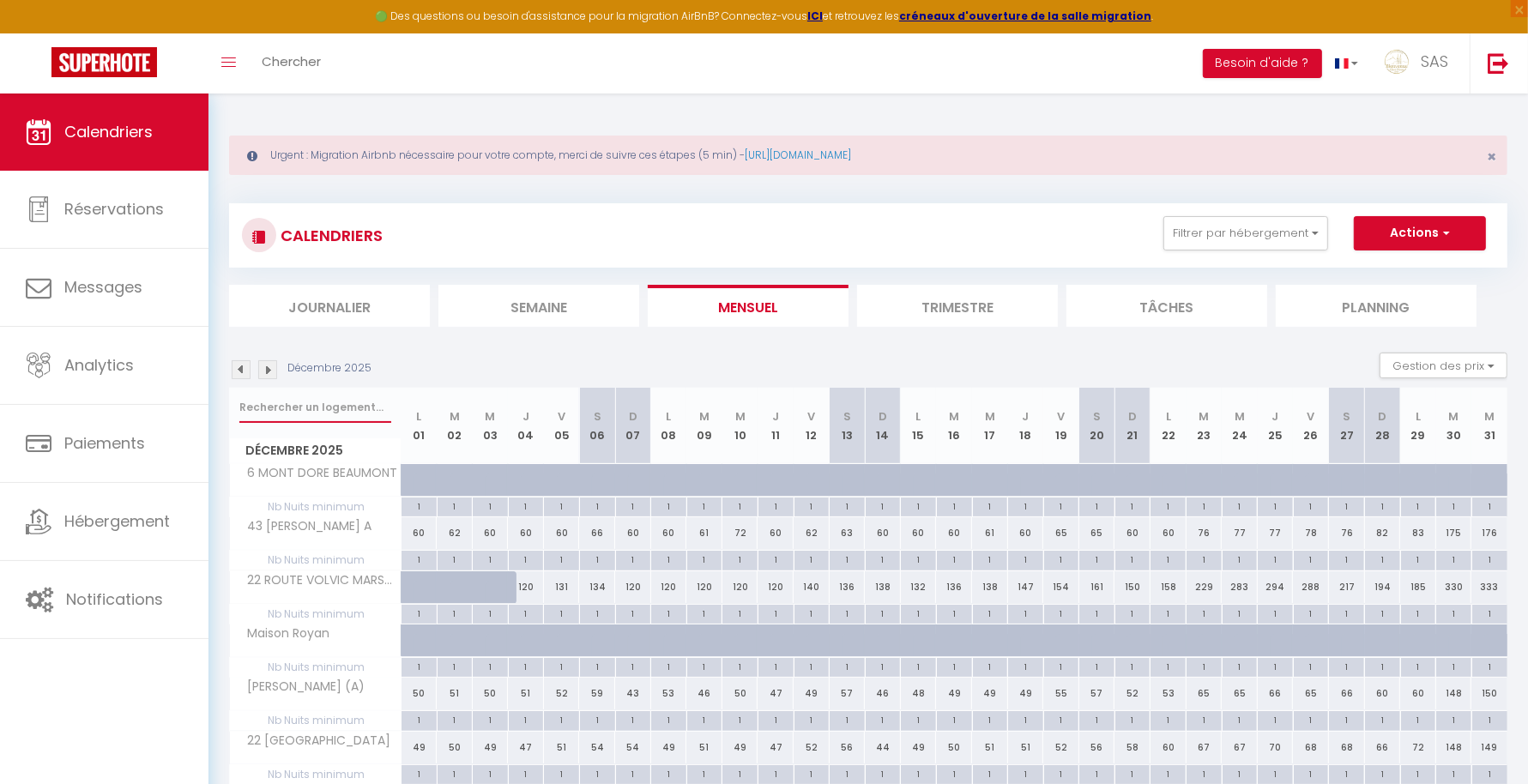
click at [332, 419] on input "text" at bounding box center [316, 407] width 152 height 31
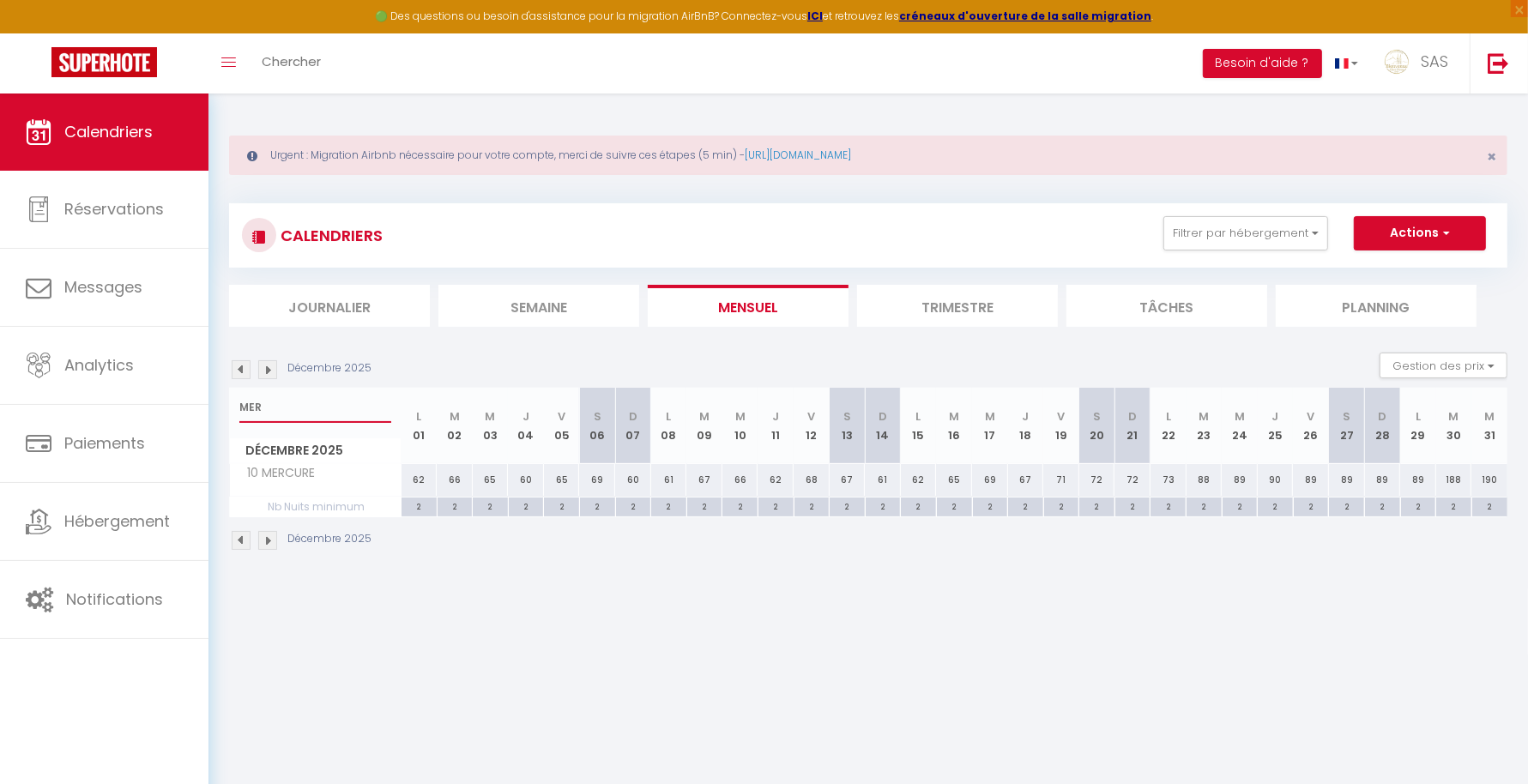
type input "MER"
click at [240, 367] on img at bounding box center [241, 370] width 19 height 19
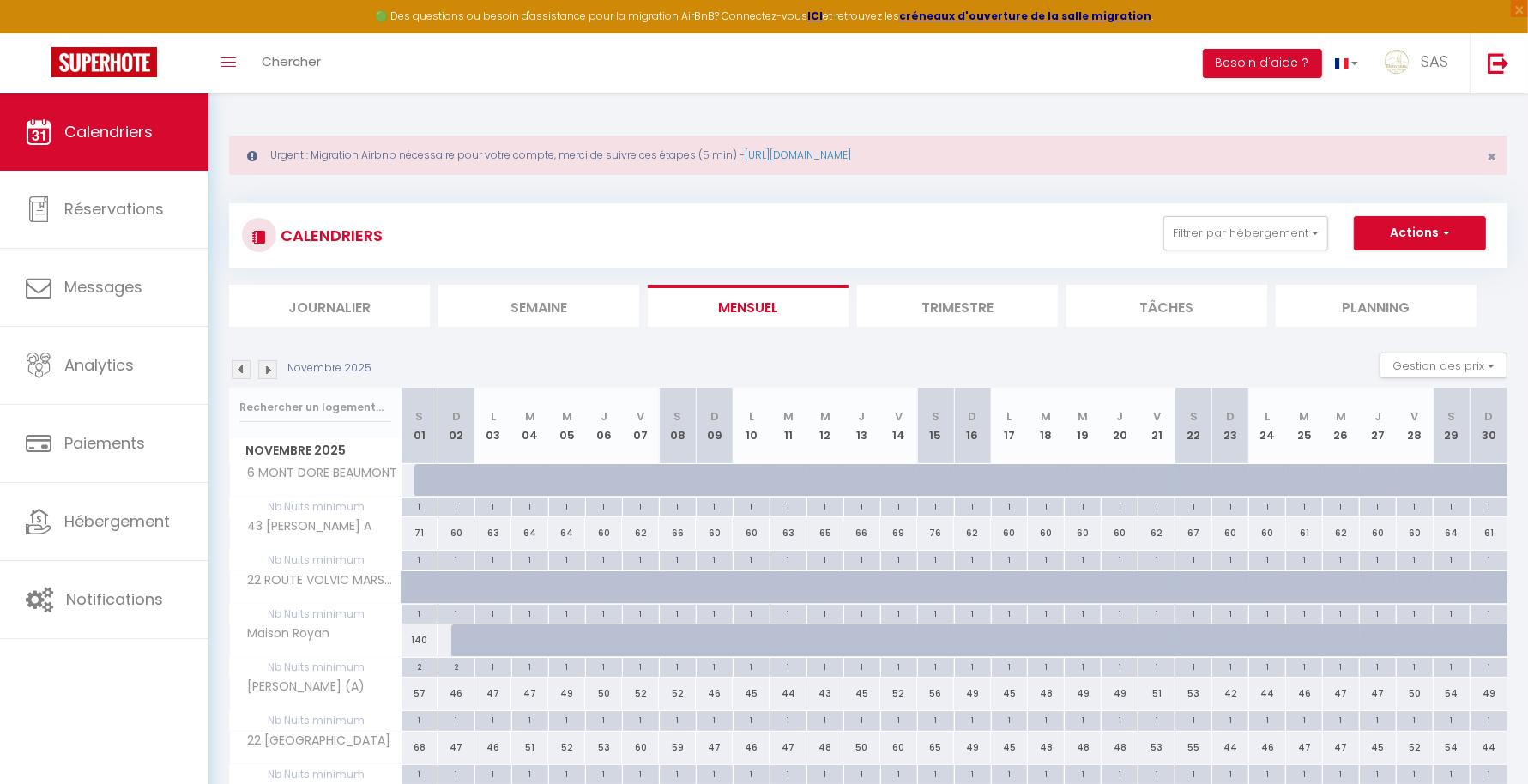
click at [239, 366] on img at bounding box center [241, 370] width 19 height 19
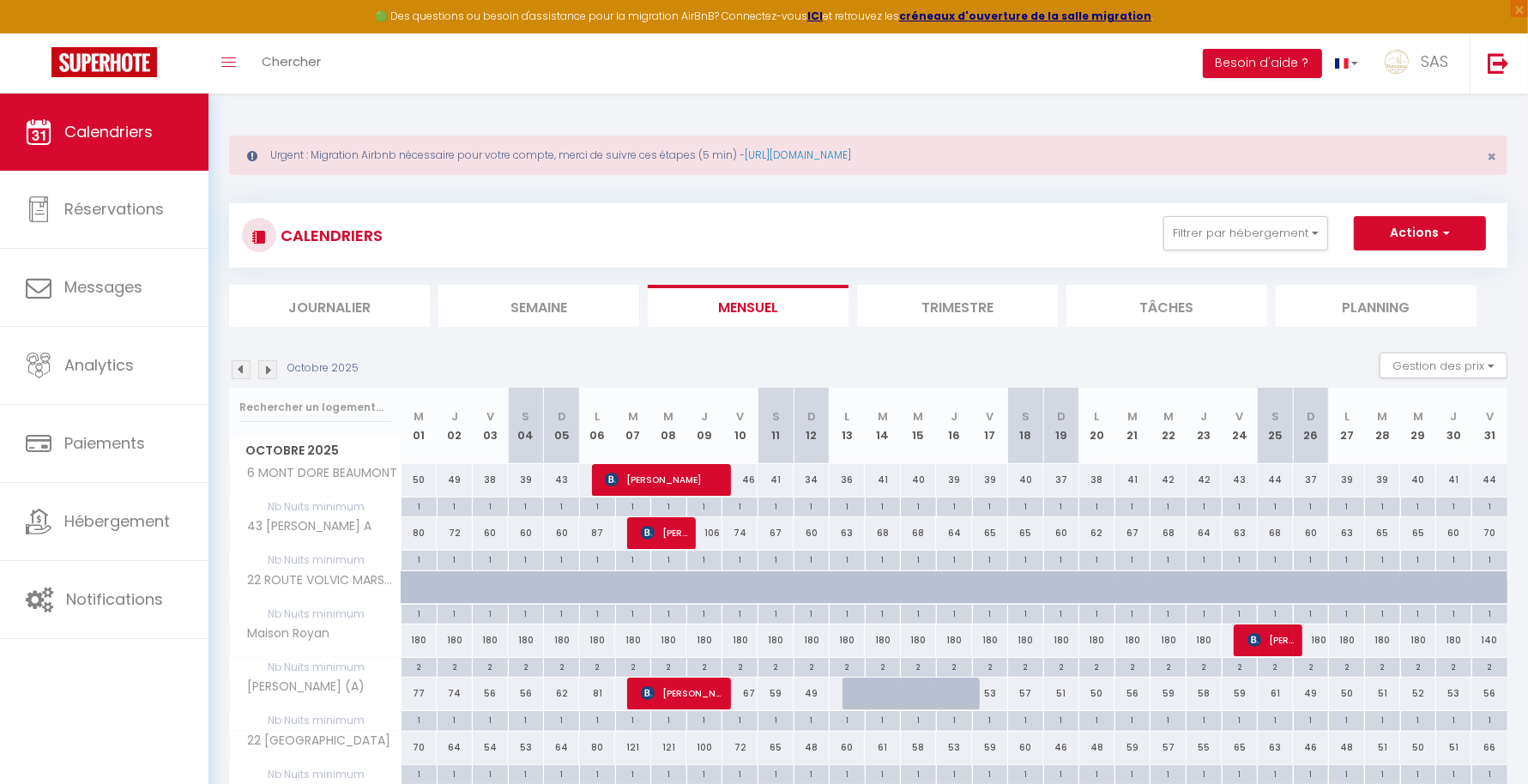
click at [264, 373] on img at bounding box center [268, 370] width 19 height 19
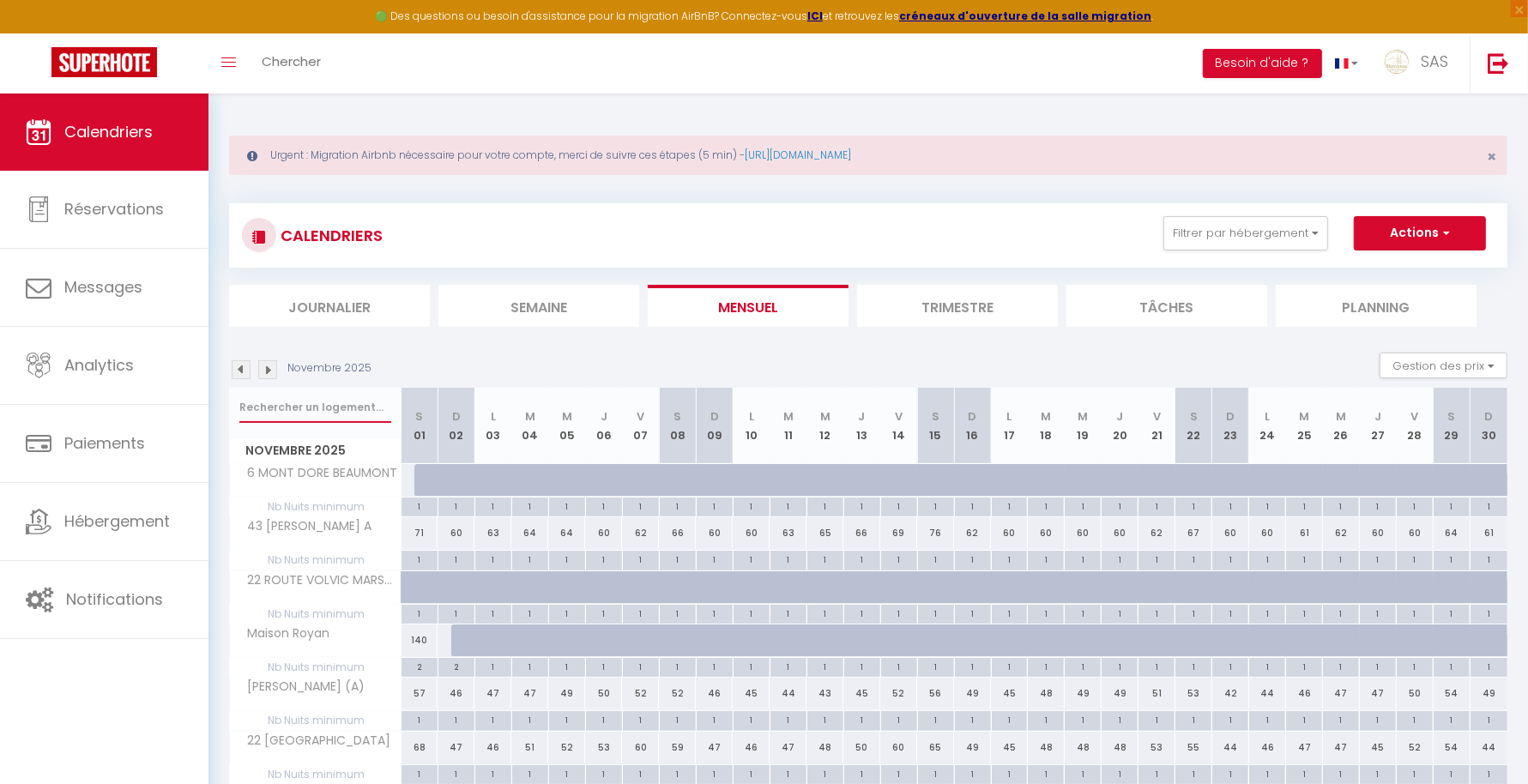
click at [284, 403] on input "text" at bounding box center [316, 407] width 152 height 31
click at [240, 373] on img at bounding box center [241, 370] width 19 height 19
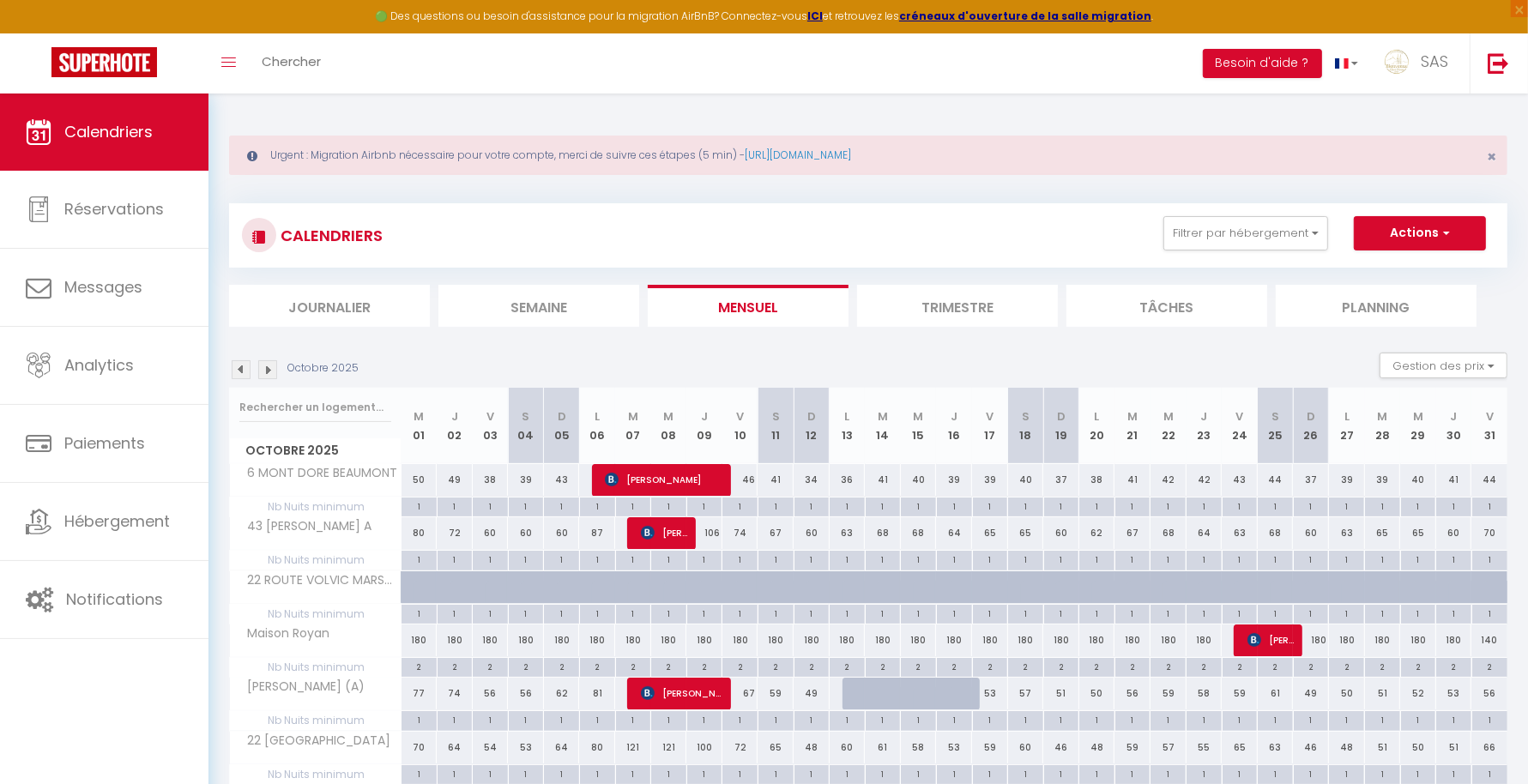
click at [240, 371] on img at bounding box center [241, 370] width 19 height 19
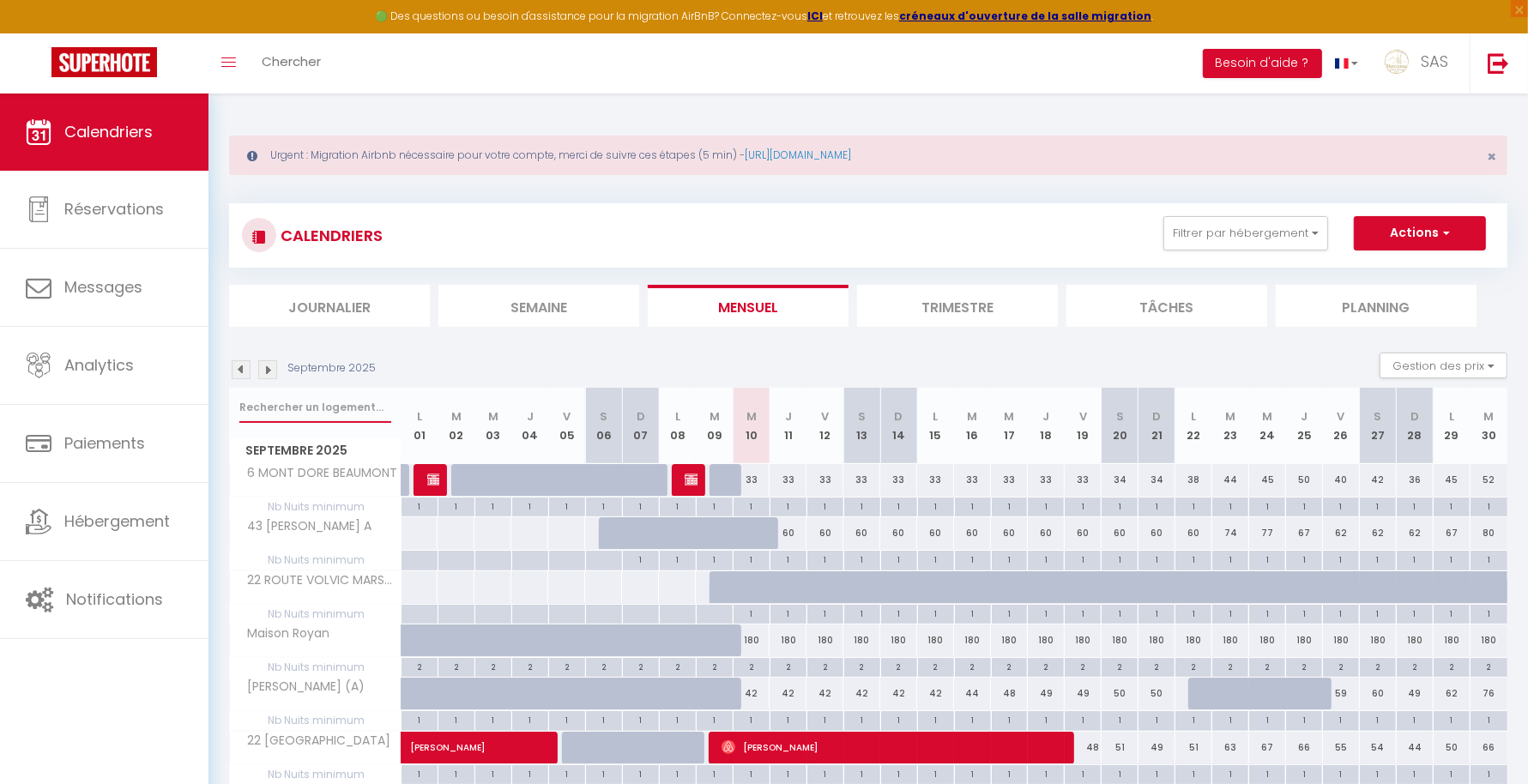
click at [348, 407] on input "text" at bounding box center [316, 407] width 152 height 31
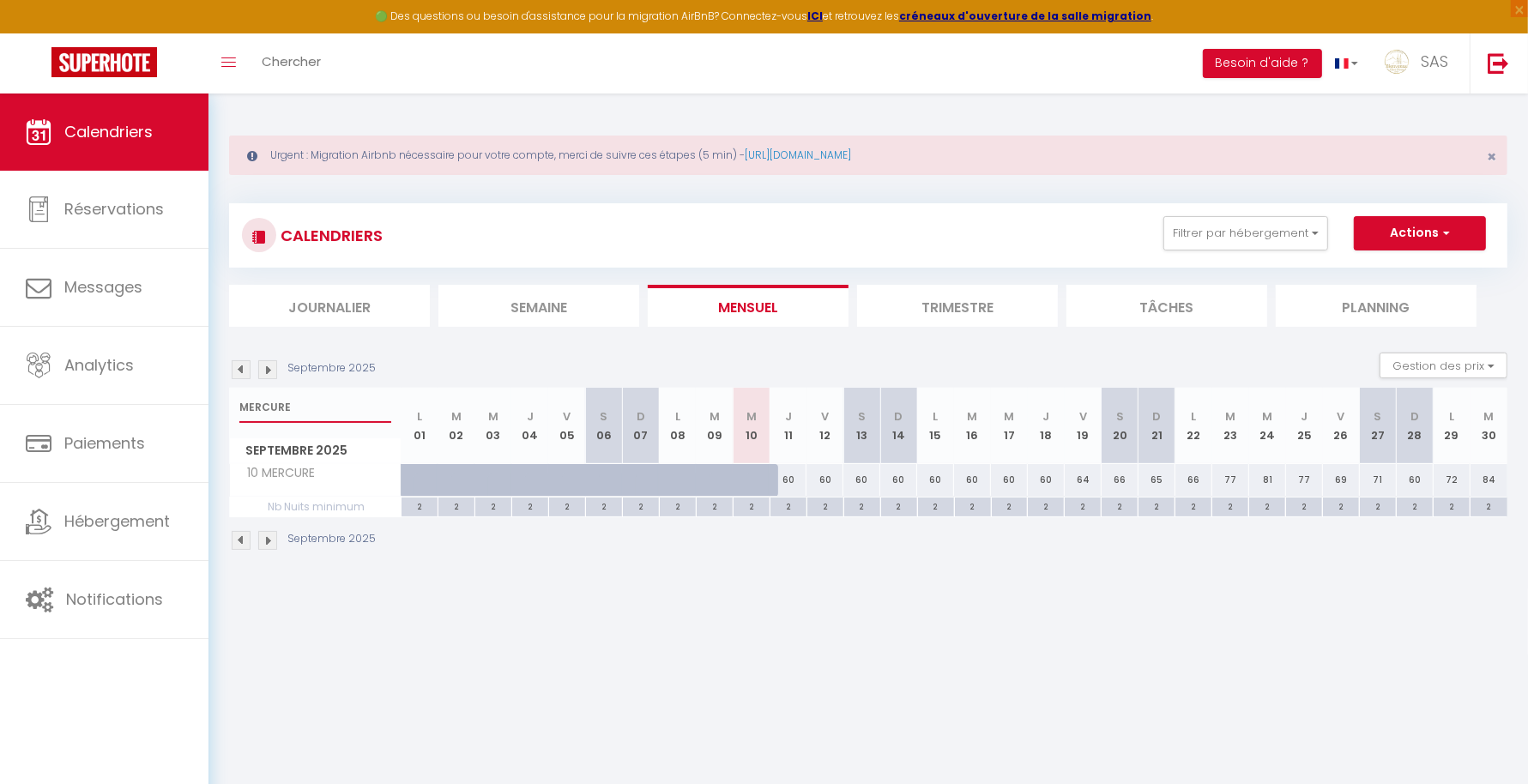
type input "MERCURE"
